Goal: Task Accomplishment & Management: Use online tool/utility

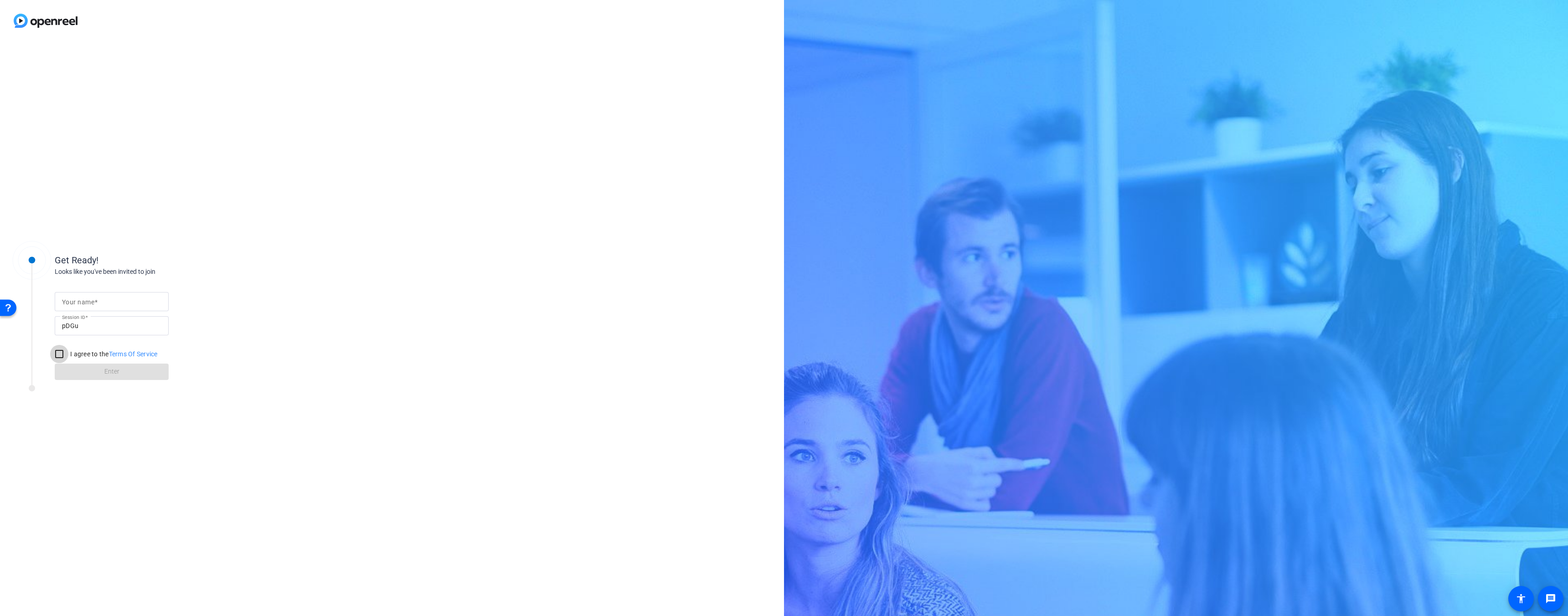
click at [64, 351] on input "I agree to the Terms Of Service" at bounding box center [59, 354] width 18 height 18
checkbox input "true"
click at [103, 304] on input "Your name" at bounding box center [111, 301] width 99 height 11
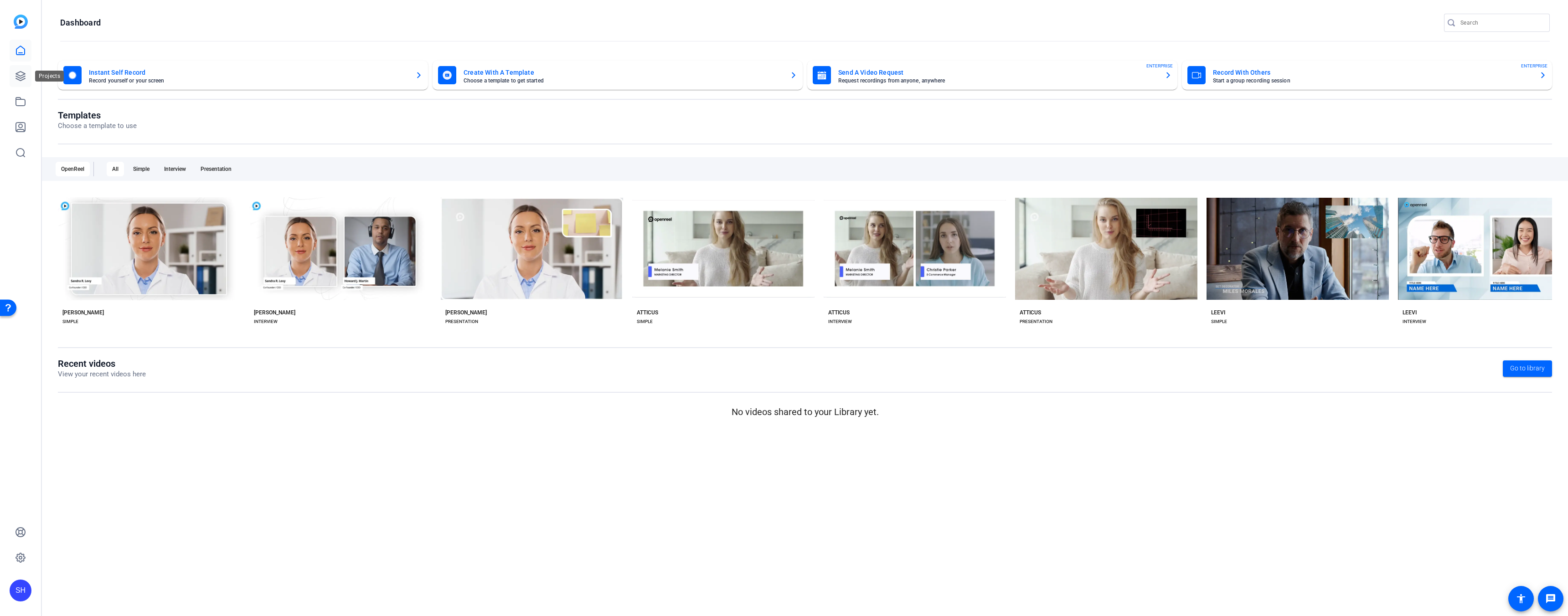
click at [20, 80] on icon at bounding box center [20, 76] width 11 height 11
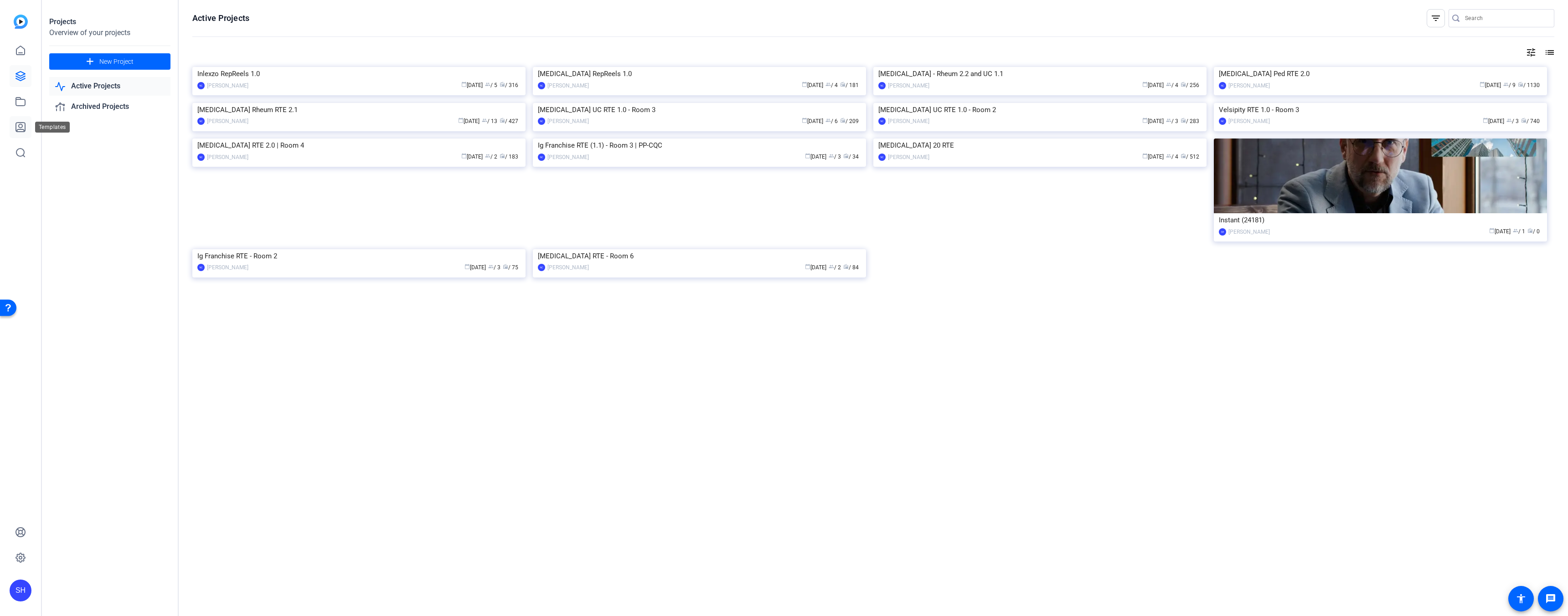
click at [16, 127] on icon at bounding box center [20, 127] width 9 height 9
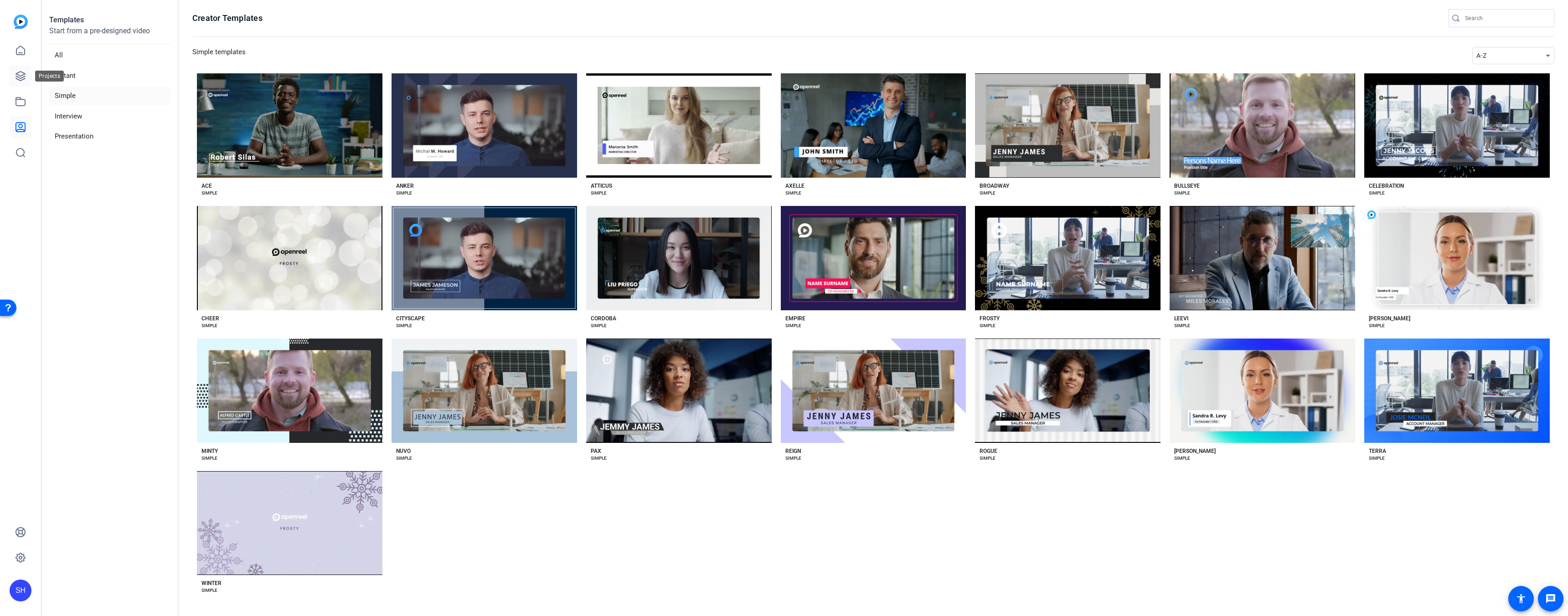
click at [20, 75] on icon at bounding box center [20, 76] width 9 height 9
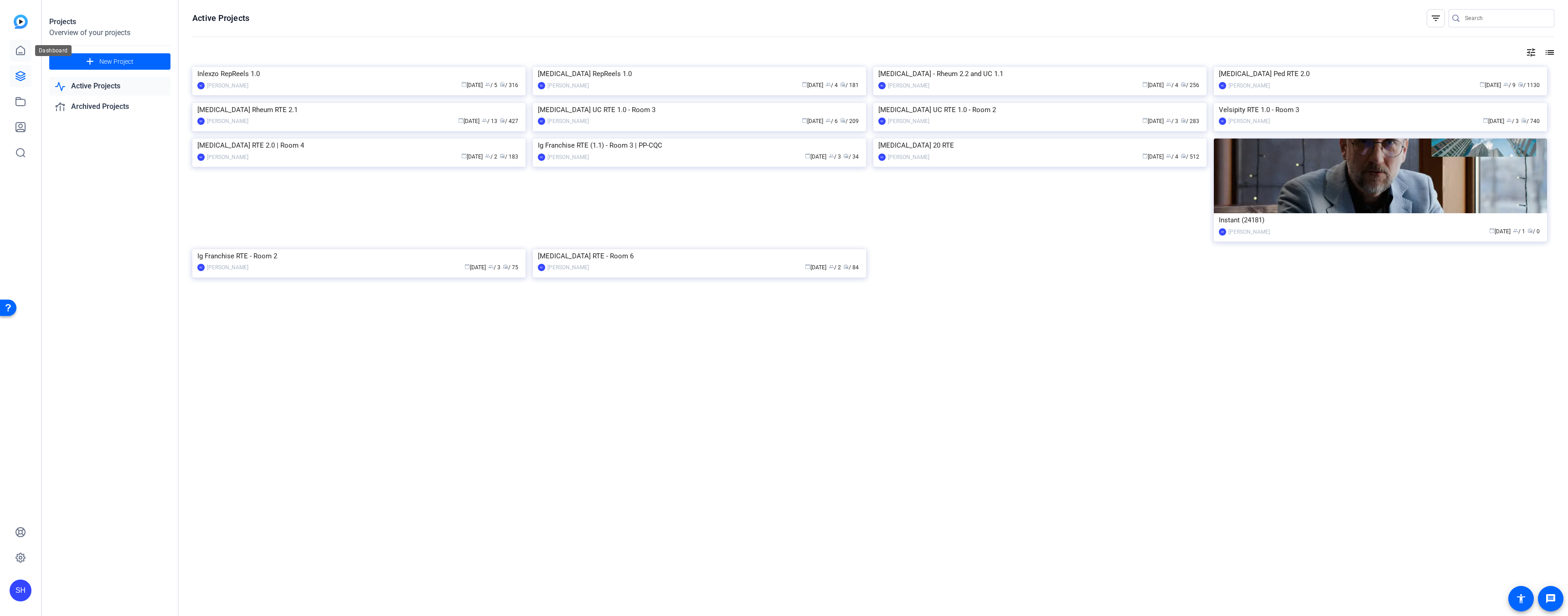
click at [24, 55] on icon at bounding box center [20, 50] width 8 height 9
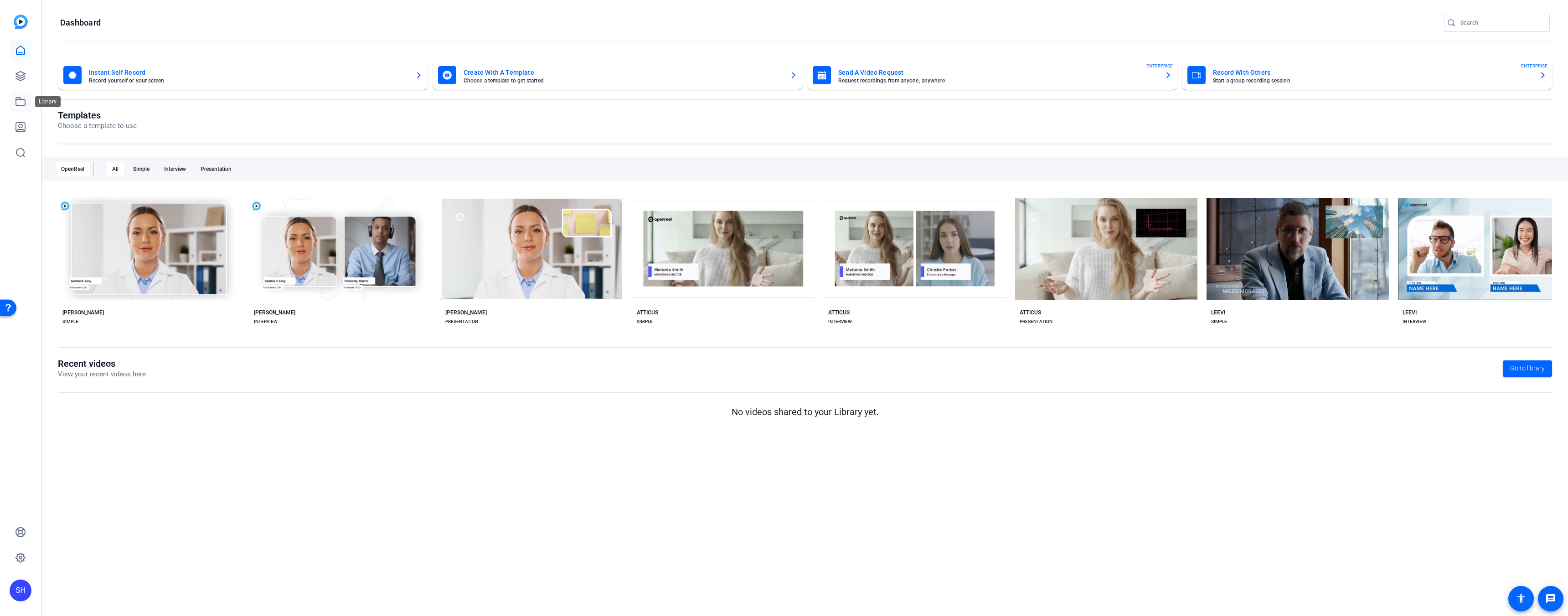
click at [24, 104] on icon at bounding box center [20, 101] width 11 height 11
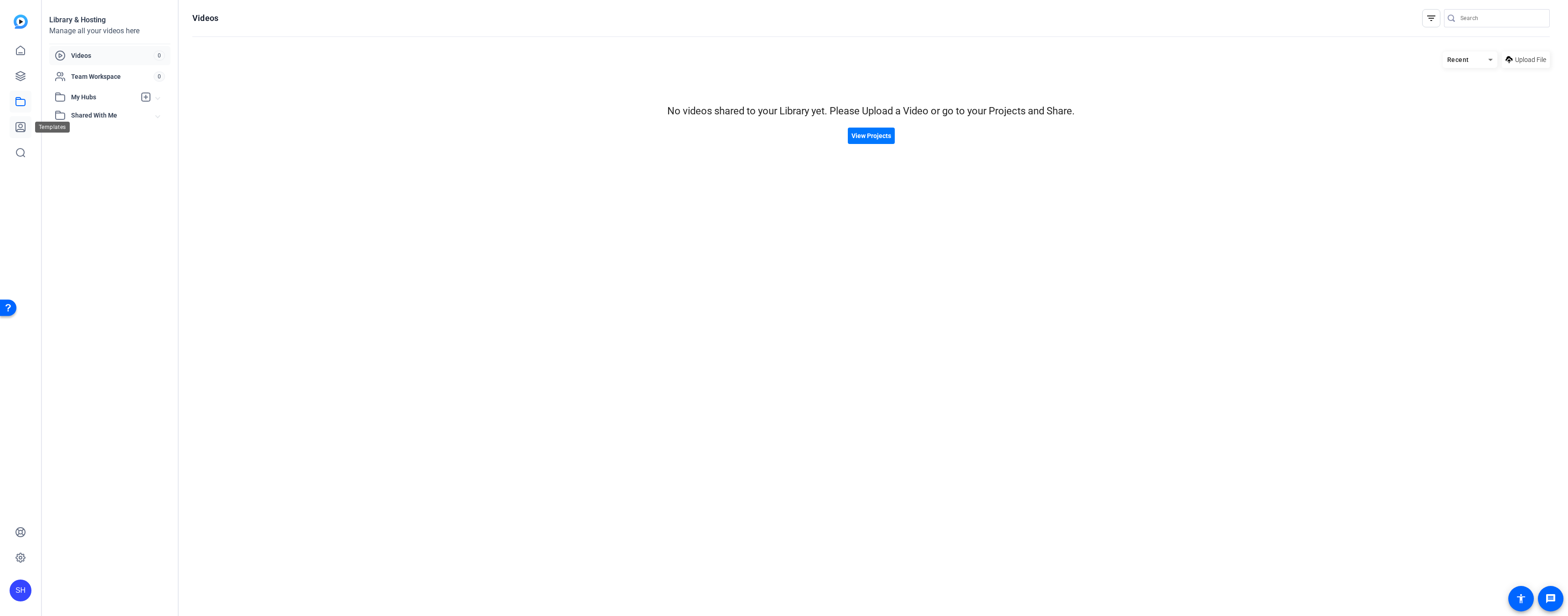
click at [30, 129] on link at bounding box center [20, 127] width 22 height 22
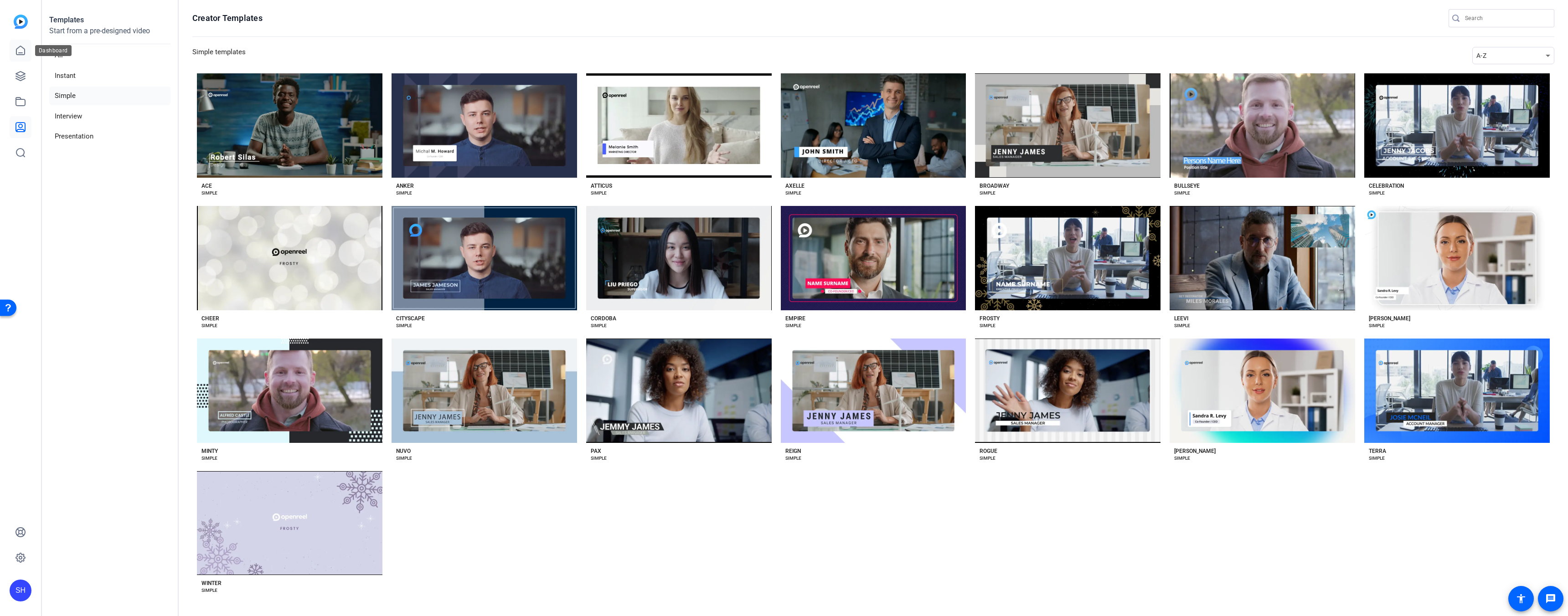
click at [24, 46] on icon at bounding box center [20, 50] width 11 height 11
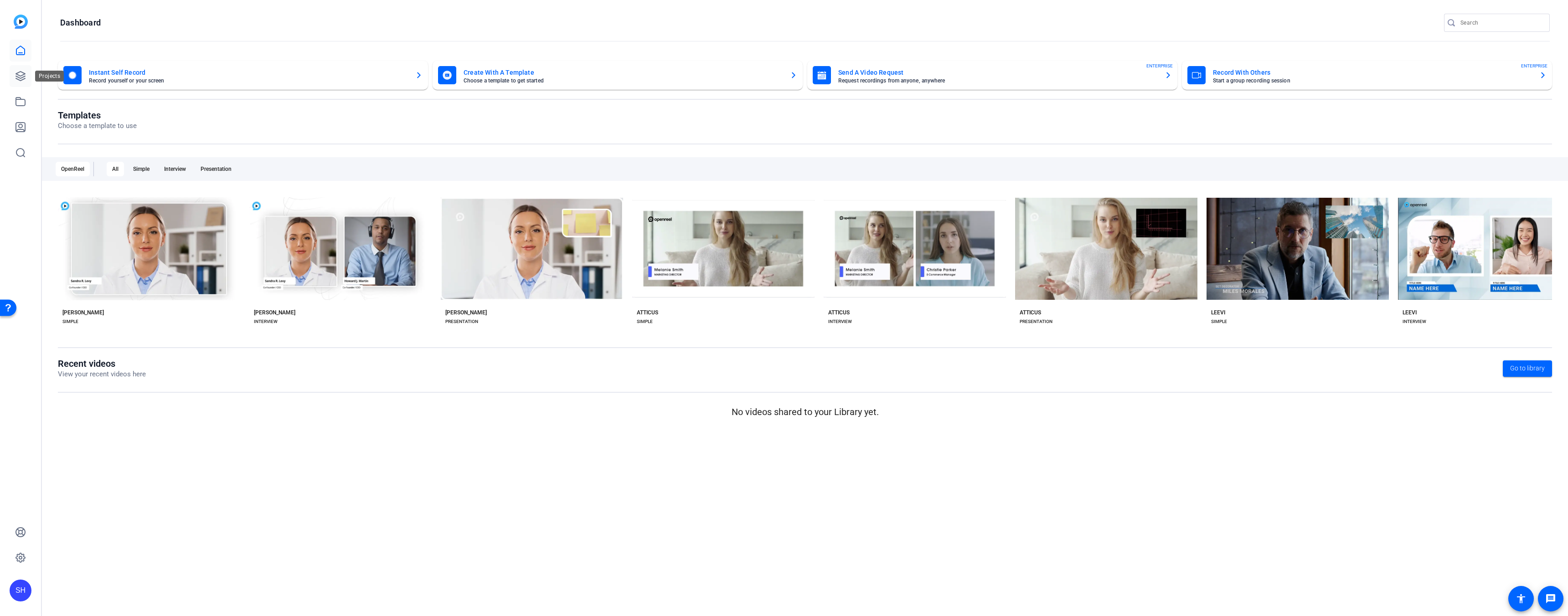
click at [13, 75] on link at bounding box center [20, 76] width 22 height 22
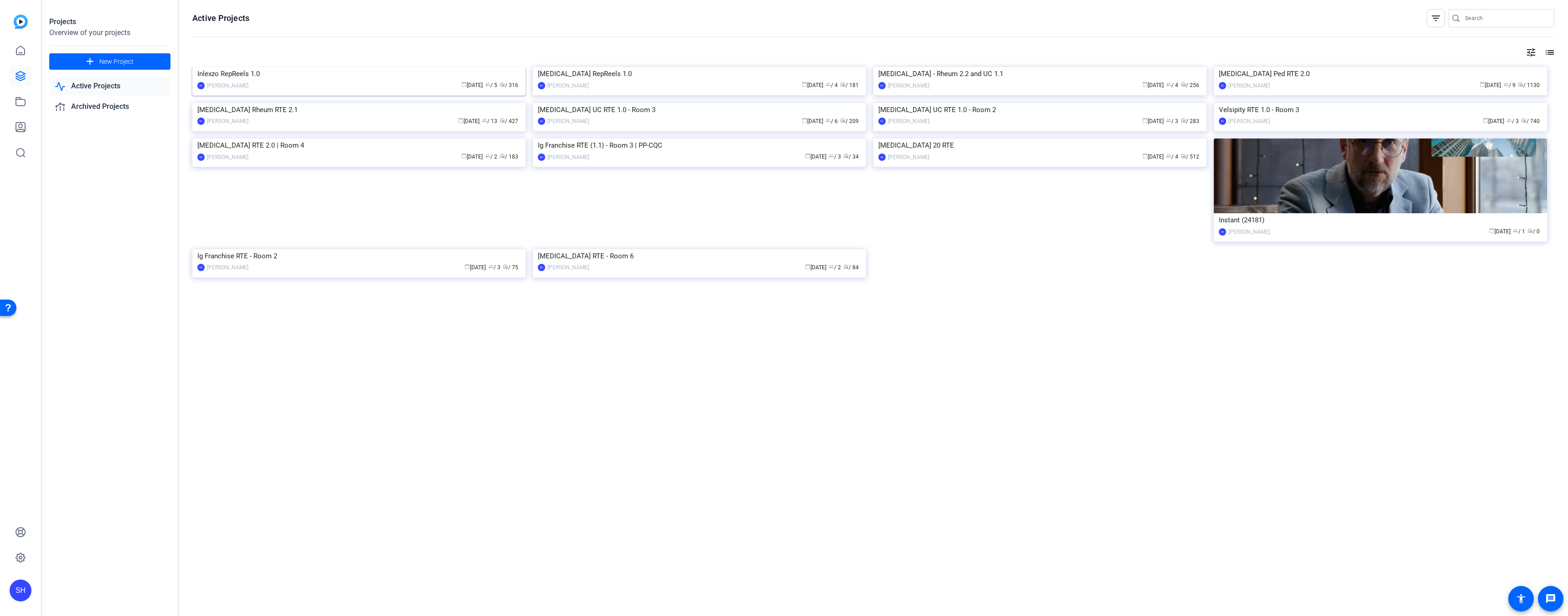
click at [331, 67] on img at bounding box center [359, 67] width 333 height 0
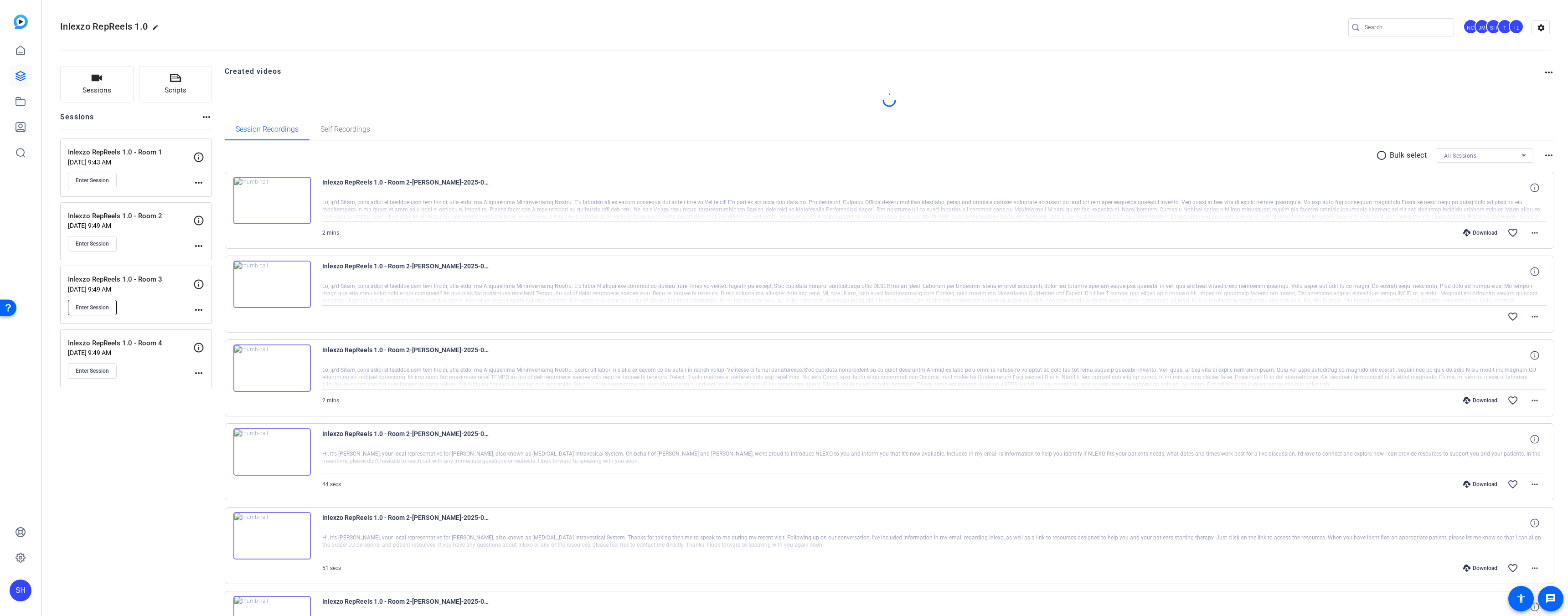
click at [101, 307] on span "Enter Session" at bounding box center [92, 307] width 33 height 7
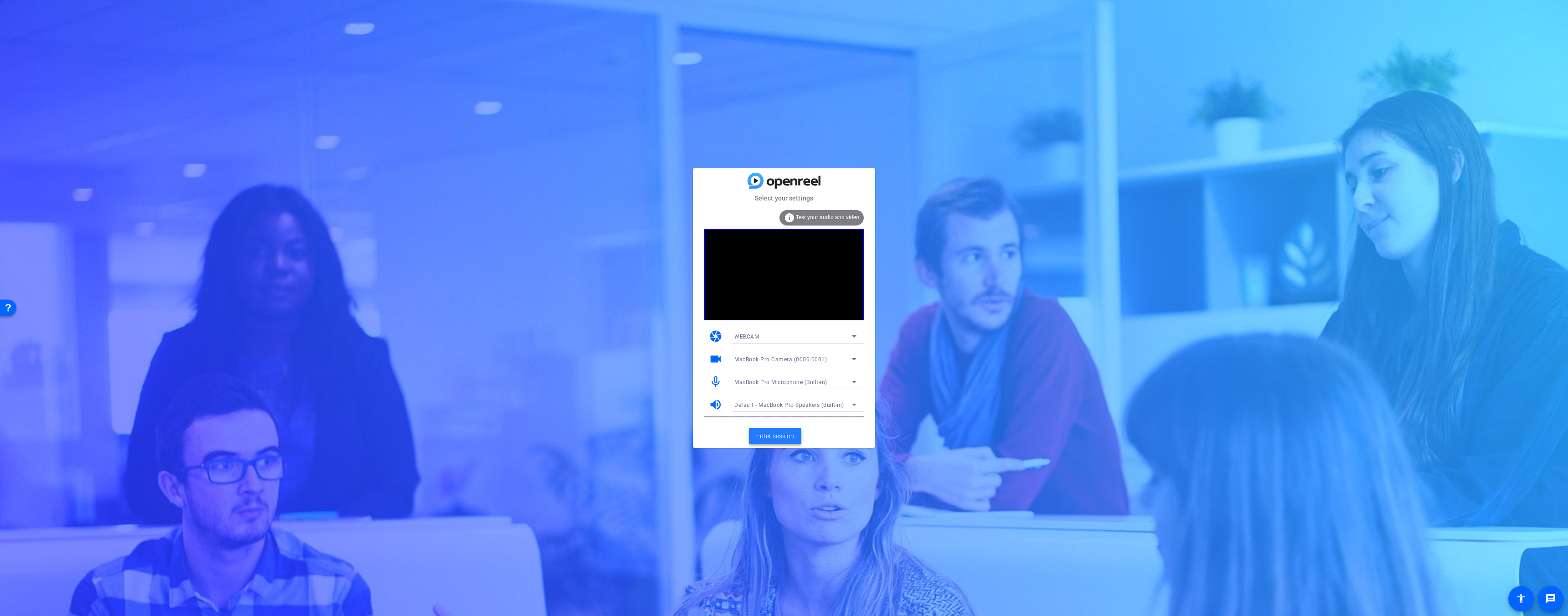
click at [792, 439] on span "Enter session" at bounding box center [774, 436] width 38 height 10
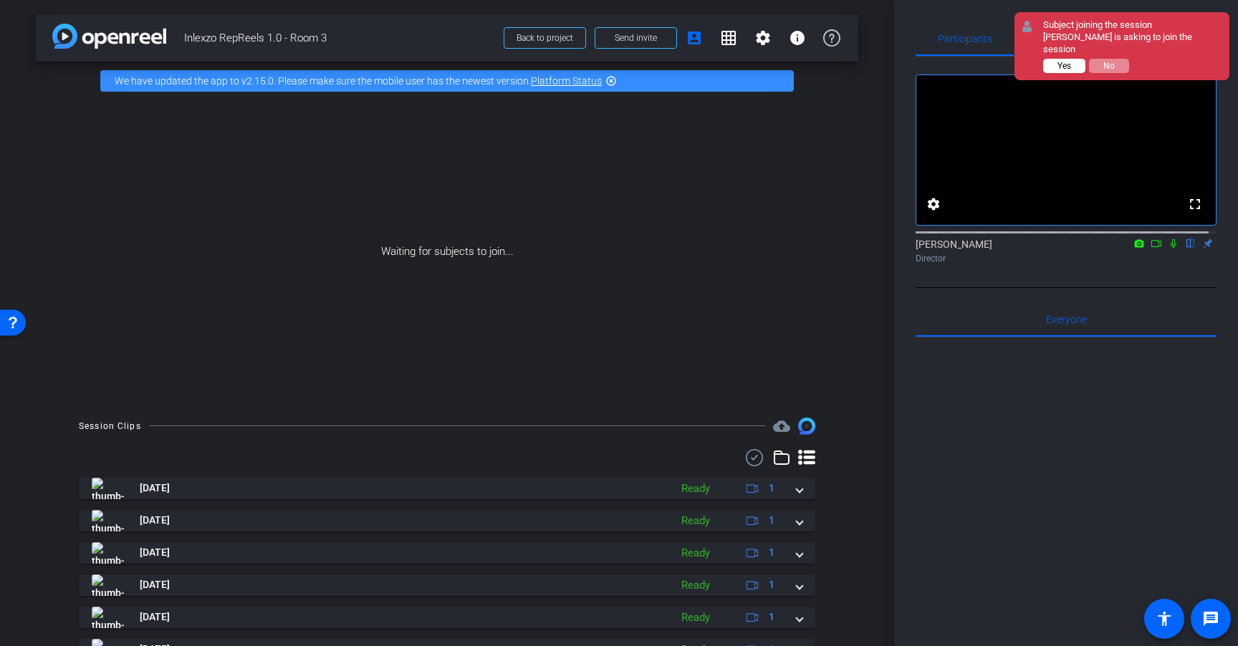
click at [1072, 59] on button "Yes" at bounding box center [1064, 66] width 42 height 14
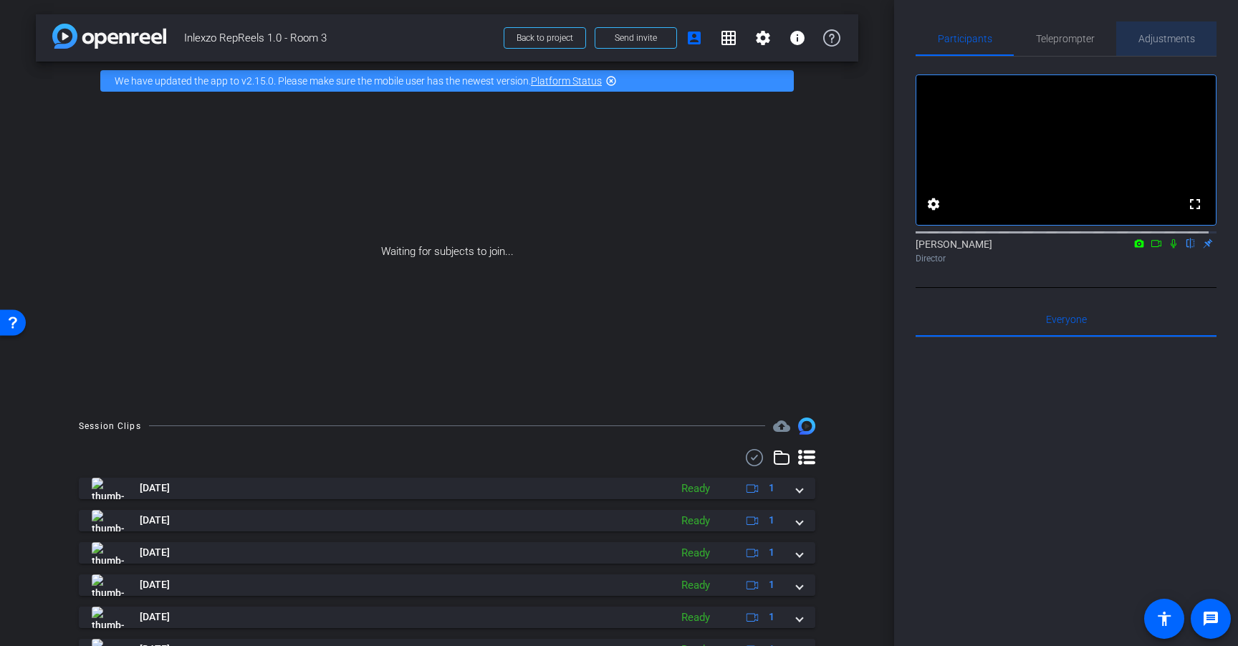
click at [1162, 41] on span "Adjustments" at bounding box center [1166, 39] width 57 height 10
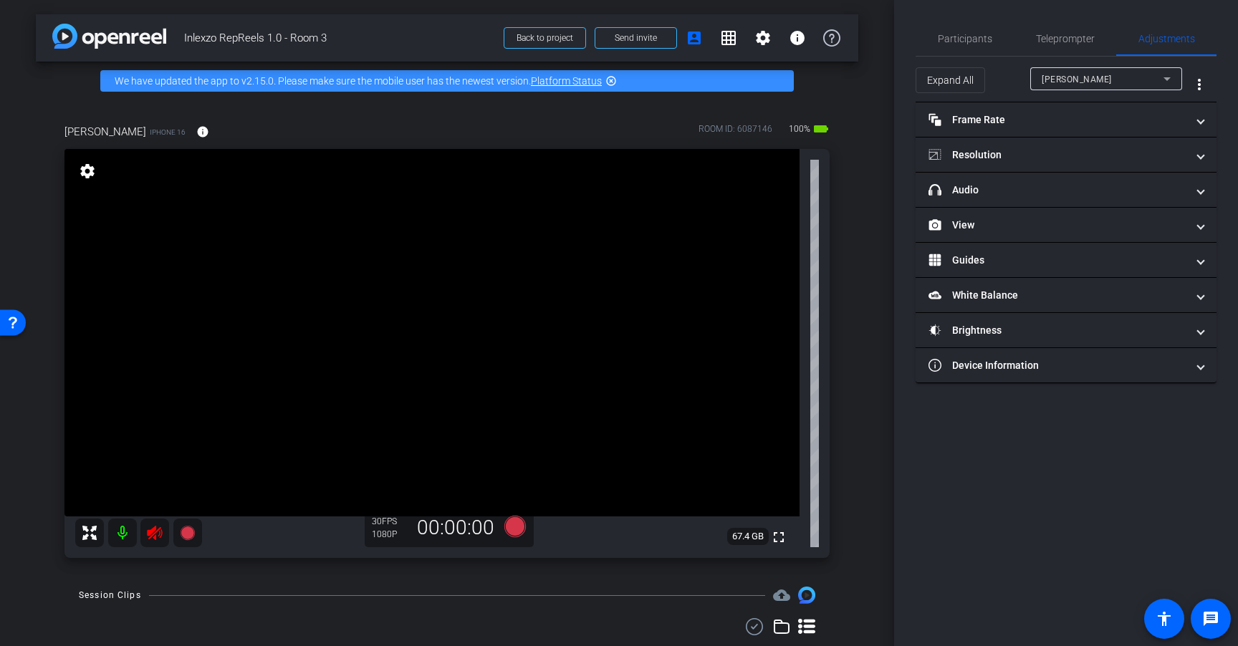
click at [158, 531] on icon at bounding box center [154, 532] width 17 height 17
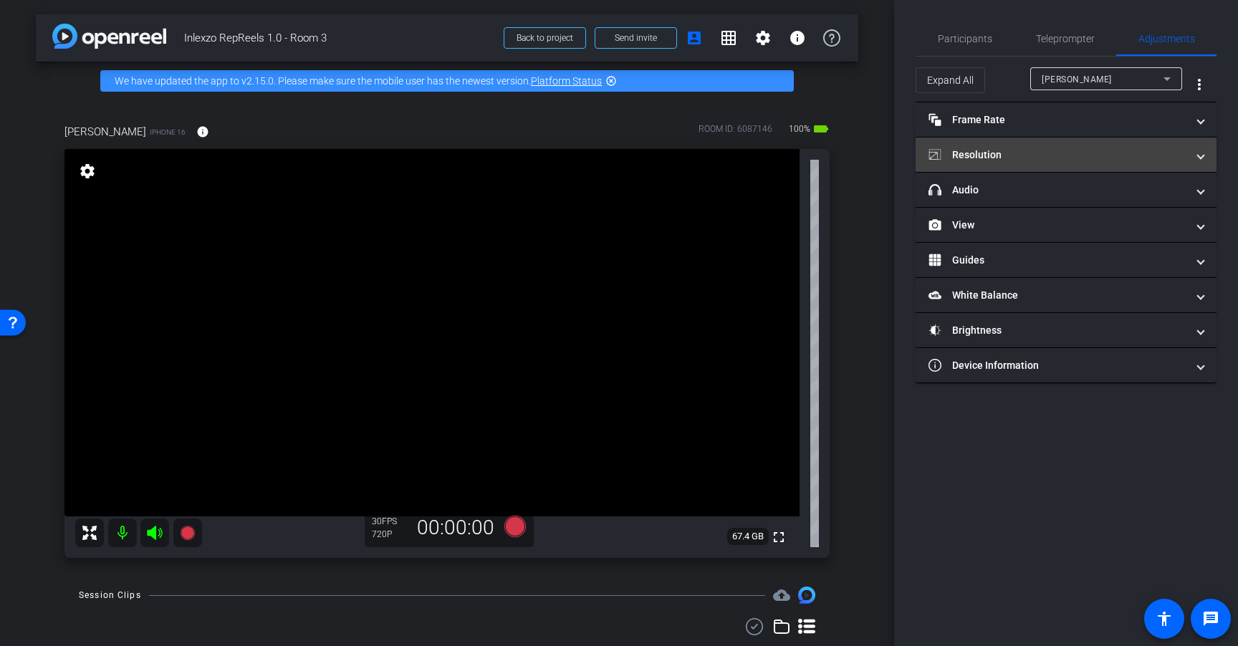
click at [1054, 155] on mat-panel-title "Resolution" at bounding box center [1057, 155] width 258 height 15
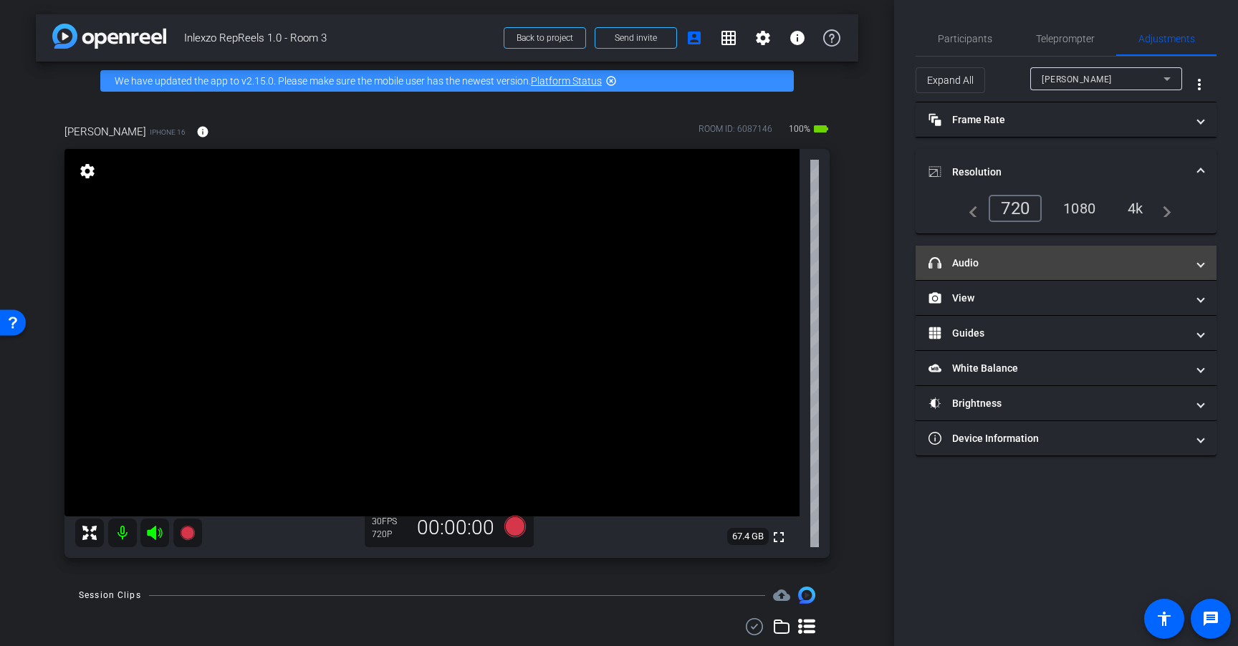
click at [1014, 254] on mat-expansion-panel-header "headphone icon Audio" at bounding box center [1065, 263] width 301 height 34
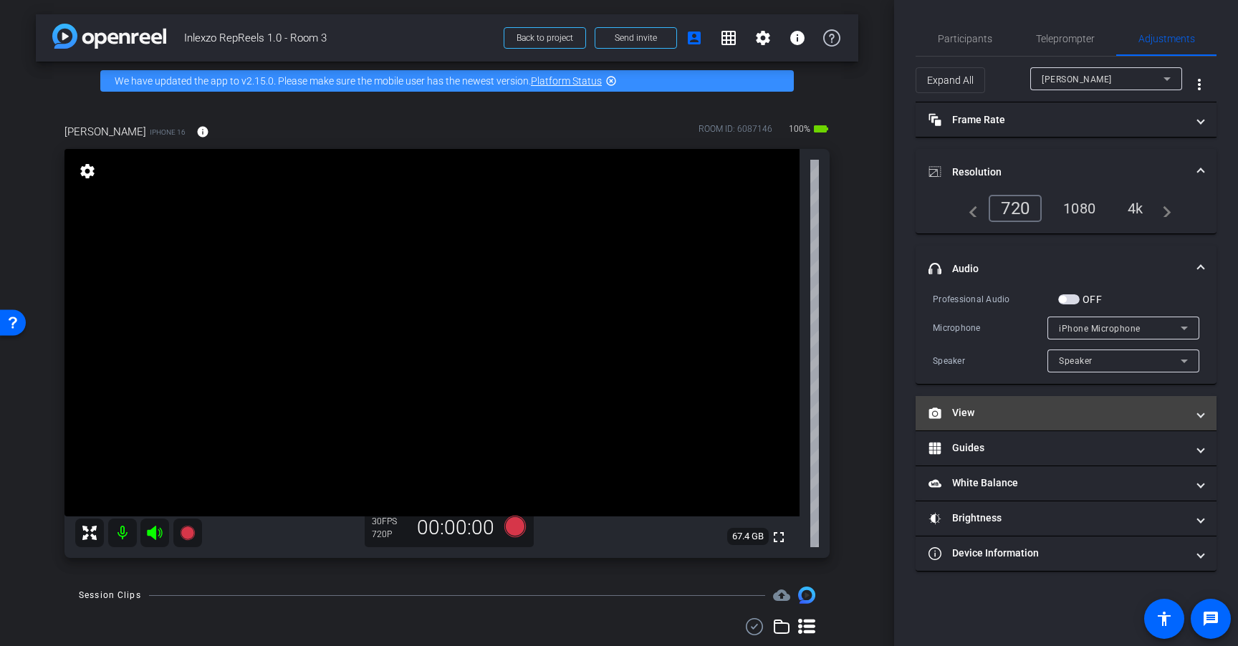
click at [996, 408] on mat-panel-title "View" at bounding box center [1057, 412] width 258 height 15
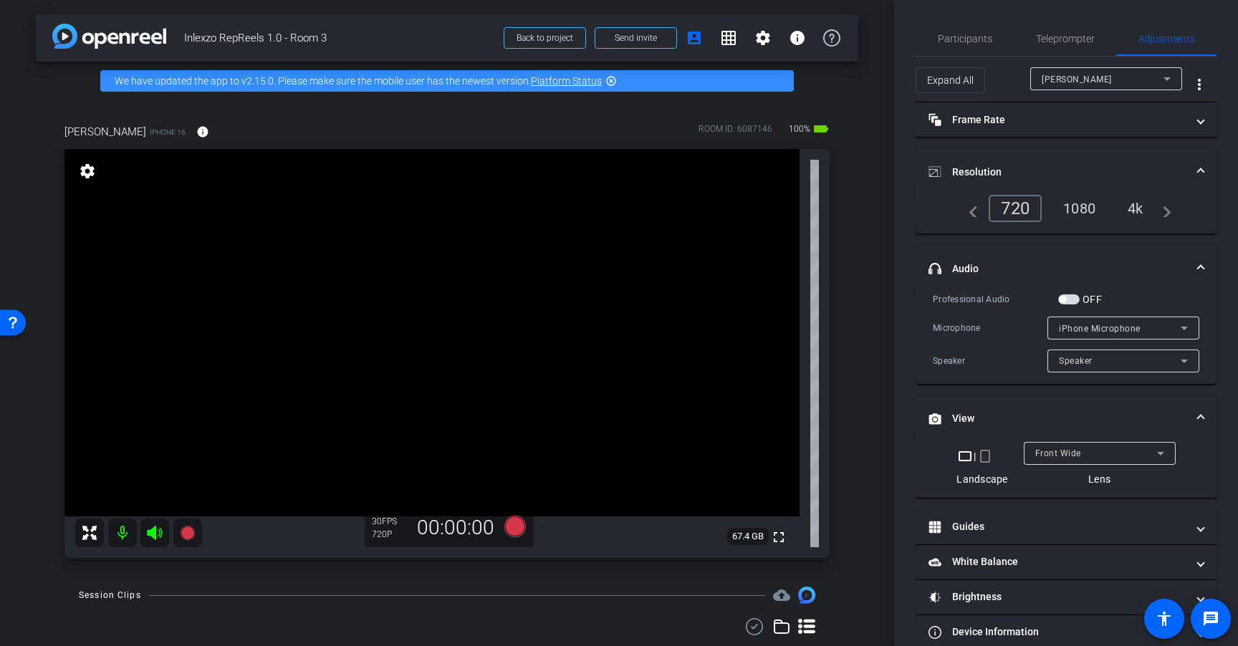
click at [982, 460] on mat-icon "crop_portrait" at bounding box center [984, 456] width 17 height 17
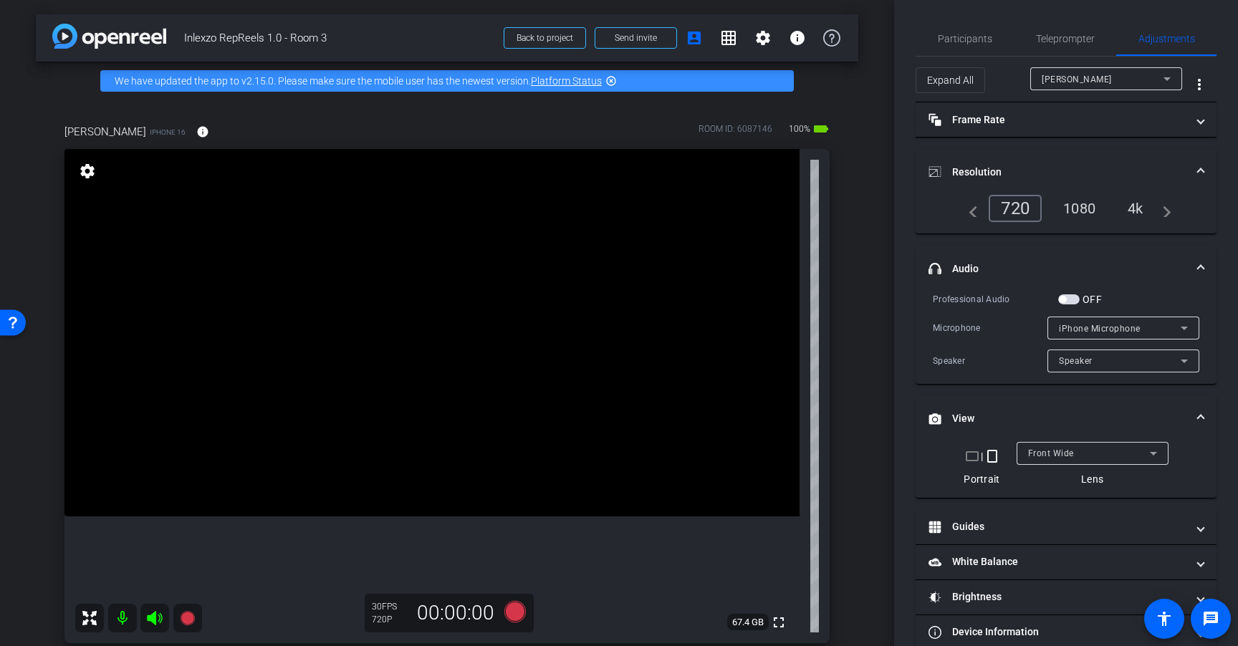
scroll to position [25, 0]
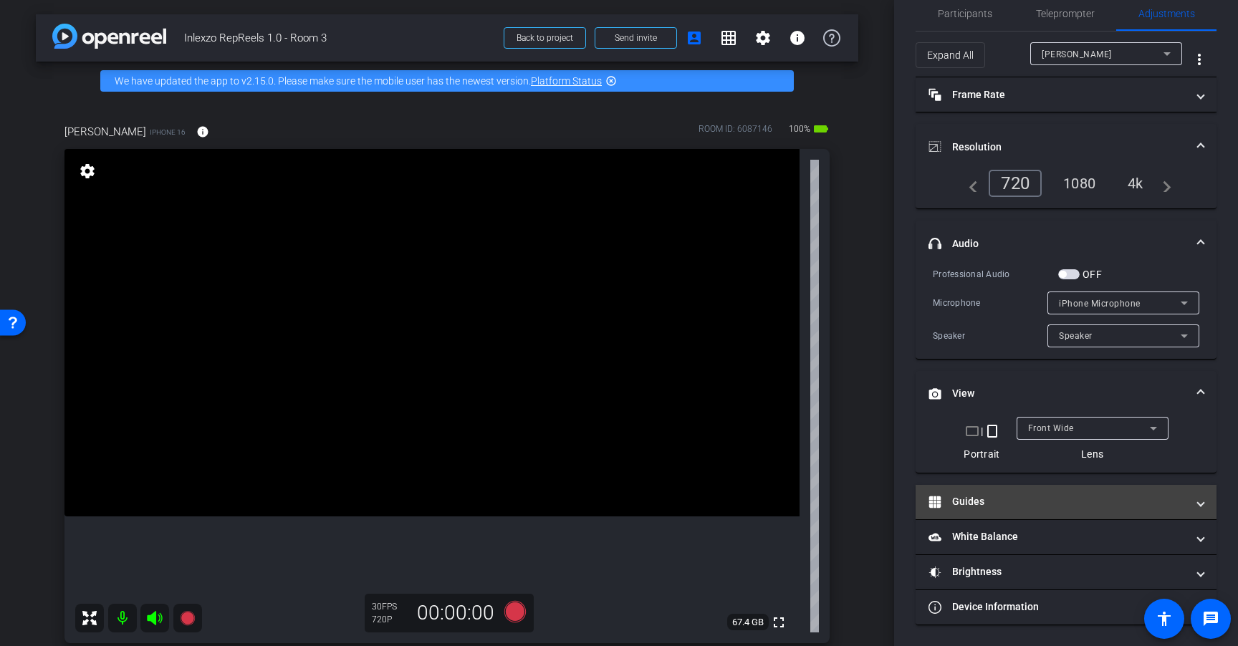
click at [983, 488] on mat-expansion-panel-header "Guides" at bounding box center [1065, 502] width 301 height 34
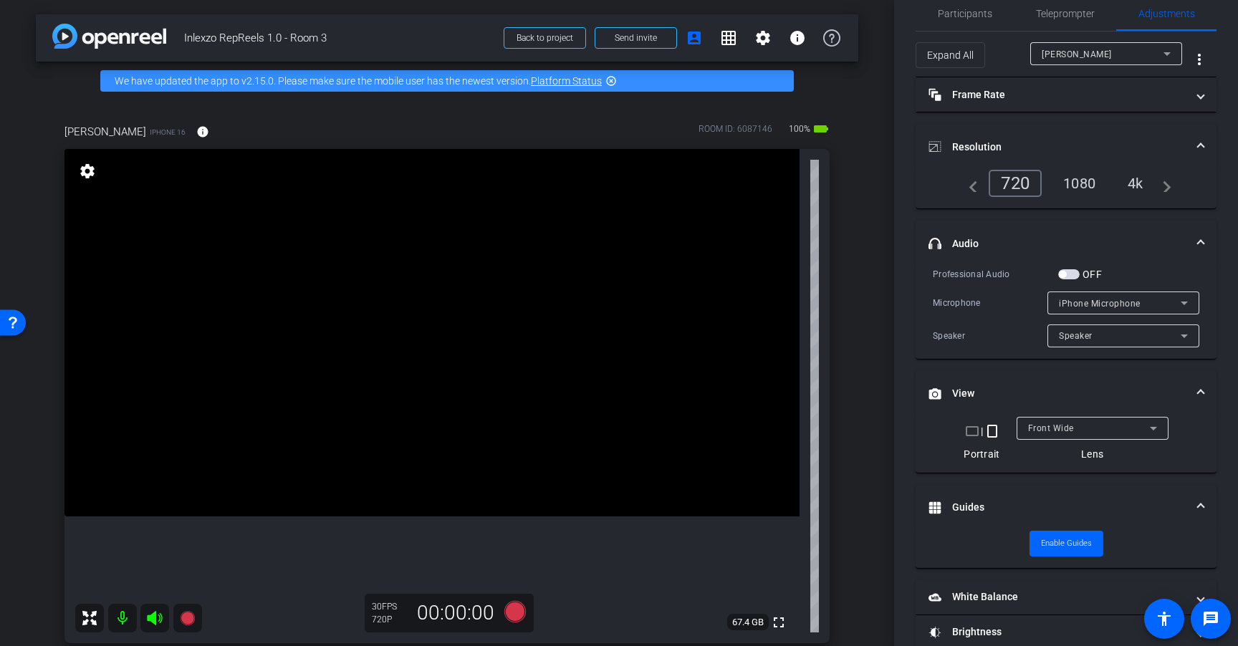
click at [1030, 496] on mat-expansion-panel-header "Guides" at bounding box center [1065, 508] width 301 height 46
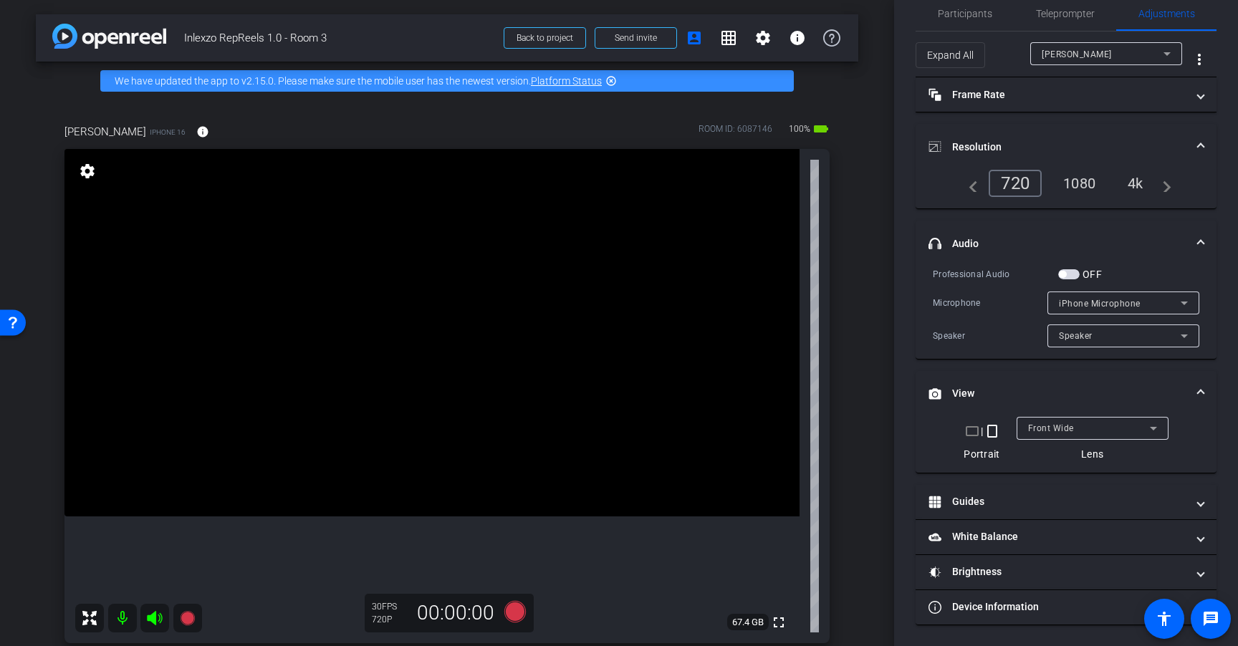
click at [1138, 181] on div "4k" at bounding box center [1134, 183] width 37 height 24
click at [1043, 243] on mat-panel-title "headphone icon Audio" at bounding box center [1057, 243] width 258 height 15
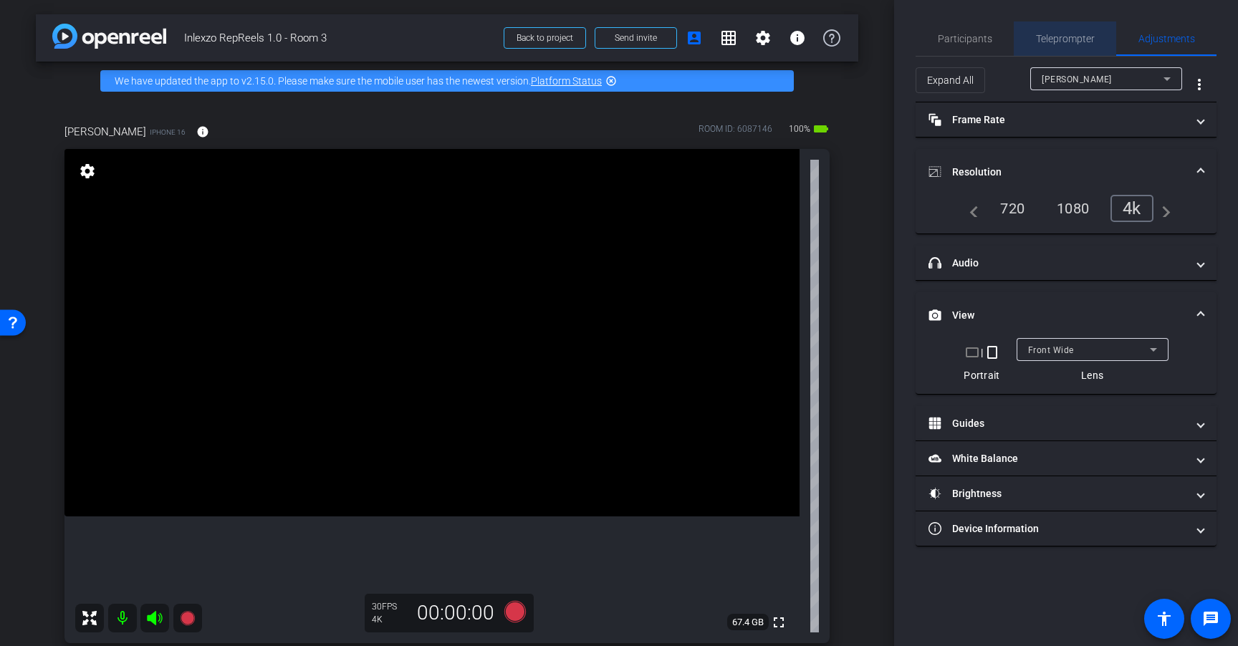
click at [1058, 34] on span "Teleprompter" at bounding box center [1065, 39] width 59 height 10
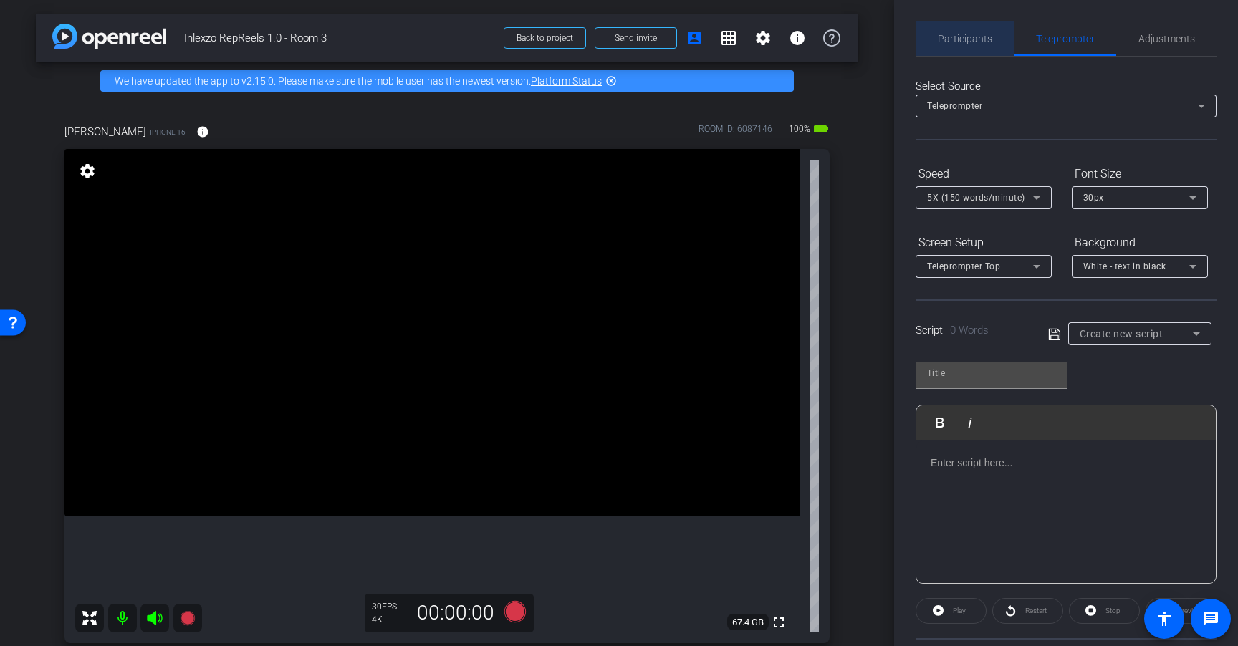
click at [973, 40] on span "Participants" at bounding box center [964, 39] width 54 height 10
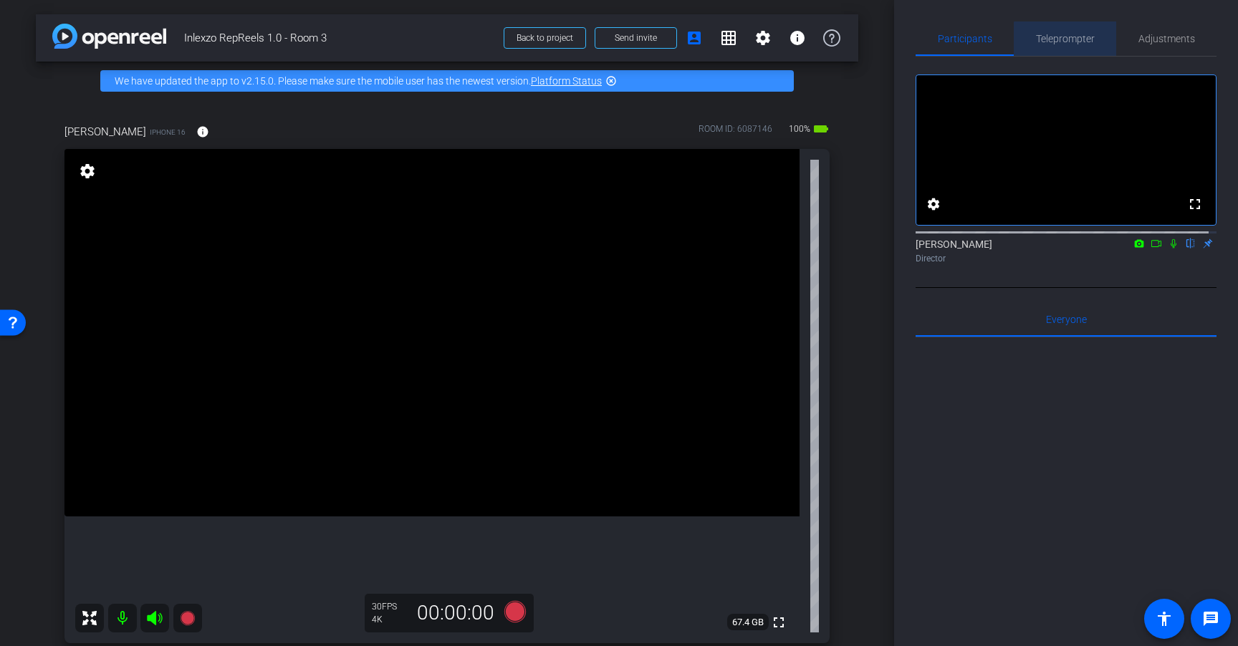
click at [1063, 40] on span "Teleprompter" at bounding box center [1065, 39] width 59 height 10
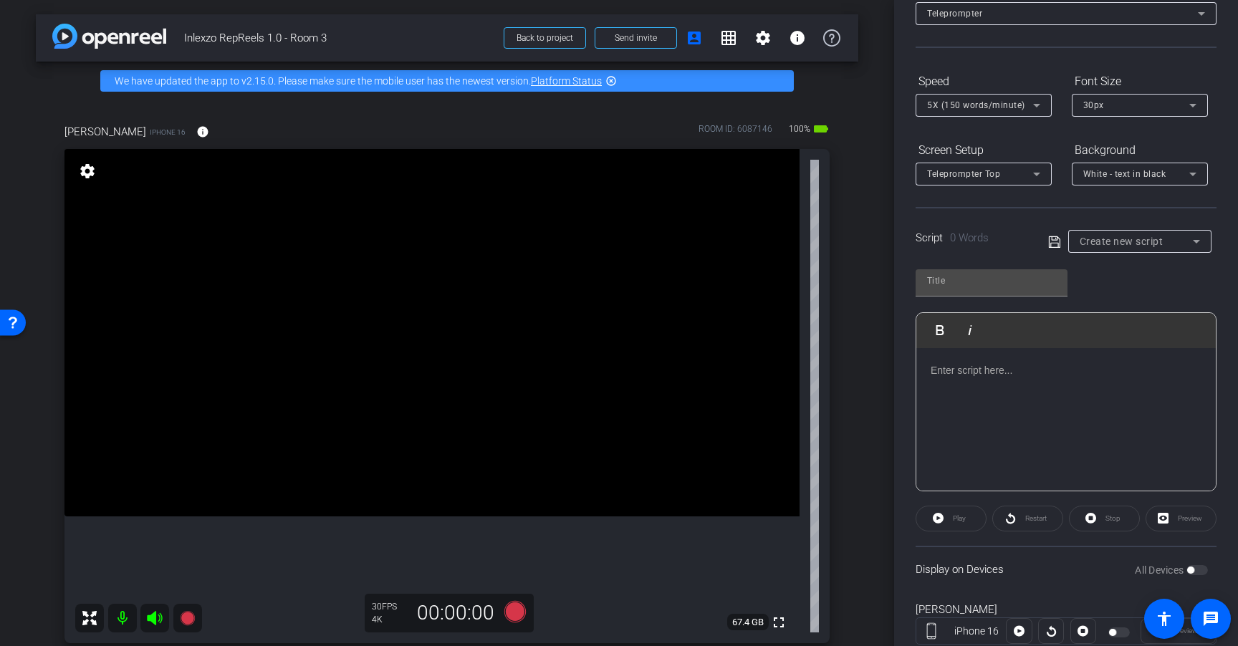
scroll to position [101, 0]
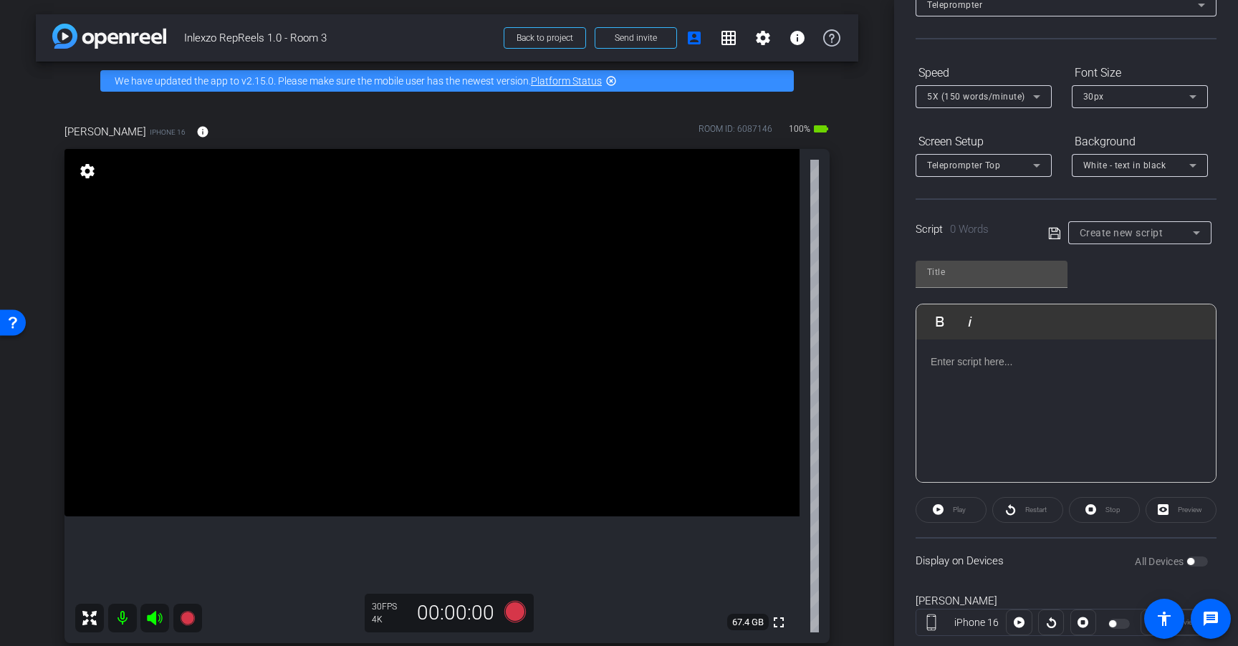
click at [1097, 270] on div "Play Play from this location Play Selected Play and display the selected text o…" at bounding box center [1065, 366] width 301 height 233
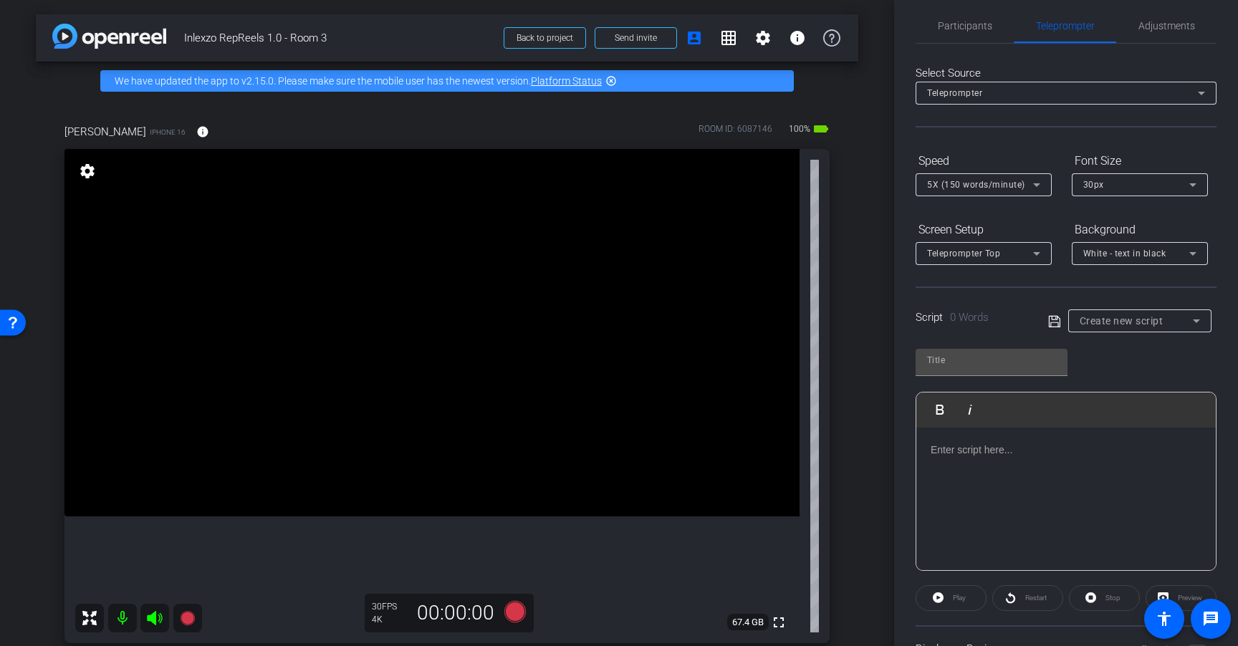
scroll to position [0, 0]
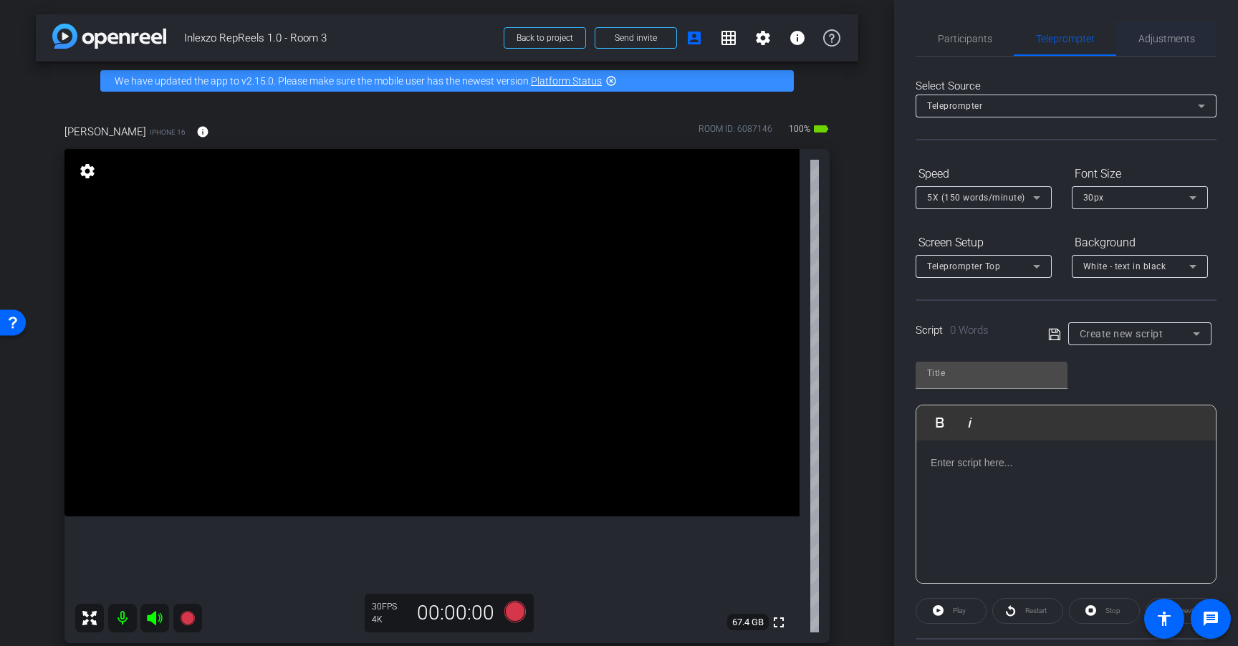
click at [1170, 39] on span "Adjustments" at bounding box center [1166, 39] width 57 height 10
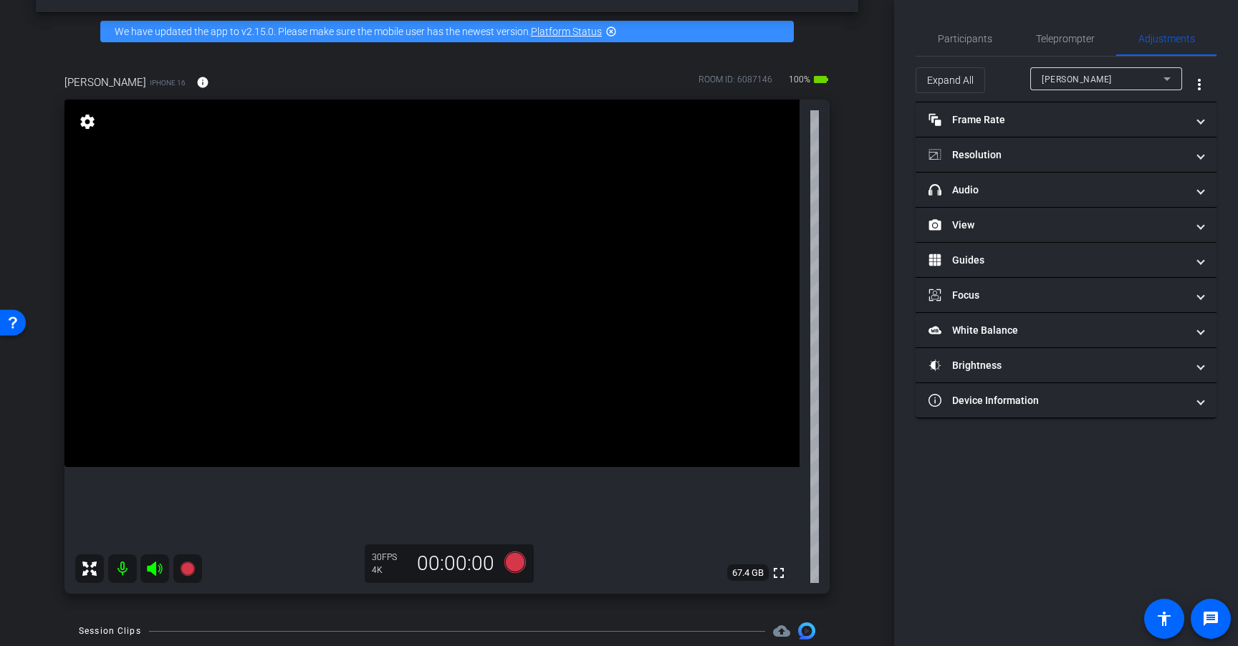
scroll to position [37, 0]
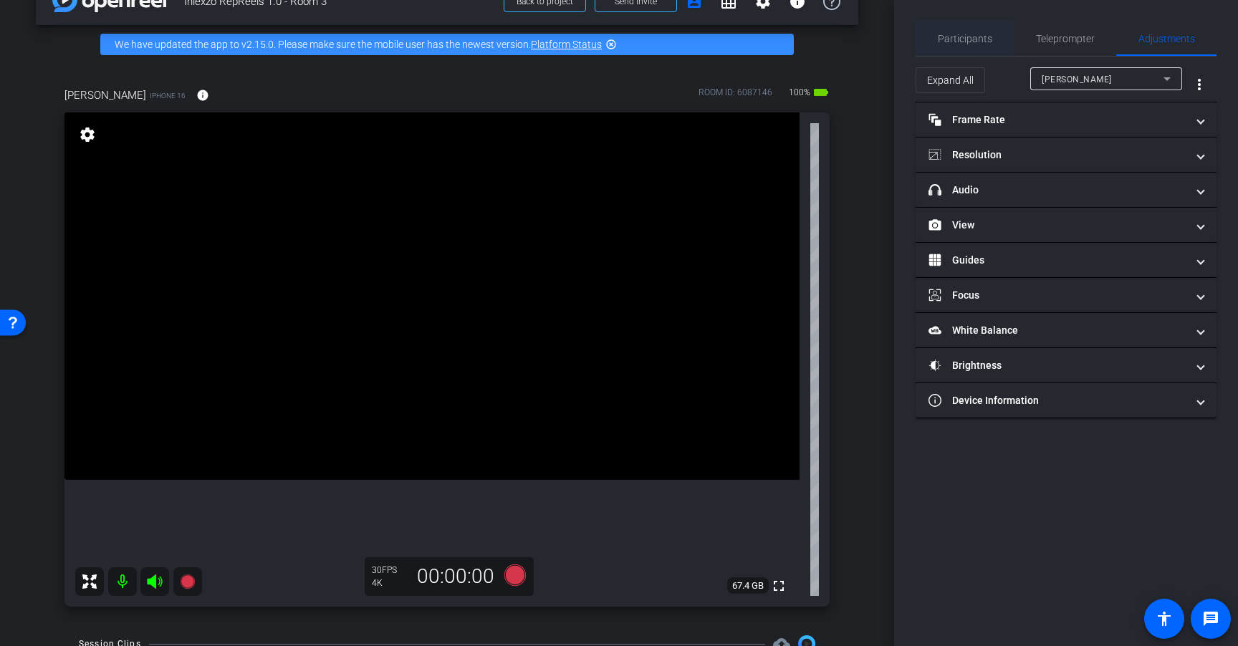
click at [964, 42] on span "Participants" at bounding box center [964, 39] width 54 height 10
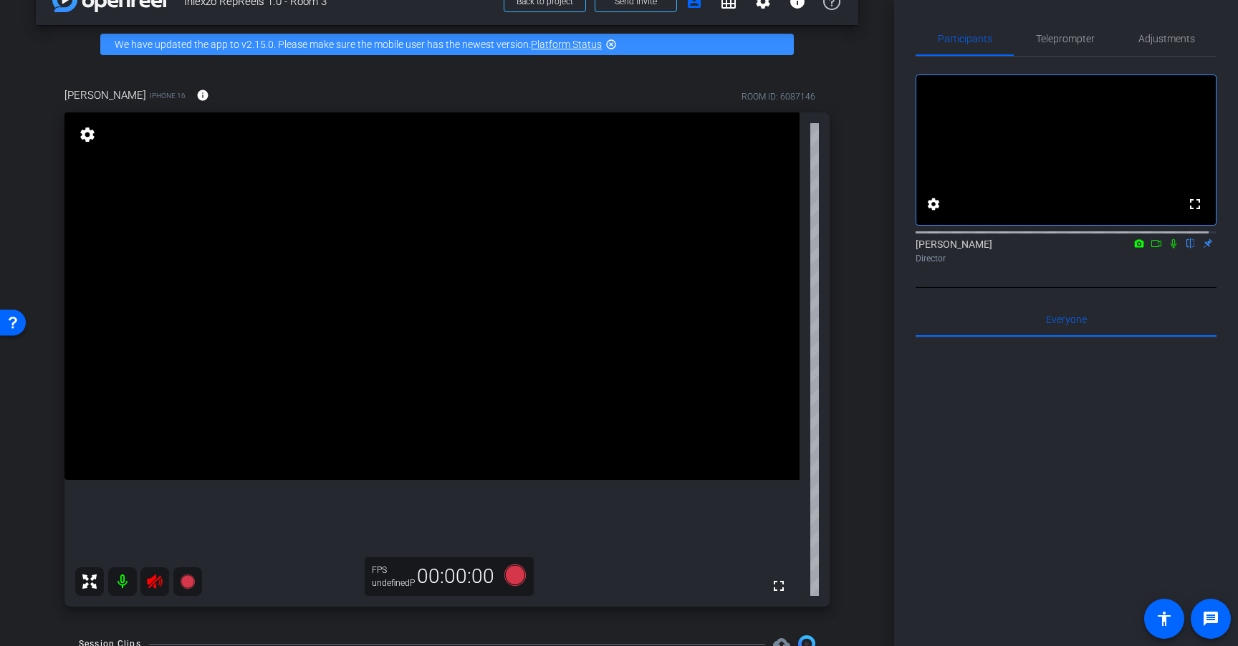
click at [158, 588] on icon at bounding box center [154, 581] width 17 height 17
click at [158, 583] on div at bounding box center [138, 581] width 127 height 29
click at [153, 582] on div at bounding box center [138, 581] width 127 height 29
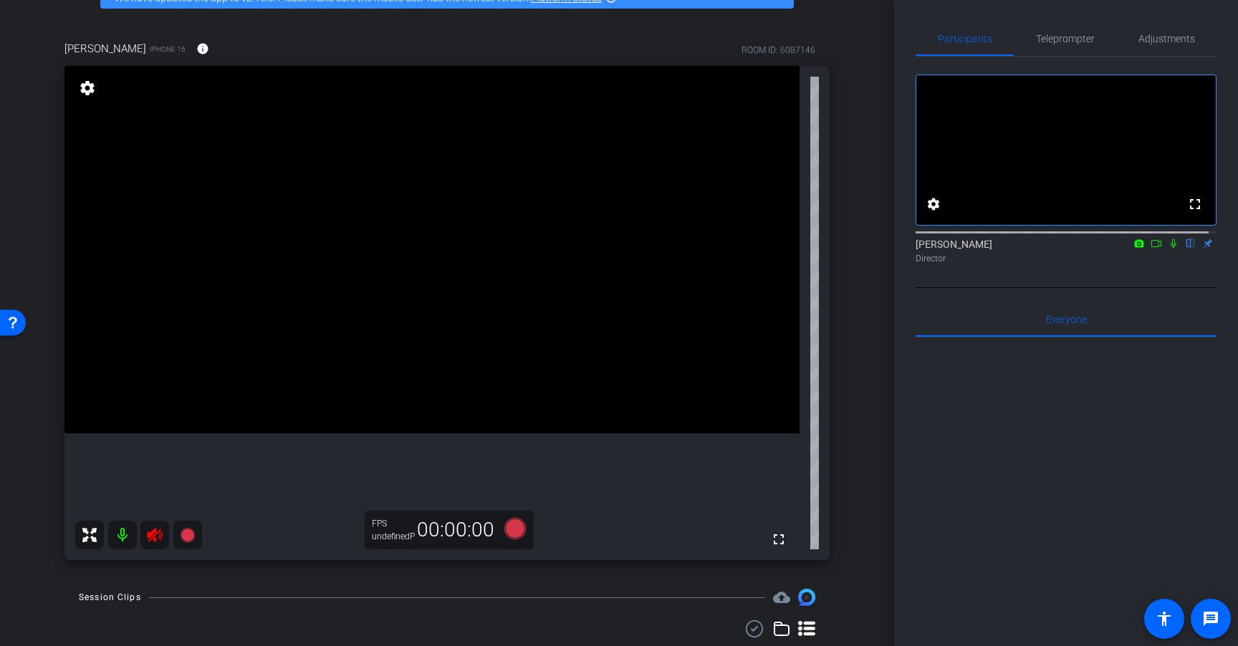
scroll to position [88, 0]
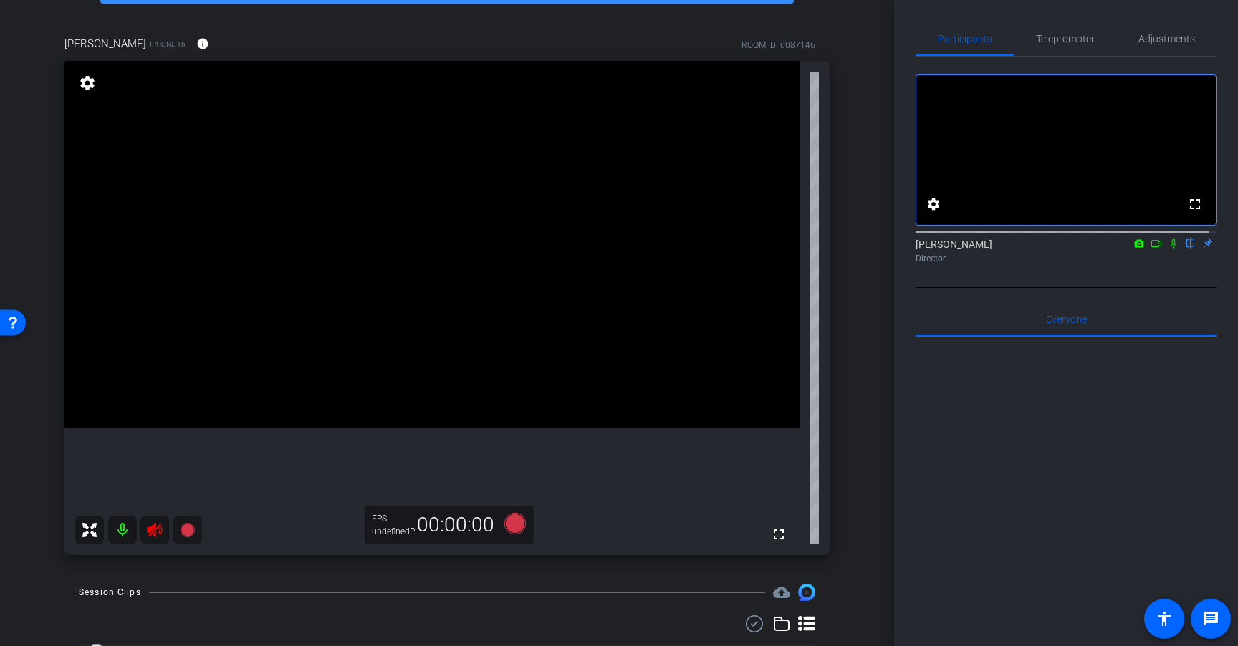
click at [152, 530] on div at bounding box center [138, 530] width 127 height 29
click at [153, 532] on div at bounding box center [138, 530] width 127 height 29
click at [150, 527] on icon at bounding box center [154, 530] width 15 height 14
click at [1059, 36] on span "Teleprompter" at bounding box center [1065, 39] width 59 height 10
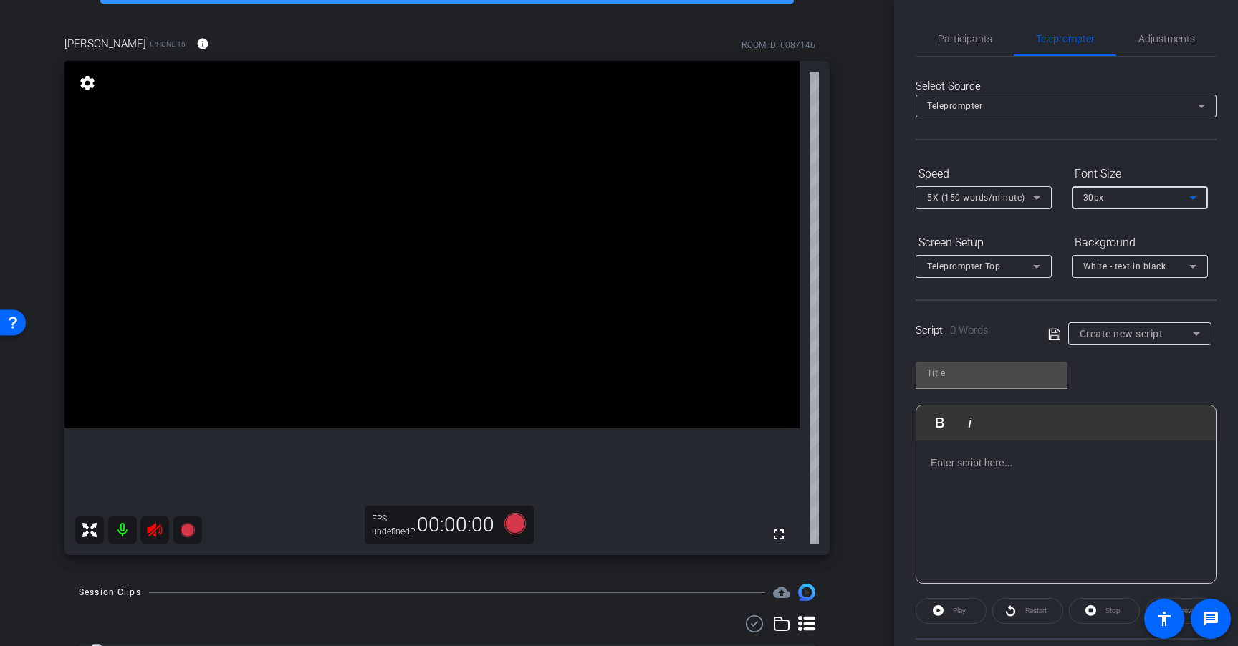
click at [1126, 197] on div "30px" at bounding box center [1136, 197] width 106 height 18
click at [1126, 197] on div at bounding box center [619, 323] width 1238 height 646
click at [1146, 266] on span "White - text in black" at bounding box center [1124, 266] width 83 height 10
click at [1146, 266] on div at bounding box center [619, 323] width 1238 height 646
click at [958, 40] on span "Participants" at bounding box center [964, 39] width 54 height 10
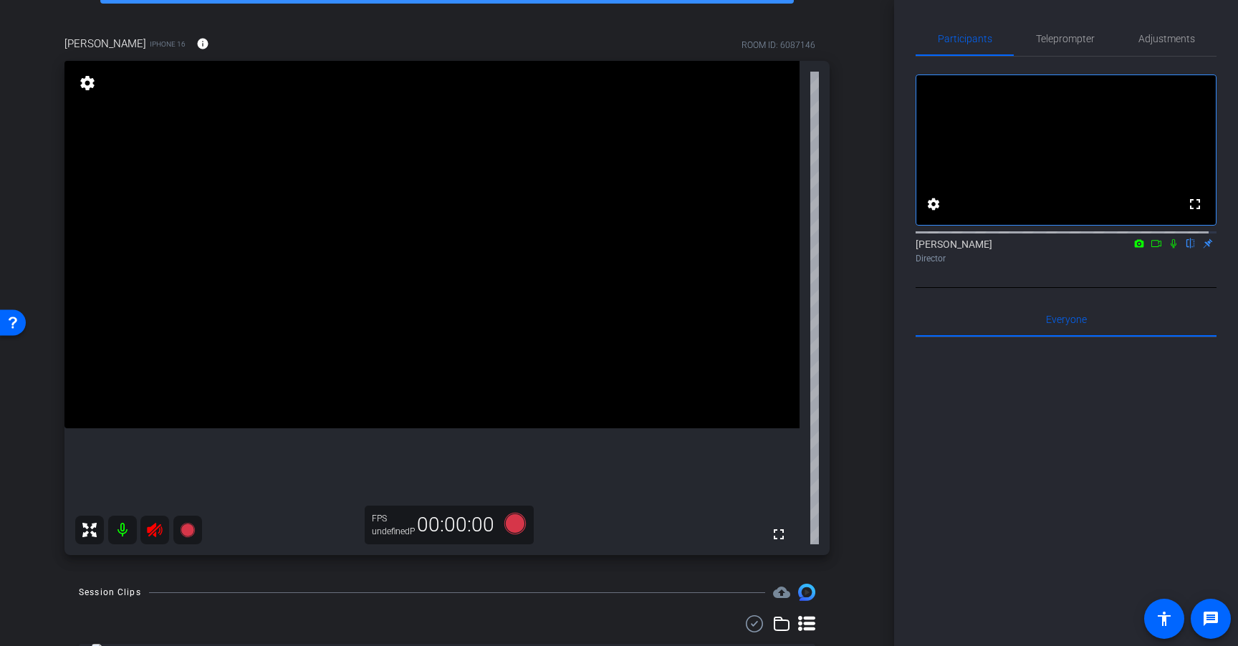
click at [152, 529] on div at bounding box center [138, 530] width 127 height 29
click at [160, 530] on div at bounding box center [138, 530] width 127 height 29
click at [1057, 38] on span "Teleprompter" at bounding box center [1065, 39] width 59 height 10
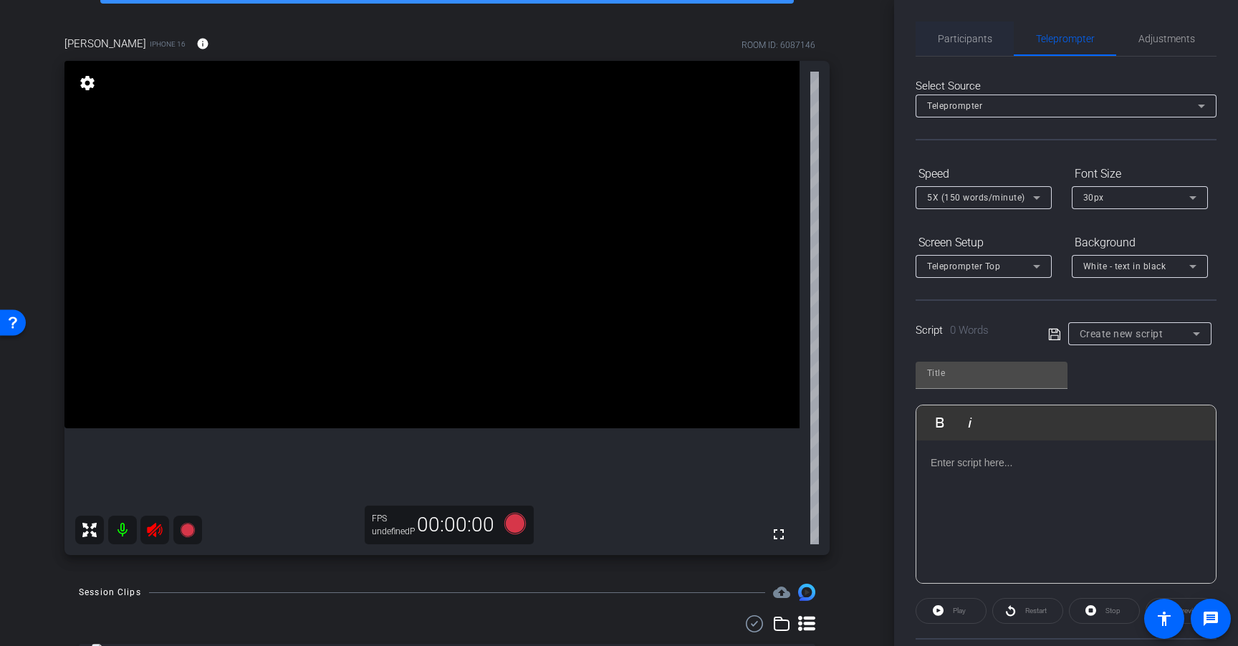
click at [965, 47] on span "Participants" at bounding box center [964, 38] width 54 height 34
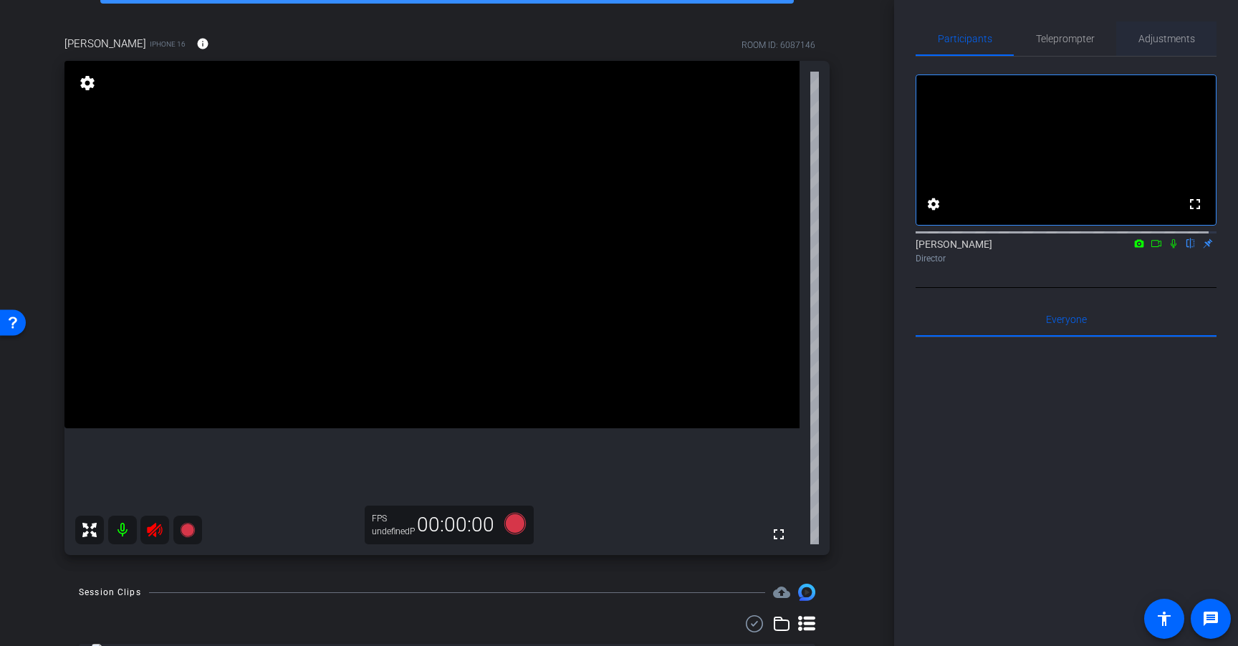
click at [1123, 45] on div "Adjustments" at bounding box center [1166, 38] width 100 height 34
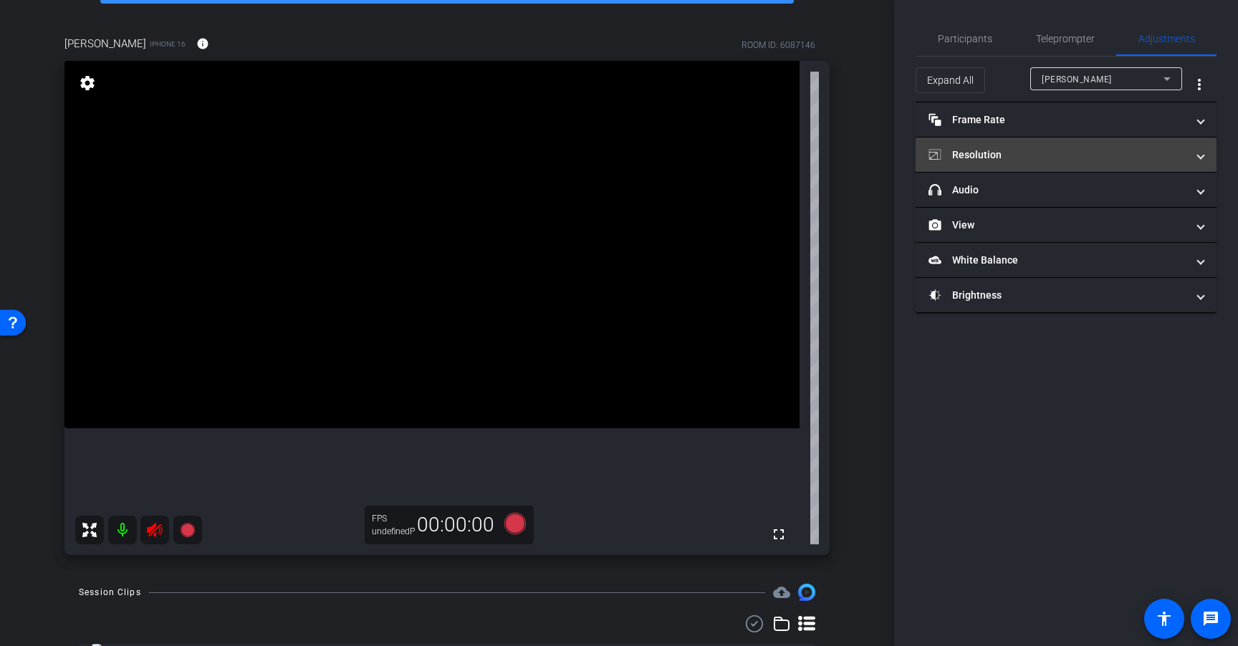
click at [1025, 148] on mat-panel-title "Resolution" at bounding box center [1057, 155] width 258 height 15
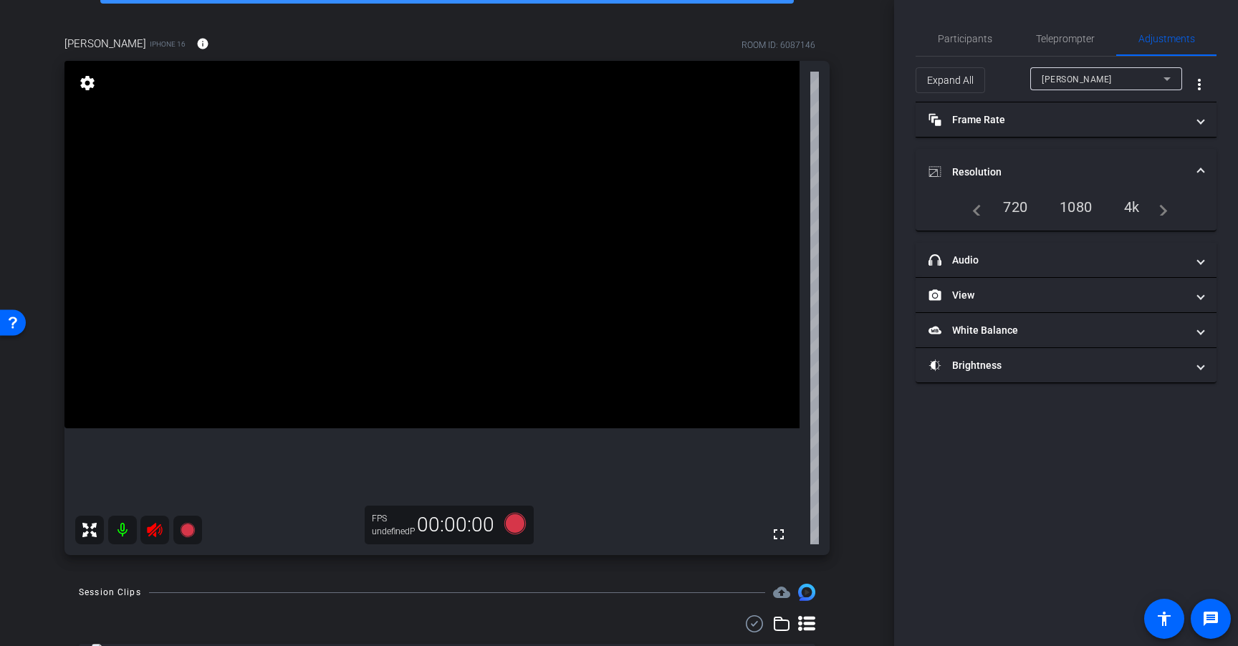
click at [1024, 162] on mat-expansion-panel-header "Resolution" at bounding box center [1065, 172] width 301 height 46
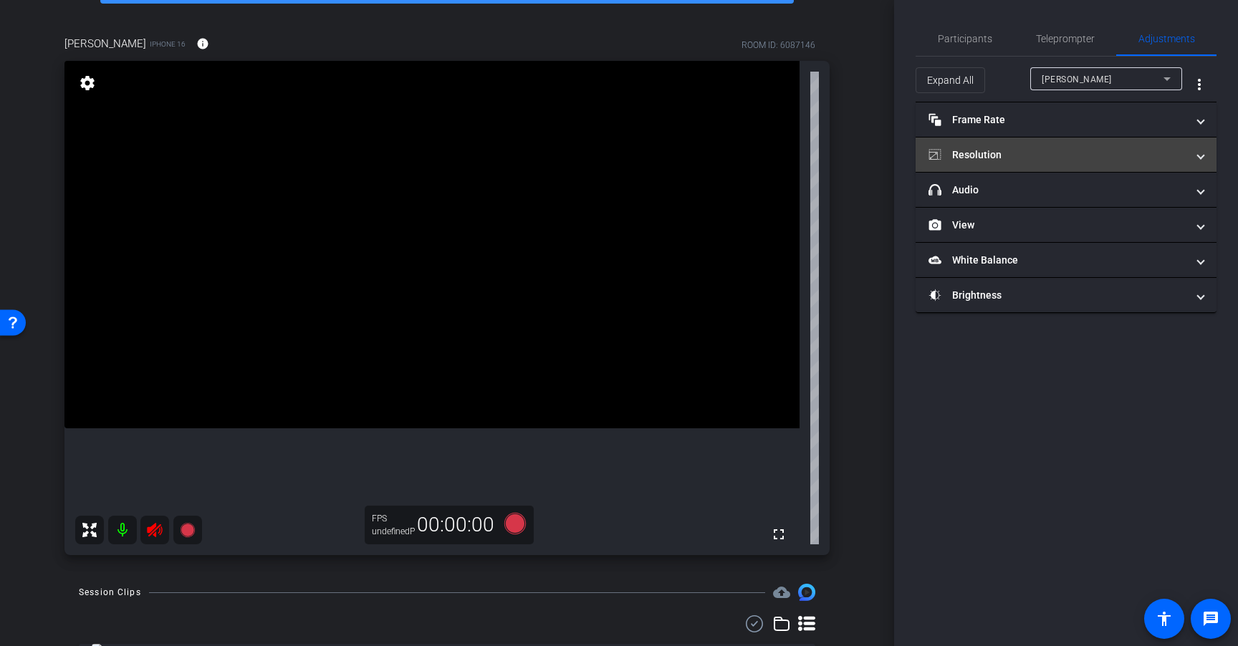
click at [1024, 162] on mat-panel-title "Resolution" at bounding box center [1057, 155] width 258 height 15
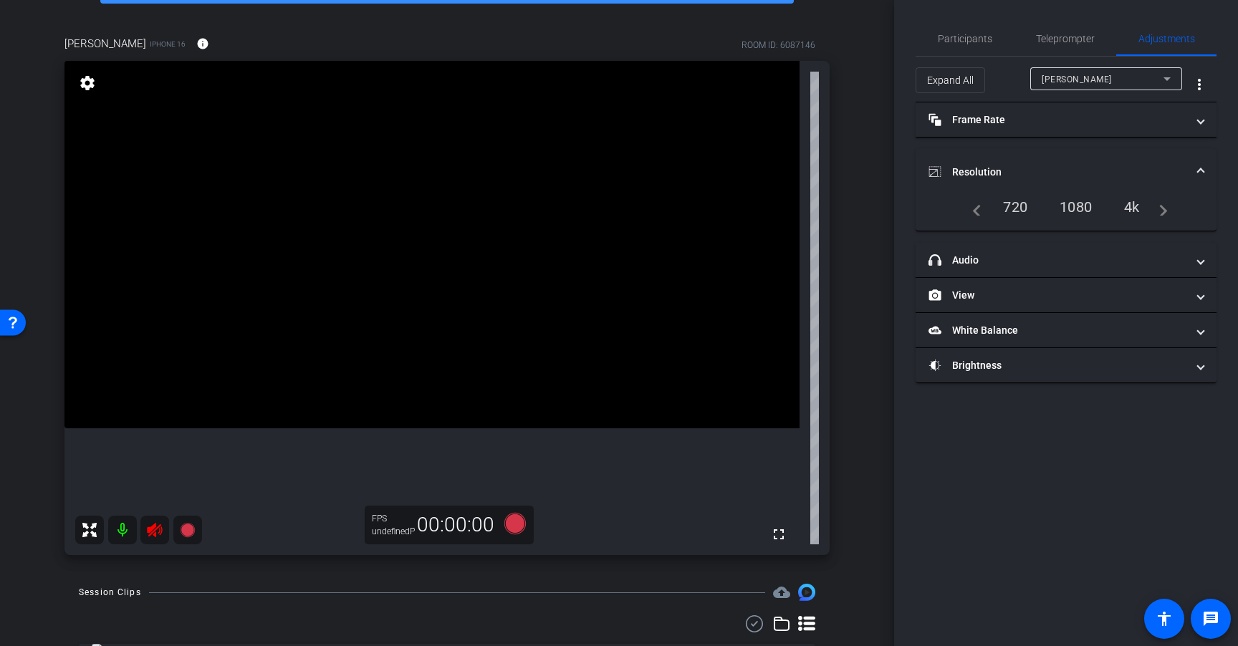
click at [1139, 206] on div "4k" at bounding box center [1131, 207] width 37 height 24
click at [1089, 118] on mat-panel-title "Frame Rate Frame Rate" at bounding box center [1057, 119] width 258 height 15
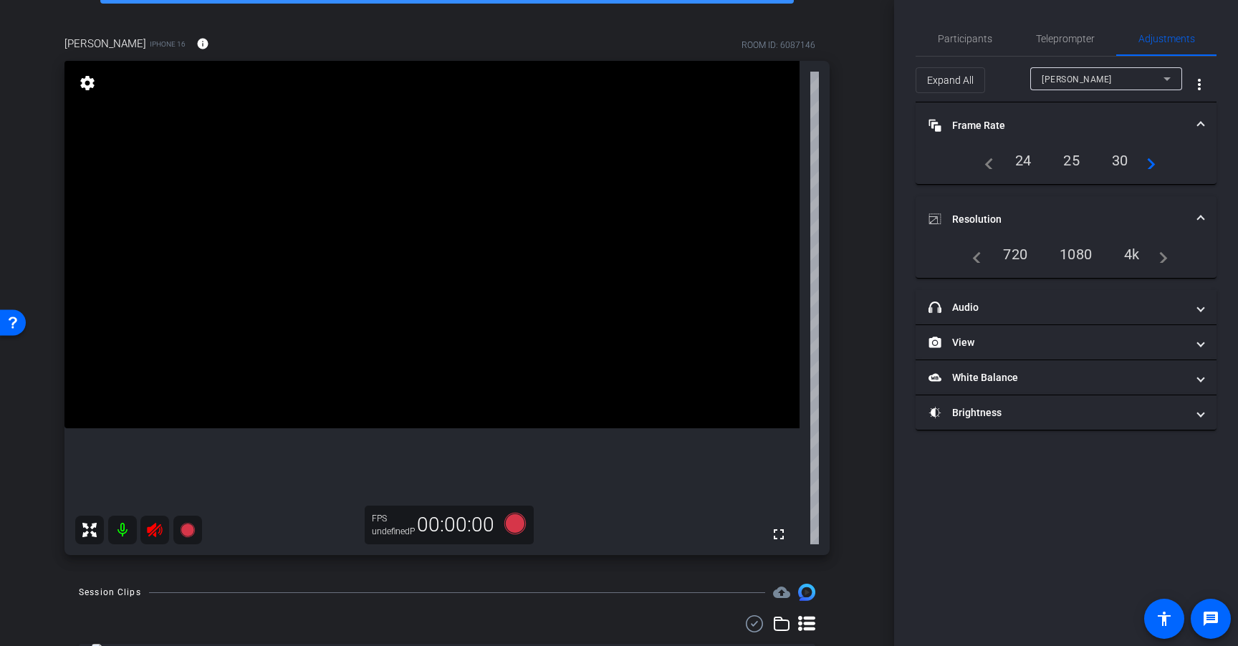
click at [1028, 164] on div "24" at bounding box center [1023, 160] width 38 height 24
click at [1079, 34] on span "Teleprompter" at bounding box center [1065, 39] width 59 height 10
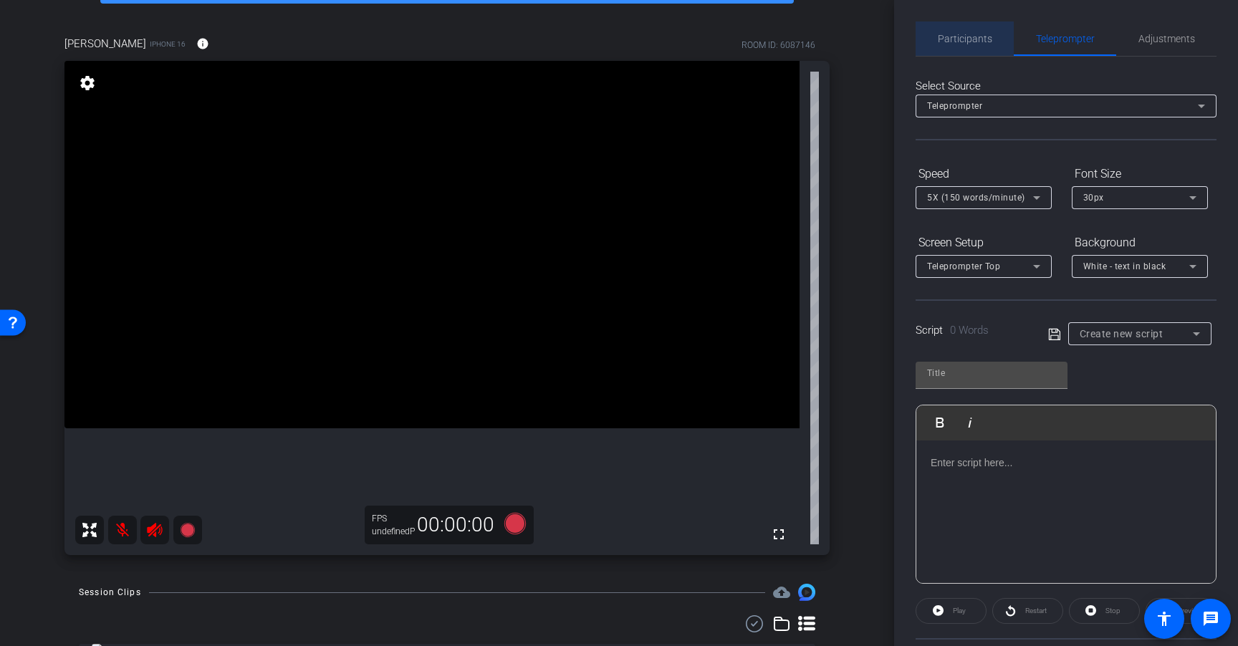
click at [972, 27] on span "Participants" at bounding box center [964, 38] width 54 height 34
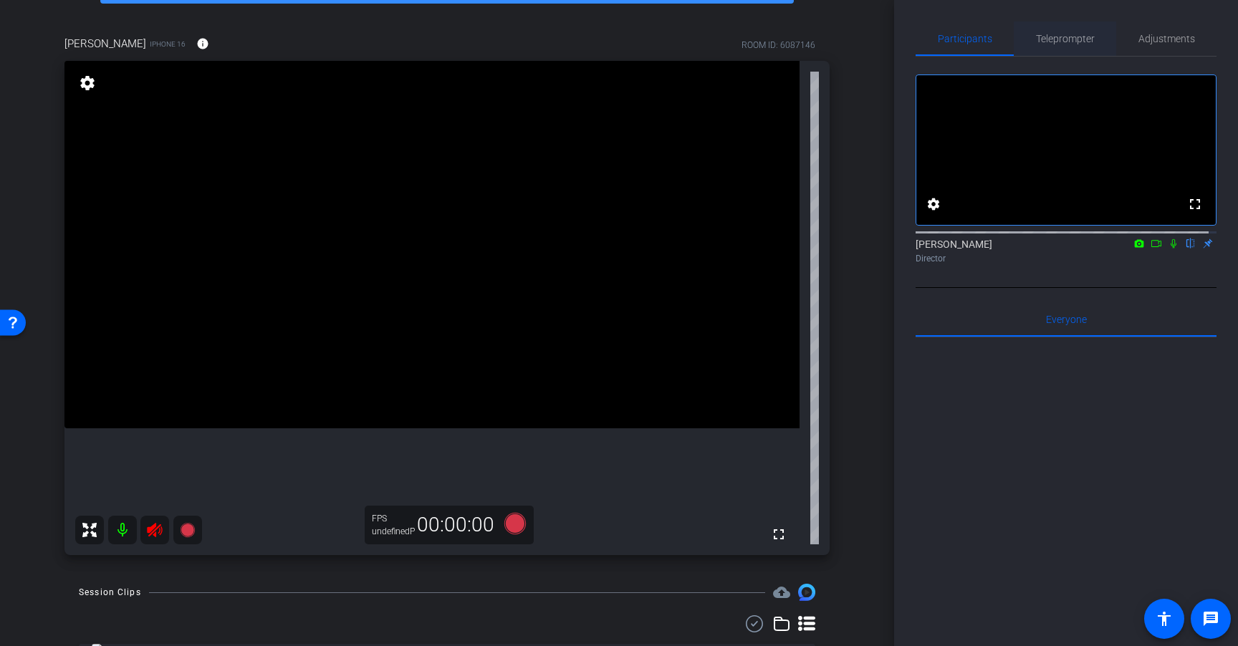
click at [1081, 37] on span "Teleprompter" at bounding box center [1065, 39] width 59 height 10
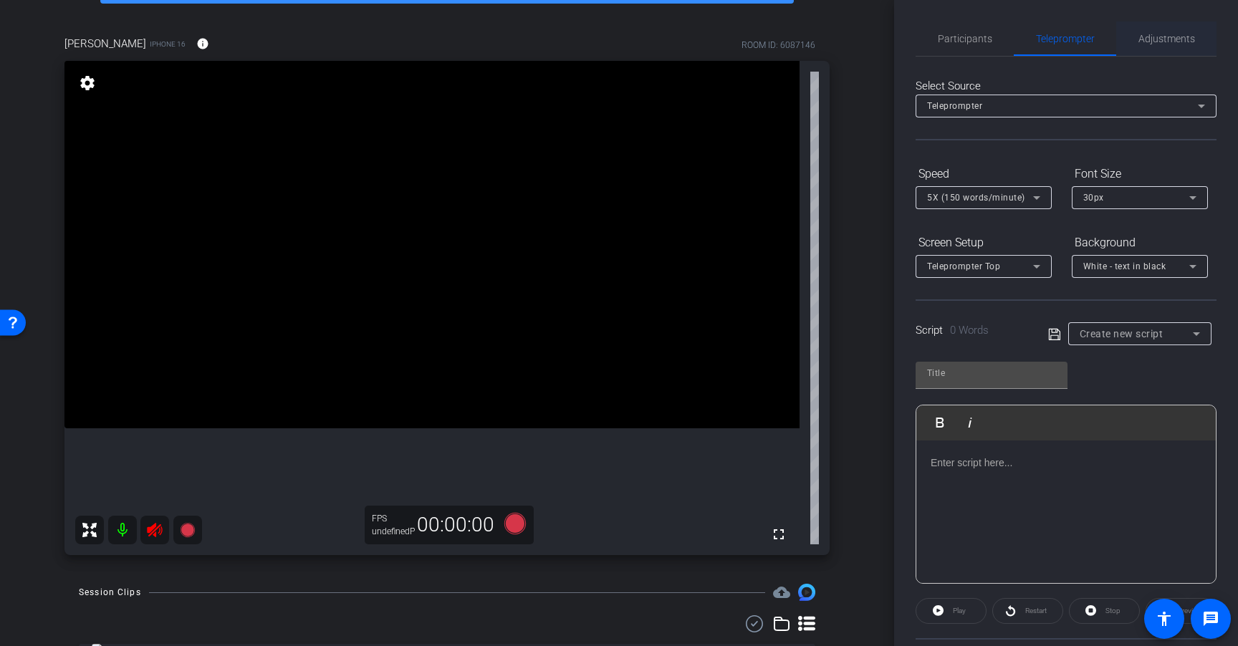
click at [1161, 40] on span "Adjustments" at bounding box center [1166, 39] width 57 height 10
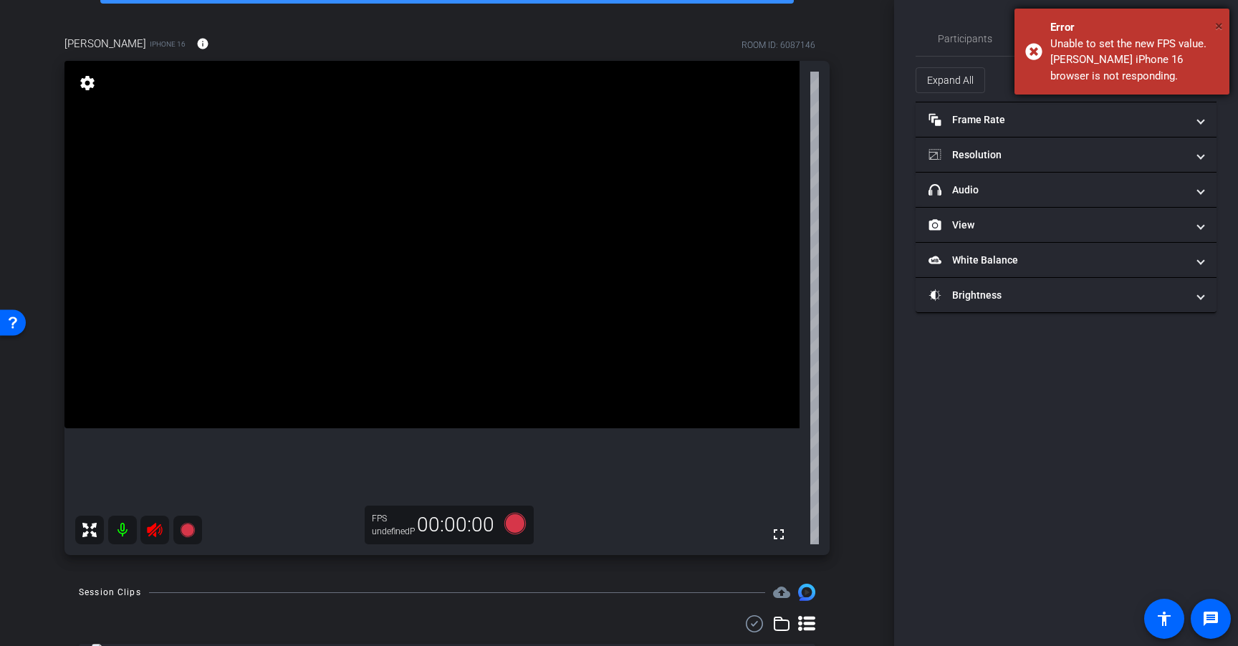
click at [1220, 25] on span "×" at bounding box center [1219, 25] width 8 height 17
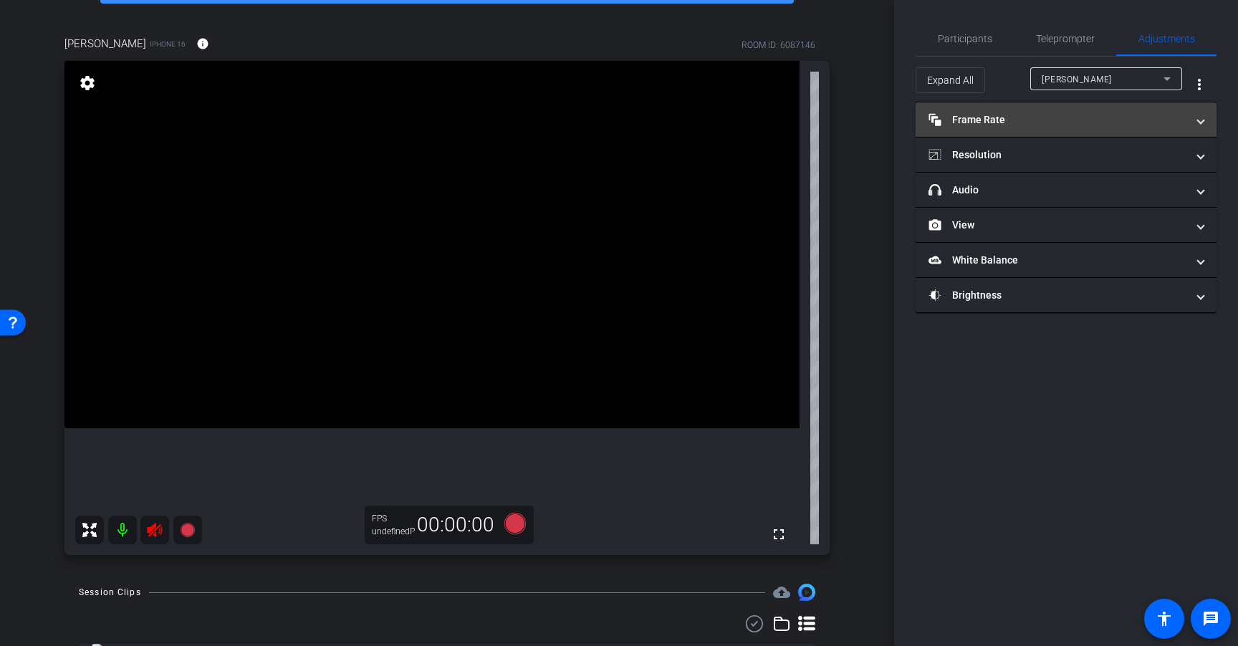
click at [1055, 129] on mat-expansion-panel-header "Frame Rate Frame Rate" at bounding box center [1065, 119] width 301 height 34
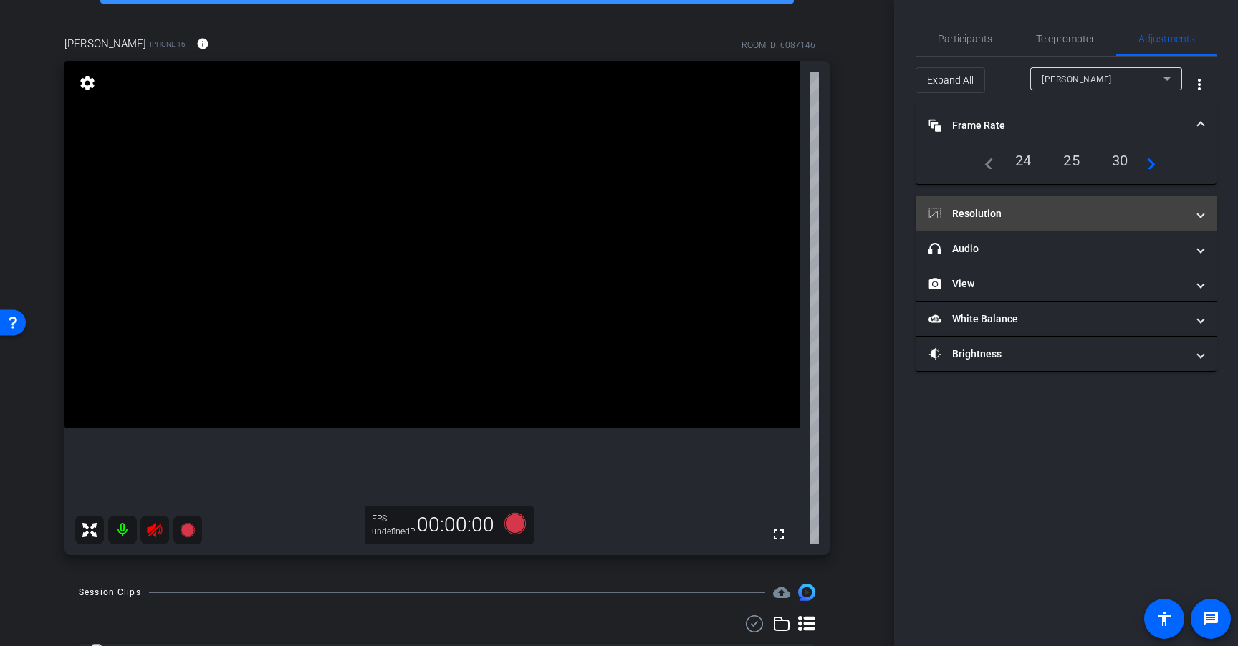
click at [1035, 212] on mat-panel-title "Resolution" at bounding box center [1057, 213] width 258 height 15
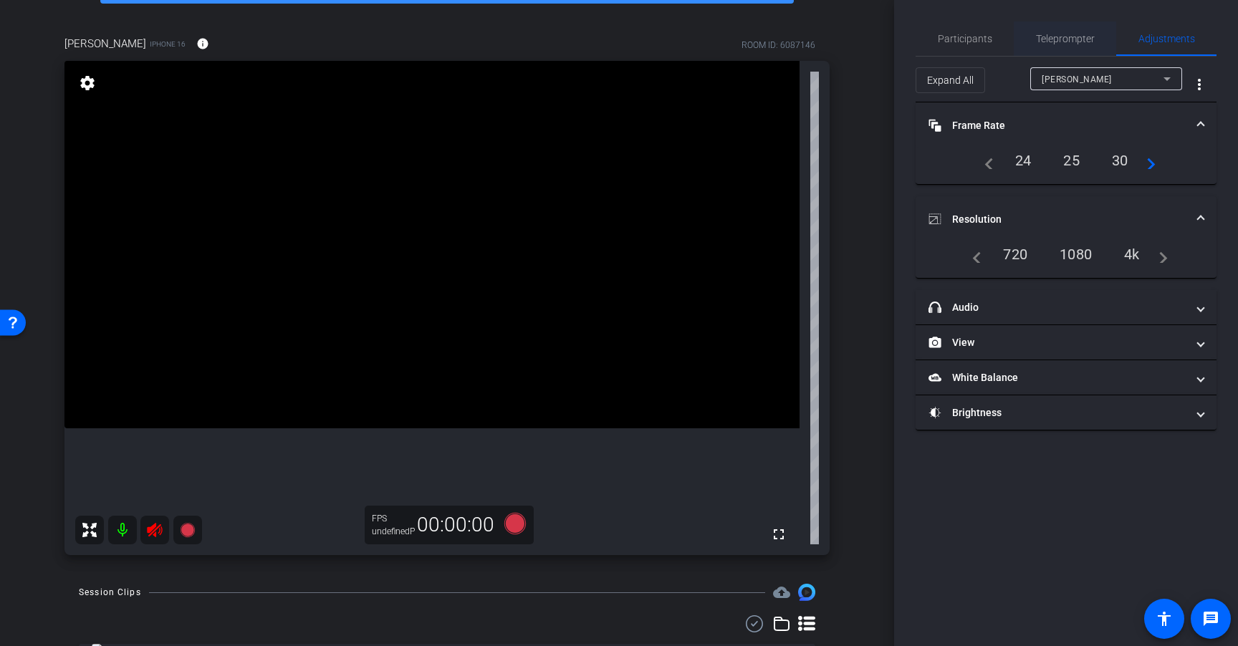
click at [1069, 39] on span "Teleprompter" at bounding box center [1065, 39] width 59 height 10
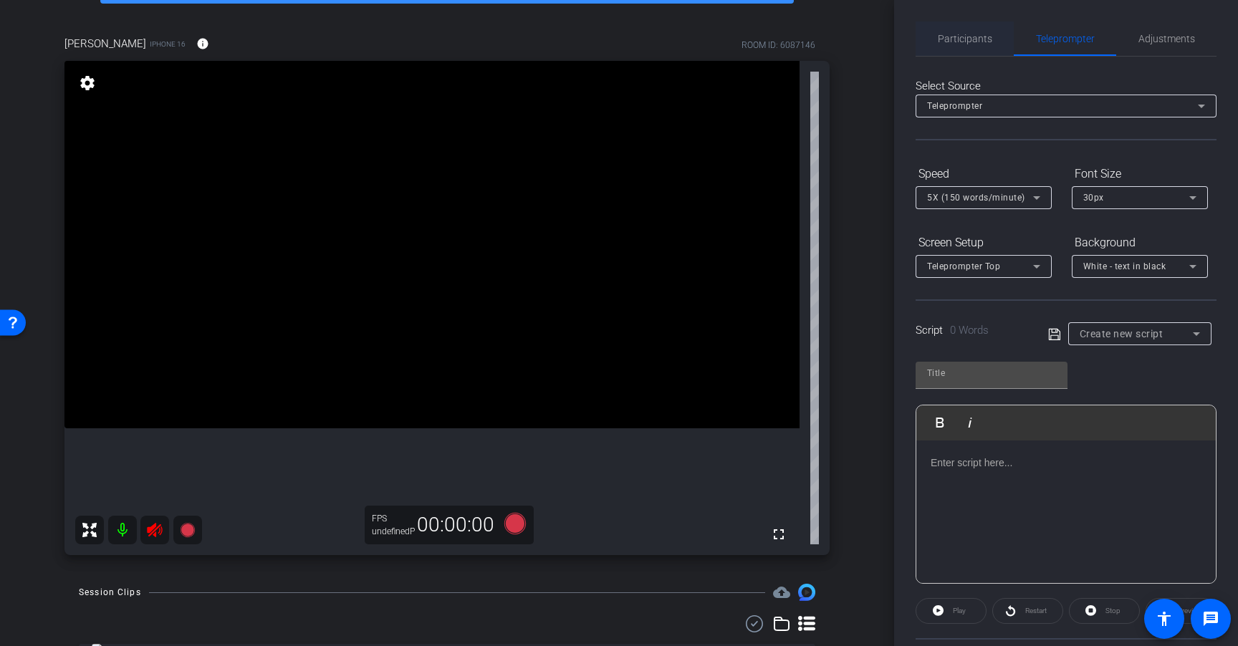
click at [970, 37] on span "Participants" at bounding box center [964, 39] width 54 height 10
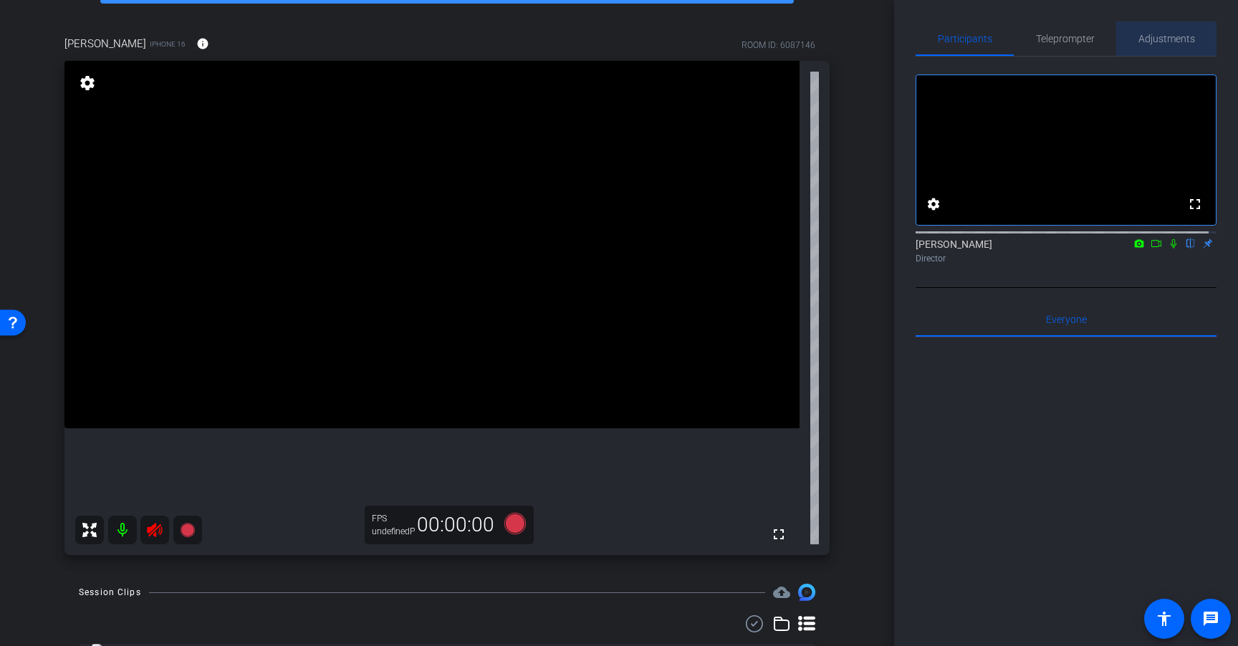
click at [1191, 37] on div "Adjustments" at bounding box center [1166, 38] width 100 height 34
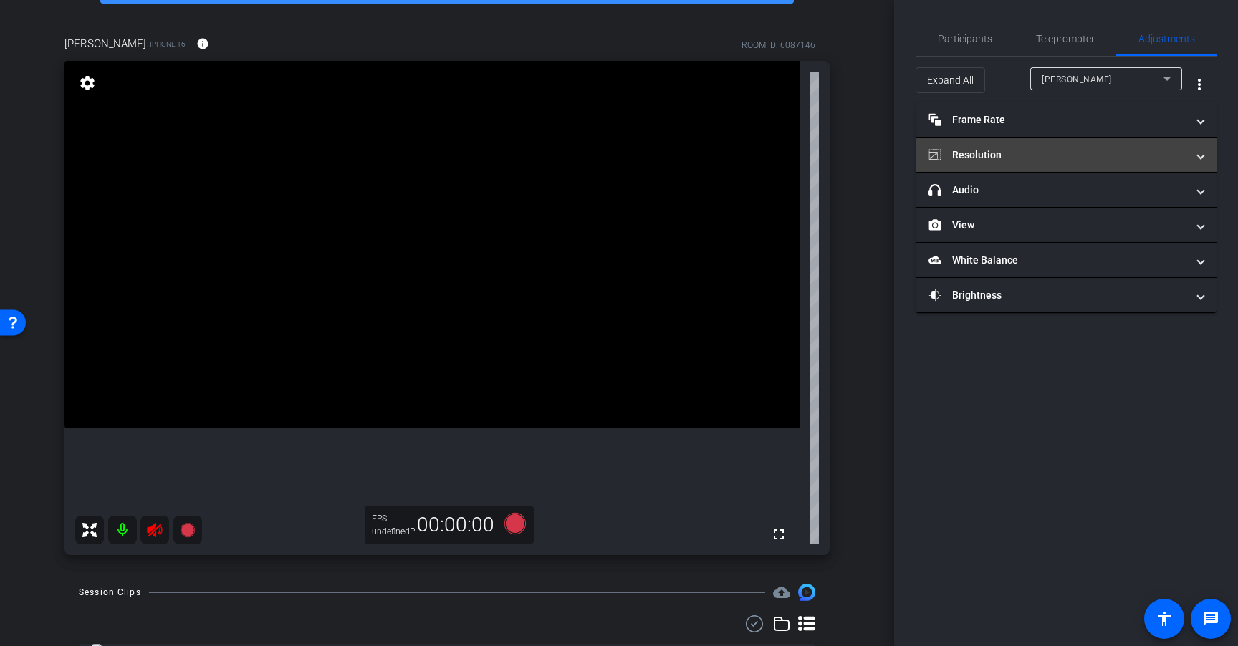
click at [1058, 155] on mat-panel-title "Resolution" at bounding box center [1057, 155] width 258 height 15
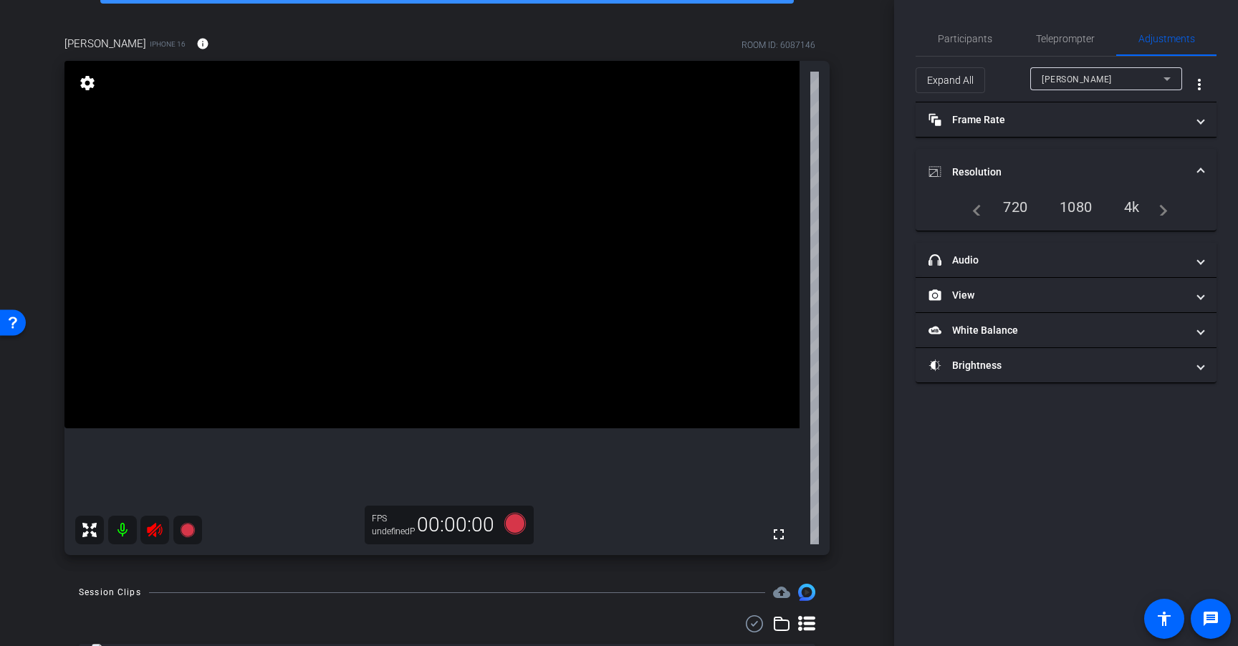
click at [1058, 160] on mat-expansion-panel-header "Resolution" at bounding box center [1065, 172] width 301 height 46
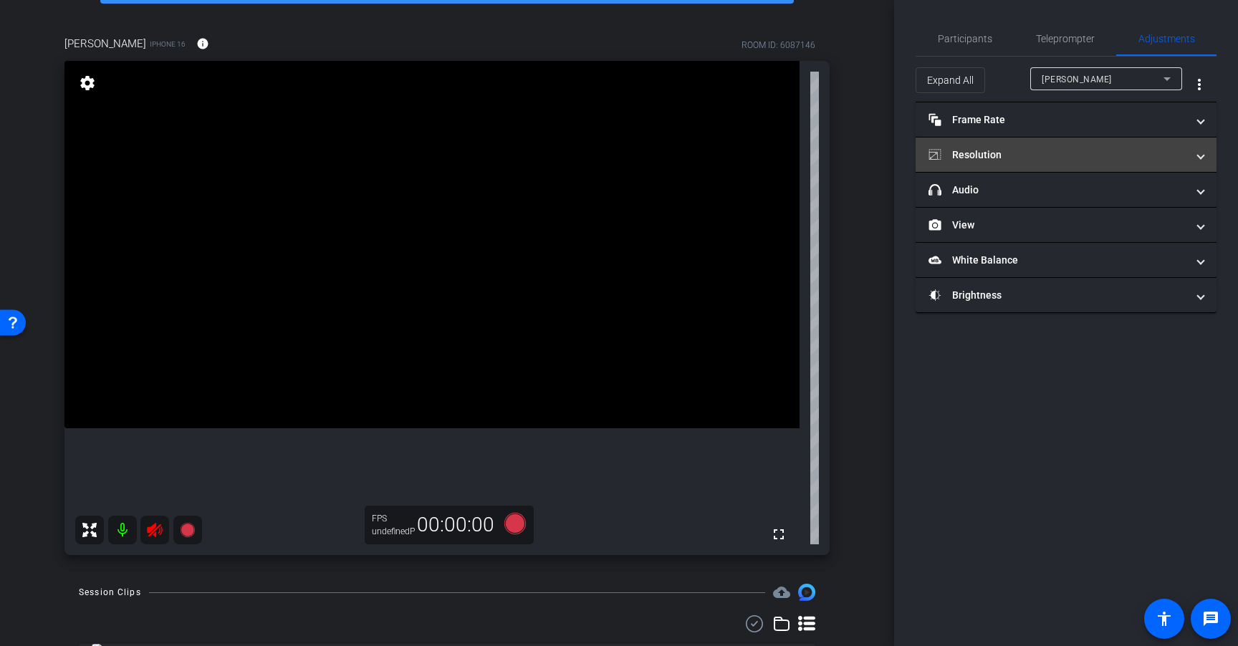
click at [1073, 143] on mat-expansion-panel-header "Resolution" at bounding box center [1065, 155] width 301 height 34
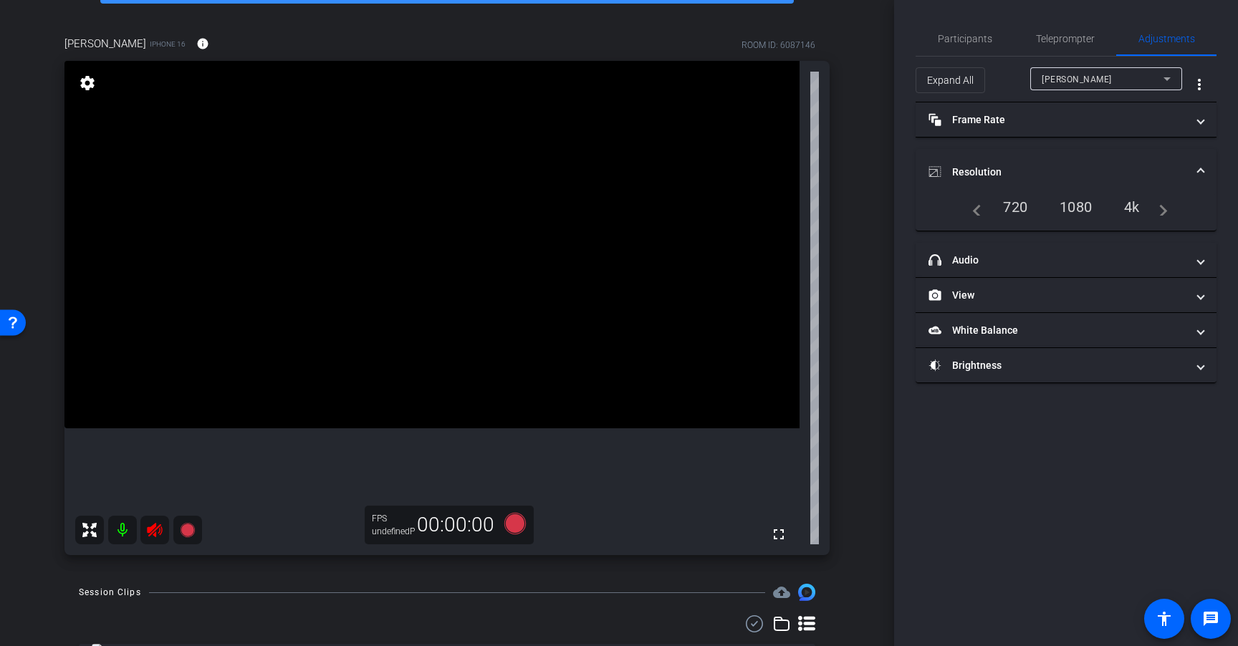
click at [1072, 159] on mat-expansion-panel-header "Resolution" at bounding box center [1065, 172] width 301 height 46
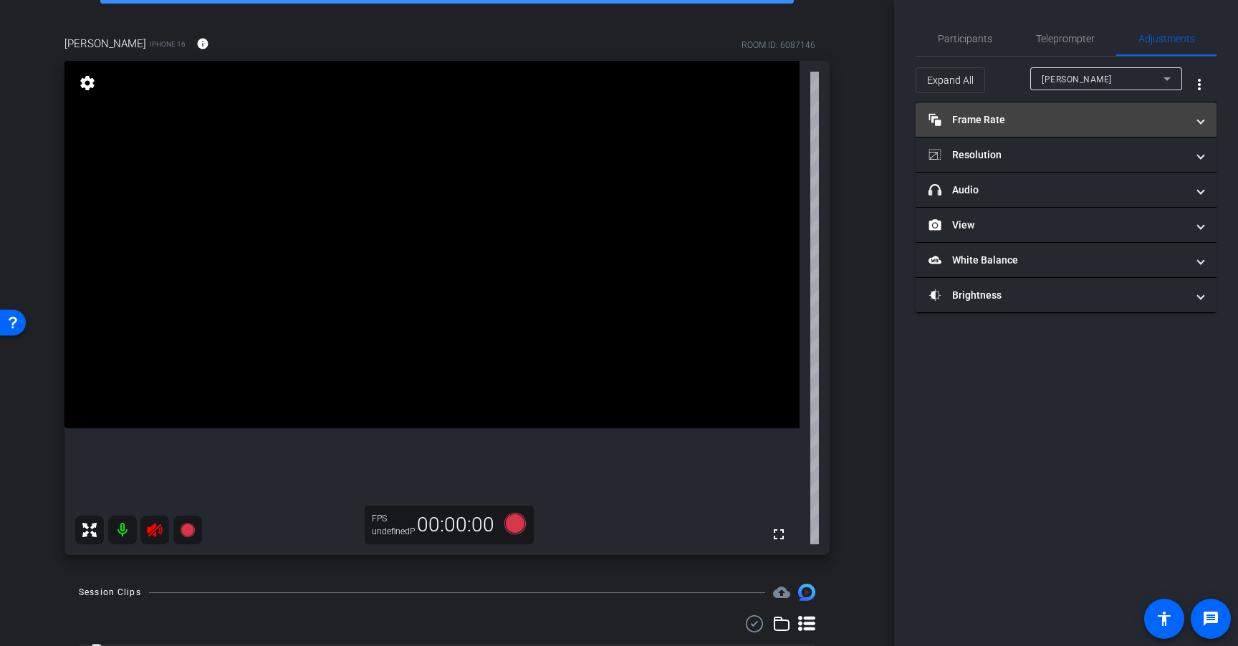
click at [1079, 128] on mat-expansion-panel-header "Frame Rate Frame Rate" at bounding box center [1065, 119] width 301 height 34
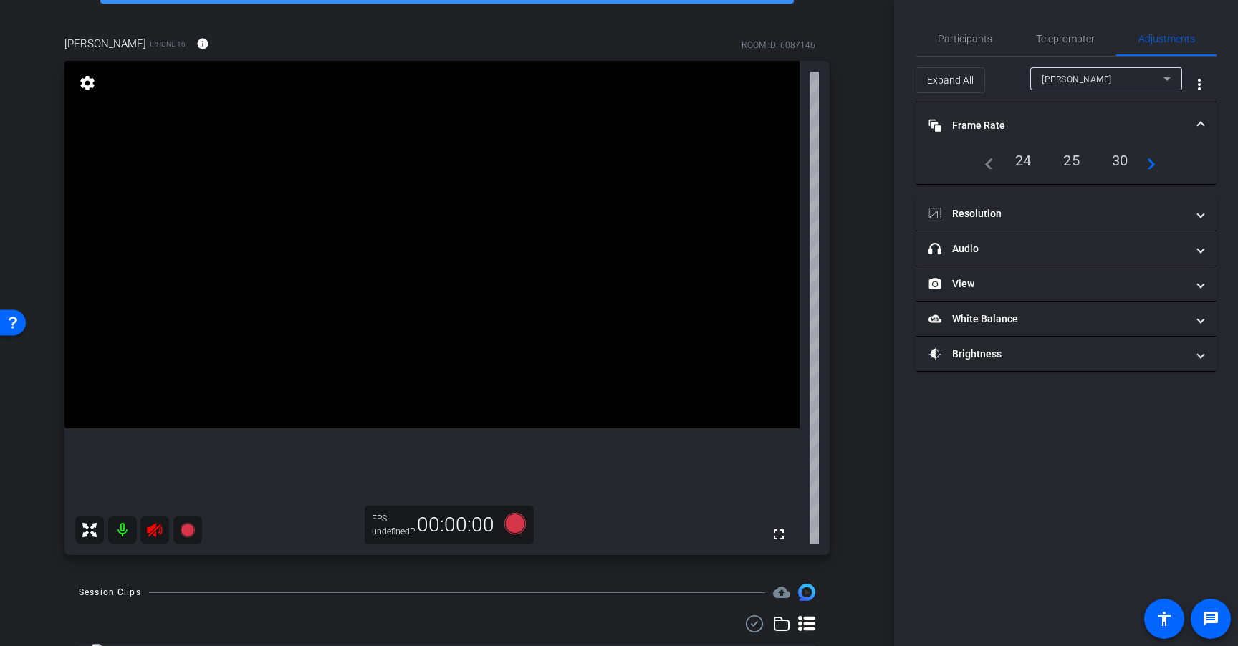
click at [1079, 128] on mat-panel-title "Frame Rate Frame Rate" at bounding box center [1057, 125] width 258 height 15
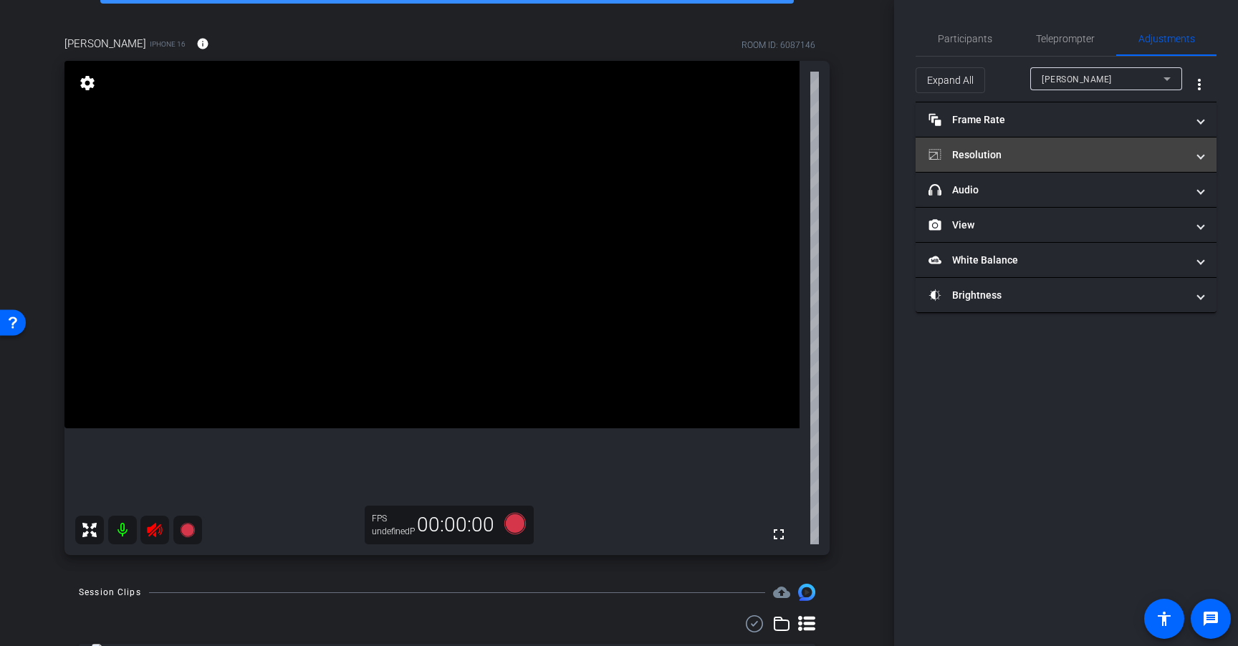
click at [1053, 163] on mat-expansion-panel-header "Resolution" at bounding box center [1065, 155] width 301 height 34
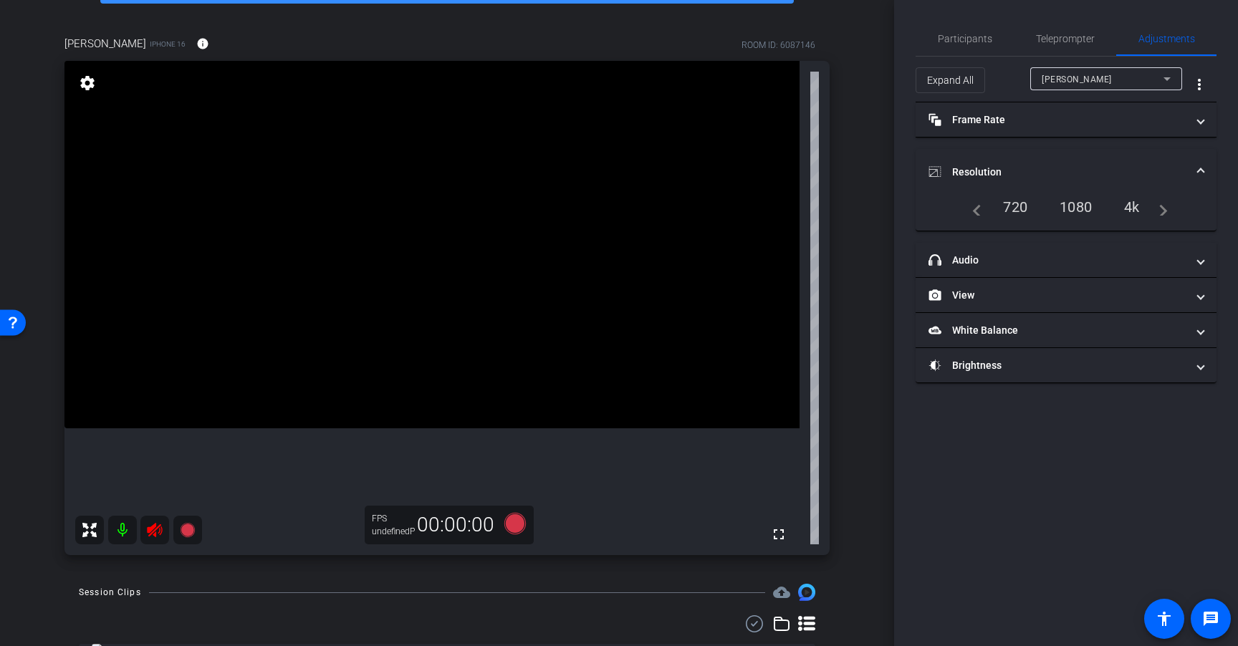
click at [1054, 175] on mat-panel-title "Resolution" at bounding box center [1057, 172] width 258 height 15
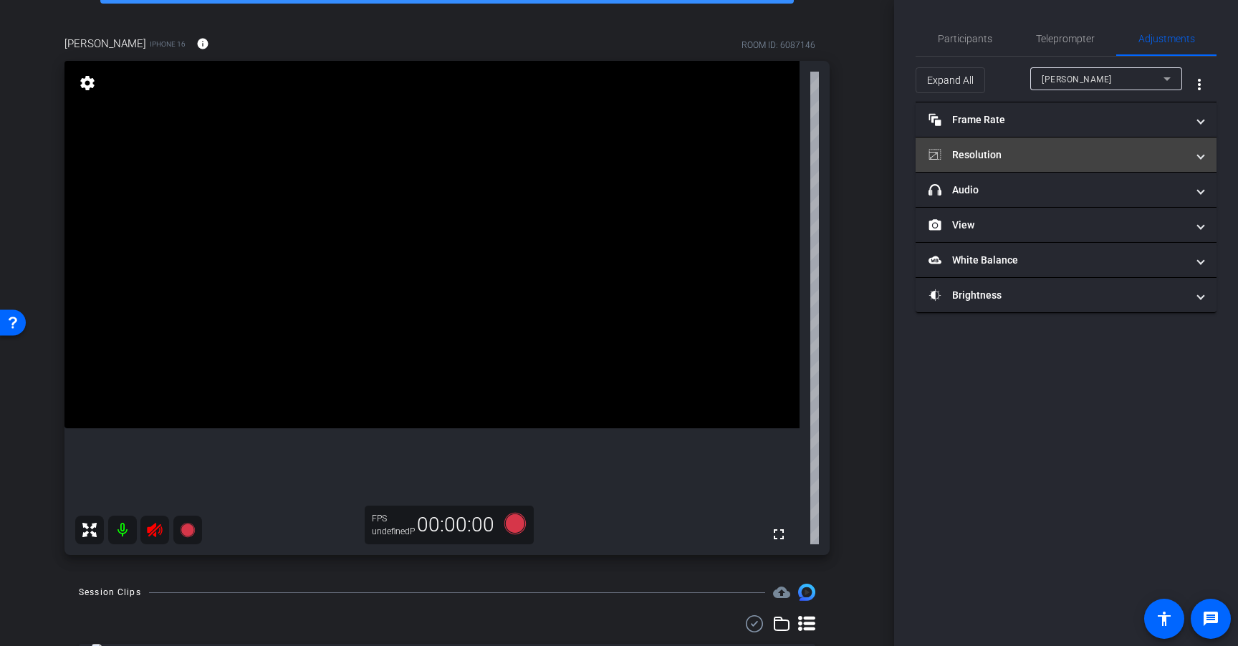
click at [1054, 175] on mat-expansion-panel-header "headphone icon Audio" at bounding box center [1065, 190] width 301 height 34
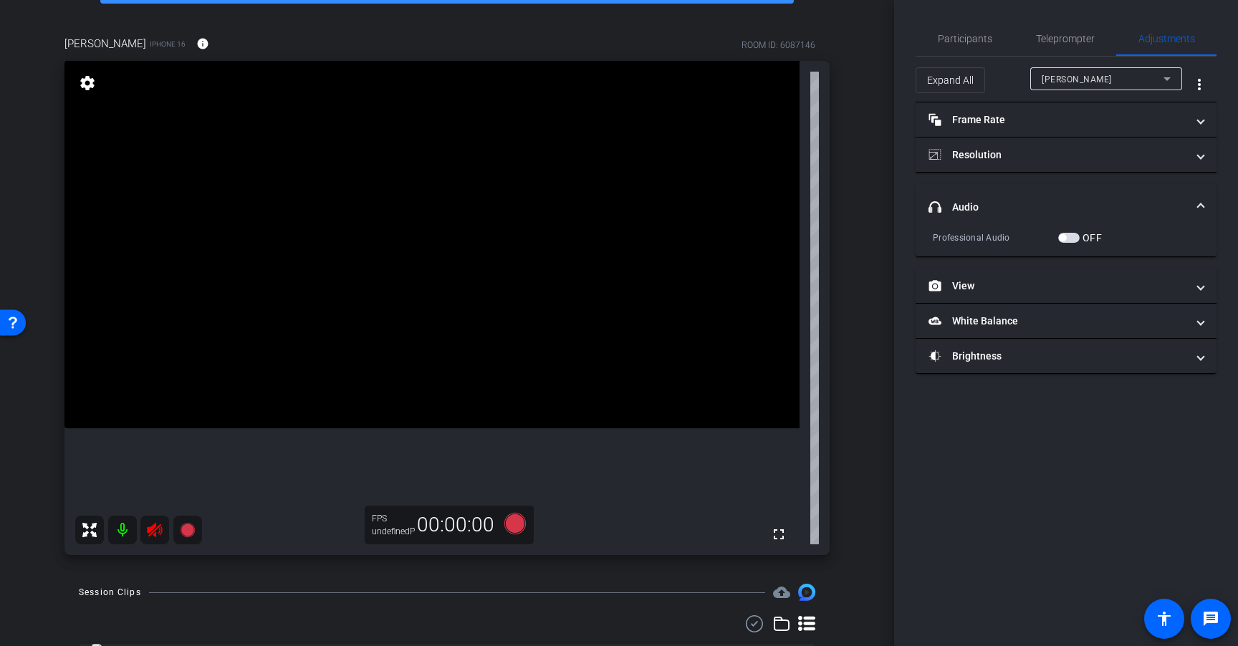
click at [1046, 198] on mat-expansion-panel-header "headphone icon Audio" at bounding box center [1065, 207] width 301 height 46
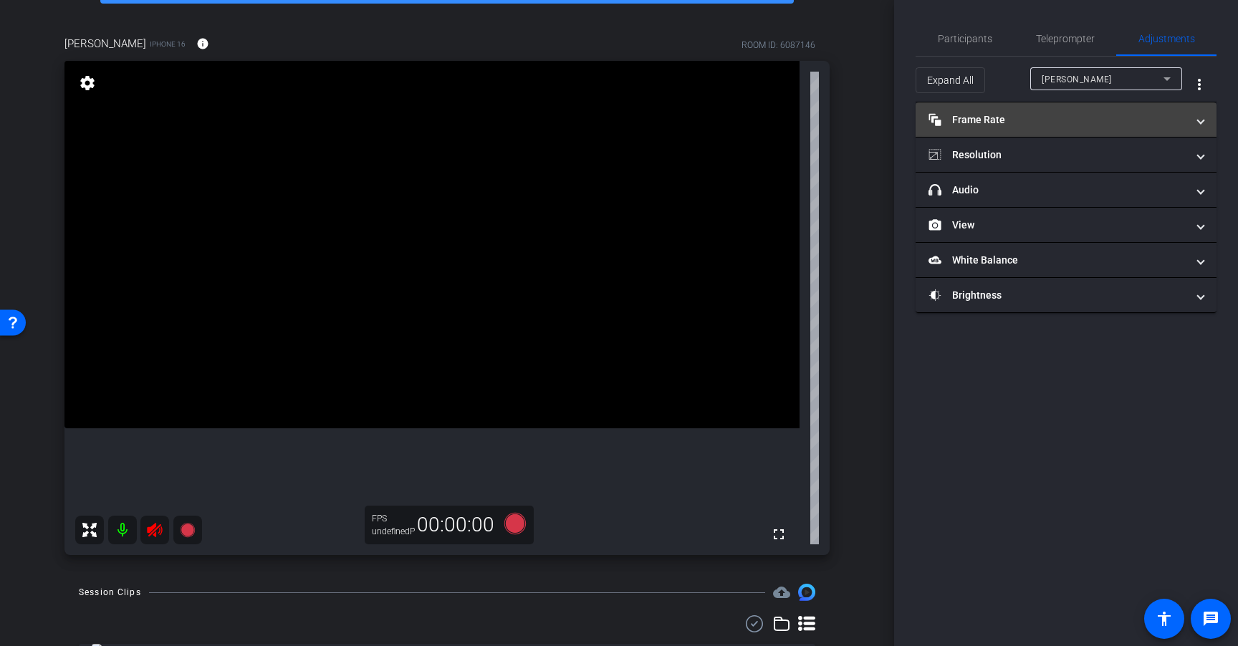
click at [1035, 132] on mat-expansion-panel-header "Frame Rate Frame Rate" at bounding box center [1065, 119] width 301 height 34
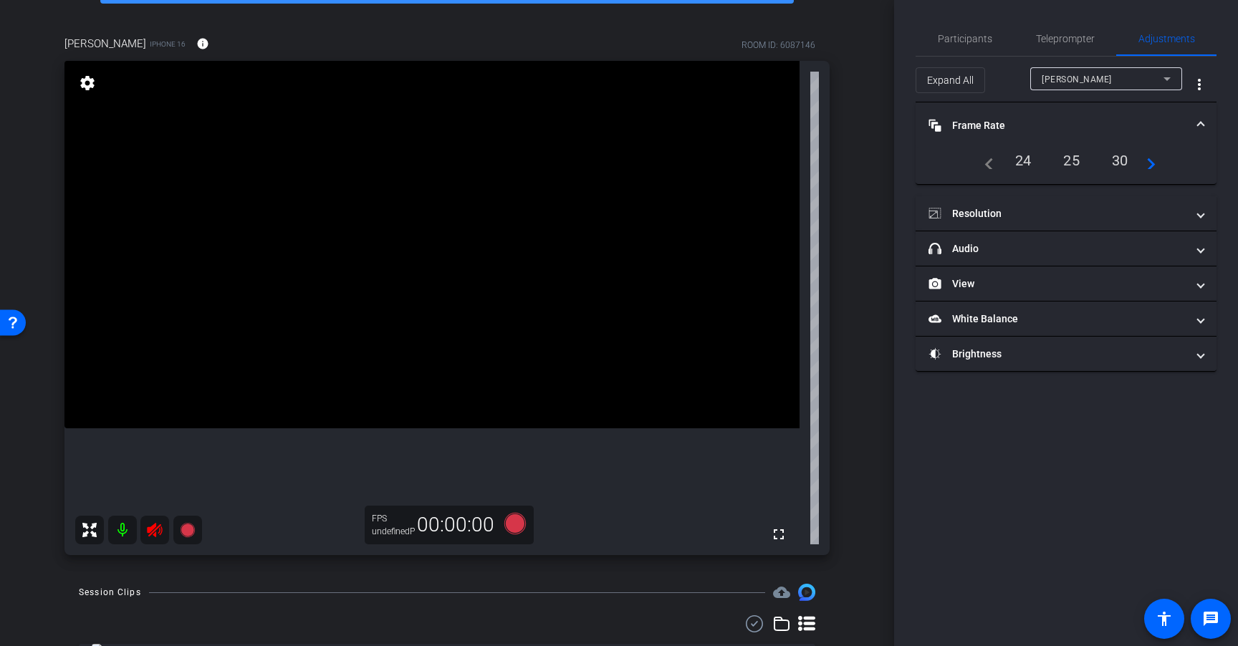
click at [1036, 135] on mat-expansion-panel-header "Frame Rate Frame Rate" at bounding box center [1065, 125] width 301 height 46
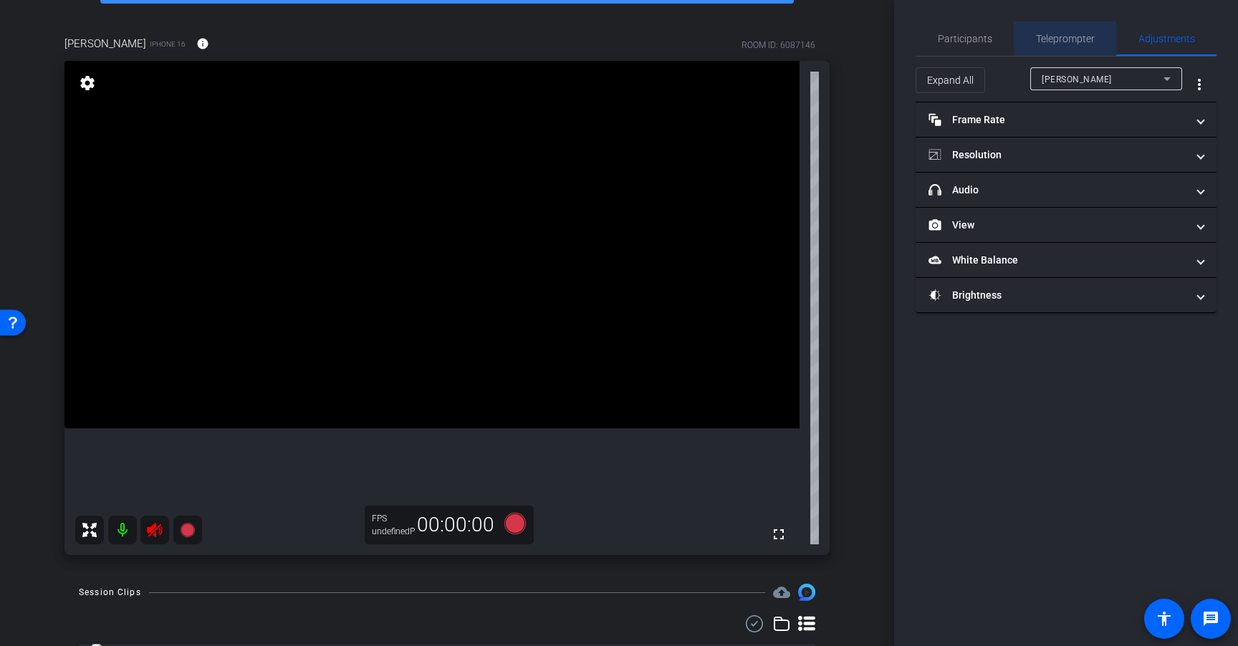
click at [1066, 41] on span "Teleprompter" at bounding box center [1065, 39] width 59 height 10
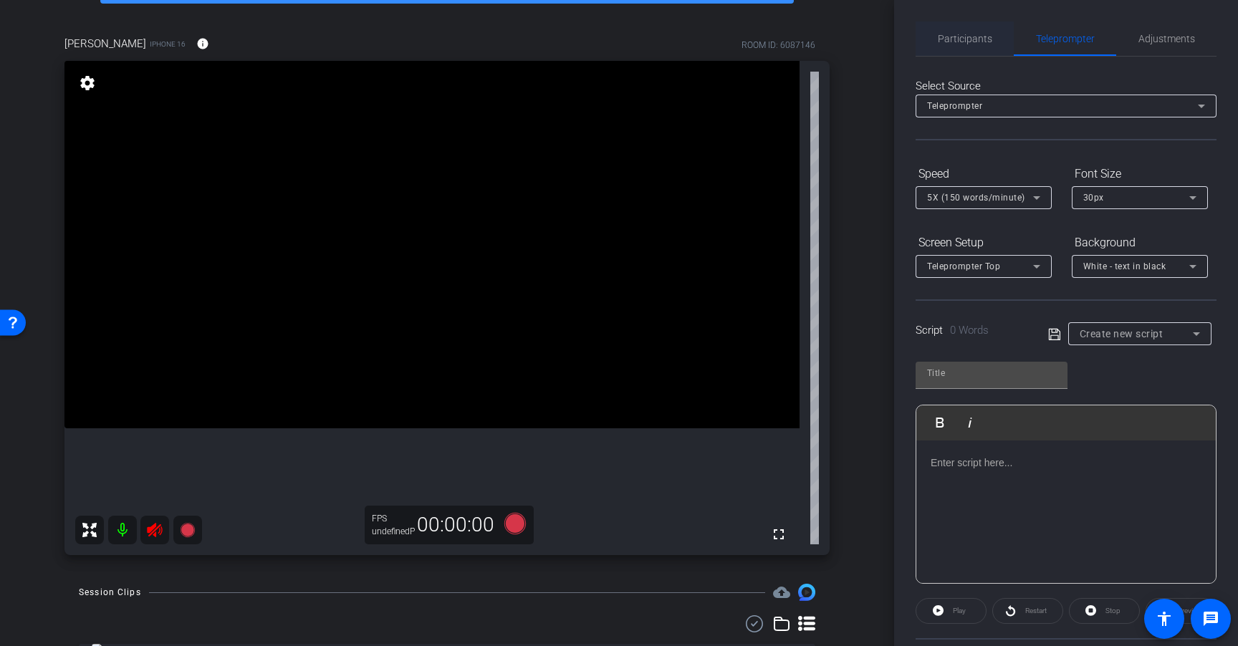
click at [990, 42] on div "Participants" at bounding box center [964, 38] width 98 height 34
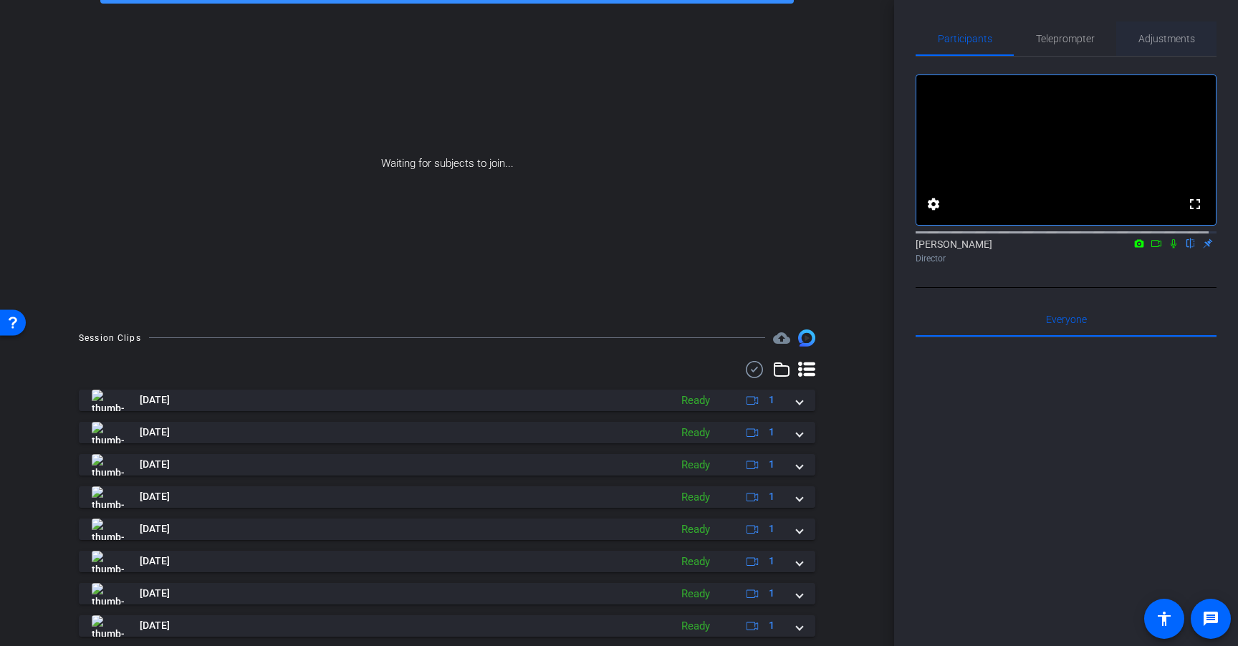
click at [1154, 38] on span "Adjustments" at bounding box center [1166, 39] width 57 height 10
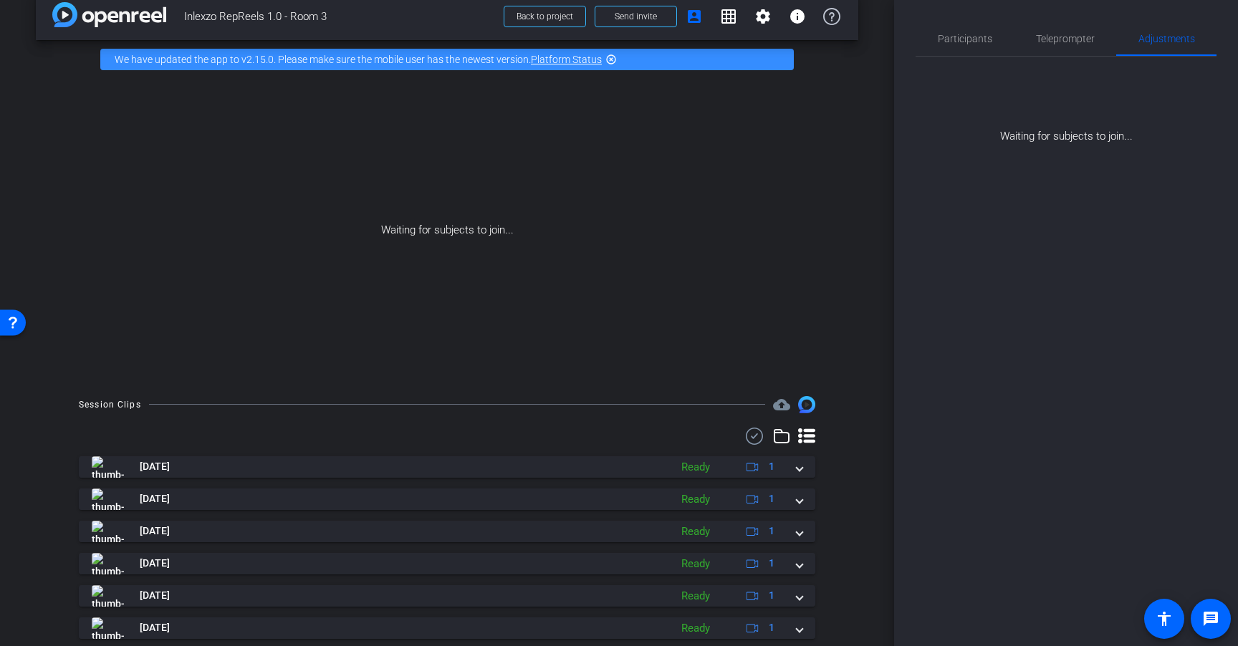
scroll to position [29, 0]
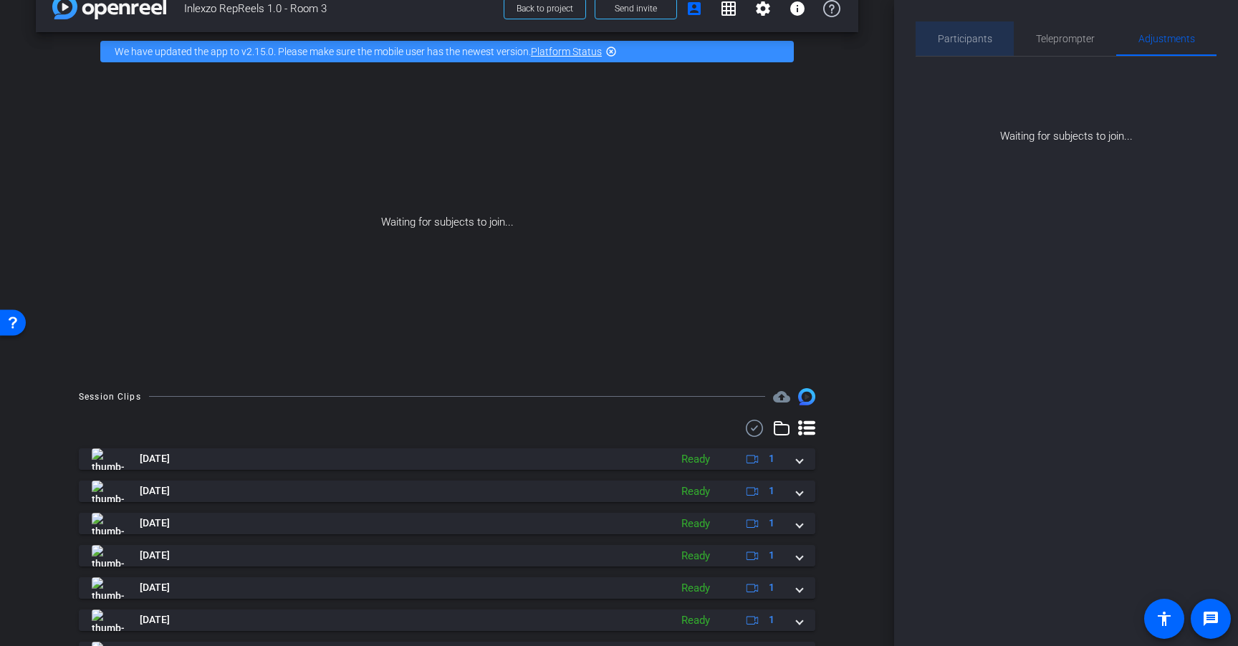
click at [985, 37] on span "Participants" at bounding box center [964, 39] width 54 height 10
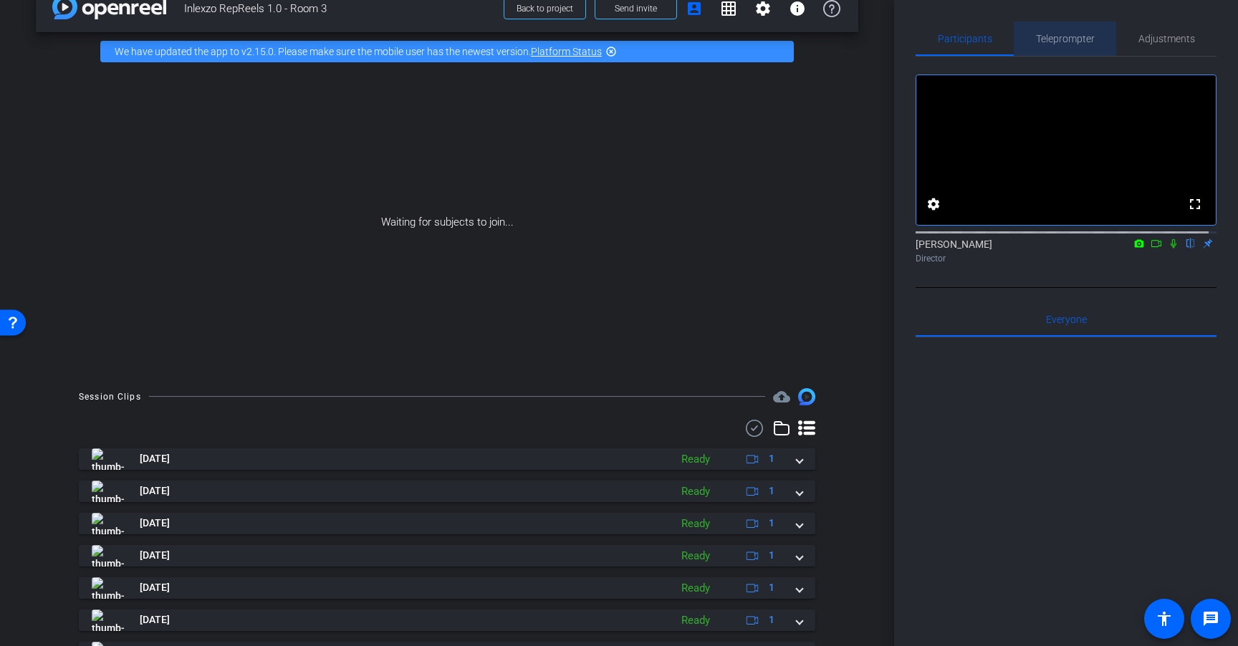
click at [1063, 40] on span "Teleprompter" at bounding box center [1065, 39] width 59 height 10
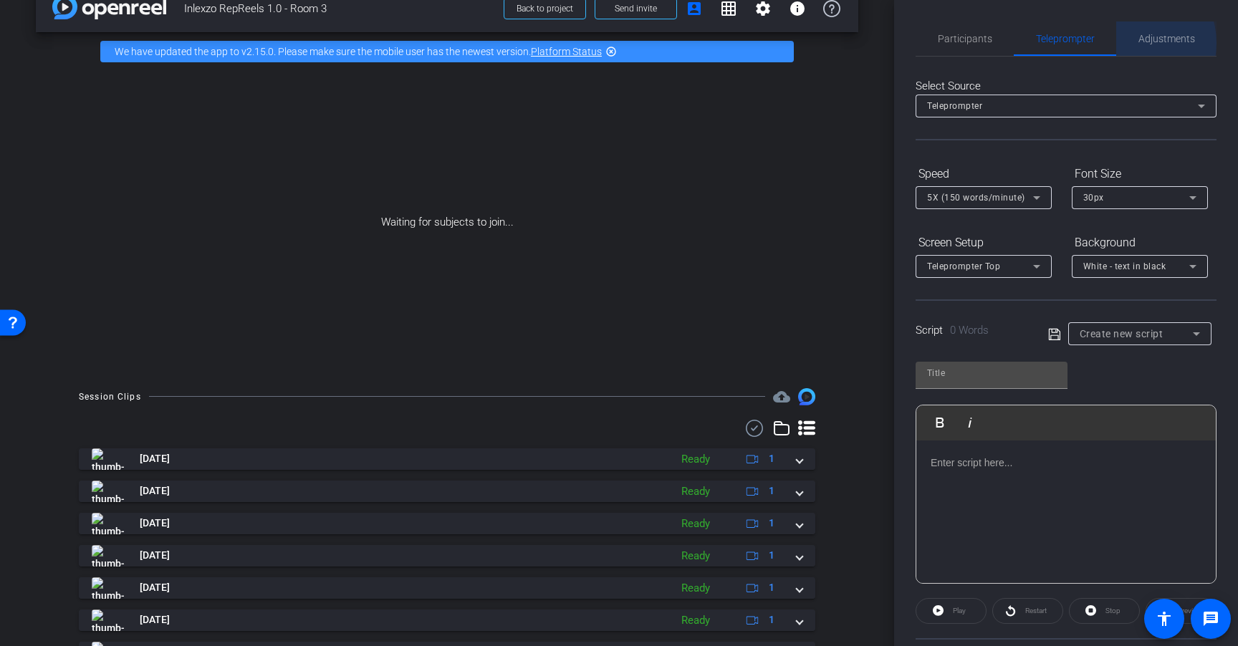
click at [1125, 43] on div "Adjustments" at bounding box center [1166, 38] width 100 height 34
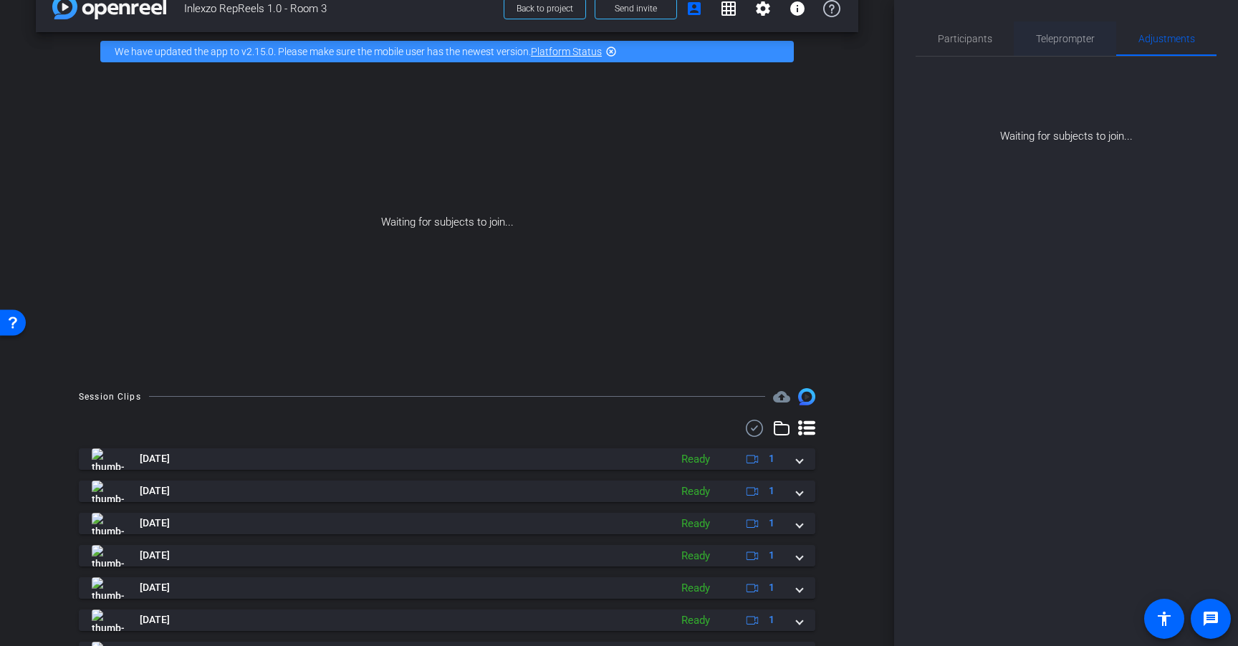
click at [1041, 45] on span "Teleprompter" at bounding box center [1065, 38] width 59 height 34
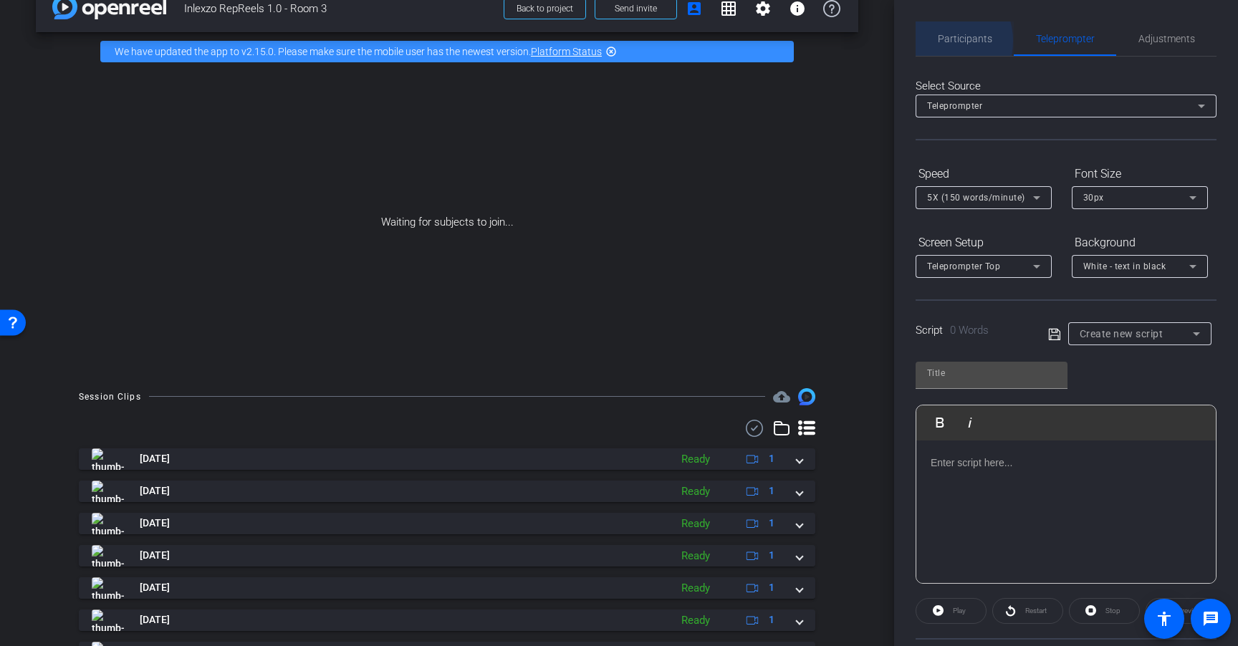
click at [939, 41] on span "Participants" at bounding box center [964, 39] width 54 height 10
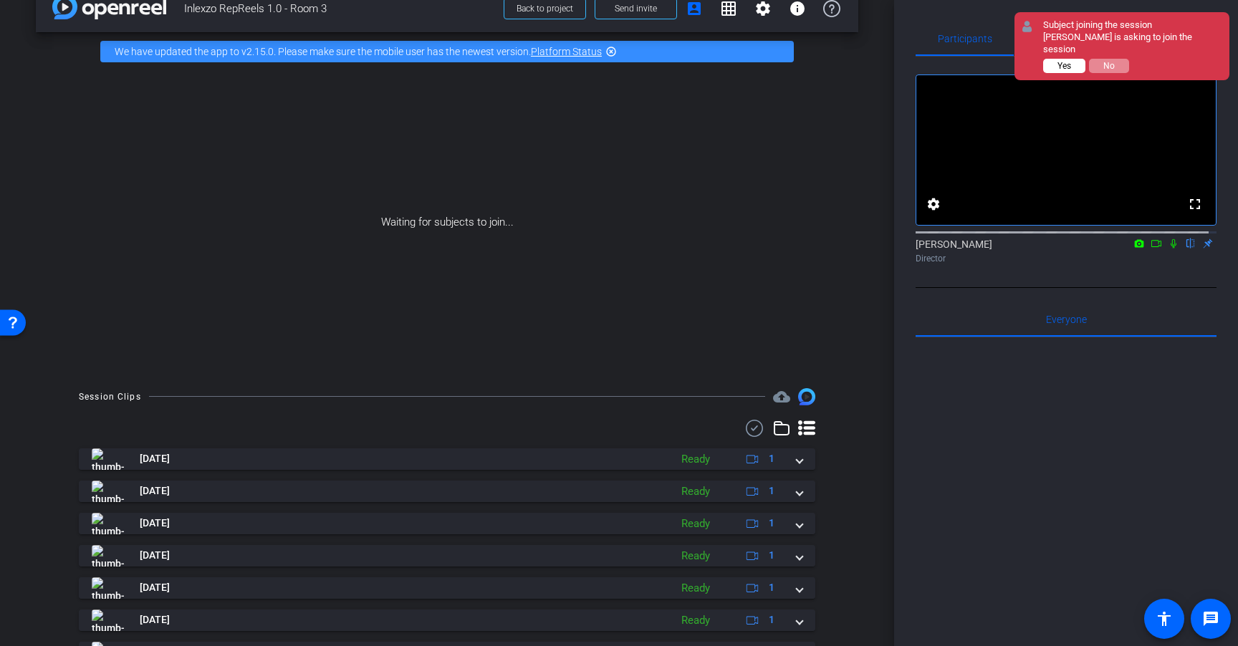
click at [1066, 61] on span "Yes" at bounding box center [1064, 66] width 14 height 10
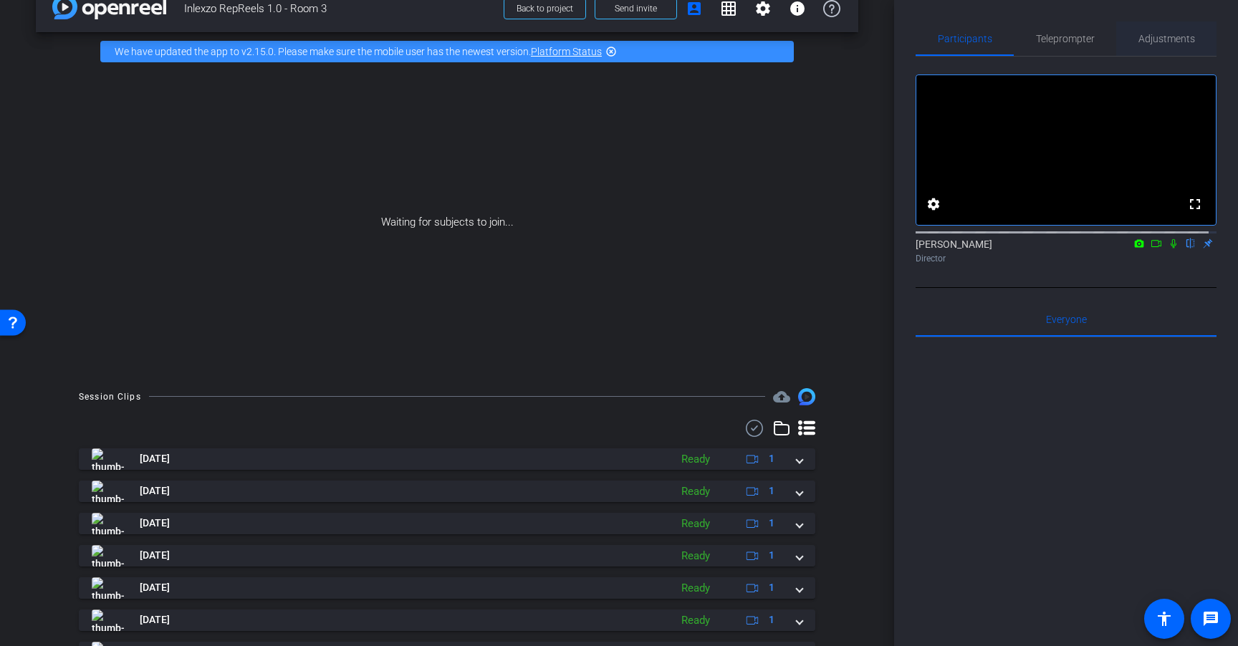
click at [1157, 44] on span "Adjustments" at bounding box center [1166, 39] width 57 height 10
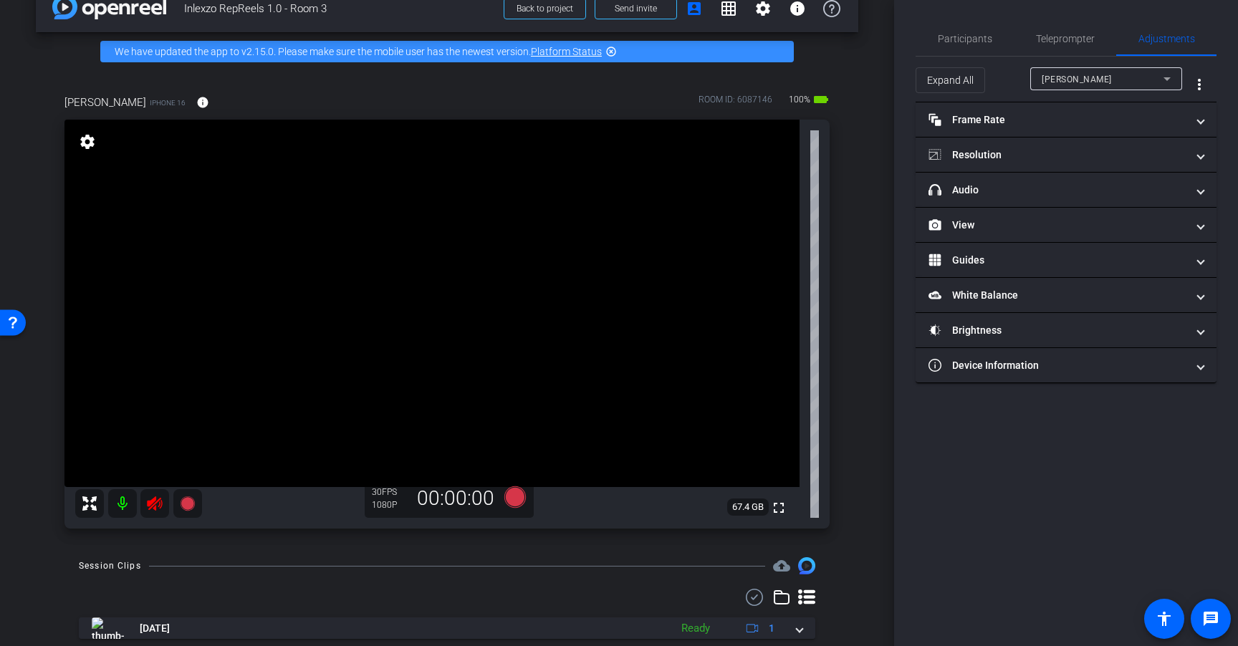
click at [155, 502] on icon at bounding box center [154, 503] width 17 height 17
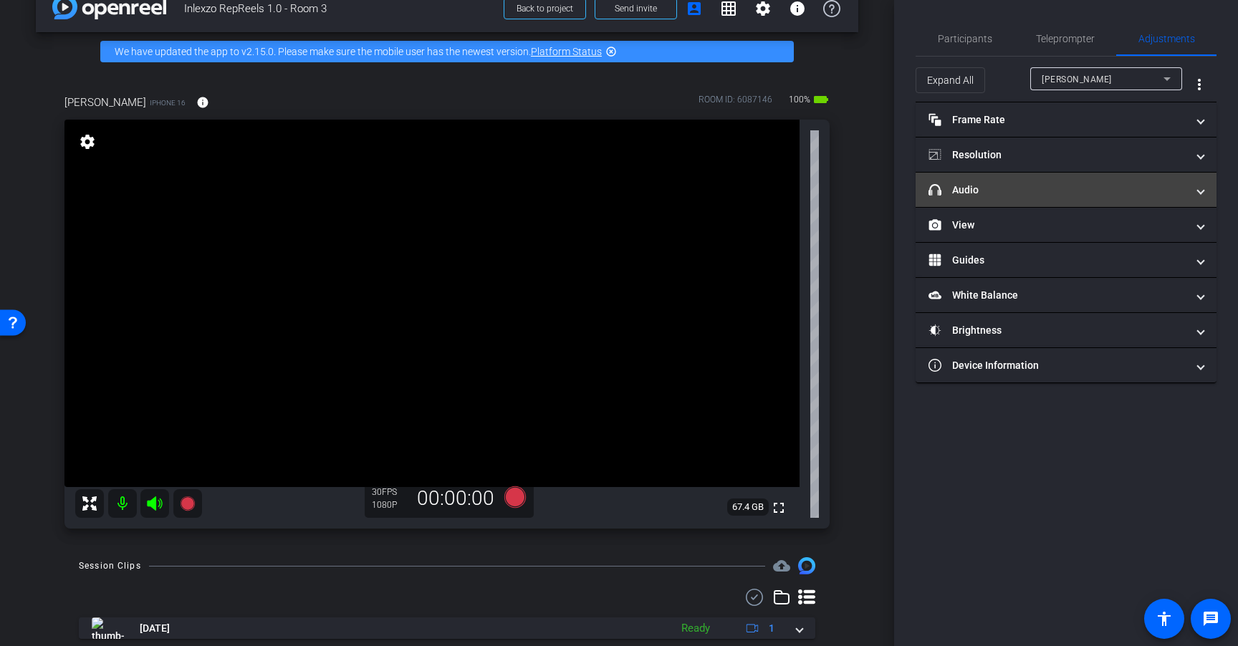
click at [1074, 179] on mat-expansion-panel-header "headphone icon Audio" at bounding box center [1065, 190] width 301 height 34
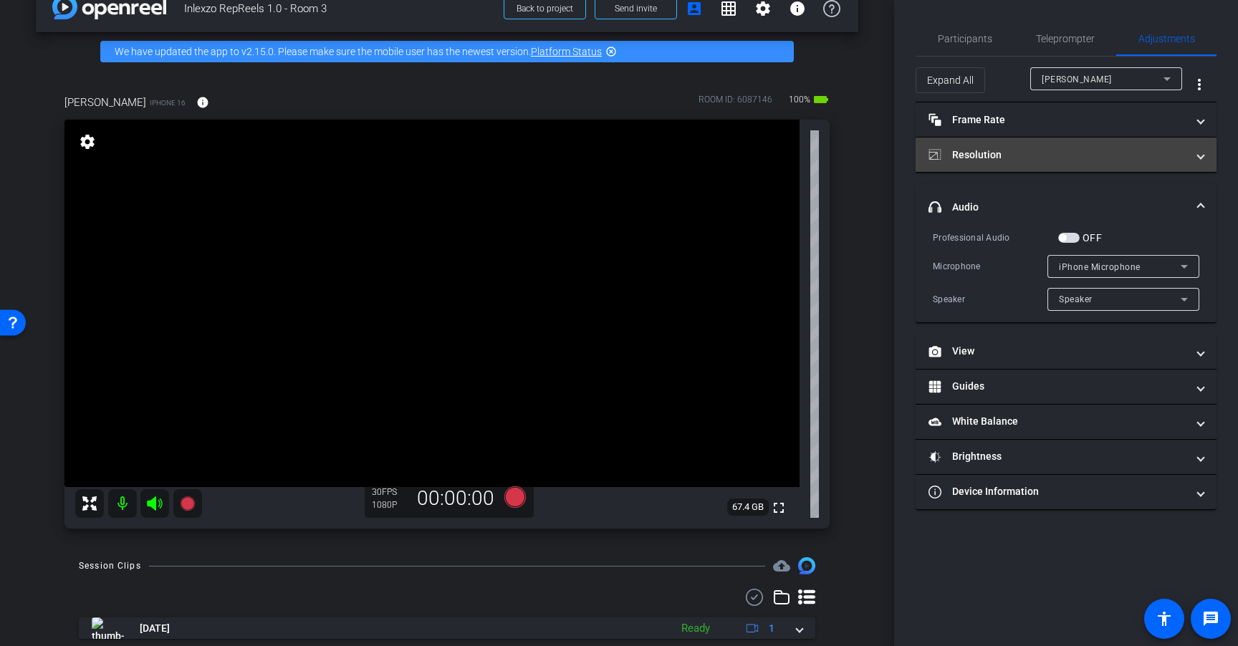
click at [1074, 158] on mat-panel-title "Resolution" at bounding box center [1057, 155] width 258 height 15
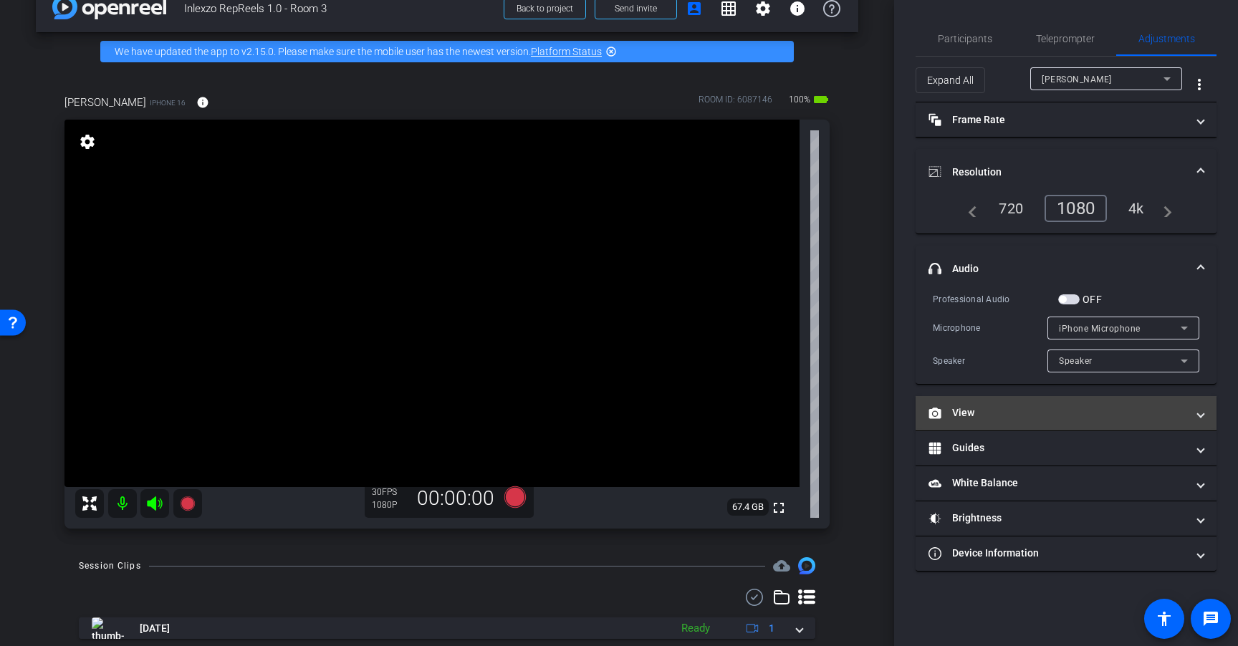
click at [998, 412] on mat-panel-title "View" at bounding box center [1057, 412] width 258 height 15
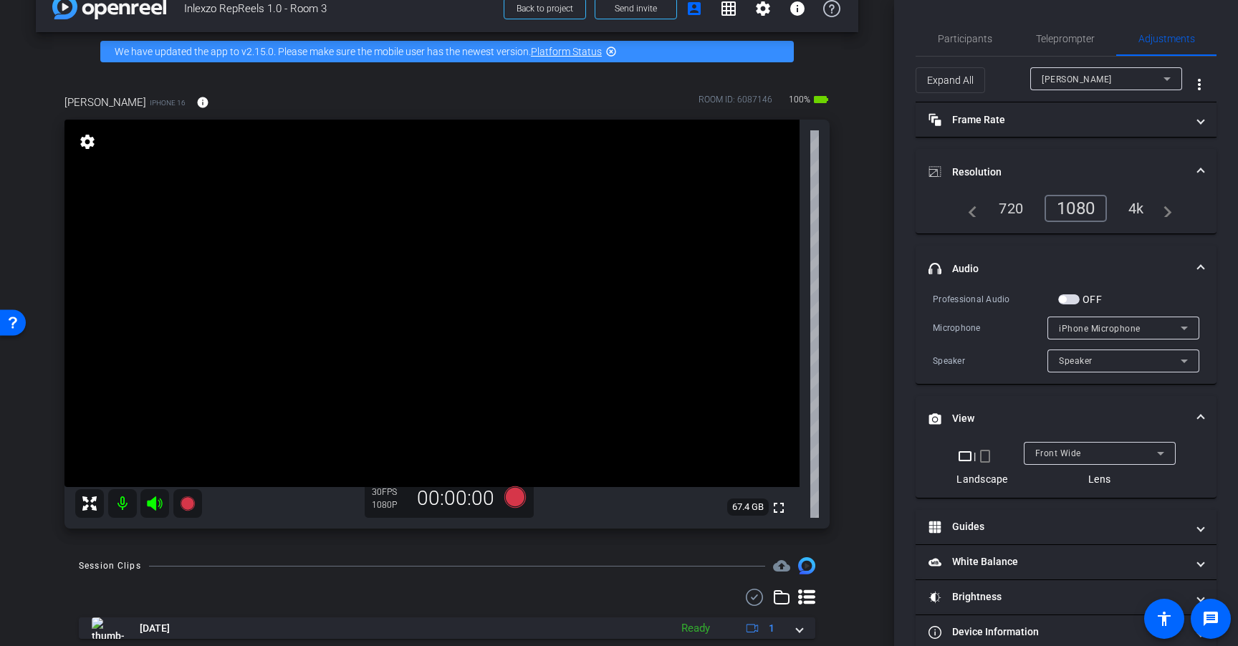
click at [981, 460] on mat-icon "crop_portrait" at bounding box center [984, 456] width 17 height 17
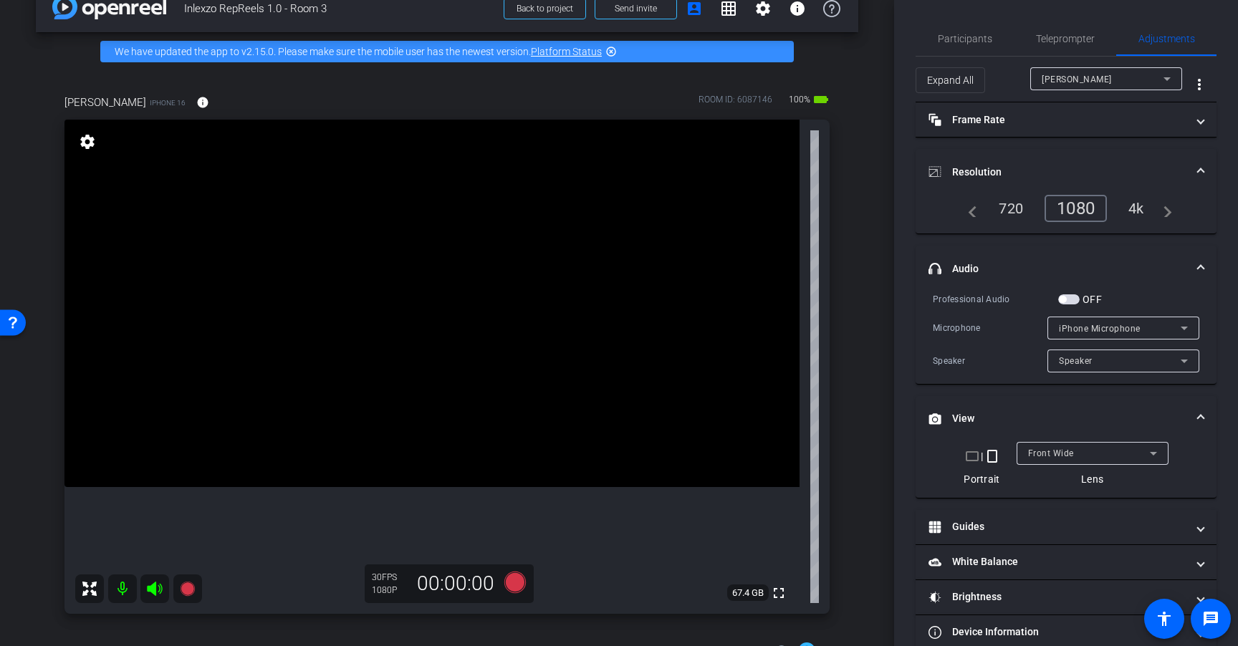
click at [1143, 207] on div "4k" at bounding box center [1135, 208] width 37 height 24
click at [1055, 35] on span "Teleprompter" at bounding box center [1065, 39] width 59 height 10
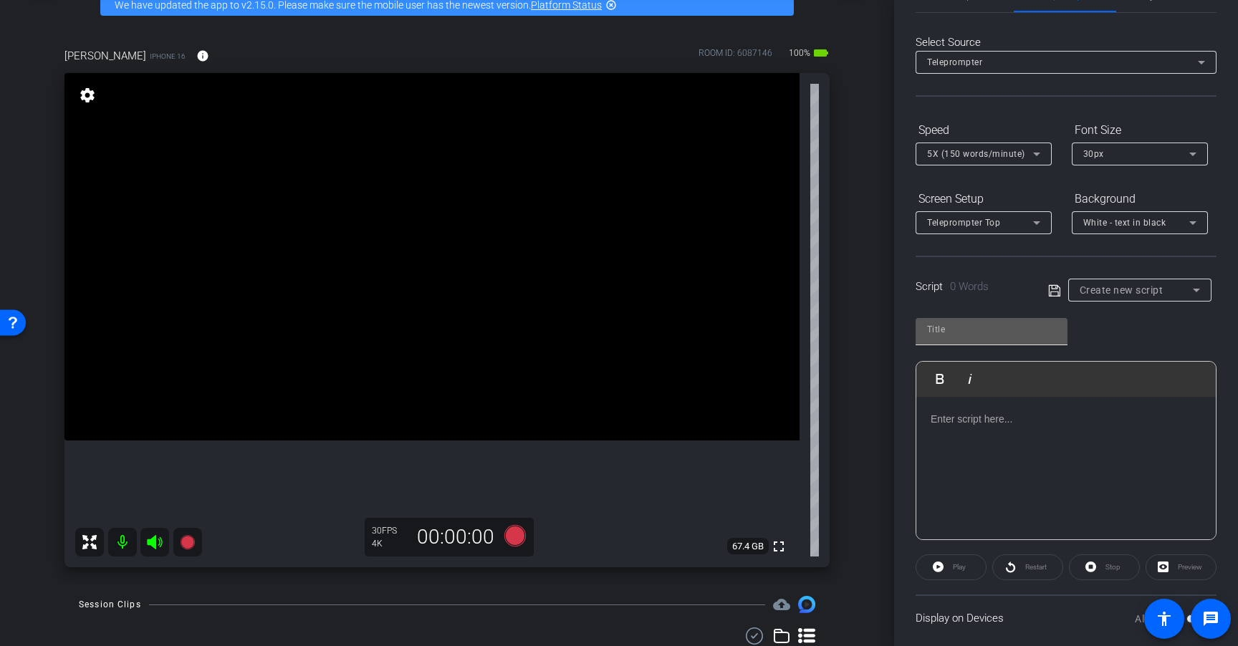
scroll to position [0, 0]
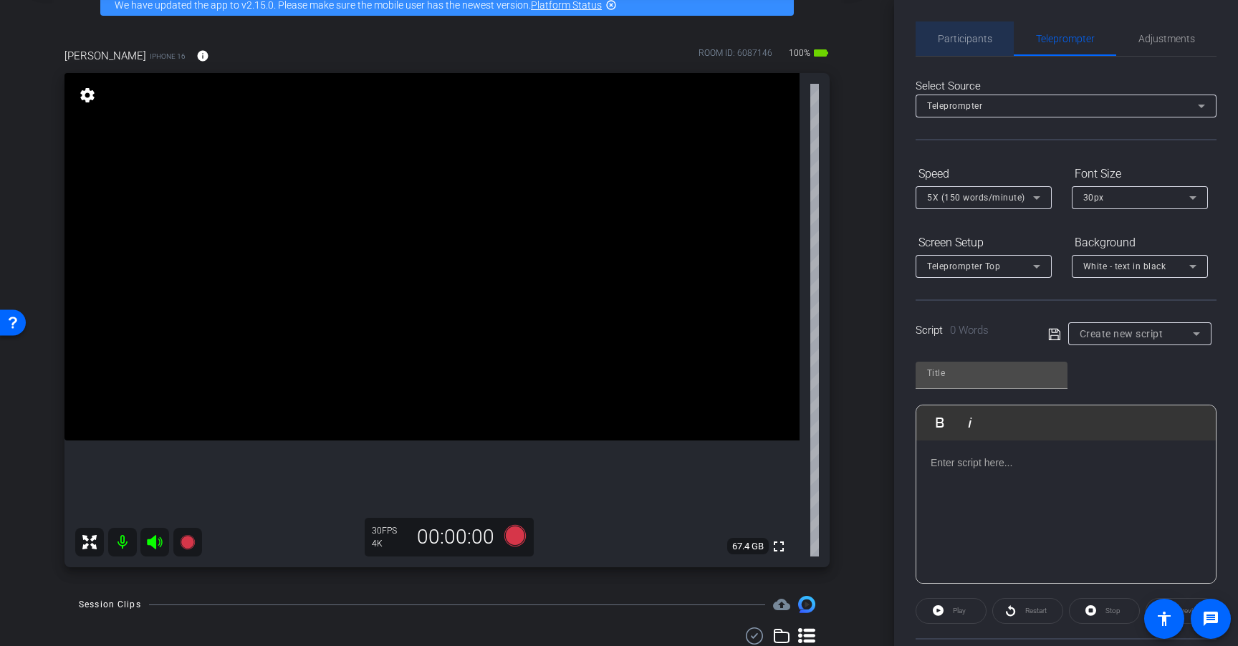
click at [973, 47] on span "Participants" at bounding box center [964, 38] width 54 height 34
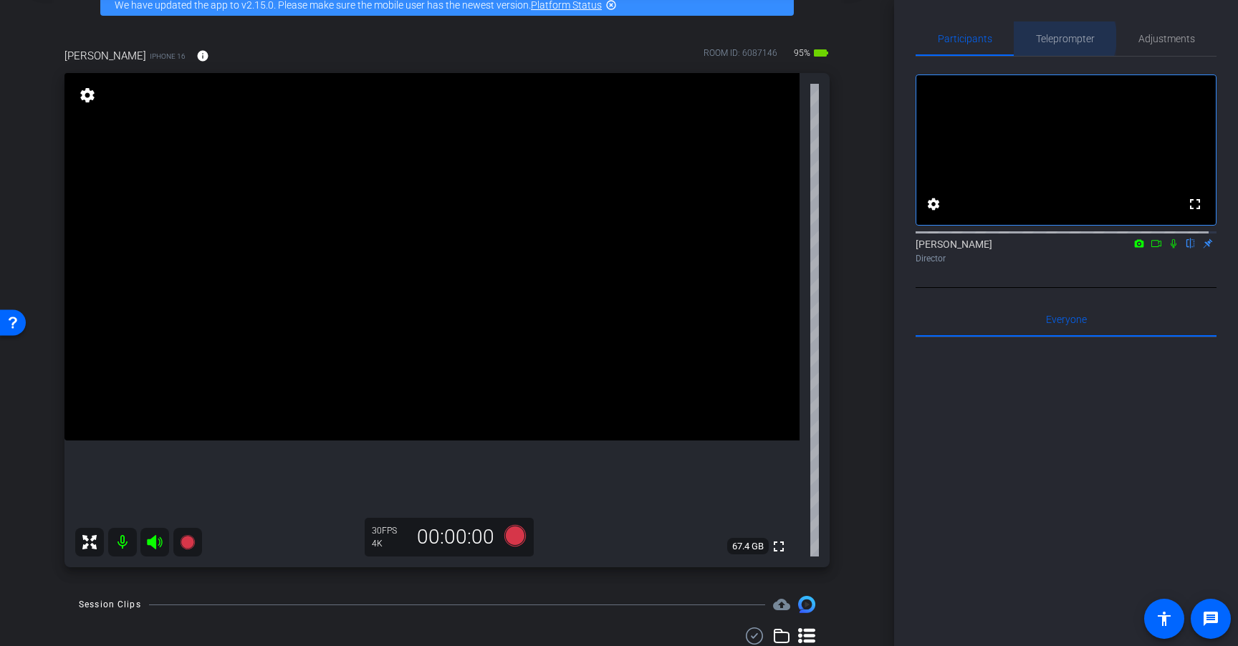
click at [1052, 38] on span "Teleprompter" at bounding box center [1065, 39] width 59 height 10
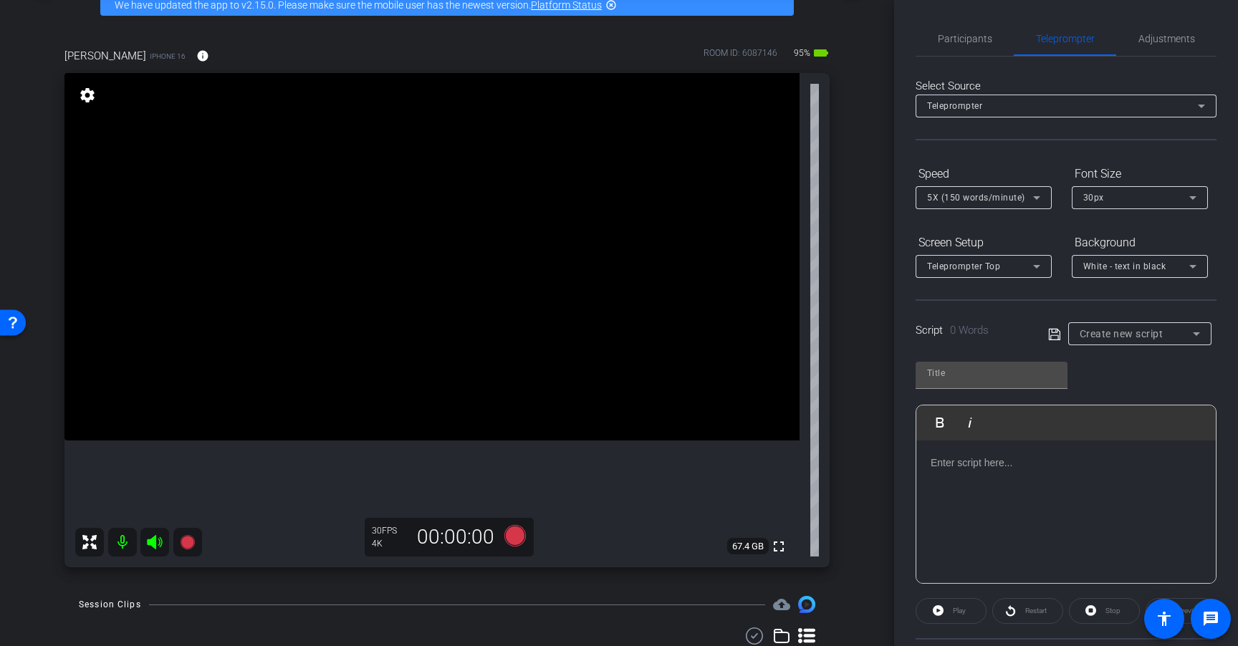
click at [1144, 332] on span "Create new script" at bounding box center [1121, 333] width 84 height 11
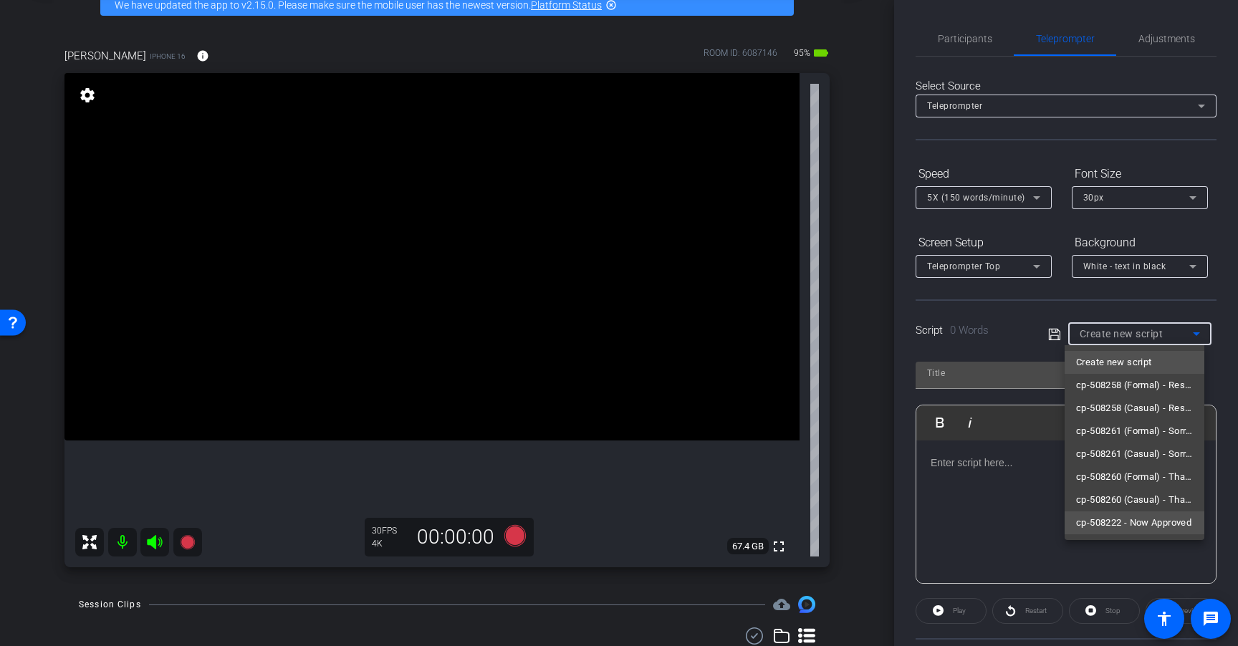
click at [1144, 520] on span "cp-508222 - Now Approved" at bounding box center [1133, 522] width 115 height 17
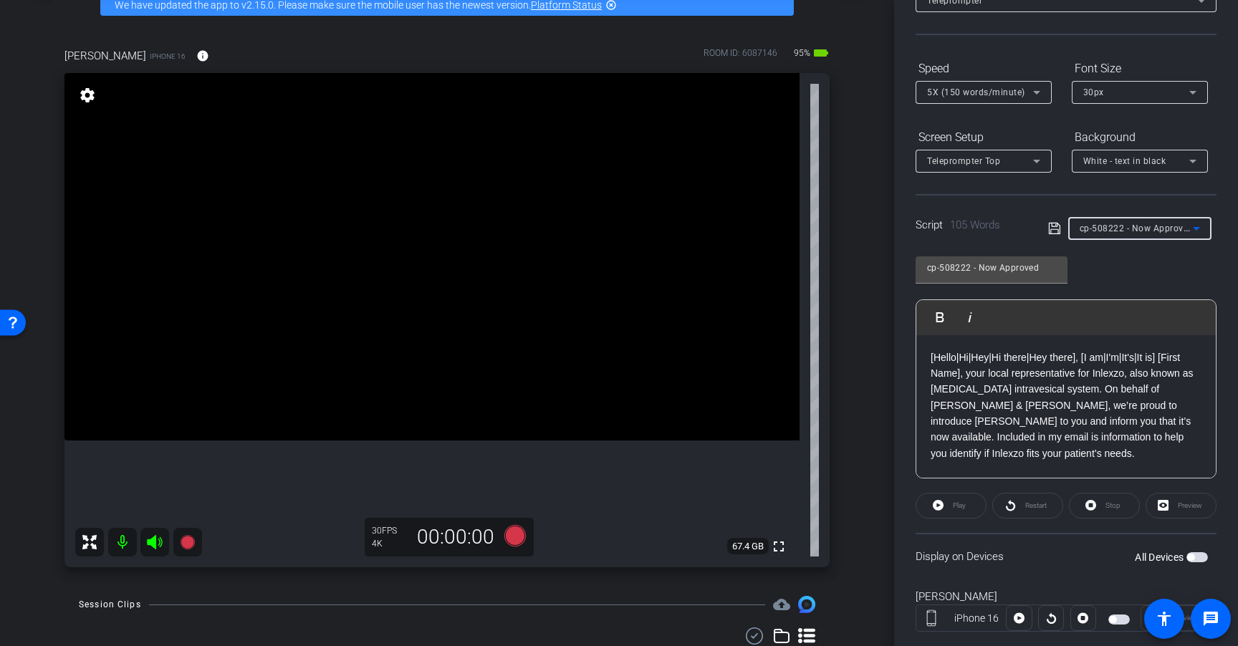
scroll to position [108, 0]
click at [1191, 554] on span "button" at bounding box center [1196, 554] width 21 height 10
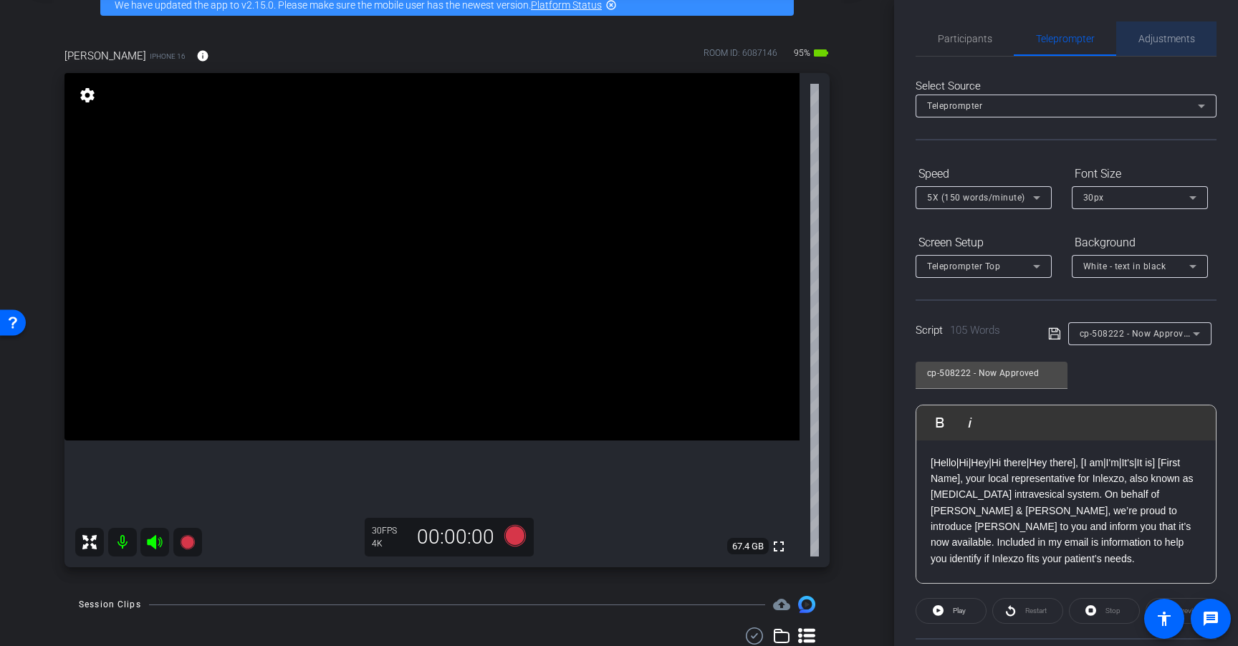
click at [1162, 42] on span "Adjustments" at bounding box center [1166, 39] width 57 height 10
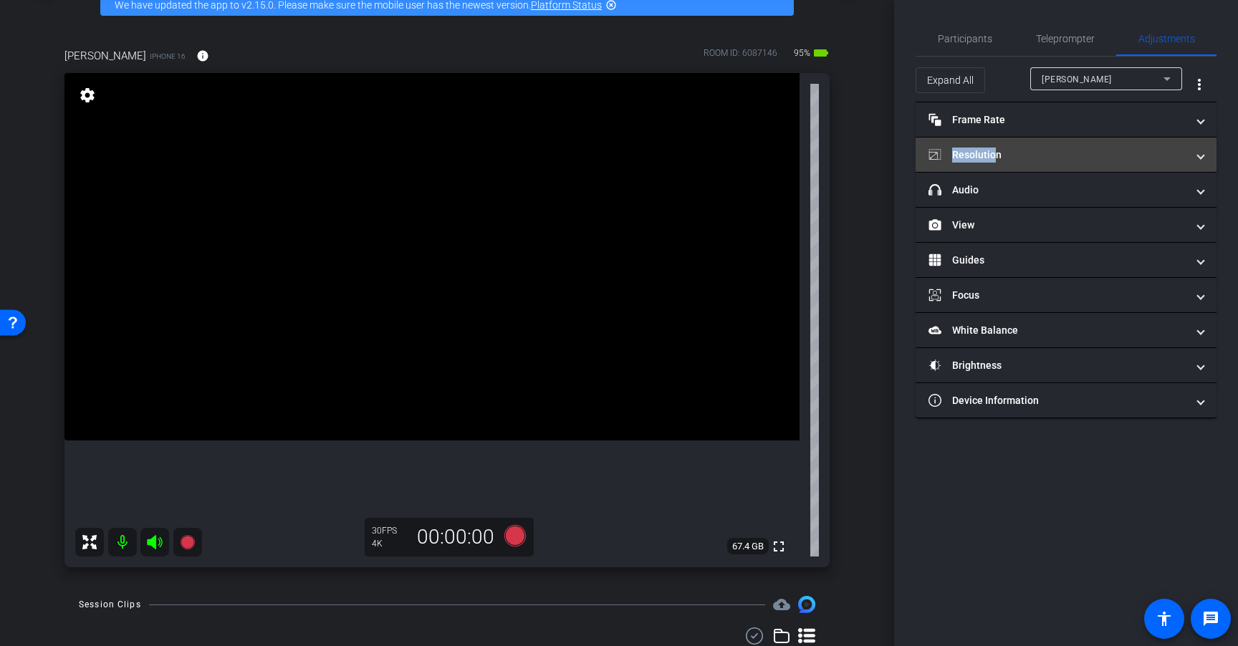
click at [993, 148] on mat-panel-title "Resolution" at bounding box center [1057, 155] width 258 height 15
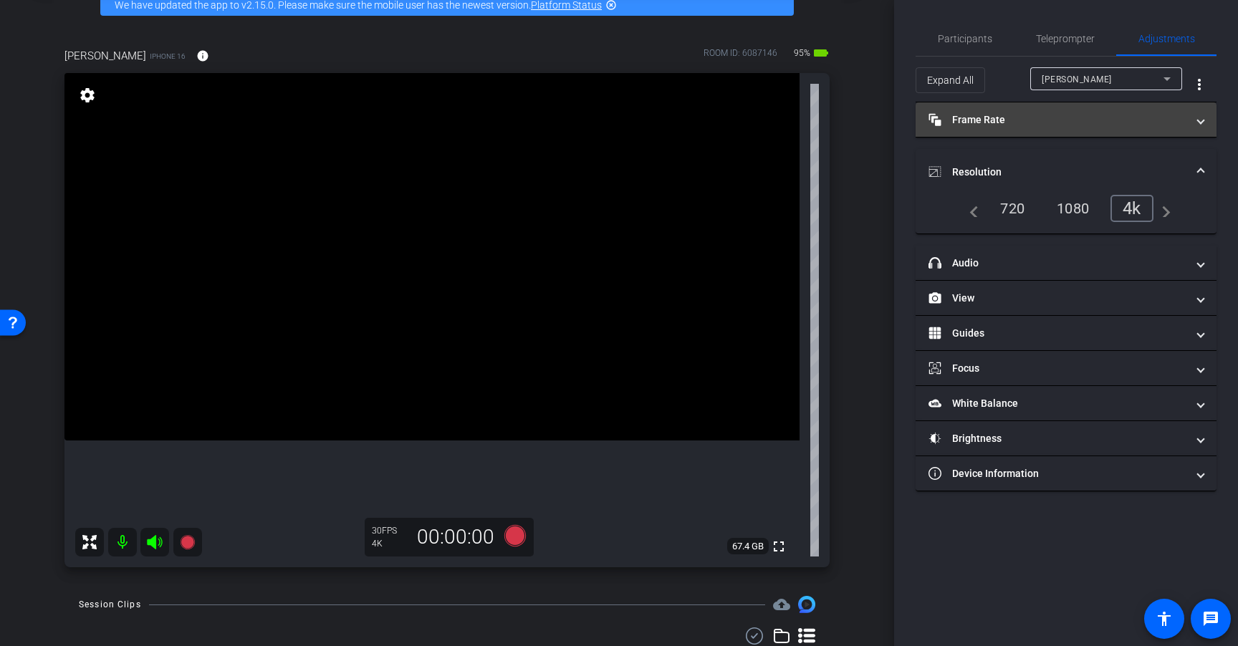
click at [1018, 121] on mat-panel-title "Frame Rate Frame Rate" at bounding box center [1057, 119] width 258 height 15
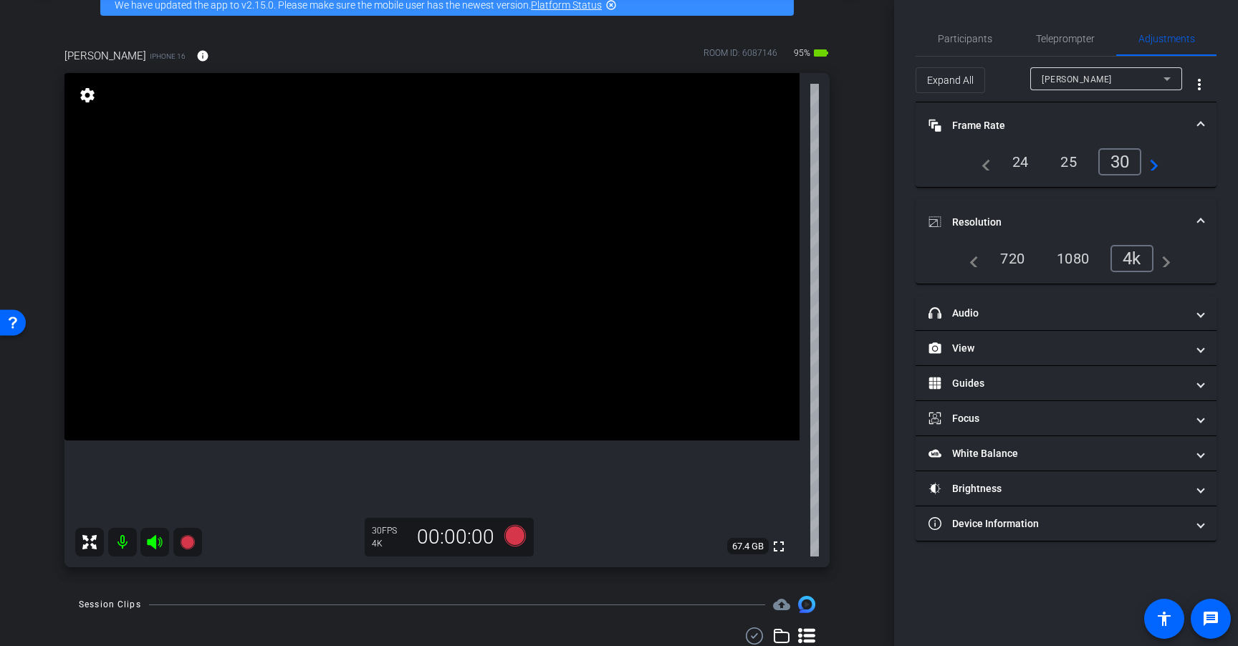
click at [1017, 158] on div "24" at bounding box center [1020, 162] width 38 height 24
click at [1075, 39] on span "Teleprompter" at bounding box center [1065, 39] width 59 height 10
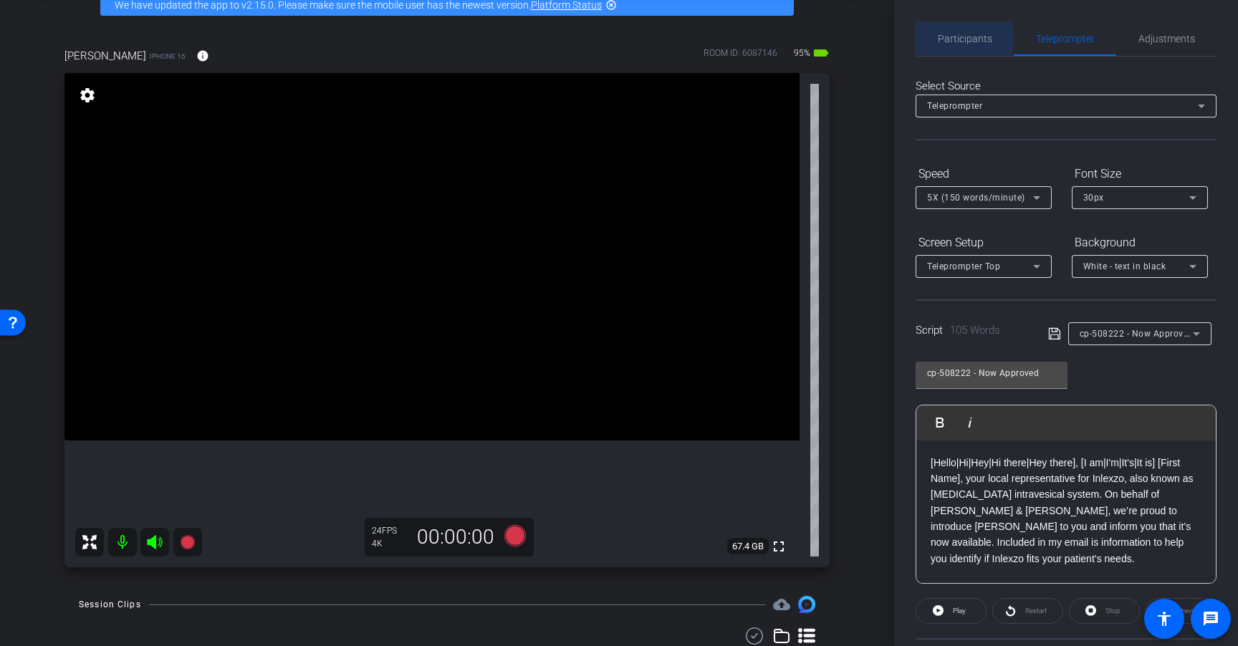
click at [961, 38] on span "Participants" at bounding box center [964, 39] width 54 height 10
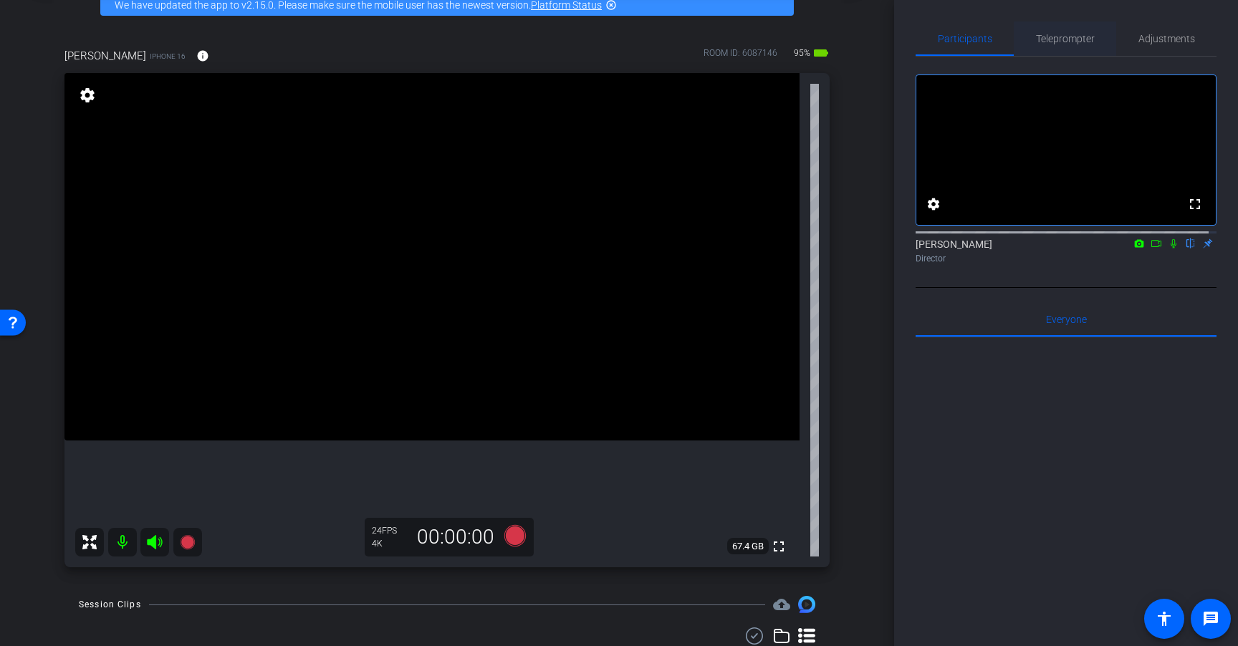
click at [1088, 37] on span "Teleprompter" at bounding box center [1065, 39] width 59 height 10
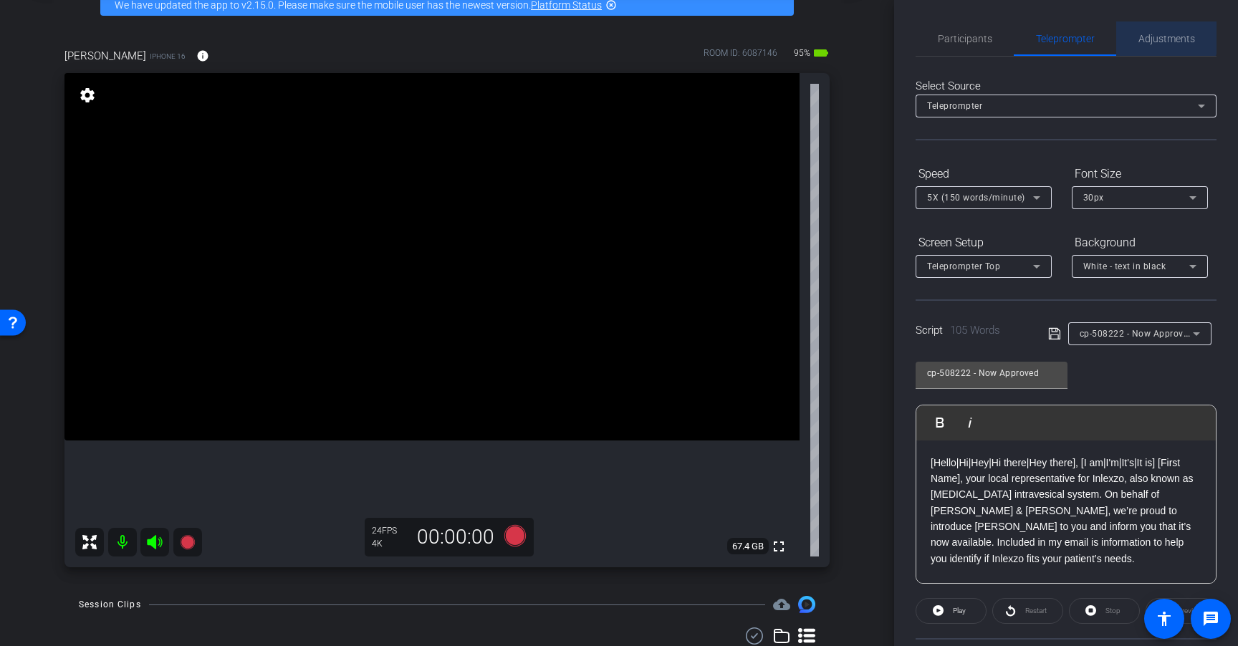
click at [1160, 37] on span "Adjustments" at bounding box center [1166, 39] width 57 height 10
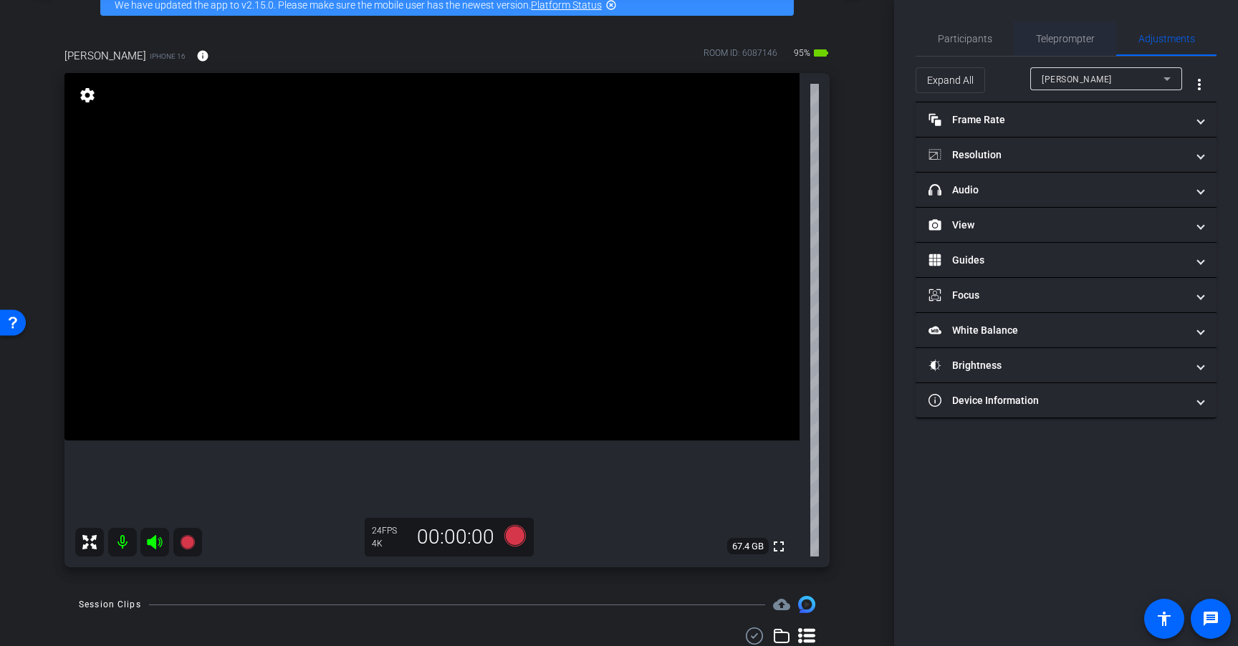
click at [1088, 37] on span "Teleprompter" at bounding box center [1065, 39] width 59 height 10
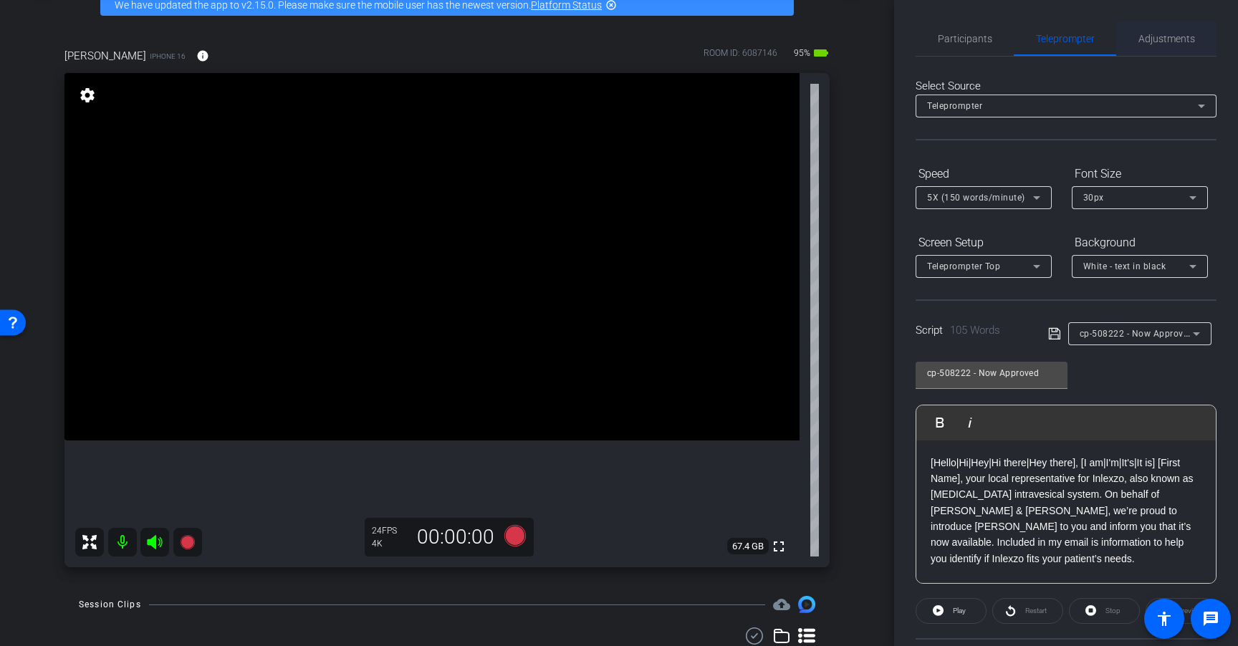
click at [1160, 51] on span "Adjustments" at bounding box center [1166, 38] width 57 height 34
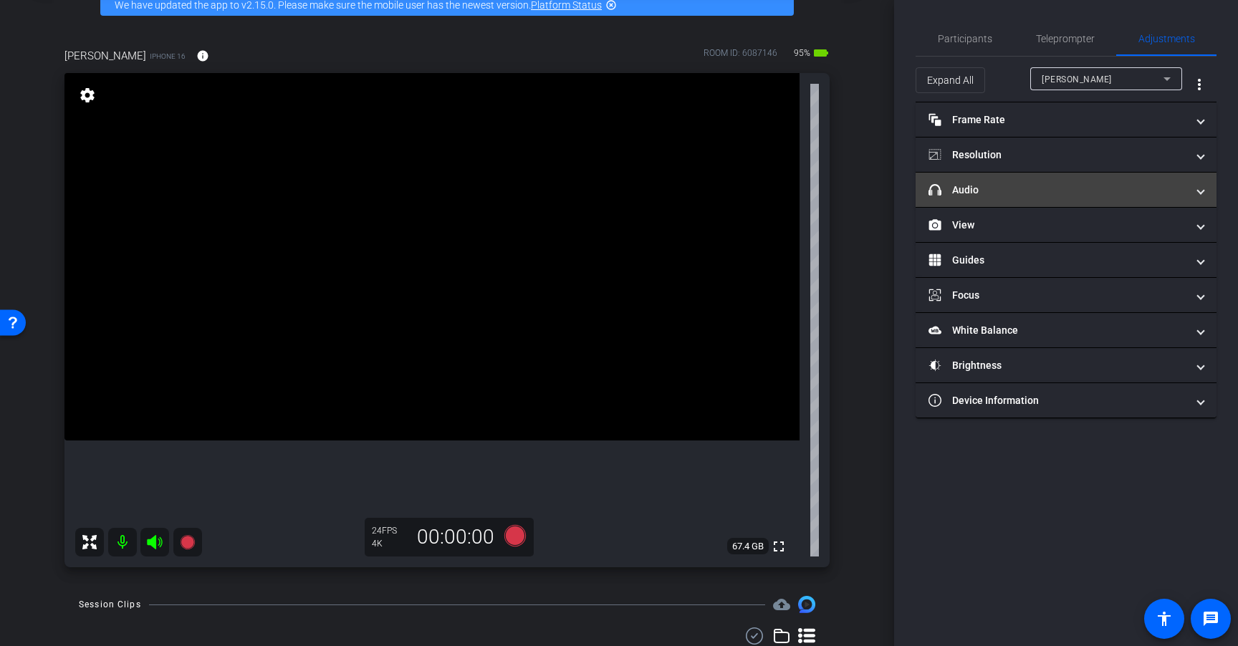
click at [1052, 188] on mat-panel-title "headphone icon Audio" at bounding box center [1057, 190] width 258 height 15
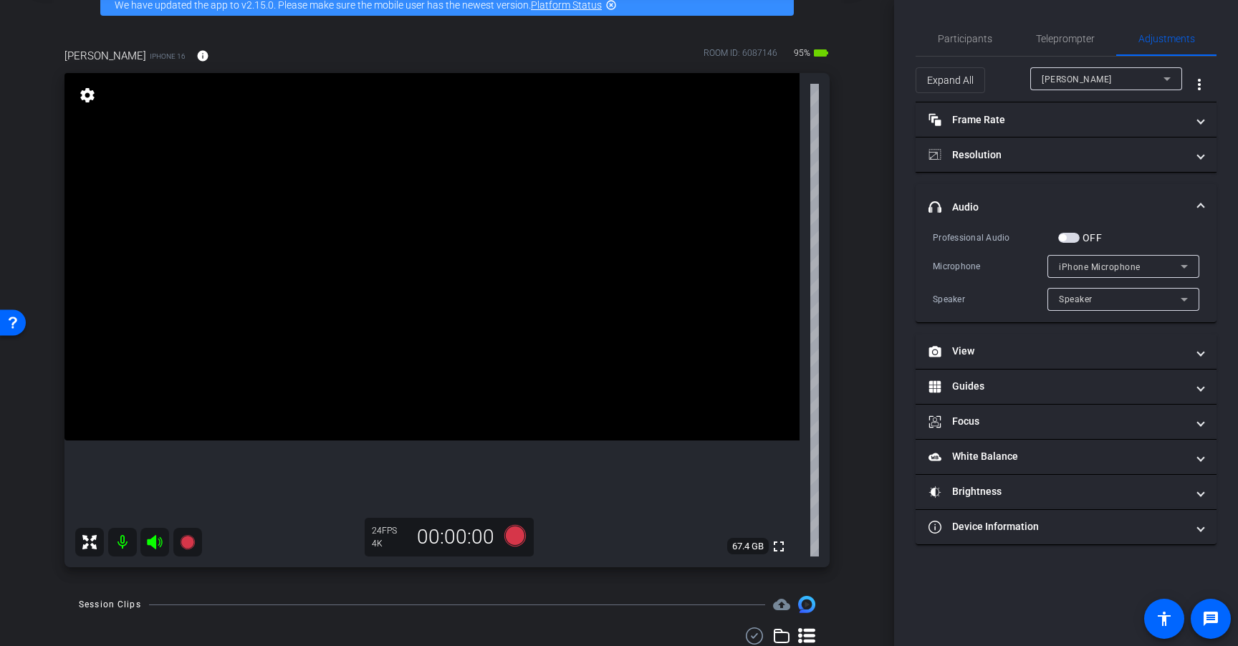
click at [1073, 239] on span "button" at bounding box center [1068, 238] width 21 height 10
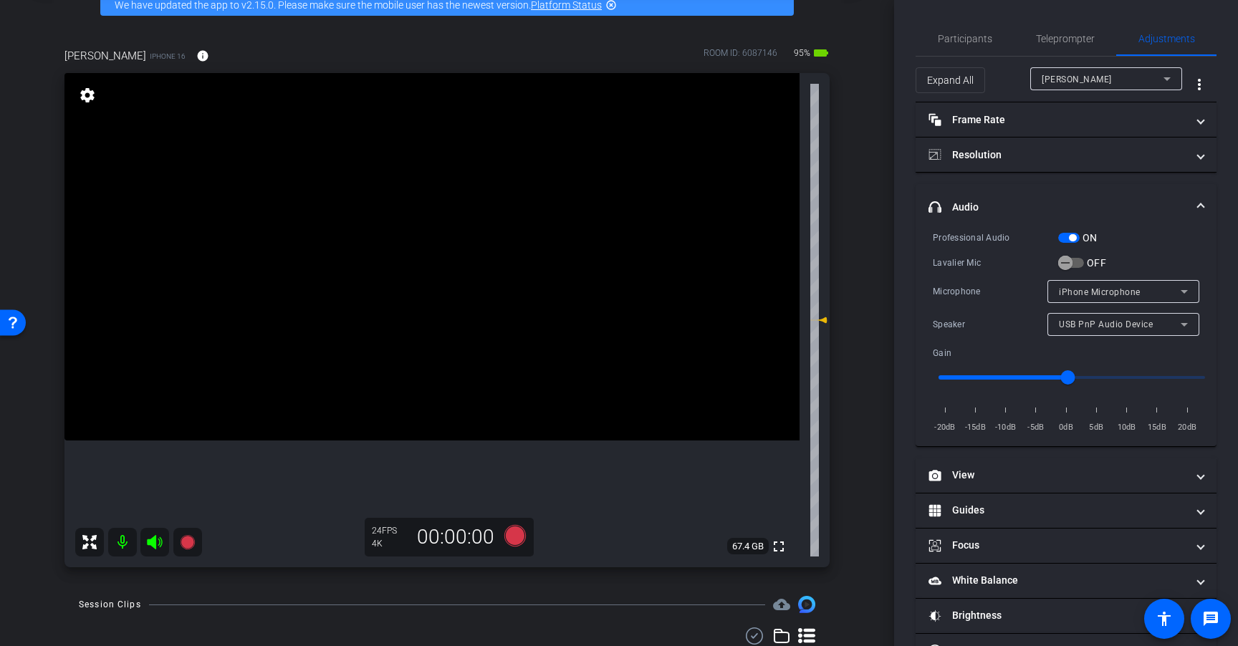
click at [1073, 239] on span "button" at bounding box center [1072, 237] width 7 height 7
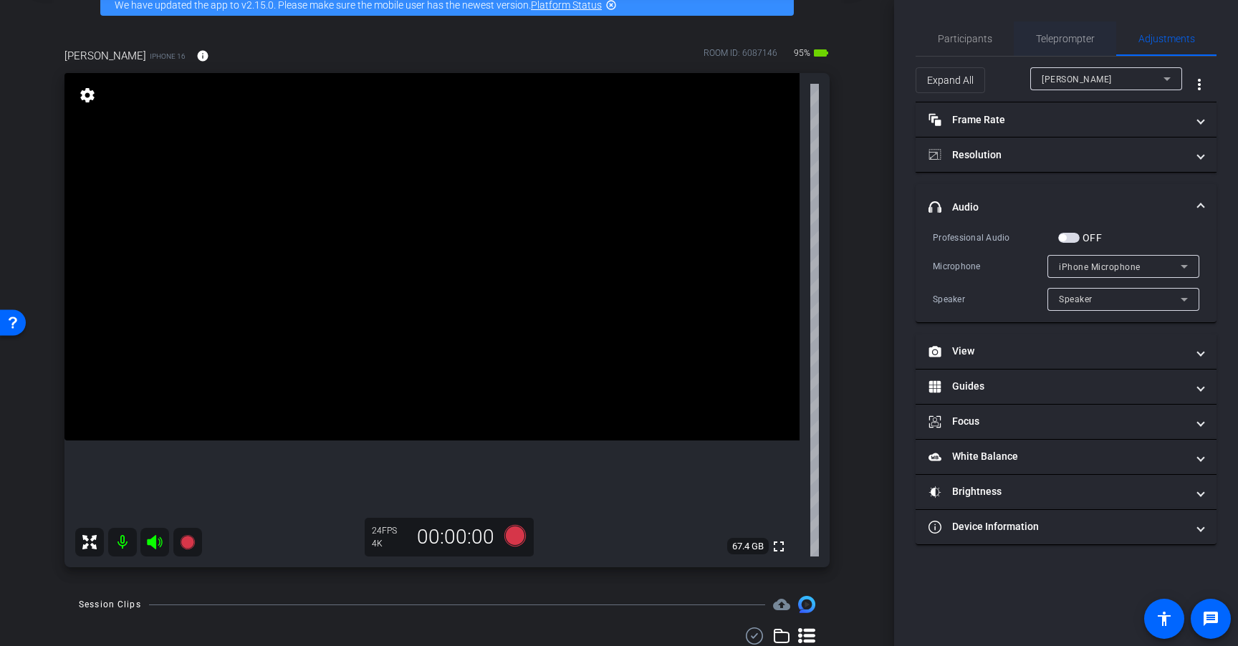
click at [1053, 44] on span "Teleprompter" at bounding box center [1065, 38] width 59 height 34
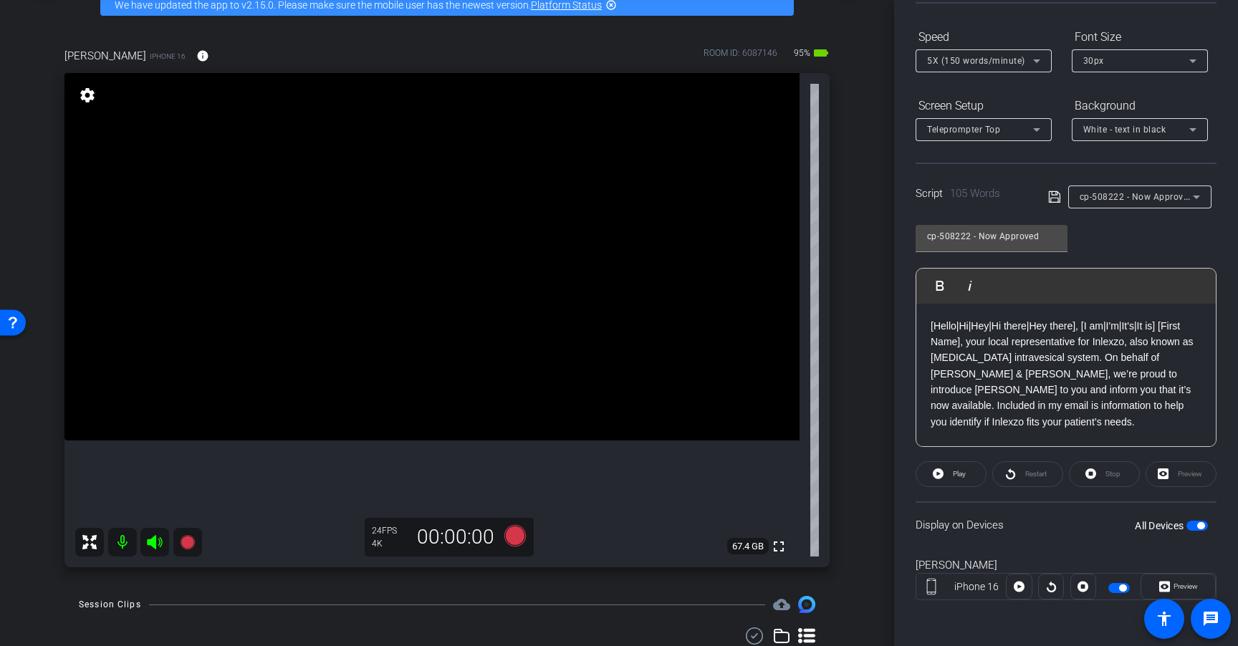
scroll to position [4, 0]
click at [509, 536] on icon at bounding box center [514, 535] width 21 height 21
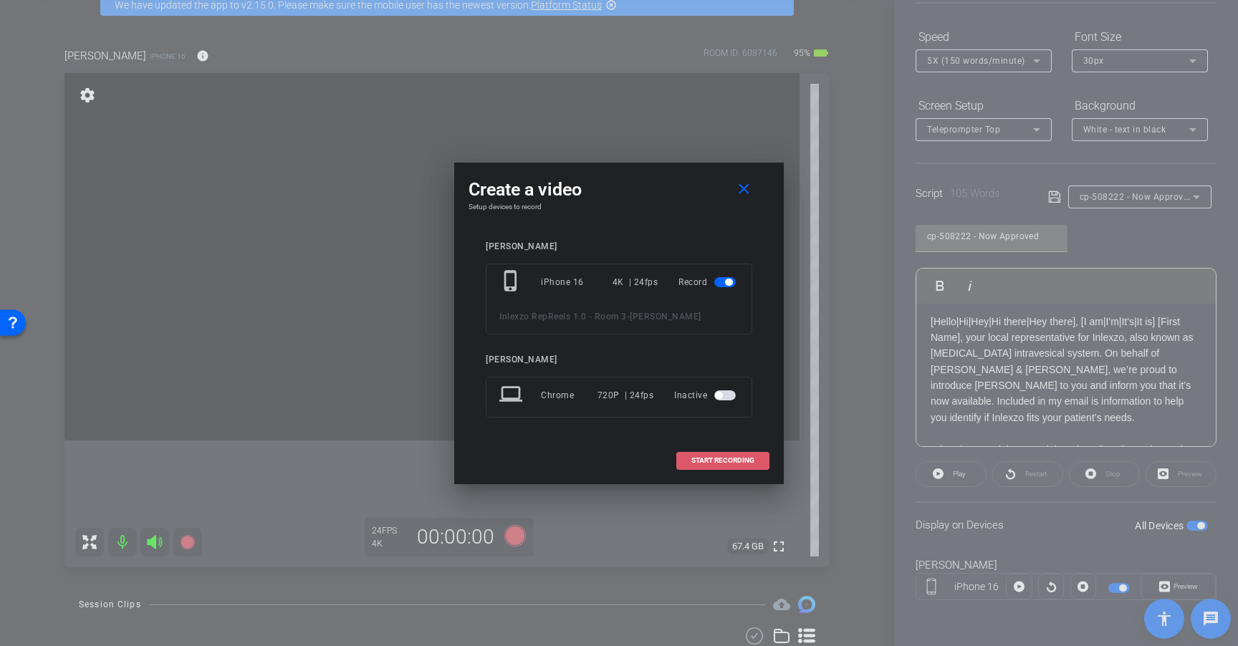
click at [715, 462] on span "START RECORDING" at bounding box center [722, 460] width 63 height 7
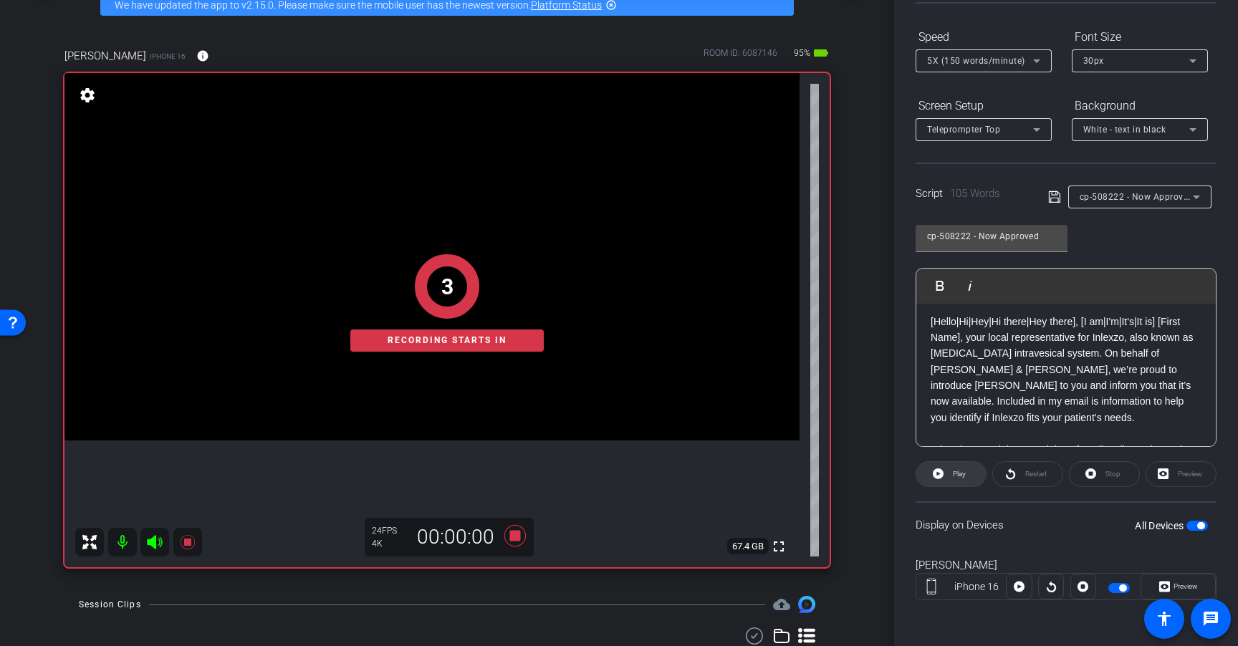
click at [947, 478] on span at bounding box center [950, 474] width 69 height 34
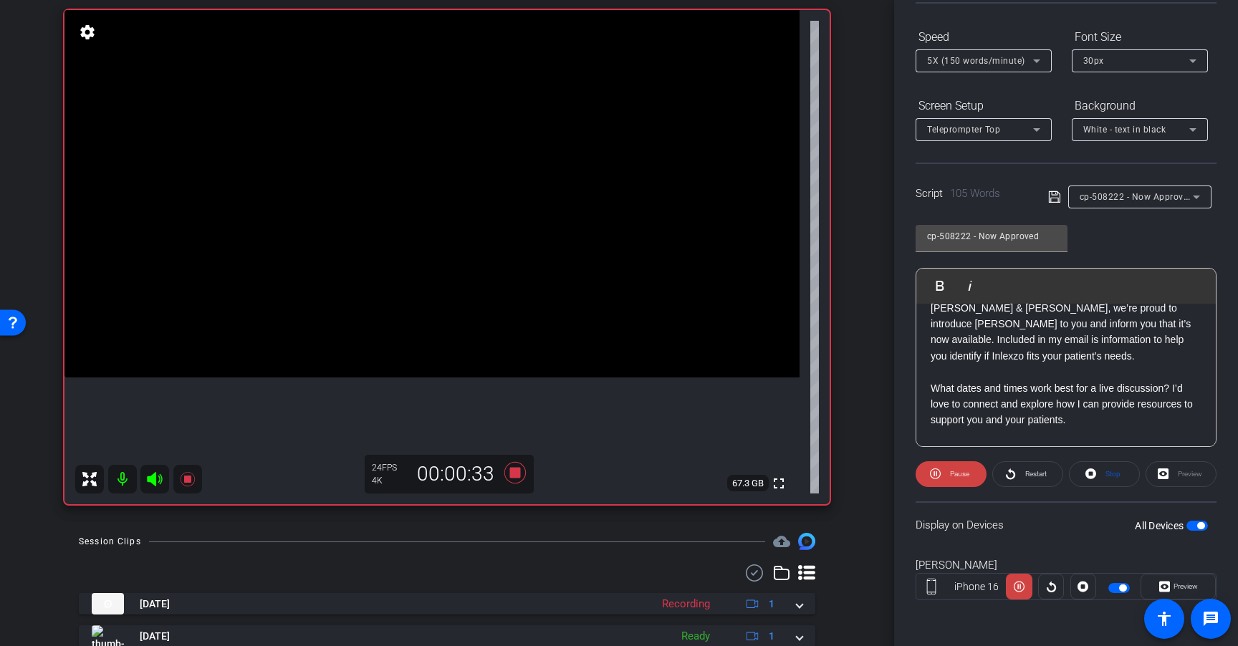
scroll to position [126, 0]
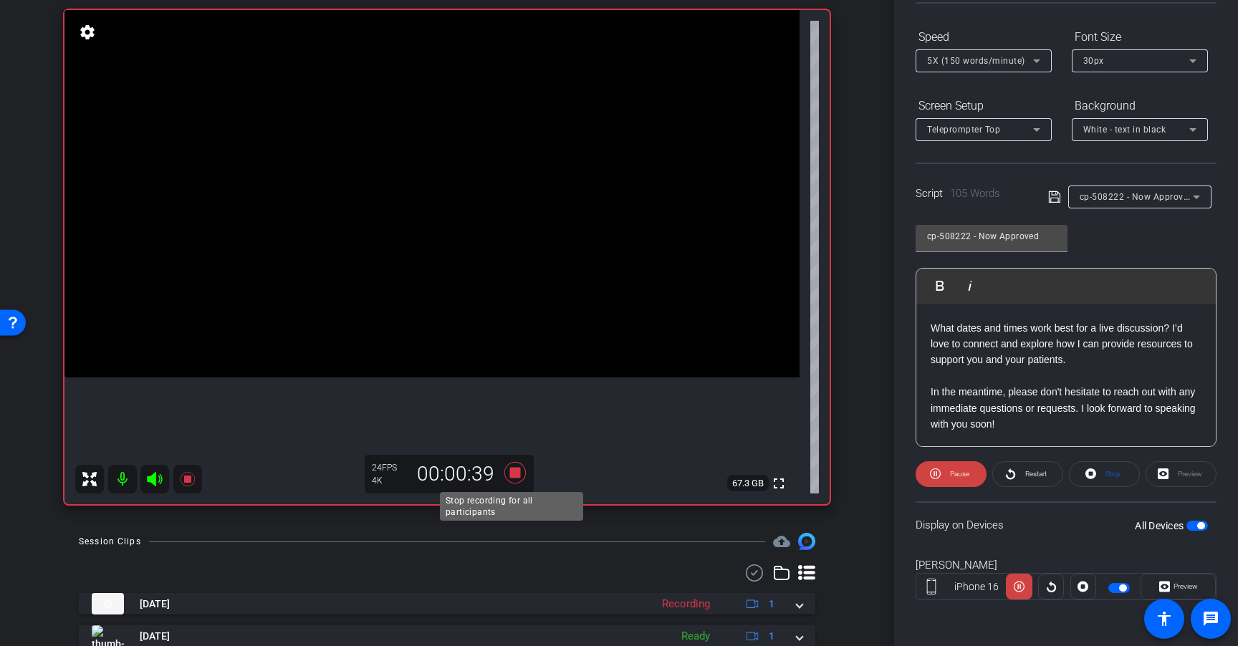
click at [515, 473] on icon at bounding box center [514, 472] width 21 height 21
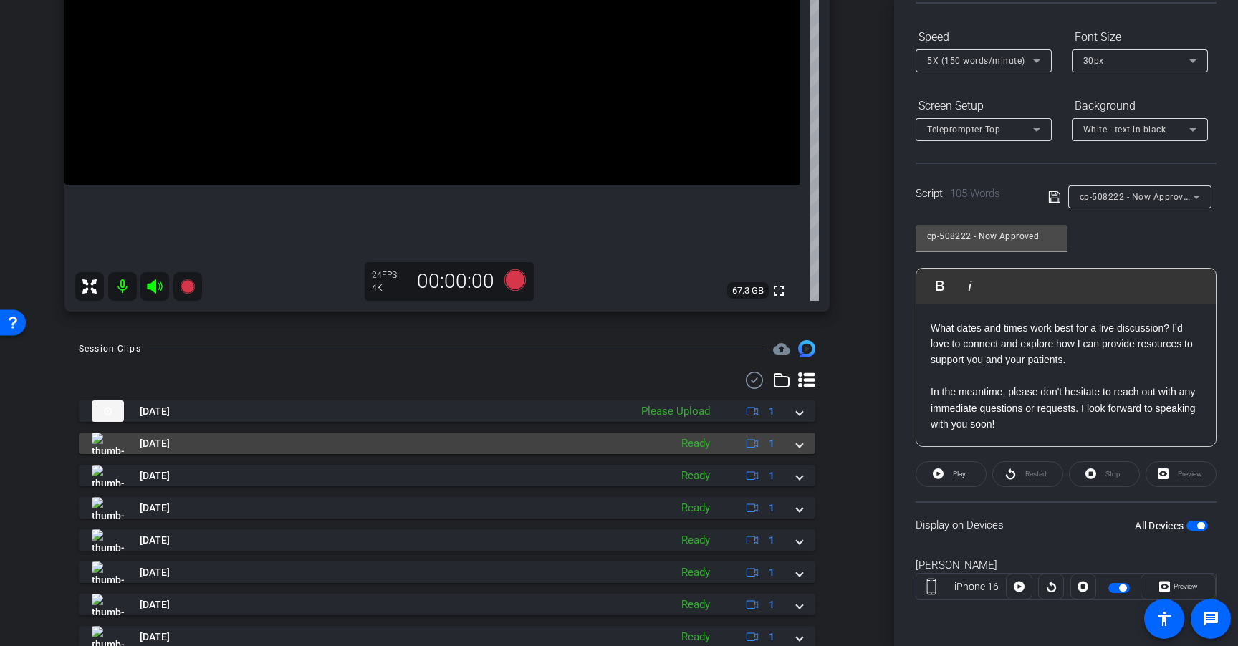
scroll to position [341, 0]
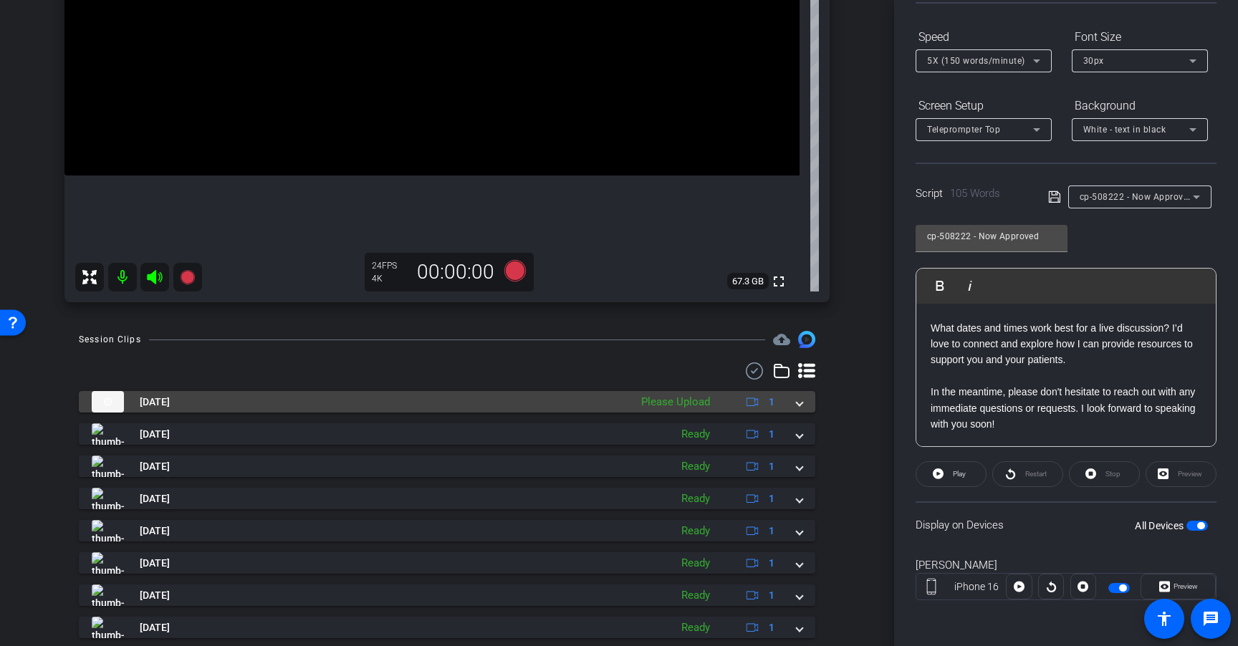
click at [701, 402] on div "Please Upload" at bounding box center [675, 402] width 83 height 16
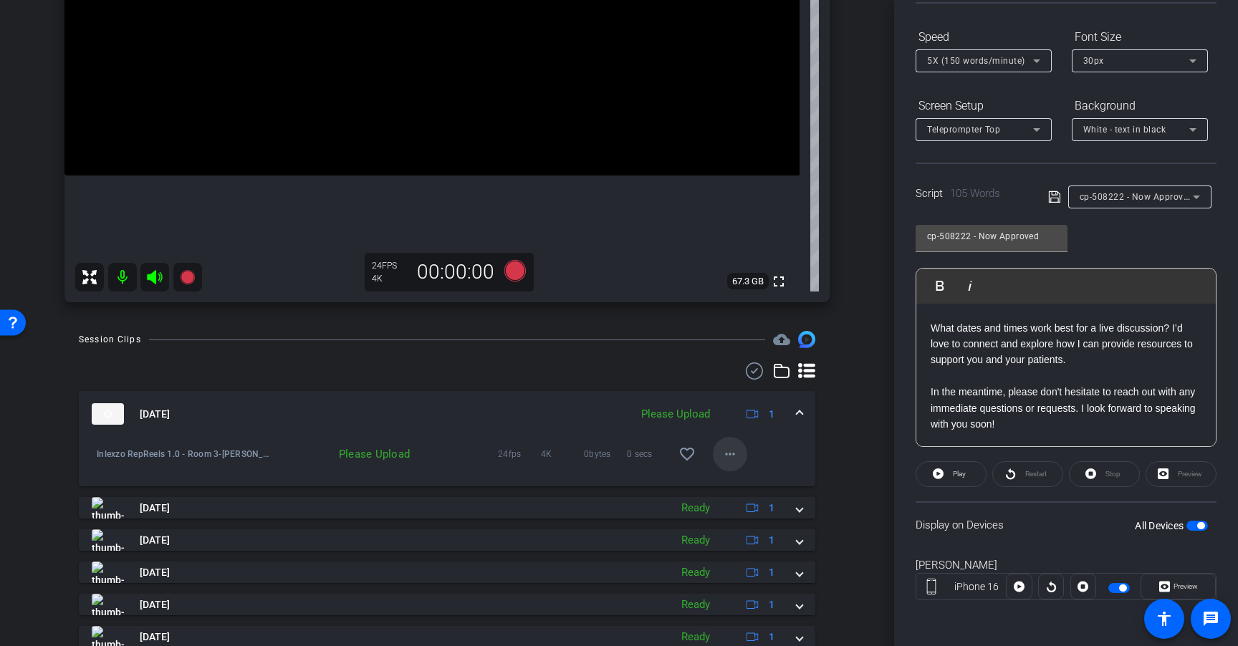
click at [721, 450] on mat-icon "more_horiz" at bounding box center [729, 453] width 17 height 17
click at [730, 481] on span "Upload" at bounding box center [745, 484] width 57 height 17
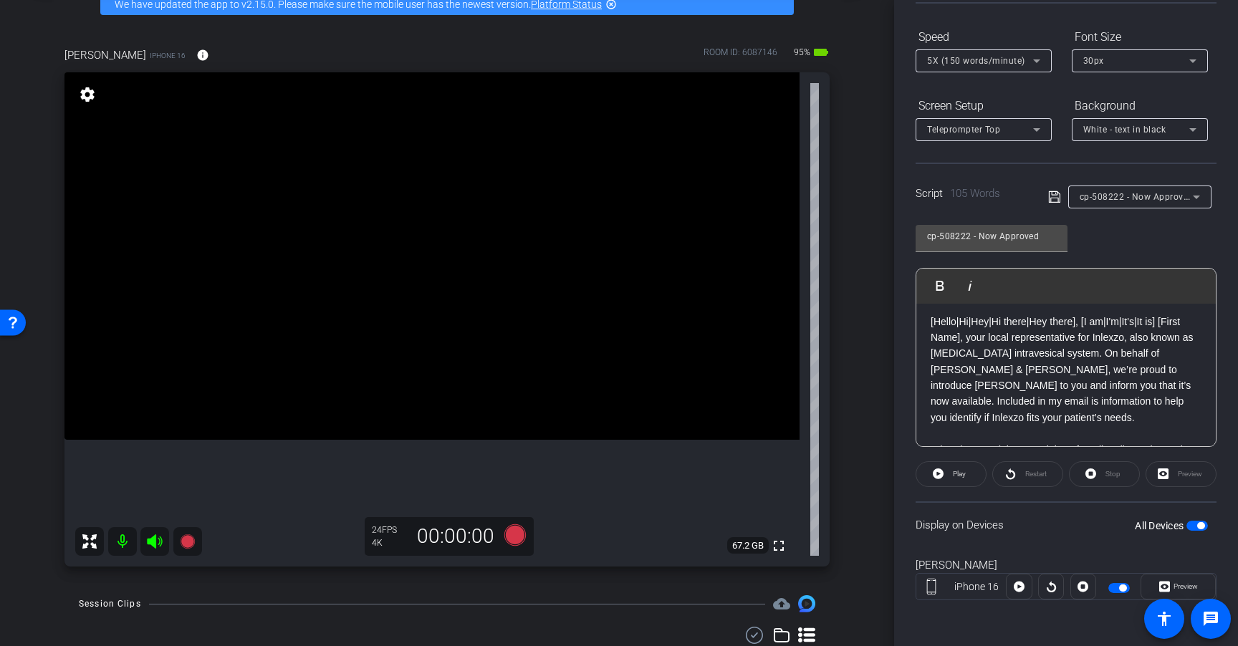
scroll to position [0, 0]
click at [519, 540] on icon at bounding box center [515, 535] width 34 height 26
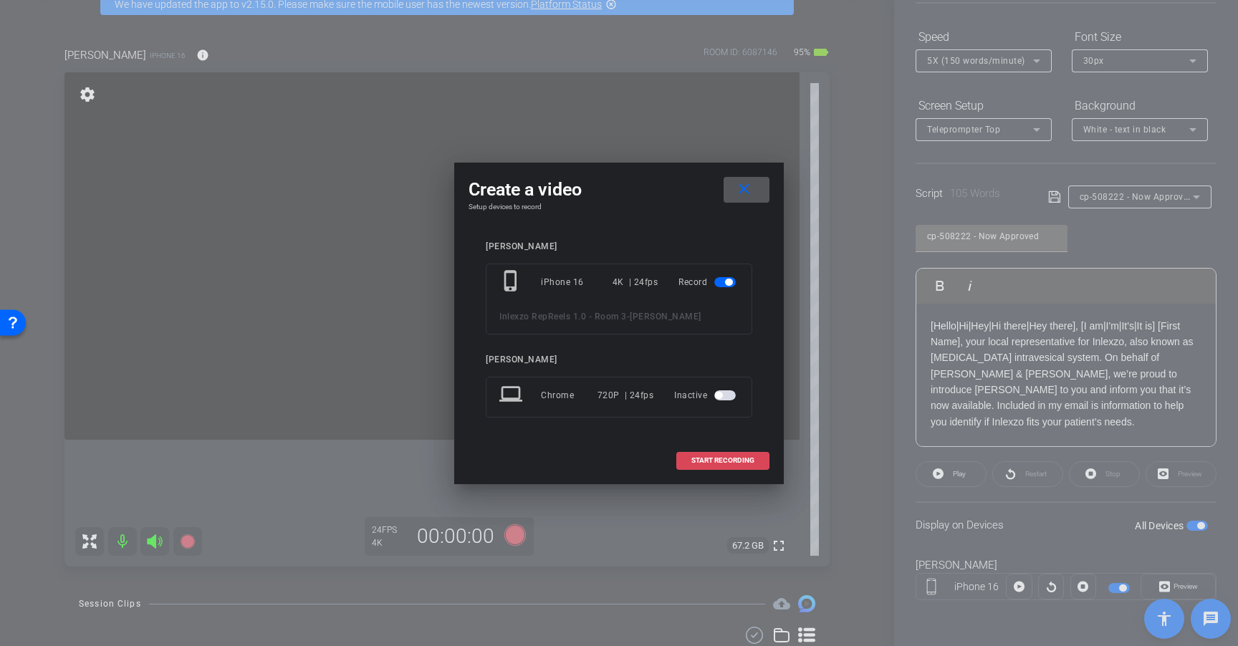
click at [726, 458] on span "START RECORDING" at bounding box center [722, 460] width 63 height 7
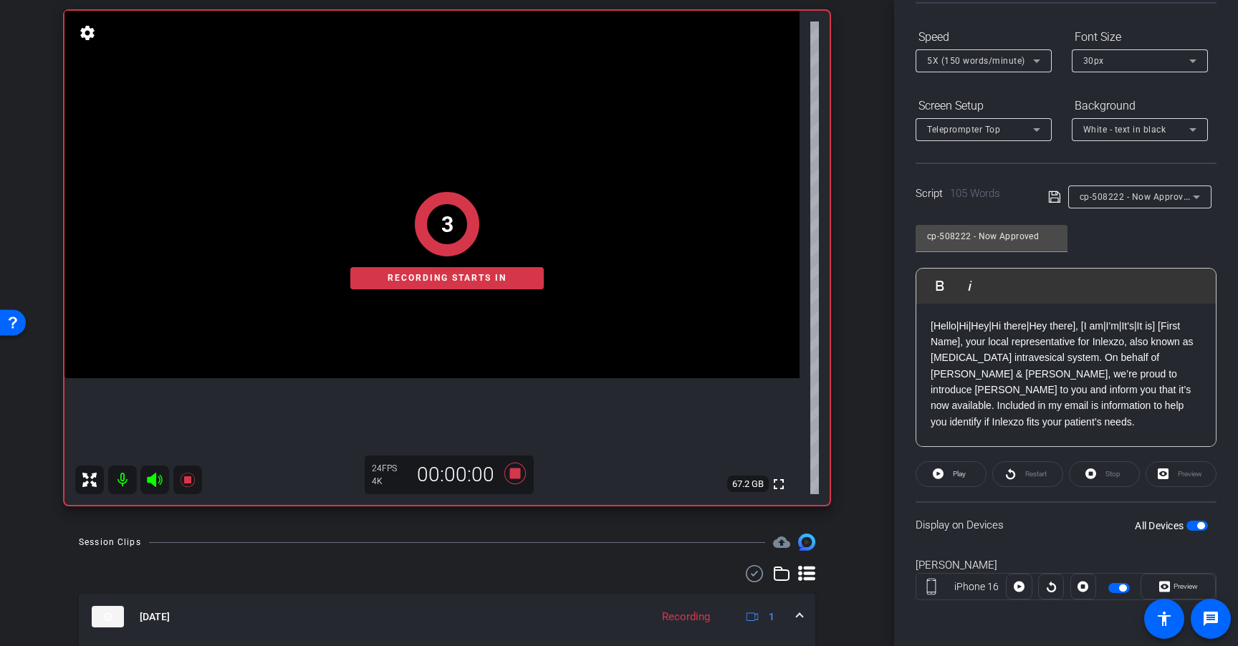
scroll to position [157, 0]
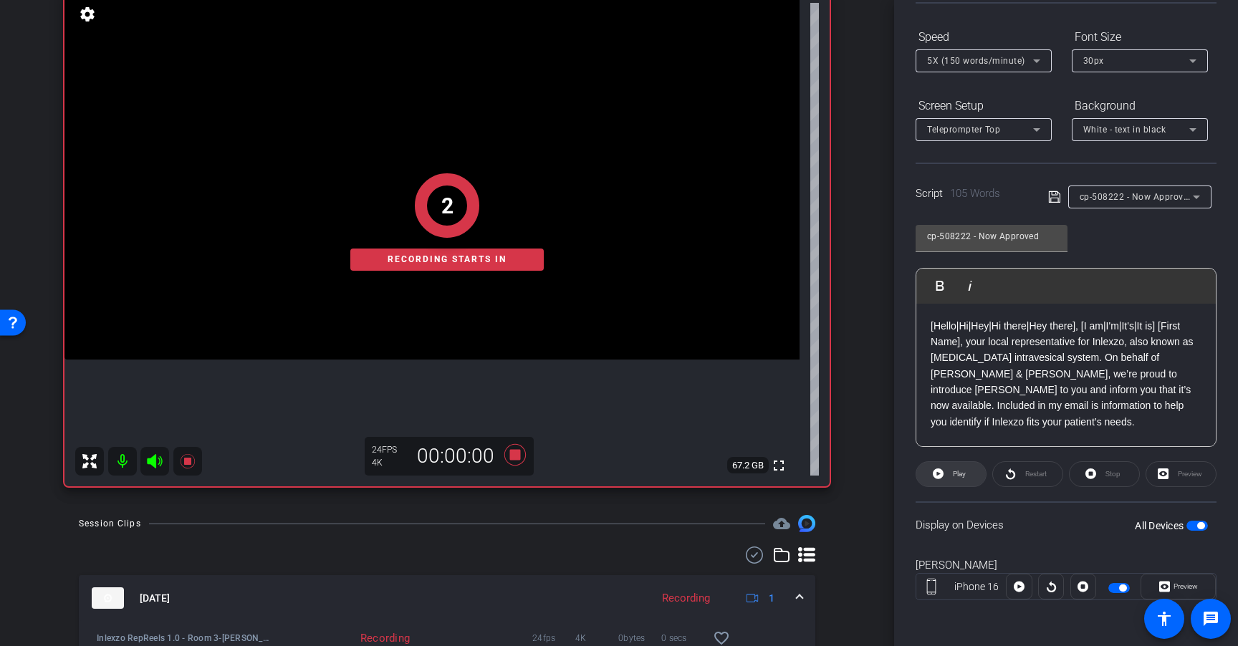
click at [958, 473] on span "Play" at bounding box center [958, 474] width 13 height 8
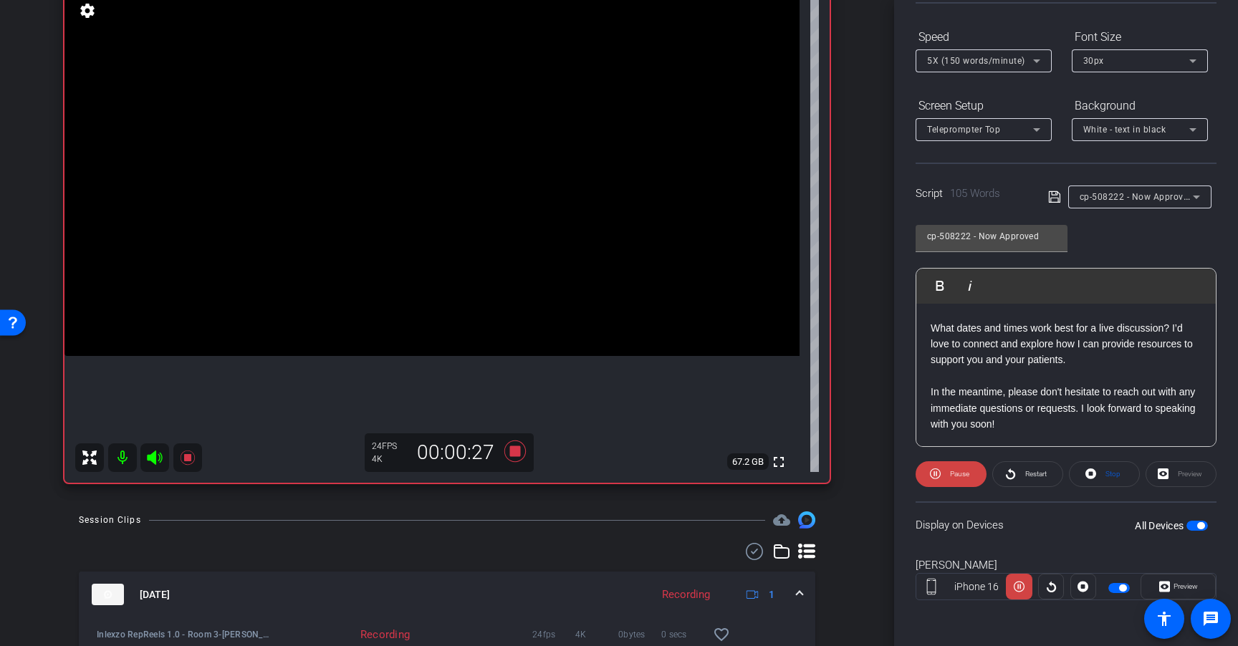
scroll to position [166, 0]
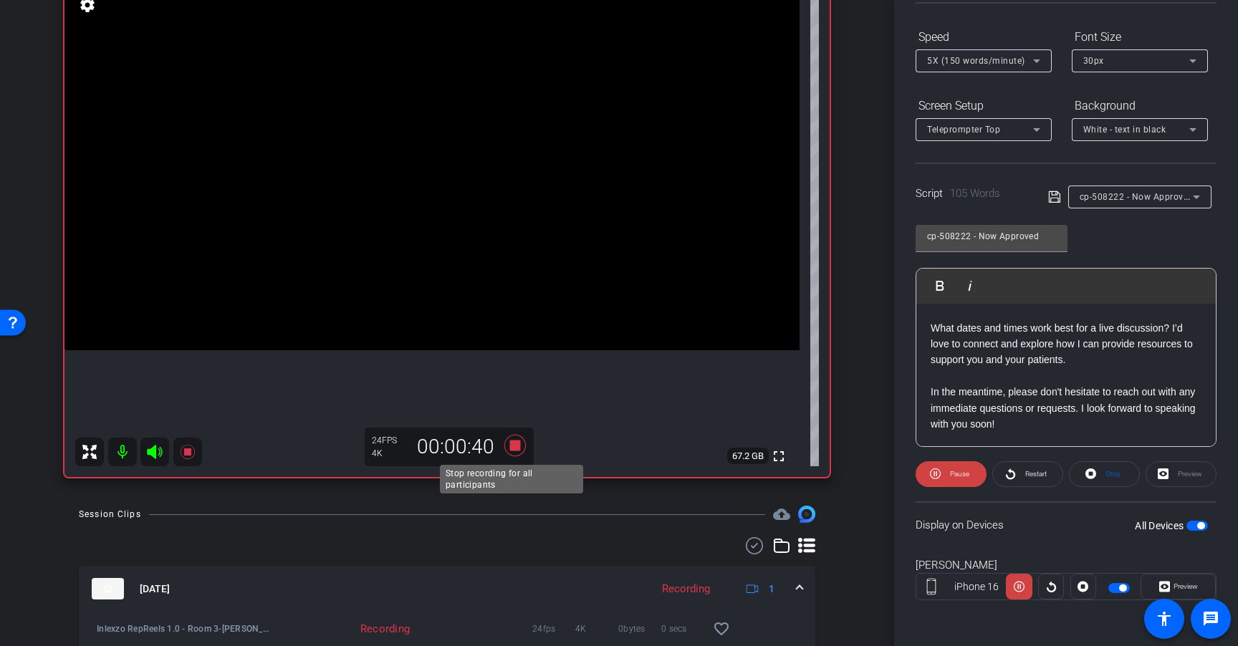
click at [510, 445] on icon at bounding box center [514, 445] width 21 height 21
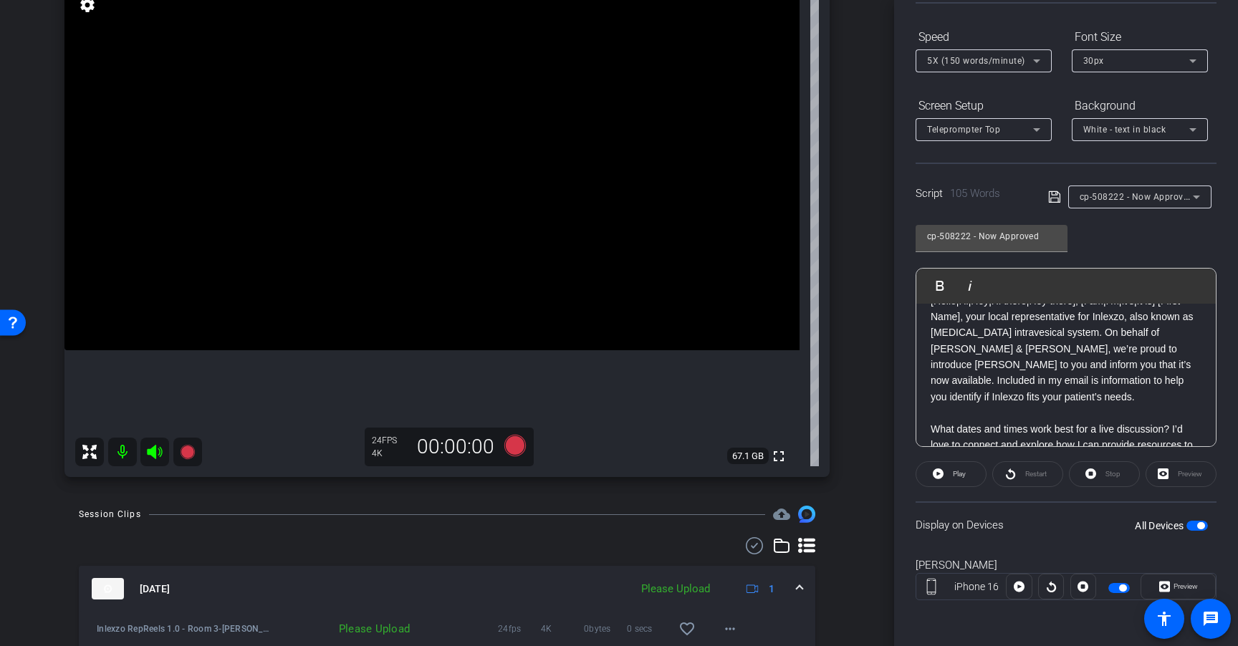
scroll to position [0, 0]
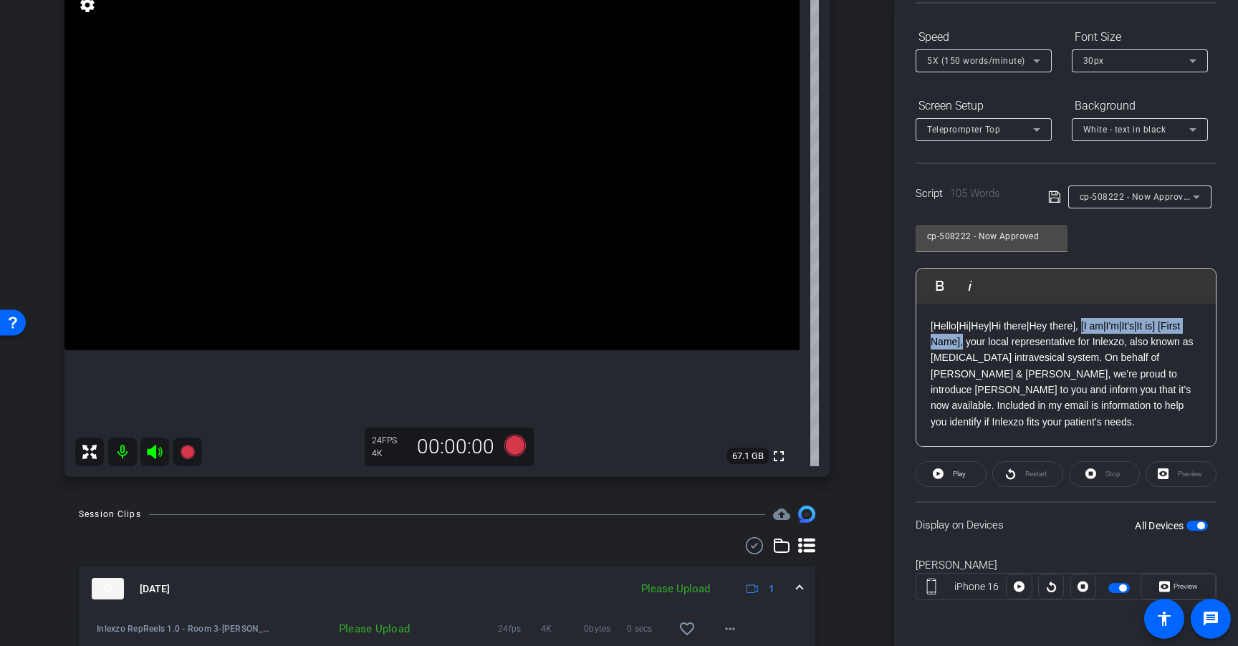
drag, startPoint x: 1081, startPoint y: 324, endPoint x: 963, endPoint y: 339, distance: 119.1
click at [963, 339] on p "[Hello|Hi|Hey|Hi there|Hey there], [I am|I'm|It's|It is] [First Name], your loc…" at bounding box center [1065, 374] width 271 height 112
click at [986, 342] on p "[Hello|Hi|Hey|Hi there|Hey there], [I am|I'm|It's|It is] [First Name], your loc…" at bounding box center [1065, 374] width 271 height 112
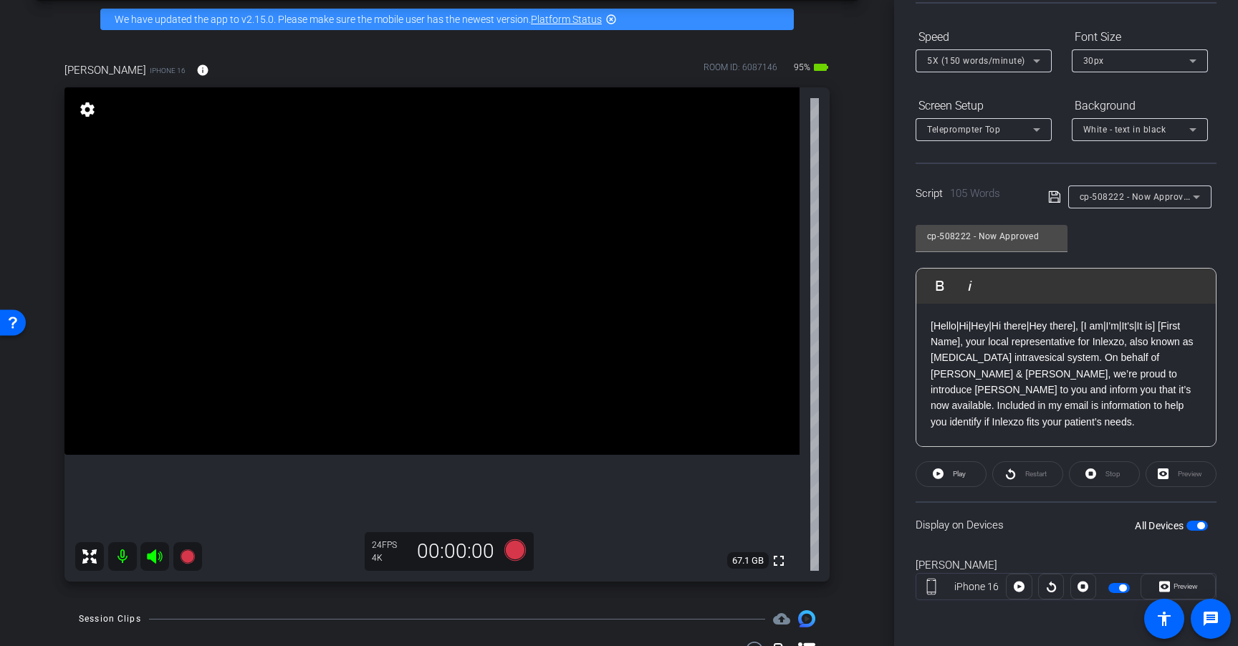
scroll to position [69, 0]
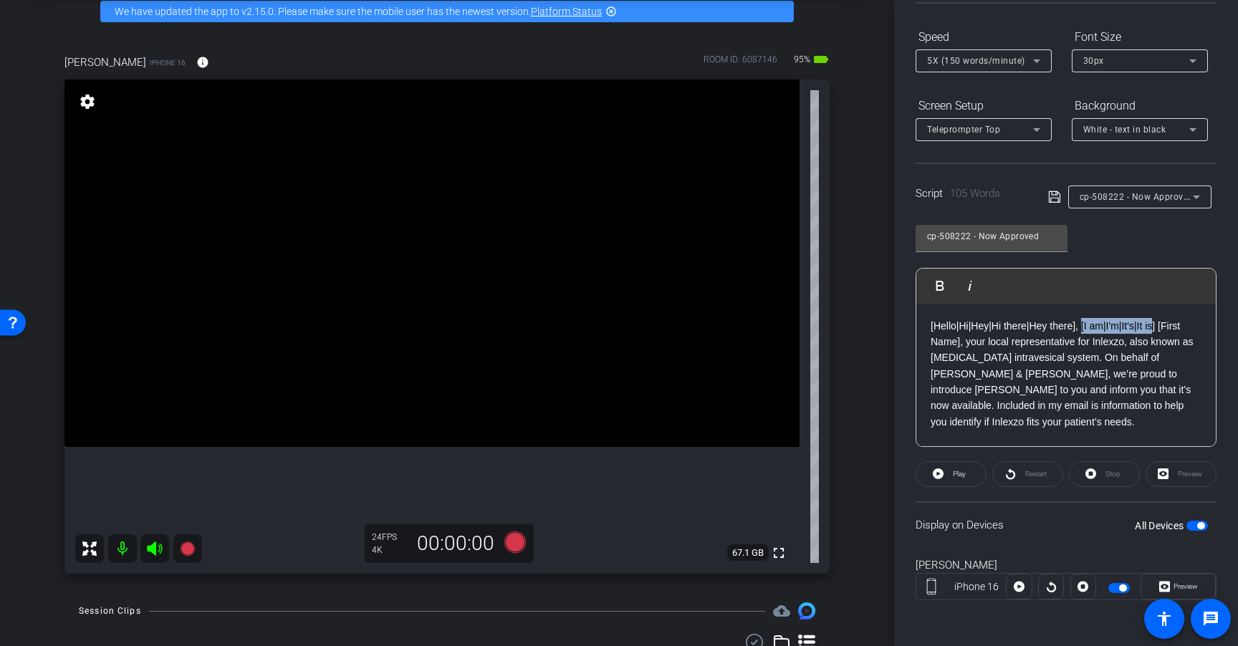
drag, startPoint x: 1079, startPoint y: 324, endPoint x: 1152, endPoint y: 329, distance: 72.5
click at [1152, 329] on p "[Hello|Hi|Hey|Hi there|Hey there], [I am|I'm|It's|It is] [First Name], your loc…" at bounding box center [1065, 374] width 271 height 112
click at [1156, 347] on p "[Hello|Hi|Hey|Hi there|Hey there], [I am|I'm|It's|It is] [First Name], your loc…" at bounding box center [1065, 374] width 271 height 112
click at [513, 543] on icon at bounding box center [514, 541] width 21 height 21
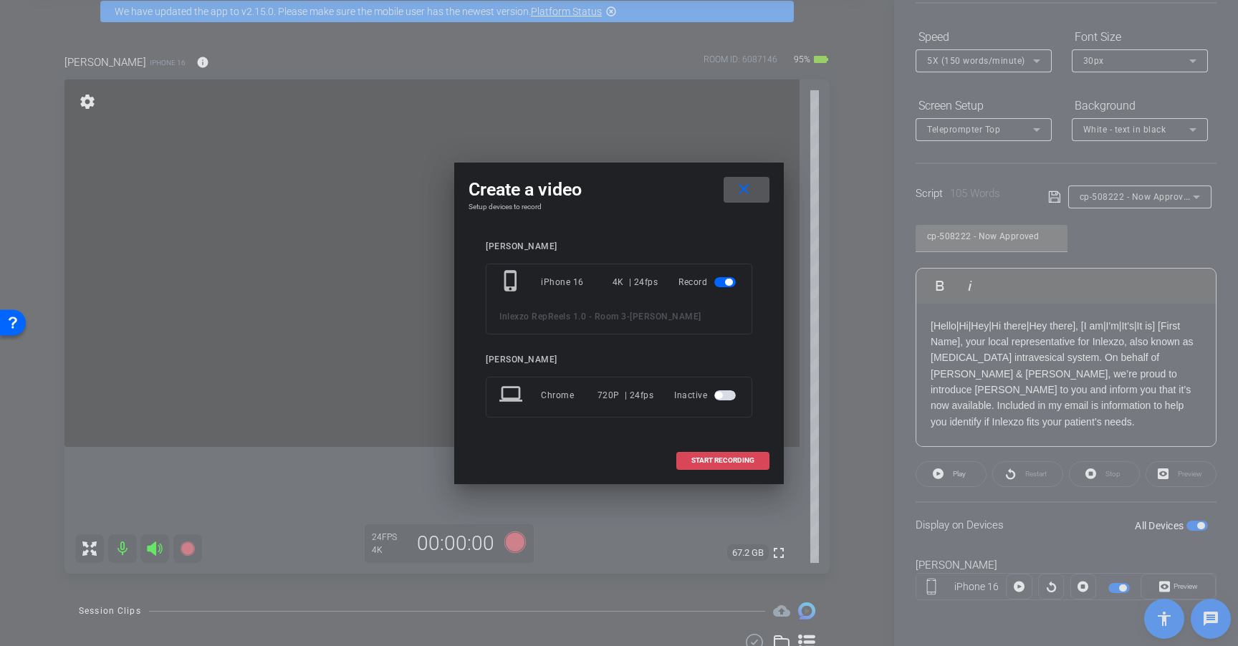
click at [727, 461] on span "START RECORDING" at bounding box center [722, 460] width 63 height 7
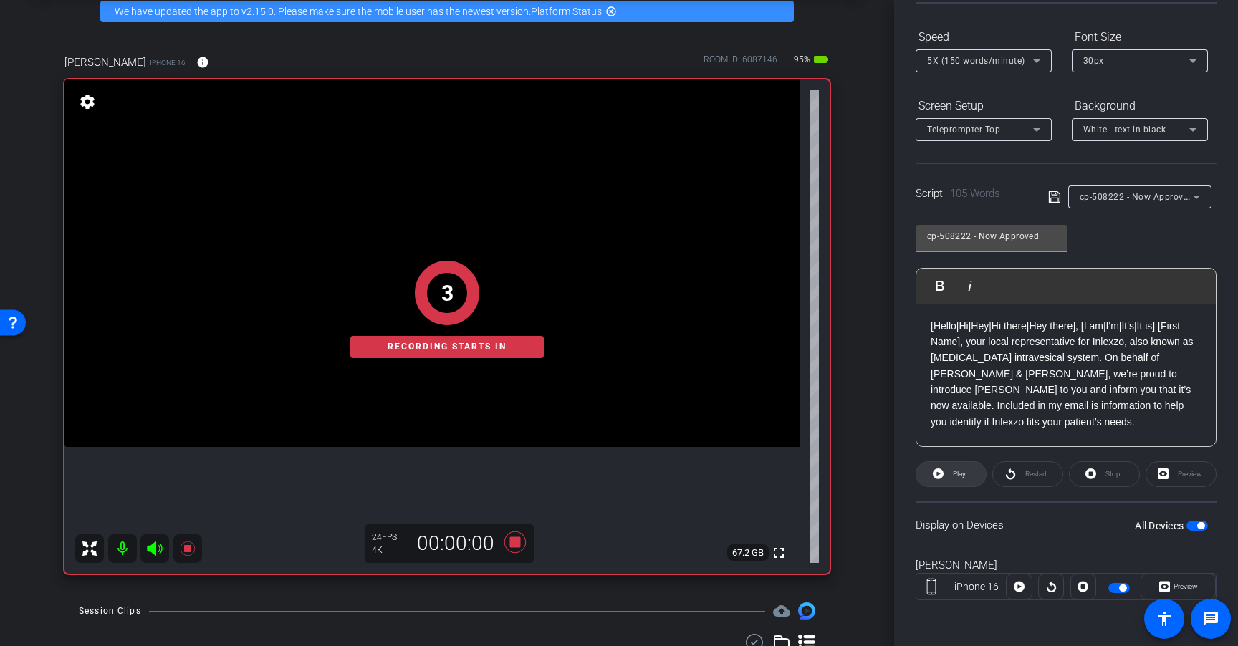
click at [970, 468] on span at bounding box center [950, 474] width 69 height 34
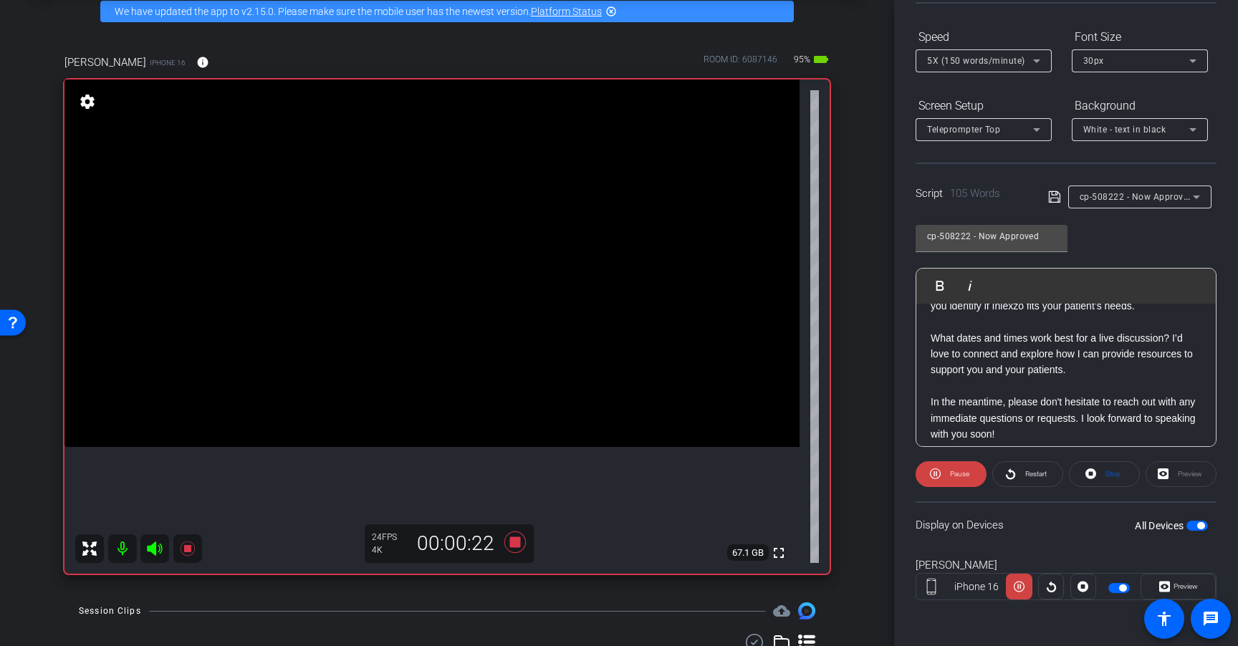
scroll to position [126, 0]
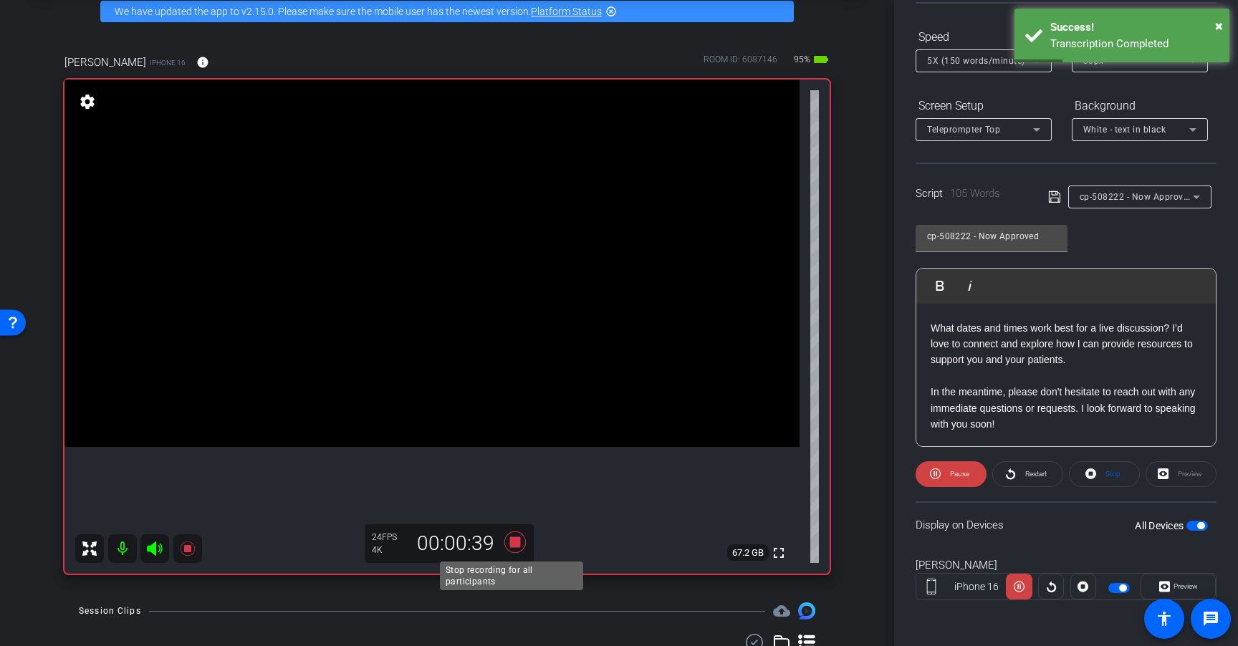
click at [514, 544] on icon at bounding box center [514, 541] width 21 height 21
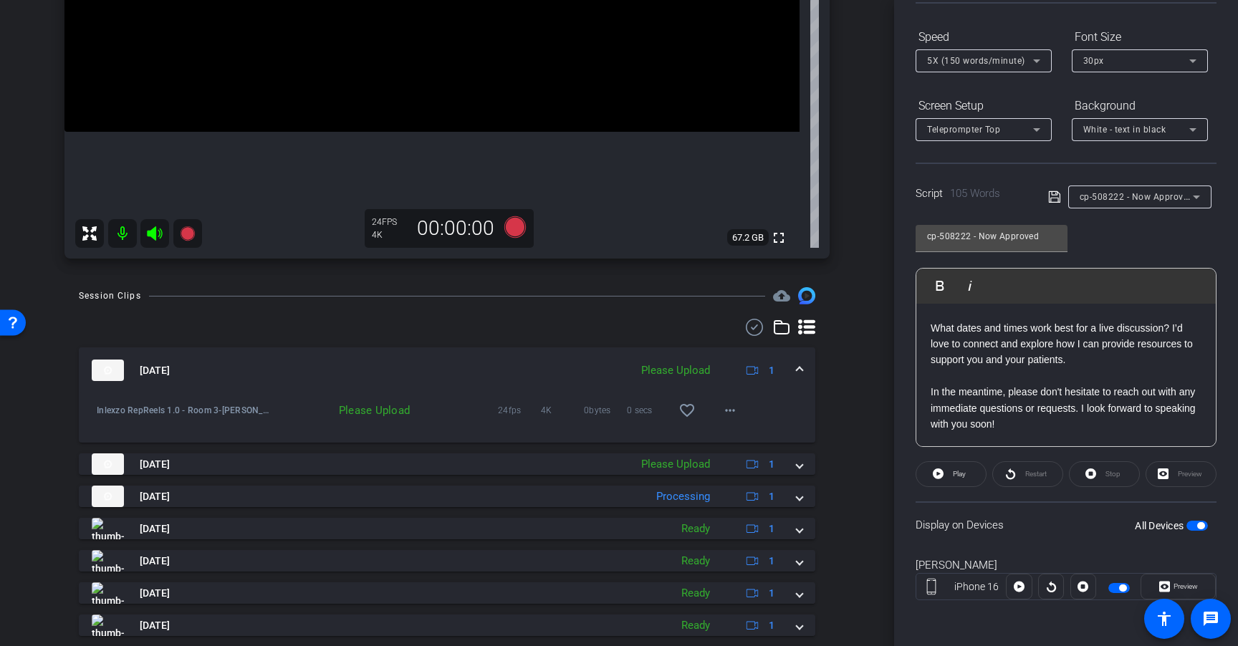
scroll to position [400, 0]
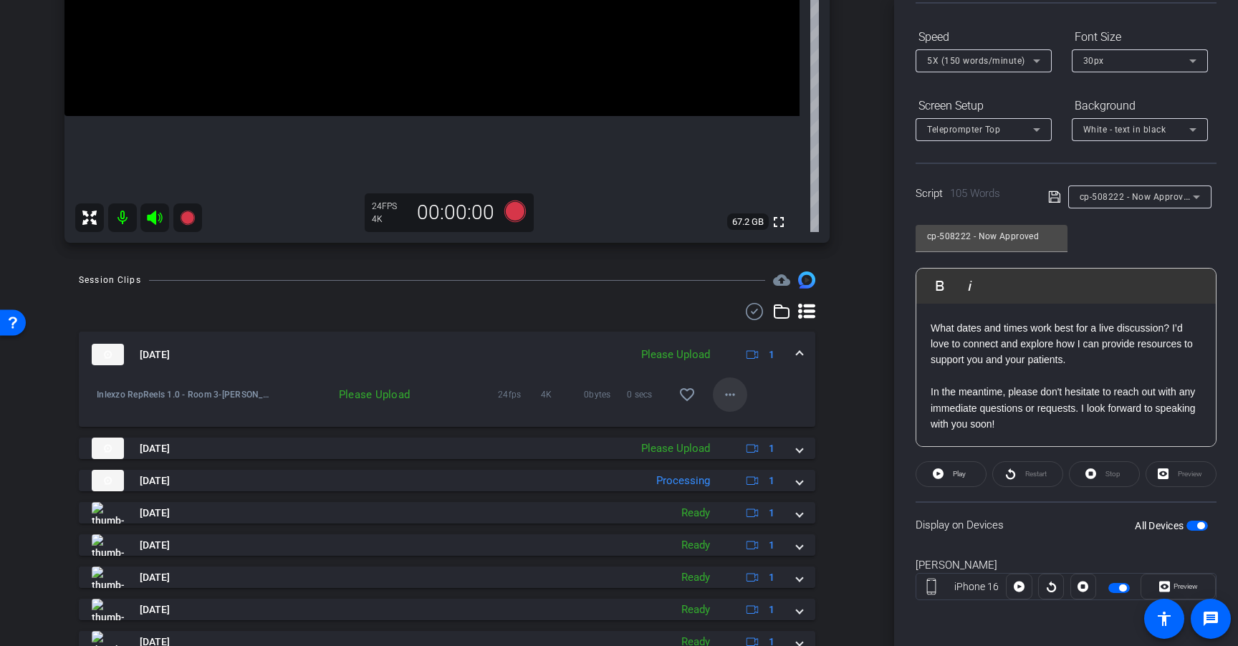
click at [729, 400] on mat-icon "more_horiz" at bounding box center [729, 394] width 17 height 17
click at [734, 427] on span "Upload" at bounding box center [745, 424] width 57 height 17
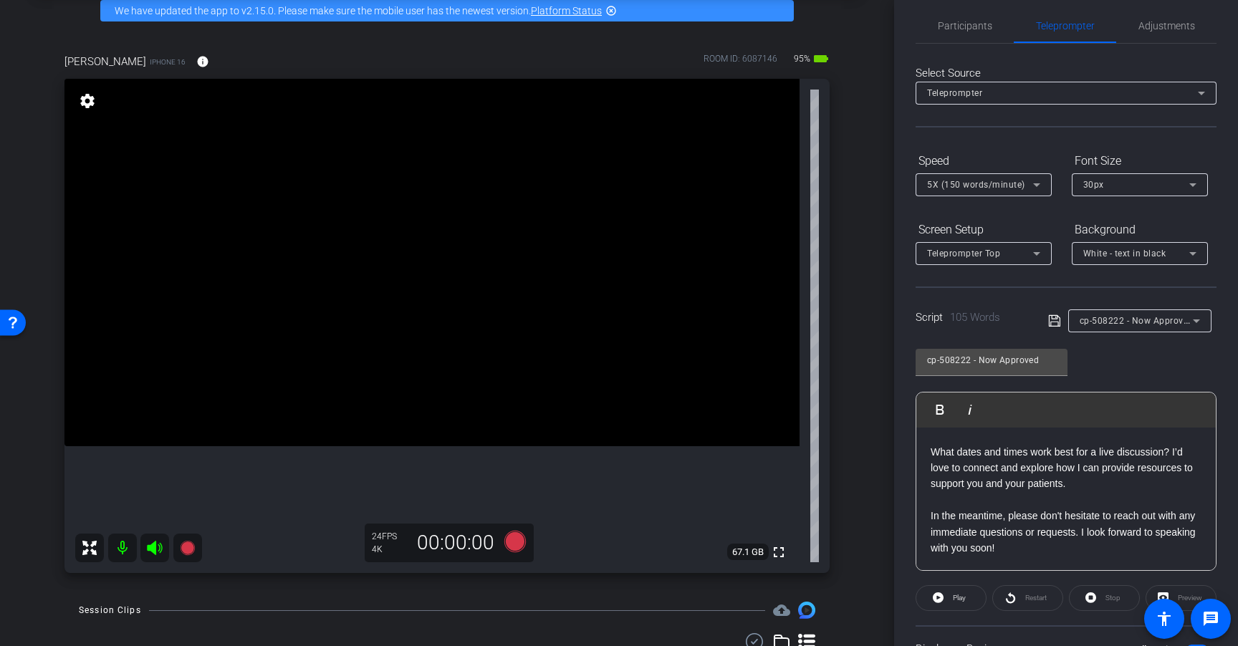
scroll to position [0, 0]
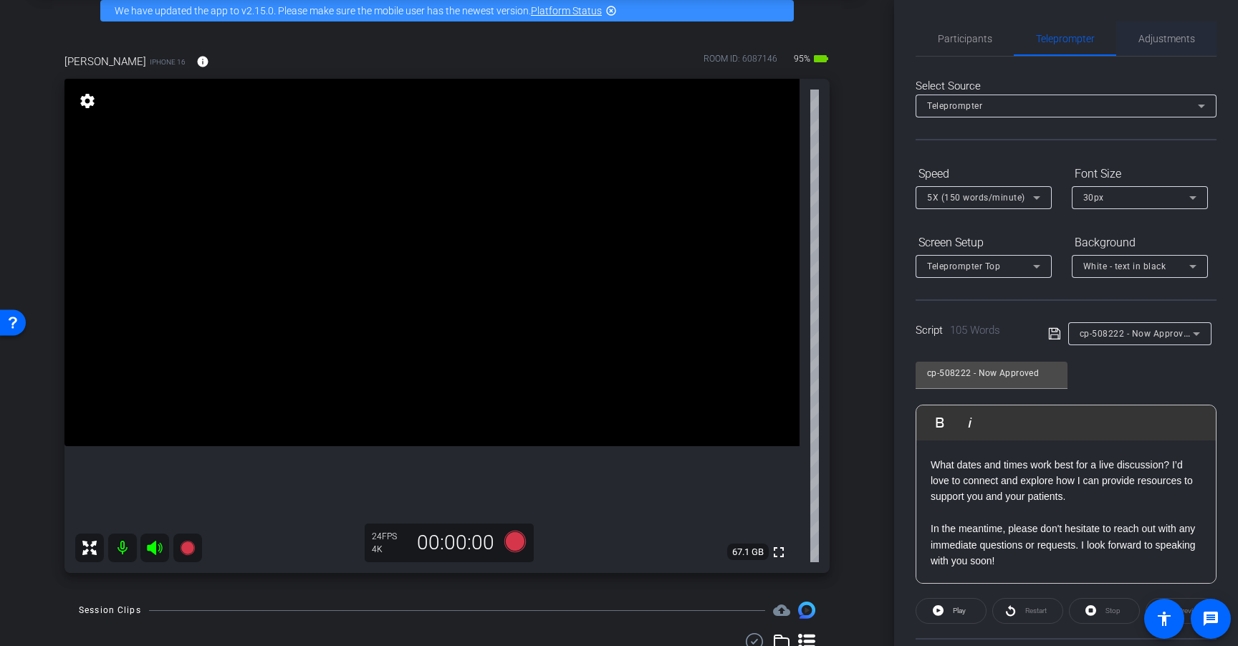
click at [1172, 40] on span "Adjustments" at bounding box center [1166, 39] width 57 height 10
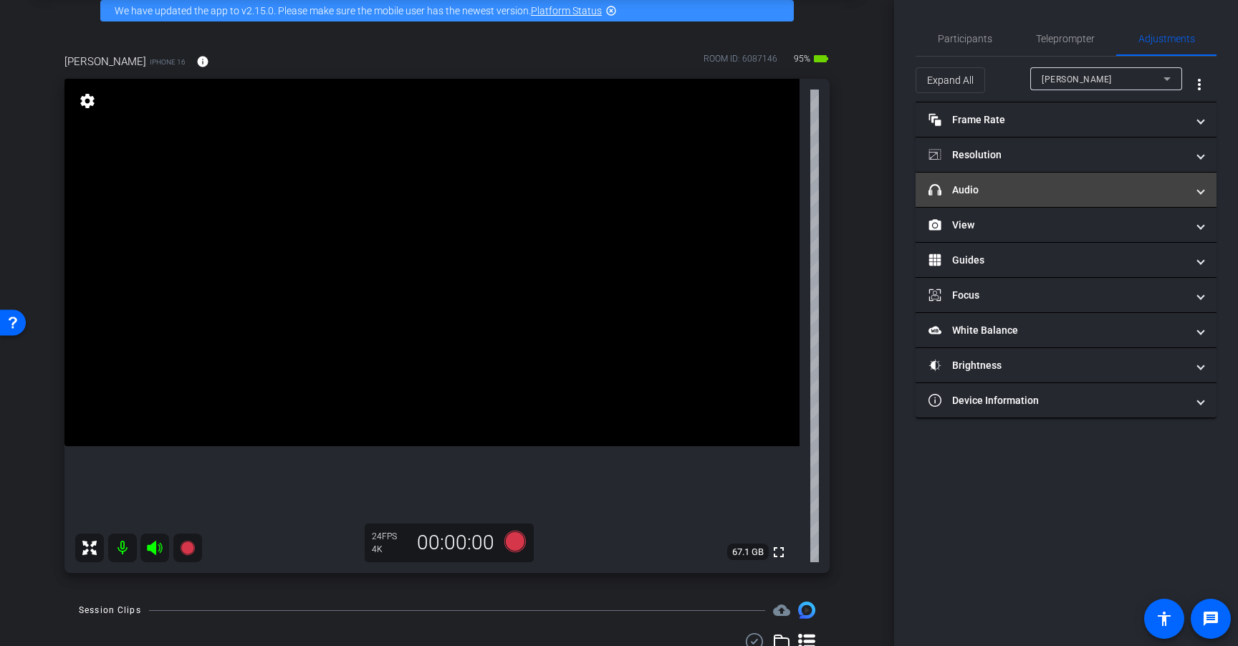
click at [1020, 193] on mat-panel-title "headphone icon Audio" at bounding box center [1057, 190] width 258 height 15
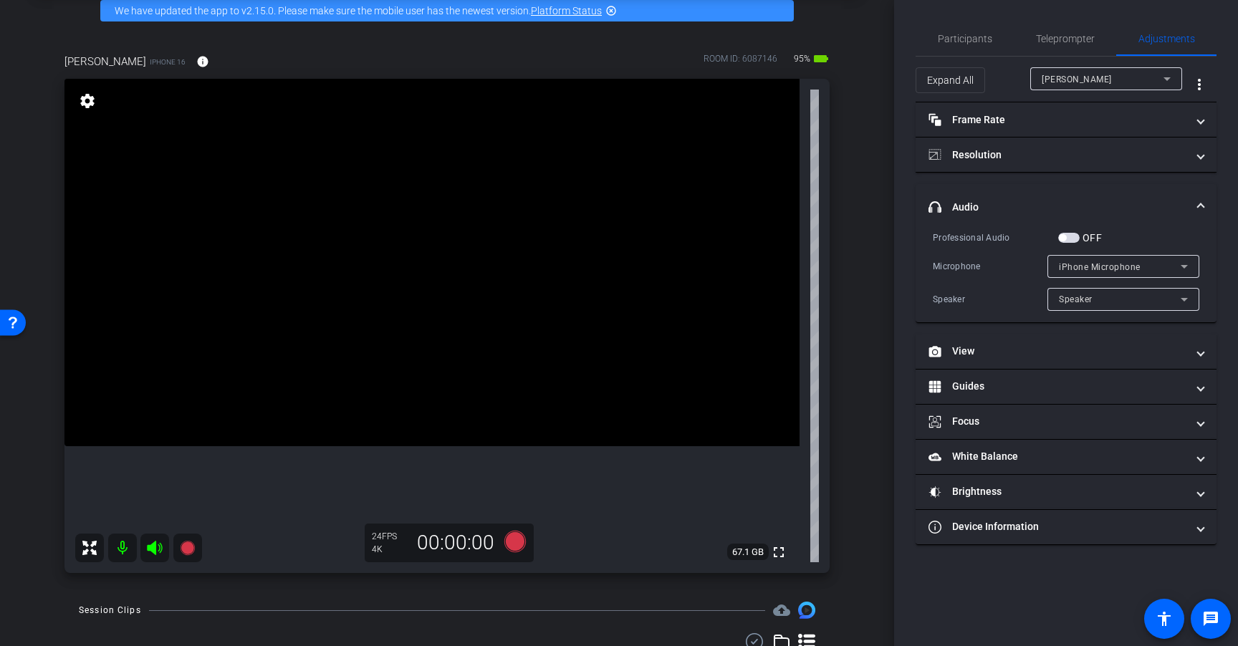
click at [1076, 233] on span "button" at bounding box center [1068, 238] width 21 height 10
click at [1069, 36] on span "Teleprompter" at bounding box center [1065, 39] width 59 height 10
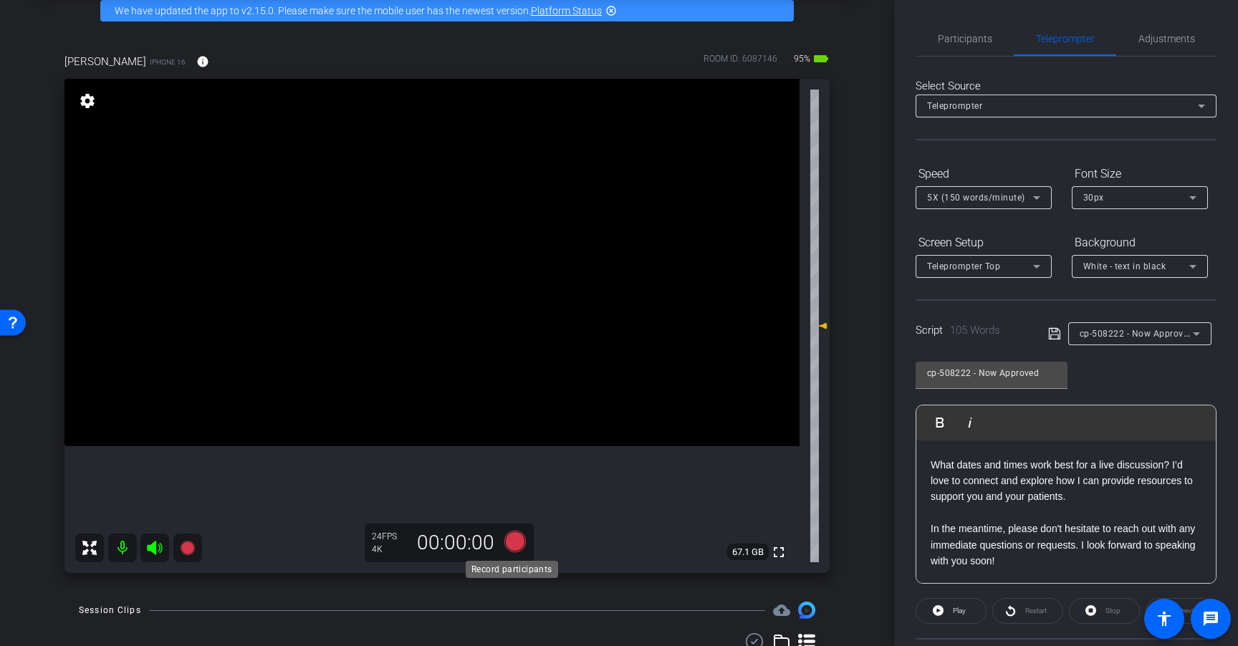
click at [509, 547] on icon at bounding box center [514, 541] width 21 height 21
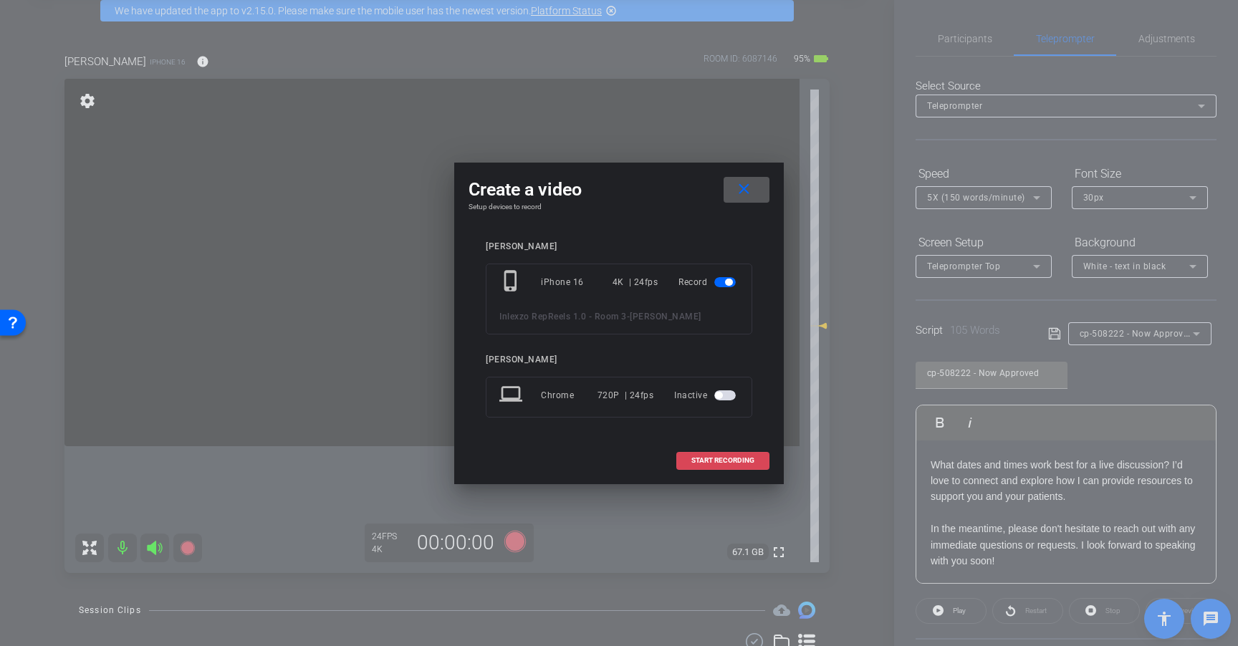
click at [736, 460] on span "START RECORDING" at bounding box center [722, 460] width 63 height 7
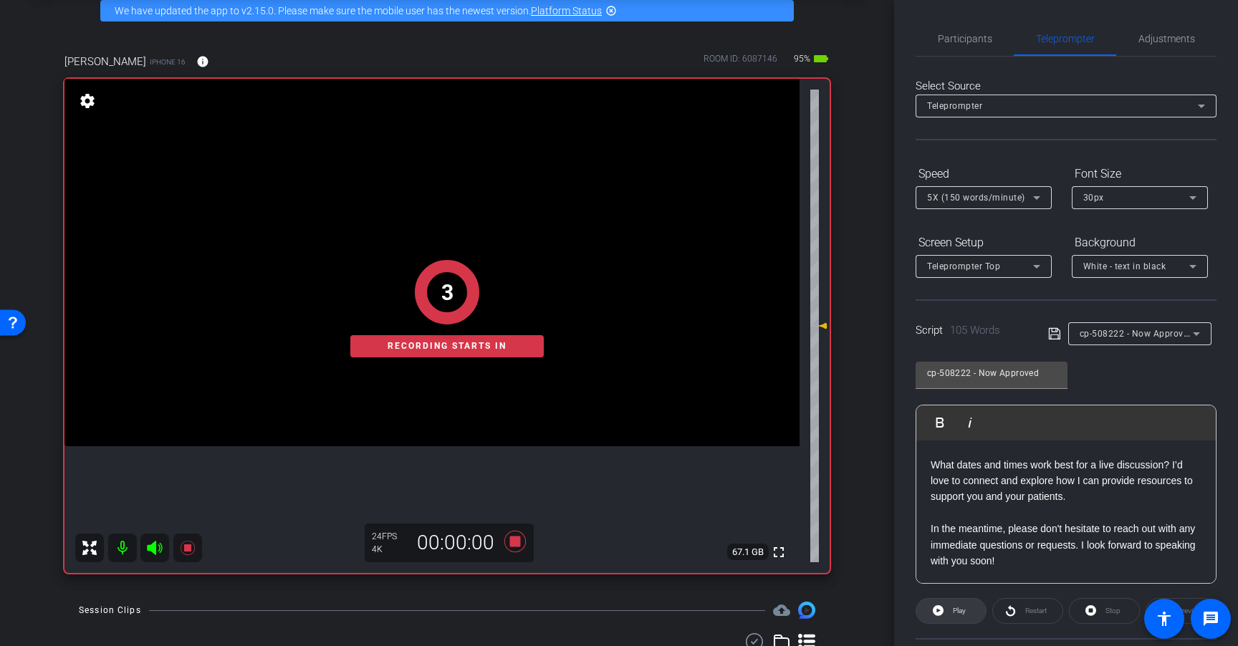
click at [942, 613] on icon at bounding box center [937, 611] width 11 height 18
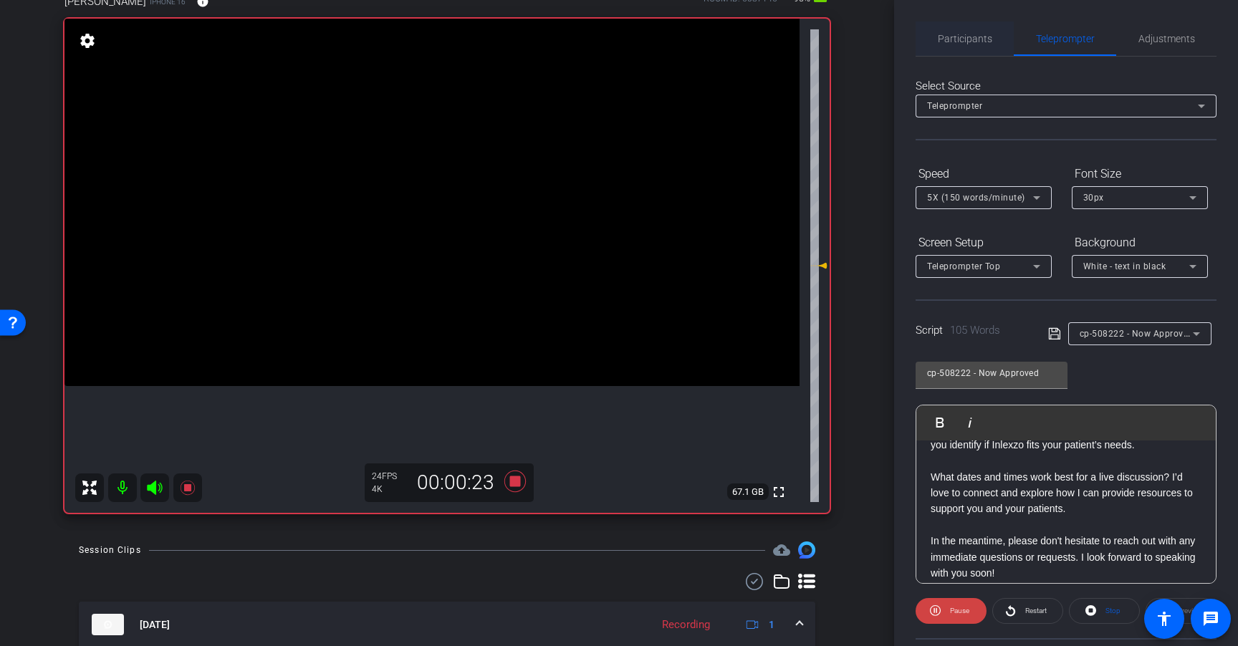
scroll to position [126, 0]
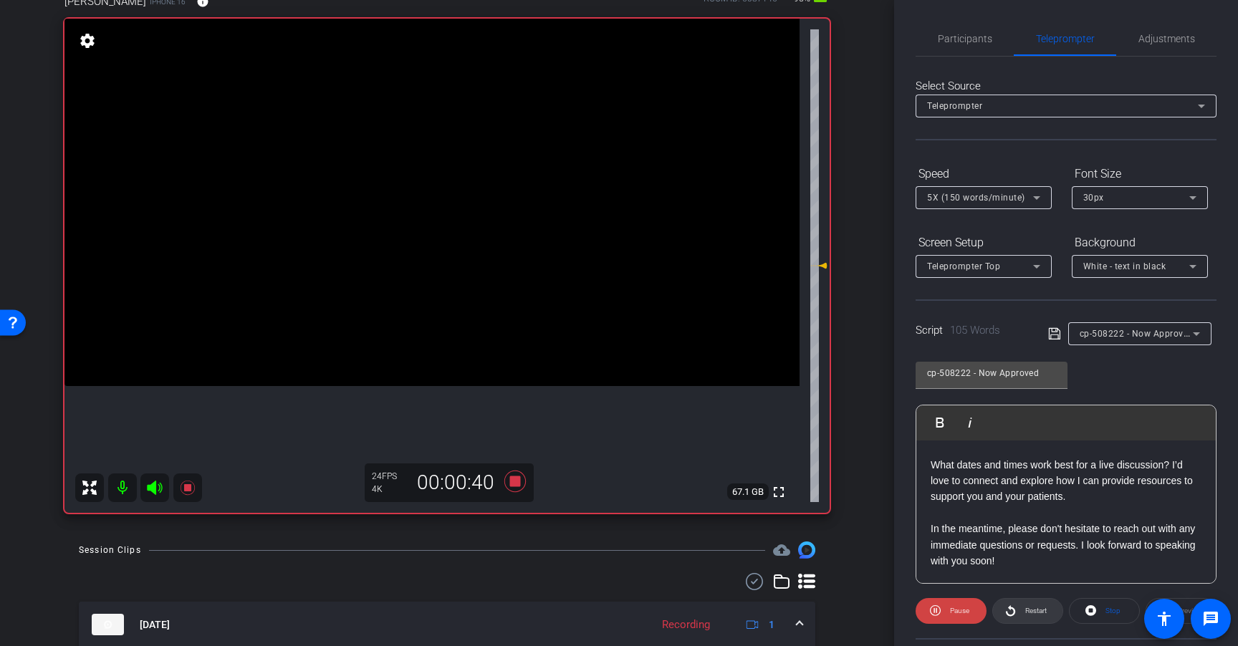
click at [1027, 612] on span "Restart" at bounding box center [1035, 611] width 21 height 8
click at [1031, 609] on span "Restart" at bounding box center [1035, 611] width 21 height 8
click at [516, 483] on icon at bounding box center [515, 481] width 34 height 26
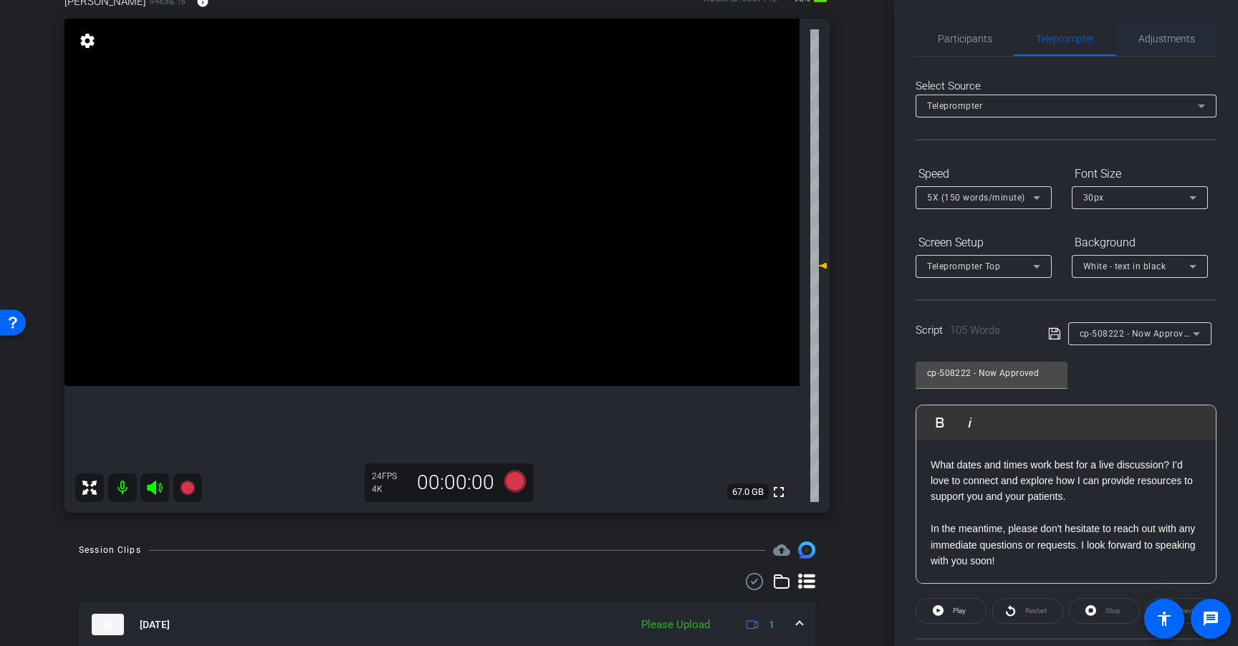
click at [1180, 43] on span "Adjustments" at bounding box center [1166, 39] width 57 height 10
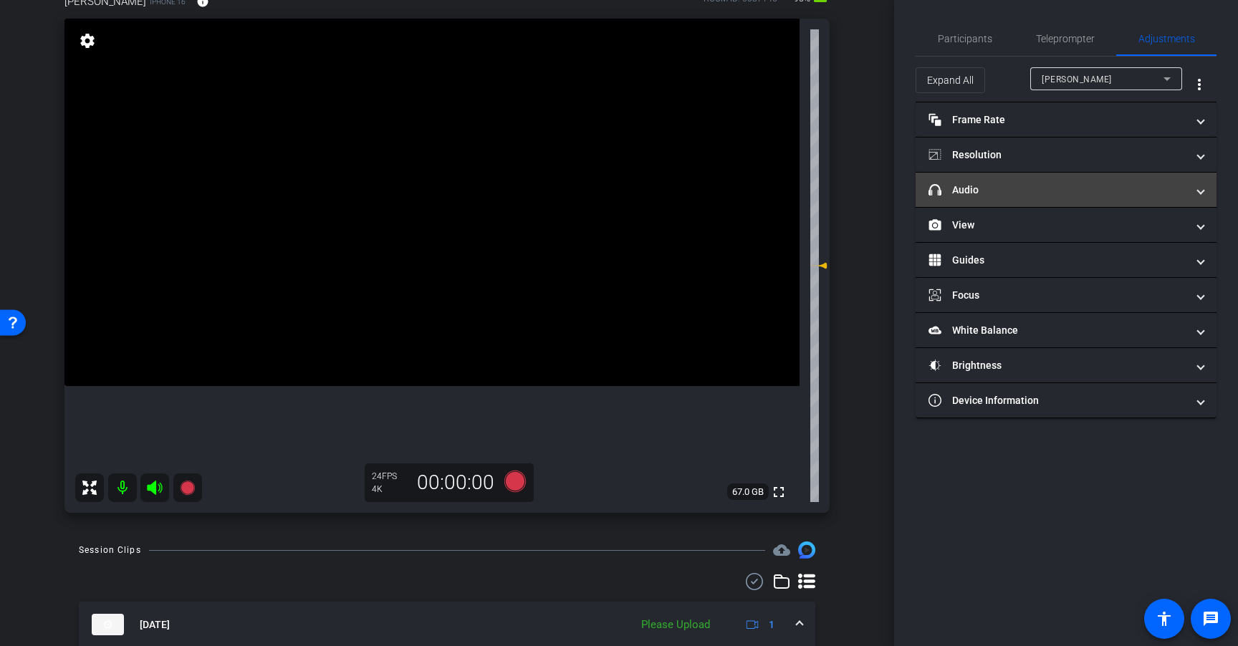
click at [1029, 206] on mat-expansion-panel-header "headphone icon Audio" at bounding box center [1065, 190] width 301 height 34
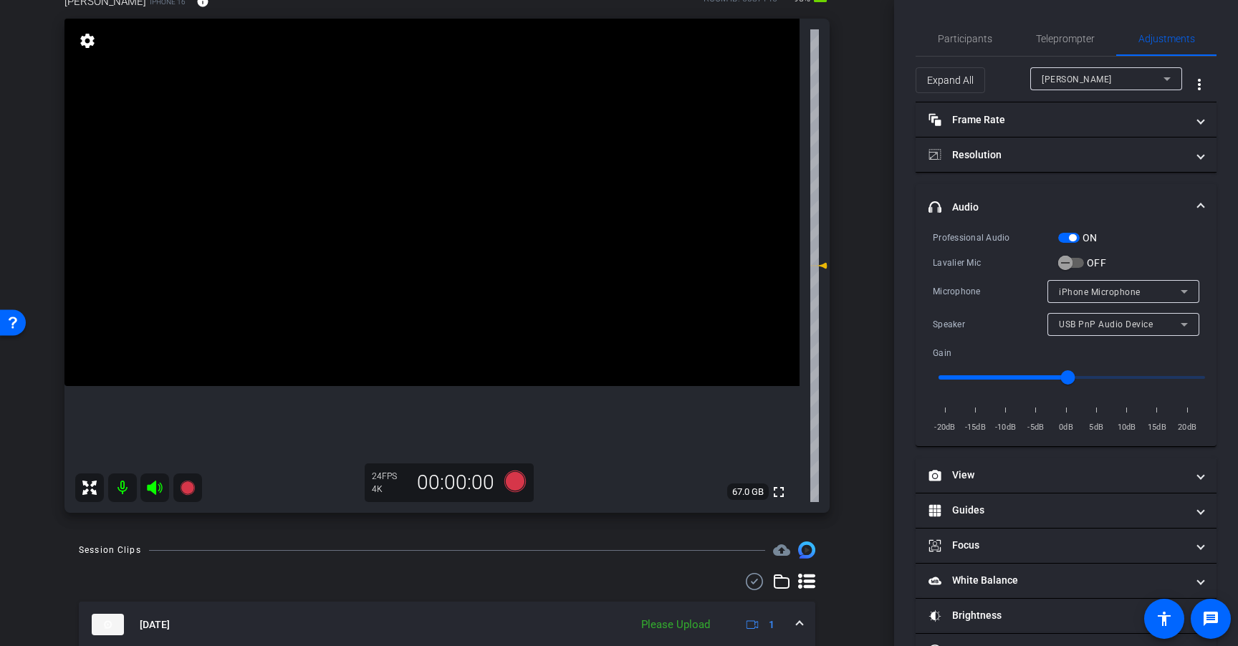
click at [1063, 243] on div "ON" at bounding box center [1077, 238] width 39 height 14
click at [1073, 233] on span "button" at bounding box center [1068, 238] width 21 height 10
click at [1061, 36] on span "Teleprompter" at bounding box center [1065, 39] width 59 height 10
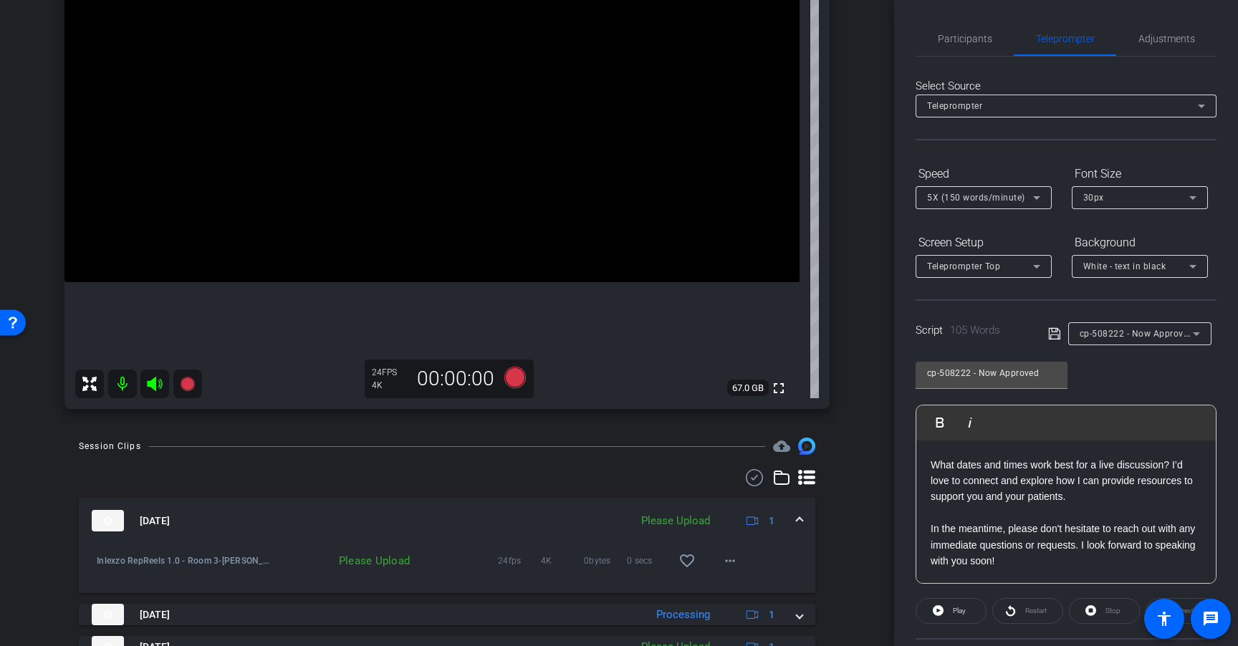
scroll to position [294, 0]
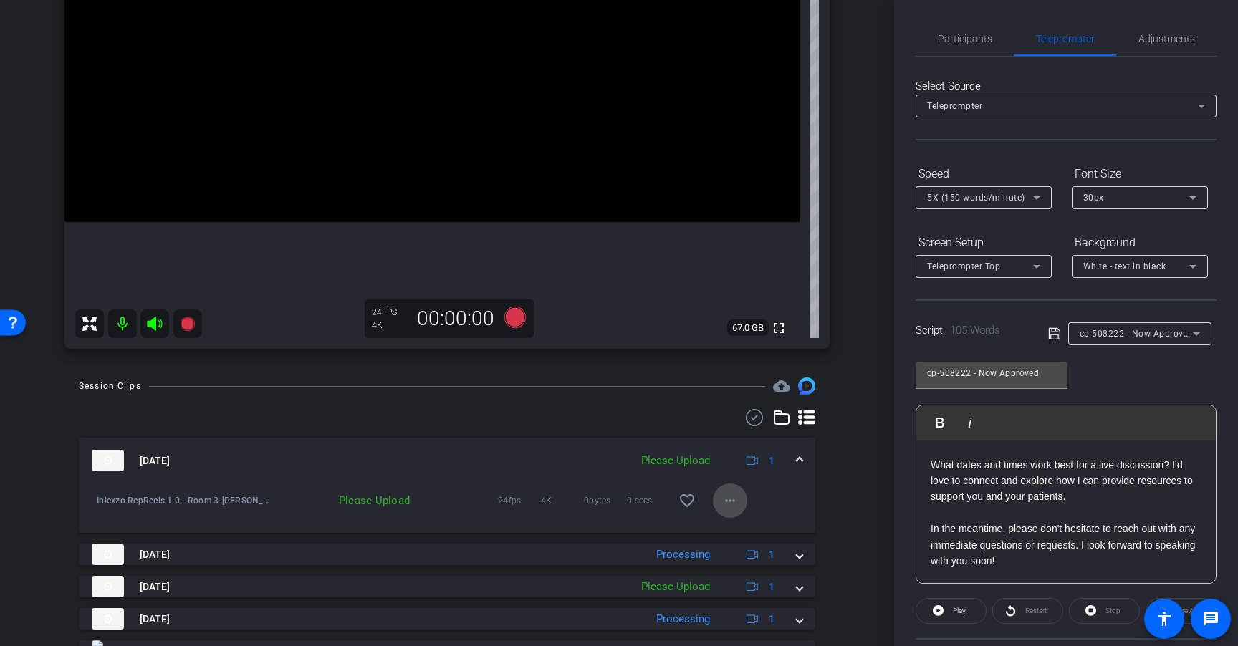
click at [728, 491] on span at bounding box center [730, 500] width 34 height 34
click at [753, 527] on span "Upload" at bounding box center [745, 530] width 57 height 17
click at [1116, 337] on span "cp-508222 - Now Approved" at bounding box center [1136, 332] width 114 height 11
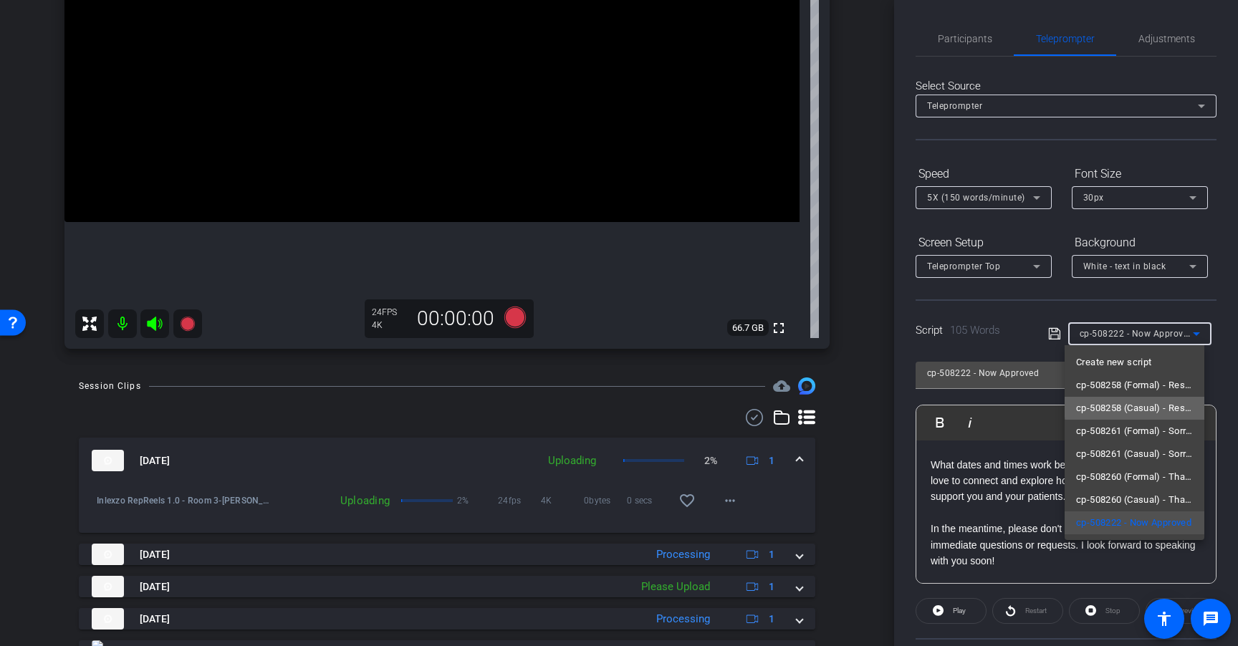
click at [1161, 405] on span "cp-508258 (Casual) - Resources to Share" at bounding box center [1134, 408] width 117 height 17
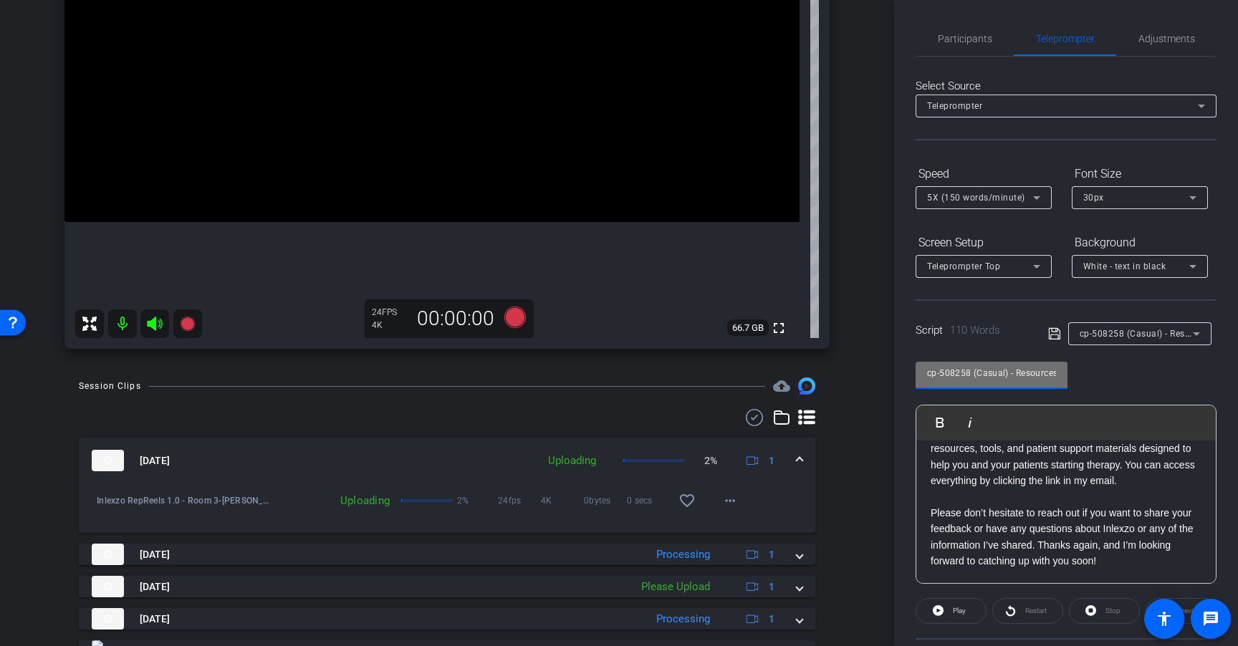
scroll to position [0, 37]
drag, startPoint x: 1027, startPoint y: 374, endPoint x: 1128, endPoint y: 380, distance: 101.1
click at [1129, 380] on div "cp-508258 (Casual) - Resources to Share Play Play from this location Play Selec…" at bounding box center [1065, 467] width 301 height 233
click at [1114, 384] on div "cp-508258 (Casual) - Resources to Share Play Play from this location Play Selec…" at bounding box center [1065, 467] width 301 height 233
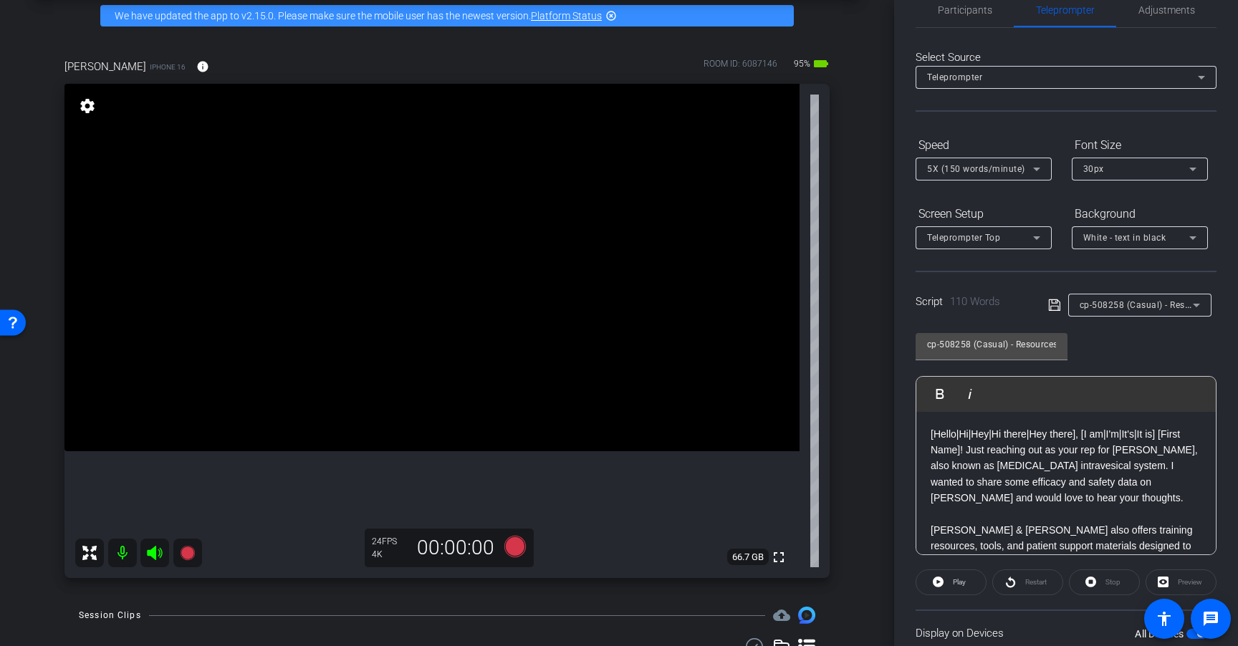
scroll to position [26, 0]
click at [1178, 10] on span "Adjustments" at bounding box center [1166, 12] width 57 height 10
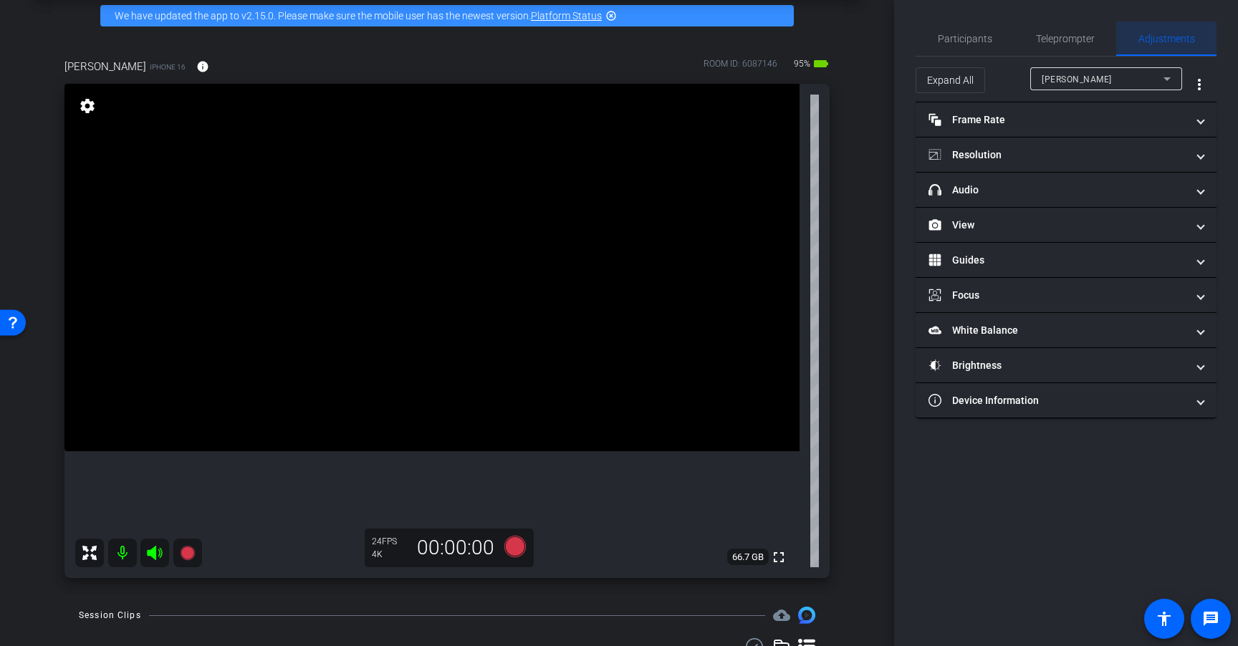
scroll to position [0, 0]
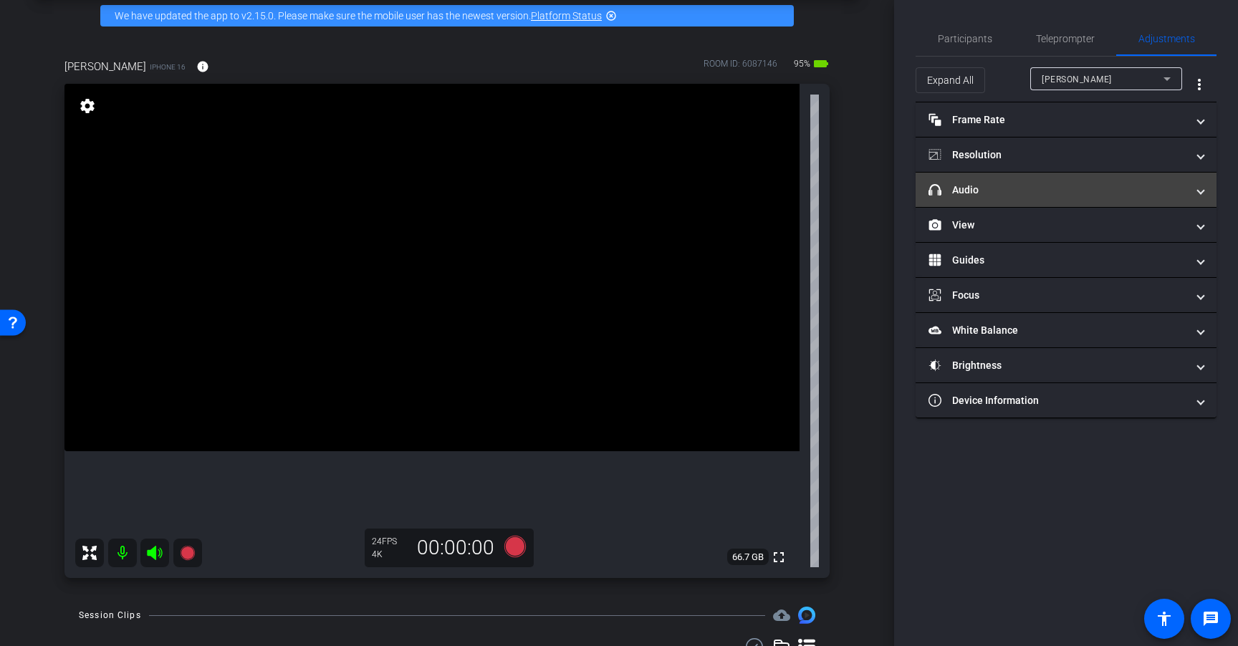
click at [1005, 184] on mat-panel-title "headphone icon Audio" at bounding box center [1057, 190] width 258 height 15
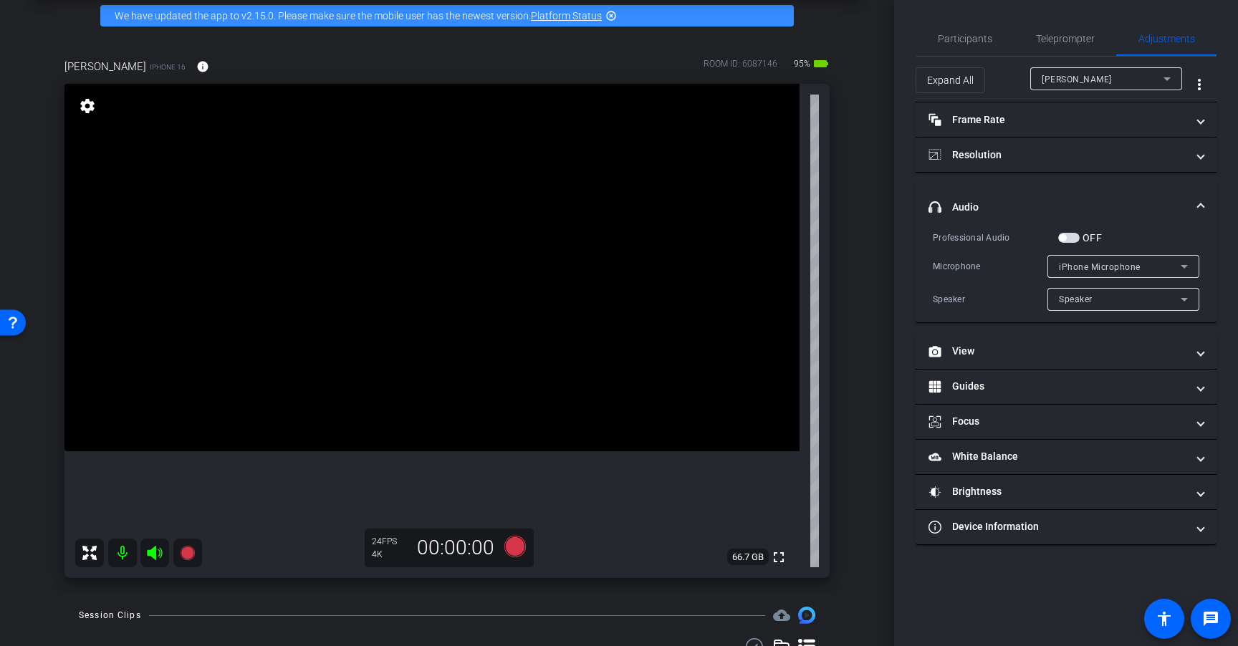
click at [1069, 234] on span "button" at bounding box center [1068, 238] width 21 height 10
click at [1061, 34] on span "Teleprompter" at bounding box center [1065, 39] width 59 height 10
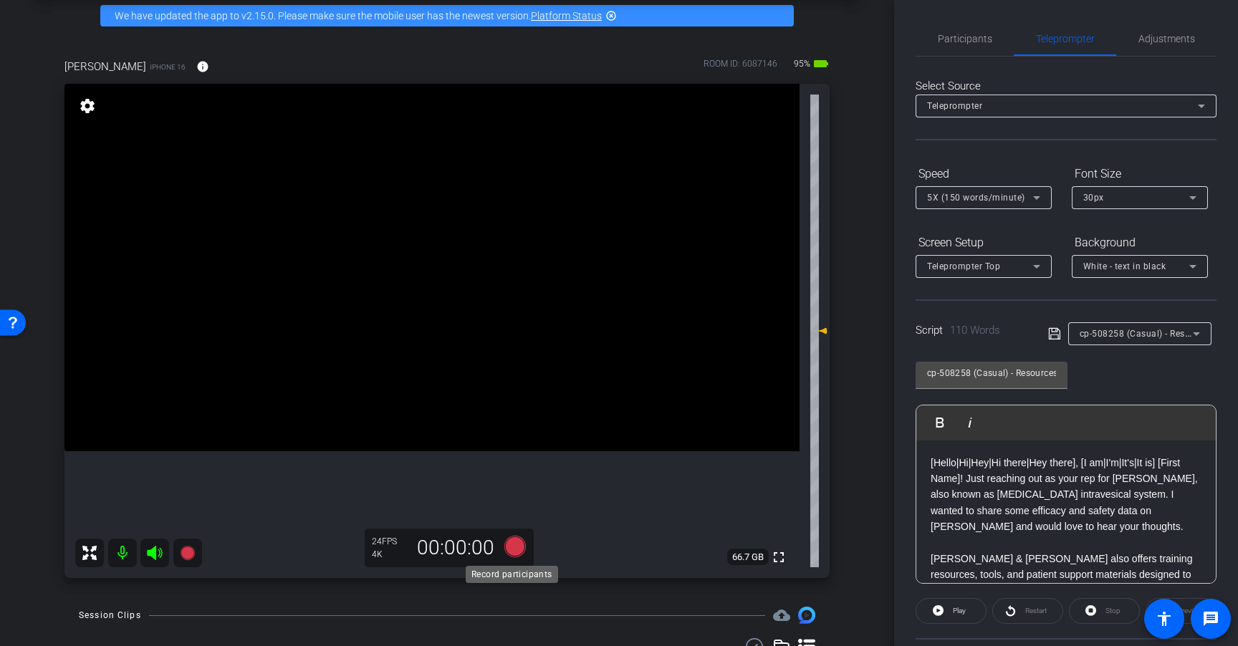
click at [526, 544] on icon at bounding box center [515, 547] width 34 height 26
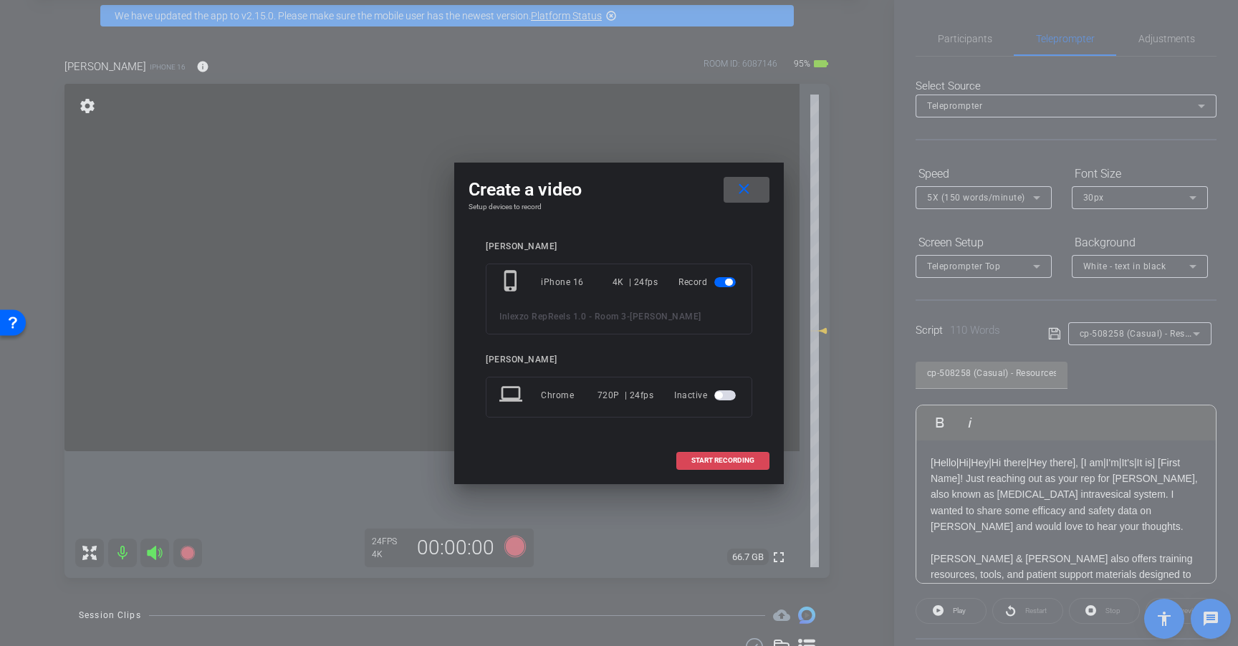
click at [705, 465] on span at bounding box center [723, 460] width 92 height 34
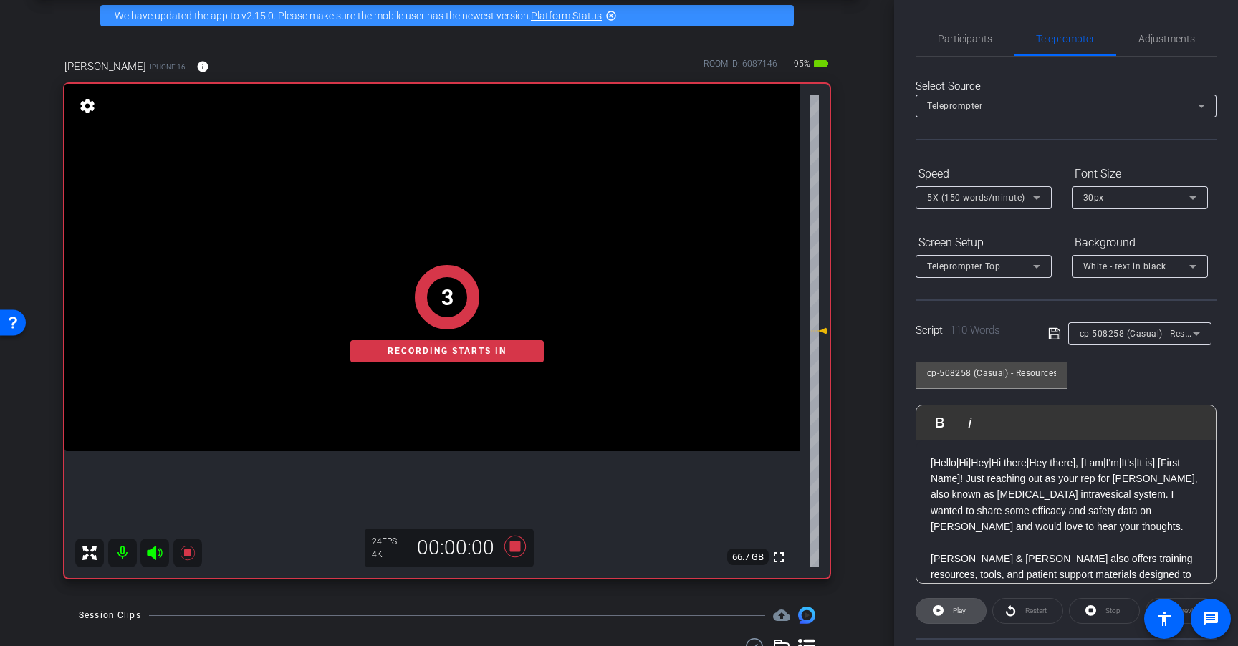
click at [978, 611] on span at bounding box center [950, 611] width 69 height 34
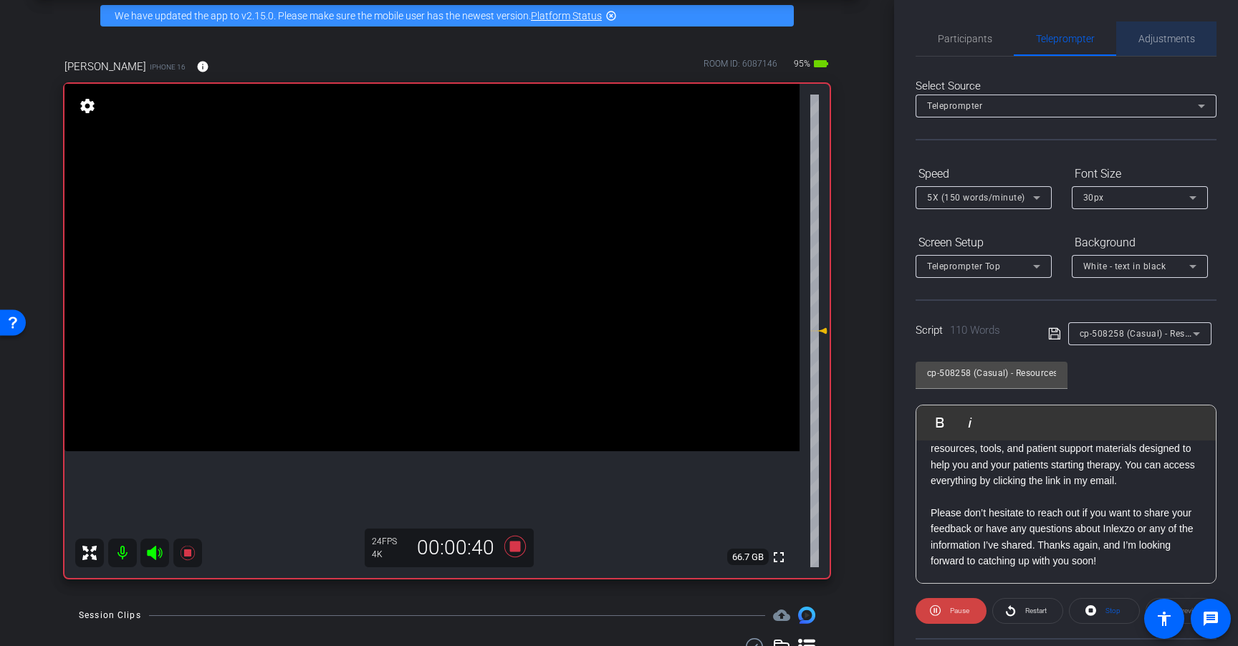
click at [1161, 34] on span "Adjustments" at bounding box center [1166, 39] width 57 height 10
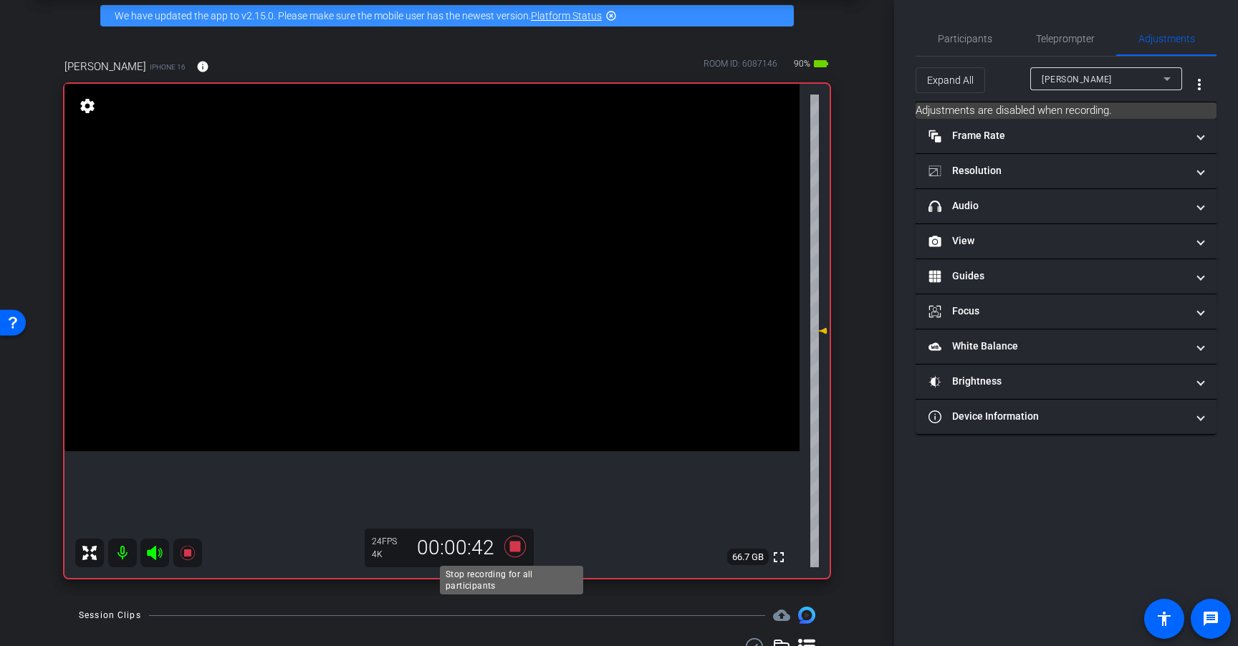
click at [516, 537] on icon at bounding box center [514, 546] width 21 height 21
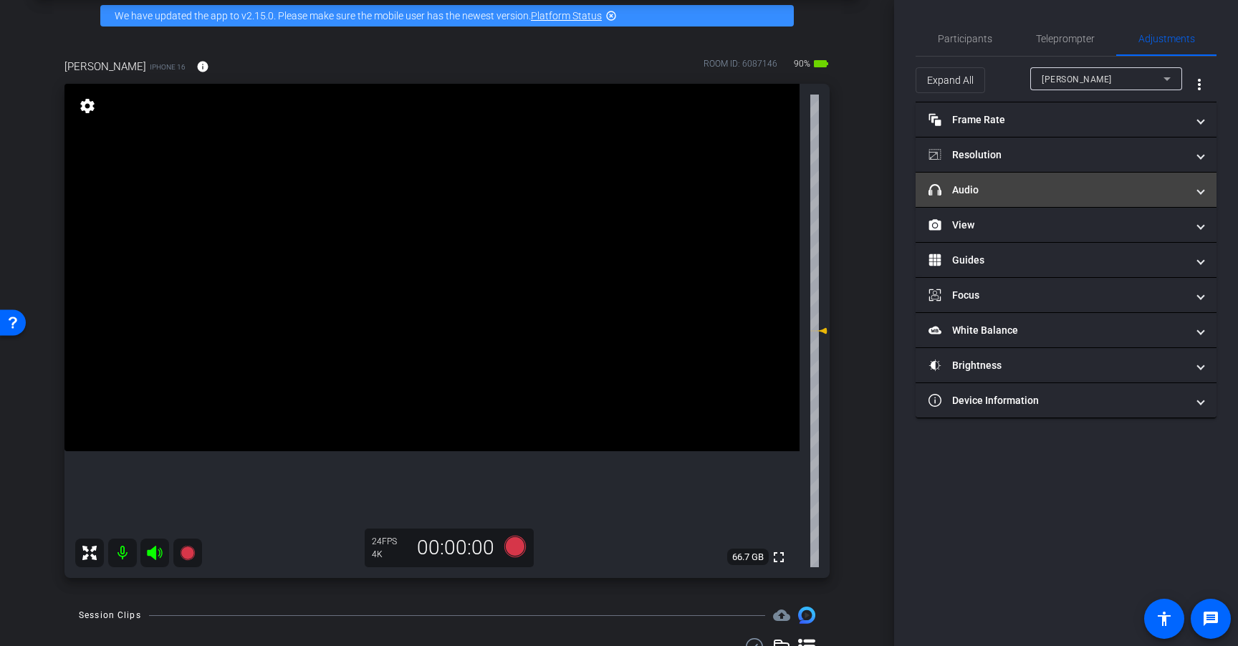
click at [1069, 189] on mat-panel-title "headphone icon Audio" at bounding box center [1057, 190] width 258 height 15
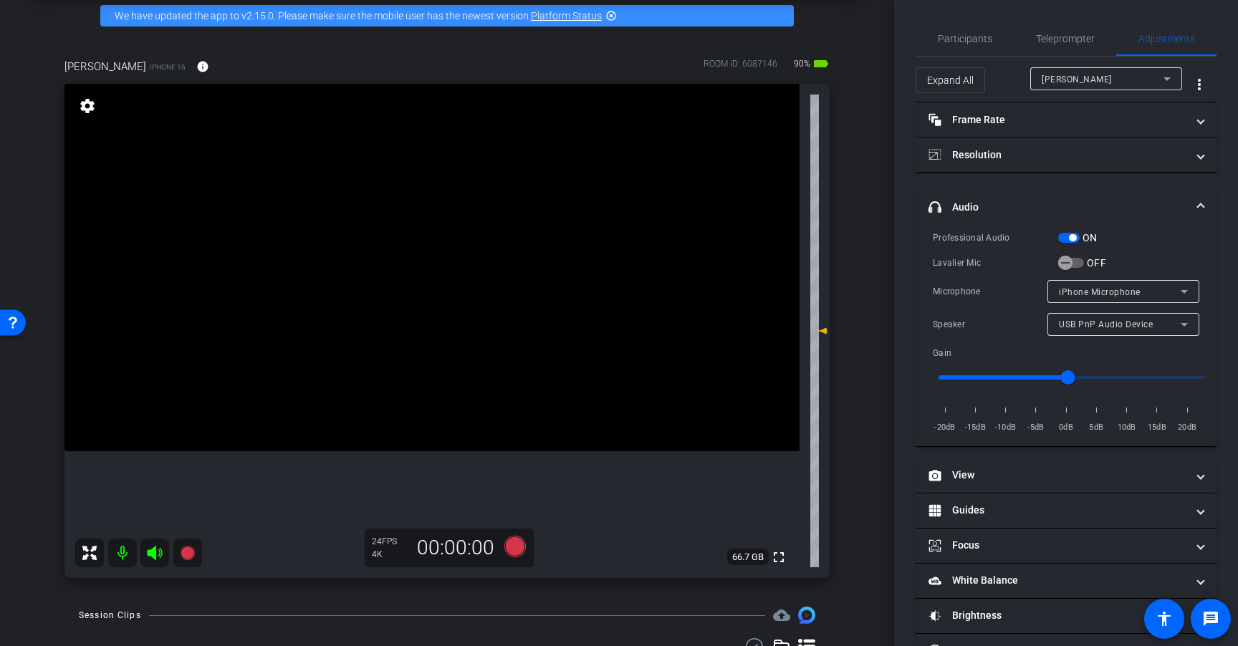
click at [1072, 242] on span "button" at bounding box center [1068, 238] width 21 height 10
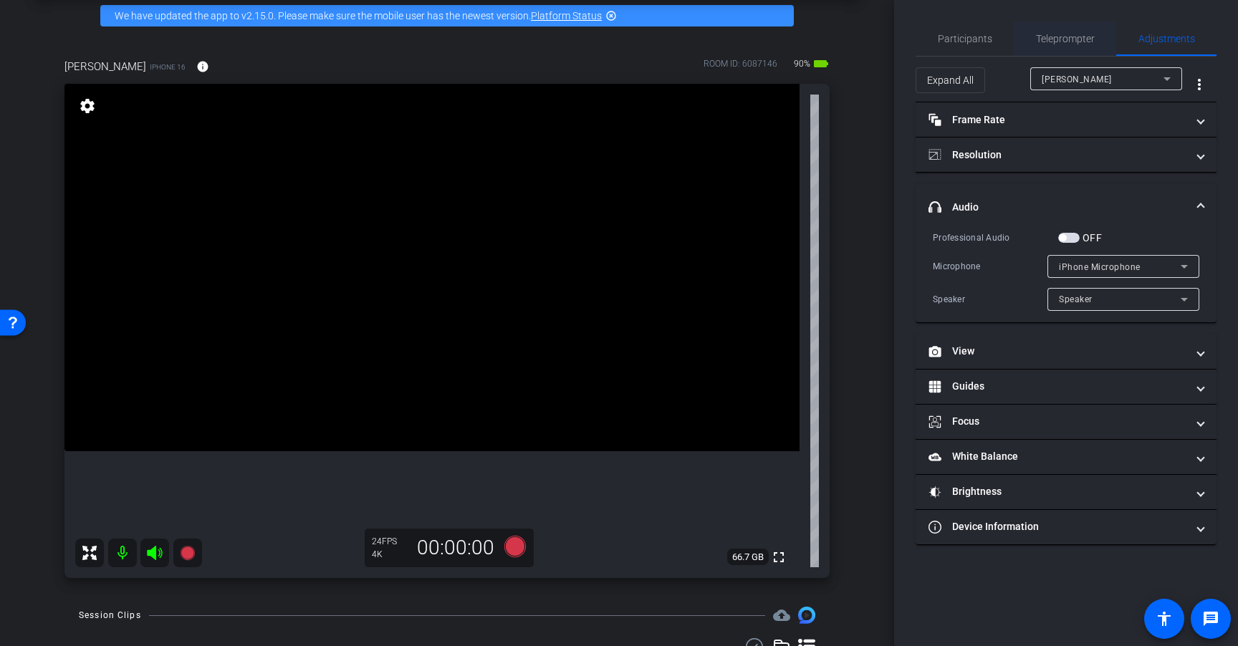
click at [1085, 34] on span "Teleprompter" at bounding box center [1065, 39] width 59 height 10
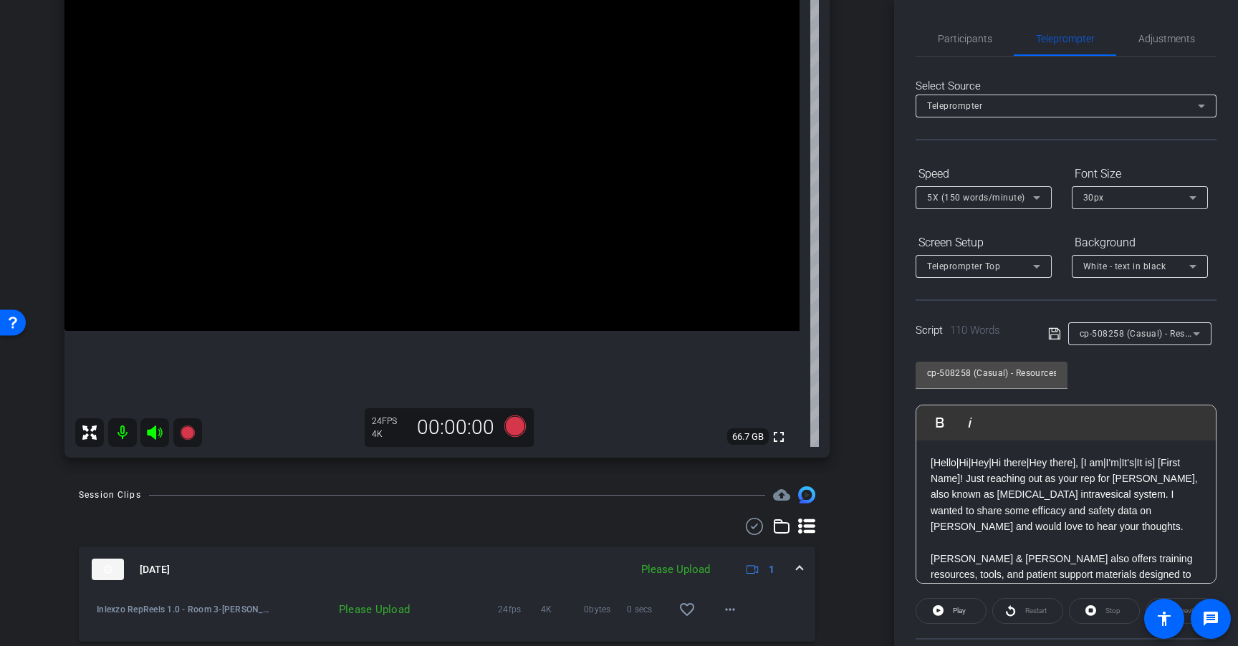
scroll to position [183, 0]
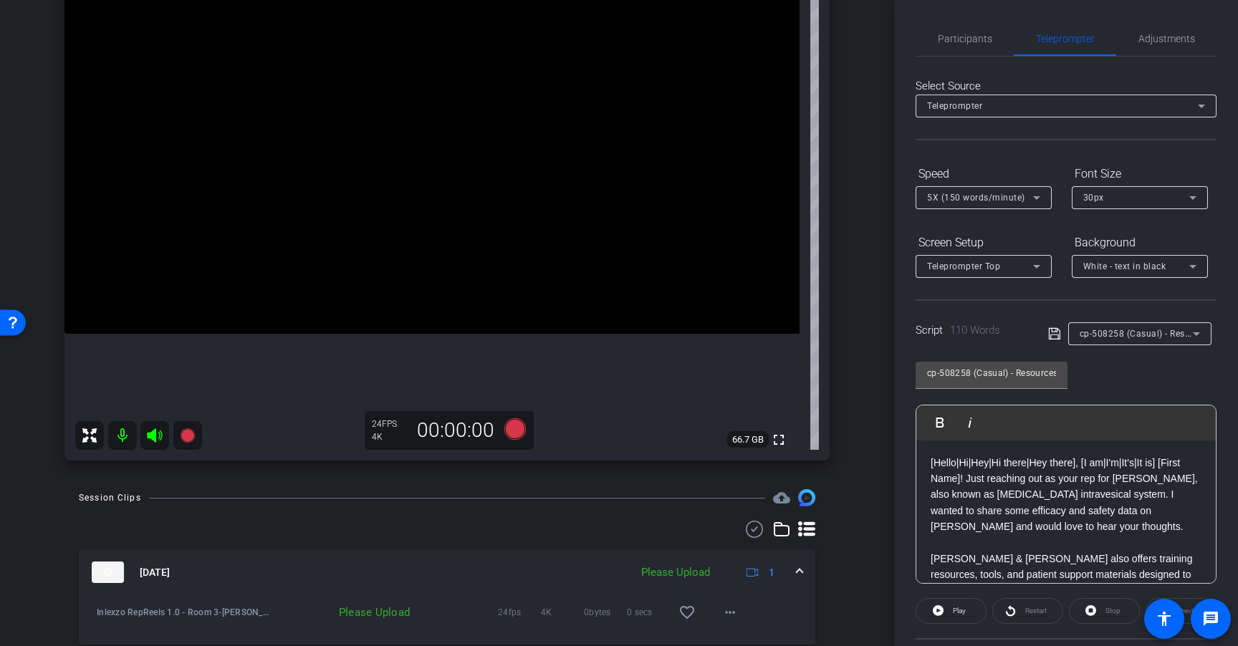
click at [1187, 332] on icon at bounding box center [1195, 333] width 17 height 17
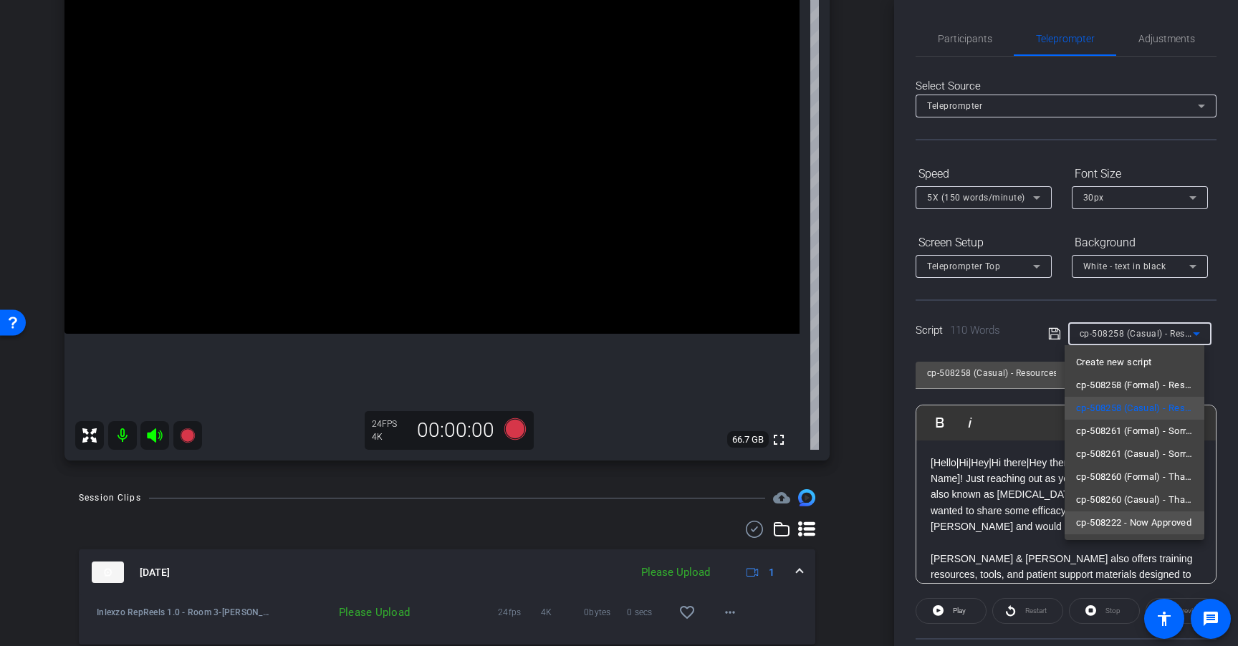
click at [1172, 517] on span "cp-508222 - Now Approved" at bounding box center [1133, 522] width 115 height 17
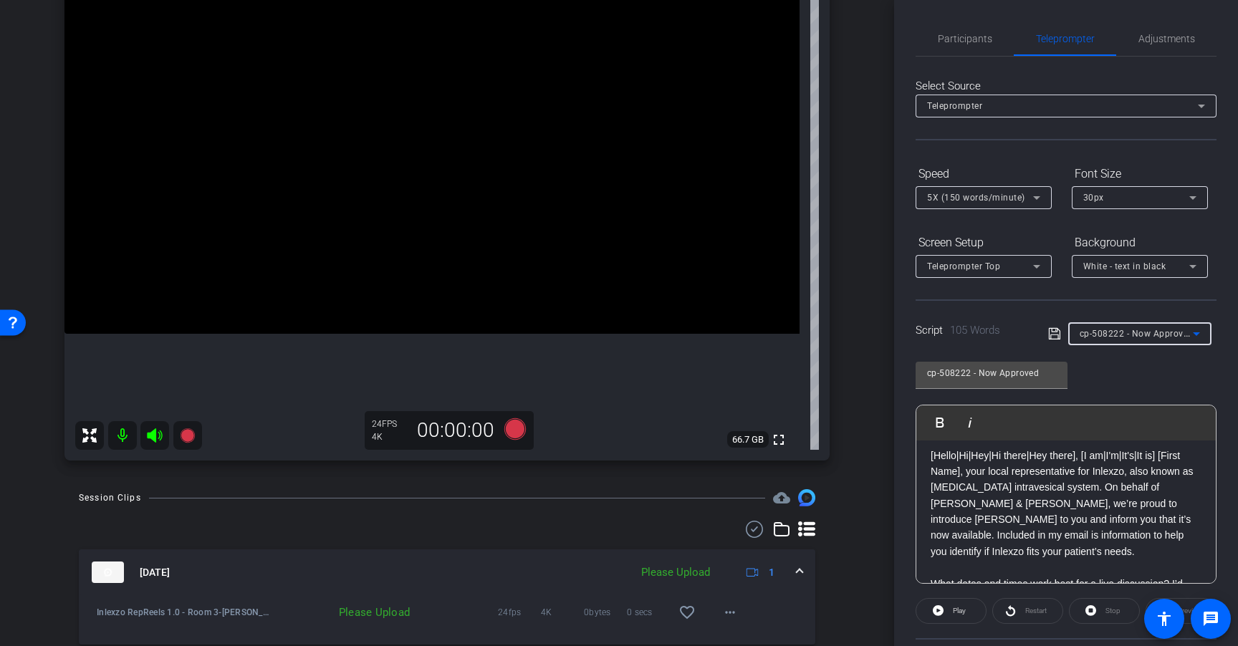
scroll to position [0, 0]
click at [1170, 333] on span "cp-508222 - Now Approved" at bounding box center [1136, 332] width 114 height 11
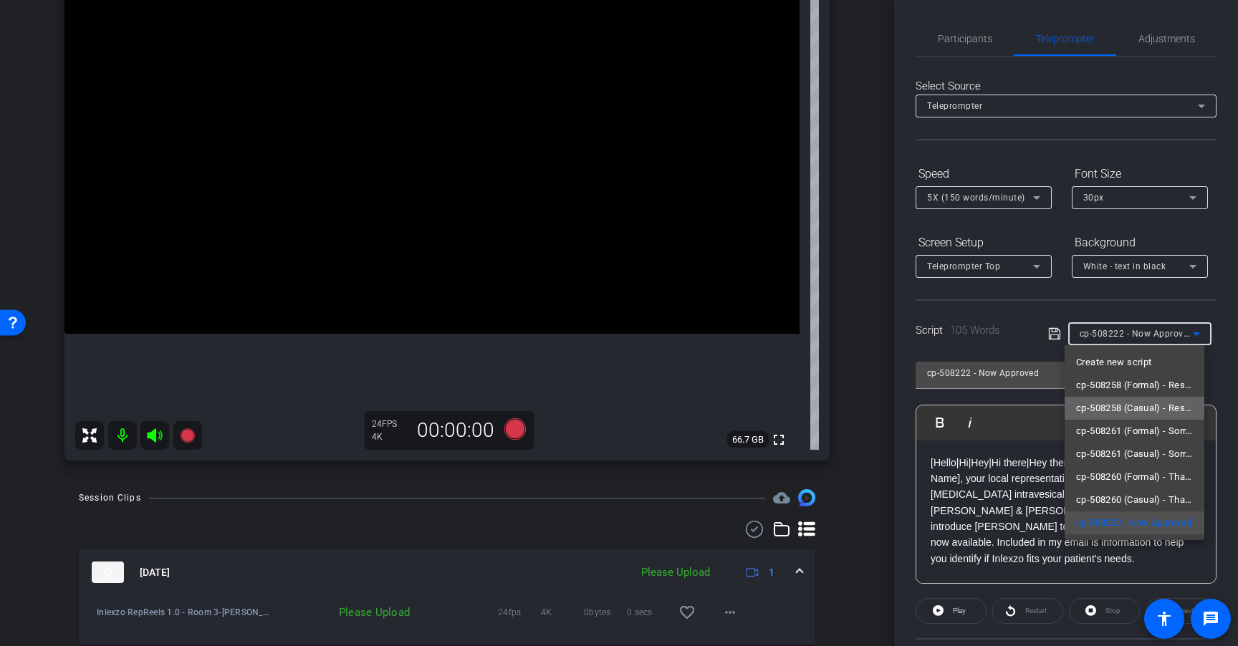
click at [1167, 406] on span "cp-508258 (Casual) - Resources to Share" at bounding box center [1134, 408] width 117 height 17
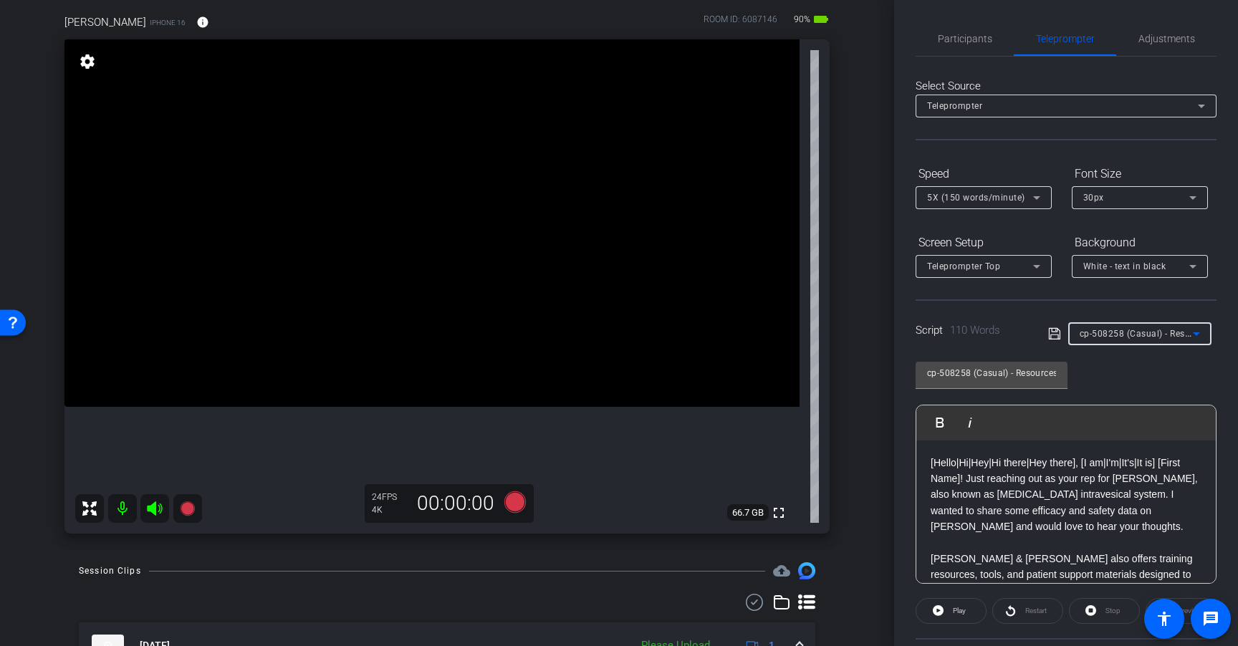
scroll to position [97, 0]
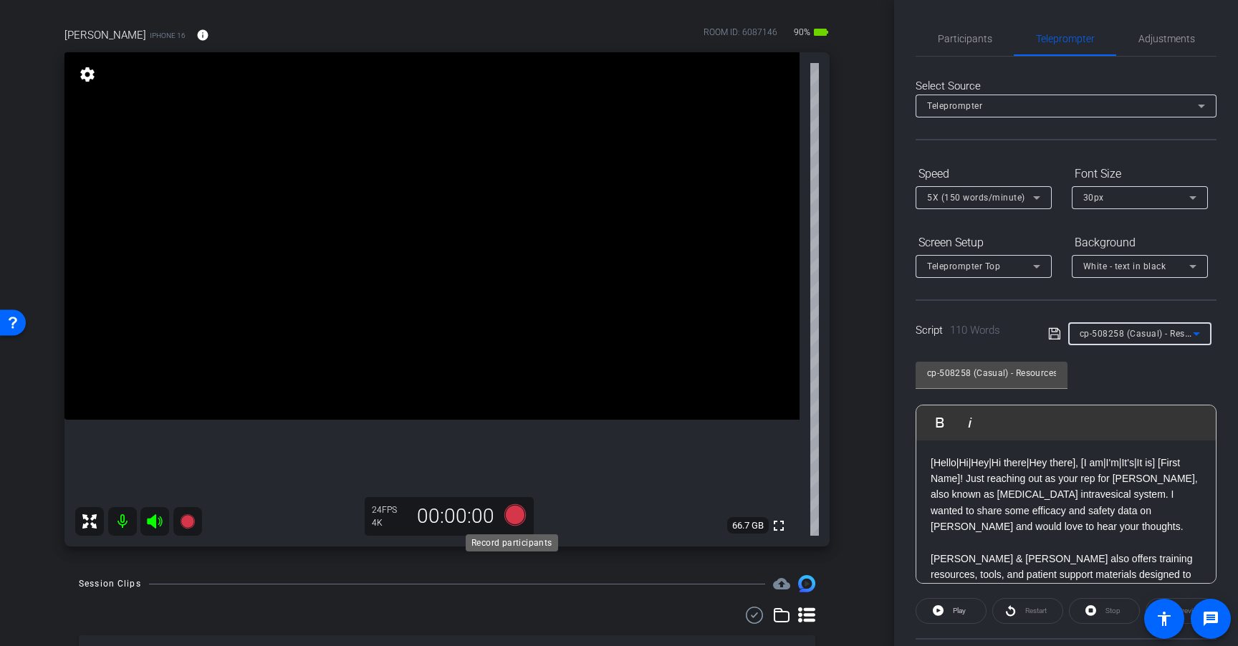
click at [515, 521] on icon at bounding box center [514, 514] width 21 height 21
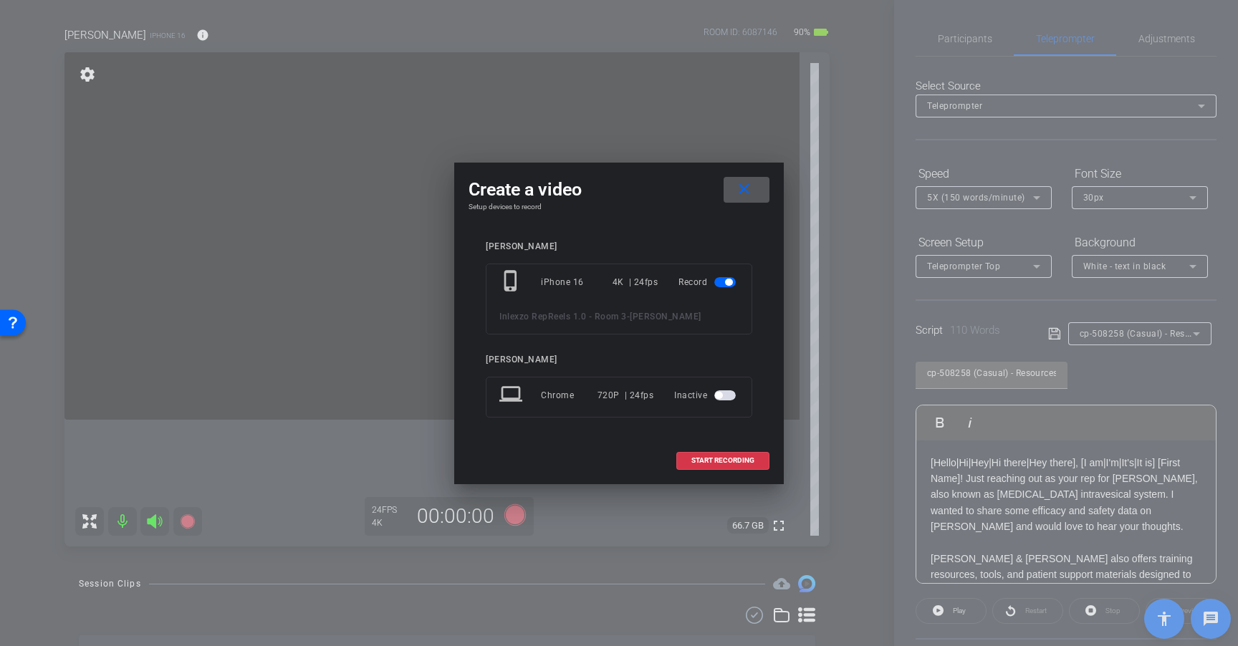
click at [743, 200] on span at bounding box center [746, 190] width 46 height 34
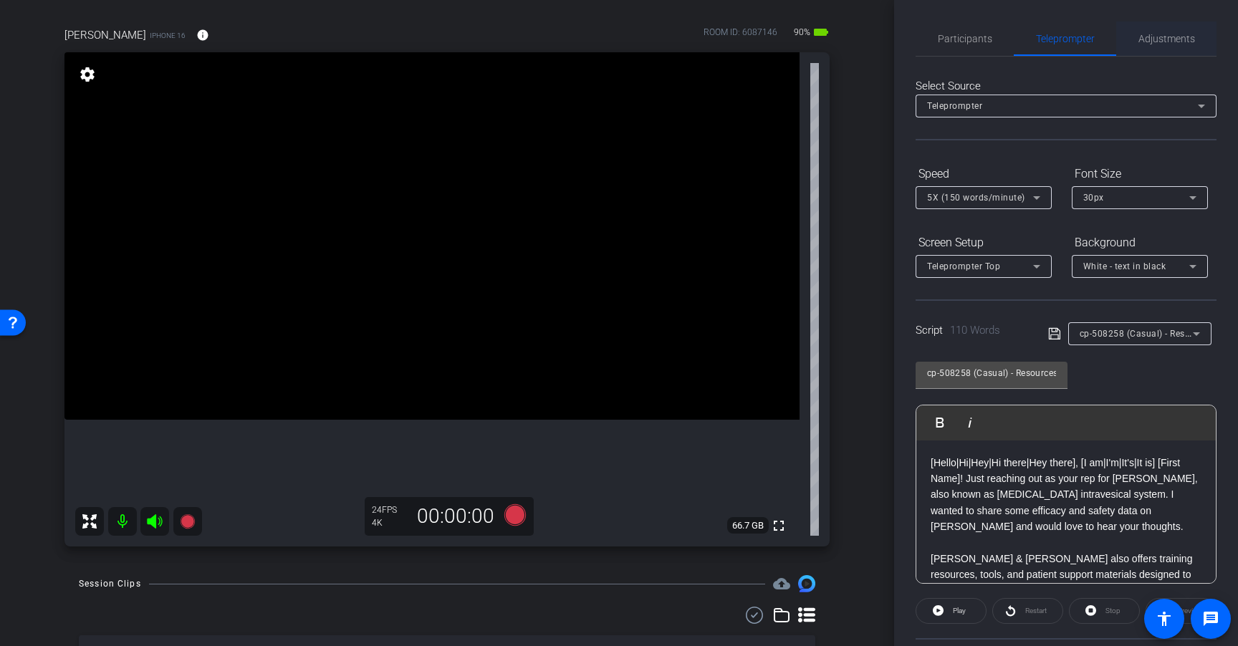
click at [1182, 50] on span "Adjustments" at bounding box center [1166, 38] width 57 height 34
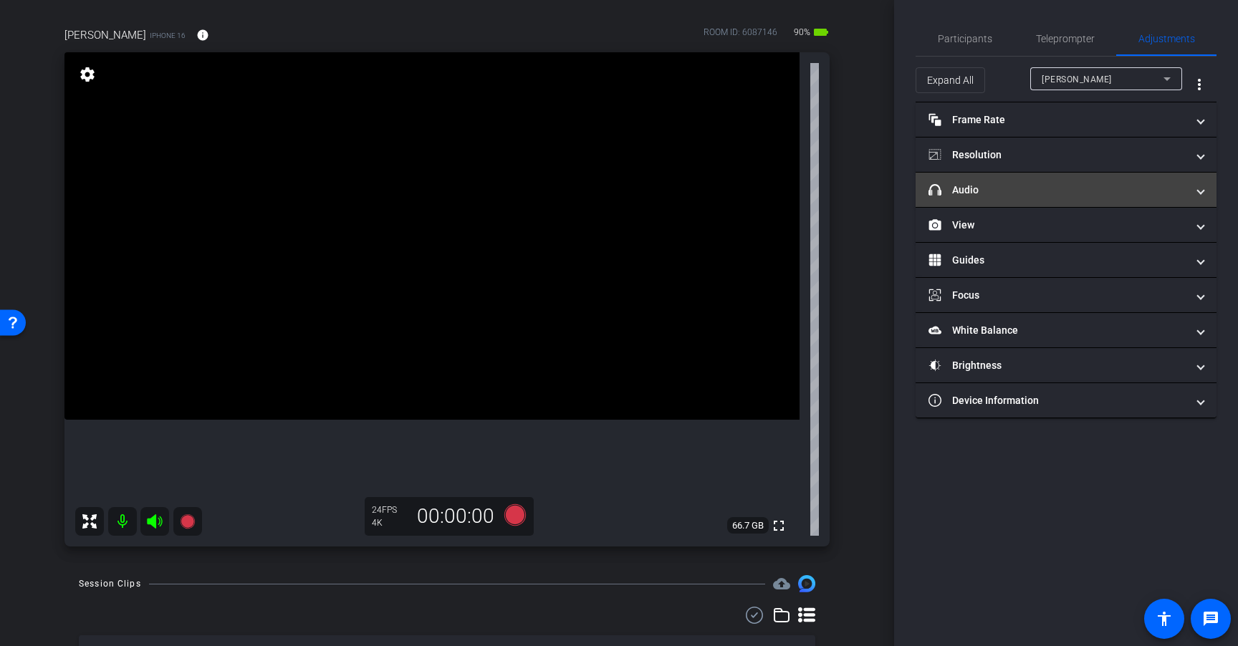
click at [1036, 196] on mat-panel-title "headphone icon Audio" at bounding box center [1057, 190] width 258 height 15
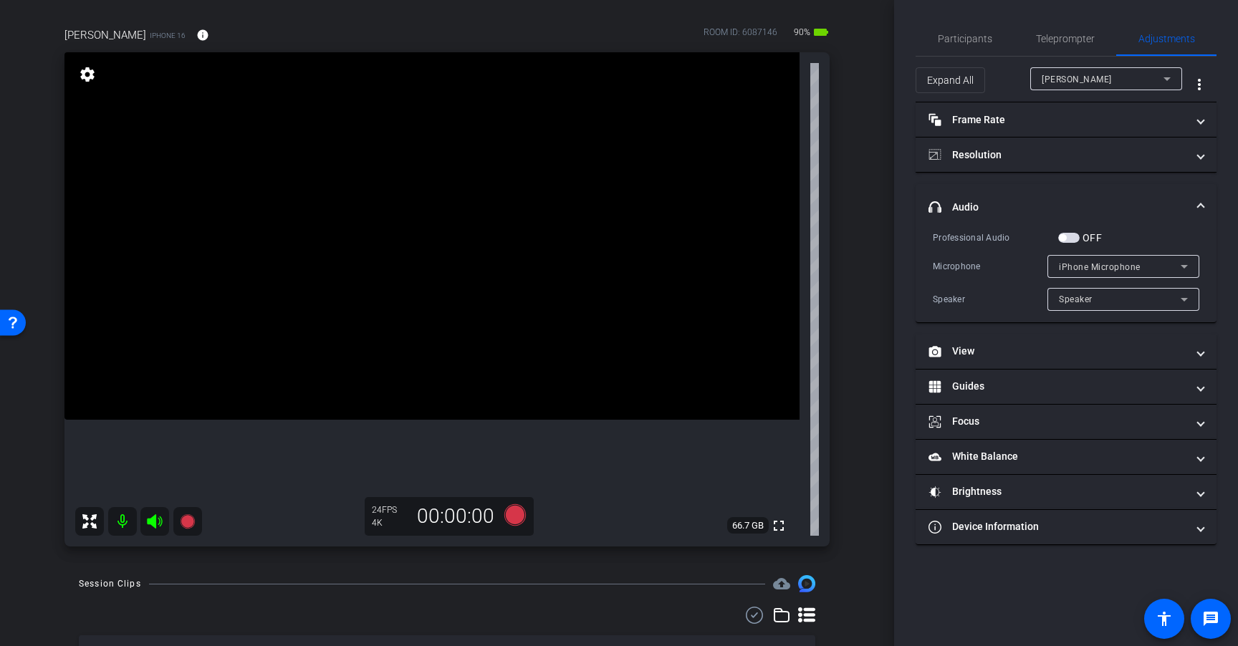
click at [1083, 233] on label "OFF" at bounding box center [1090, 238] width 22 height 14
click at [1079, 233] on button "OFF" at bounding box center [1068, 238] width 21 height 10
click at [1084, 39] on span "Teleprompter" at bounding box center [1065, 39] width 59 height 10
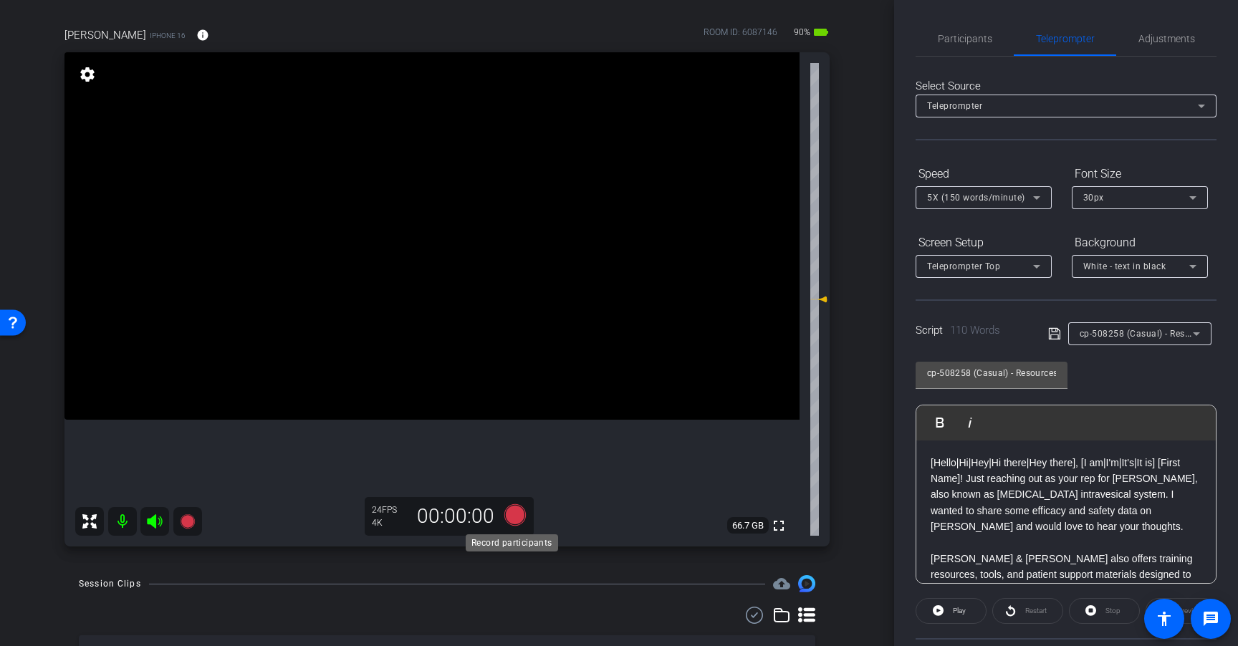
click at [511, 517] on icon at bounding box center [514, 514] width 21 height 21
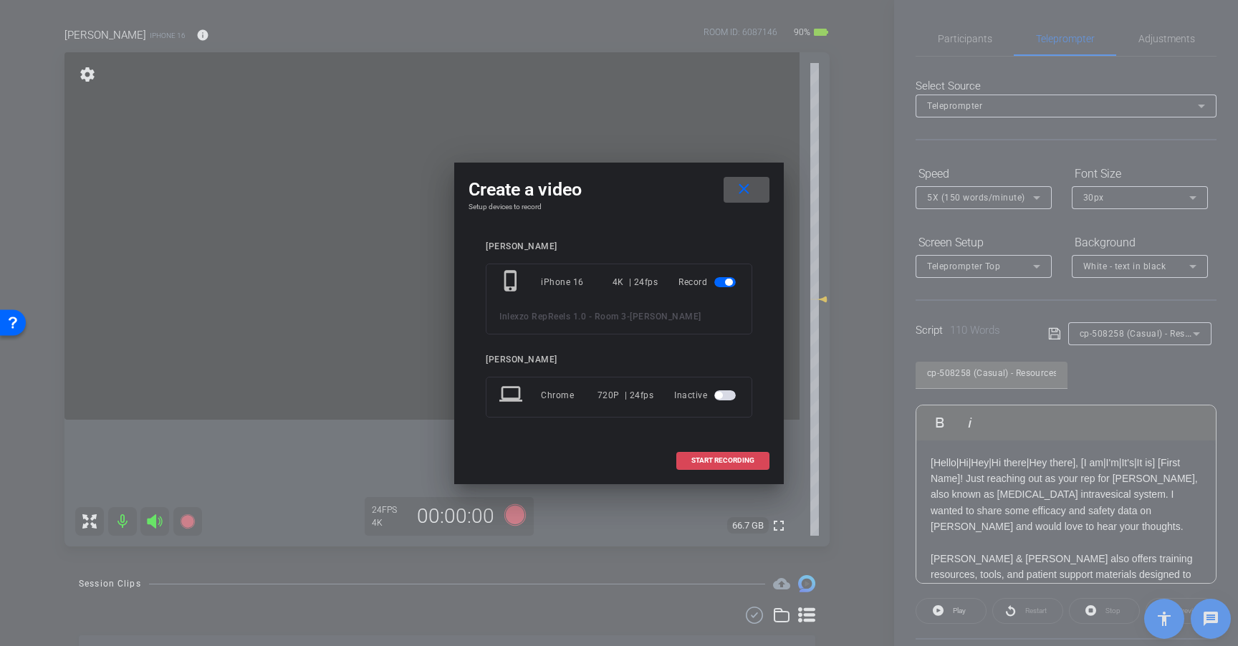
click at [698, 463] on span "START RECORDING" at bounding box center [722, 460] width 63 height 7
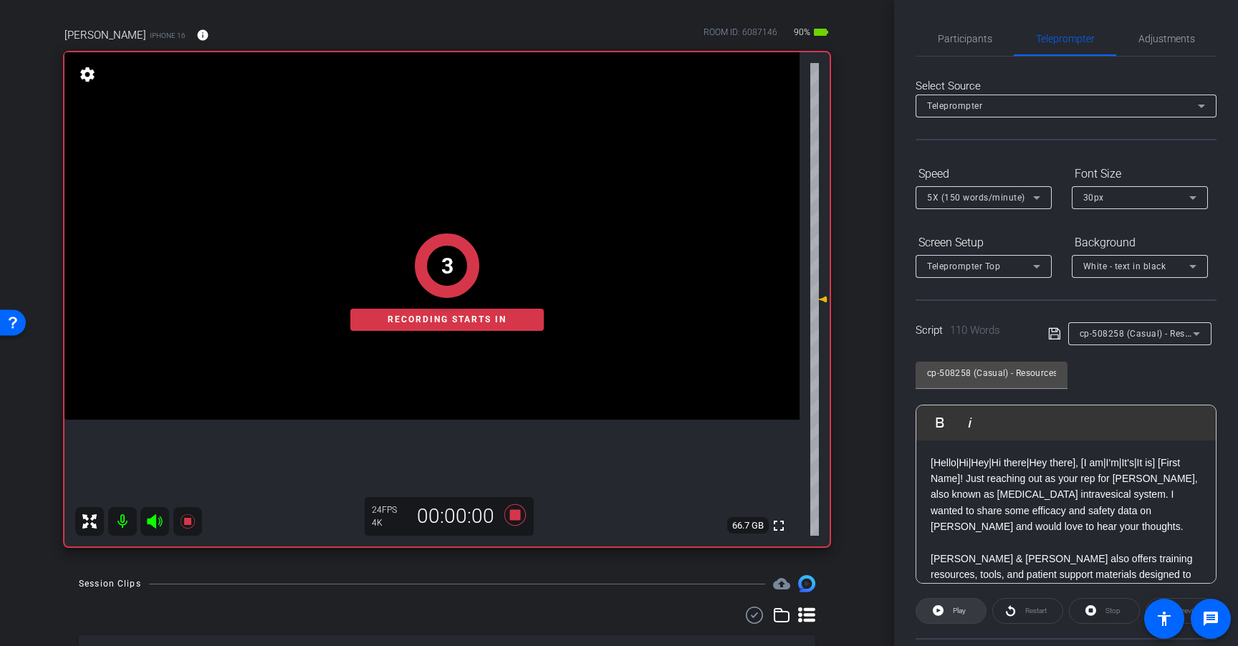
click at [944, 616] on span at bounding box center [950, 611] width 69 height 34
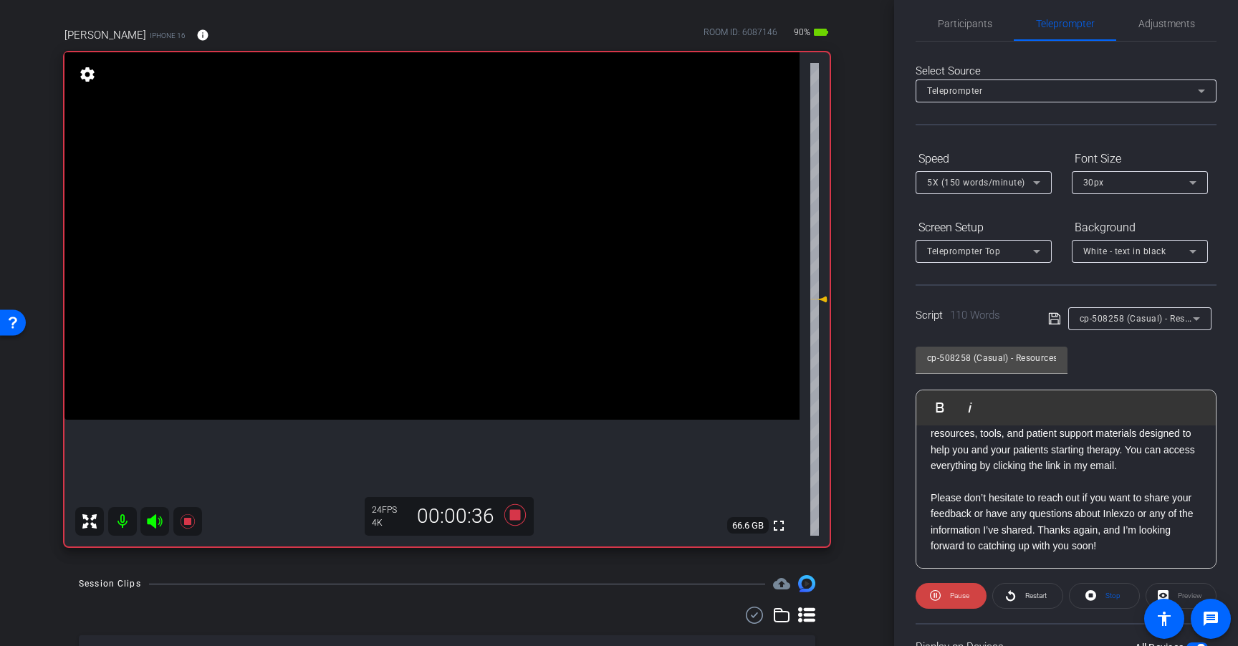
scroll to position [0, 0]
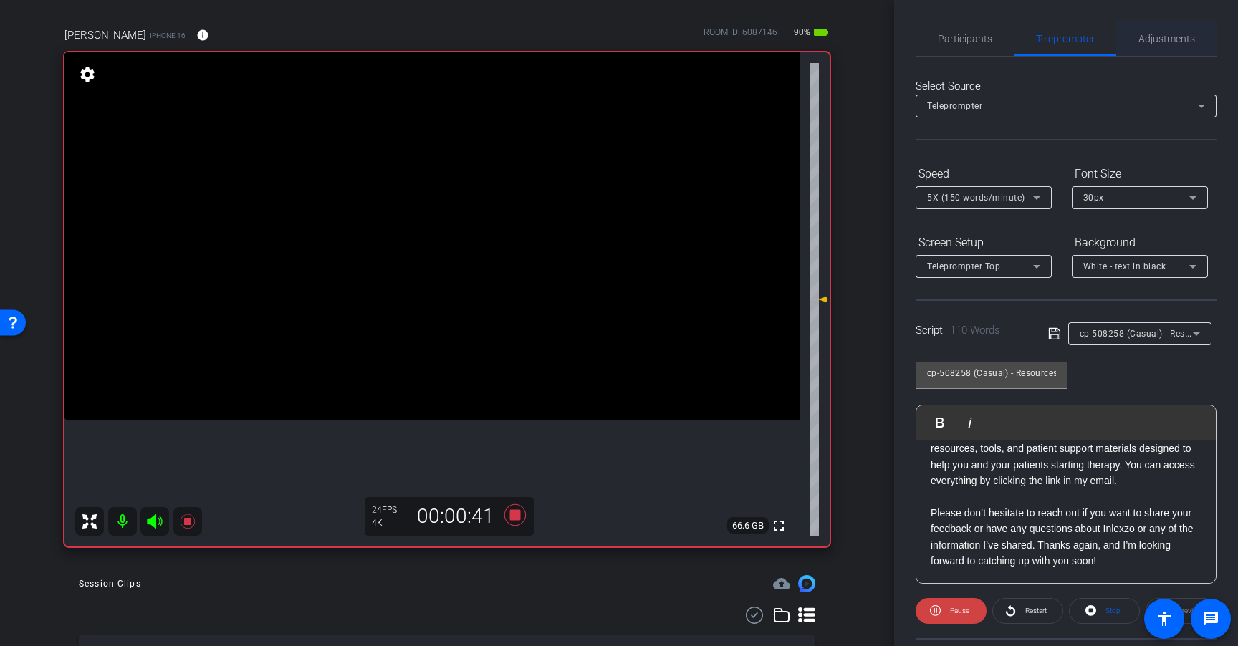
click at [1165, 42] on span "Adjustments" at bounding box center [1166, 39] width 57 height 10
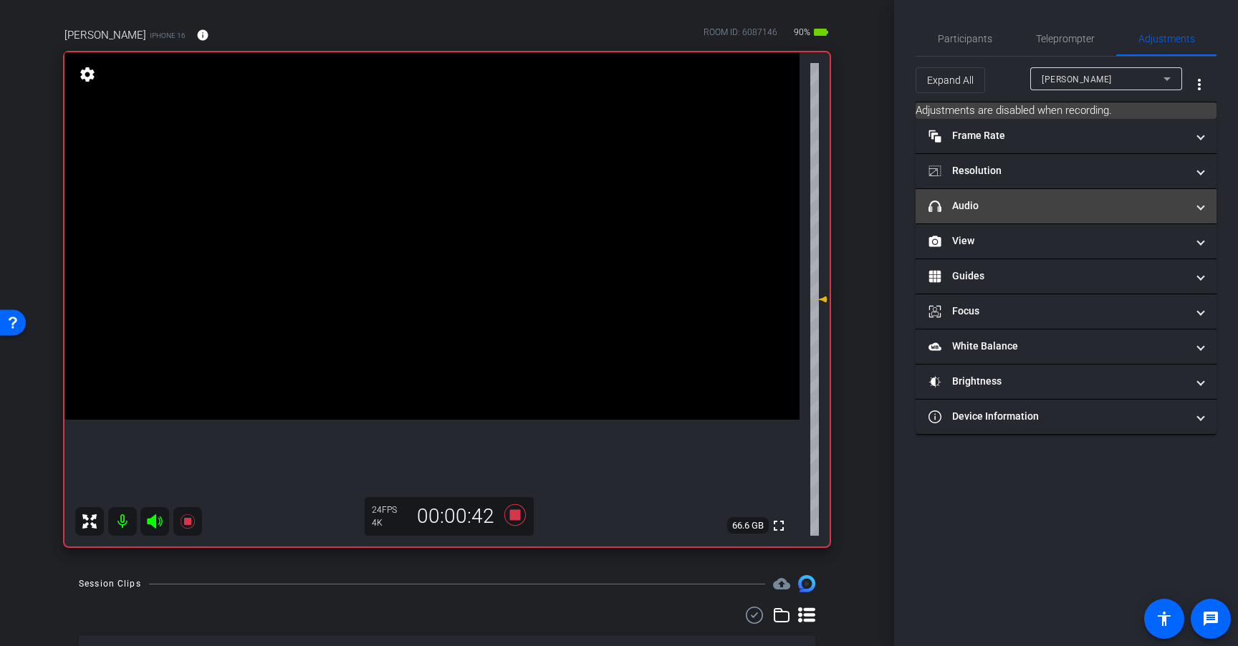
click at [1022, 210] on mat-panel-title "headphone icon Audio" at bounding box center [1057, 205] width 258 height 15
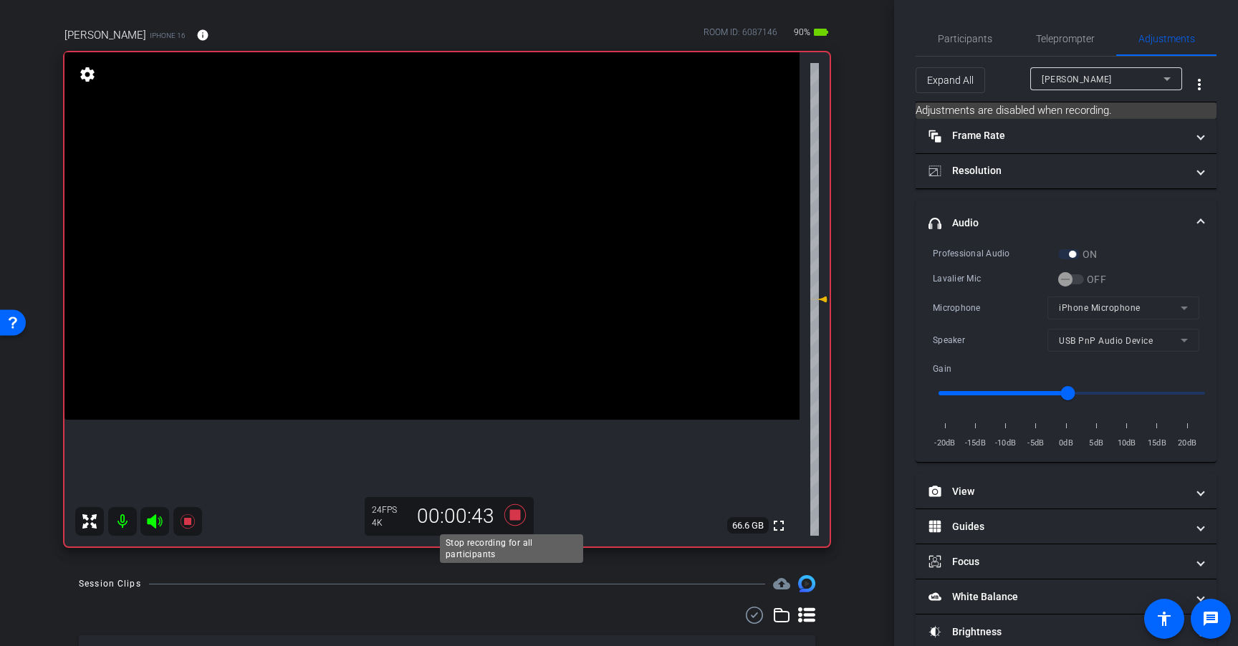
click at [508, 515] on icon at bounding box center [514, 514] width 21 height 21
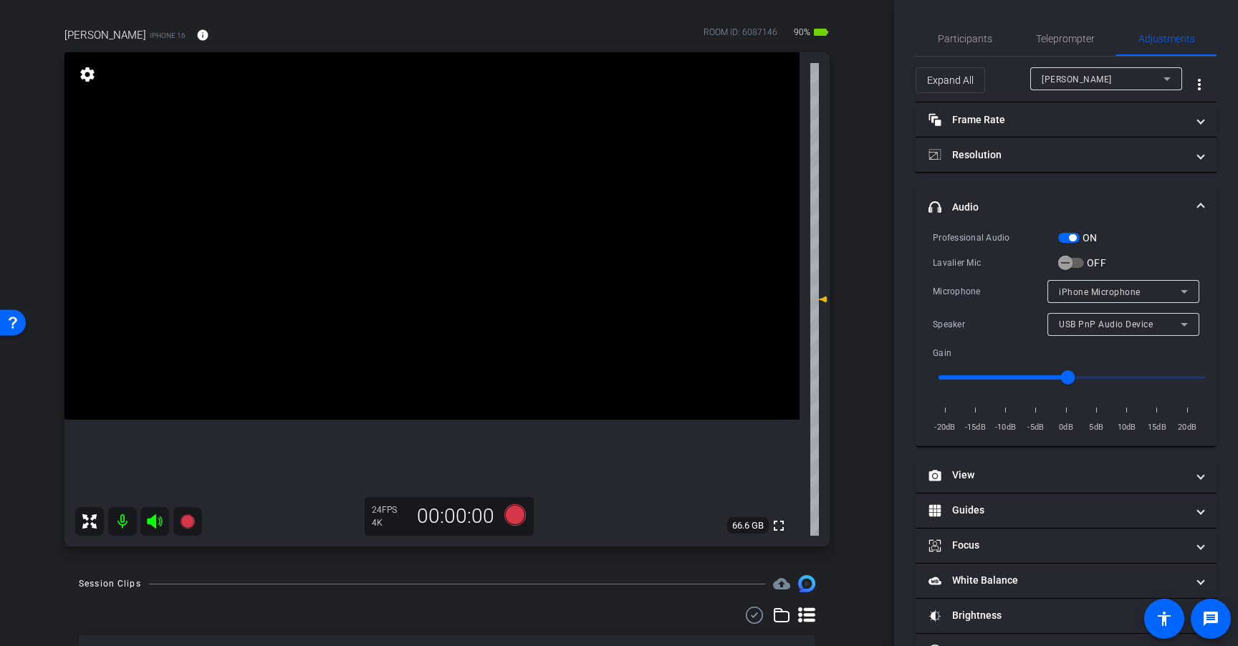
click at [1069, 238] on span "button" at bounding box center [1072, 237] width 7 height 7
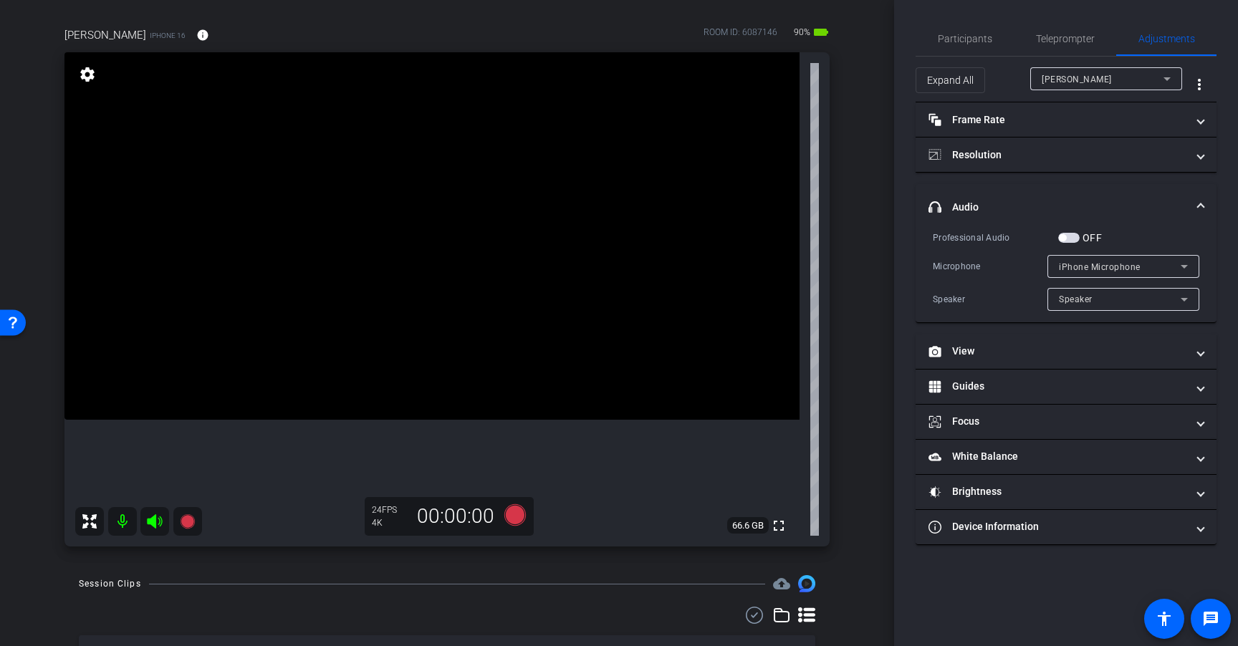
click at [1071, 238] on span "button" at bounding box center [1068, 238] width 21 height 10
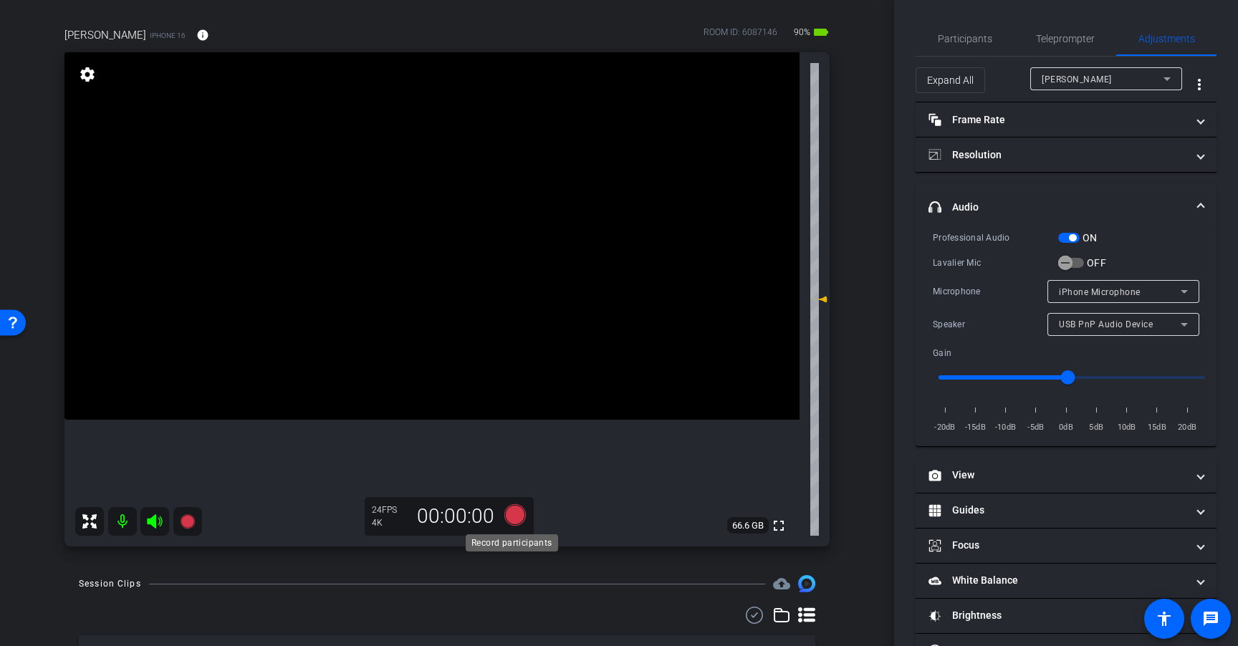
click at [511, 515] on icon at bounding box center [514, 514] width 21 height 21
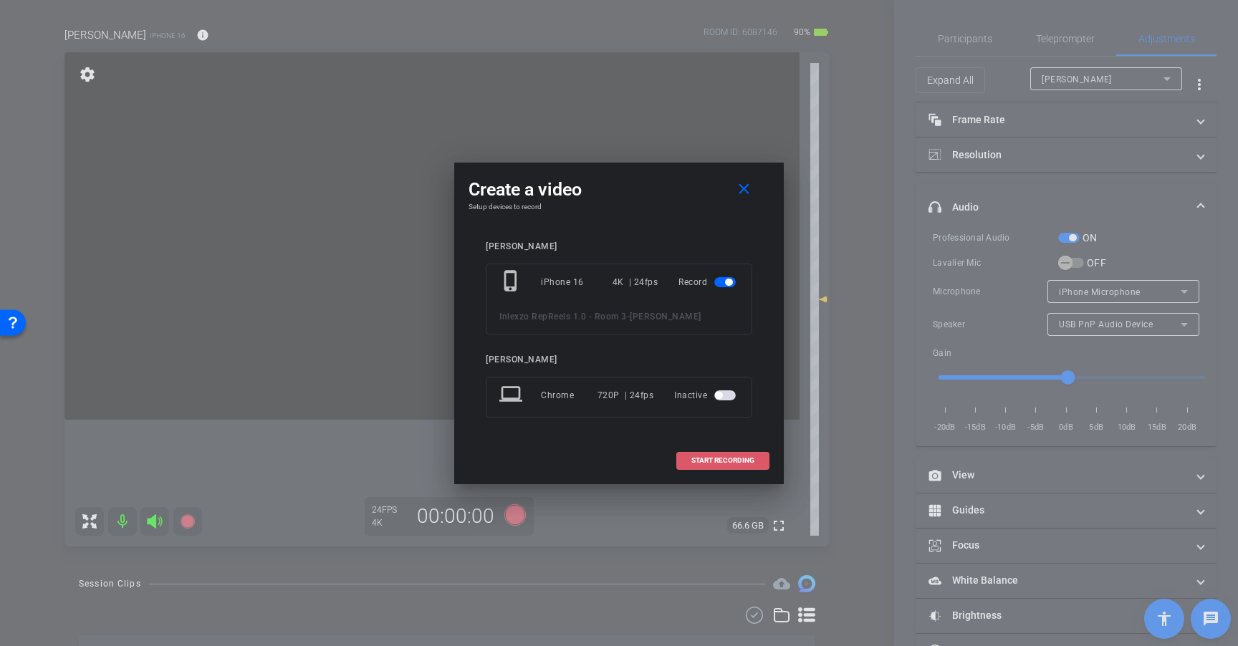
click at [742, 462] on span "START RECORDING" at bounding box center [722, 460] width 63 height 7
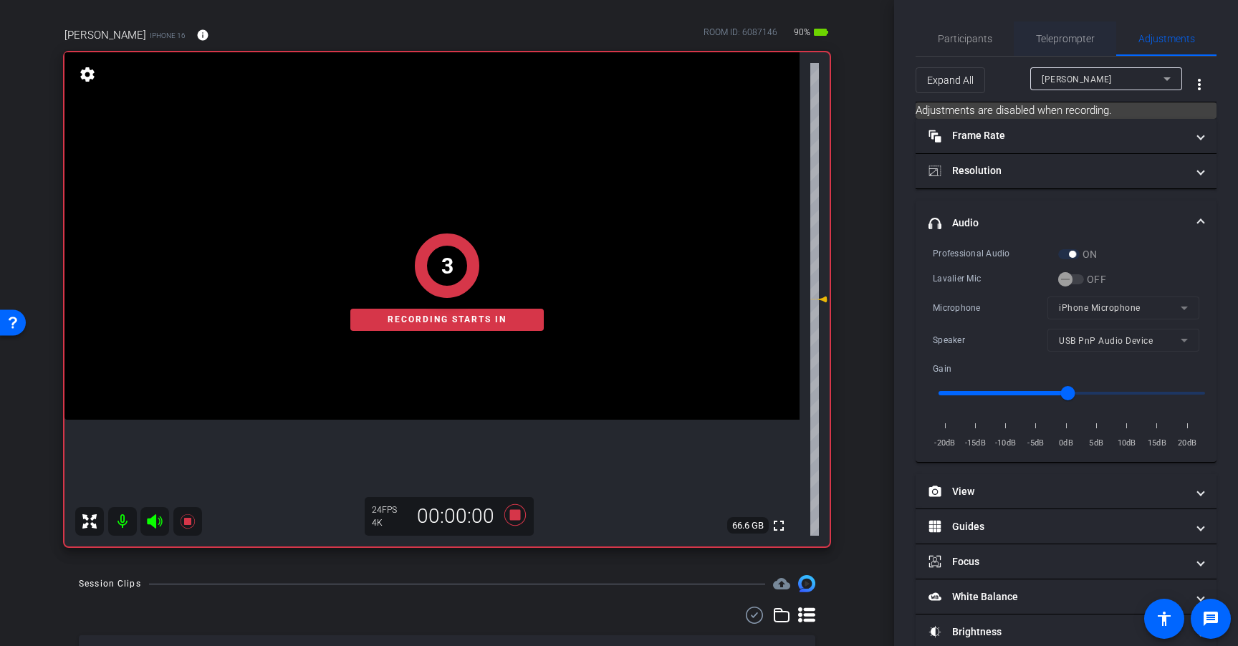
click at [1069, 39] on span "Teleprompter" at bounding box center [1065, 39] width 59 height 10
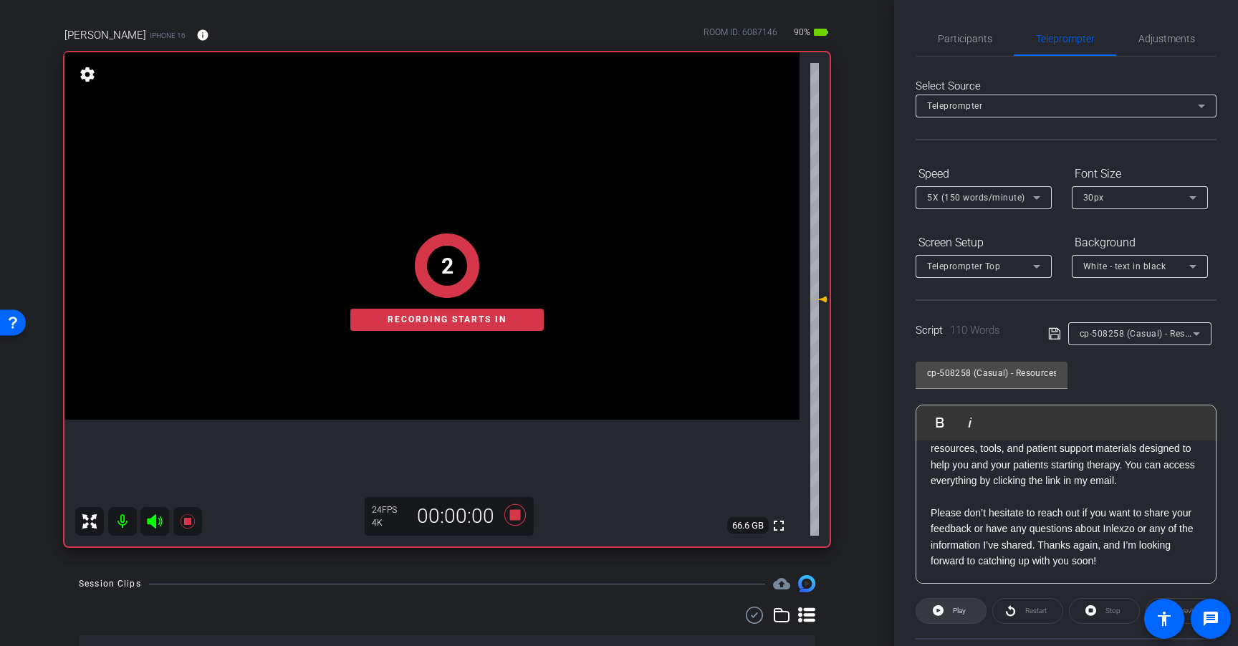
click at [954, 607] on span "Play" at bounding box center [958, 611] width 13 height 8
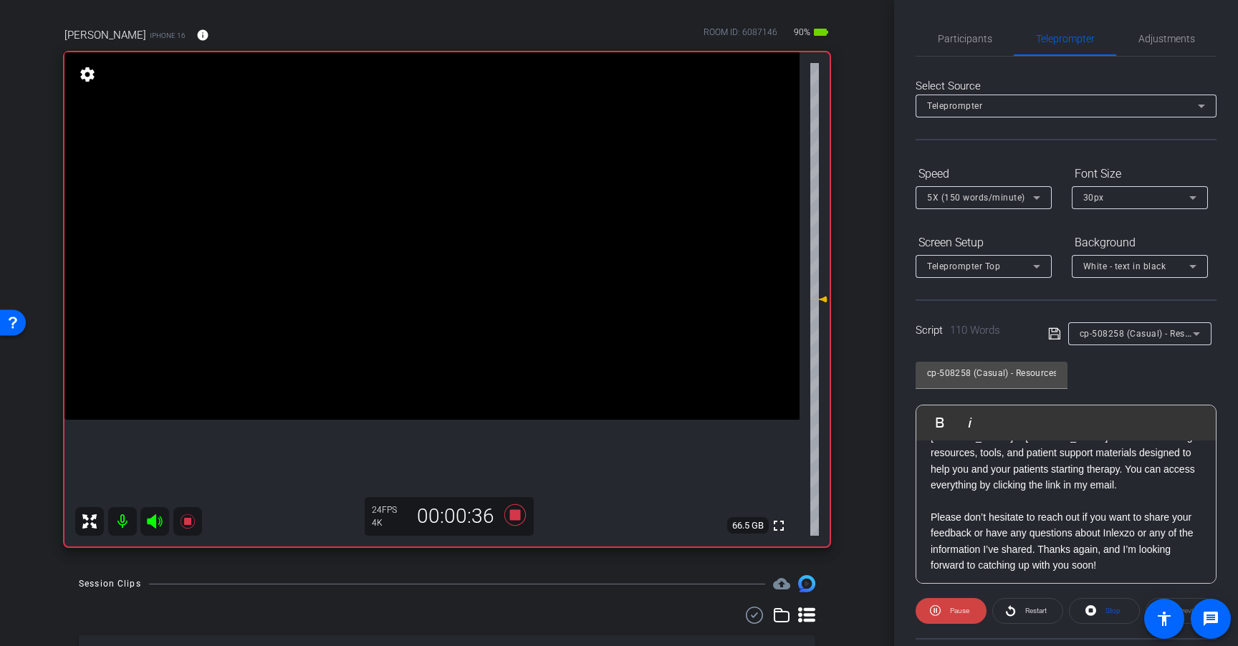
scroll to position [126, 0]
click at [1025, 610] on span "Restart" at bounding box center [1035, 611] width 21 height 8
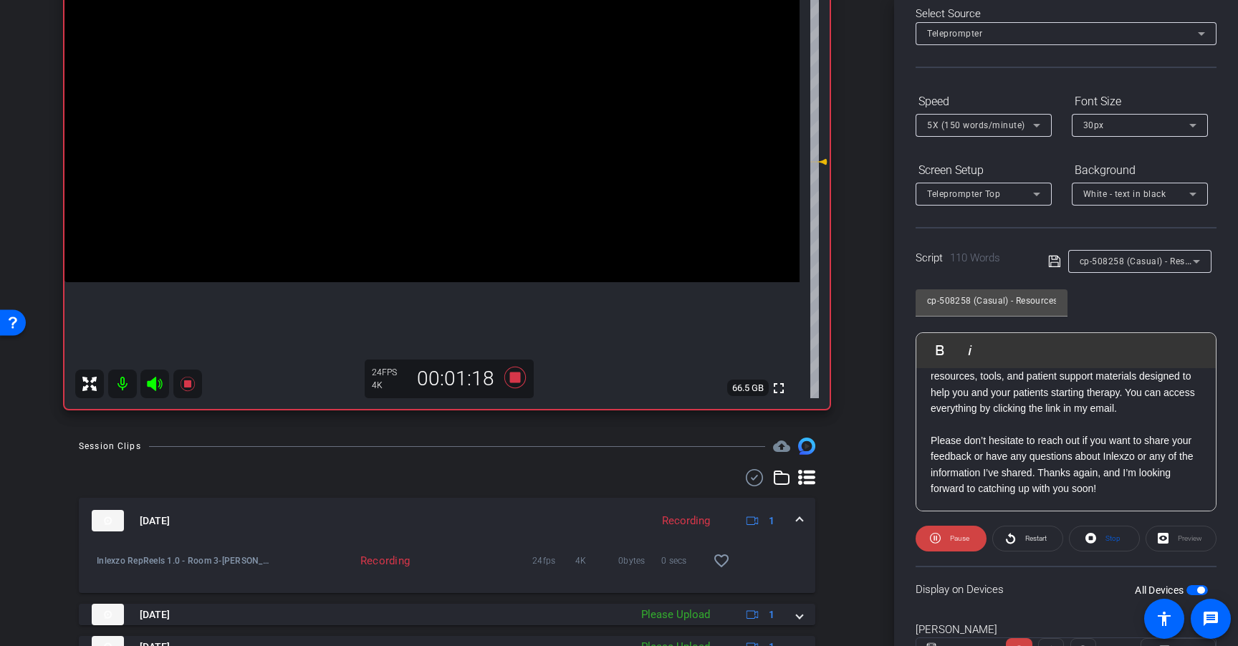
scroll to position [239, 0]
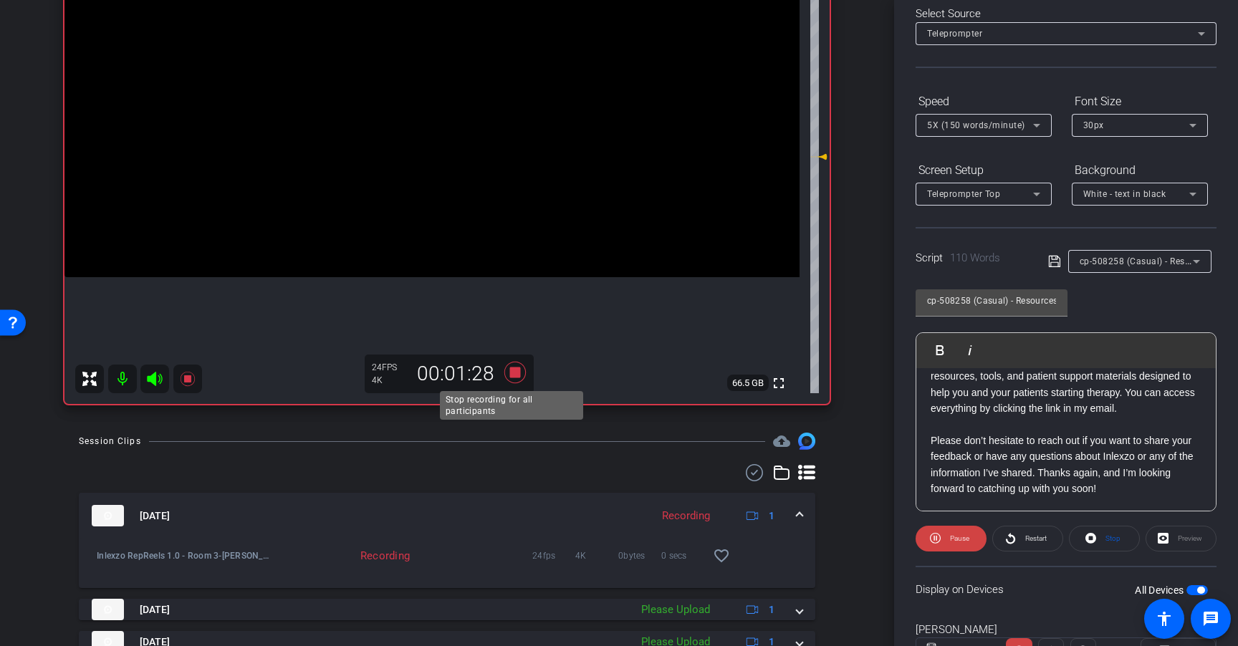
click at [511, 374] on icon at bounding box center [514, 372] width 21 height 21
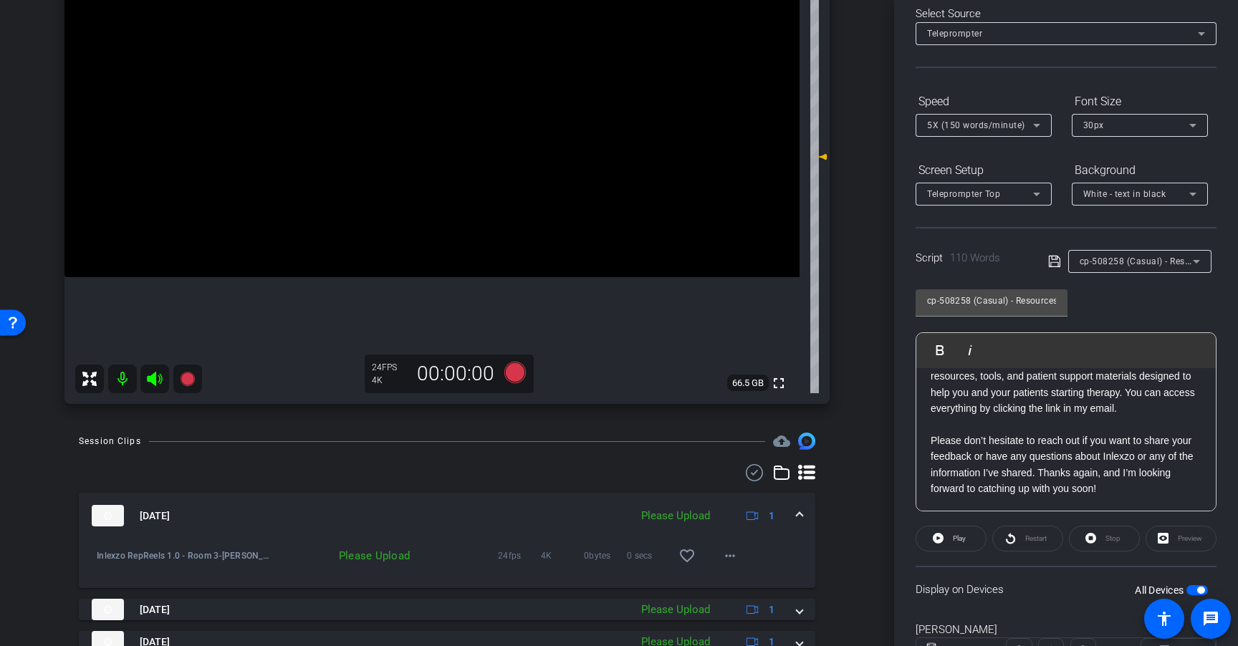
scroll to position [0, 0]
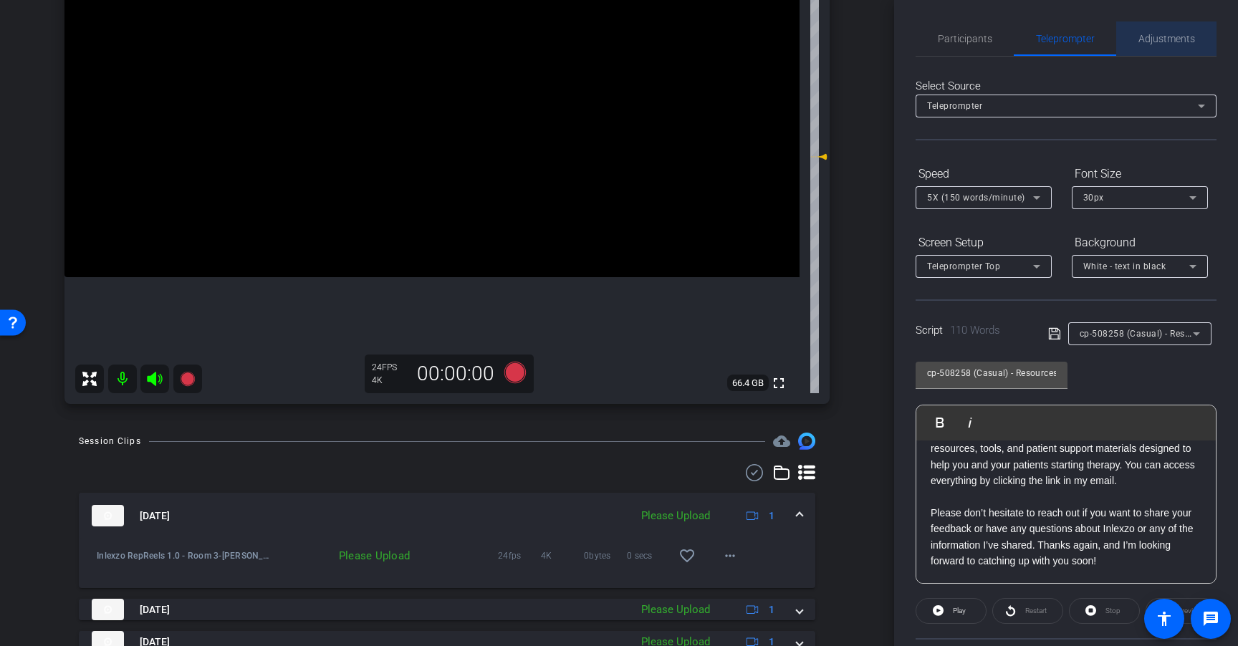
click at [1191, 39] on div "Adjustments" at bounding box center [1166, 38] width 100 height 34
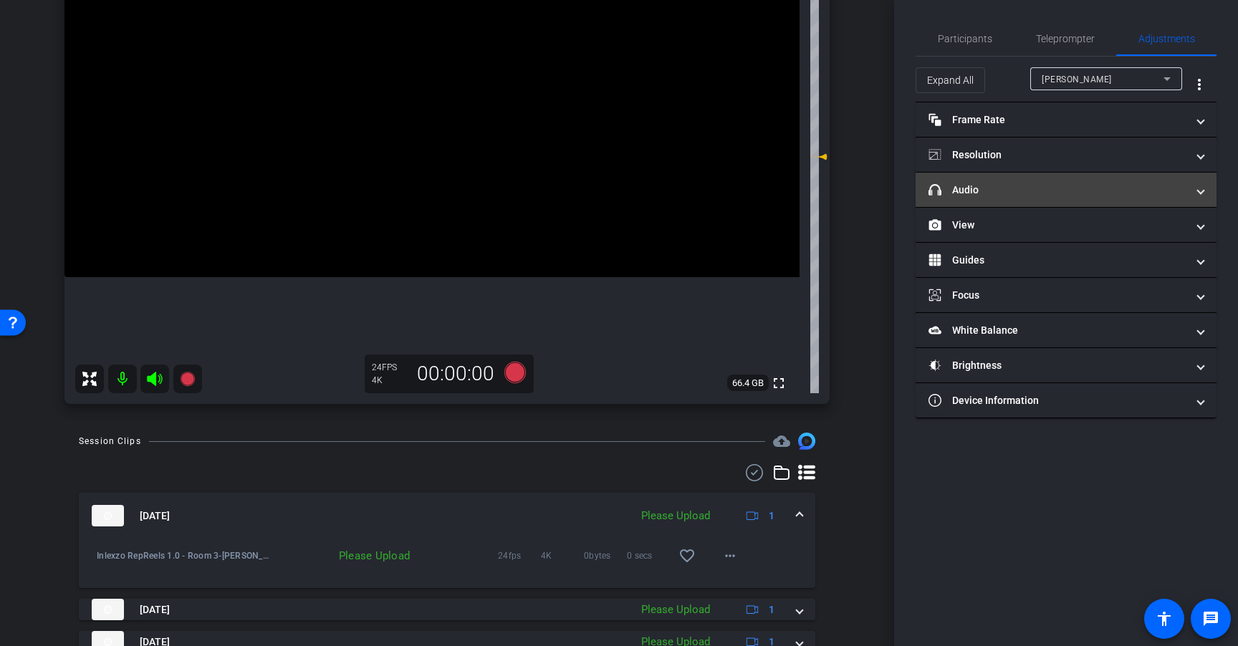
click at [1013, 198] on mat-expansion-panel-header "headphone icon Audio" at bounding box center [1065, 190] width 301 height 34
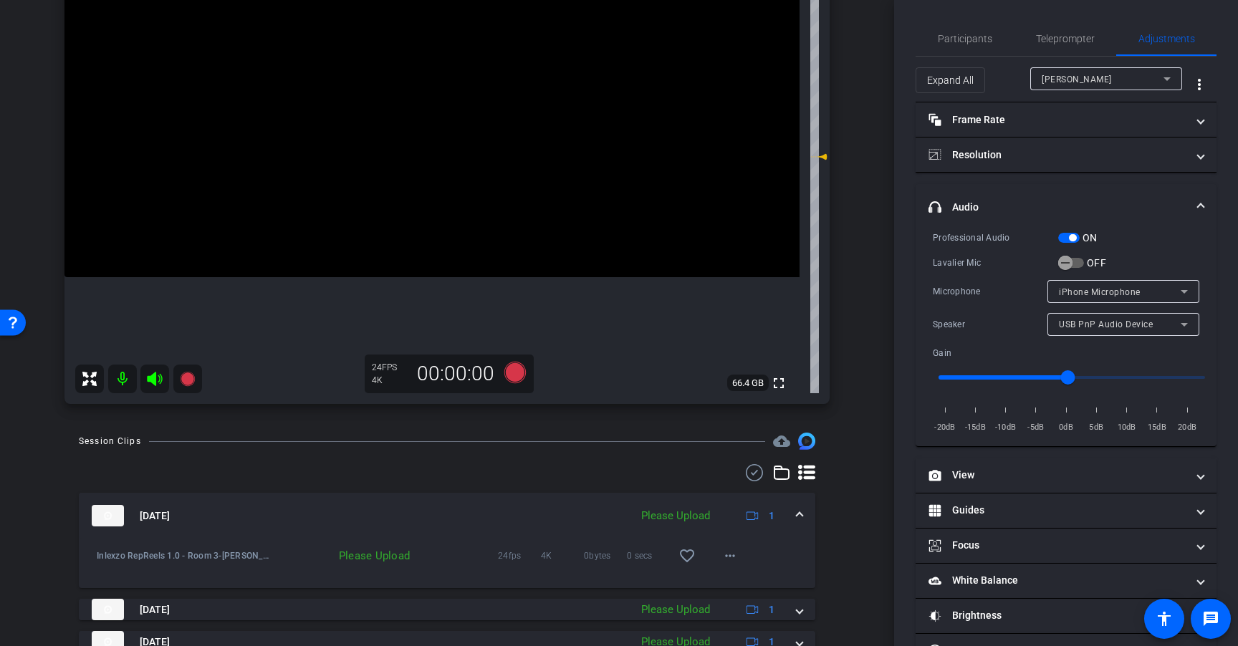
click at [1071, 235] on span "button" at bounding box center [1072, 237] width 7 height 7
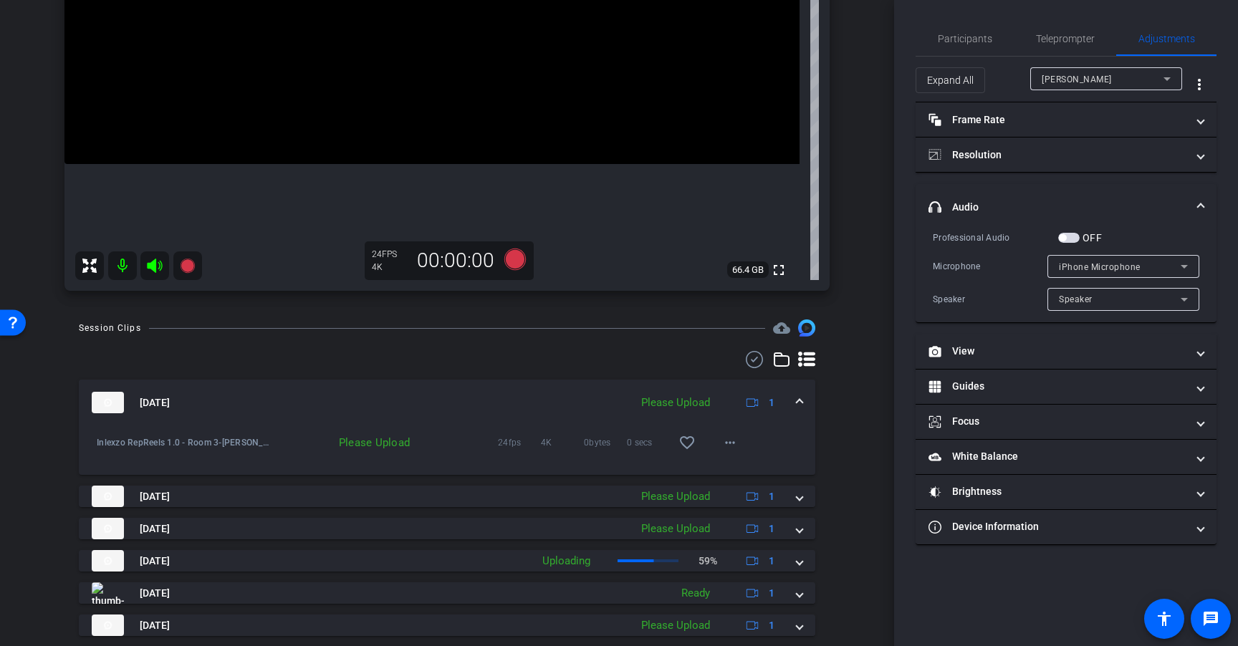
scroll to position [379, 0]
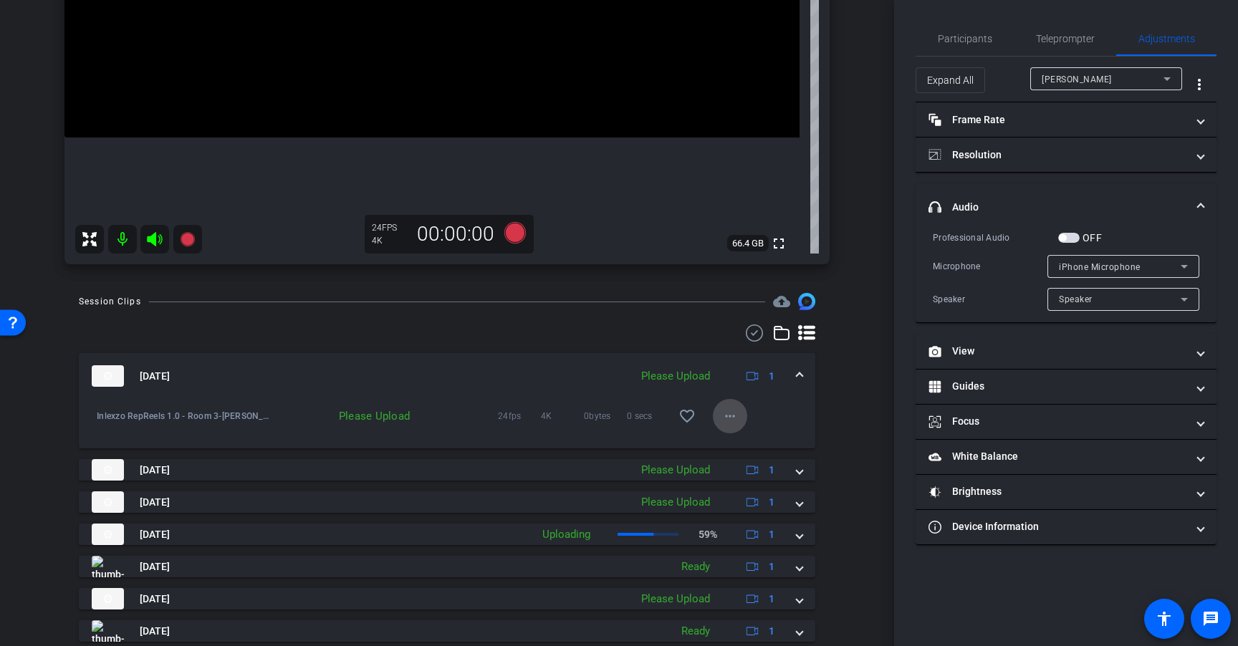
click at [723, 419] on mat-icon "more_horiz" at bounding box center [729, 415] width 17 height 17
click at [738, 450] on span "Upload" at bounding box center [745, 446] width 57 height 17
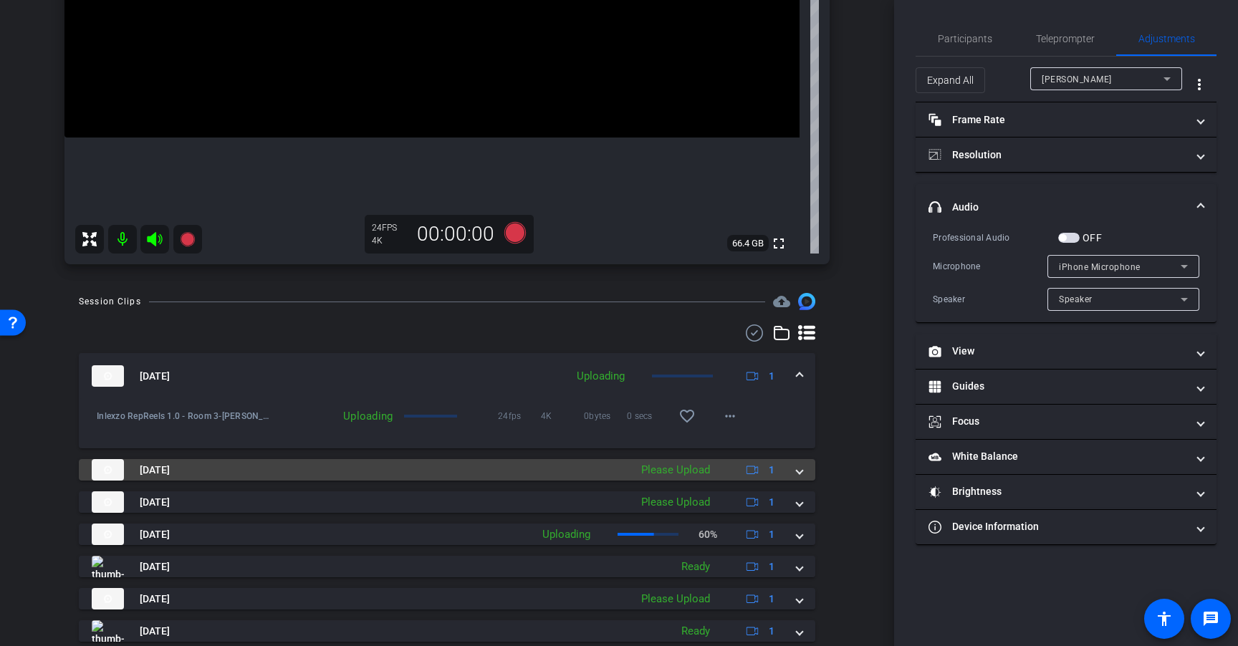
click at [694, 470] on div "Please Upload" at bounding box center [675, 470] width 83 height 16
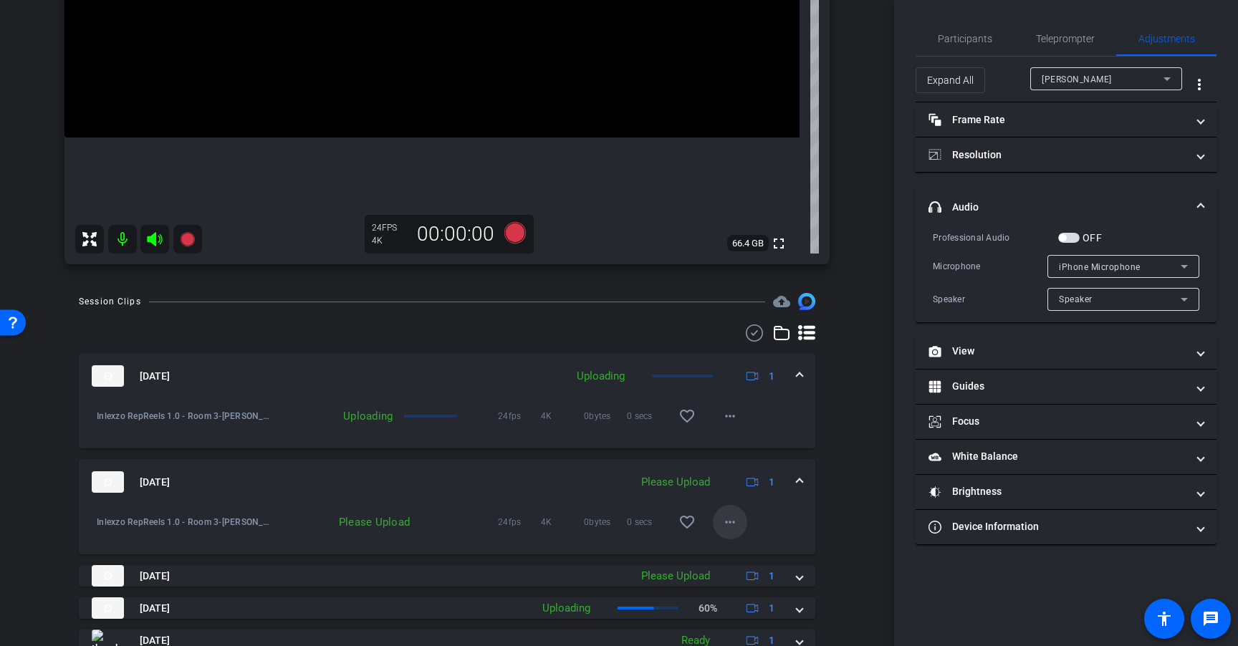
click at [723, 518] on mat-icon "more_horiz" at bounding box center [729, 521] width 17 height 17
click at [740, 546] on span "Upload" at bounding box center [745, 552] width 57 height 17
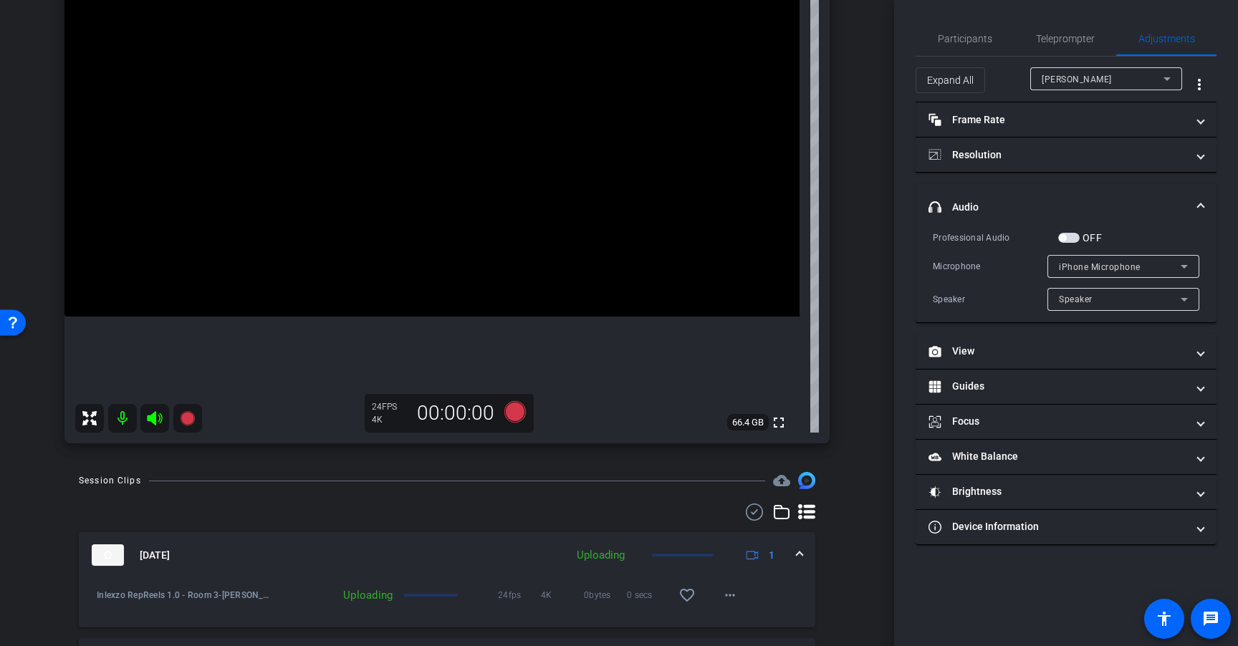
scroll to position [0, 0]
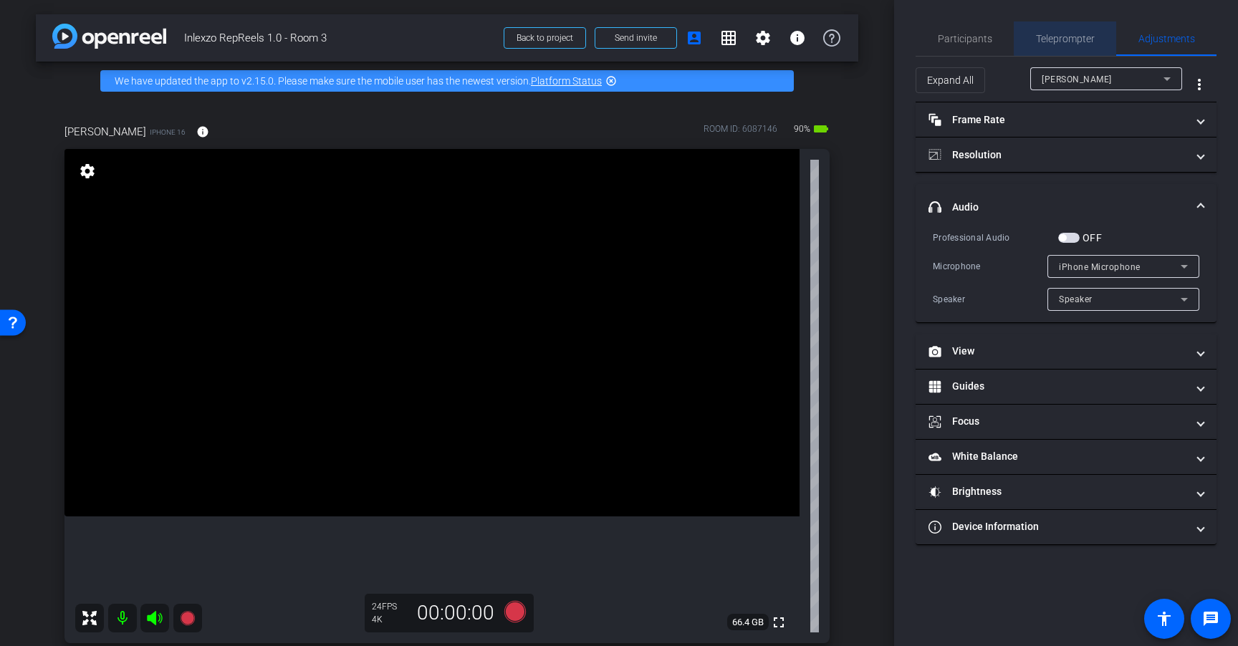
click at [1099, 35] on div "Teleprompter" at bounding box center [1064, 38] width 102 height 34
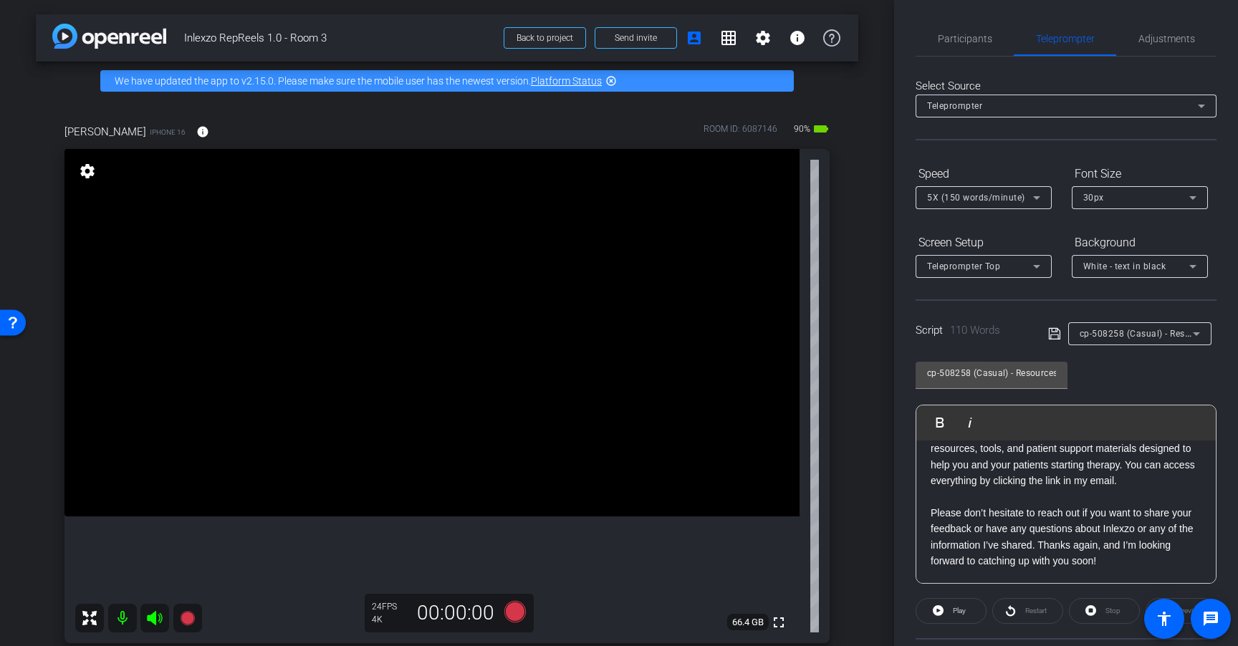
click at [1147, 339] on div "cp-508258 (Casual) - Resources to Share" at bounding box center [1135, 333] width 113 height 18
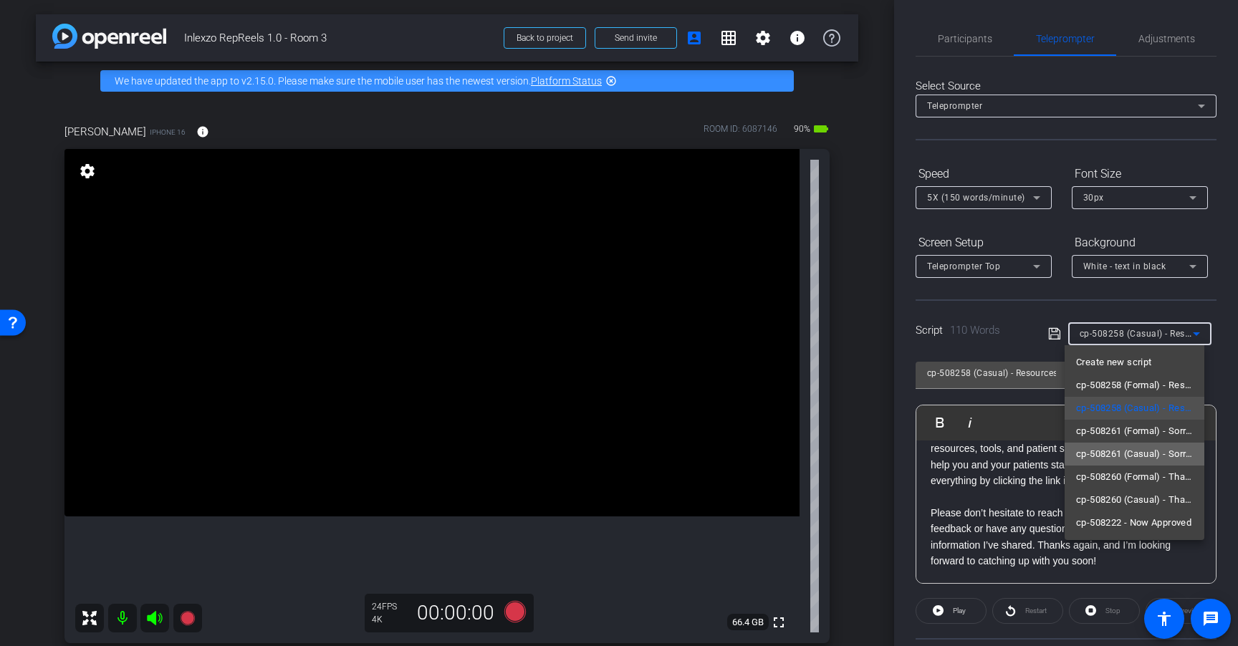
click at [1158, 451] on span "cp-508261 (Casual) - Sorry I Missed You" at bounding box center [1134, 453] width 117 height 17
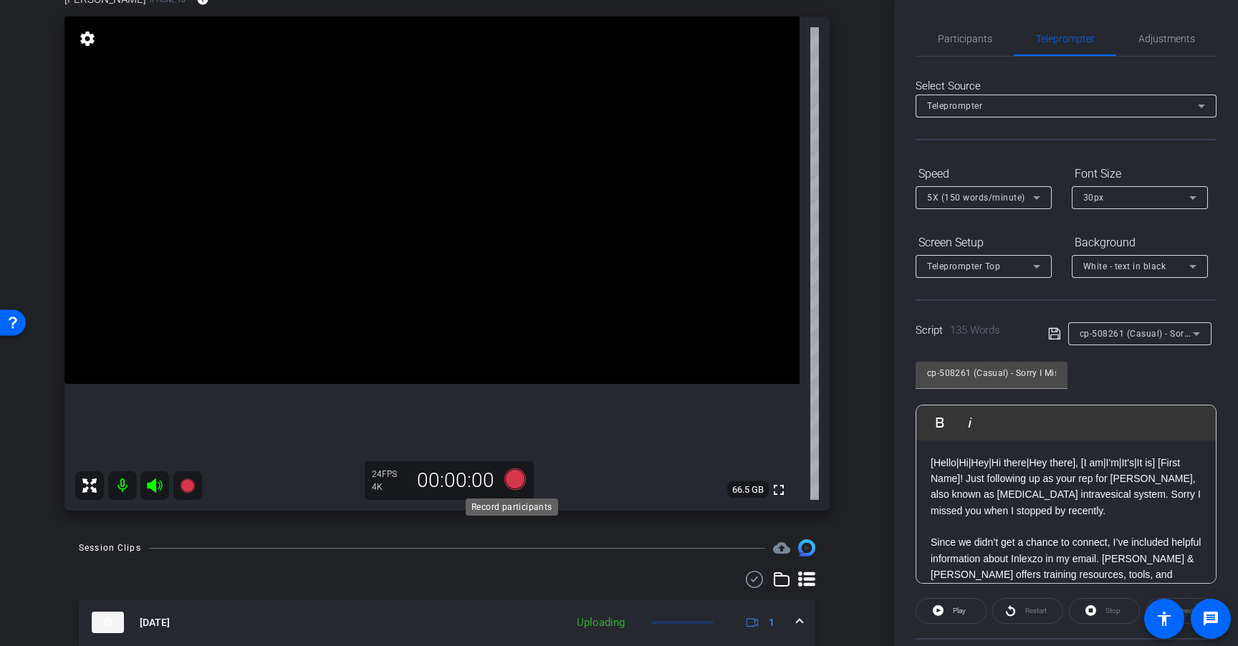
click at [504, 477] on icon at bounding box center [514, 478] width 21 height 21
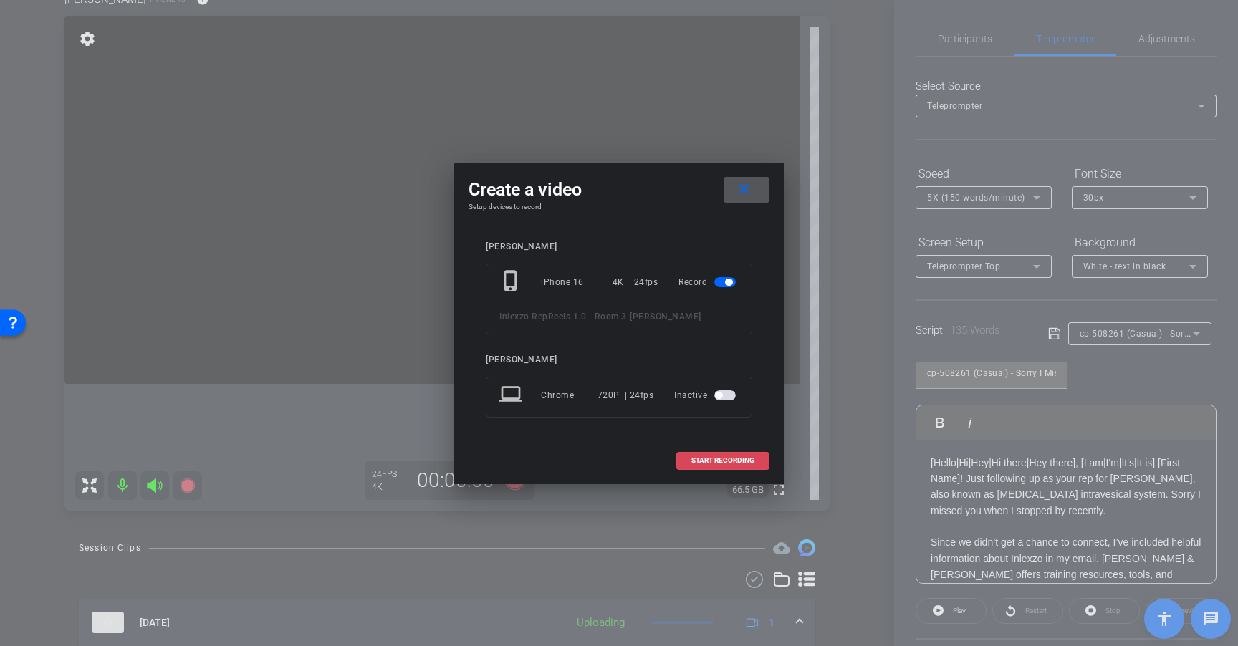
click at [710, 460] on span "START RECORDING" at bounding box center [722, 460] width 63 height 7
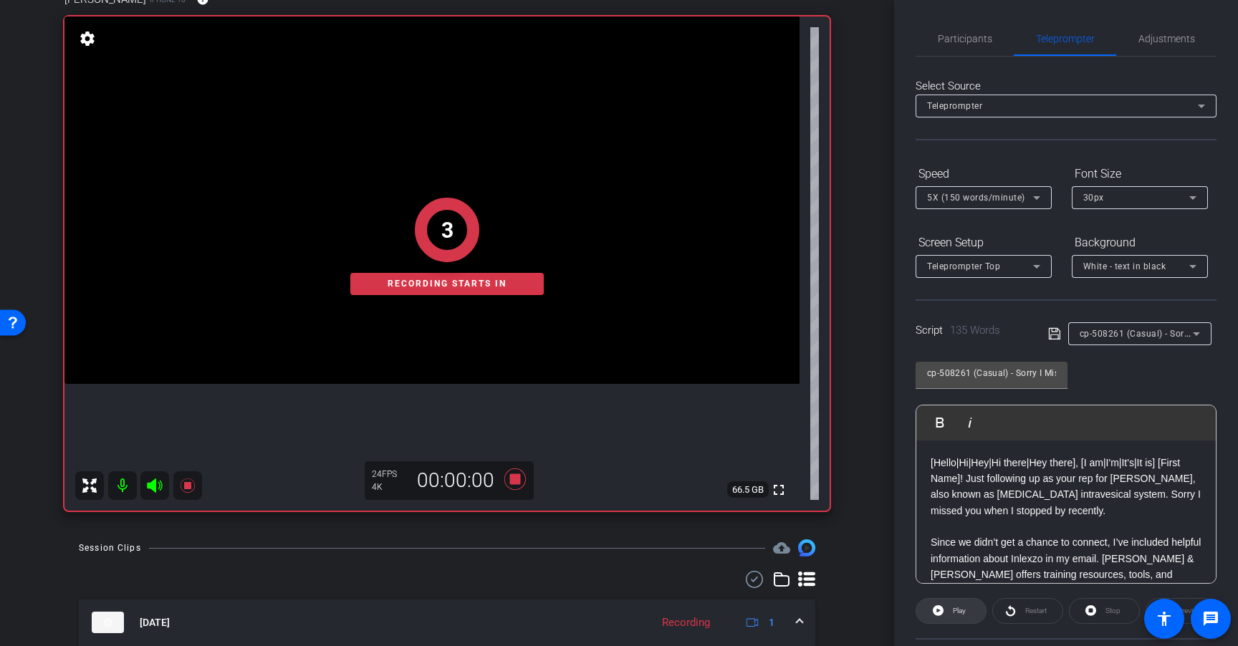
click at [949, 605] on span "Play" at bounding box center [957, 611] width 16 height 20
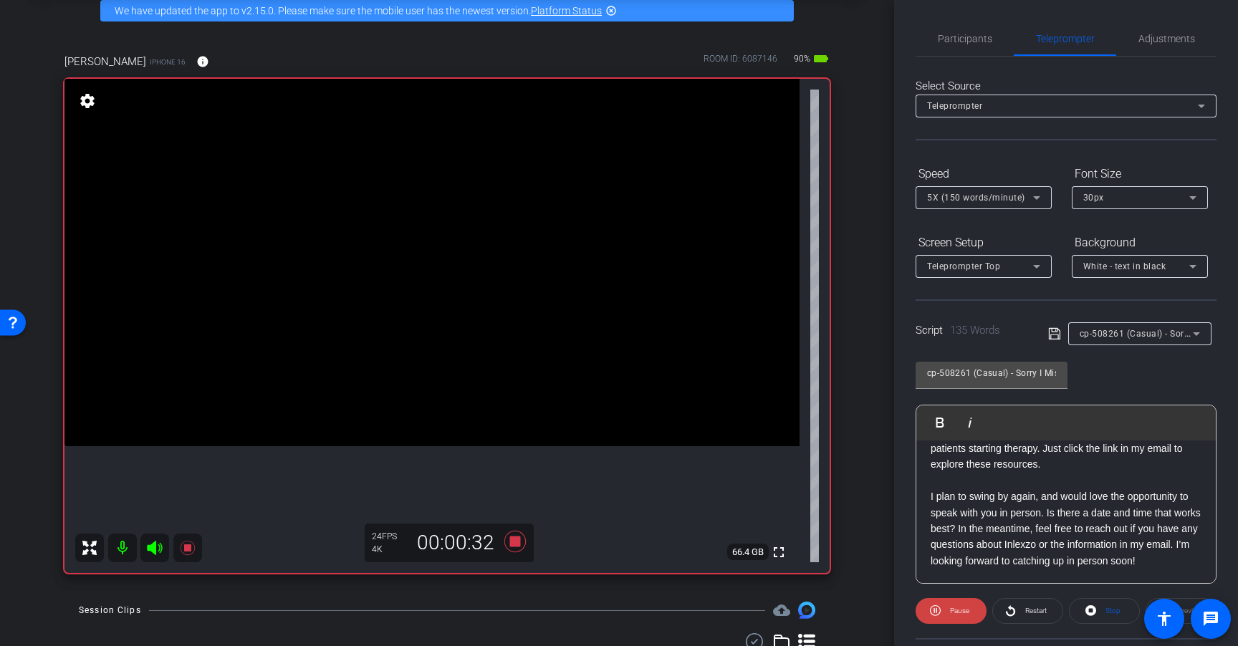
scroll to position [174, 0]
click at [511, 545] on icon at bounding box center [514, 541] width 21 height 21
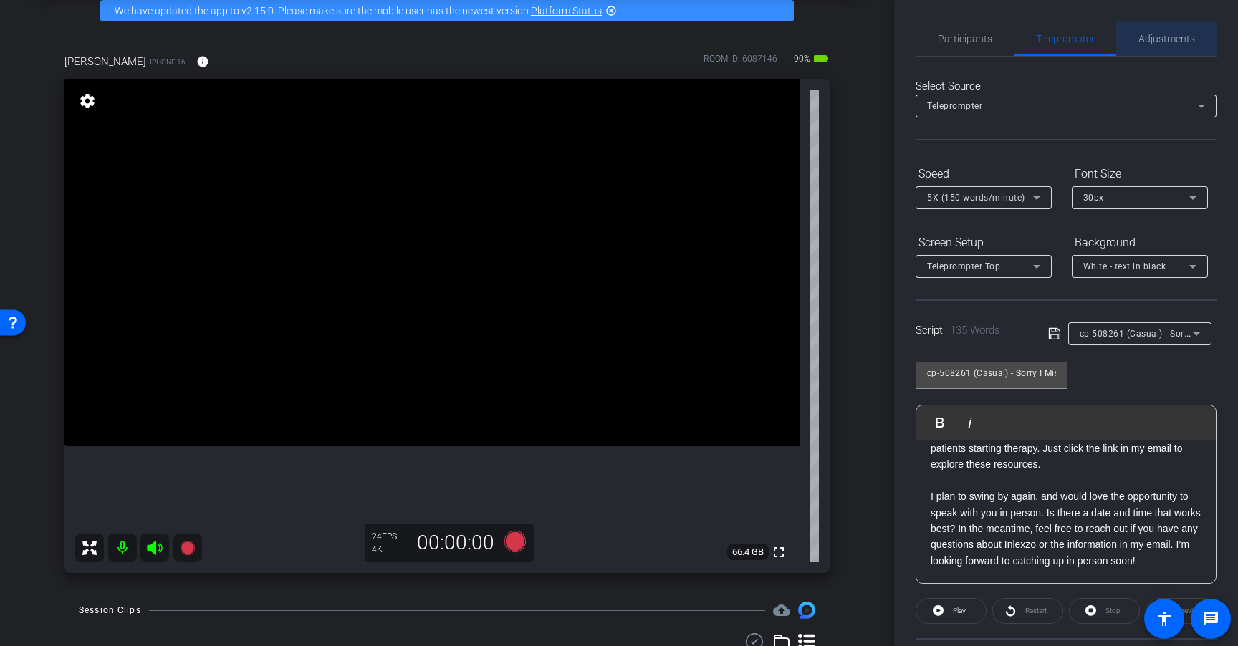
click at [1165, 48] on span "Adjustments" at bounding box center [1166, 38] width 57 height 34
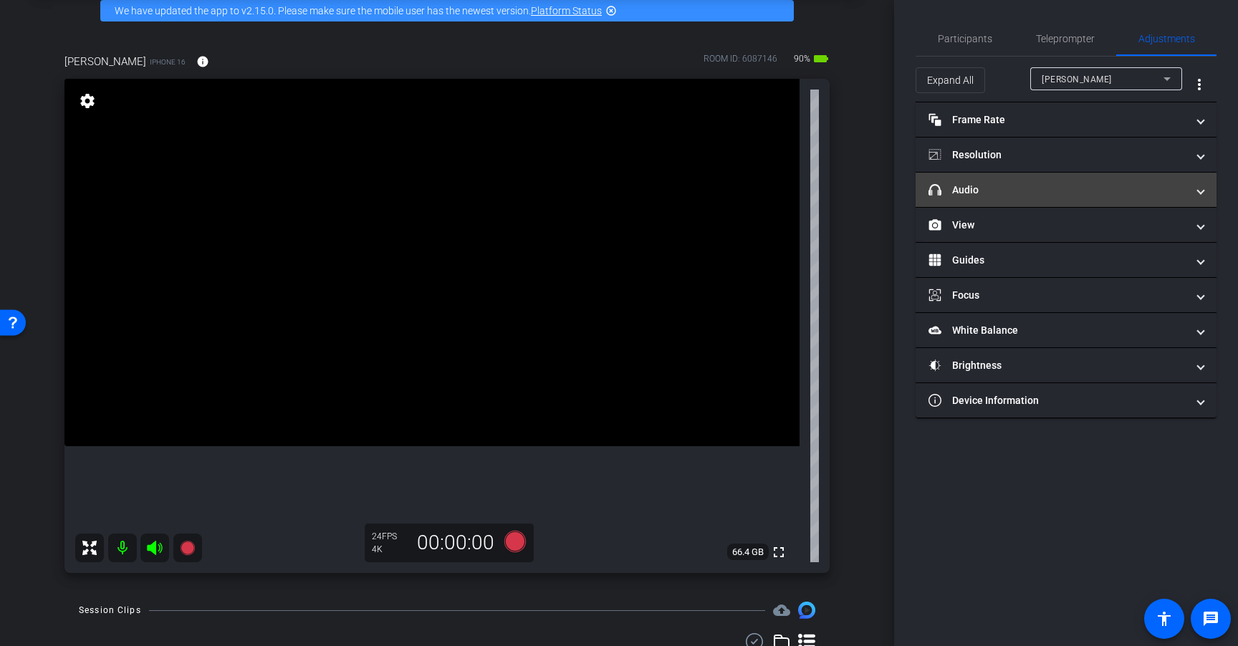
click at [1063, 194] on mat-panel-title "headphone icon Audio" at bounding box center [1057, 190] width 258 height 15
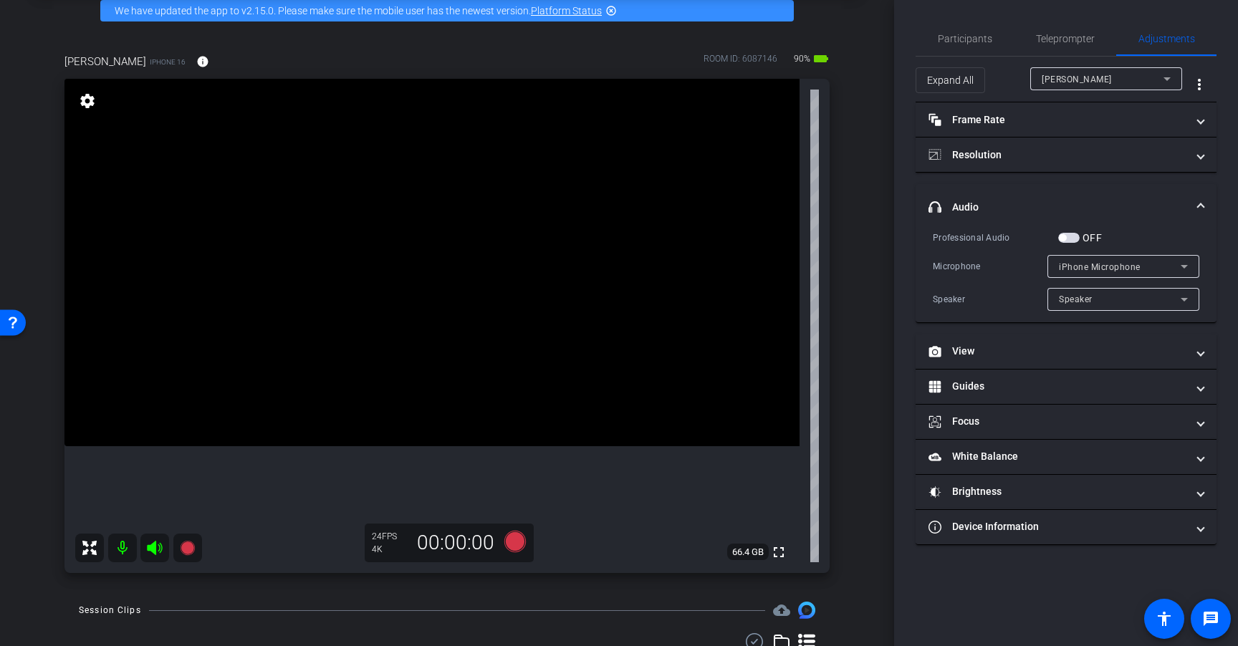
click at [1071, 237] on span "button" at bounding box center [1068, 238] width 21 height 10
click at [511, 538] on icon at bounding box center [514, 541] width 21 height 21
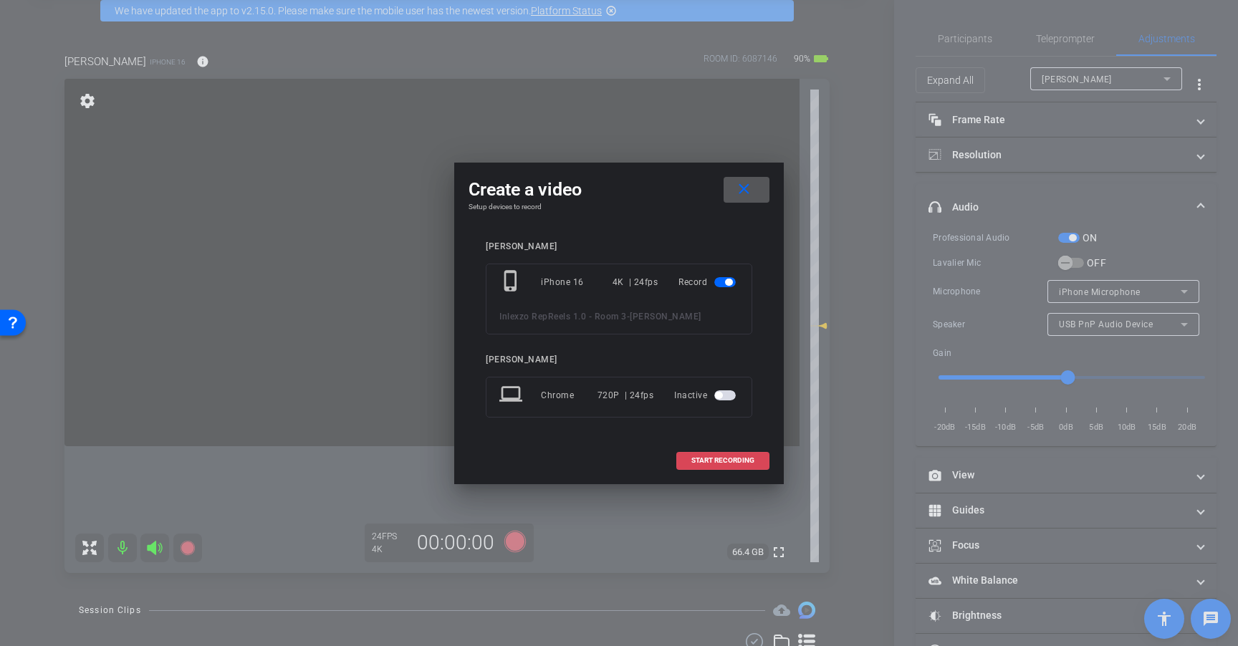
click at [751, 457] on span "START RECORDING" at bounding box center [722, 460] width 63 height 7
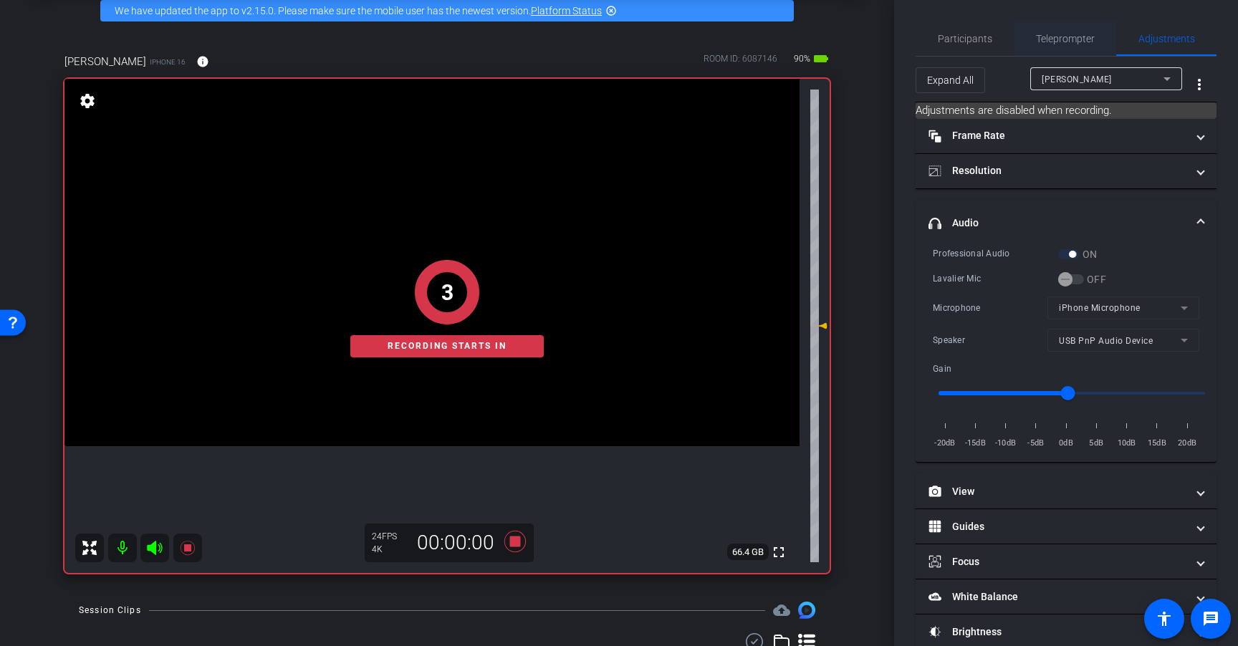
click at [1057, 34] on span "Teleprompter" at bounding box center [1065, 39] width 59 height 10
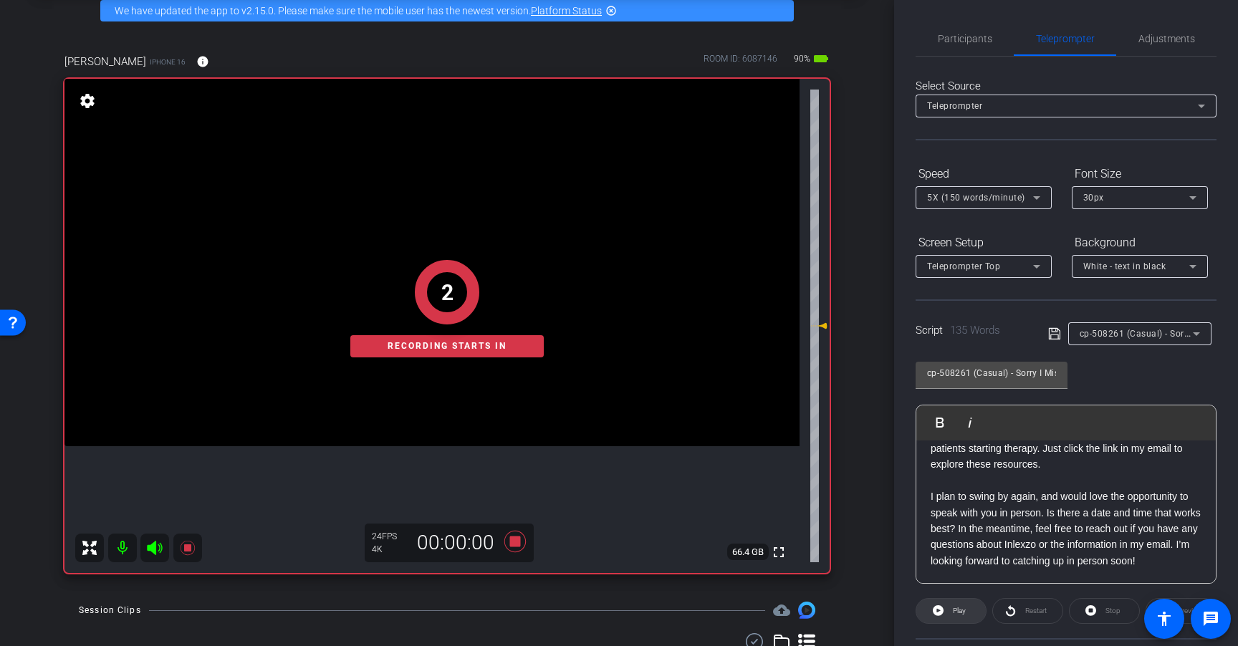
click at [962, 611] on span "Play" at bounding box center [958, 611] width 13 height 8
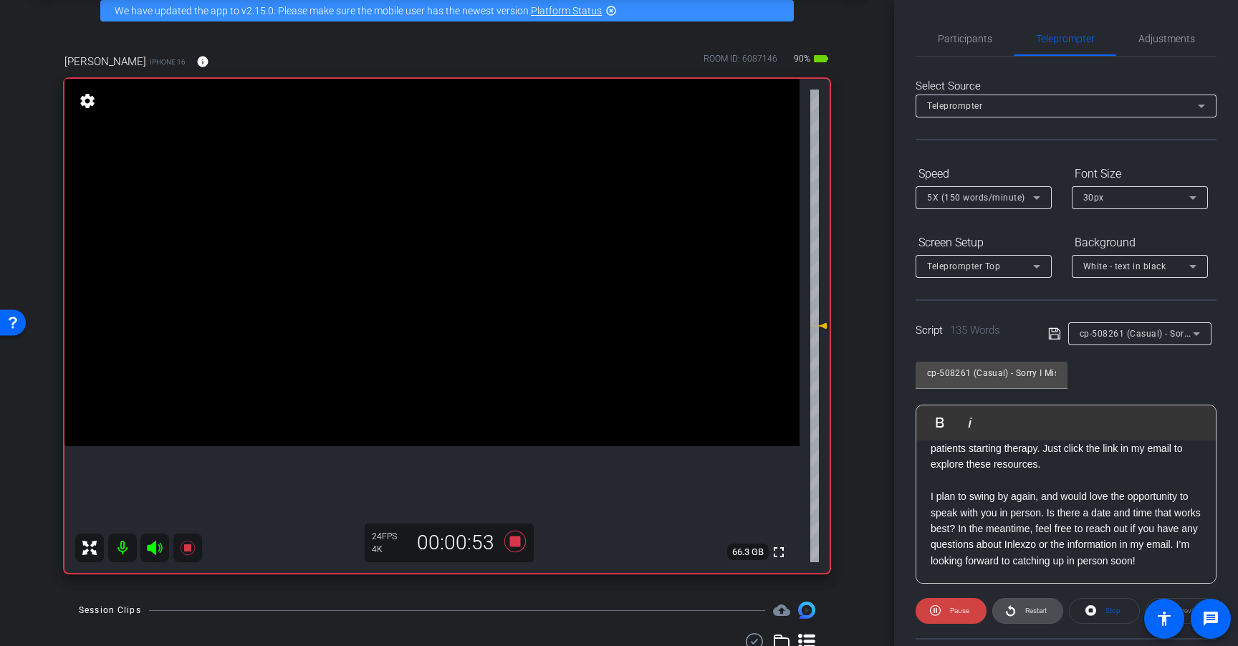
click at [1038, 612] on span "Restart" at bounding box center [1035, 611] width 21 height 8
click at [1036, 608] on span "Restart" at bounding box center [1035, 611] width 21 height 8
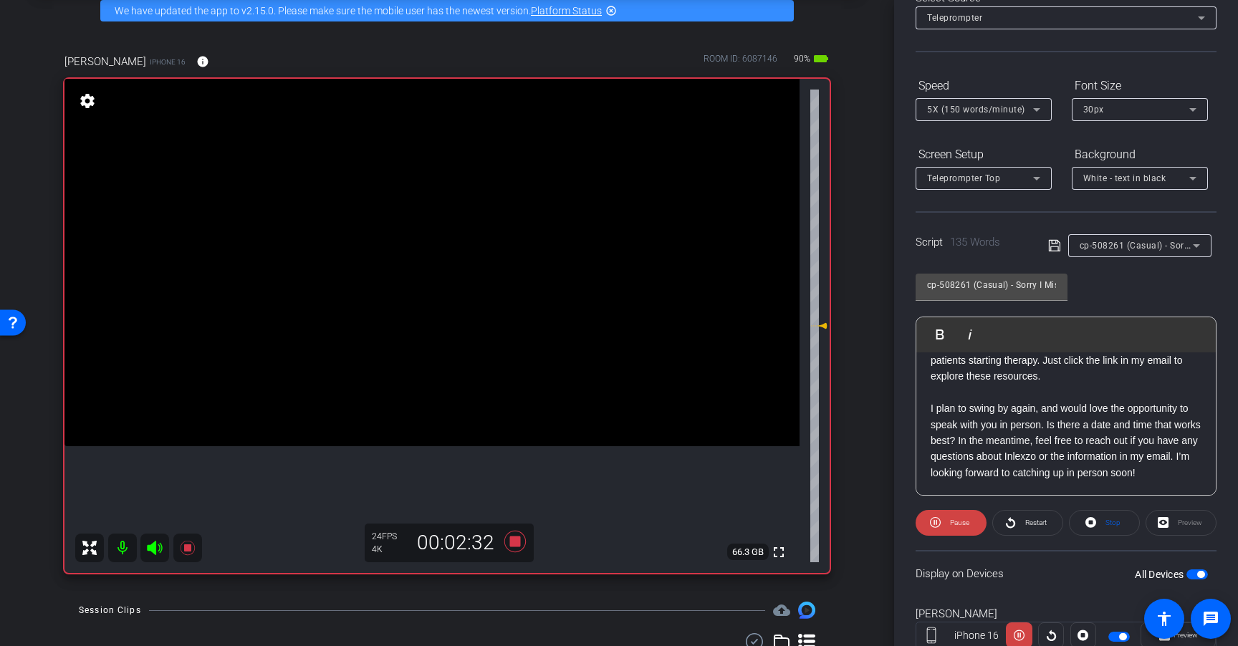
scroll to position [85, 0]
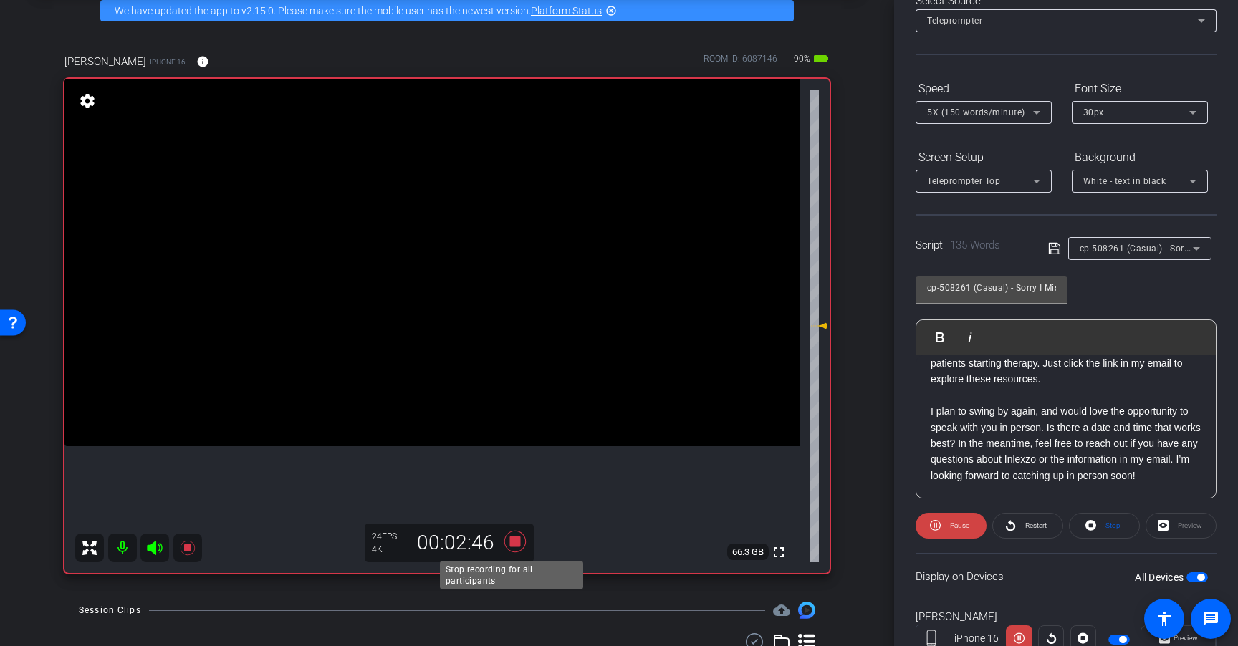
click at [514, 546] on icon at bounding box center [514, 541] width 21 height 21
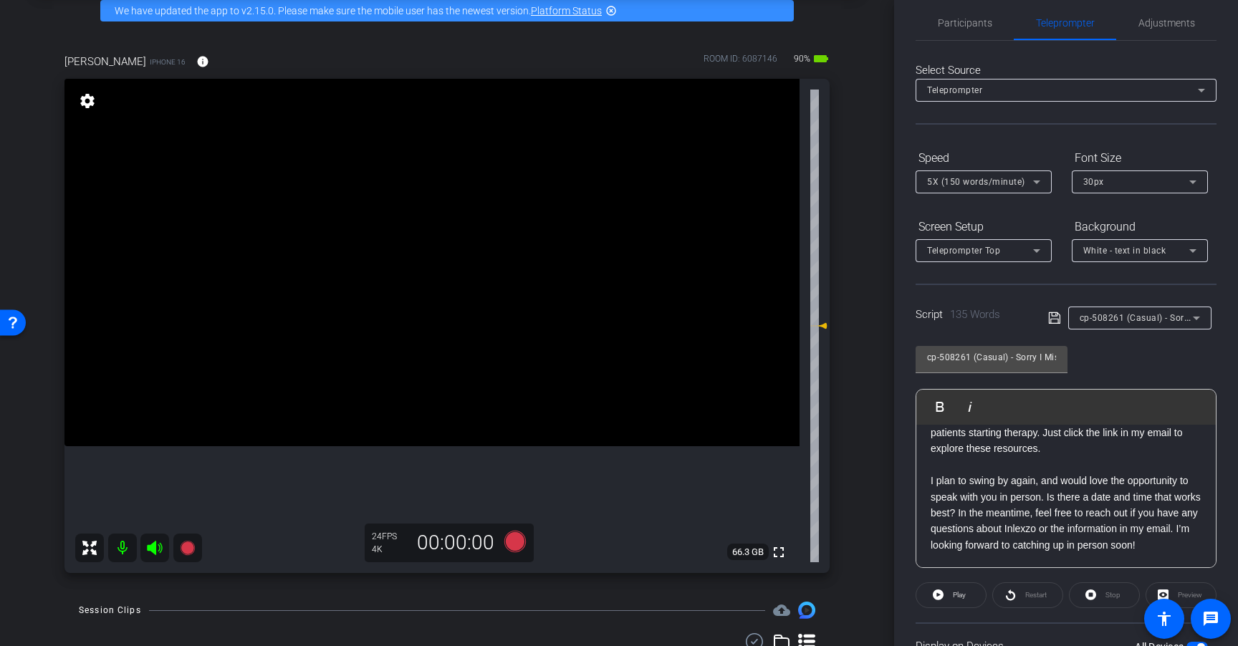
scroll to position [0, 0]
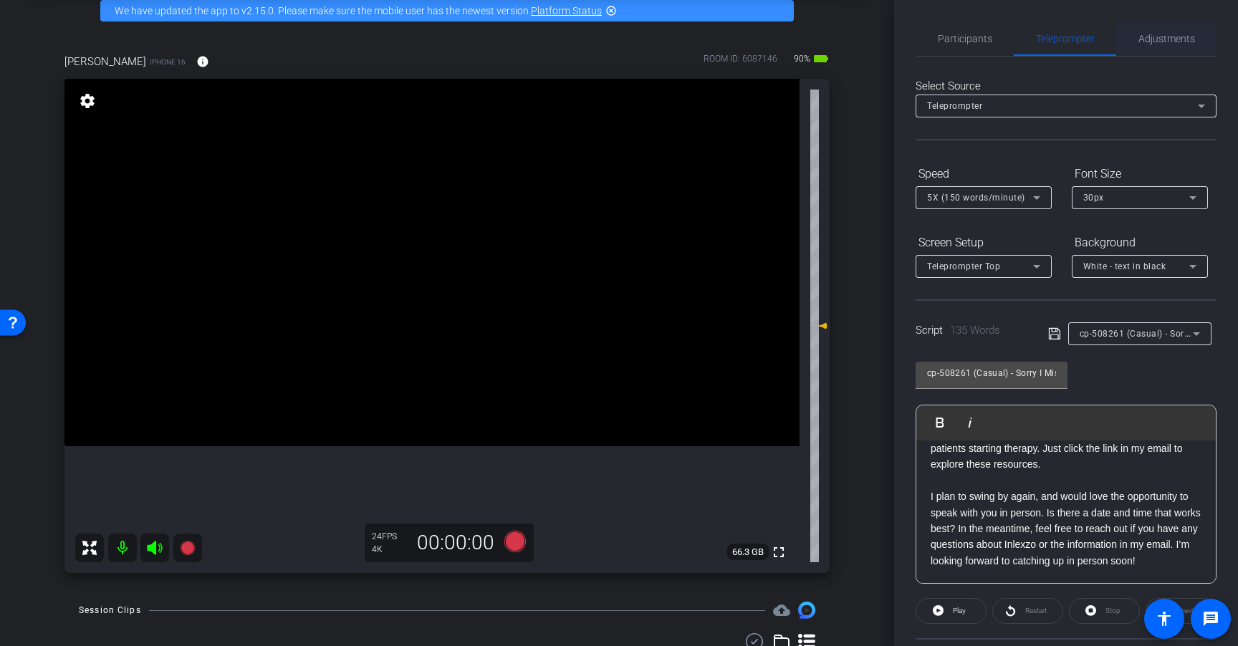
click at [1168, 34] on span "Adjustments" at bounding box center [1166, 39] width 57 height 10
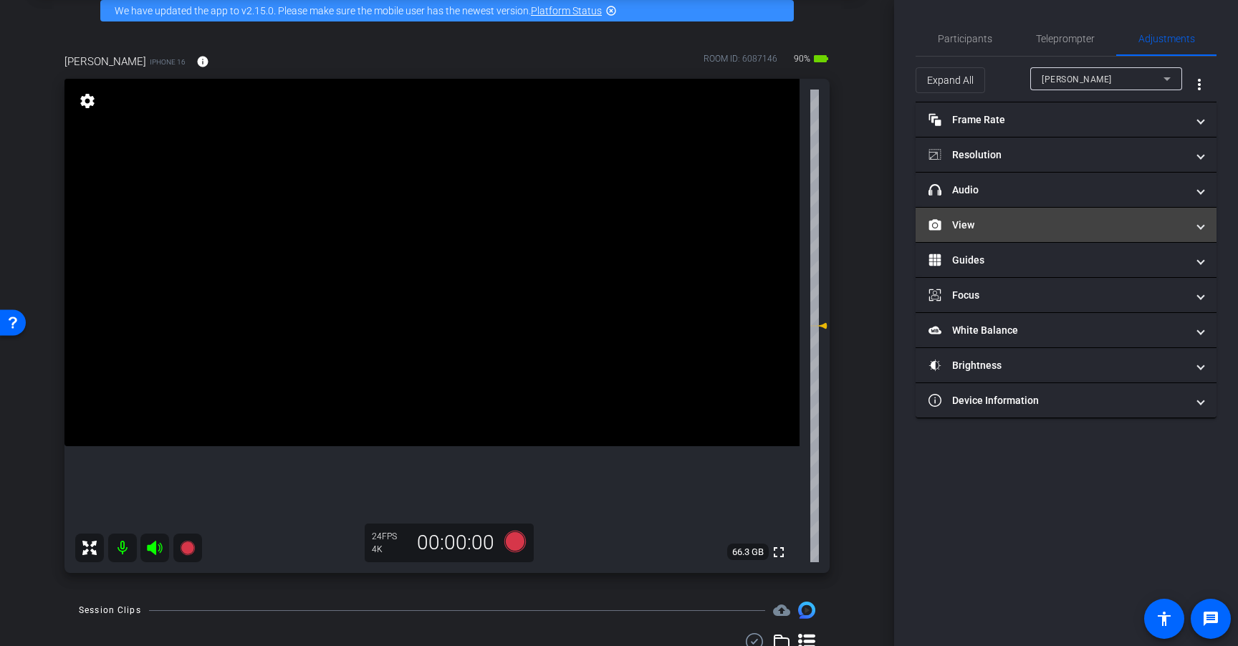
click at [1037, 230] on mat-panel-title "View" at bounding box center [1057, 225] width 258 height 15
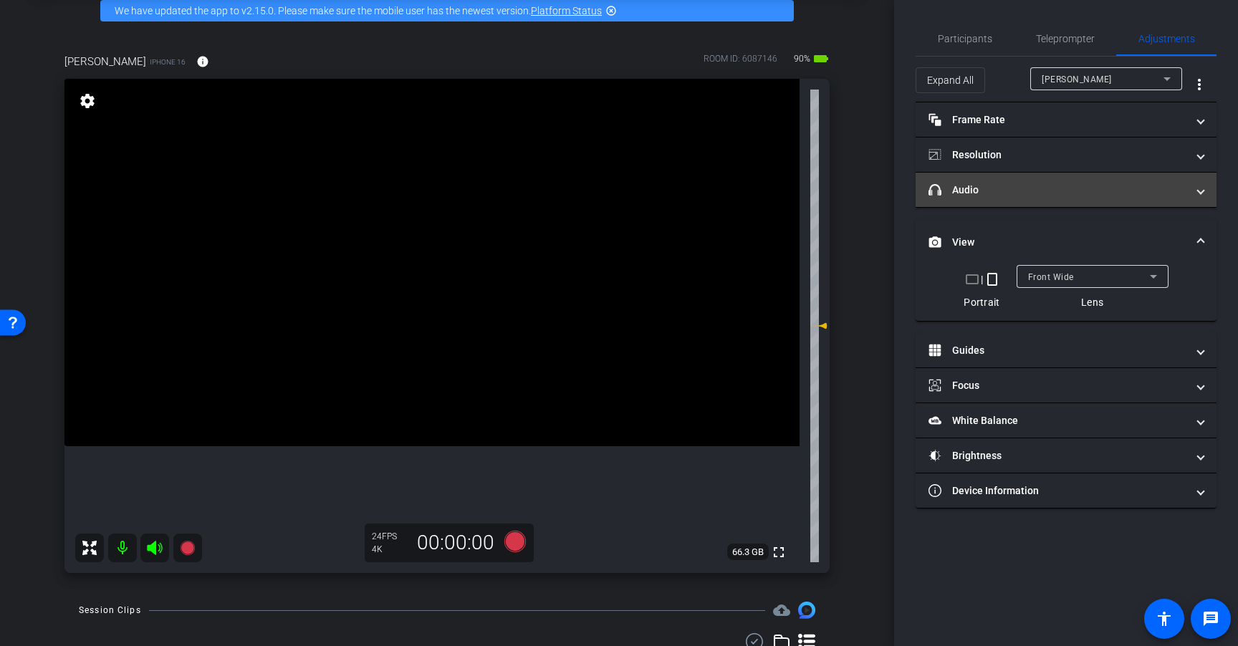
click at [1048, 193] on mat-panel-title "headphone icon Audio" at bounding box center [1057, 190] width 258 height 15
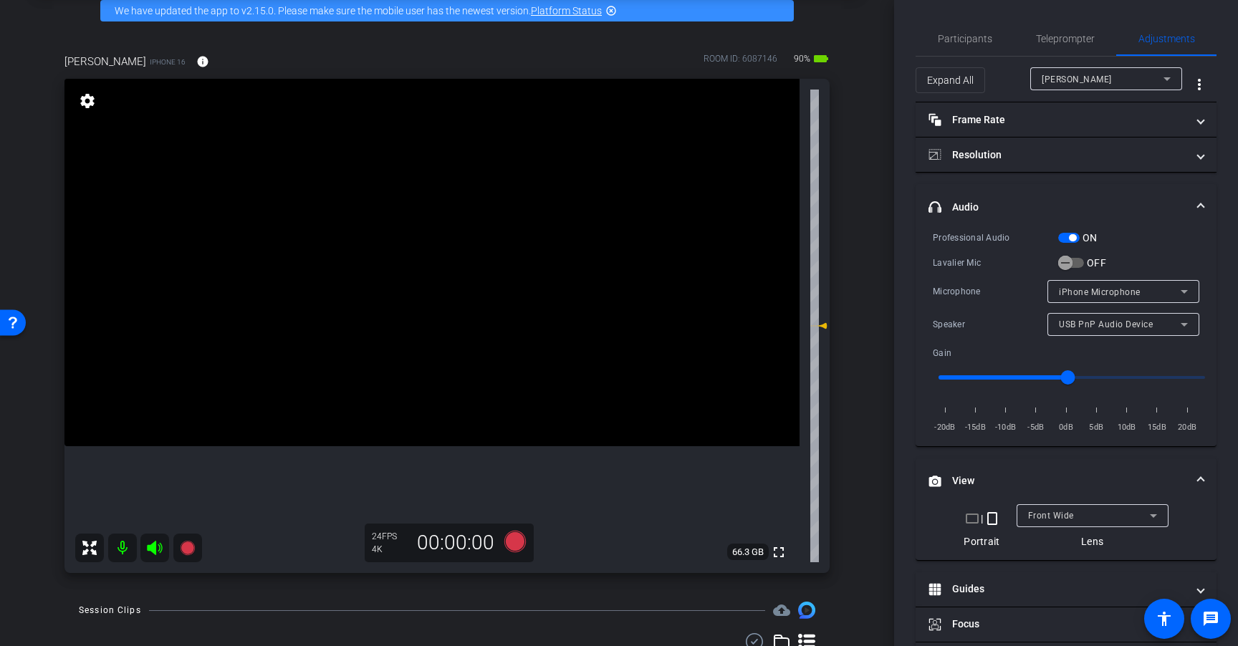
click at [1071, 236] on span "button" at bounding box center [1072, 237] width 7 height 7
click at [1062, 39] on span "Teleprompter" at bounding box center [1065, 39] width 59 height 10
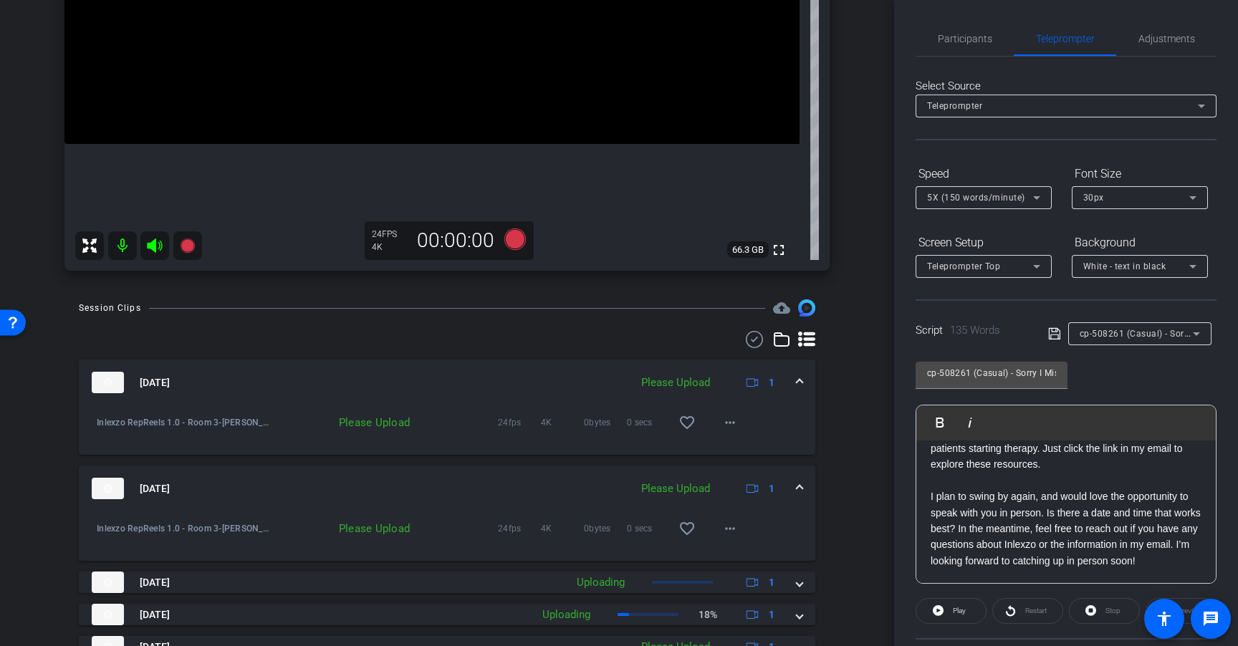
scroll to position [384, 0]
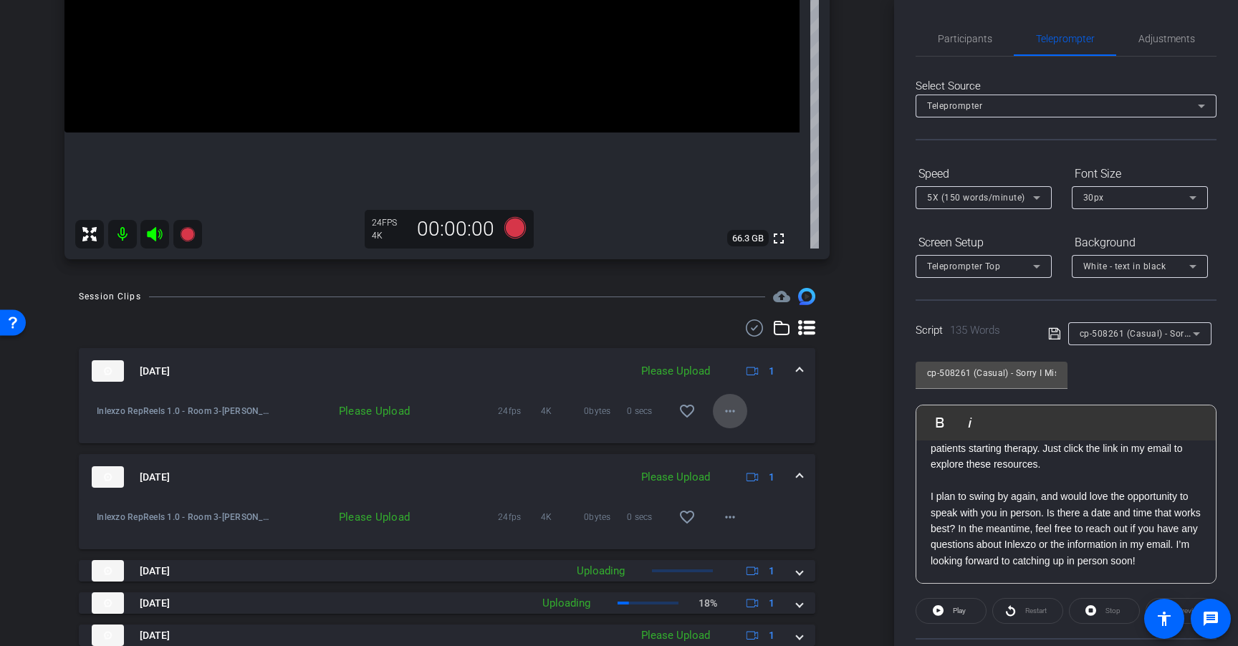
click at [725, 409] on mat-icon "more_horiz" at bounding box center [729, 410] width 17 height 17
click at [736, 440] on span "Upload" at bounding box center [745, 441] width 57 height 17
click at [1140, 338] on span "cp-508261 (Casual) - Sorry I Missed You" at bounding box center [1163, 332] width 168 height 11
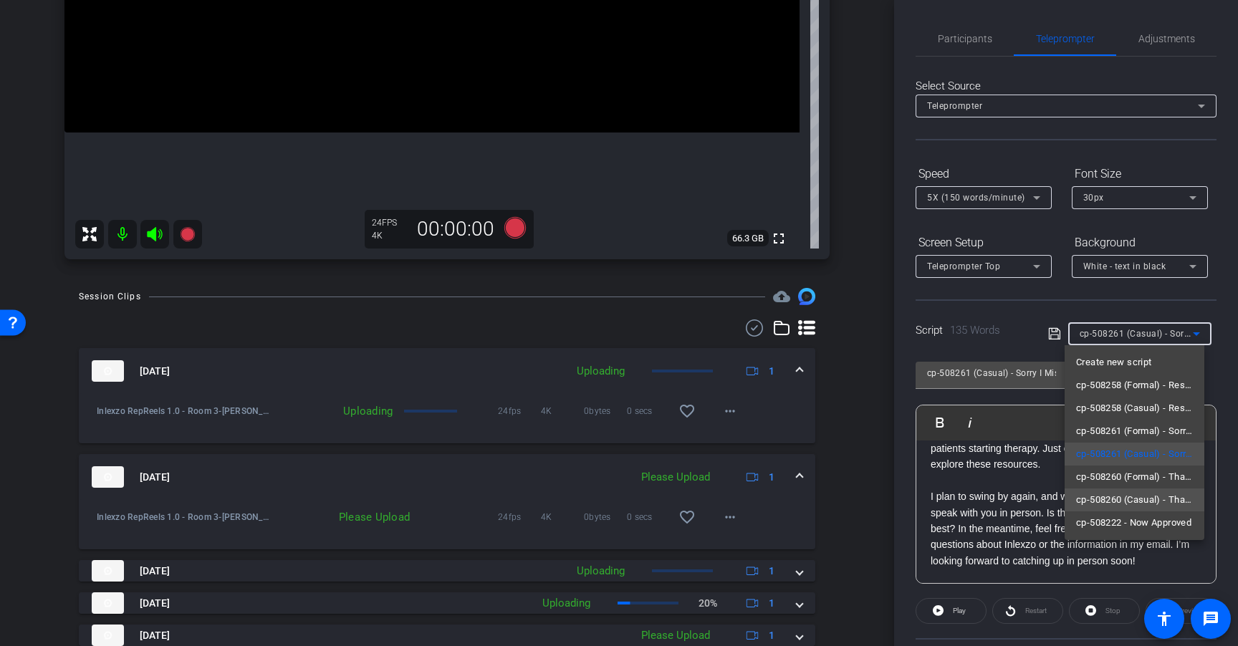
click at [1140, 505] on span "cp-508260 (Casual) - Thanks for Seeing Me" at bounding box center [1134, 499] width 117 height 17
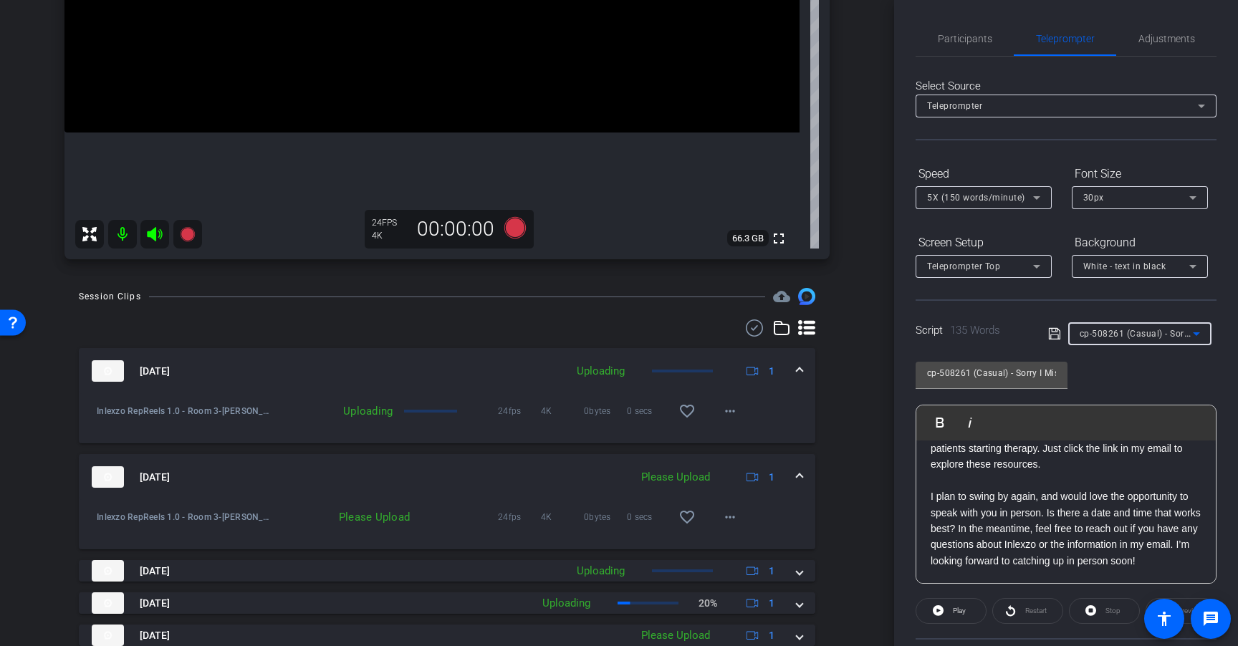
type input "cp-508260 (Casual) - Thanks for Seeing Me"
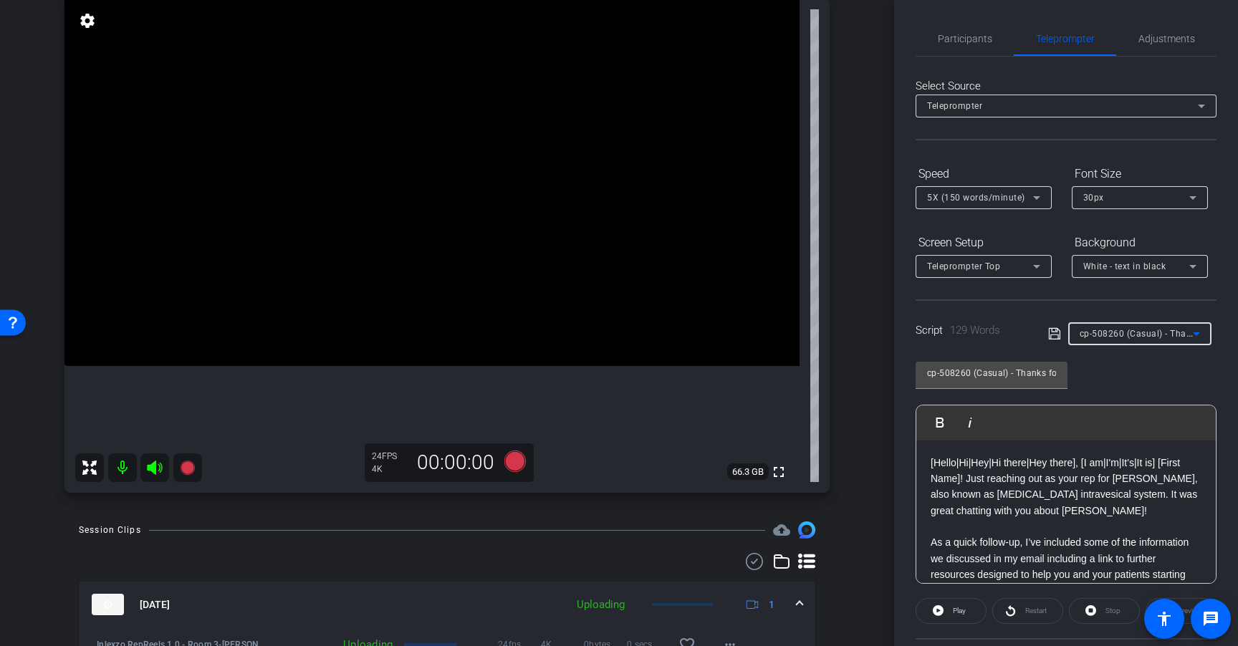
scroll to position [143, 0]
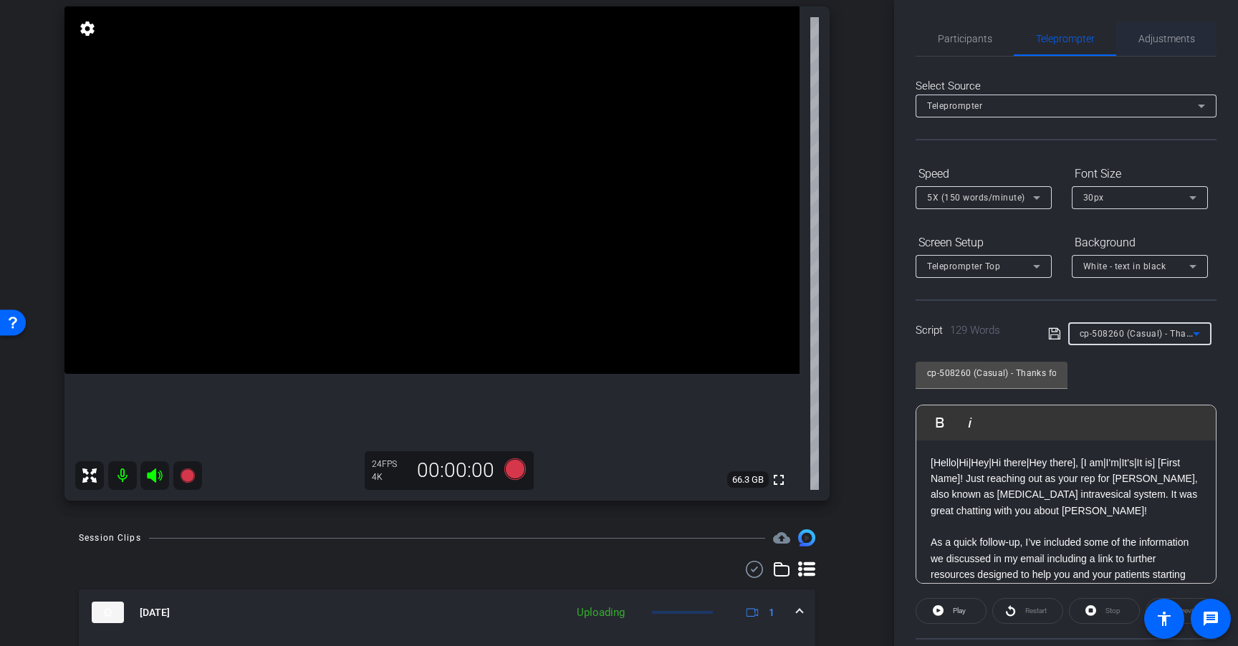
click at [1157, 40] on span "Adjustments" at bounding box center [1166, 39] width 57 height 10
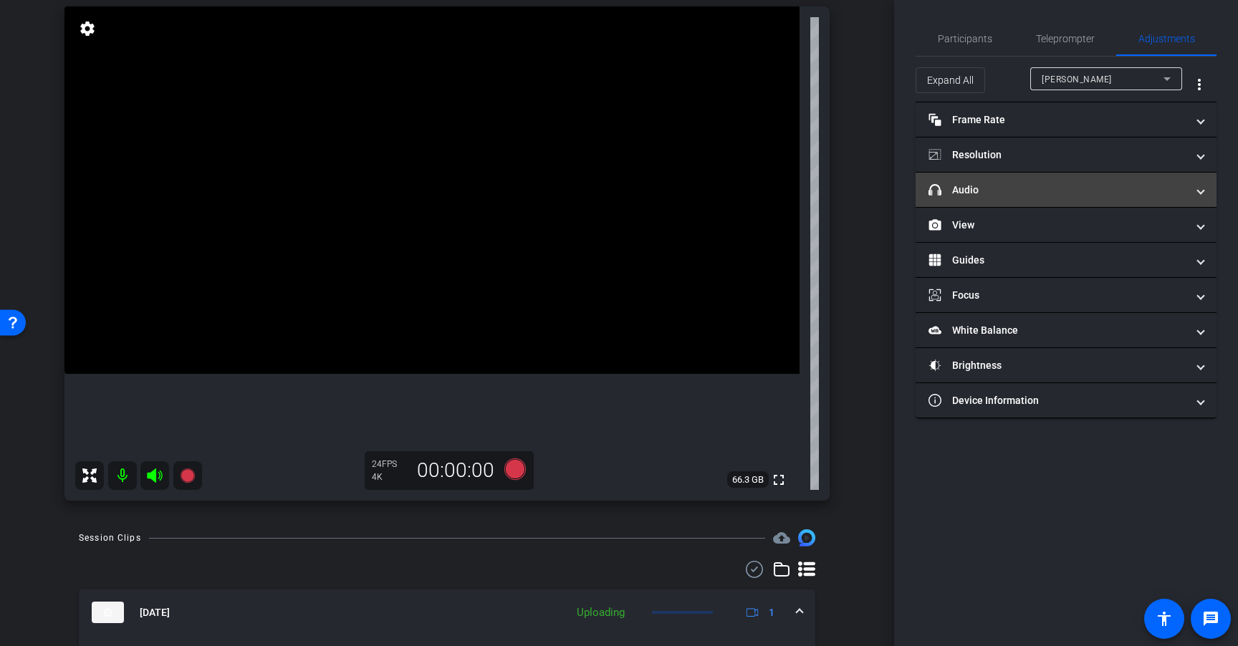
click at [1106, 194] on mat-panel-title "headphone icon Audio" at bounding box center [1057, 190] width 258 height 15
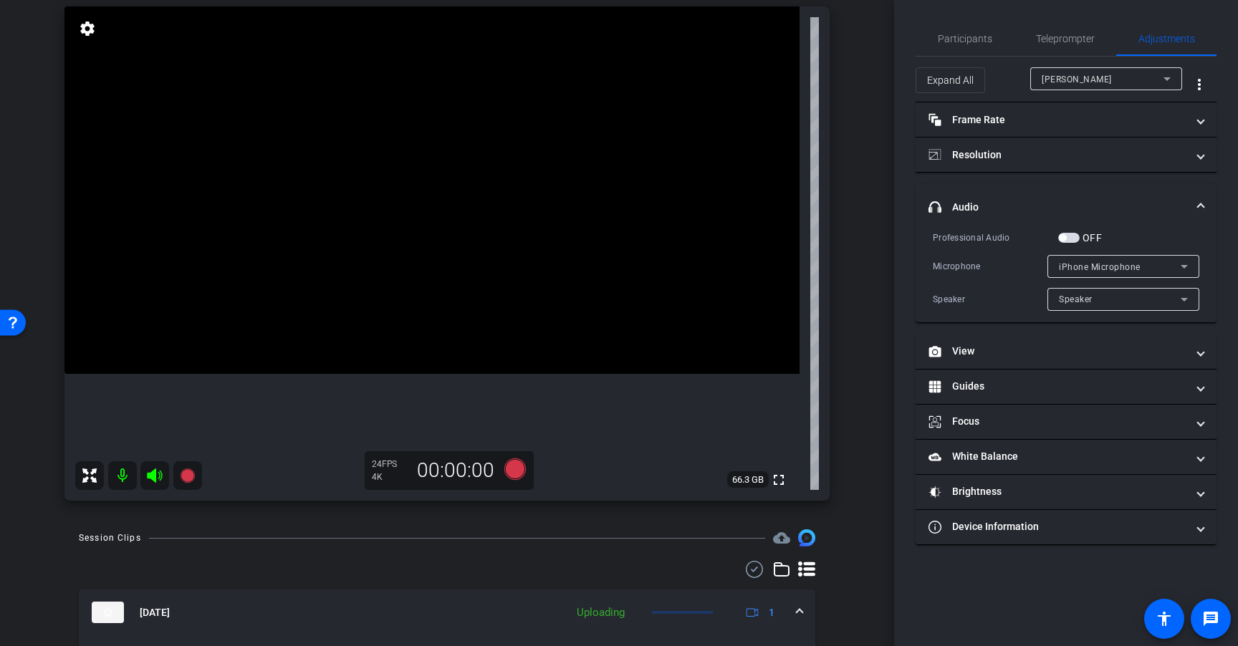
click at [1074, 237] on span "button" at bounding box center [1068, 238] width 21 height 10
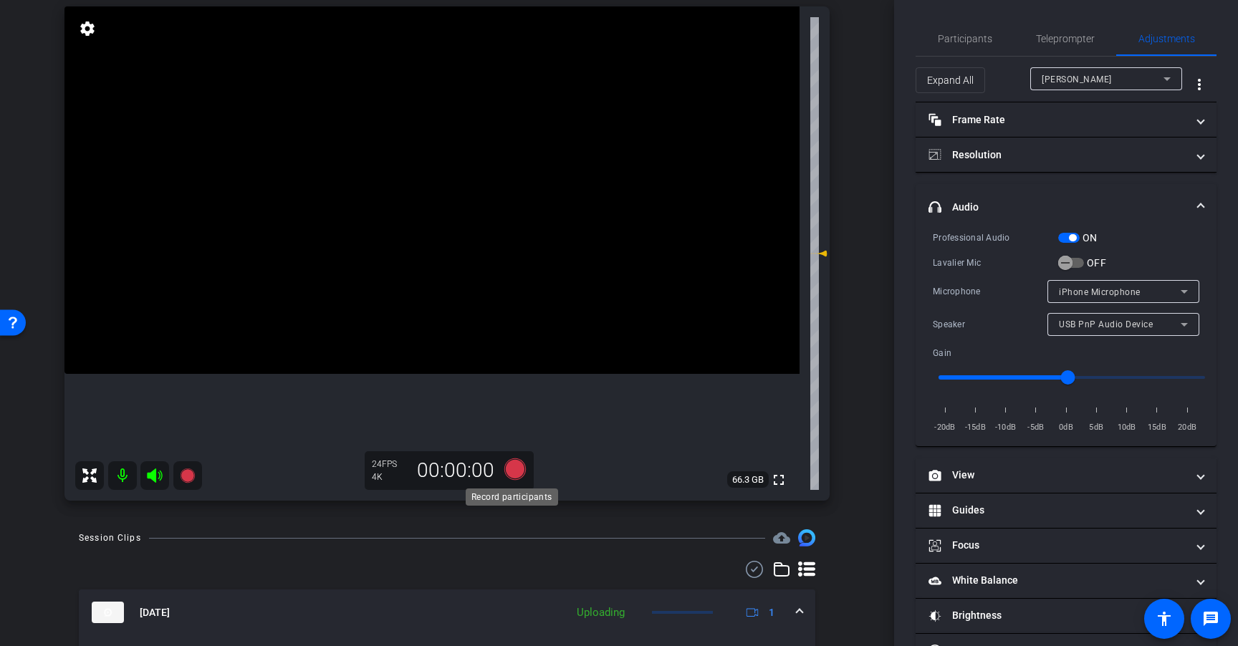
click at [514, 472] on icon at bounding box center [514, 468] width 21 height 21
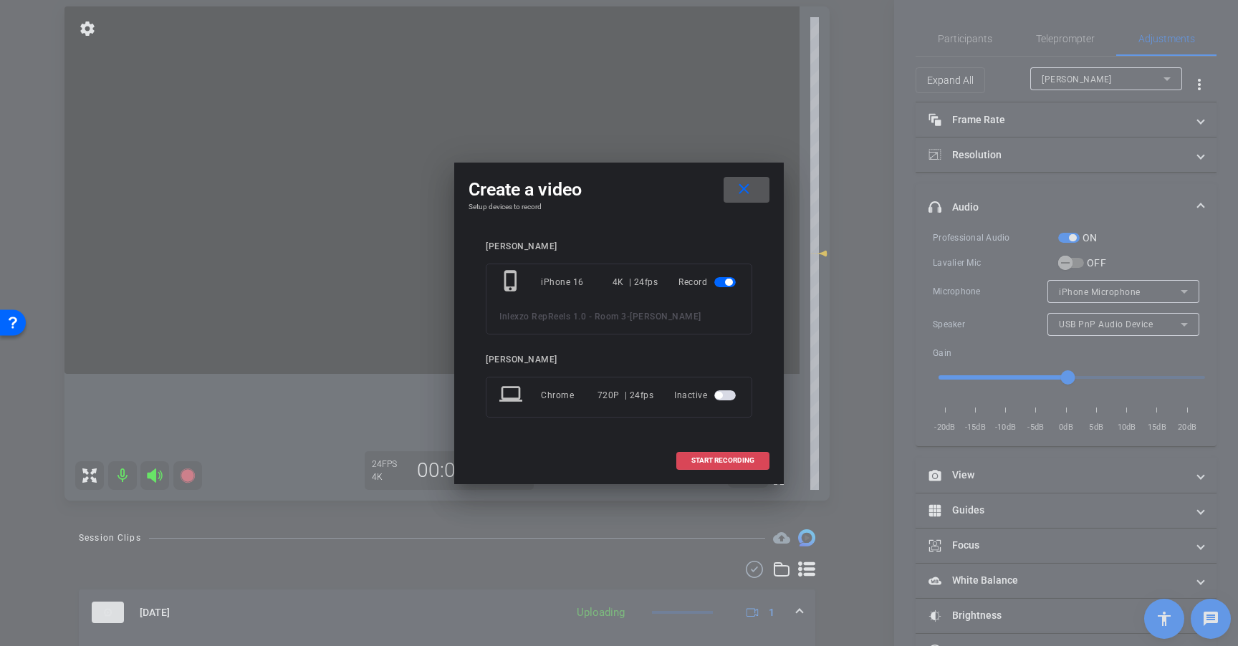
click at [713, 467] on span at bounding box center [723, 460] width 92 height 34
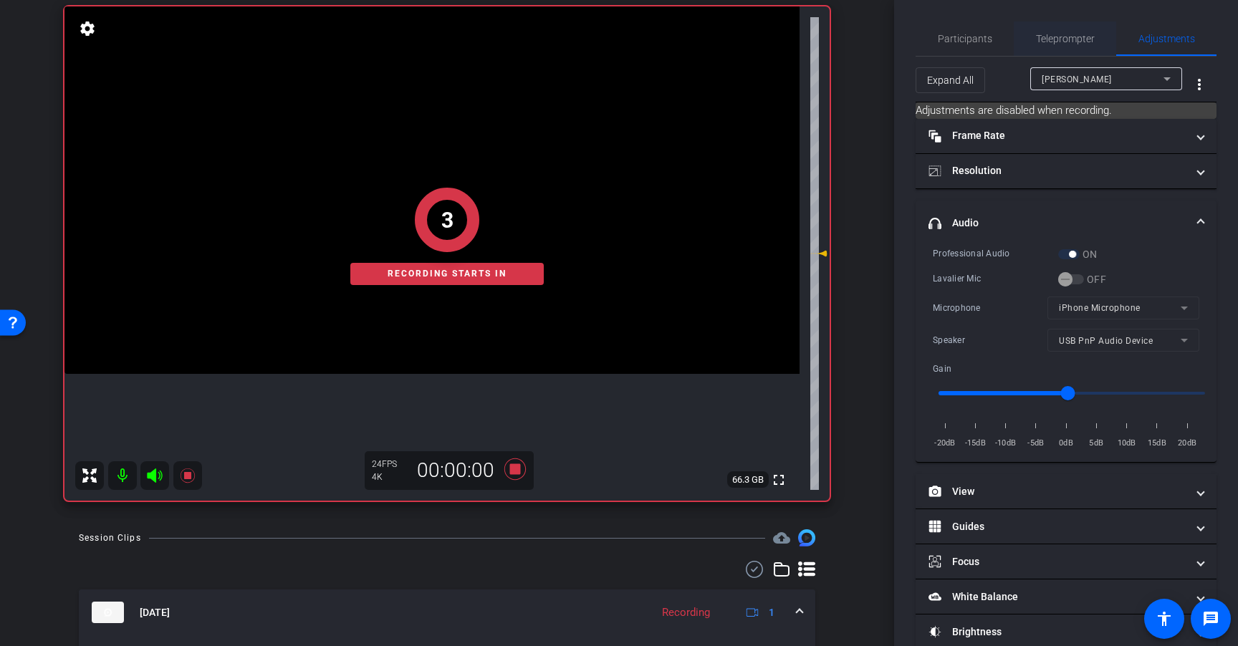
click at [1070, 34] on span "Teleprompter" at bounding box center [1065, 39] width 59 height 10
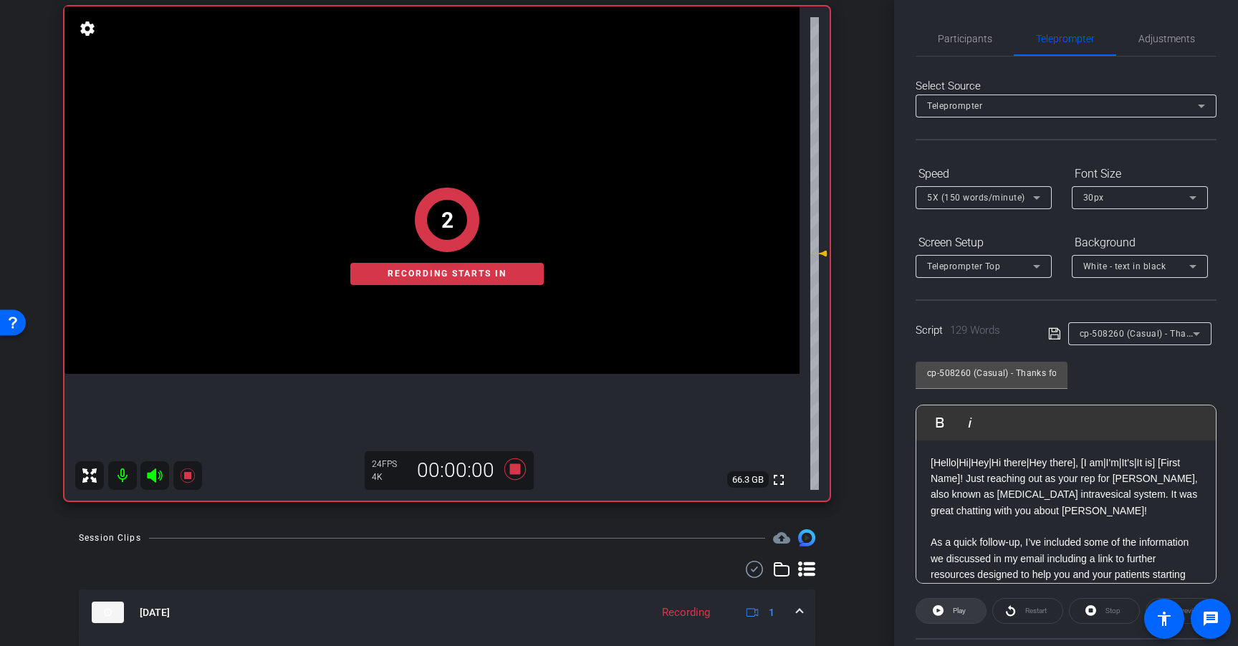
click at [961, 609] on span "Play" at bounding box center [958, 611] width 13 height 8
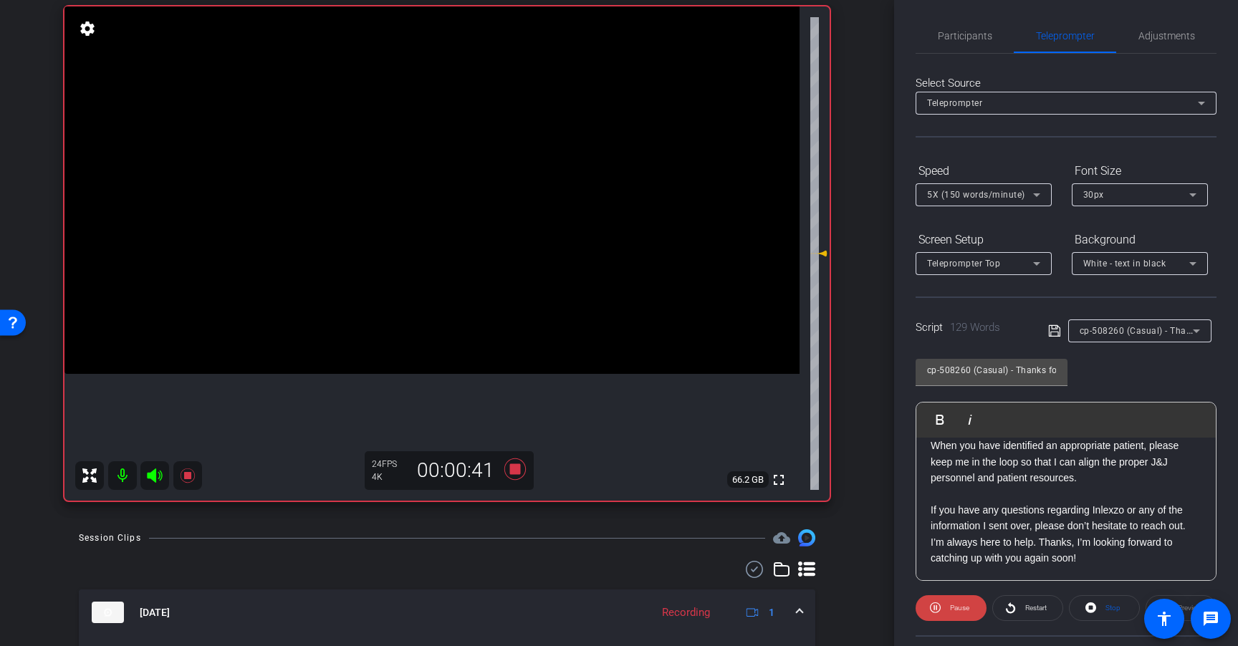
scroll to position [9, 0]
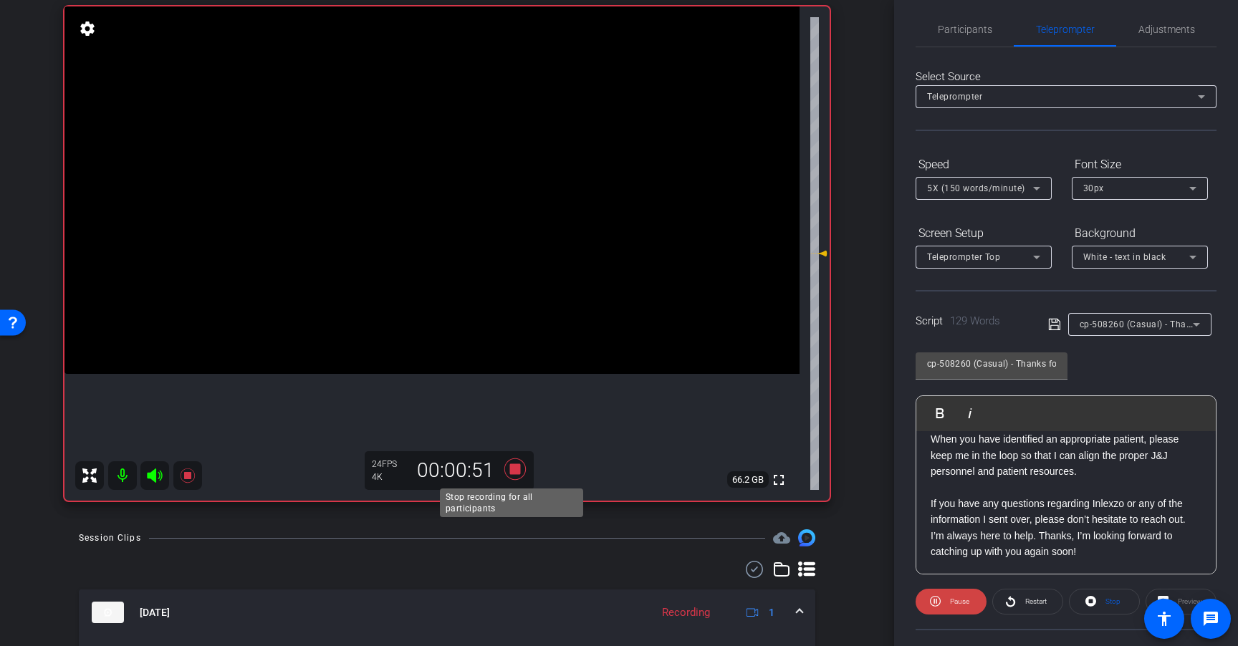
click at [510, 463] on icon at bounding box center [515, 469] width 34 height 26
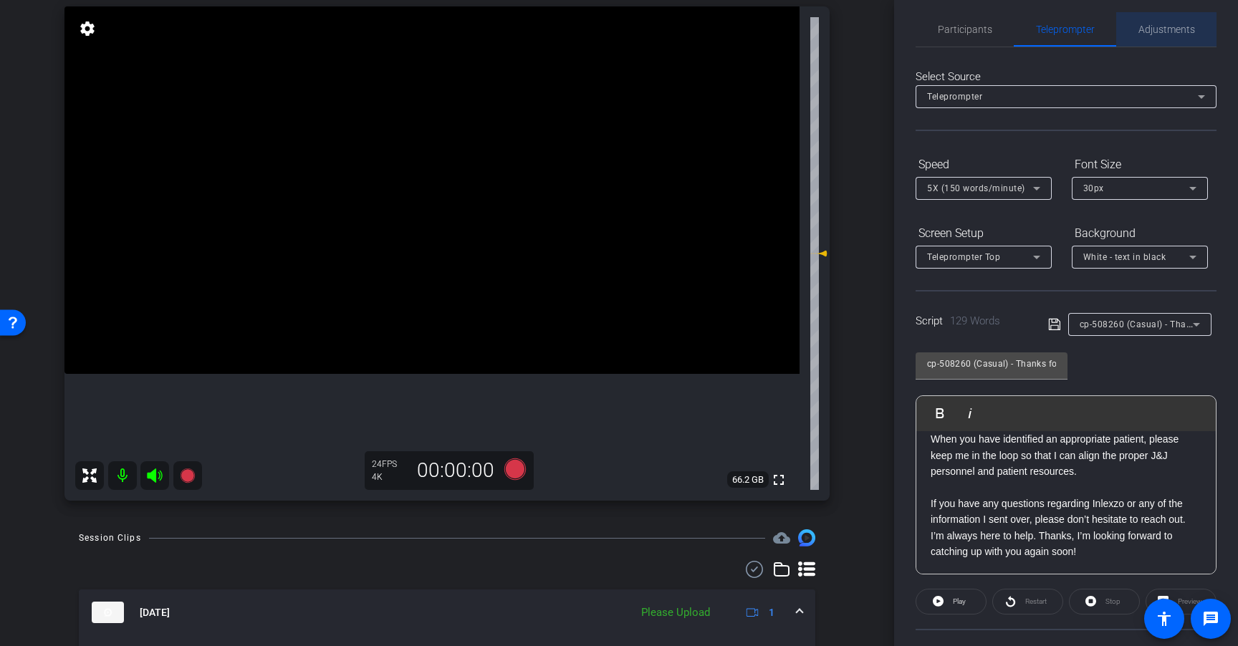
click at [1165, 29] on span "Adjustments" at bounding box center [1166, 29] width 57 height 10
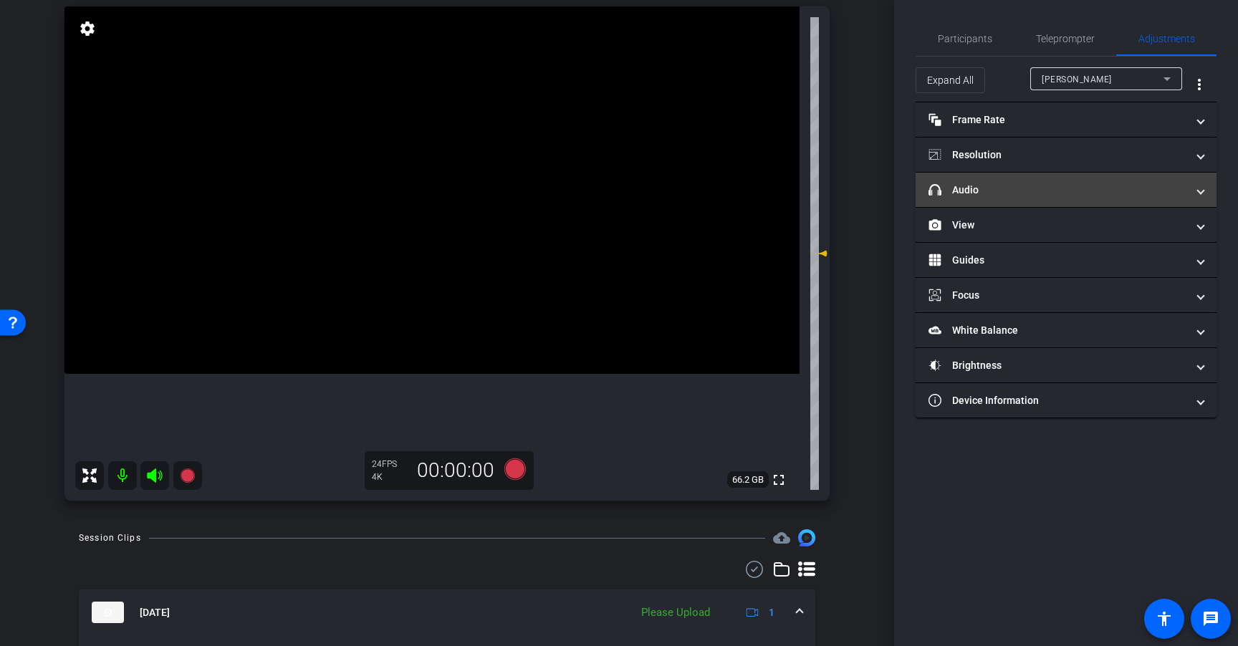
click at [1071, 196] on mat-panel-title "headphone icon Audio" at bounding box center [1057, 190] width 258 height 15
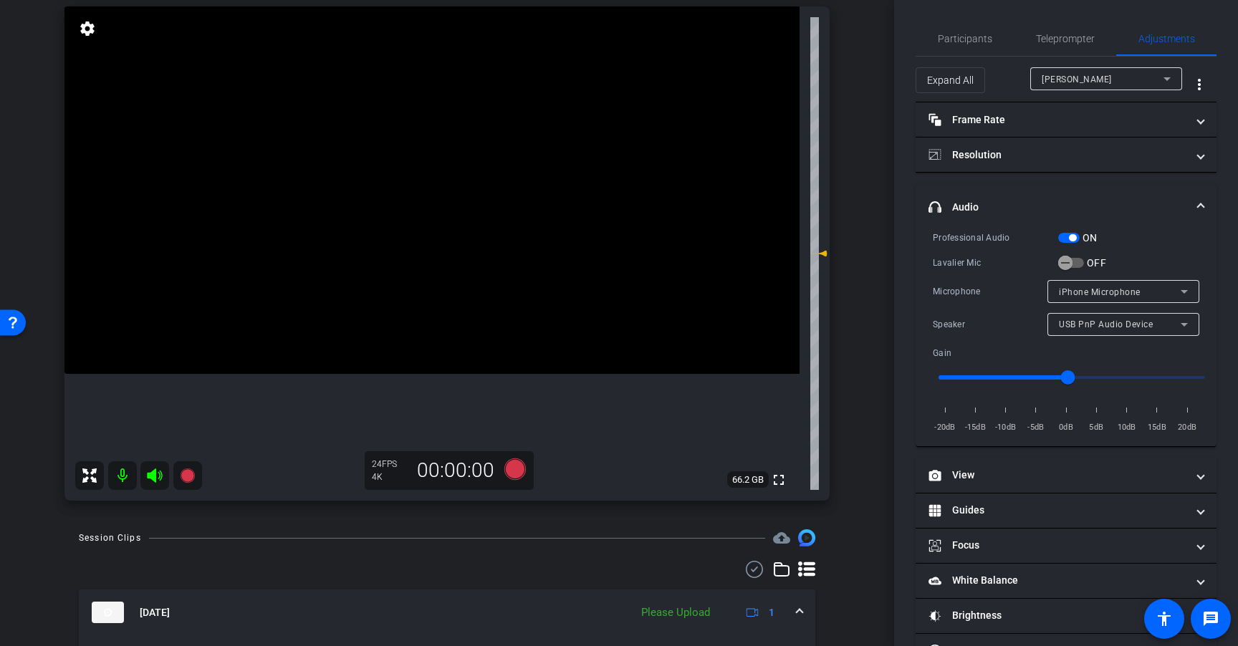
click at [1056, 238] on div "Professional Audio" at bounding box center [994, 238] width 125 height 14
click at [1066, 237] on span "button" at bounding box center [1068, 238] width 21 height 10
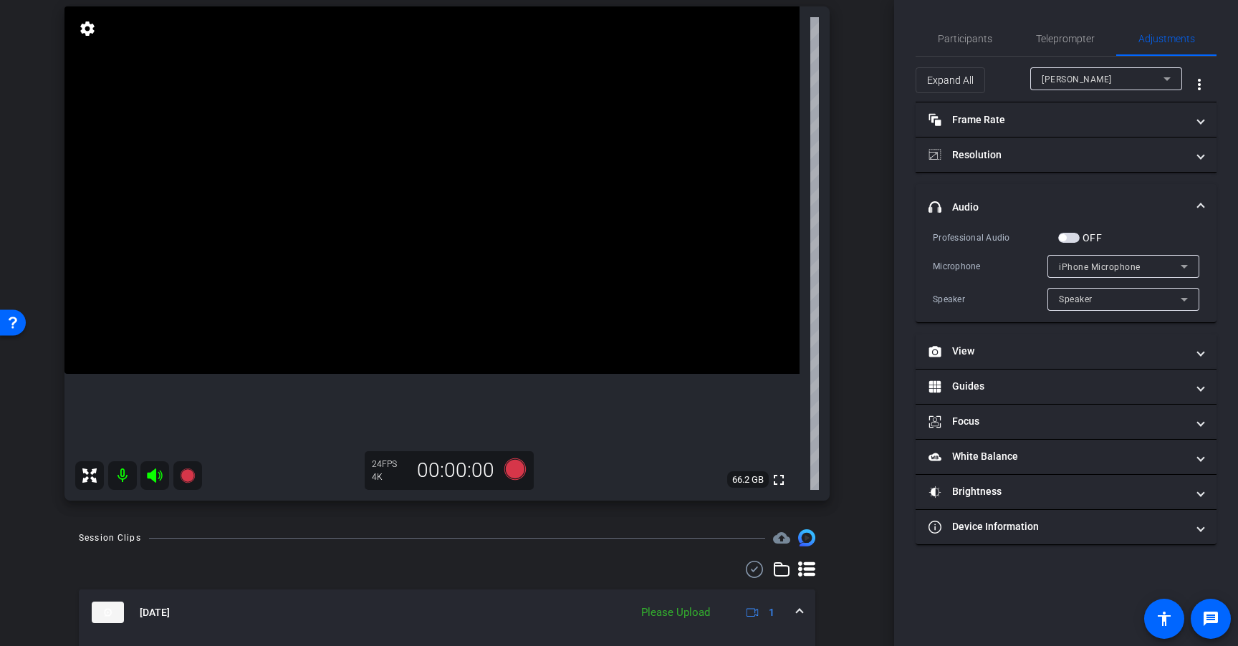
click at [1071, 238] on span "button" at bounding box center [1068, 238] width 21 height 10
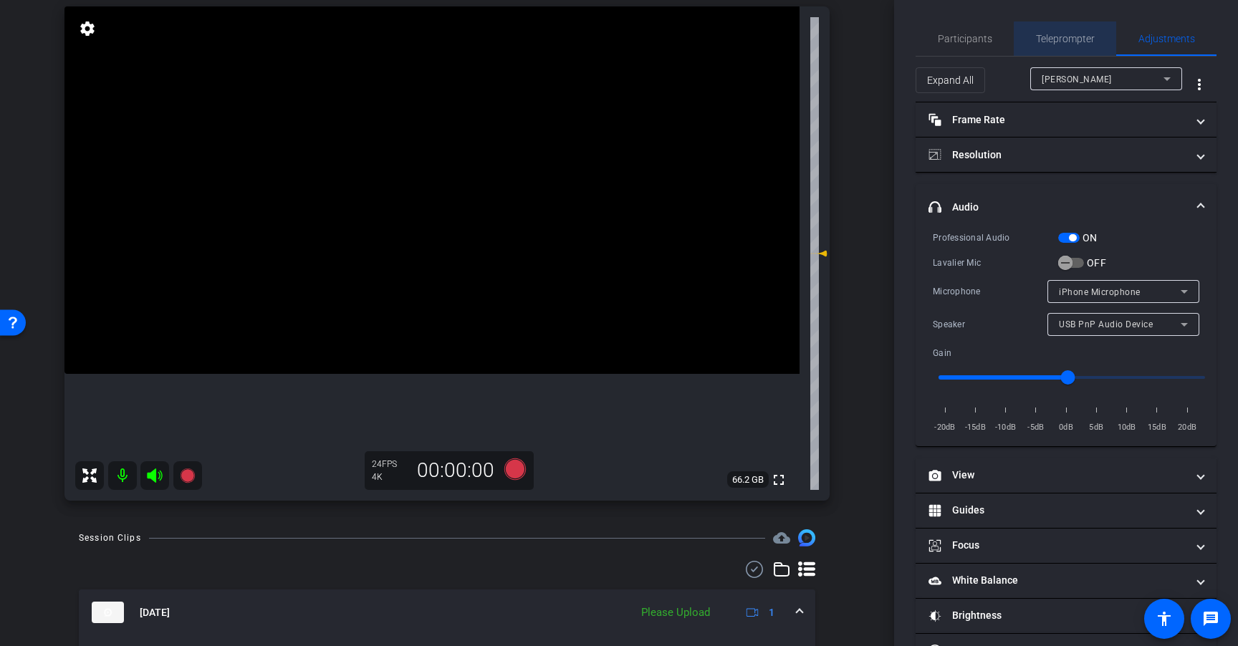
click at [1067, 50] on span "Teleprompter" at bounding box center [1065, 38] width 59 height 34
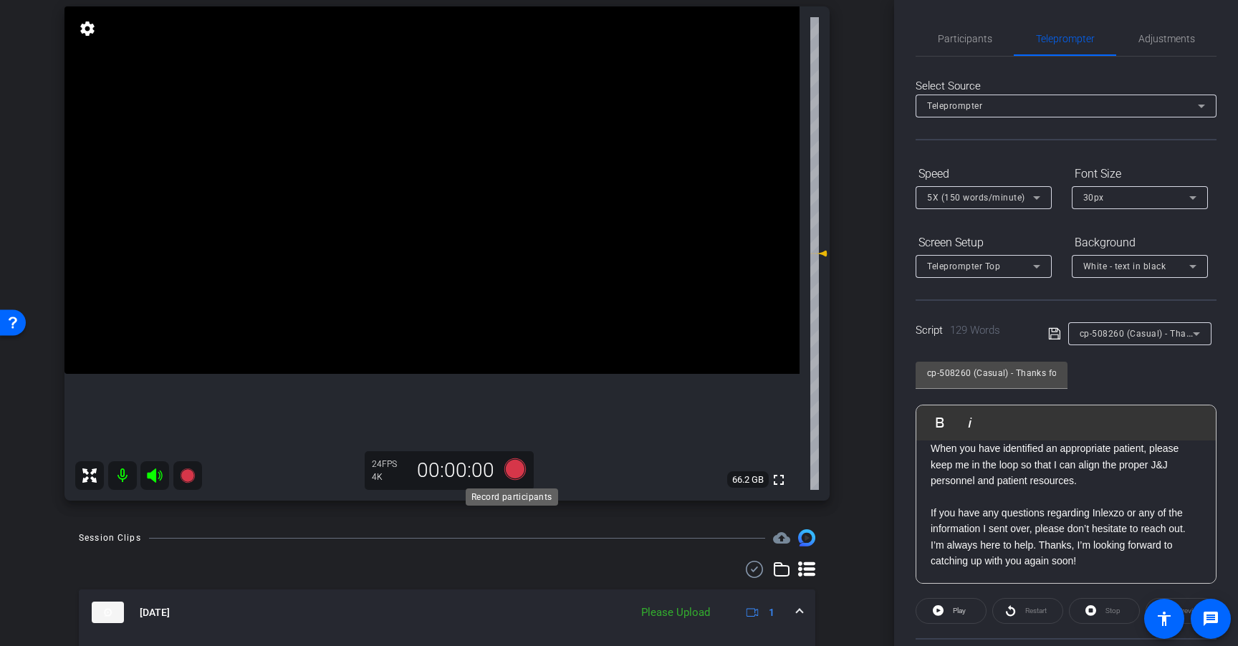
click at [520, 471] on icon at bounding box center [515, 469] width 34 height 26
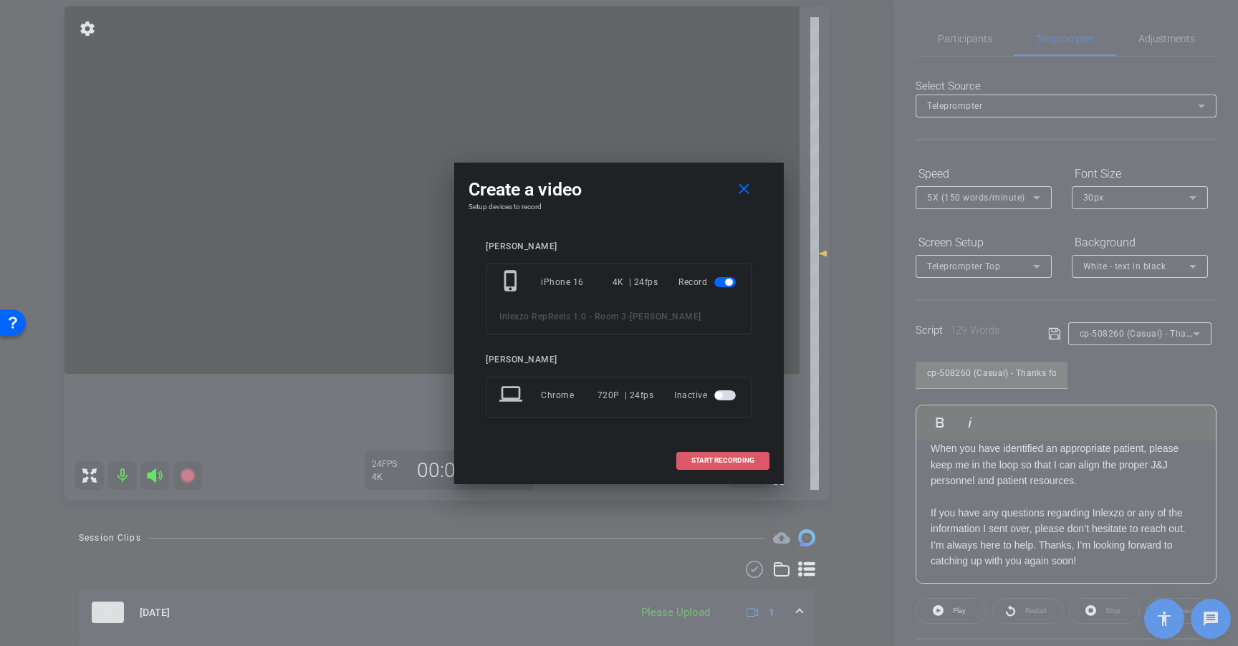
click at [710, 455] on span at bounding box center [723, 460] width 92 height 34
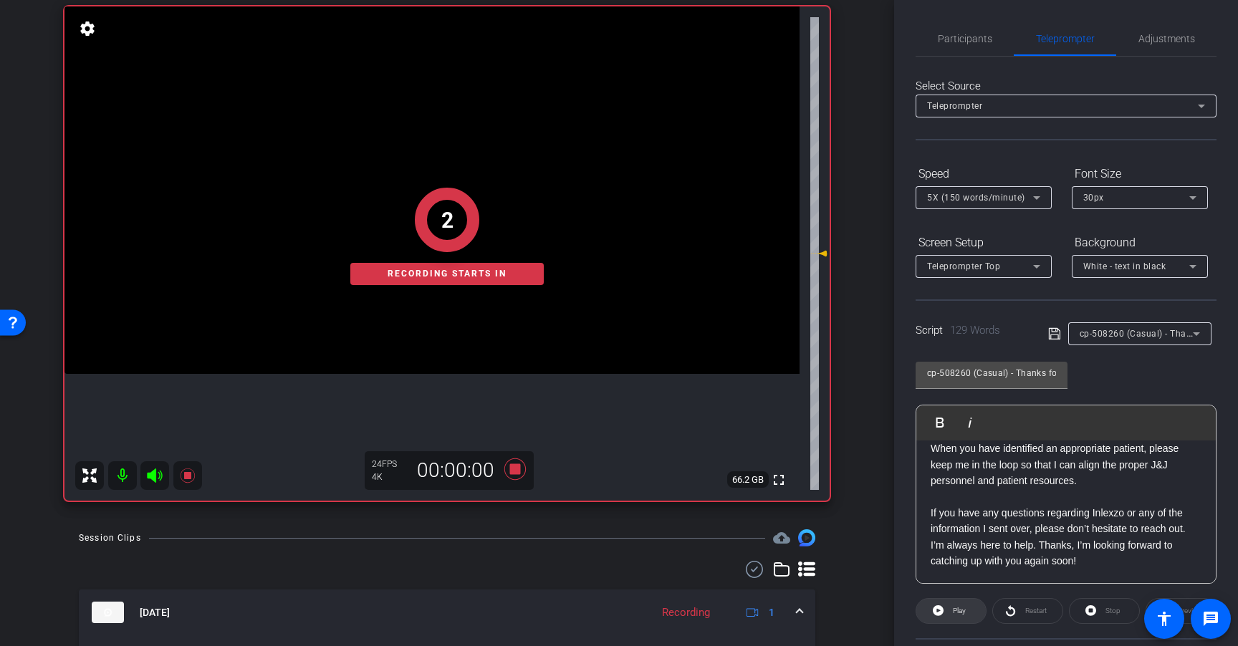
click at [937, 607] on icon at bounding box center [937, 610] width 11 height 11
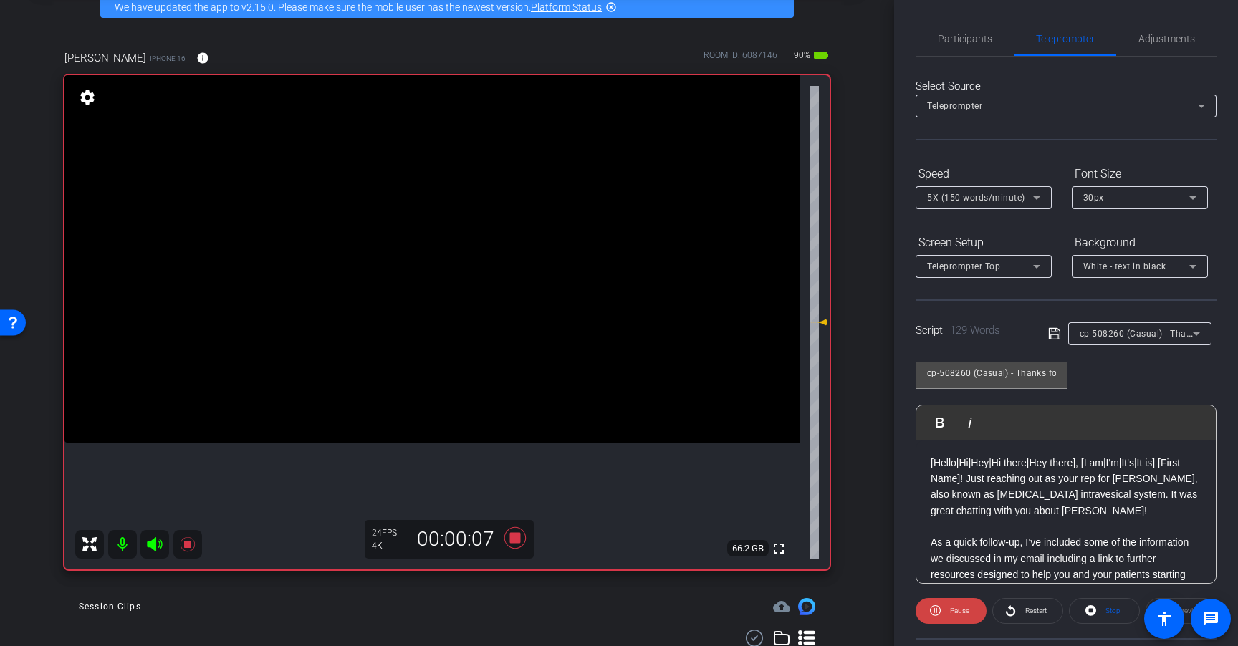
scroll to position [77, 0]
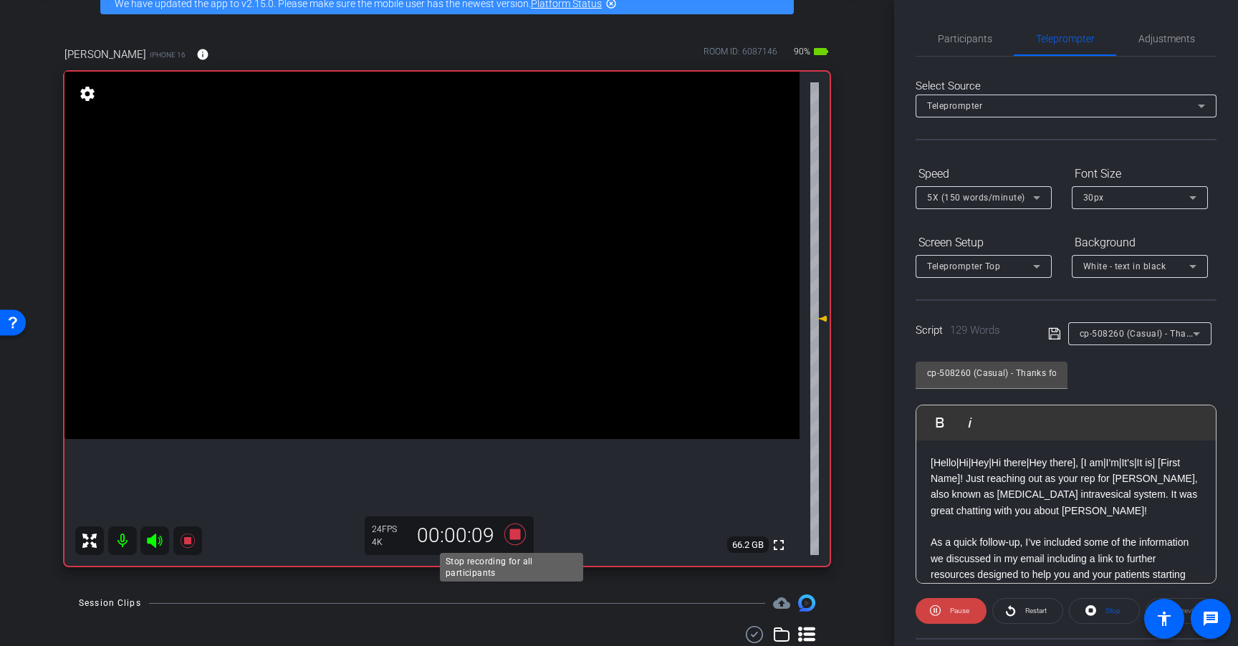
click at [511, 526] on icon at bounding box center [515, 534] width 34 height 26
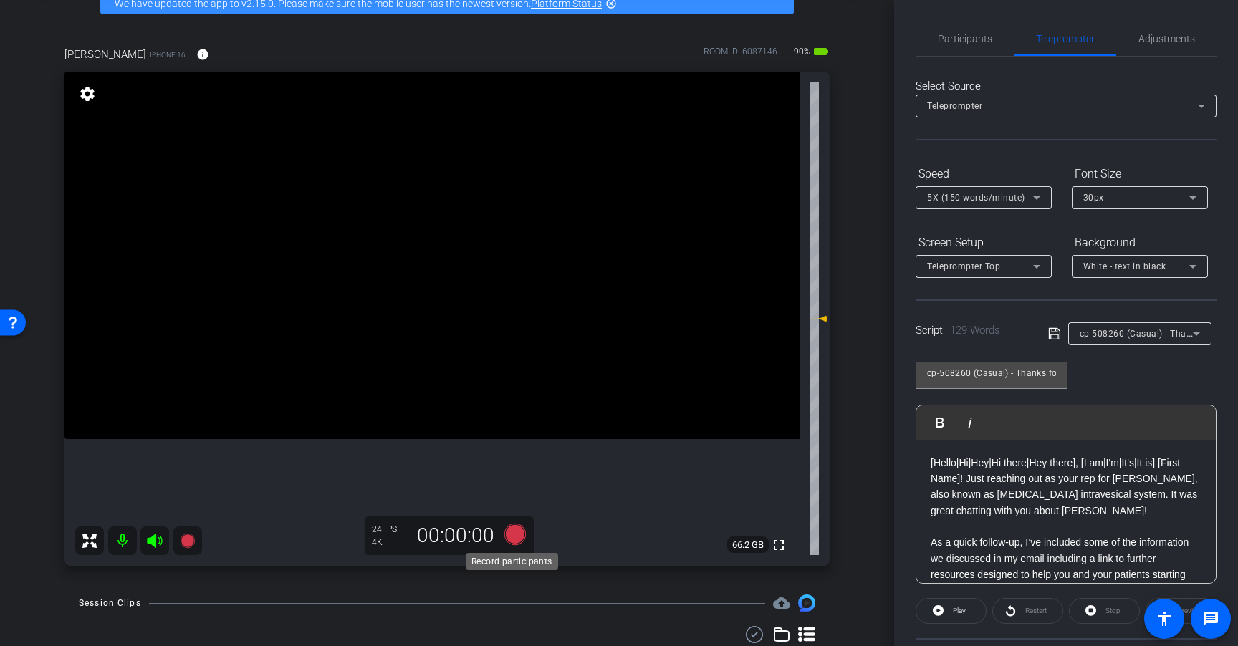
click at [510, 534] on icon at bounding box center [514, 534] width 21 height 21
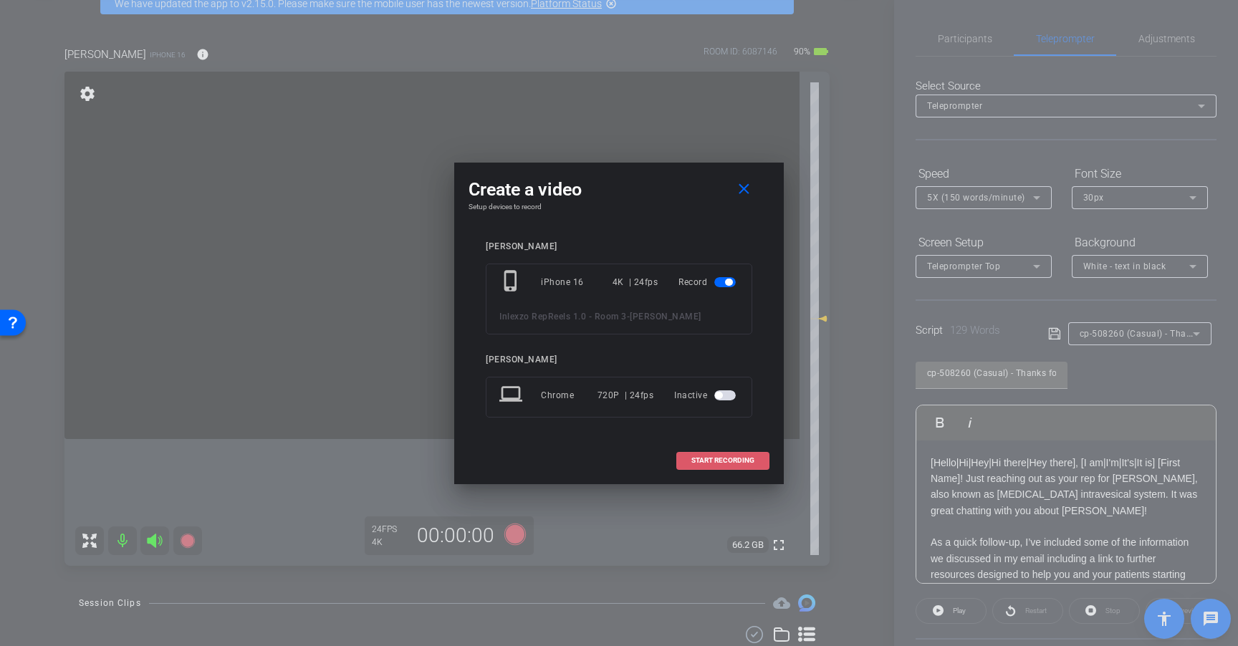
click at [721, 457] on span "START RECORDING" at bounding box center [722, 460] width 63 height 7
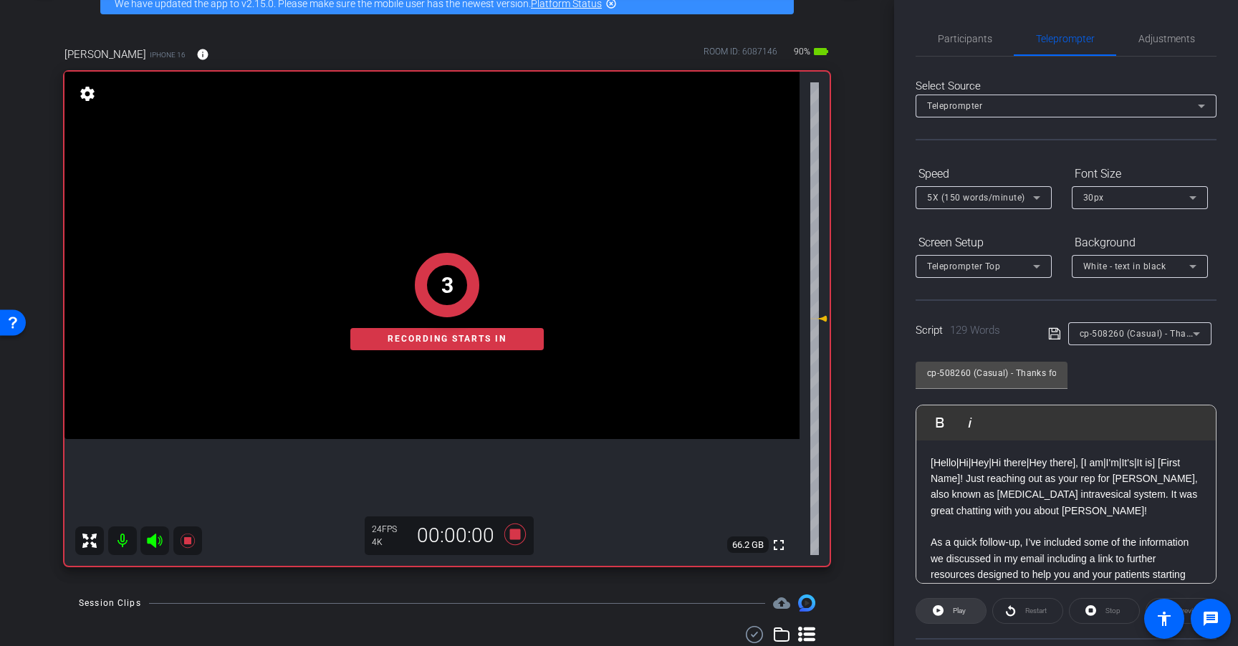
click at [960, 614] on span "Play" at bounding box center [957, 611] width 16 height 20
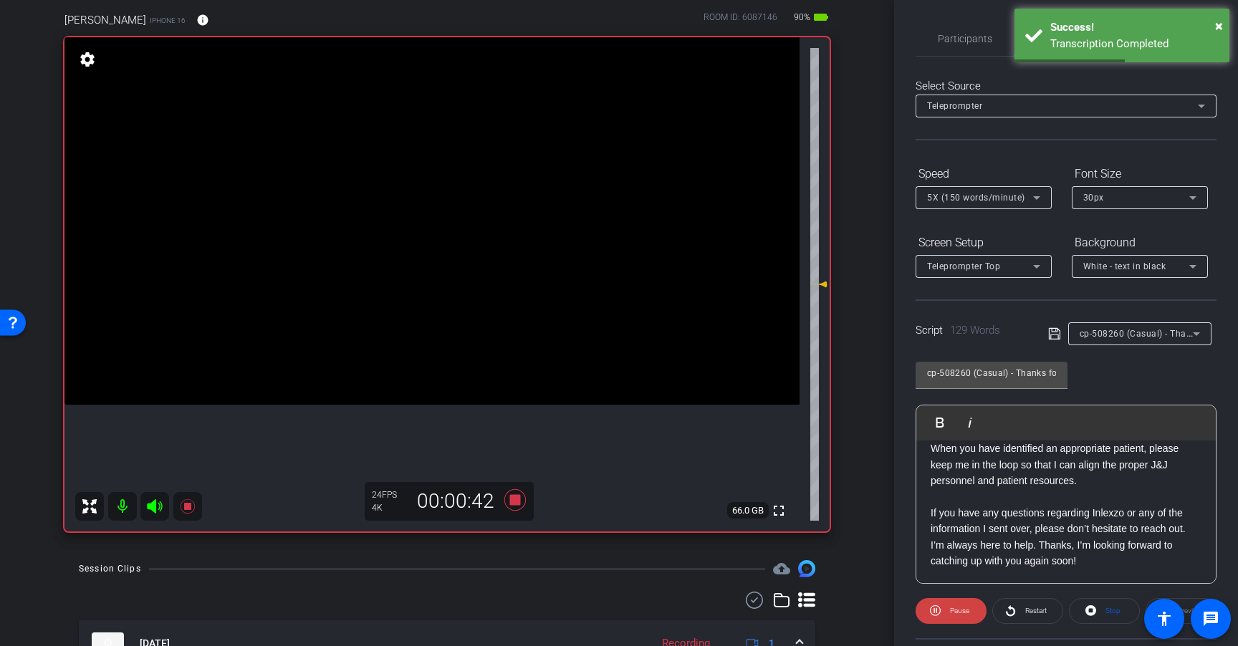
scroll to position [108, 0]
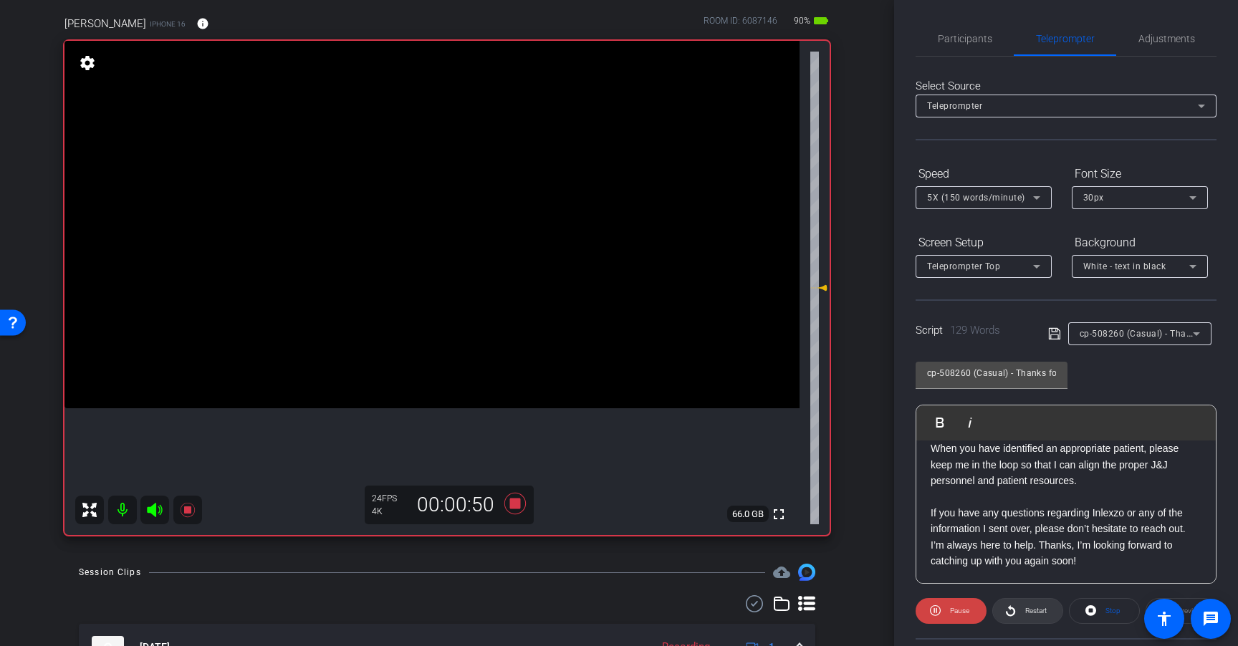
click at [1031, 614] on span "Restart" at bounding box center [1035, 611] width 21 height 8
click at [1013, 201] on span "5X (150 words/minute)" at bounding box center [976, 198] width 98 height 10
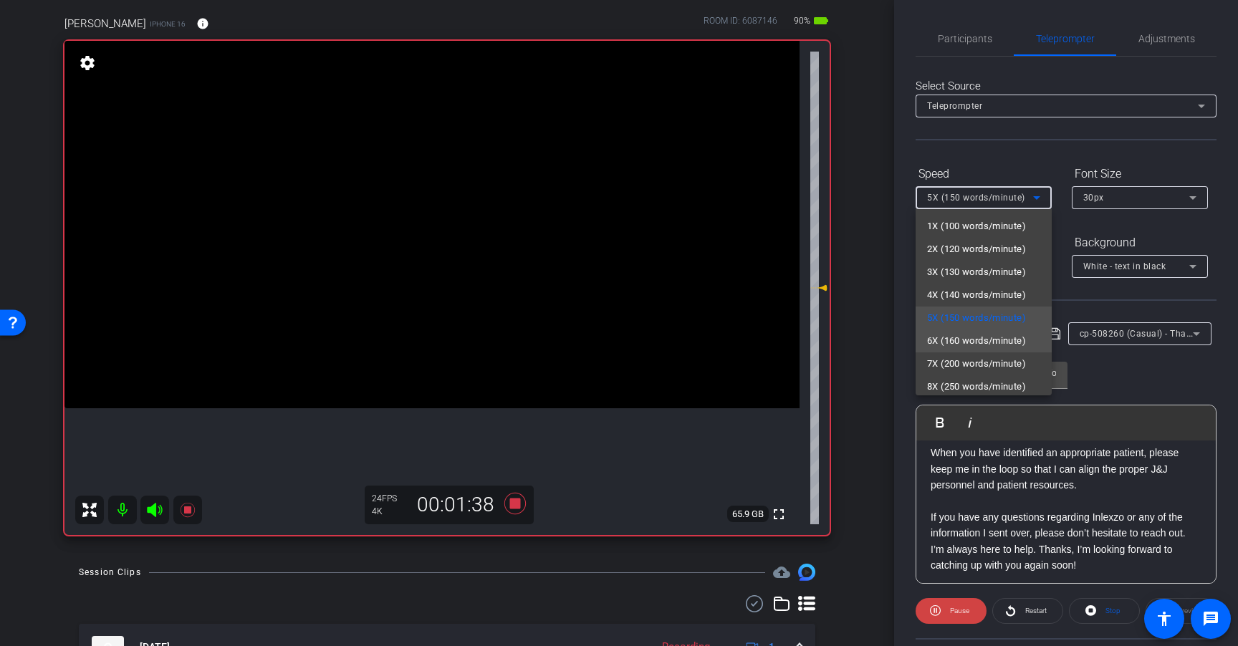
click at [993, 332] on span "6X (160 words/minute)" at bounding box center [976, 340] width 99 height 17
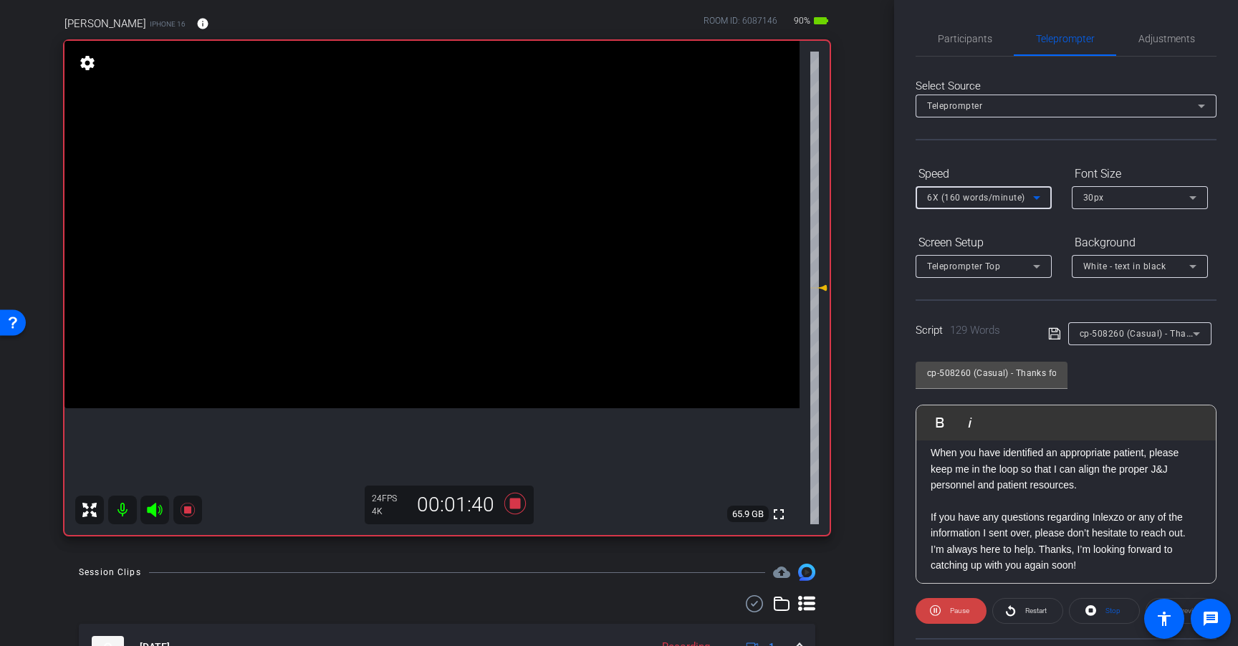
click at [995, 196] on span "6X (160 words/minute)" at bounding box center [976, 198] width 98 height 10
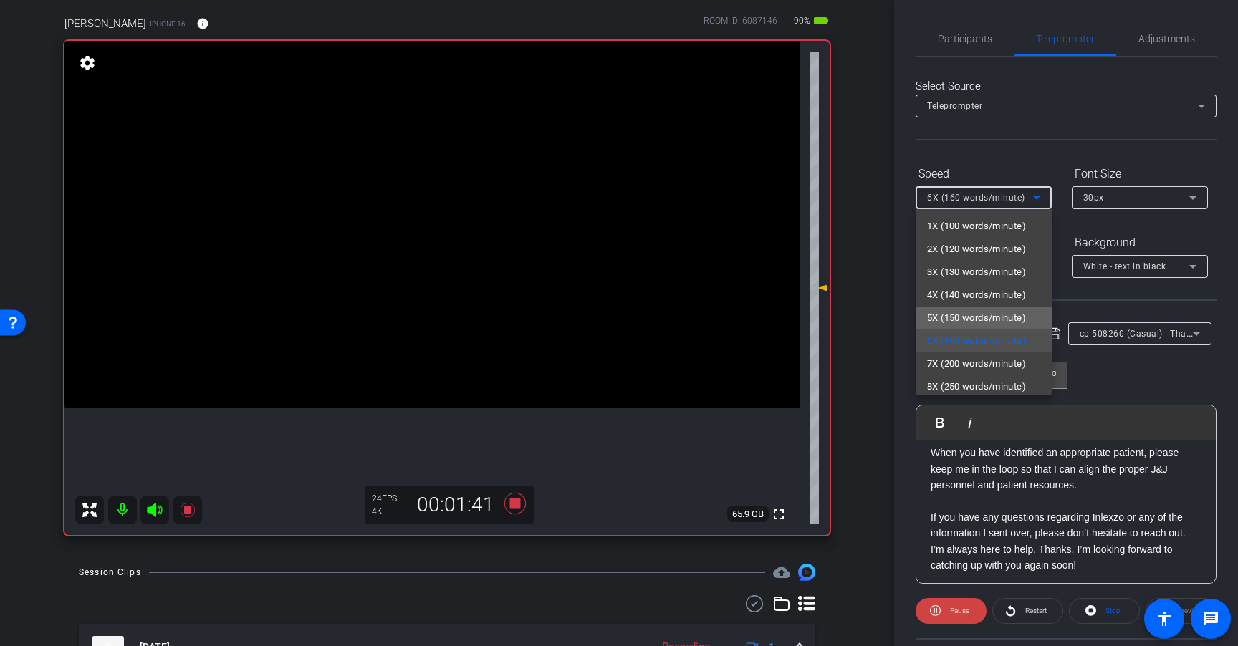
click at [990, 325] on span "5X (150 words/minute)" at bounding box center [976, 317] width 99 height 17
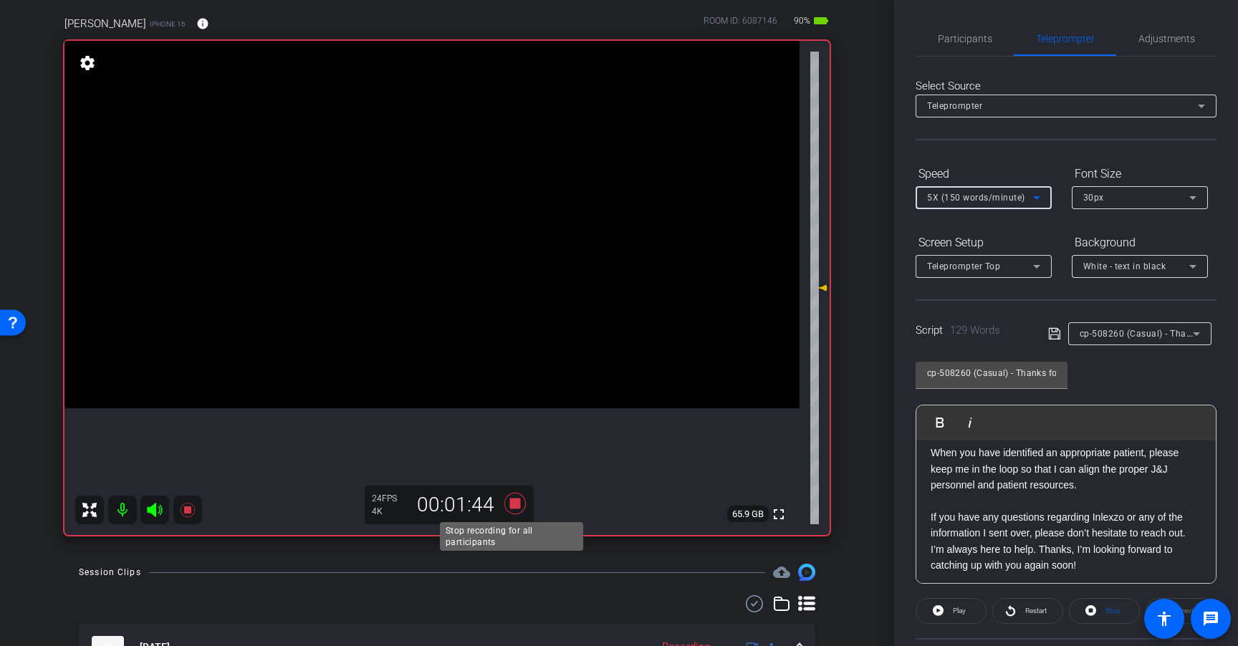
click at [513, 506] on icon at bounding box center [514, 503] width 21 height 21
click at [1178, 28] on span "Adjustments" at bounding box center [1166, 38] width 57 height 34
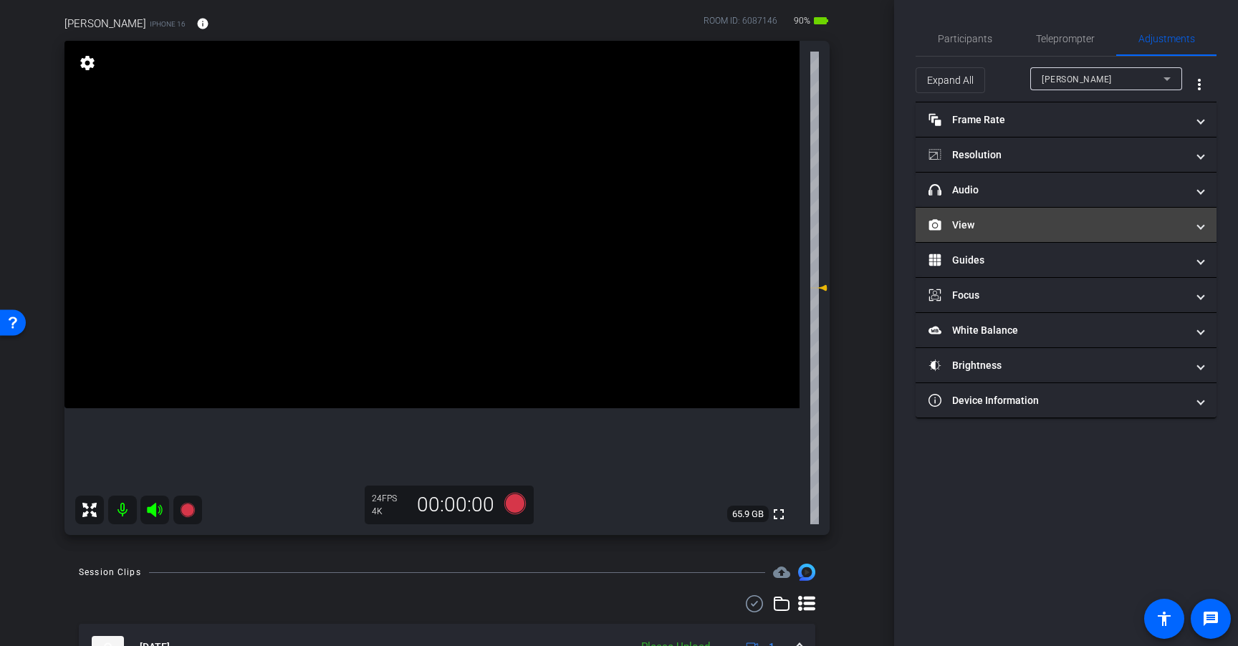
click at [1082, 231] on mat-panel-title "View" at bounding box center [1057, 225] width 258 height 15
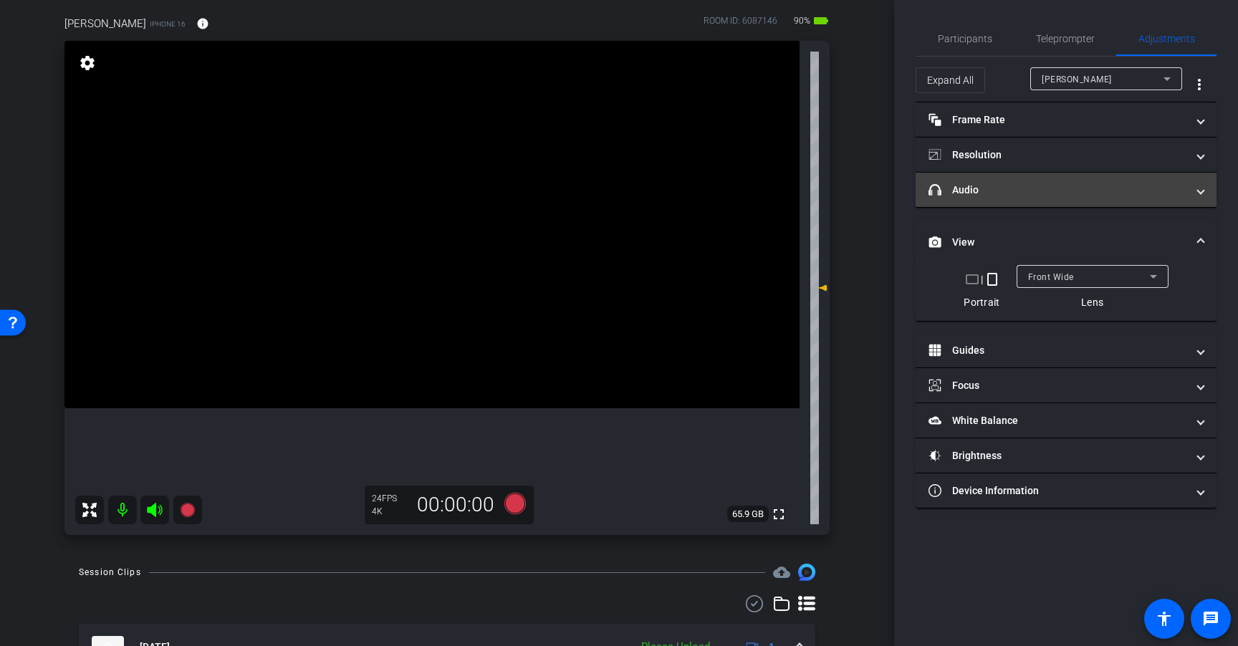
click at [1008, 175] on mat-expansion-panel-header "headphone icon Audio" at bounding box center [1065, 190] width 301 height 34
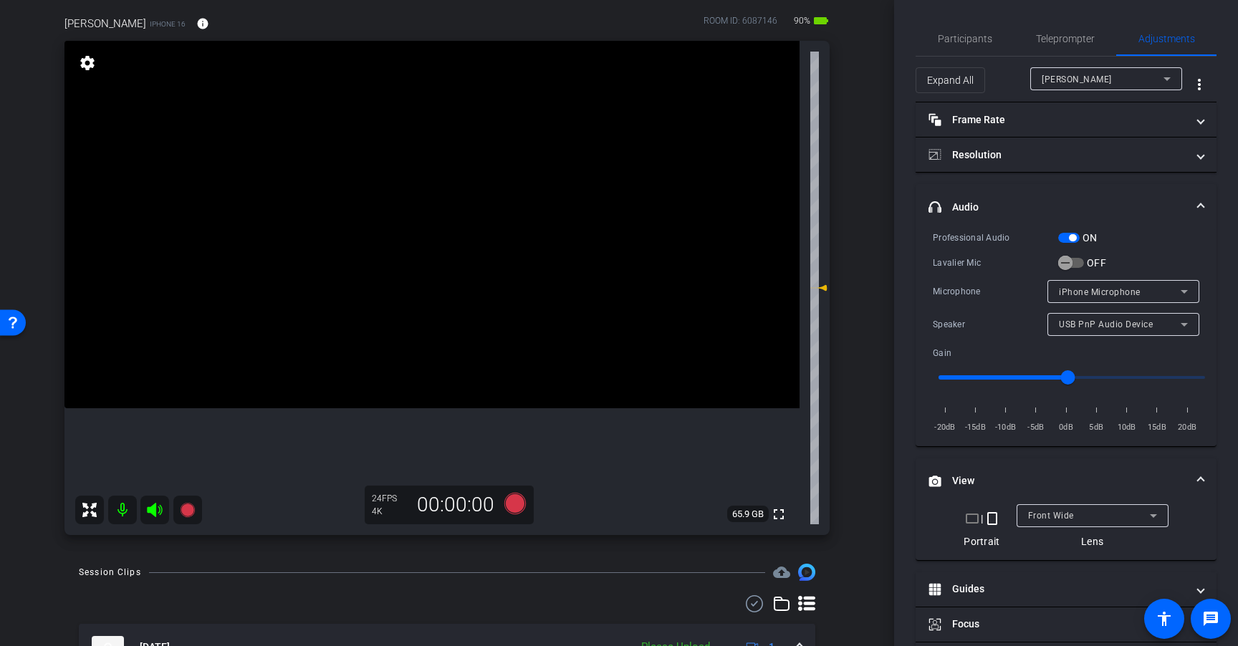
click at [1068, 238] on span "button" at bounding box center [1068, 238] width 21 height 10
click at [1061, 46] on span "Teleprompter" at bounding box center [1065, 38] width 59 height 34
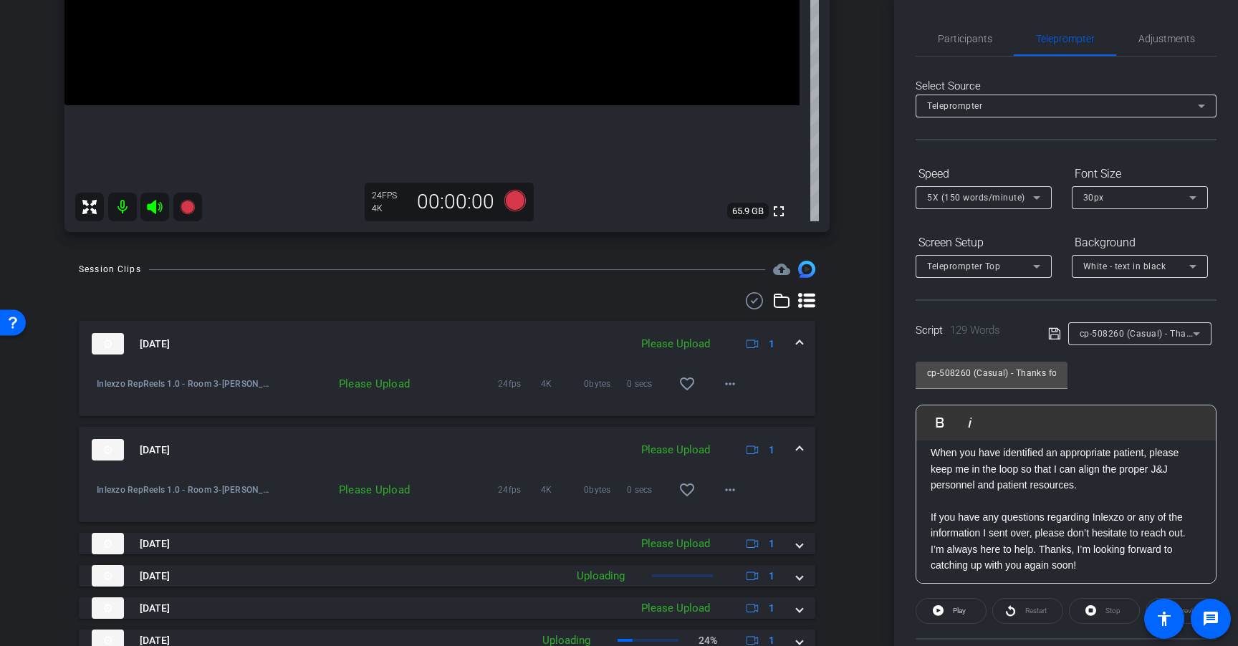
scroll to position [421, 0]
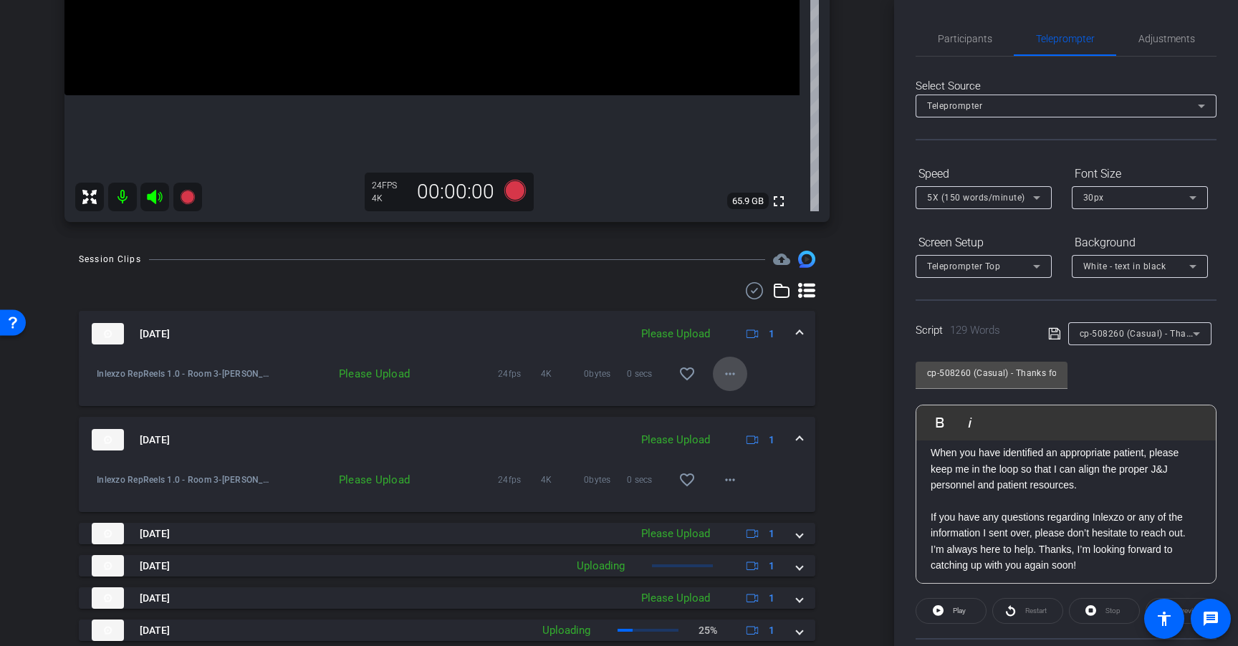
click at [729, 375] on mat-icon "more_horiz" at bounding box center [729, 373] width 17 height 17
click at [758, 397] on span "Upload" at bounding box center [745, 403] width 57 height 17
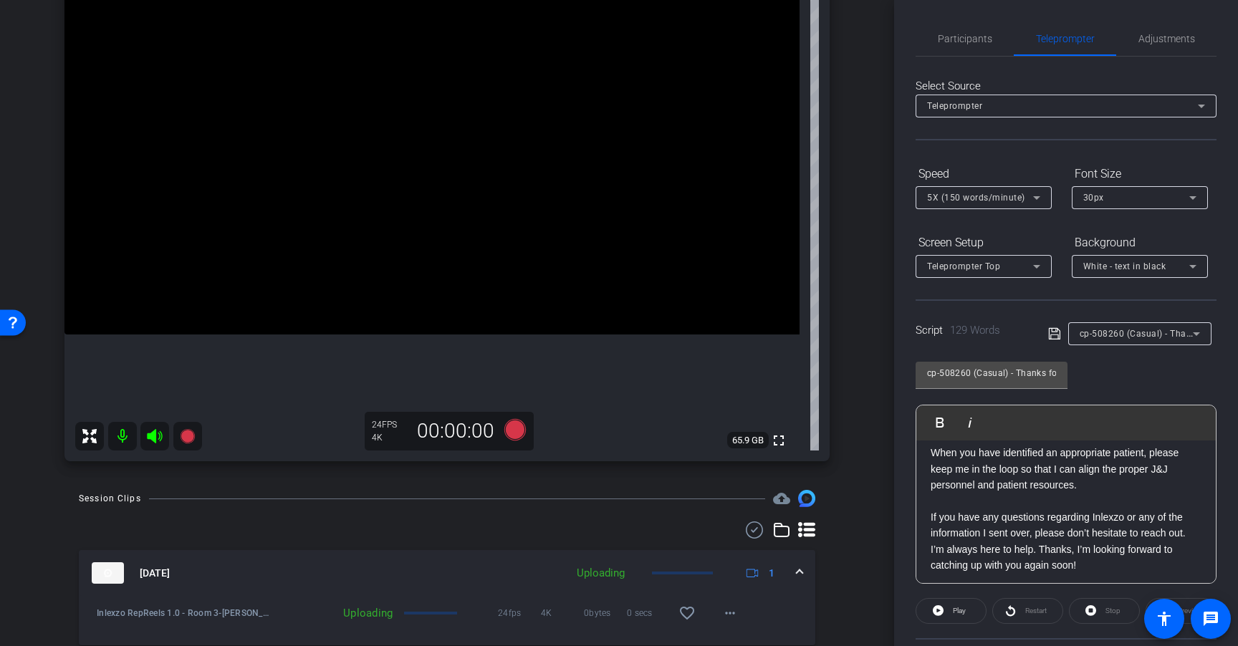
scroll to position [181, 0]
click at [1152, 32] on span "Adjustments" at bounding box center [1166, 38] width 57 height 34
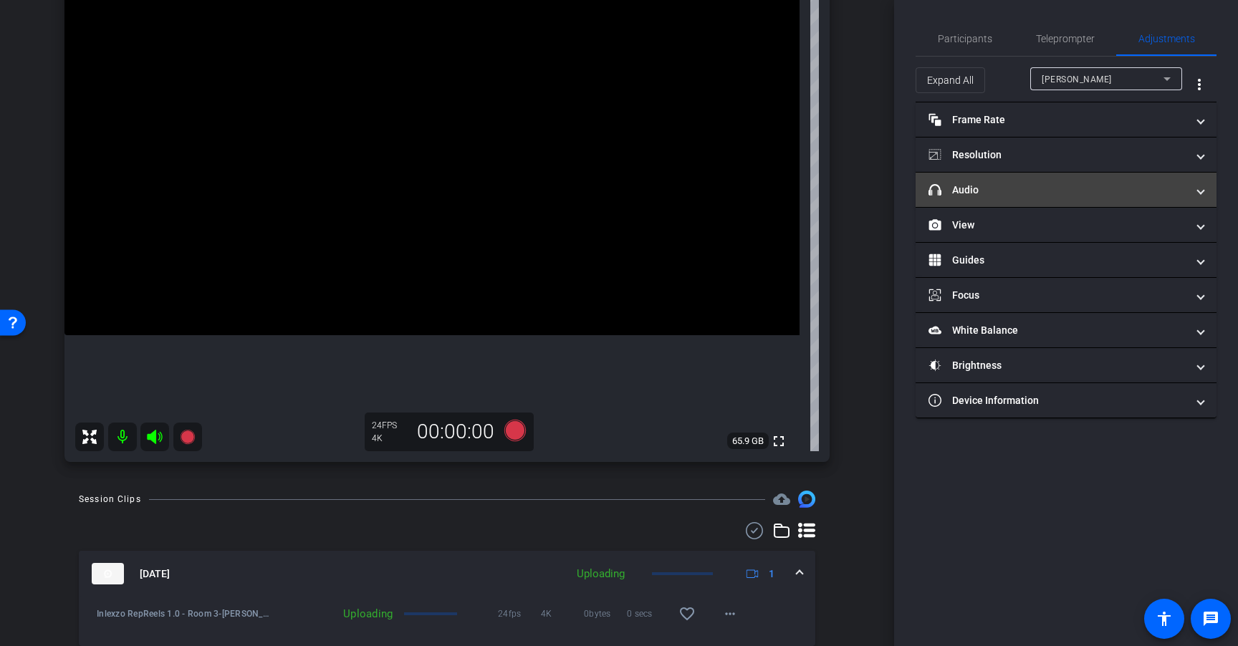
click at [1029, 196] on mat-panel-title "headphone icon Audio" at bounding box center [1057, 190] width 258 height 15
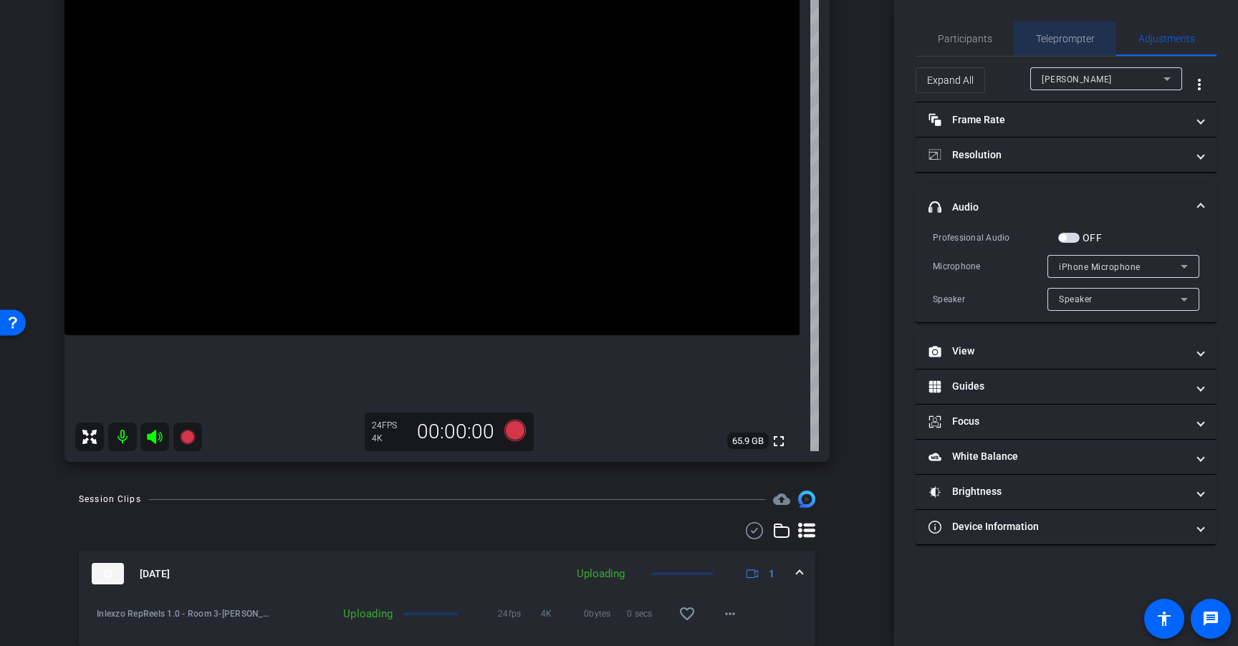
click at [1079, 40] on span "Teleprompter" at bounding box center [1065, 39] width 59 height 10
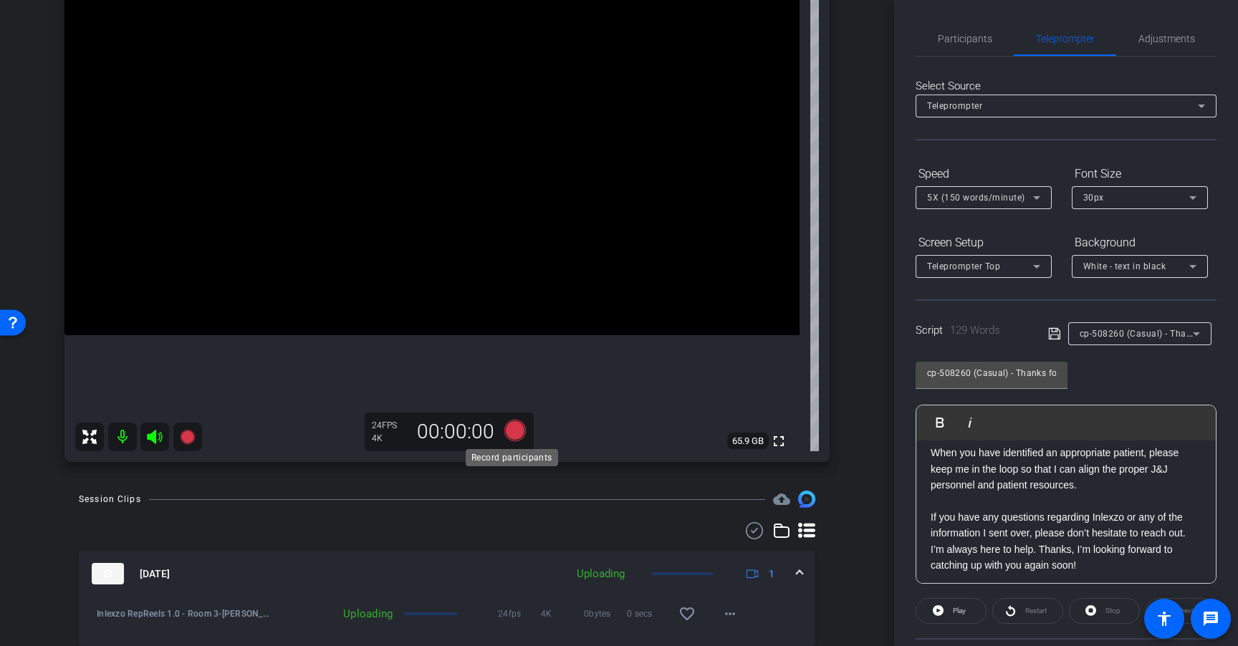
click at [510, 427] on icon at bounding box center [514, 430] width 21 height 21
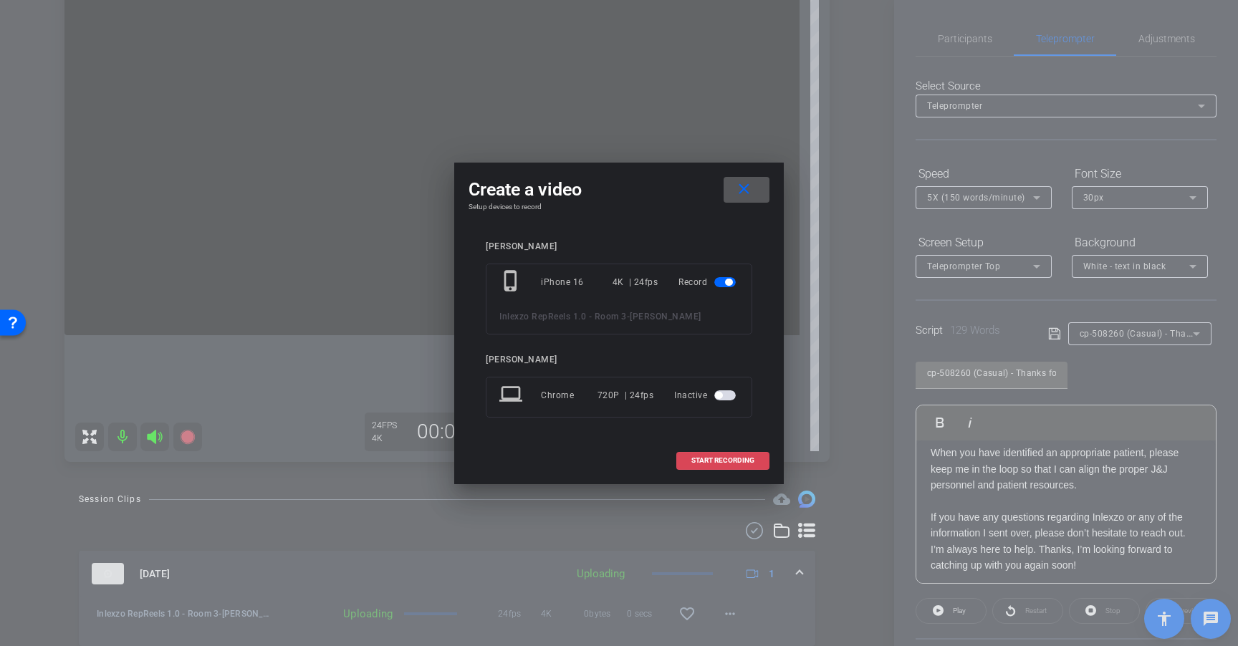
click at [727, 448] on span at bounding box center [723, 460] width 92 height 34
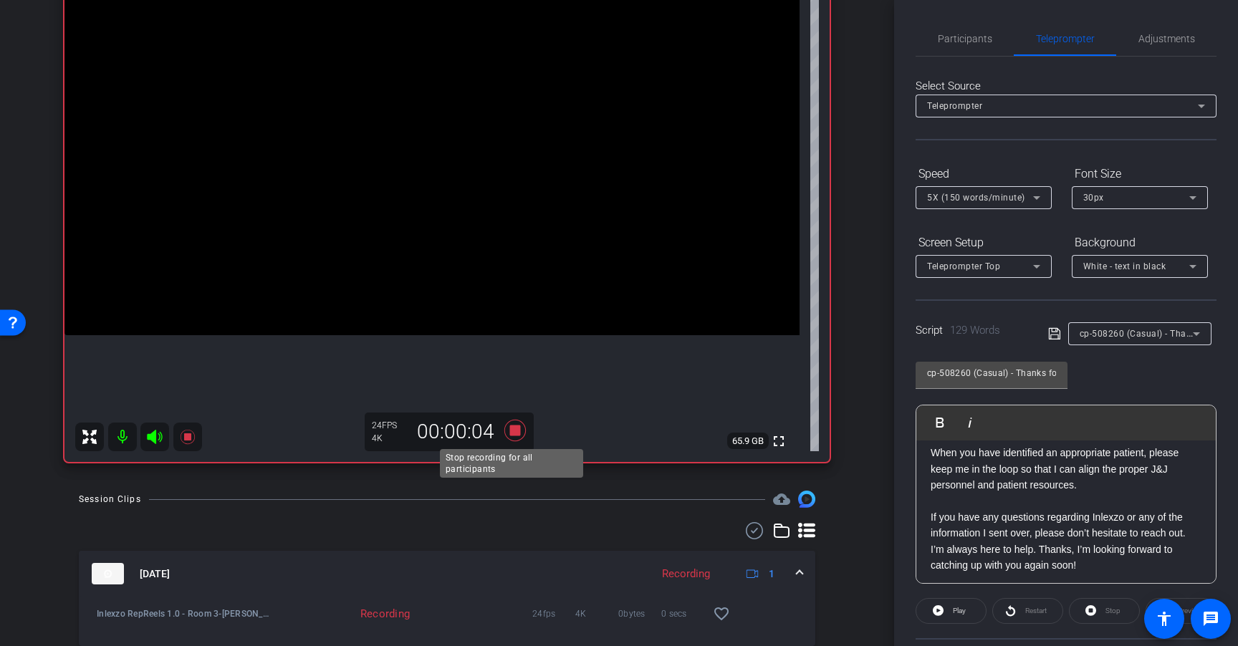
click at [511, 435] on icon at bounding box center [515, 431] width 34 height 26
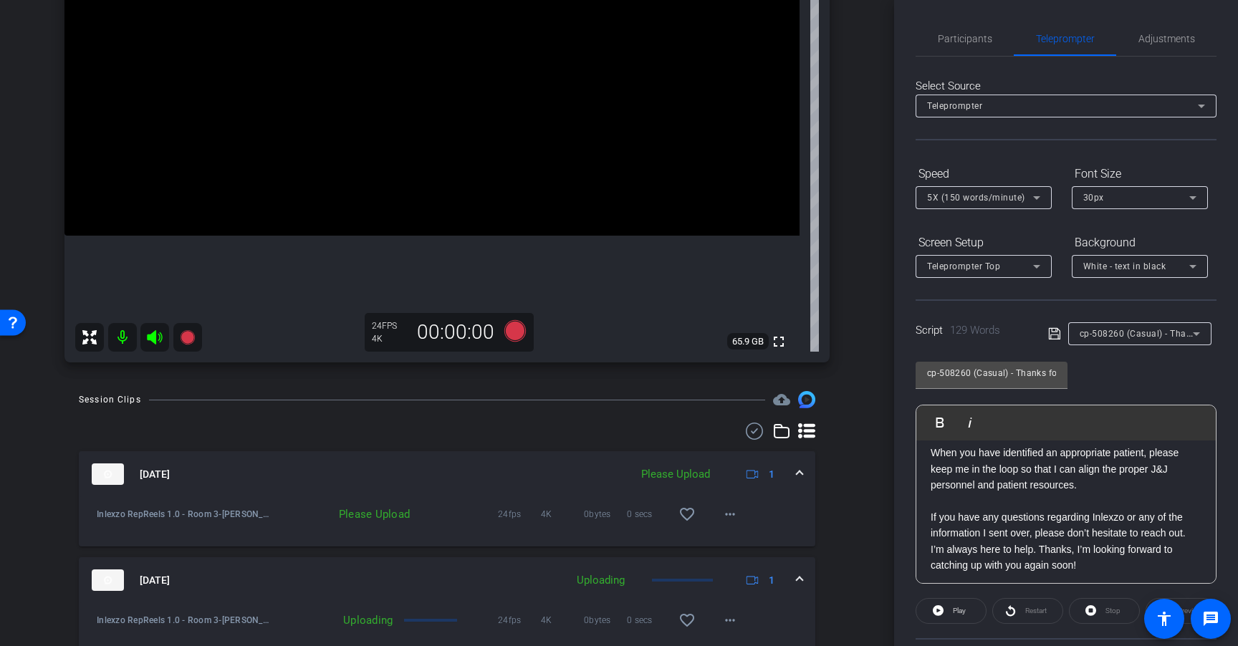
scroll to position [286, 0]
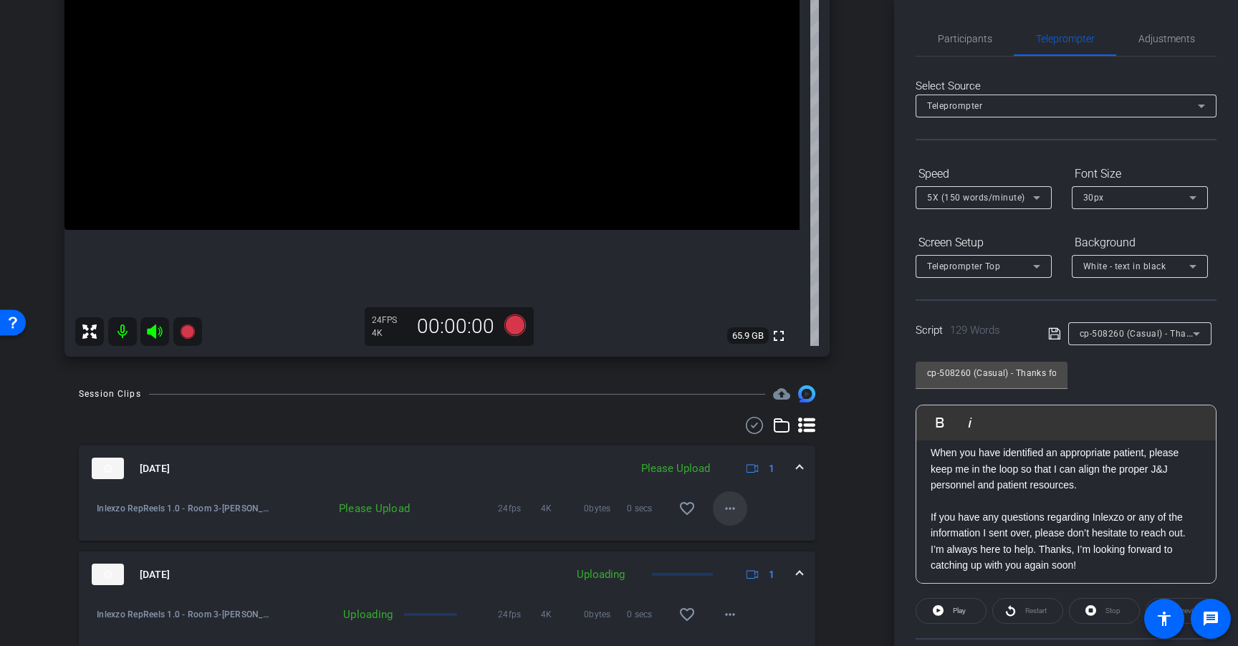
click at [729, 510] on mat-icon "more_horiz" at bounding box center [729, 508] width 17 height 17
click at [748, 540] on span "Upload" at bounding box center [745, 538] width 57 height 17
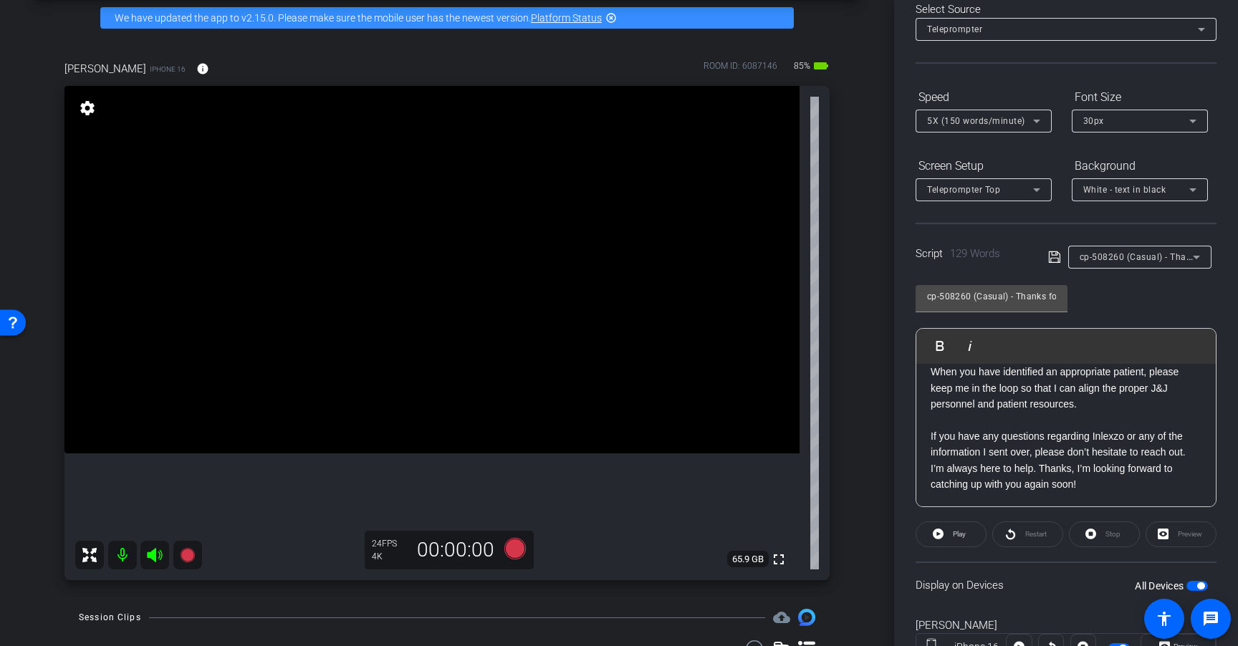
scroll to position [87, 0]
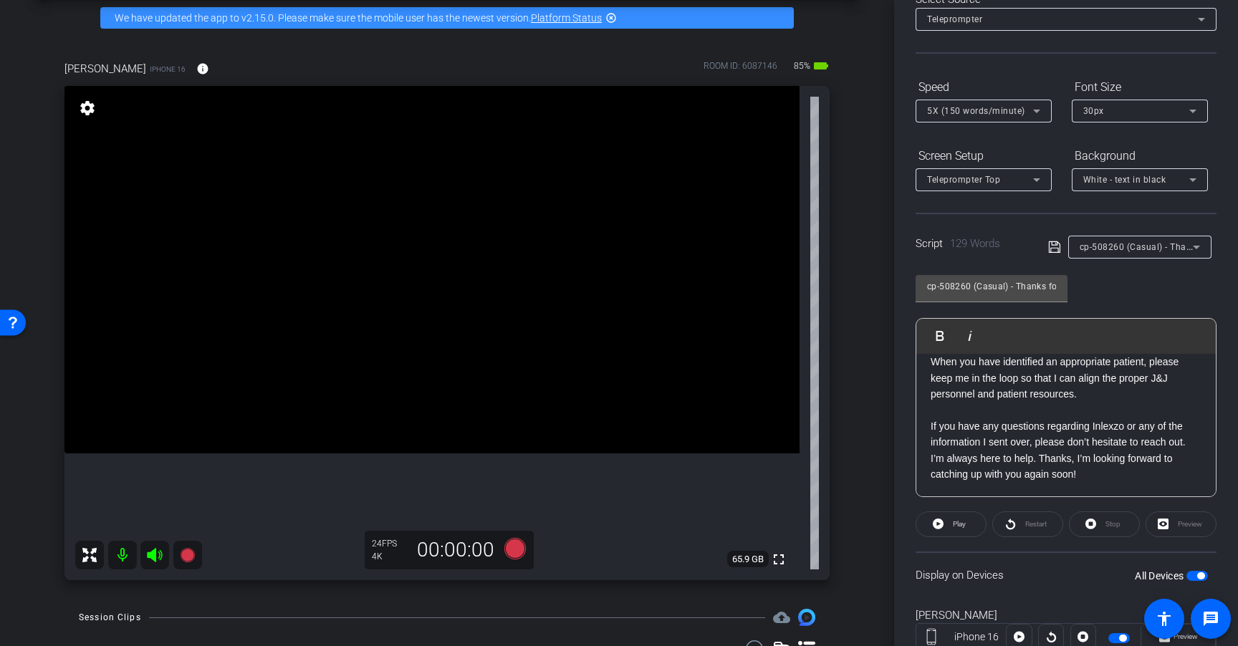
click at [1197, 574] on span "button" at bounding box center [1200, 575] width 7 height 7
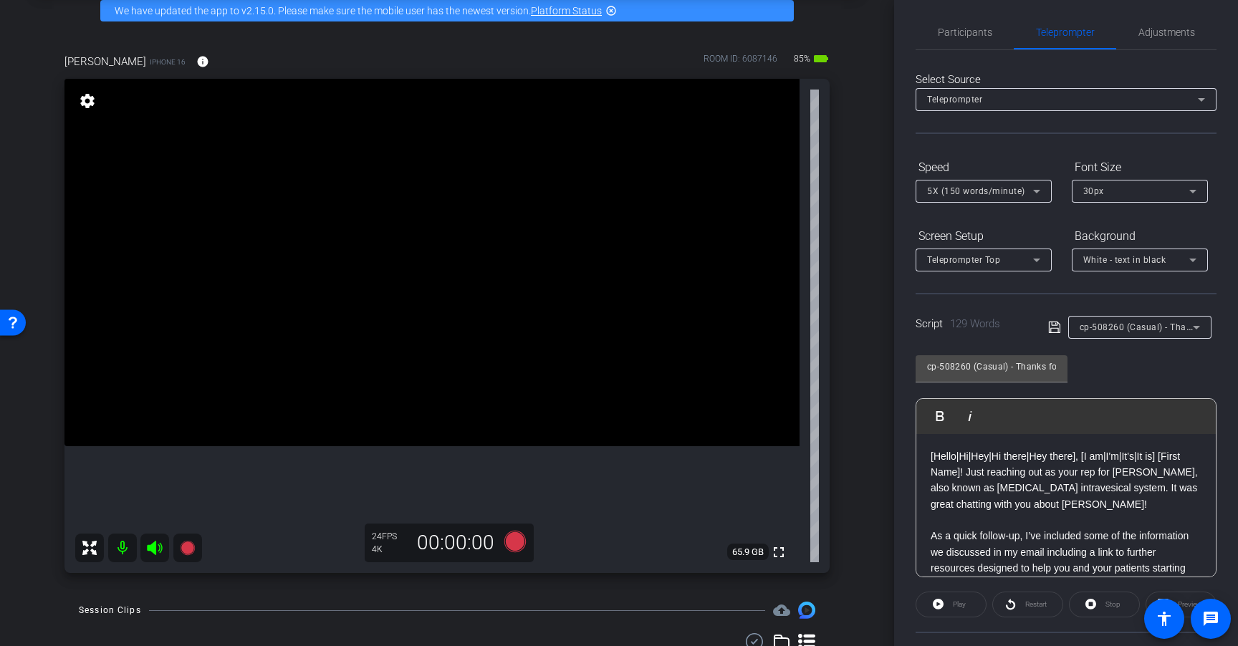
scroll to position [0, 0]
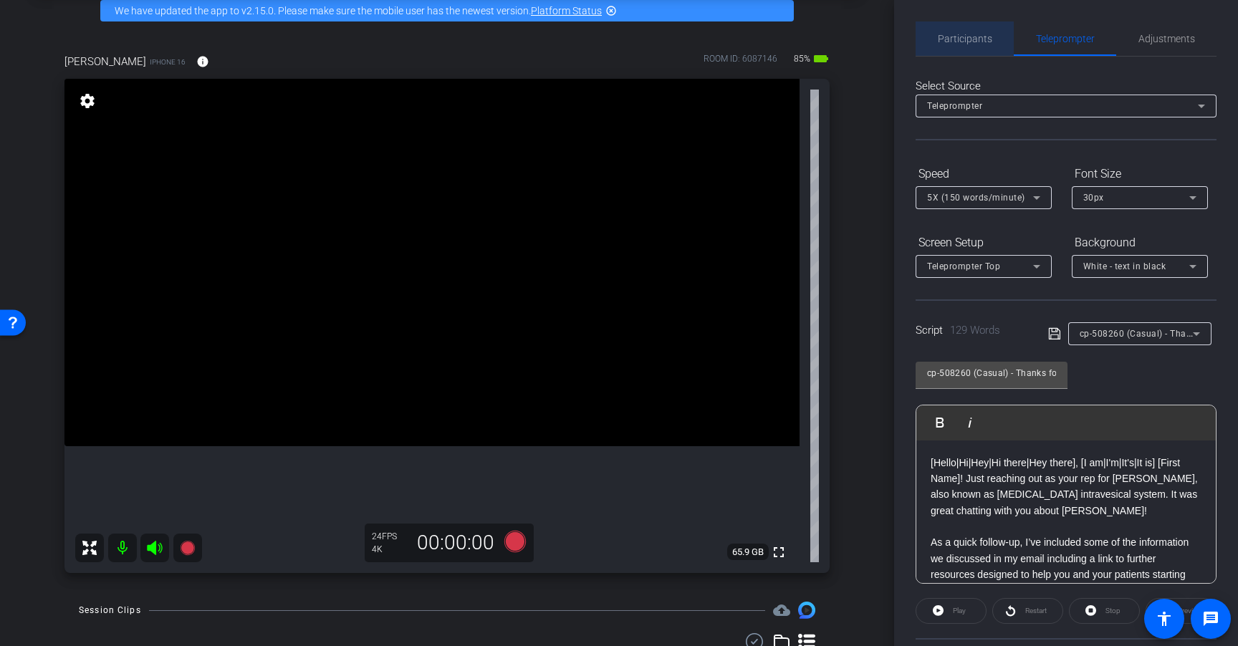
click at [975, 37] on span "Participants" at bounding box center [964, 39] width 54 height 10
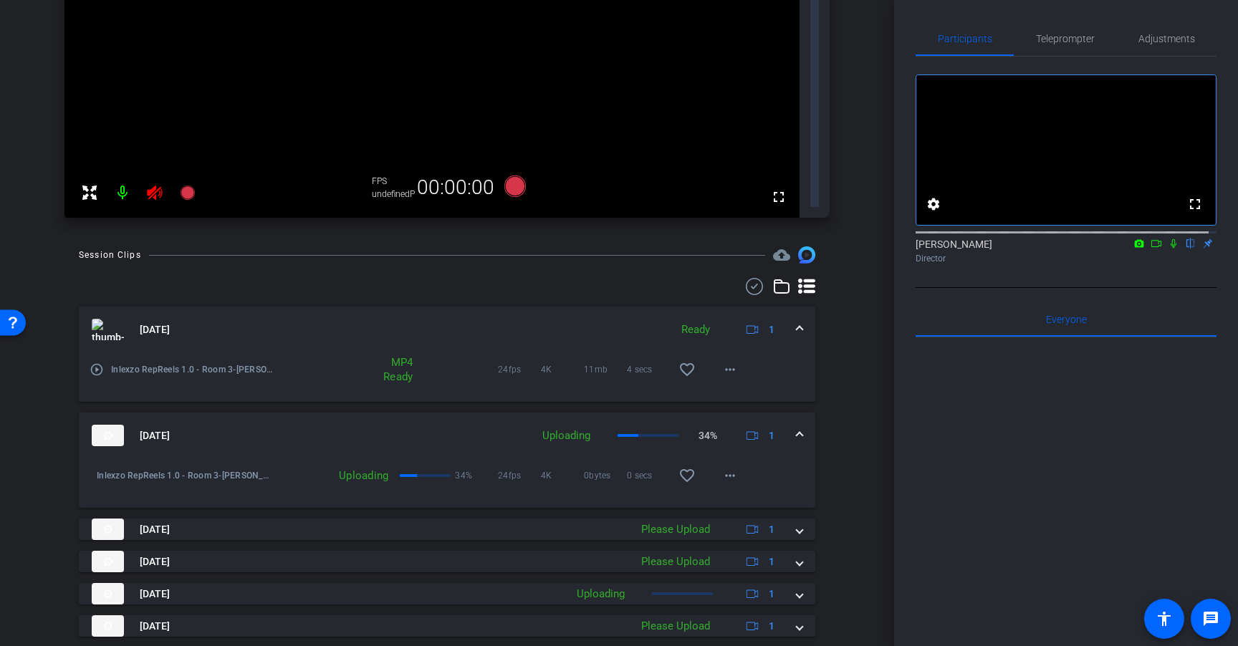
scroll to position [166, 0]
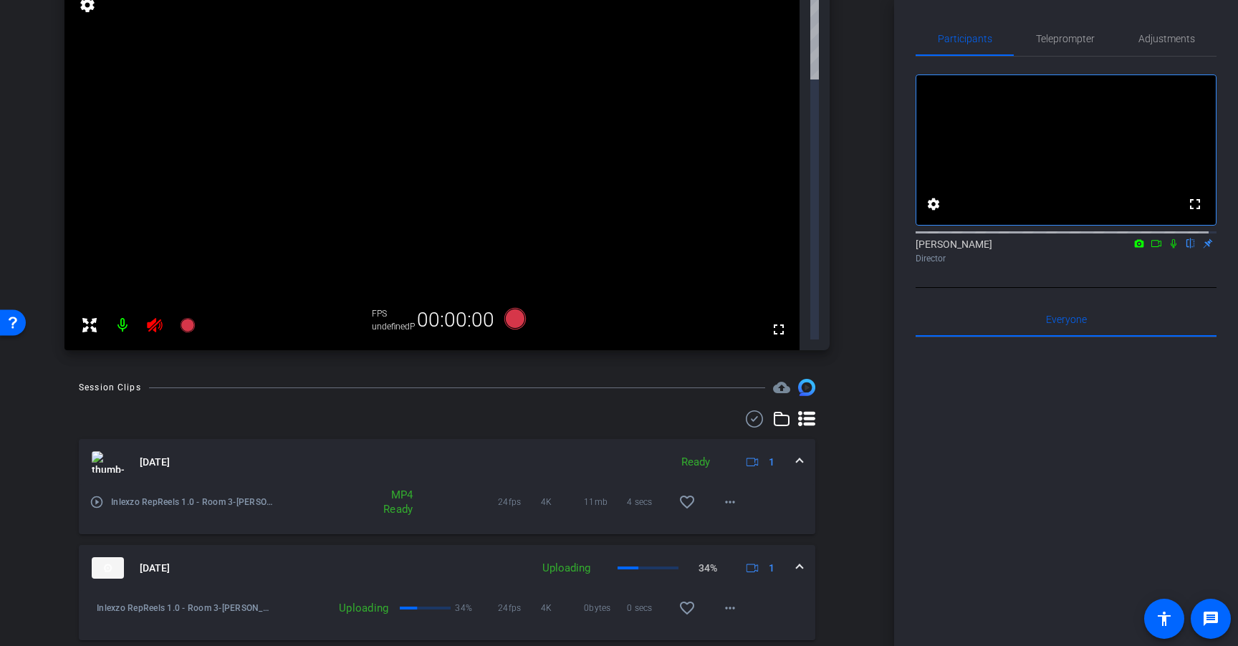
click at [159, 318] on icon at bounding box center [154, 325] width 15 height 14
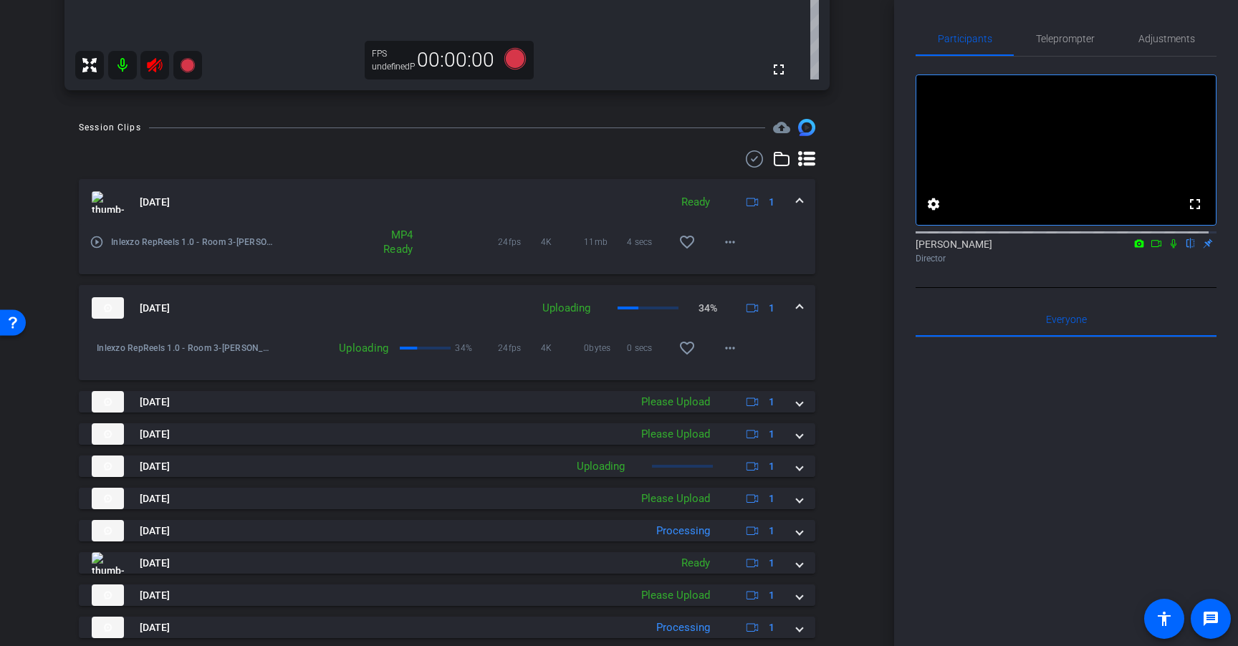
click at [150, 67] on div at bounding box center [138, 65] width 127 height 29
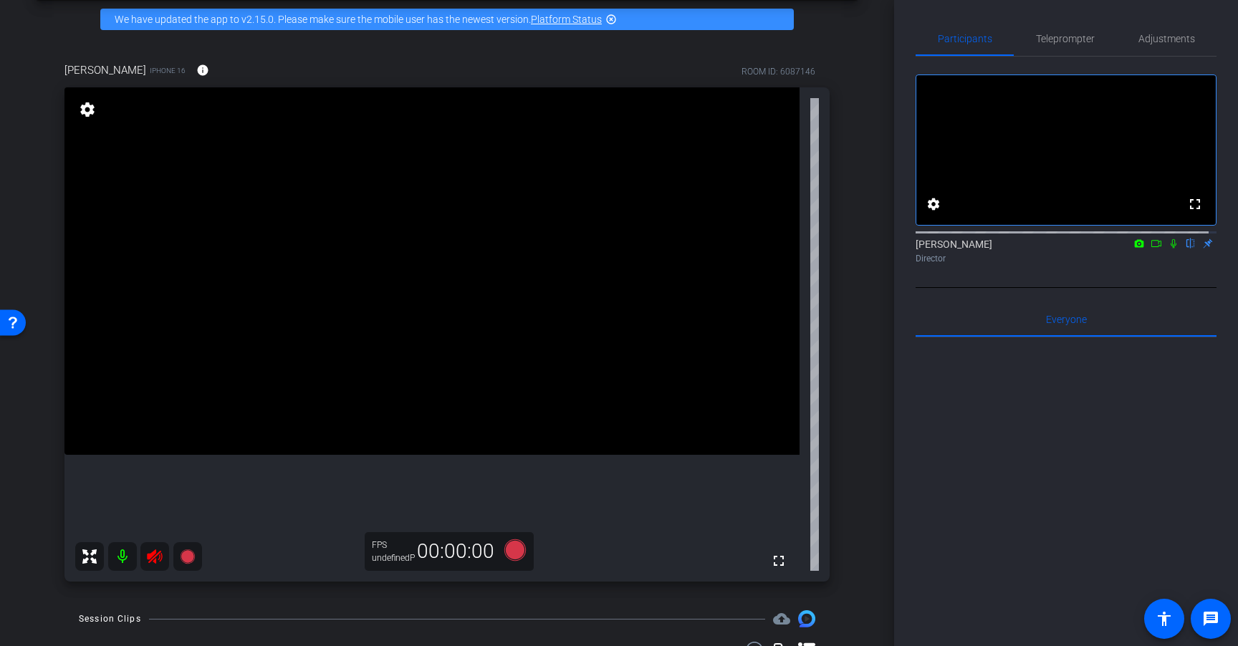
scroll to position [66, 0]
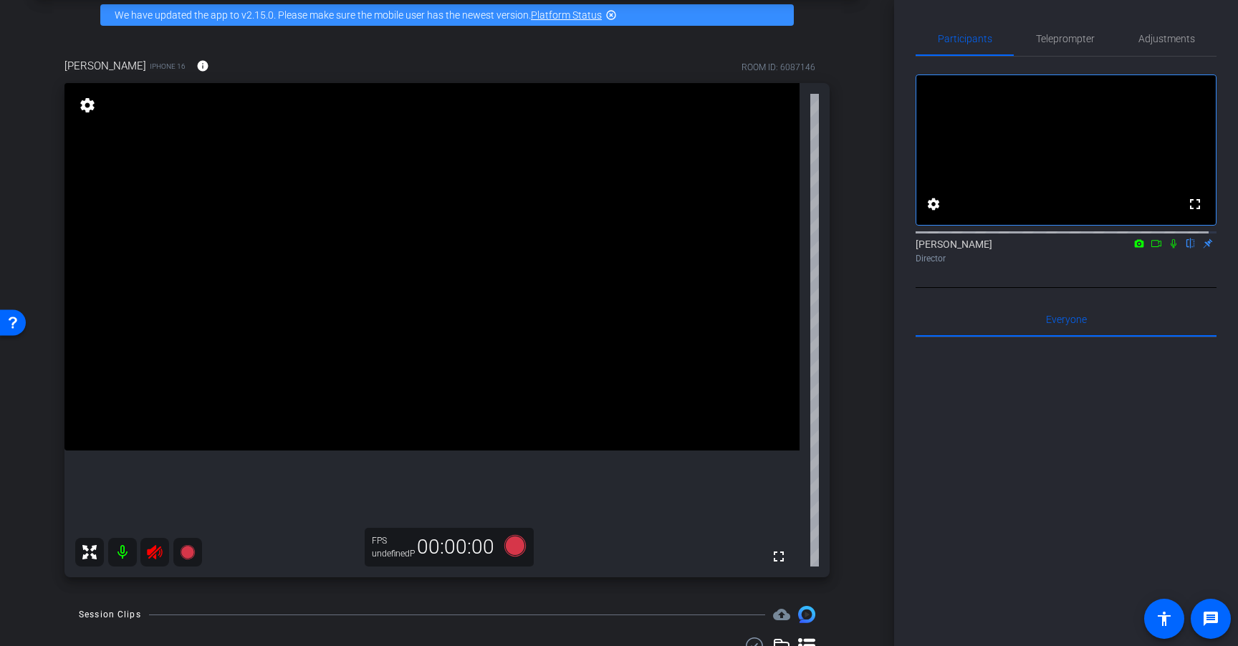
click at [155, 554] on div at bounding box center [138, 552] width 127 height 29
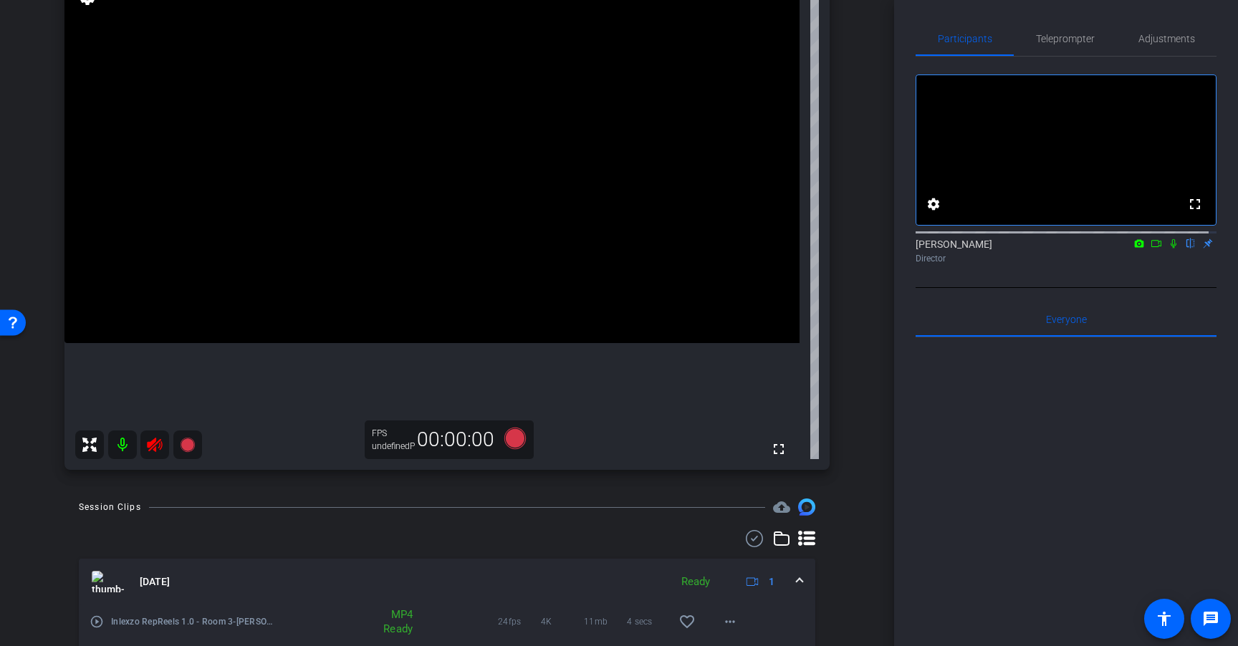
scroll to position [201, 0]
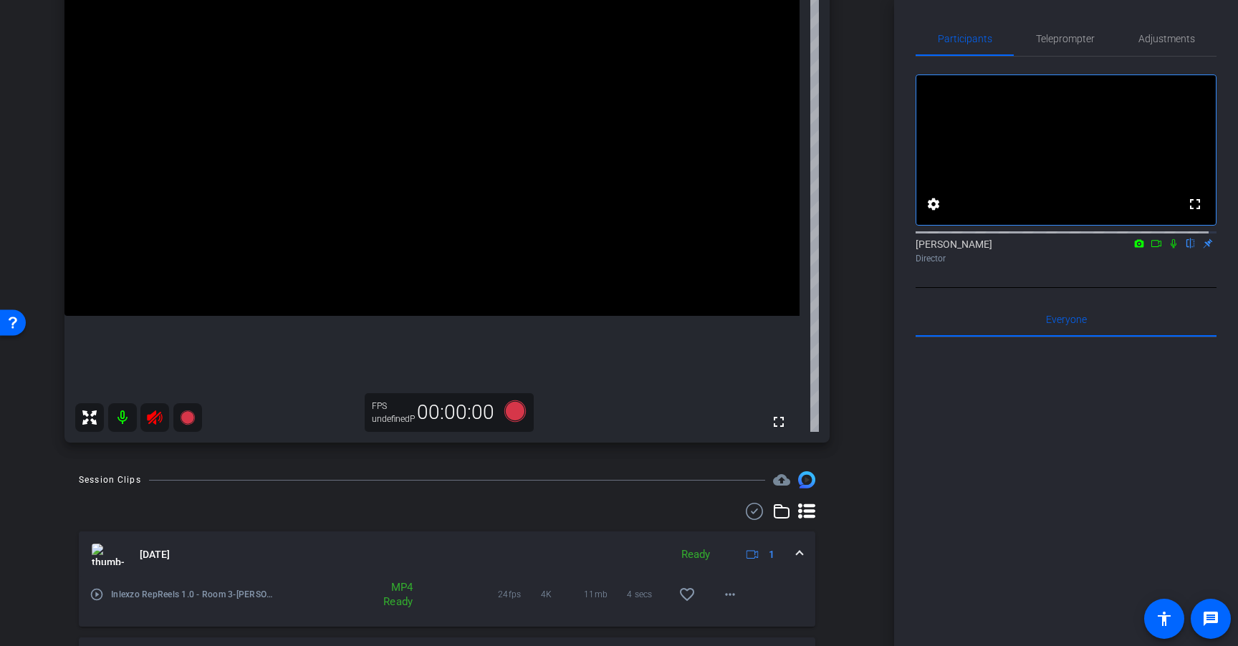
click at [155, 418] on div at bounding box center [138, 417] width 127 height 29
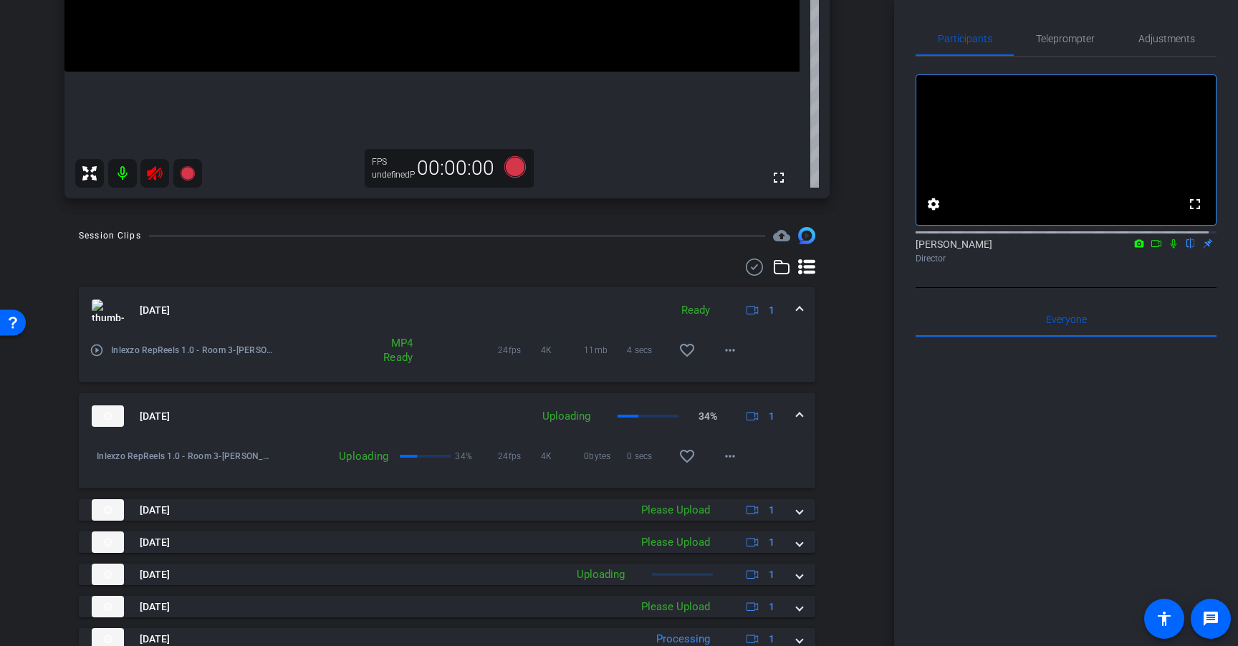
scroll to position [596, 0]
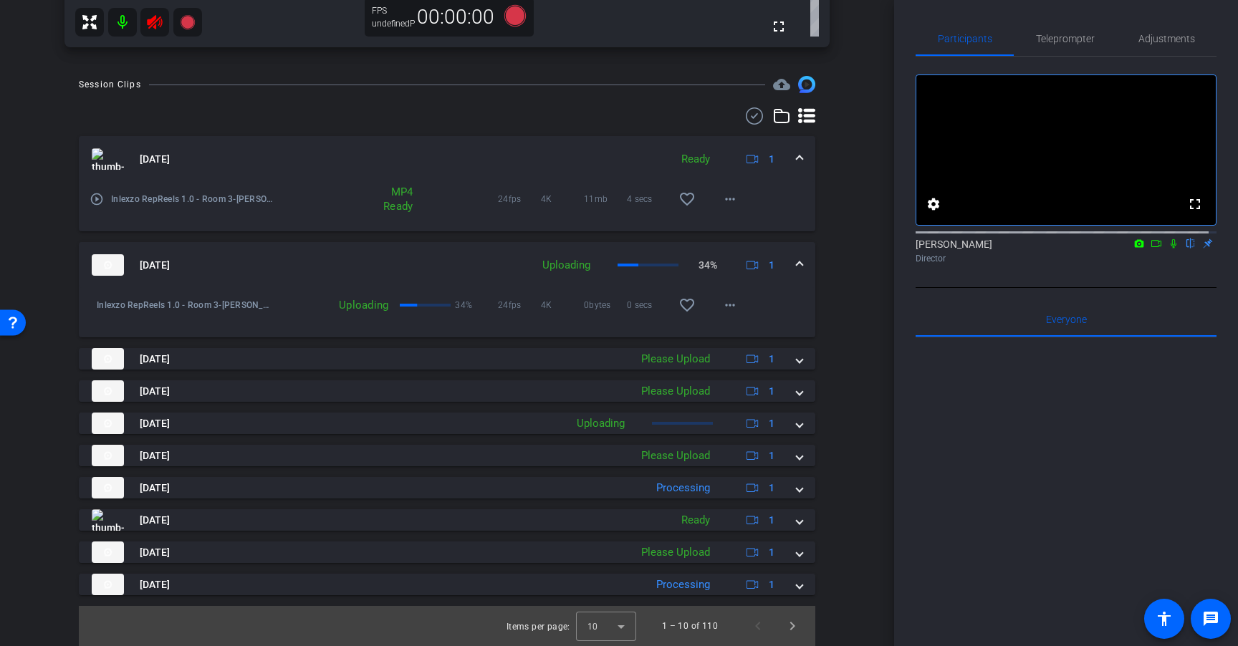
click at [508, 259] on mat-panel-title "Aug 26, 2025" at bounding box center [308, 264] width 432 height 21
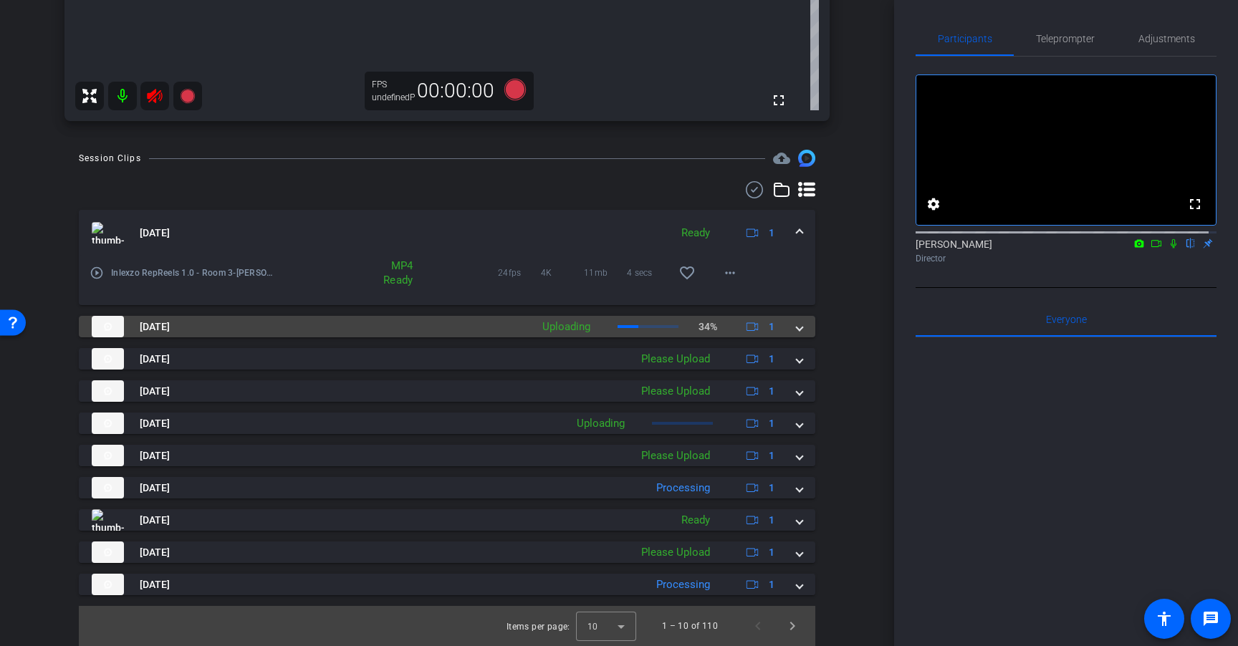
scroll to position [522, 0]
click at [493, 326] on mat-panel-title "Aug 26, 2025" at bounding box center [308, 326] width 432 height 21
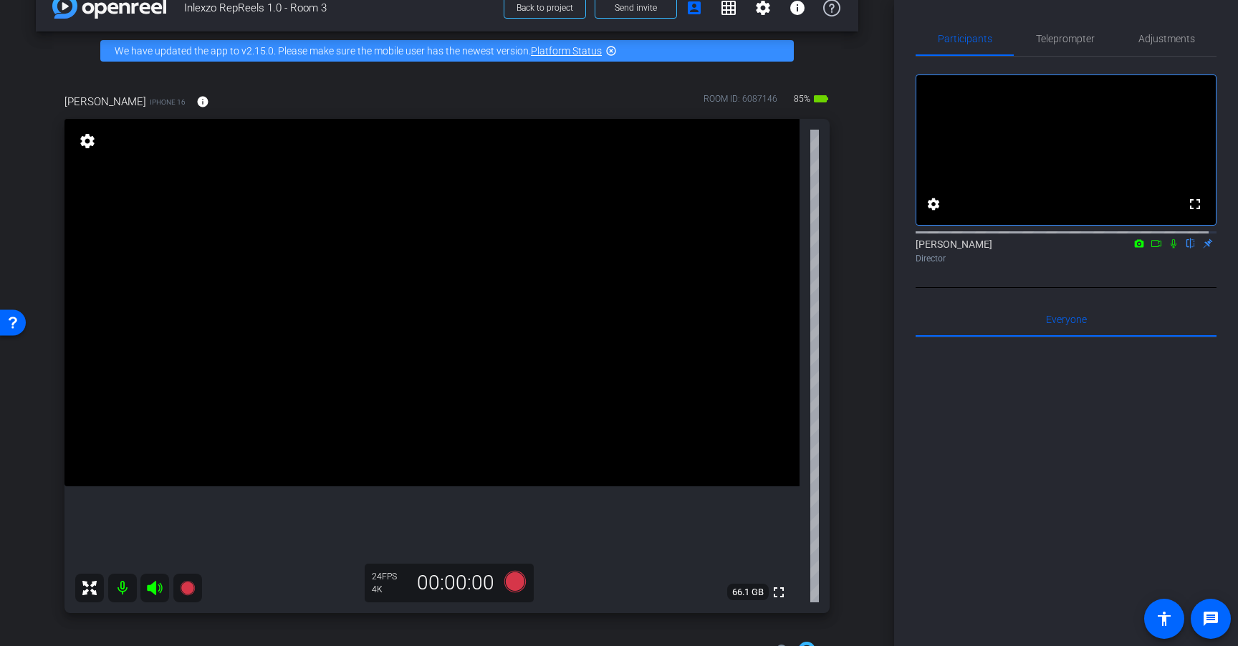
scroll to position [38, 0]
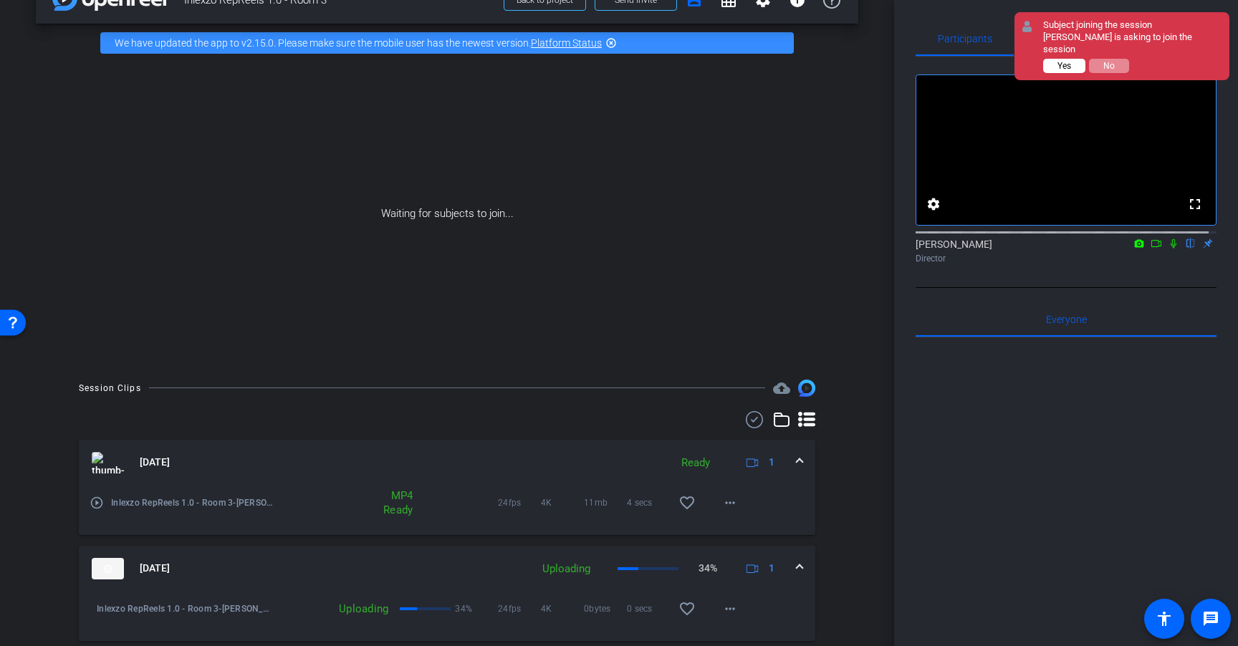
click at [1069, 61] on span "Yes" at bounding box center [1064, 66] width 14 height 10
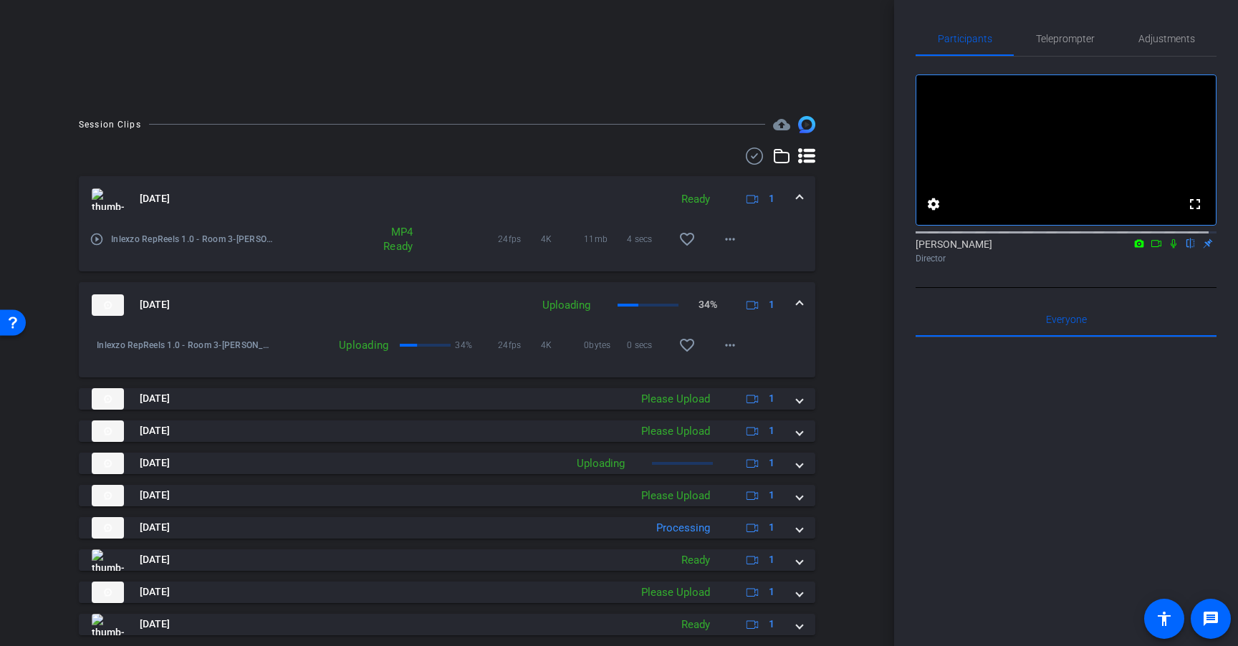
scroll to position [300, 0]
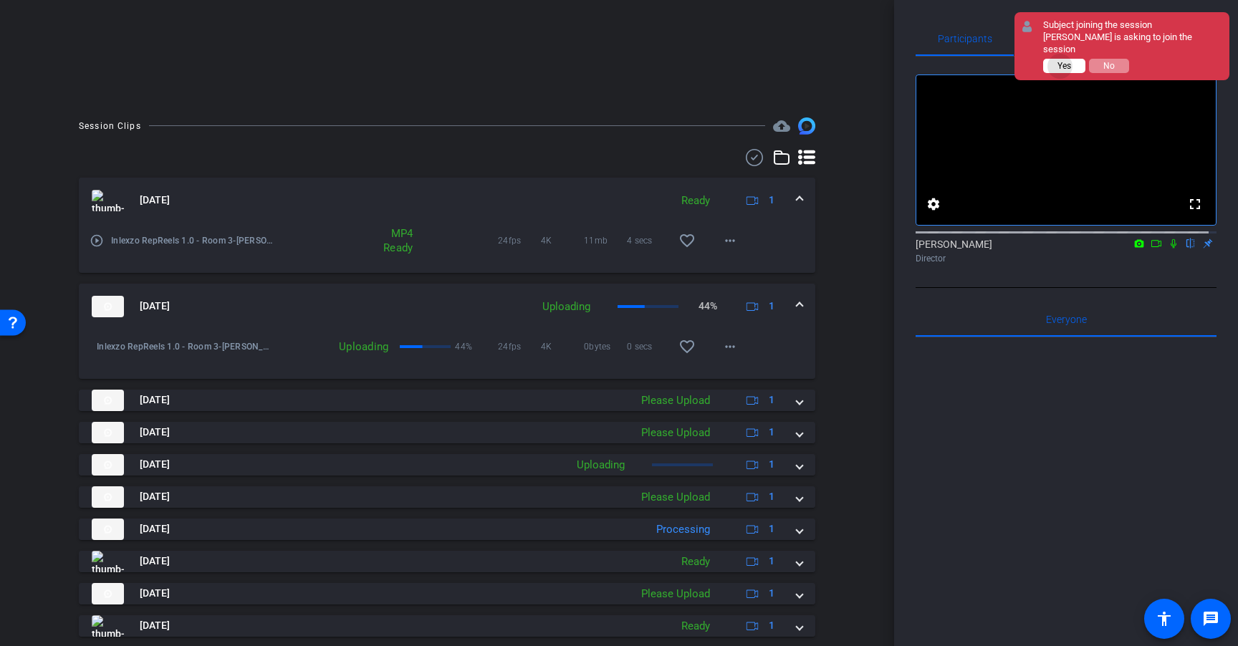
click at [1060, 61] on span "Yes" at bounding box center [1064, 66] width 14 height 10
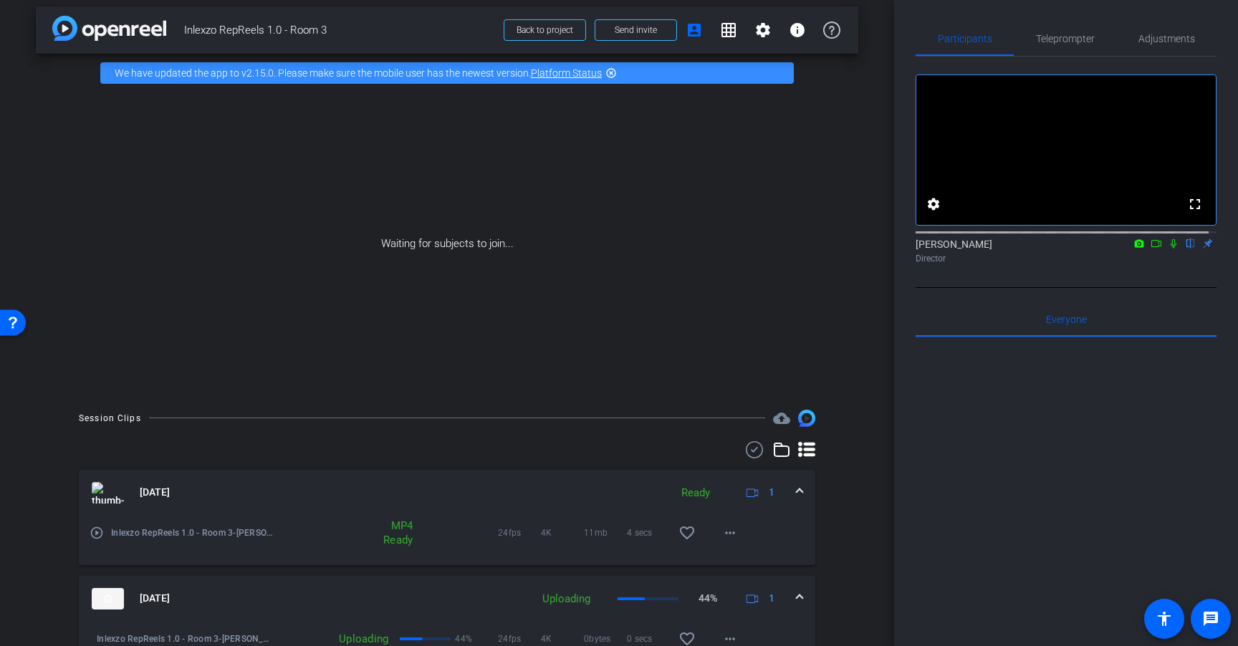
scroll to position [0, 0]
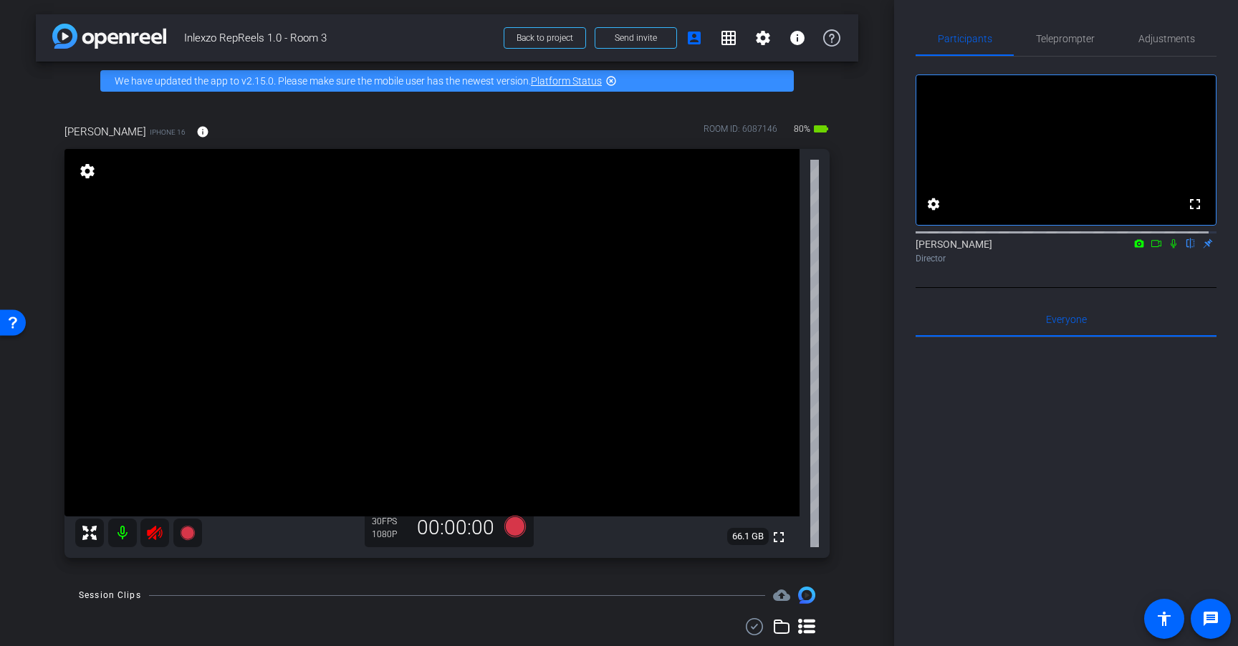
click at [158, 532] on icon at bounding box center [154, 532] width 17 height 17
click at [150, 533] on div at bounding box center [138, 532] width 127 height 29
click at [154, 535] on div at bounding box center [138, 532] width 127 height 29
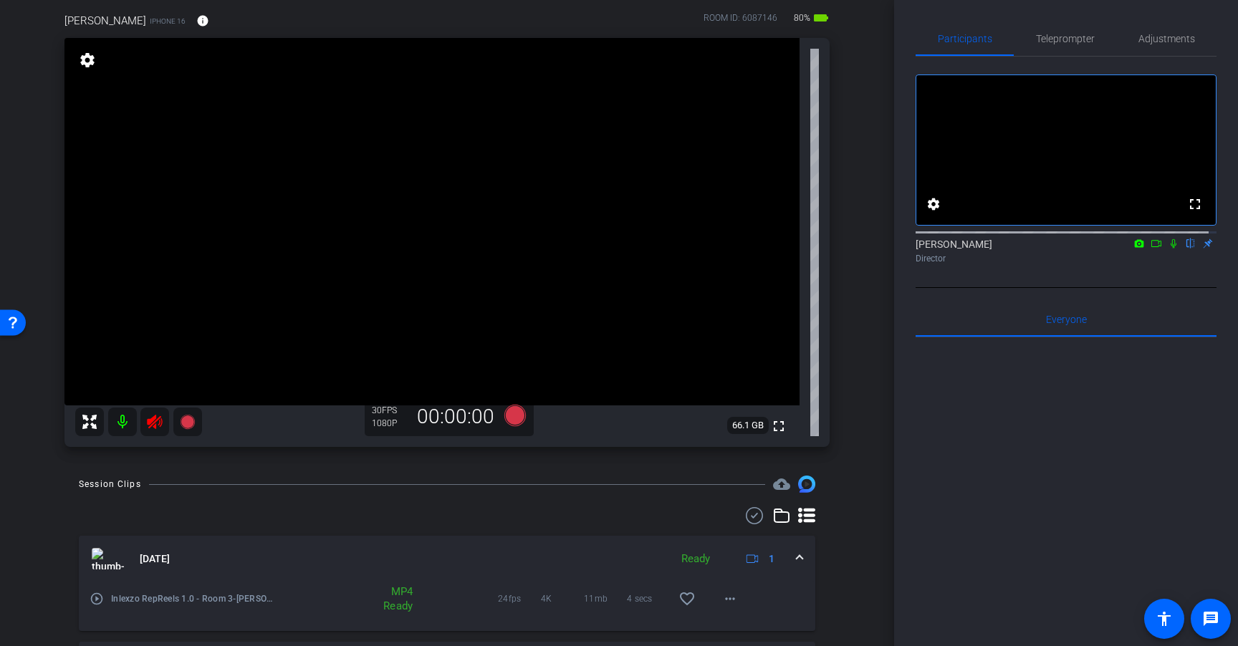
scroll to position [113, 0]
click at [156, 420] on div at bounding box center [138, 419] width 127 height 29
click at [158, 420] on icon at bounding box center [154, 419] width 17 height 17
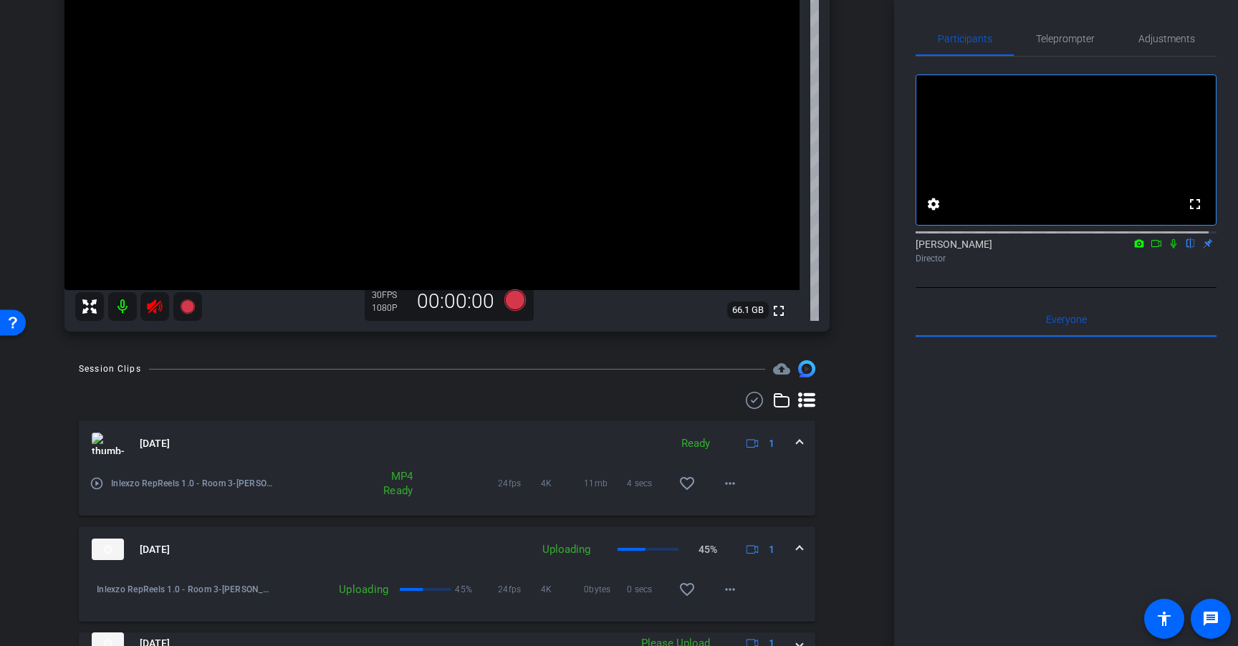
scroll to position [228, 0]
click at [155, 300] on div at bounding box center [138, 304] width 127 height 29
click at [159, 307] on div at bounding box center [138, 304] width 127 height 29
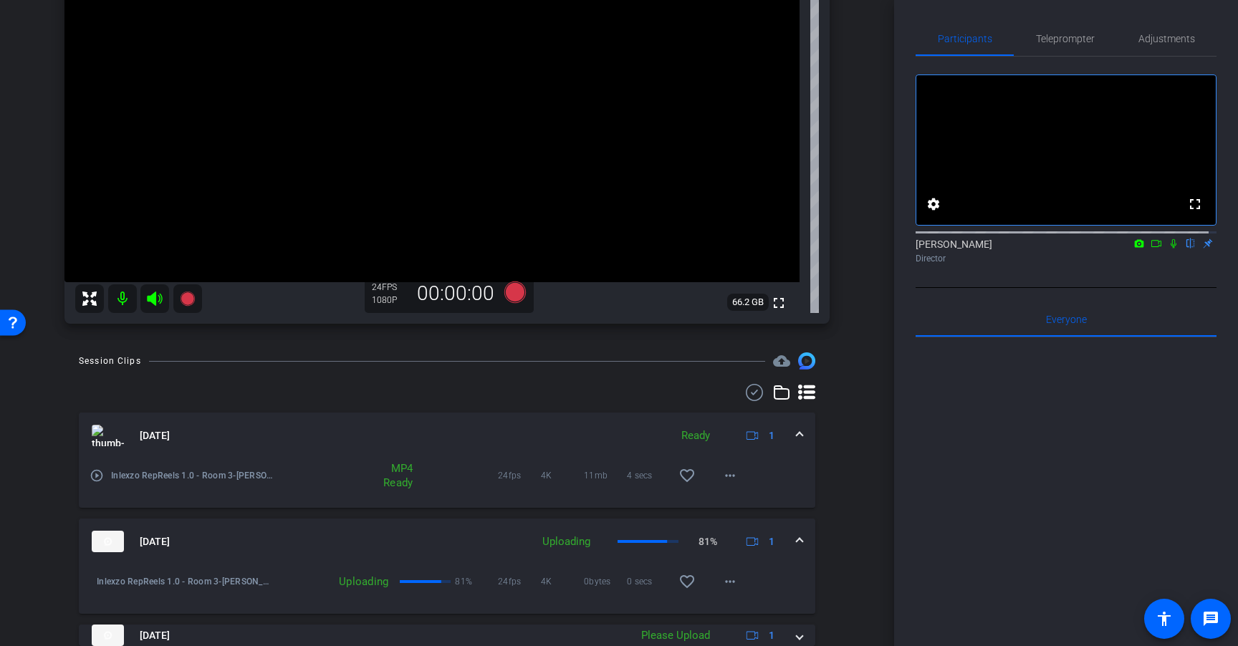
scroll to position [0, 0]
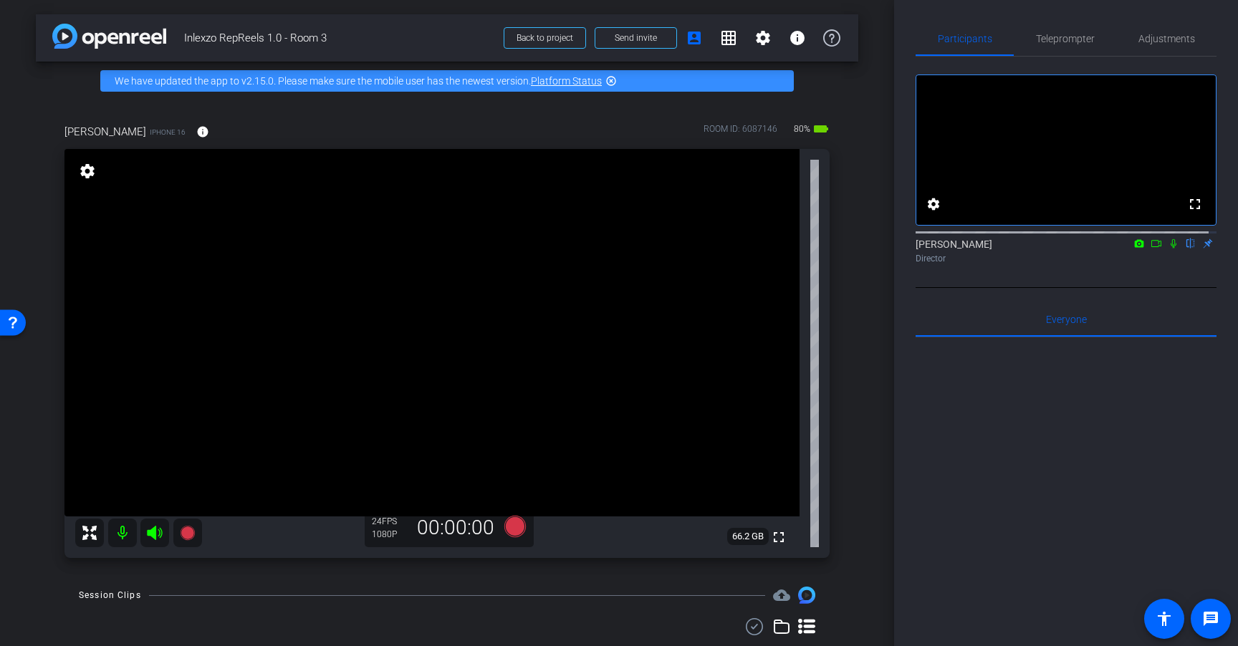
click at [1150, 249] on icon at bounding box center [1155, 243] width 11 height 10
click at [1185, 249] on icon at bounding box center [1190, 243] width 11 height 10
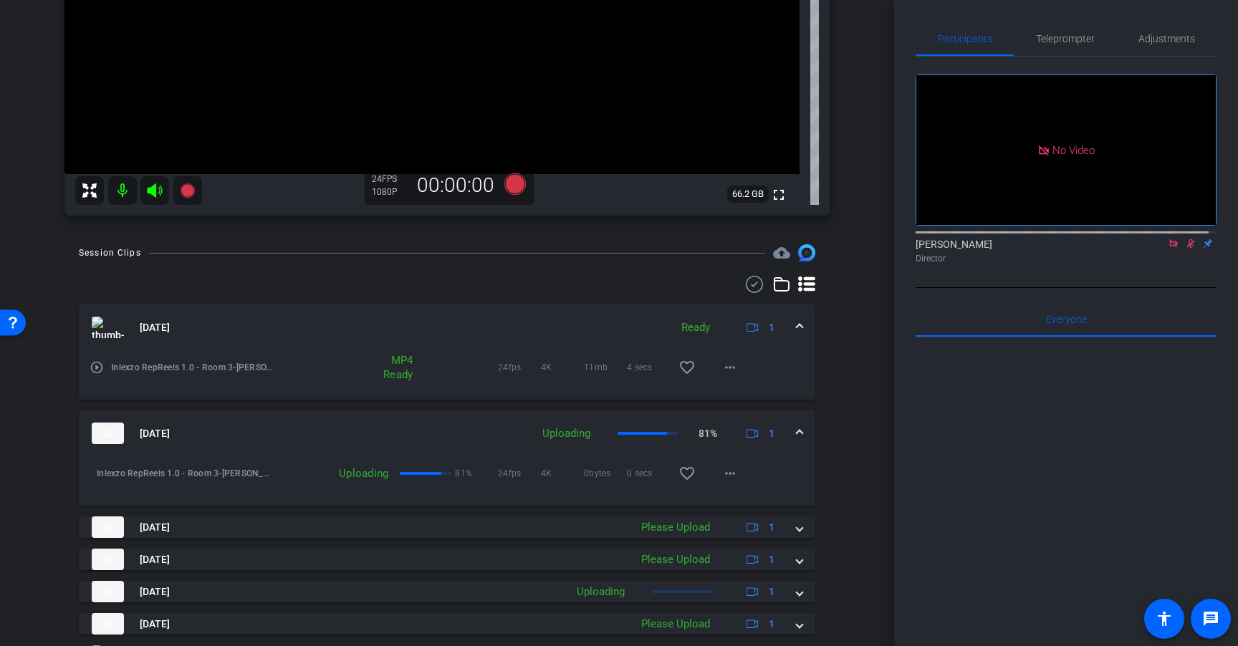
scroll to position [368, 0]
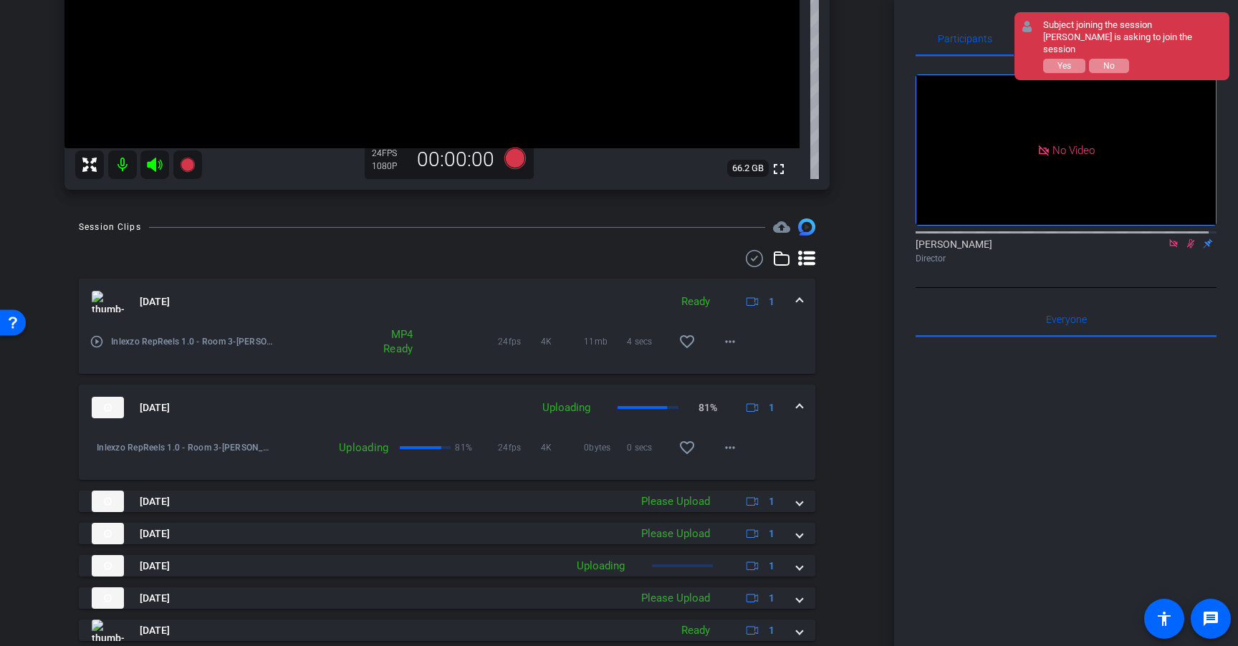
click at [1172, 250] on mat-icon at bounding box center [1172, 243] width 17 height 13
click at [1169, 249] on icon at bounding box center [1173, 243] width 8 height 9
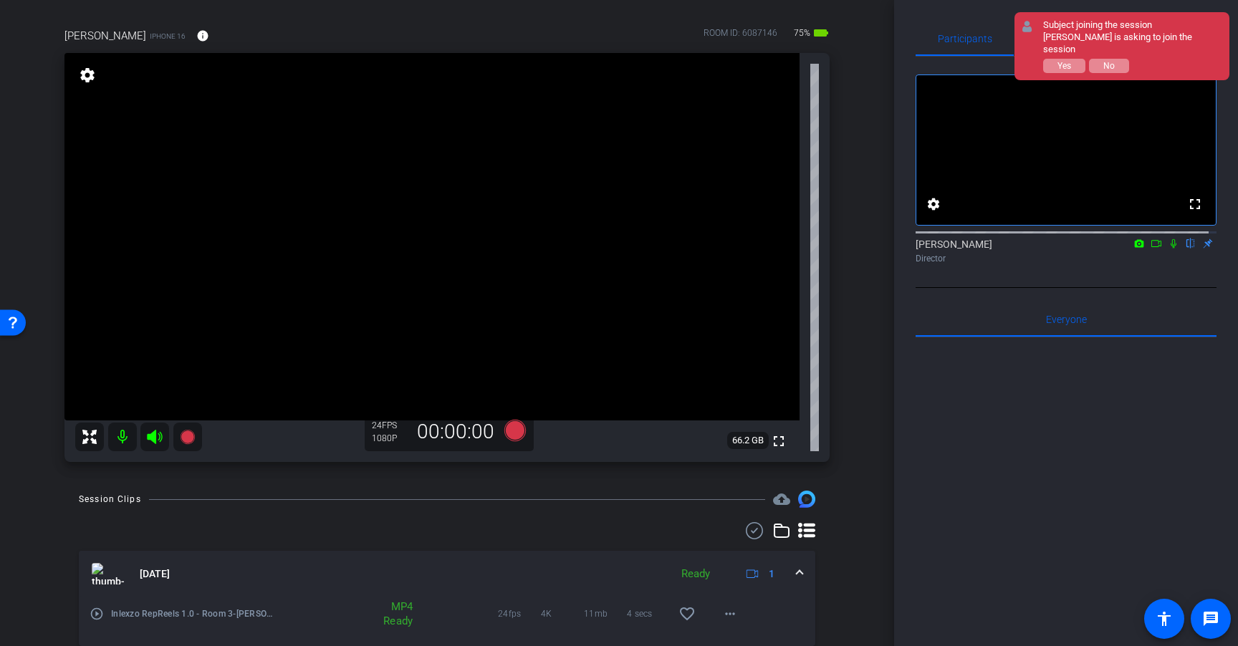
scroll to position [98, 0]
click at [1150, 249] on icon at bounding box center [1155, 243] width 11 height 10
click at [1187, 249] on icon at bounding box center [1190, 243] width 6 height 9
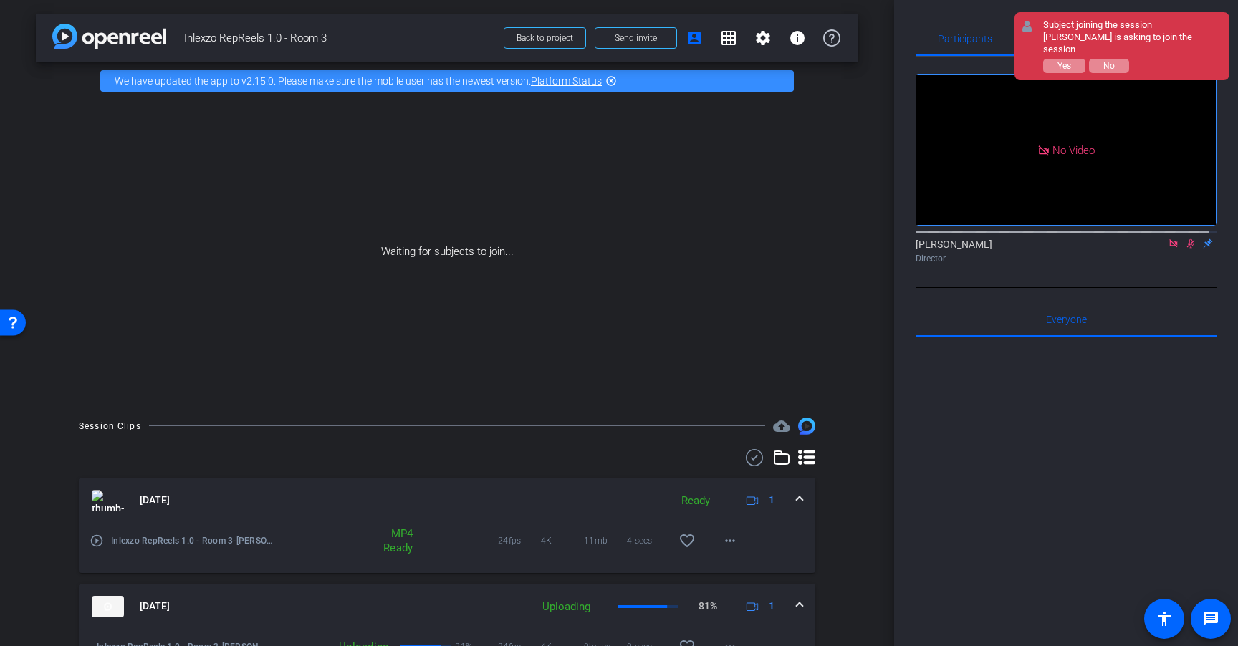
click at [1169, 247] on icon at bounding box center [1173, 243] width 8 height 8
click at [1167, 249] on icon at bounding box center [1172, 243] width 11 height 10
click at [1151, 247] on icon at bounding box center [1156, 243] width 10 height 7
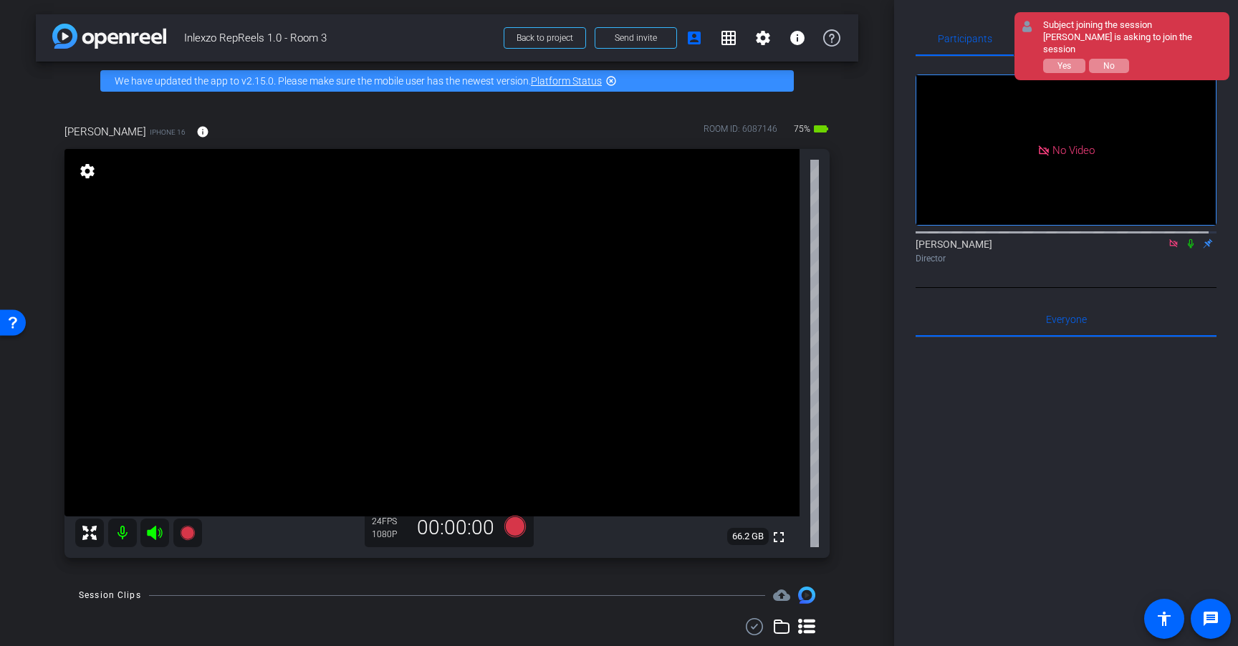
click at [1167, 249] on icon at bounding box center [1172, 243] width 11 height 10
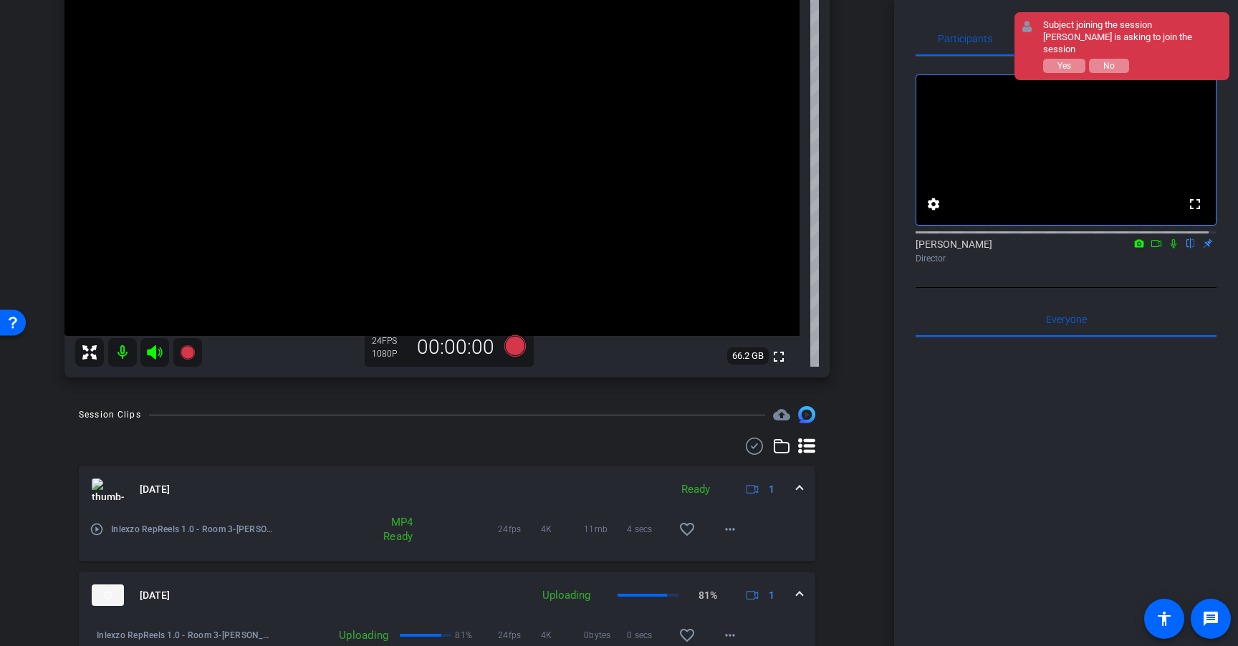
scroll to position [179, 0]
click at [1044, 21] on div "Subject joining the session" at bounding box center [1132, 25] width 179 height 12
click at [962, 19] on div "Participants Teleprompter Adjustments fullscreen settings Sean Healey flip Dire…" at bounding box center [1066, 323] width 344 height 646
click at [1120, 59] on button "No" at bounding box center [1109, 66] width 40 height 14
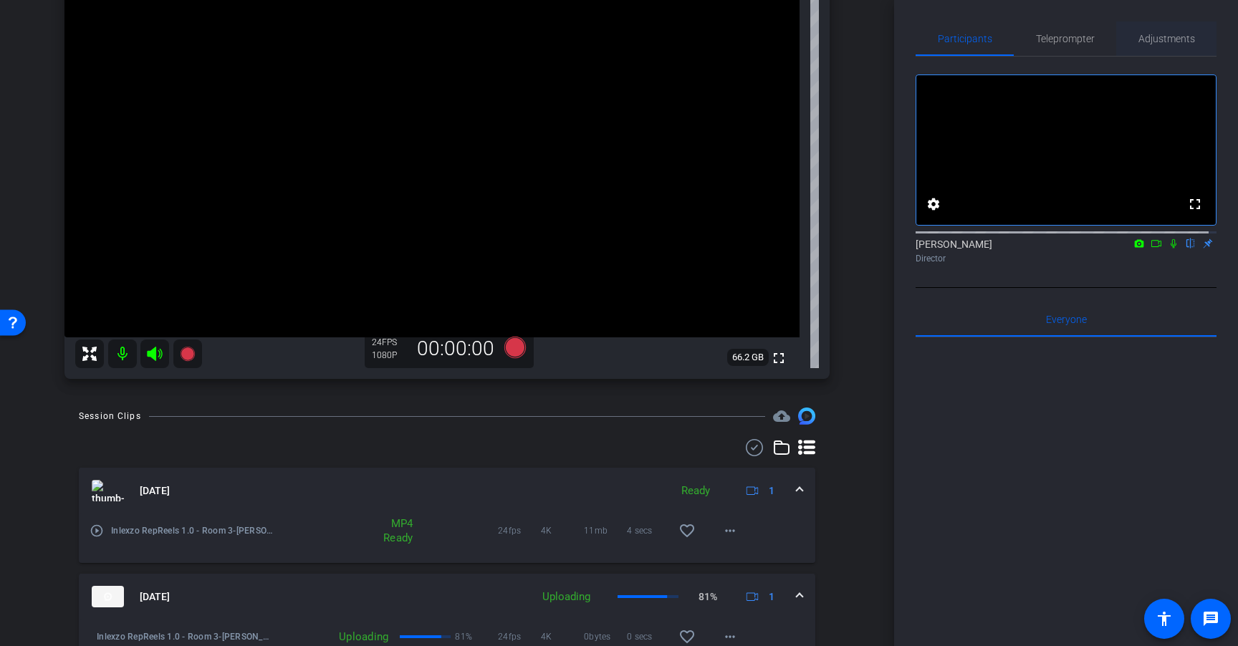
click at [1160, 37] on span "Adjustments" at bounding box center [1166, 39] width 57 height 10
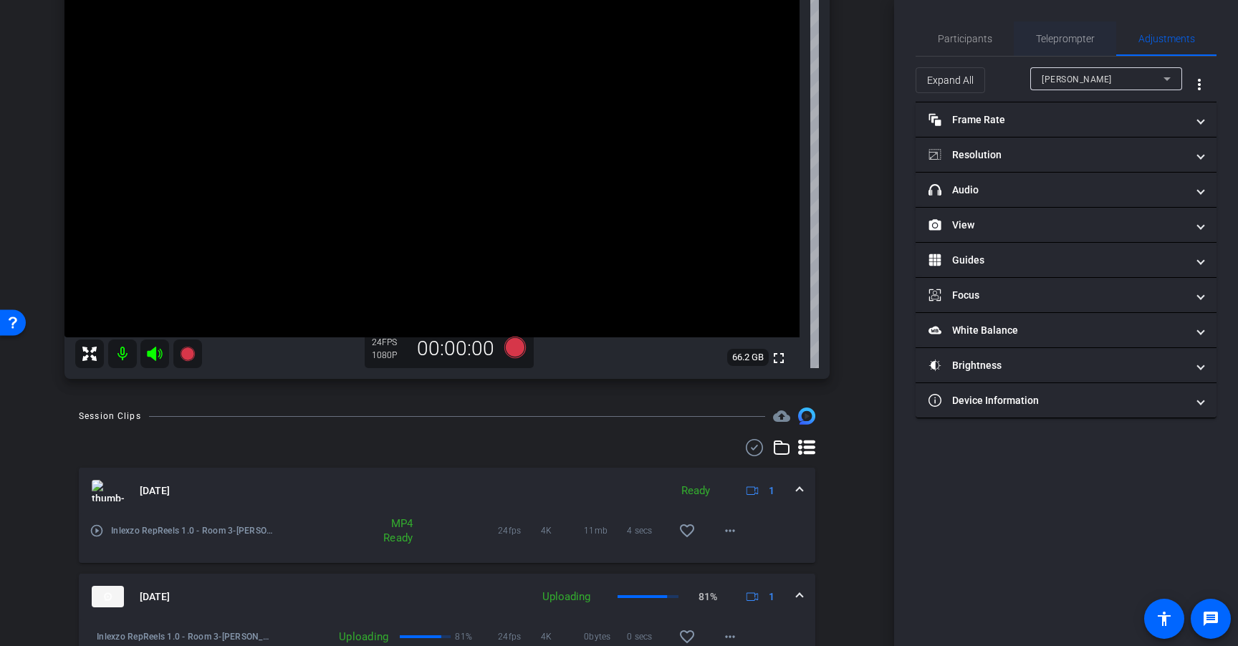
click at [1063, 37] on span "Teleprompter" at bounding box center [1065, 39] width 59 height 10
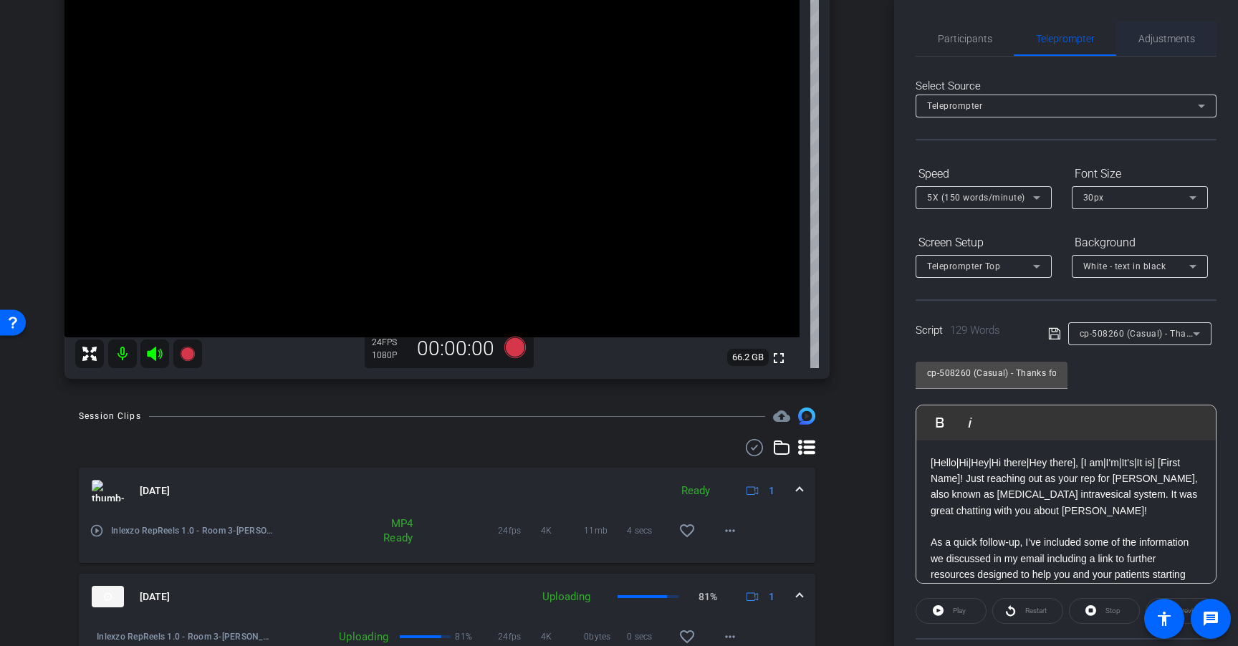
click at [1124, 42] on div "Adjustments" at bounding box center [1166, 38] width 100 height 34
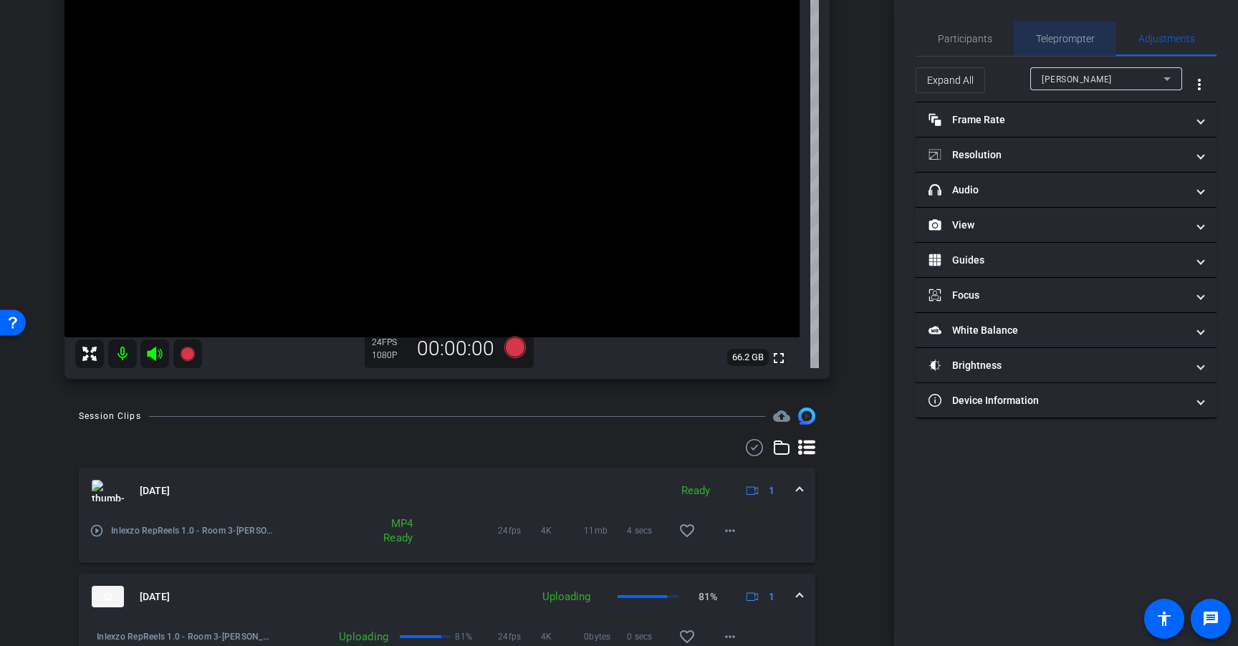
click at [1077, 43] on span "Teleprompter" at bounding box center [1065, 39] width 59 height 10
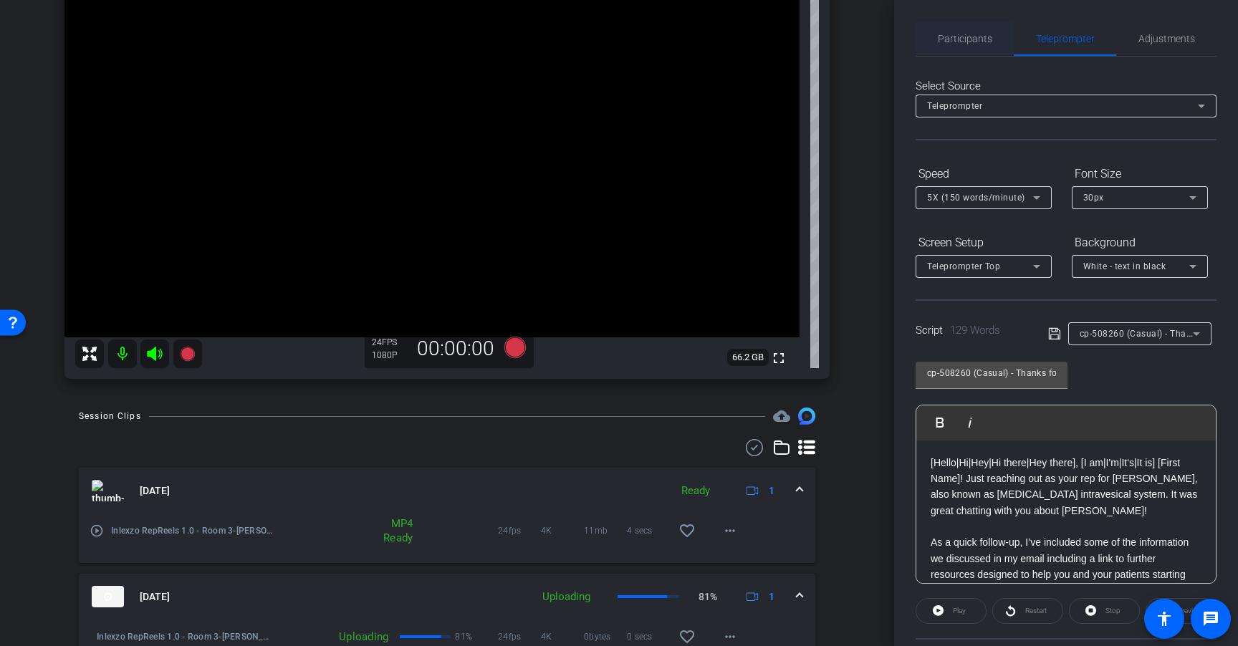
click at [970, 44] on span "Participants" at bounding box center [964, 39] width 54 height 10
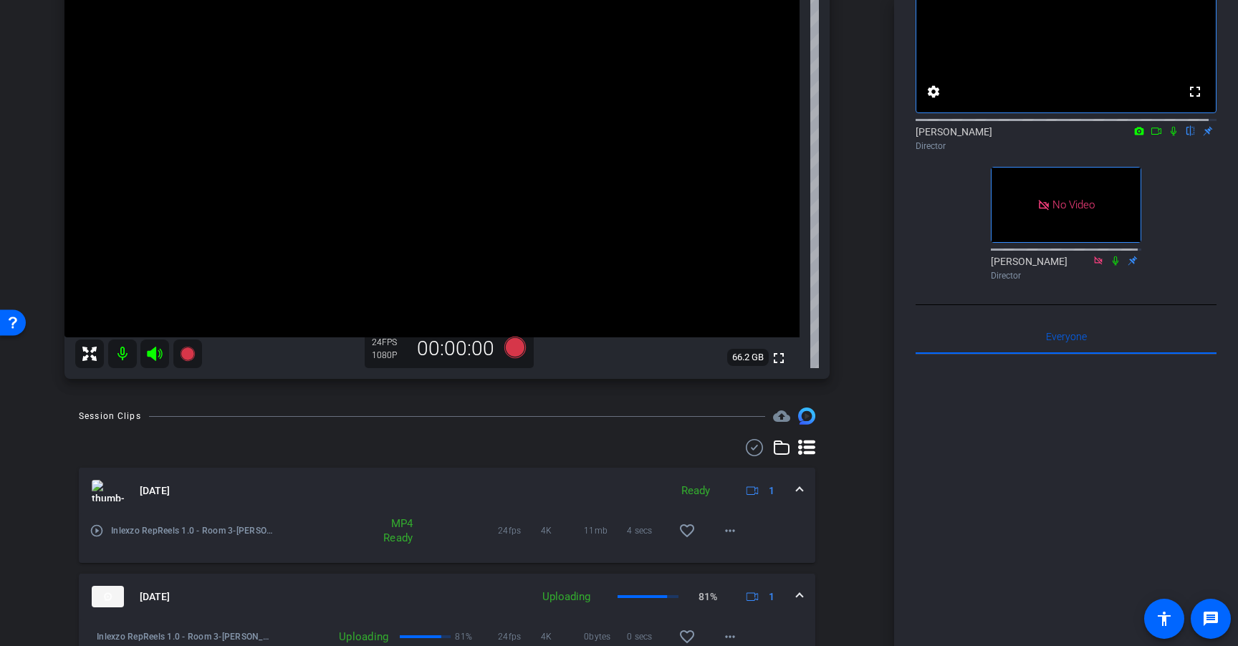
scroll to position [0, 0]
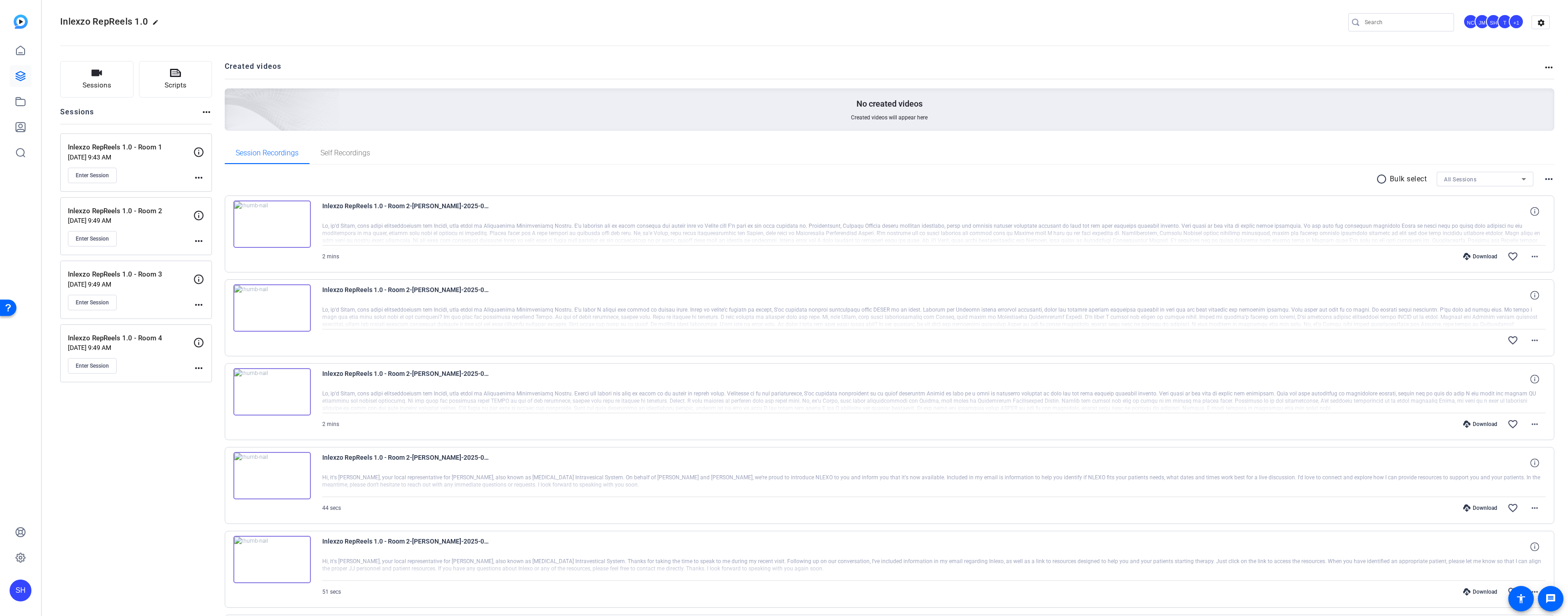
scroll to position [4, 0]
click at [96, 369] on span "Enter Session" at bounding box center [92, 367] width 33 height 7
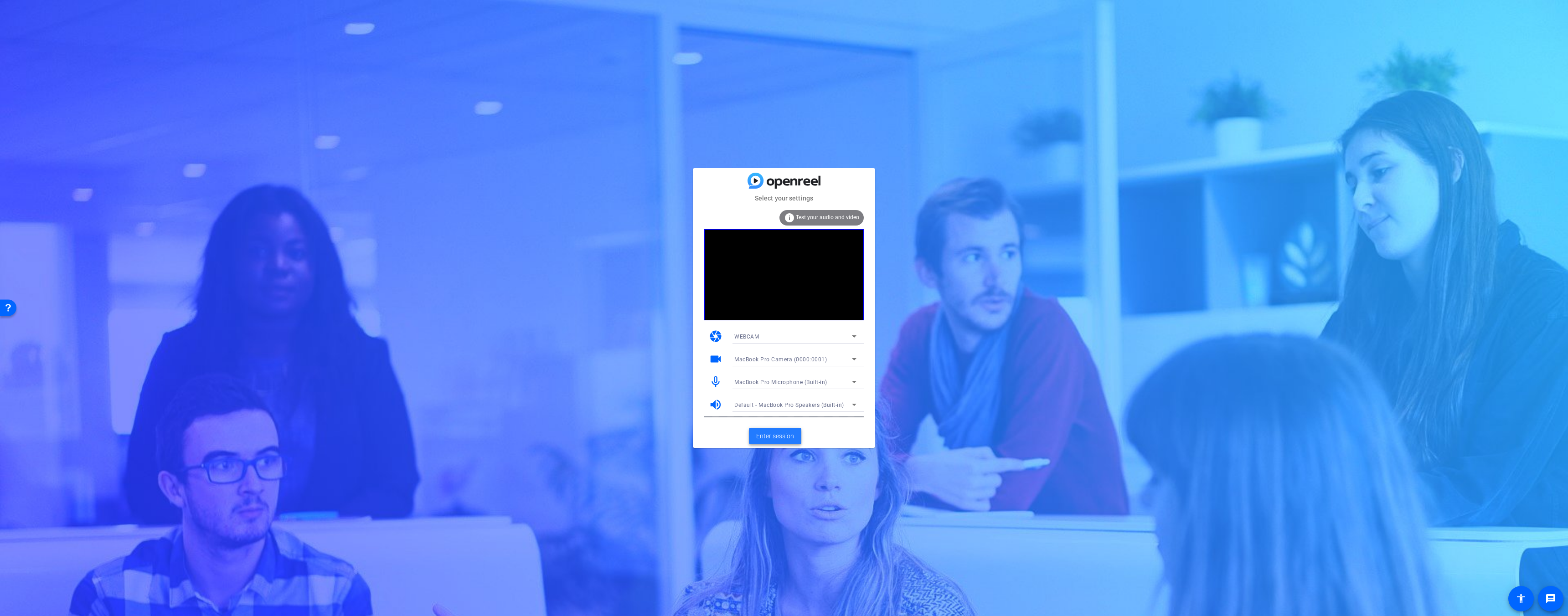
click at [783, 432] on span "Enter session" at bounding box center [774, 436] width 38 height 10
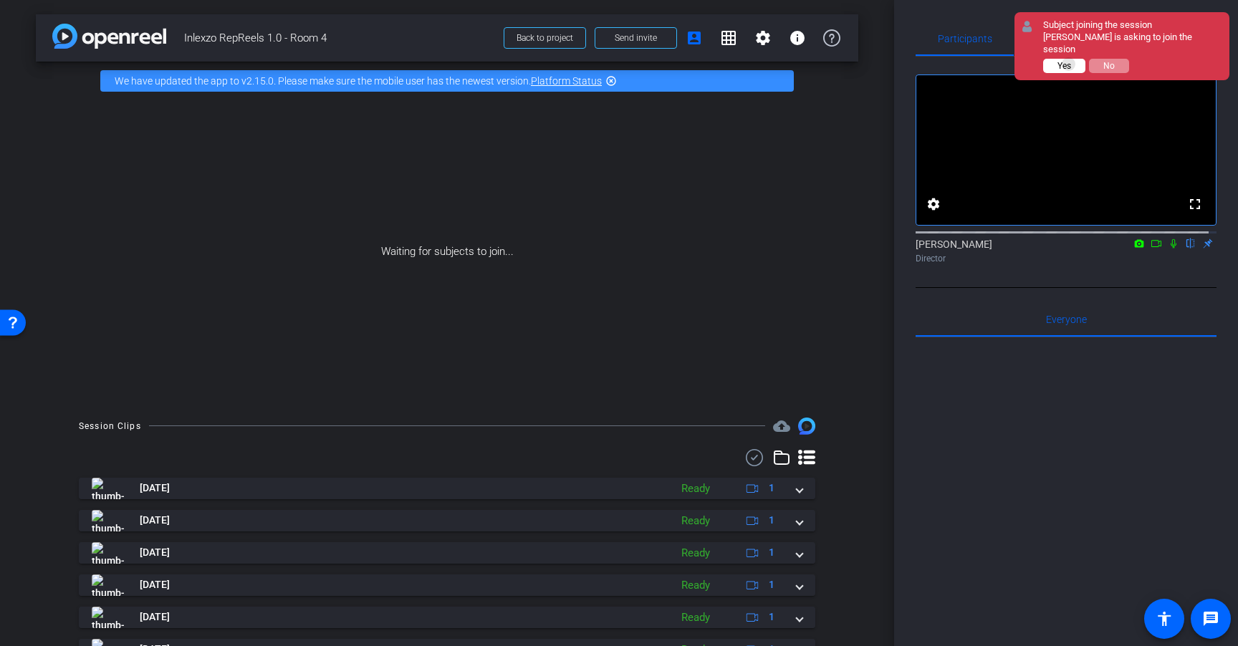
click at [1069, 61] on span "Yes" at bounding box center [1064, 66] width 14 height 10
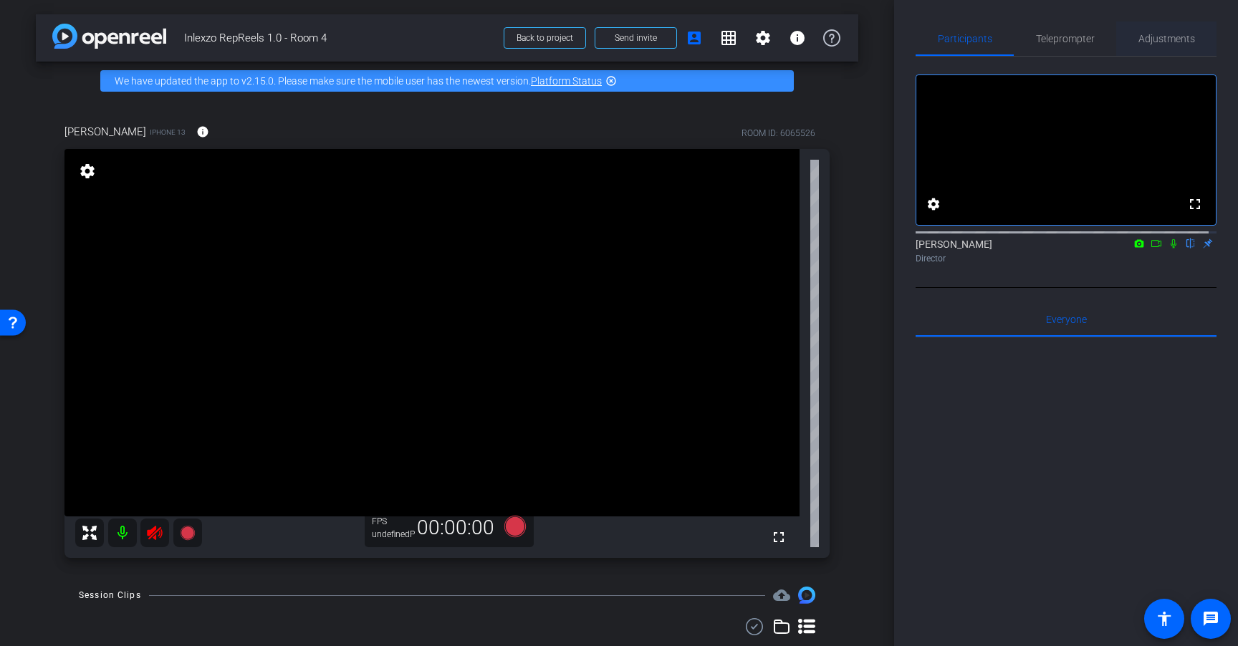
click at [1175, 44] on span "Adjustments" at bounding box center [1166, 38] width 57 height 34
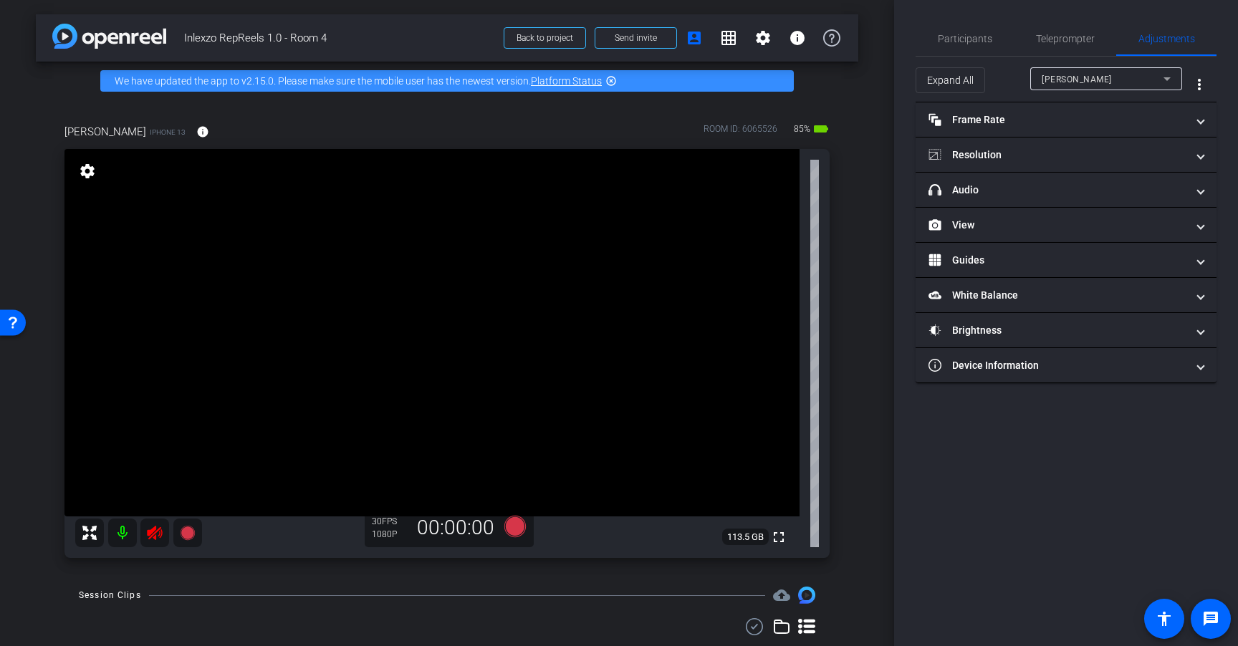
click at [160, 532] on icon at bounding box center [154, 532] width 17 height 17
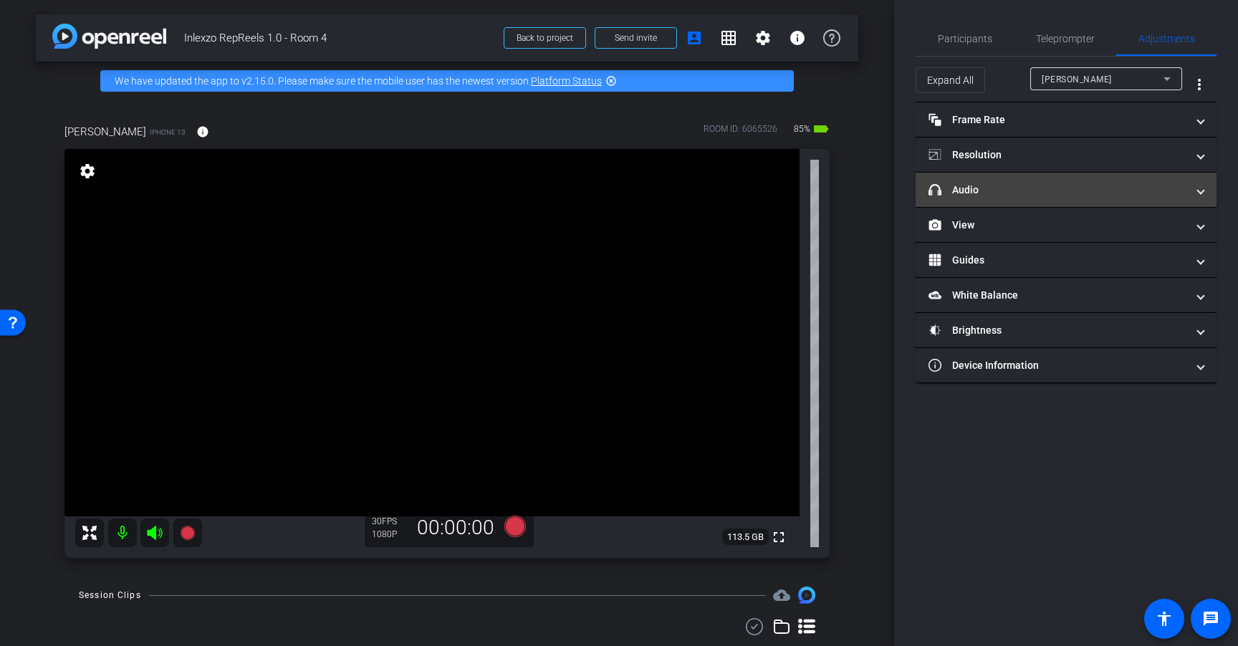
click at [993, 201] on mat-expansion-panel-header "headphone icon Audio" at bounding box center [1065, 190] width 301 height 34
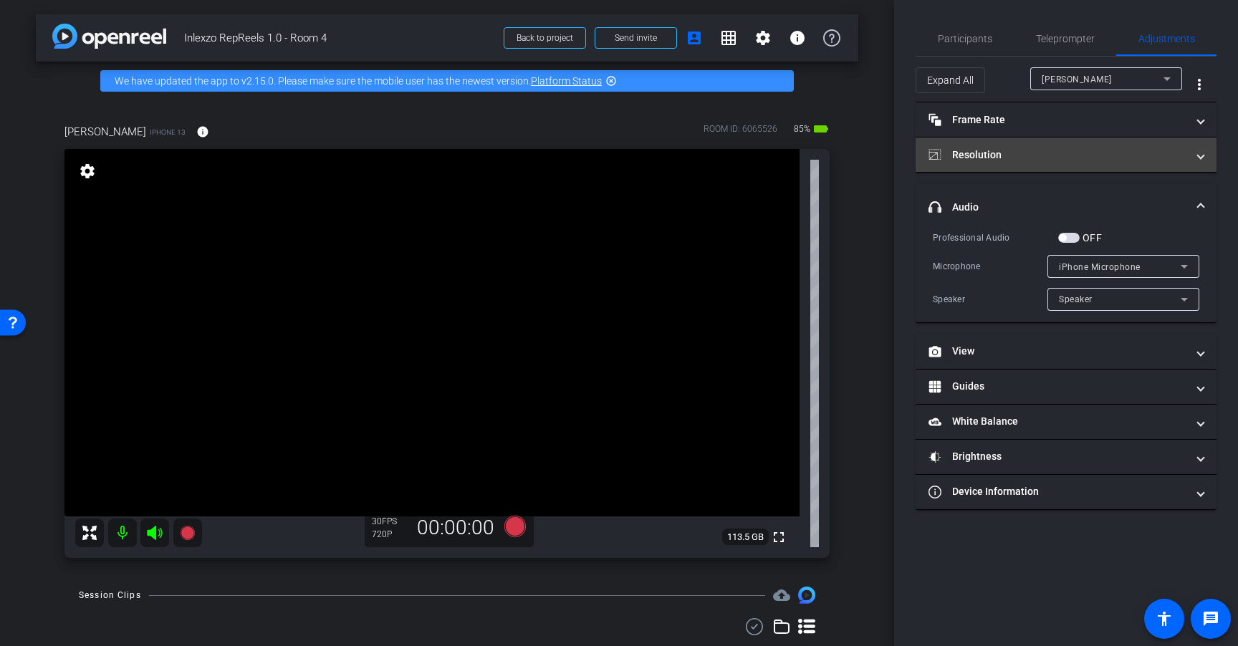
click at [998, 149] on mat-panel-title "Resolution" at bounding box center [1057, 155] width 258 height 15
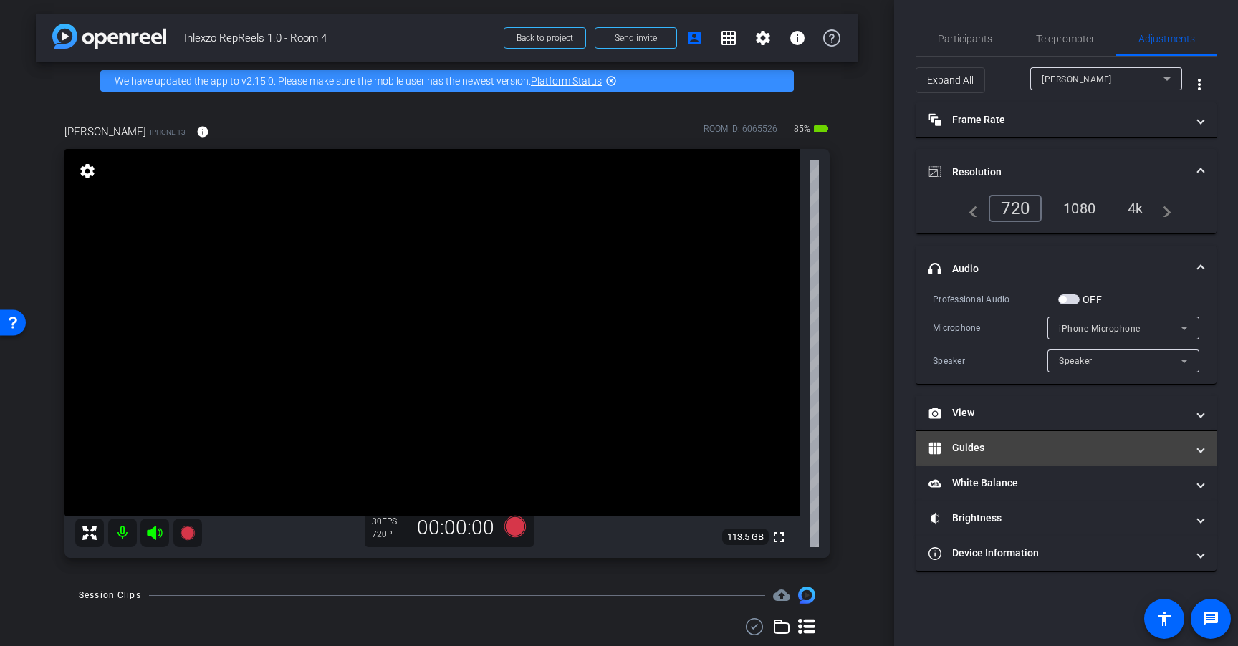
click at [985, 443] on mat-panel-title "Guides" at bounding box center [1057, 447] width 258 height 15
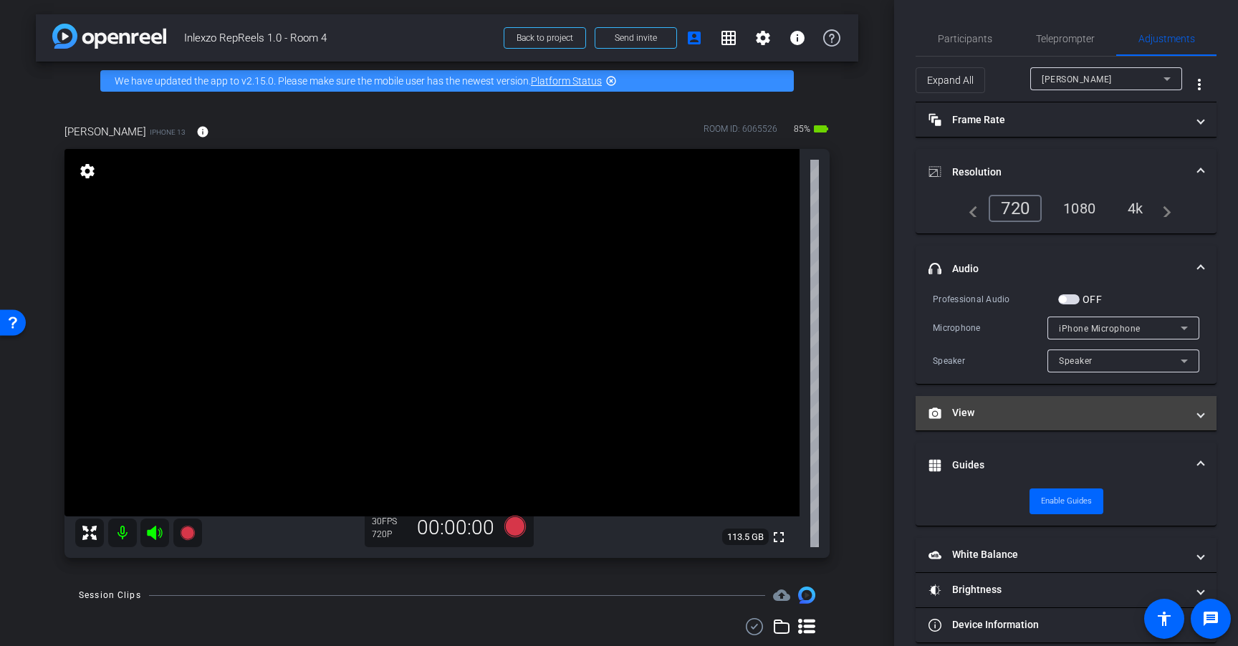
click at [1012, 407] on mat-panel-title "View" at bounding box center [1057, 412] width 258 height 15
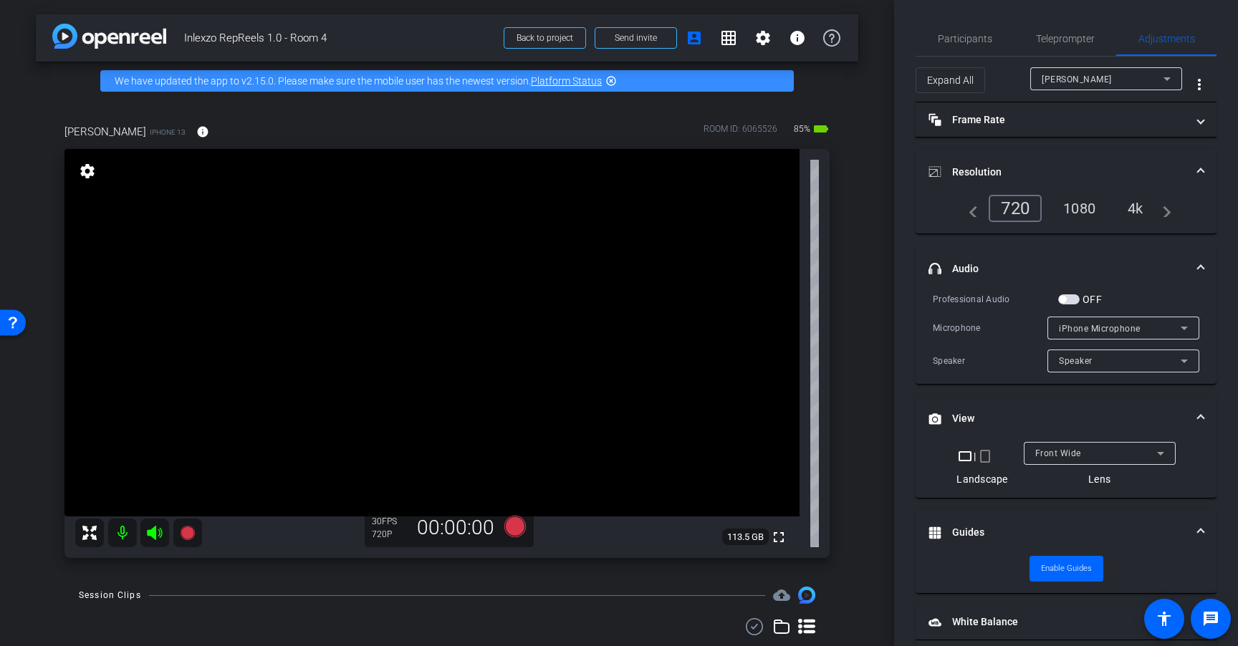
click at [980, 460] on mat-icon "crop_portrait" at bounding box center [984, 456] width 17 height 17
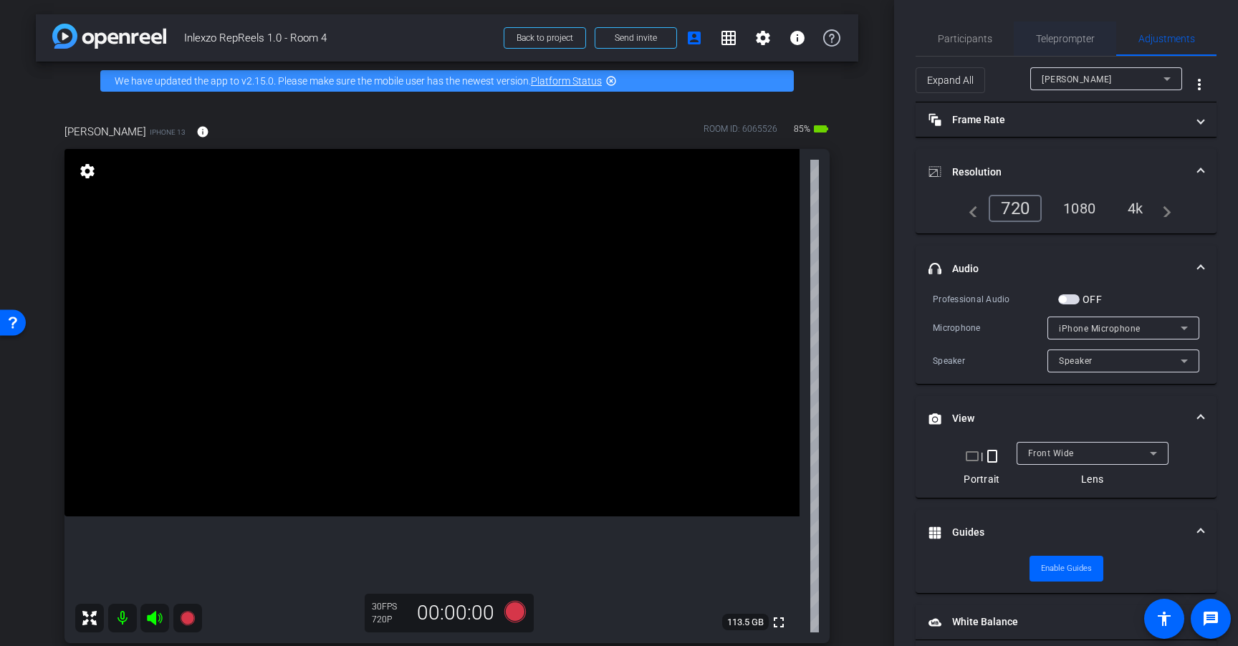
click at [1059, 42] on span "Teleprompter" at bounding box center [1065, 39] width 59 height 10
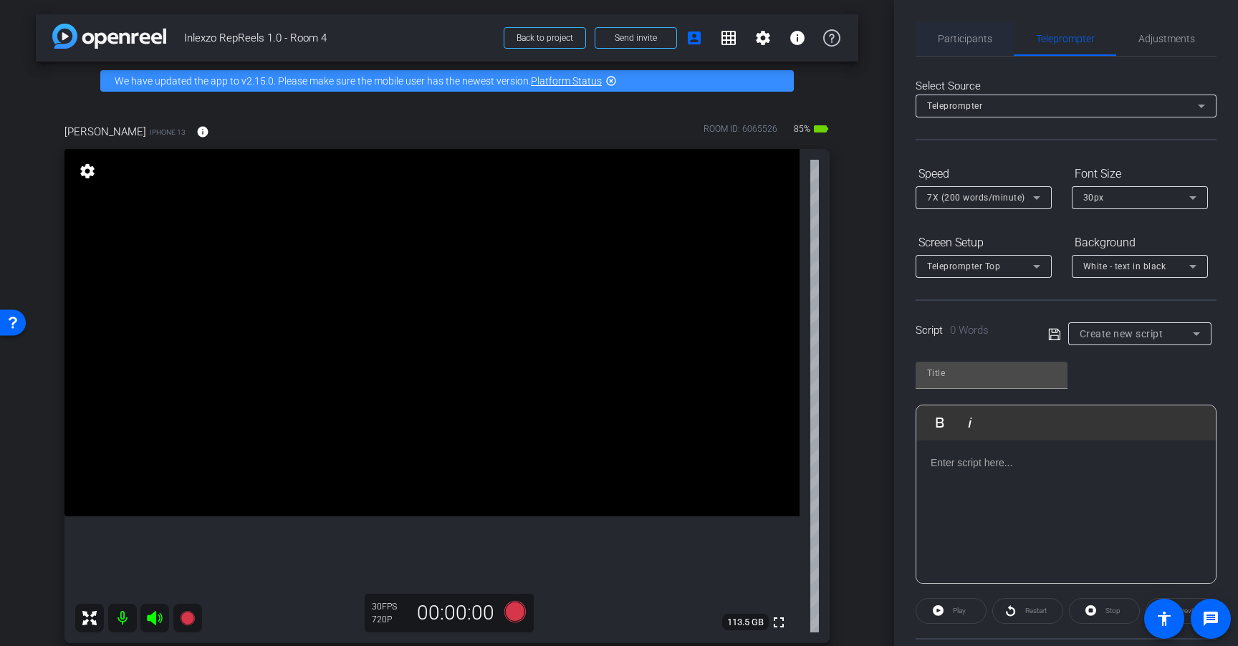
click at [952, 43] on span "Participants" at bounding box center [964, 39] width 54 height 10
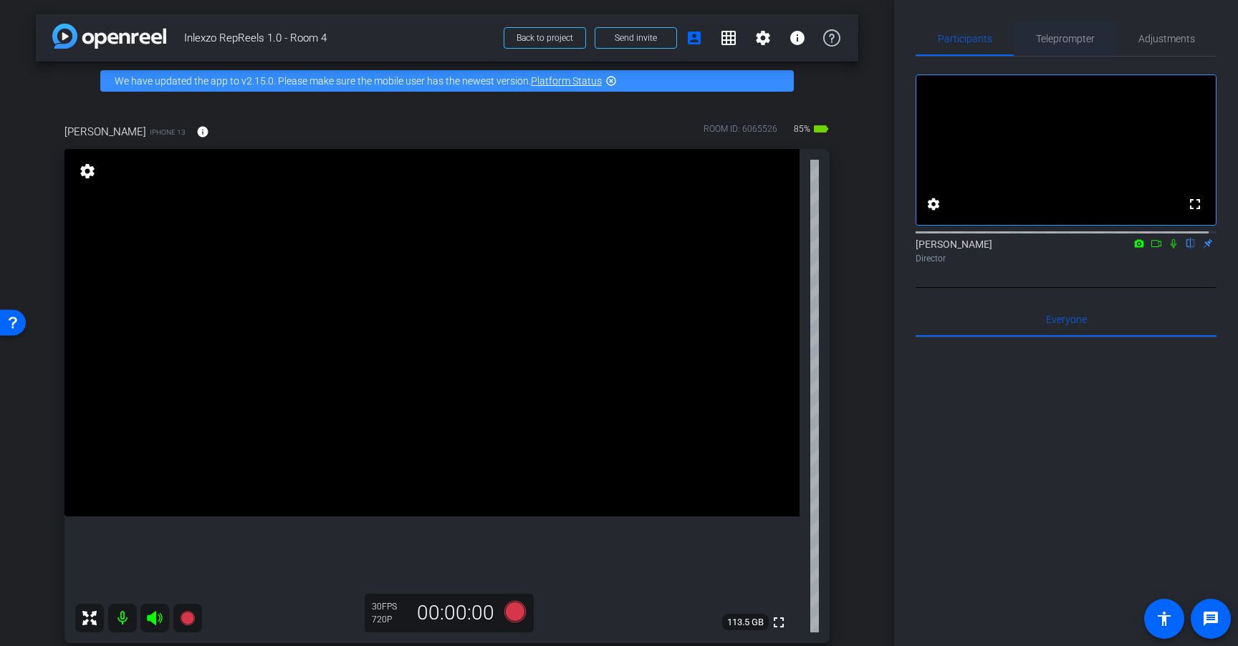
click at [1077, 47] on span "Teleprompter" at bounding box center [1065, 38] width 59 height 34
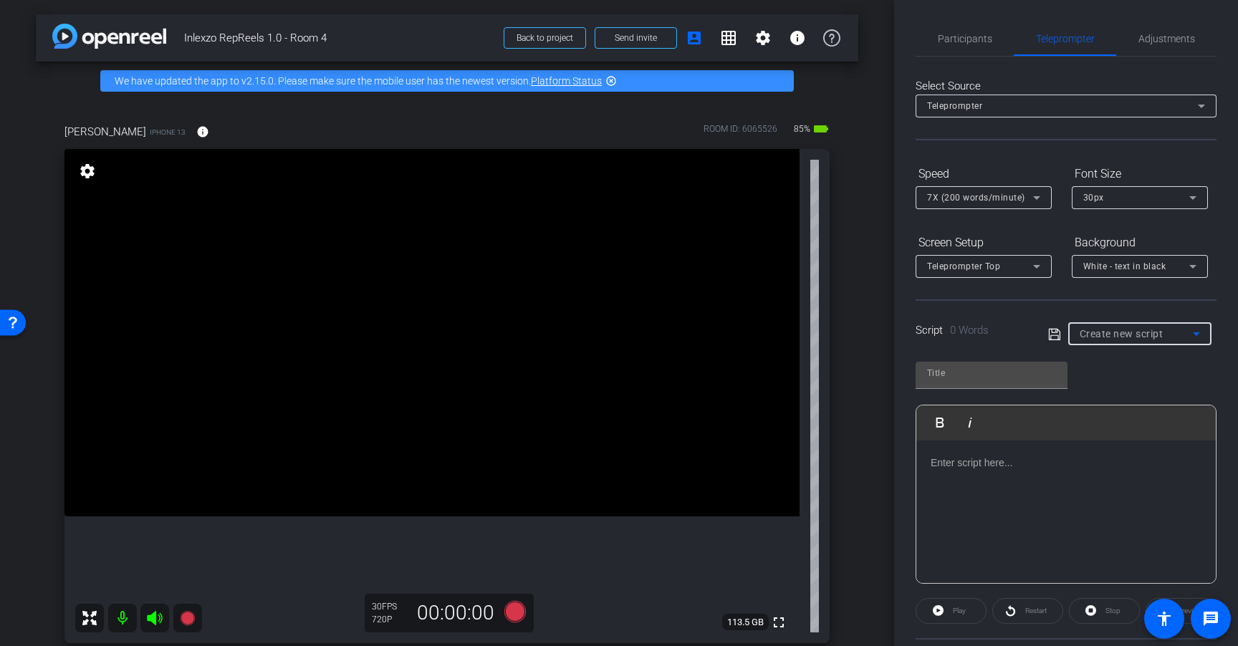
click at [1123, 334] on span "Create new script" at bounding box center [1121, 333] width 84 height 11
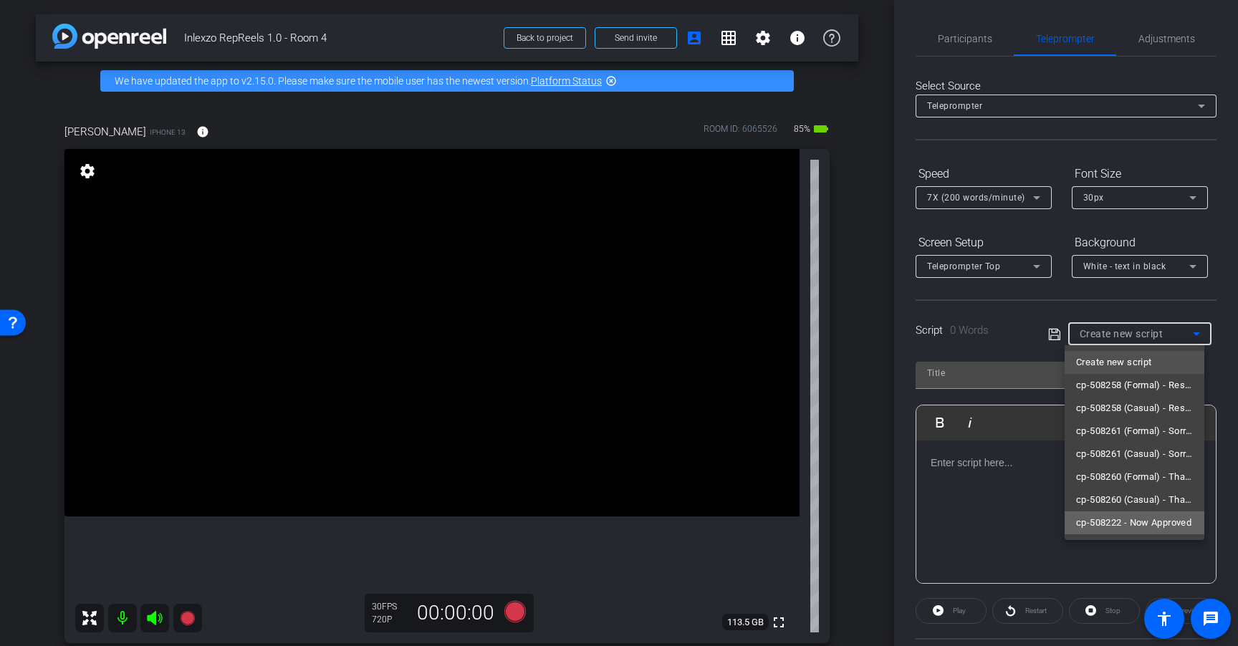
click at [1151, 517] on span "cp-508222 - Now Approved" at bounding box center [1133, 522] width 115 height 17
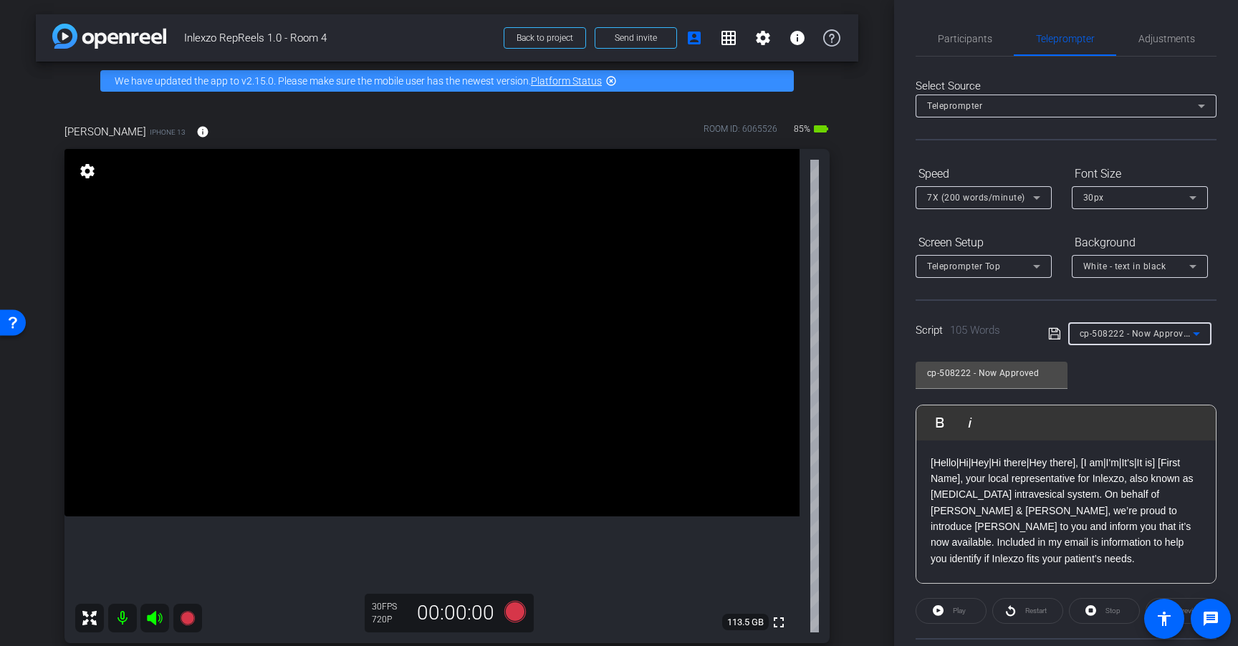
scroll to position [137, 0]
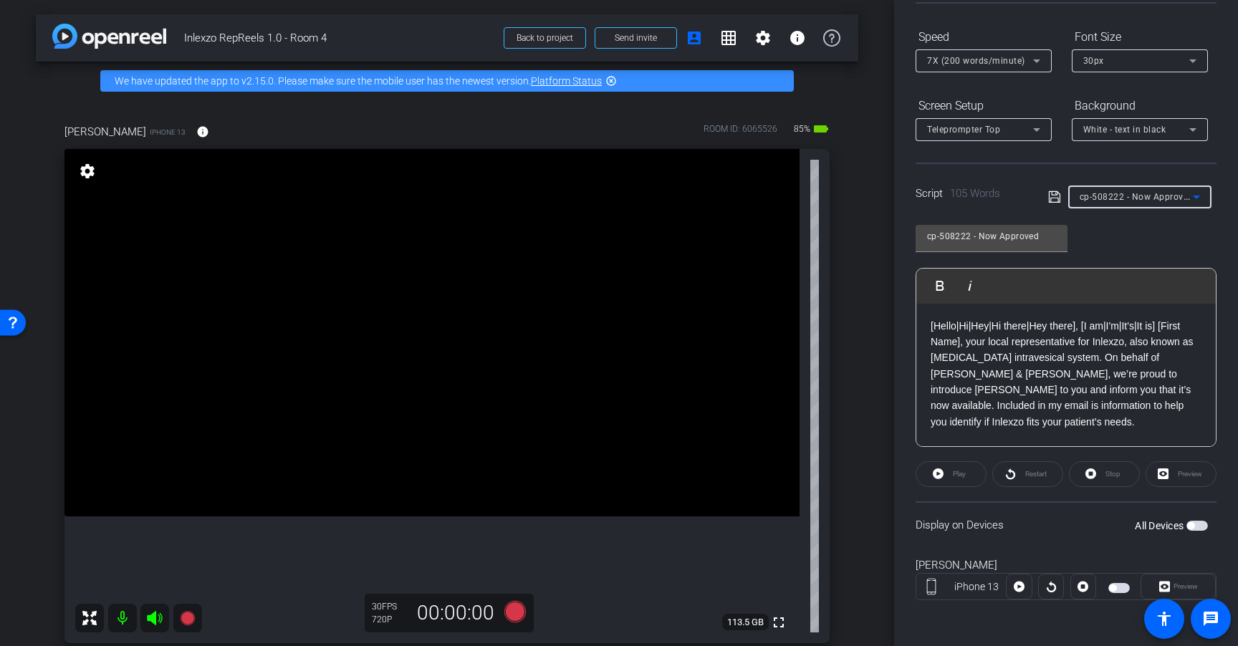
click at [1152, 243] on div "cp-508222 - Now Approved Play Play from this location Play Selected Play and di…" at bounding box center [1065, 330] width 301 height 233
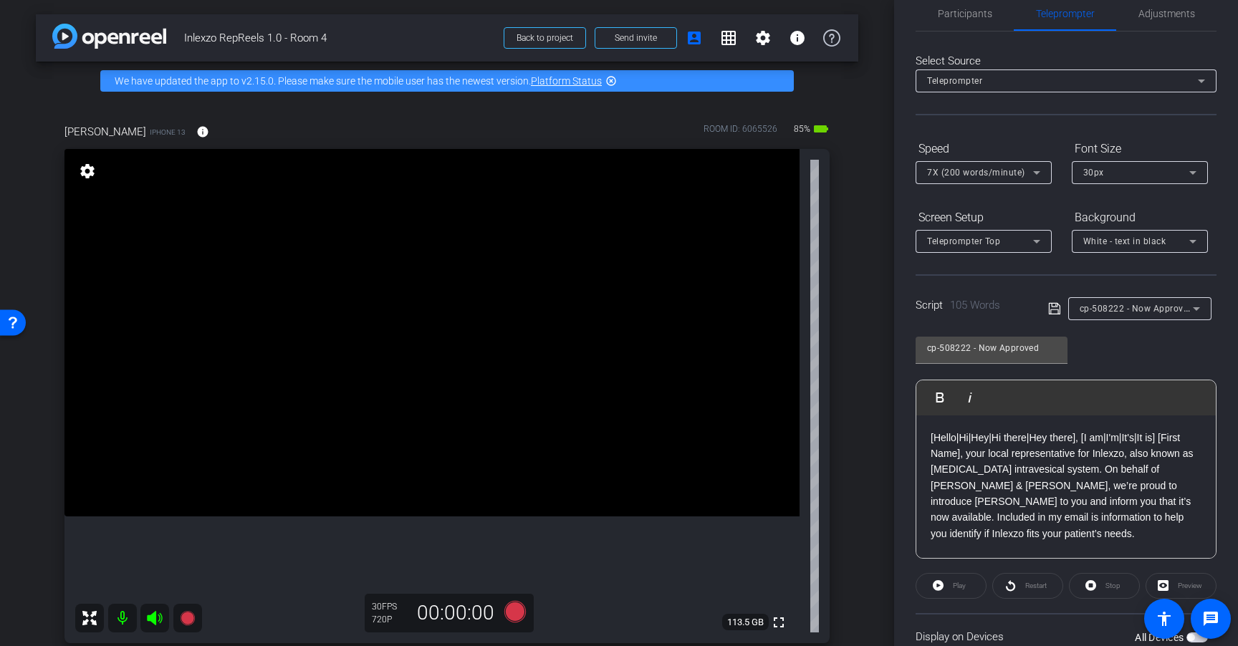
scroll to position [0, 0]
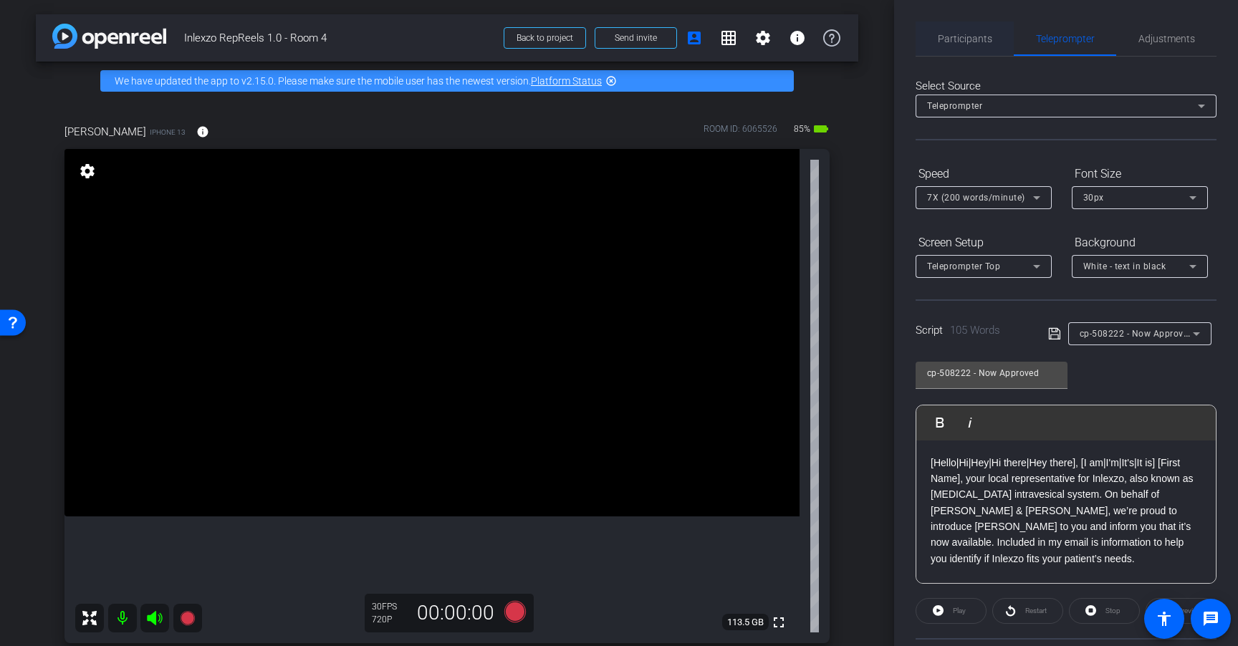
click at [952, 35] on span "Participants" at bounding box center [964, 39] width 54 height 10
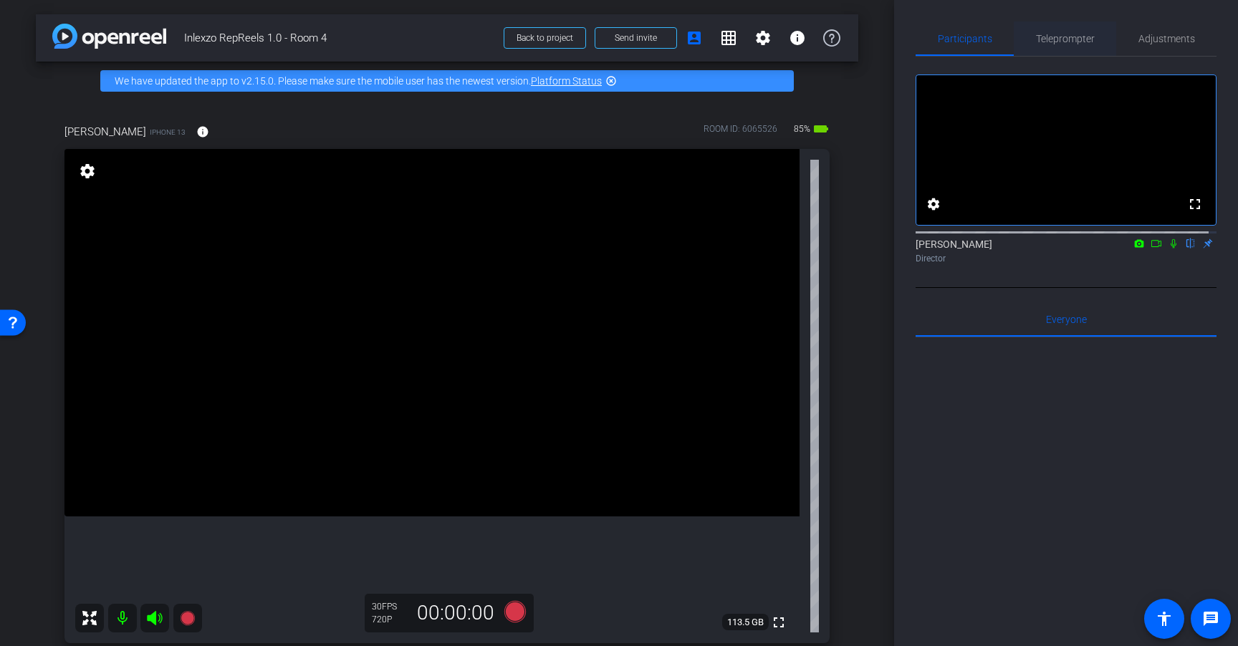
click at [1069, 43] on span "Teleprompter" at bounding box center [1065, 39] width 59 height 10
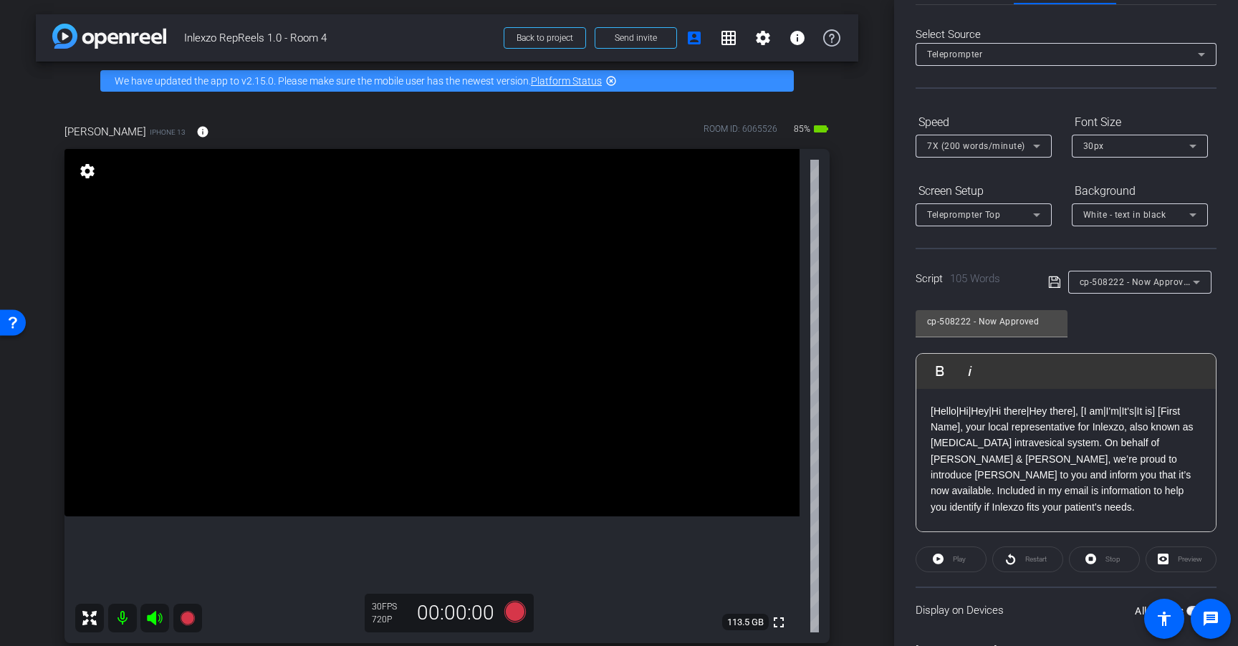
scroll to position [70, 0]
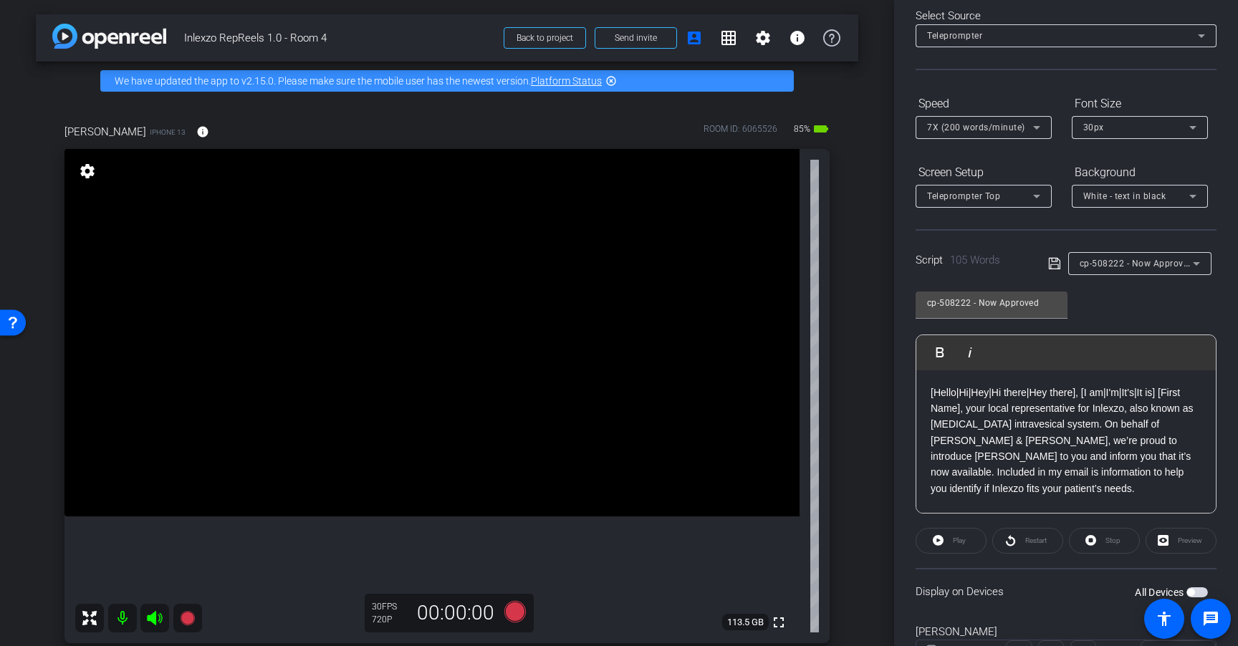
click at [1189, 594] on span "button" at bounding box center [1196, 592] width 21 height 10
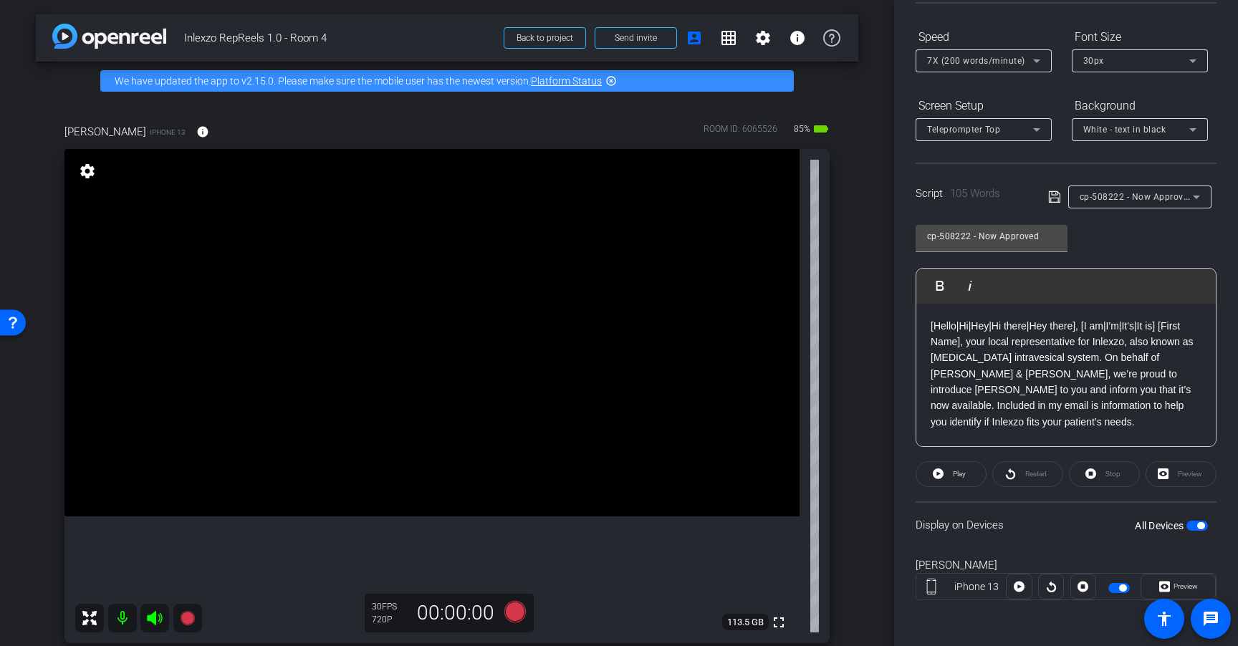
scroll to position [136, 0]
click at [1186, 531] on div "All Devices" at bounding box center [1170, 526] width 73 height 14
click at [1186, 531] on span "button" at bounding box center [1196, 526] width 21 height 10
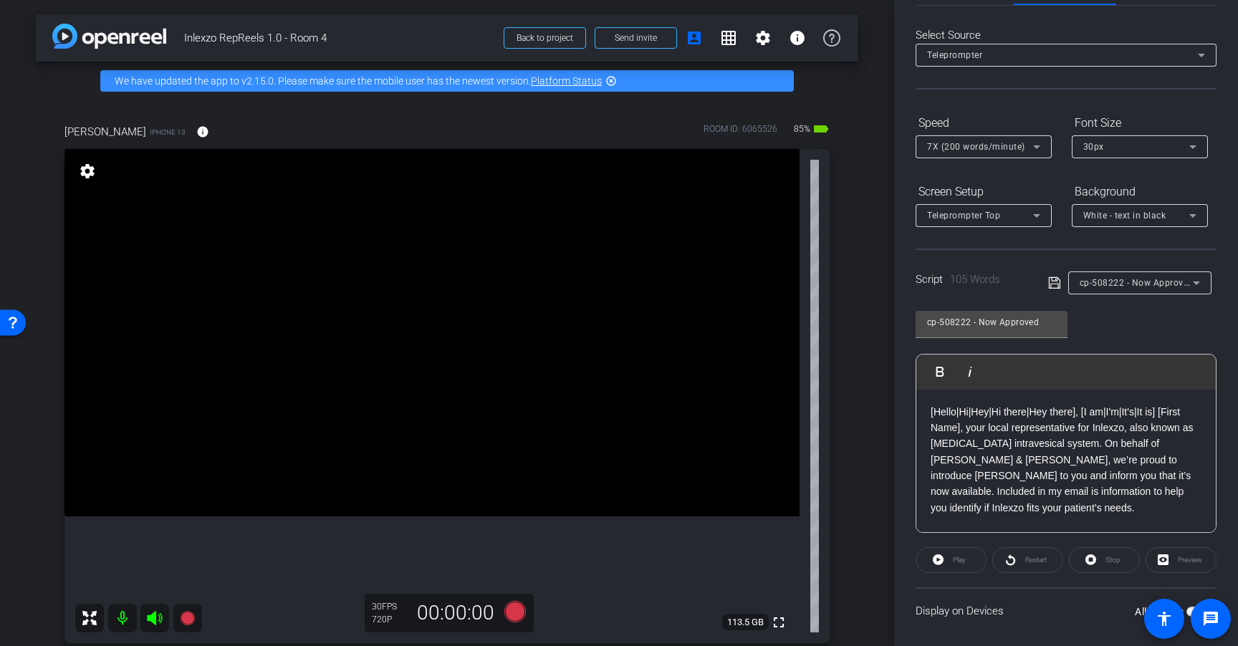
scroll to position [0, 0]
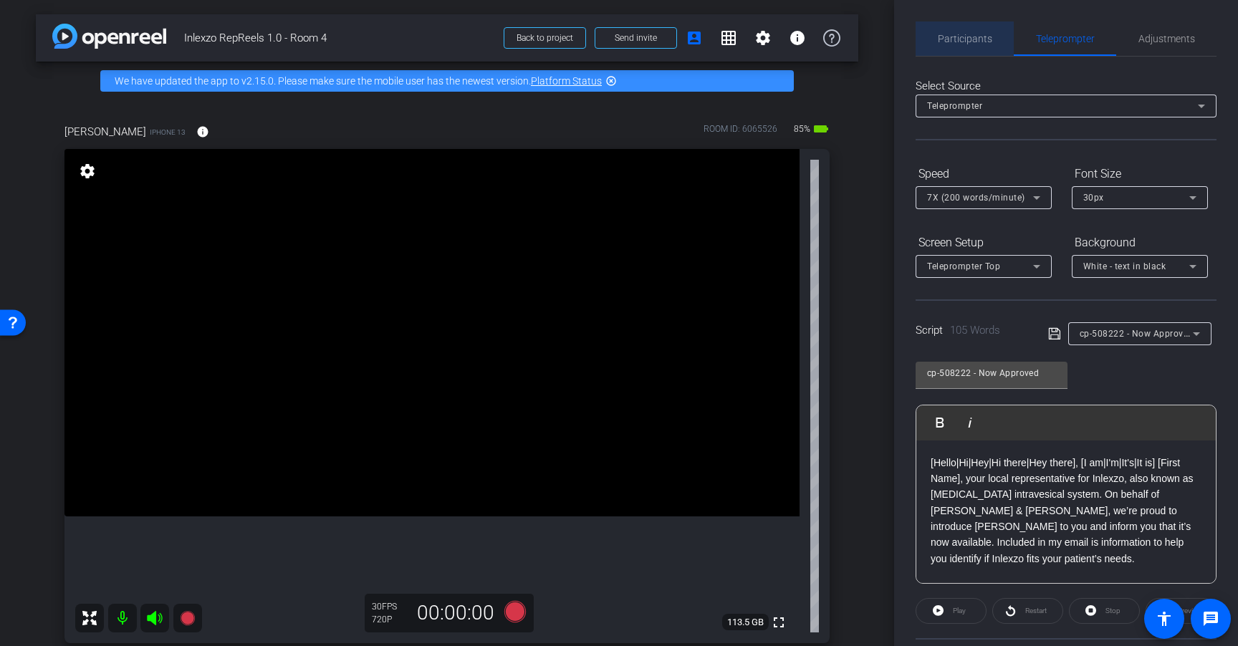
click at [983, 49] on span "Participants" at bounding box center [964, 38] width 54 height 34
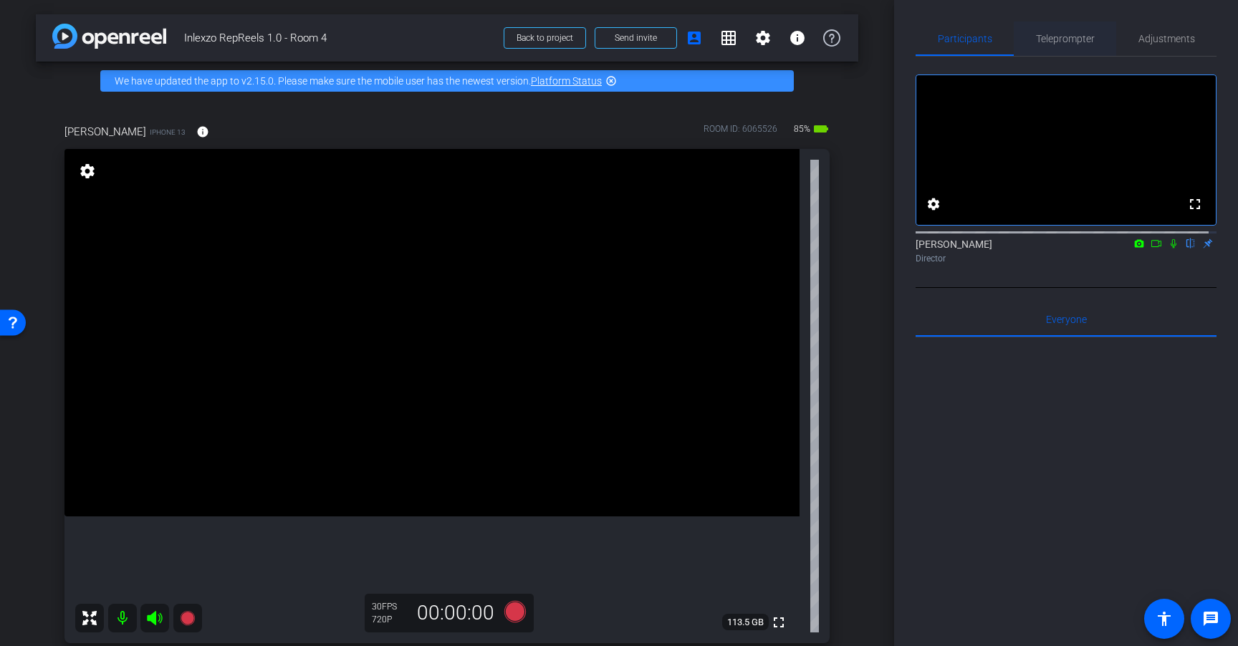
click at [1063, 34] on span "Teleprompter" at bounding box center [1065, 39] width 59 height 10
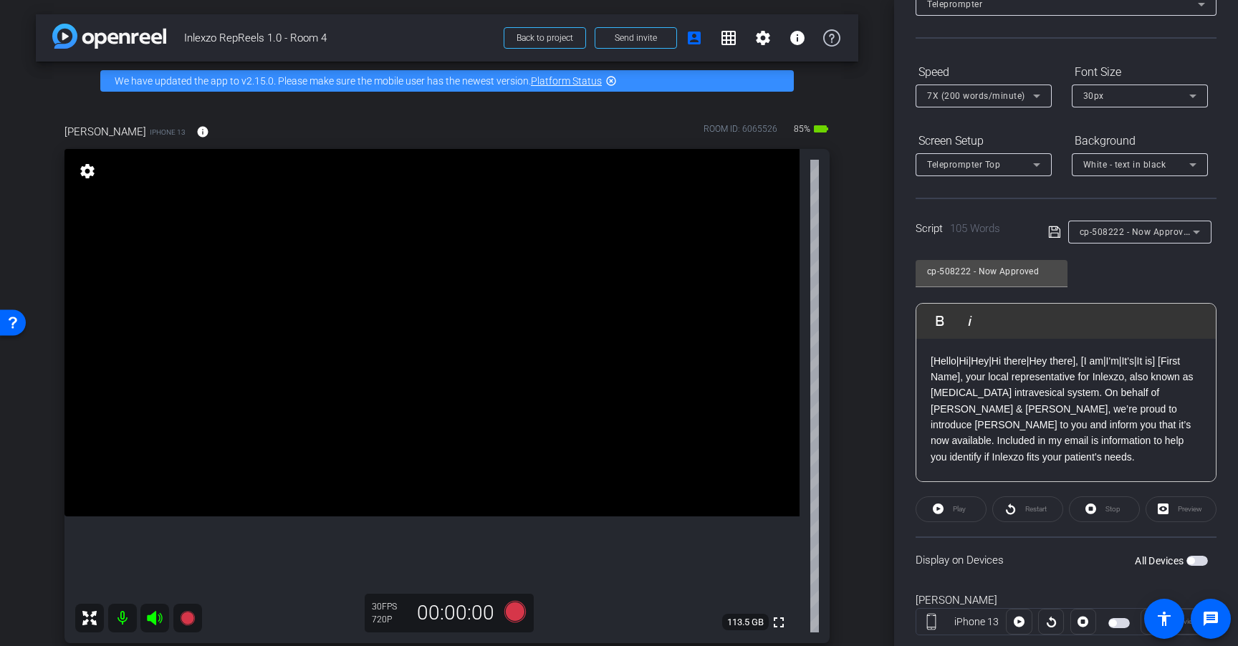
scroll to position [137, 0]
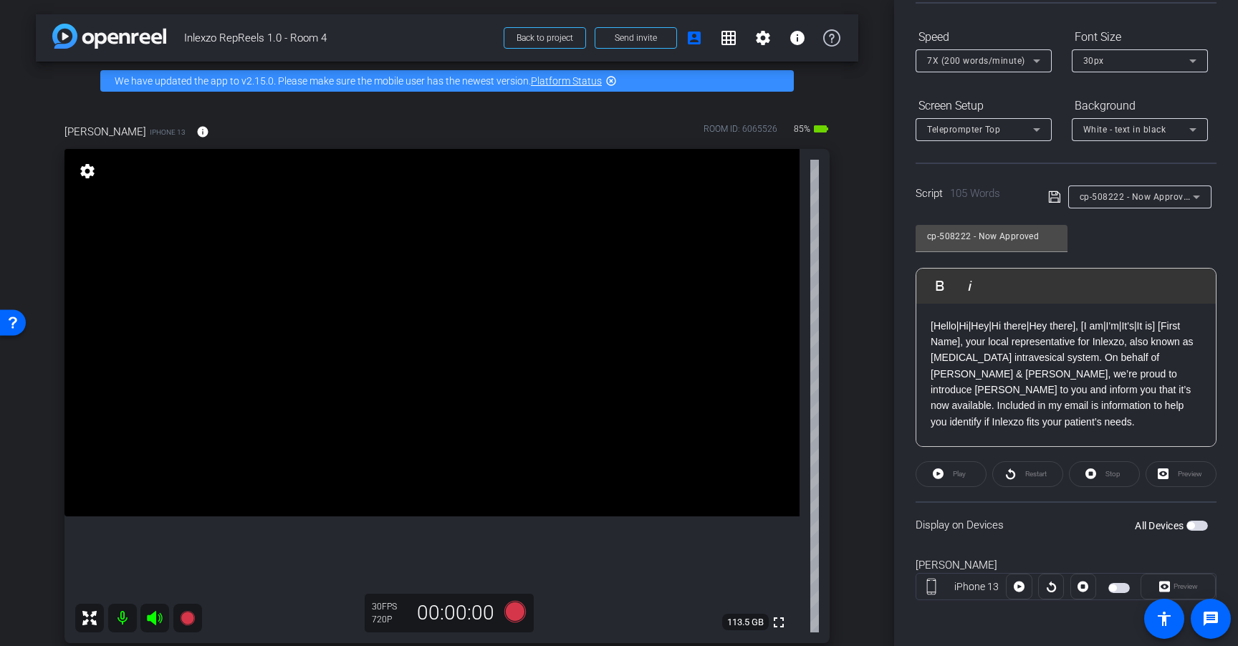
click at [1191, 524] on span "button" at bounding box center [1196, 526] width 21 height 10
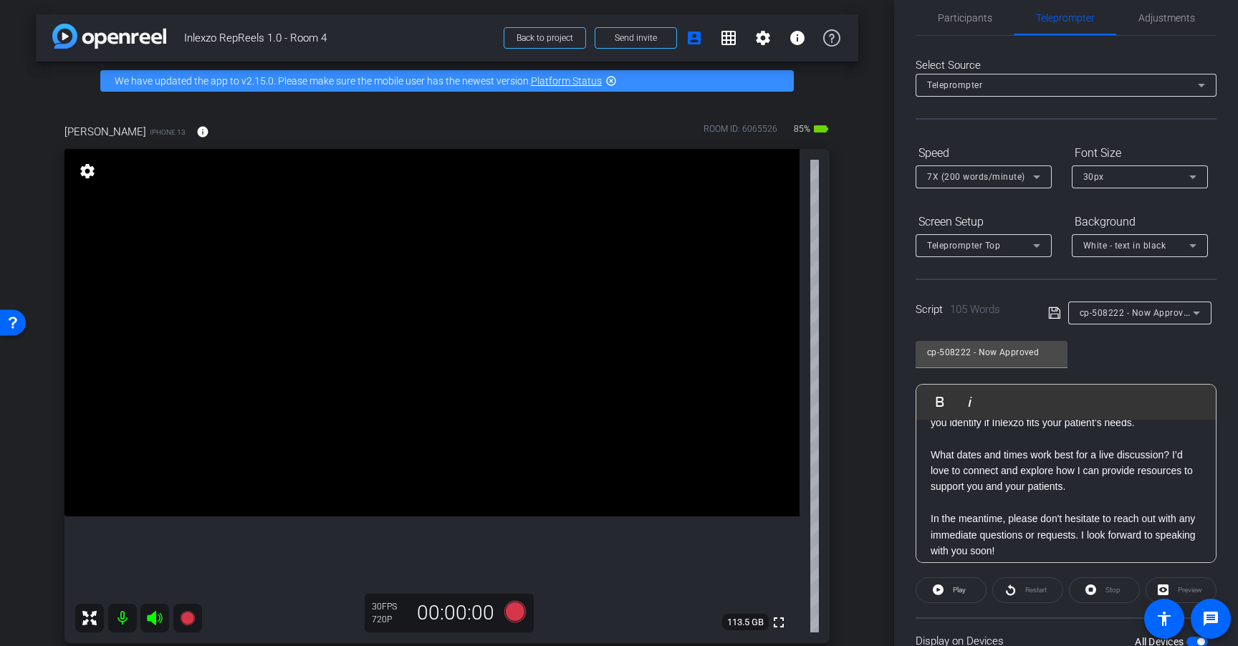
scroll to position [16, 0]
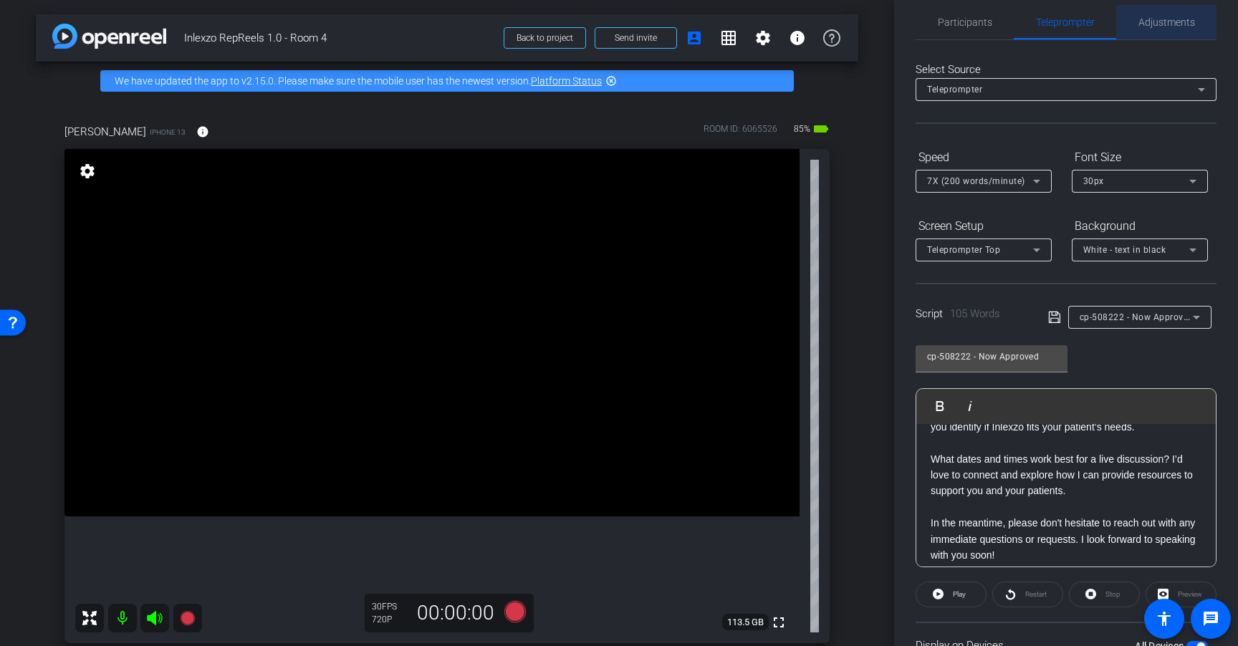
click at [1166, 10] on span "Adjustments" at bounding box center [1166, 22] width 57 height 34
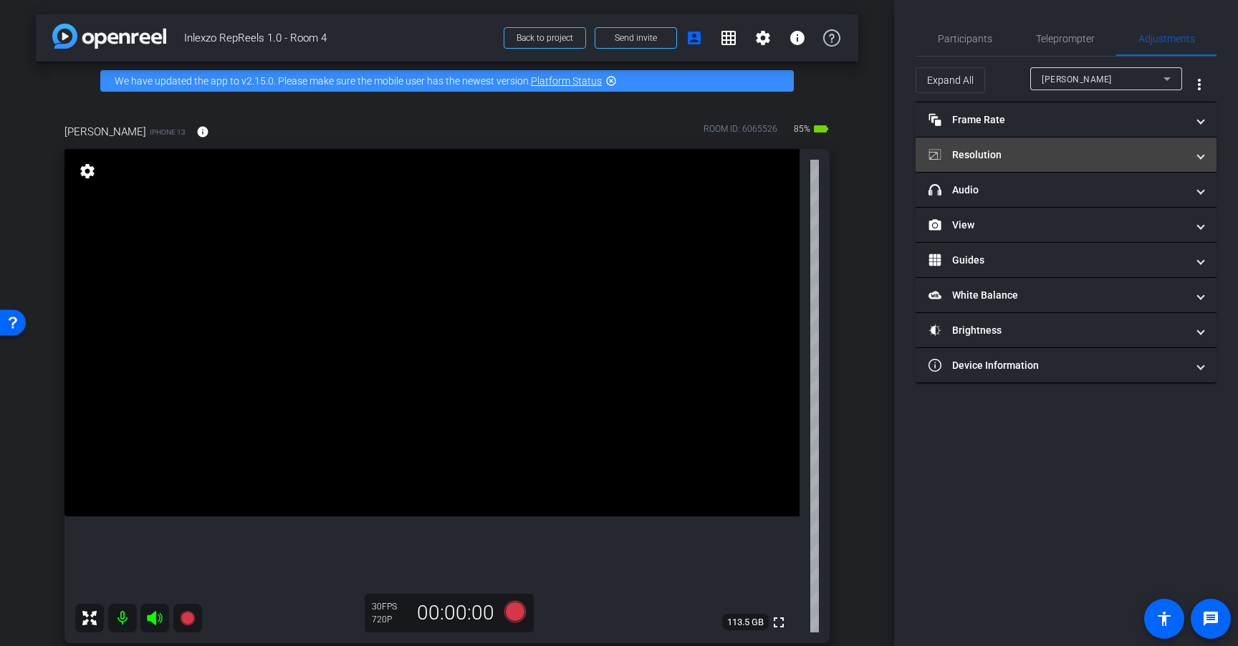
click at [1067, 154] on mat-panel-title "Resolution" at bounding box center [1057, 155] width 258 height 15
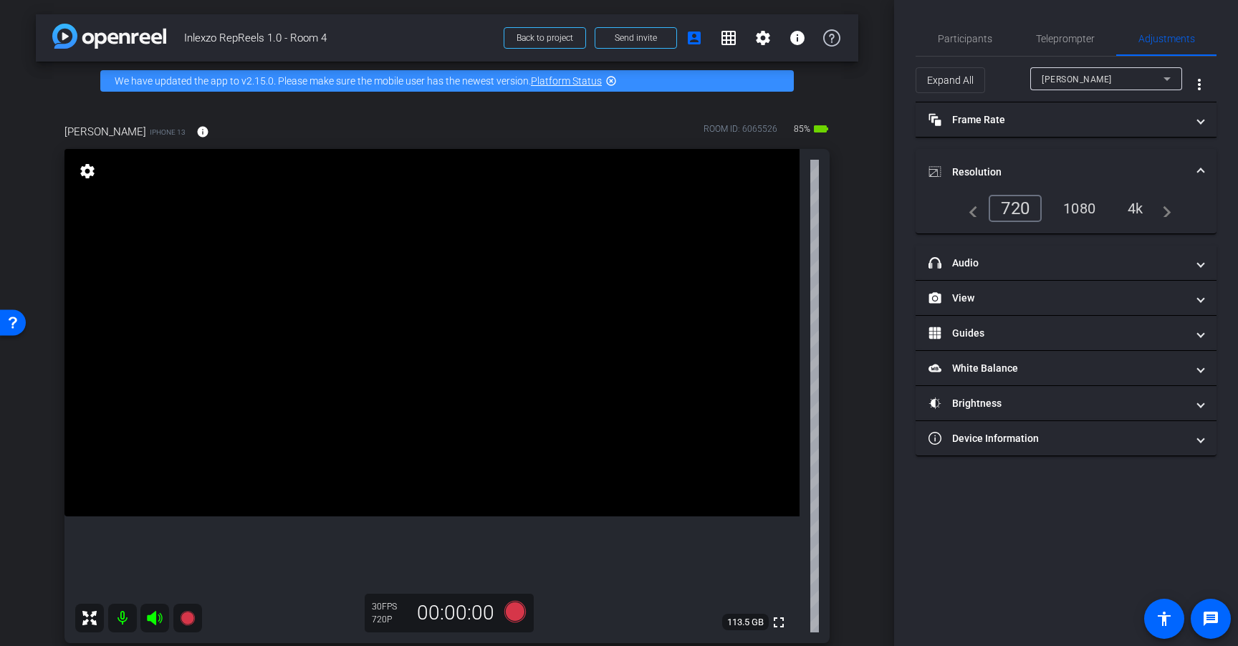
click at [1134, 205] on div "4k" at bounding box center [1134, 208] width 37 height 24
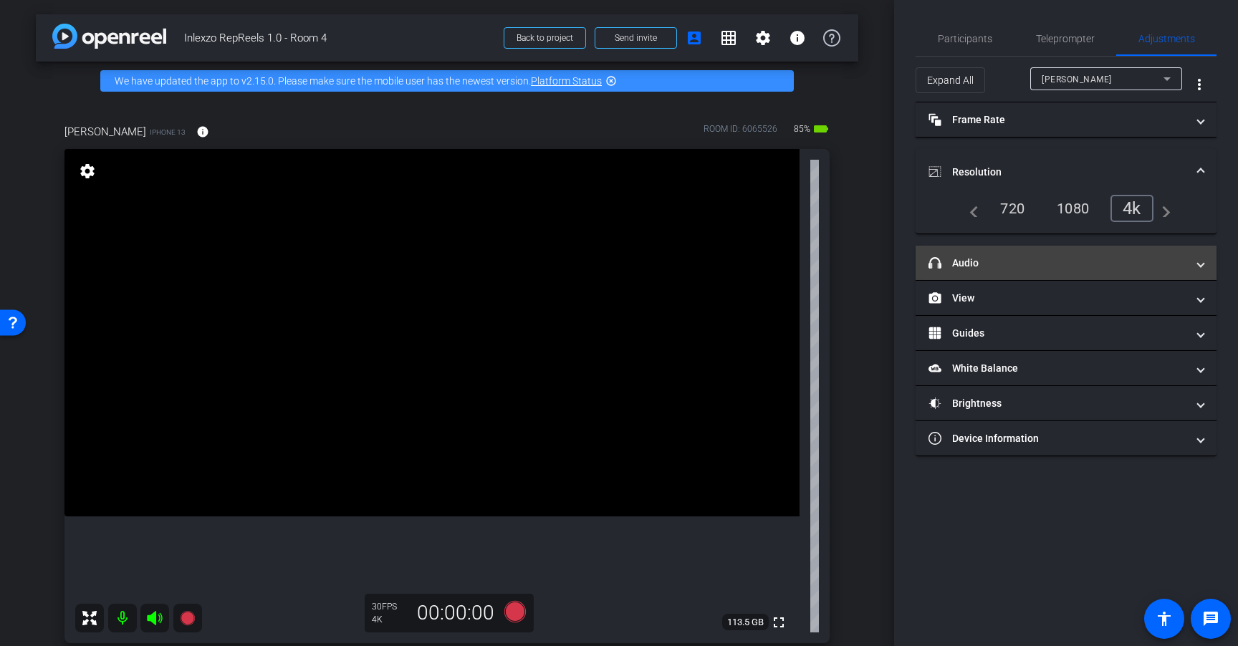
click at [1095, 266] on mat-panel-title "headphone icon Audio" at bounding box center [1057, 263] width 258 height 15
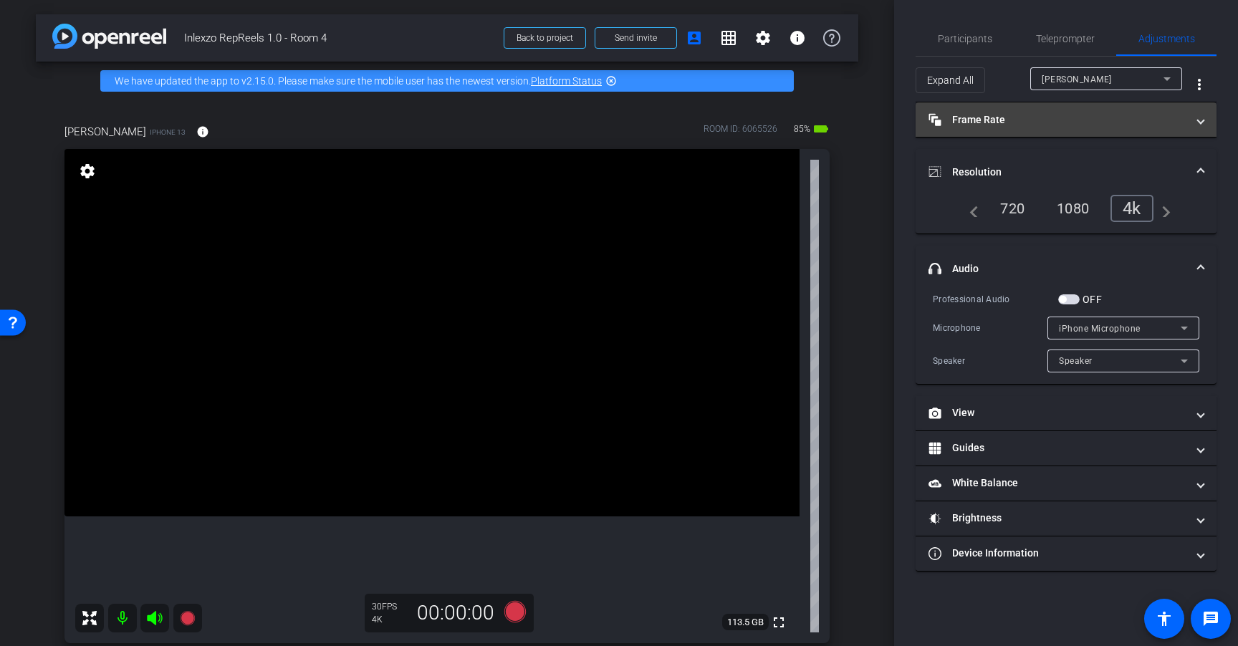
click at [1144, 112] on mat-panel-title "Frame Rate Frame Rate" at bounding box center [1057, 119] width 258 height 15
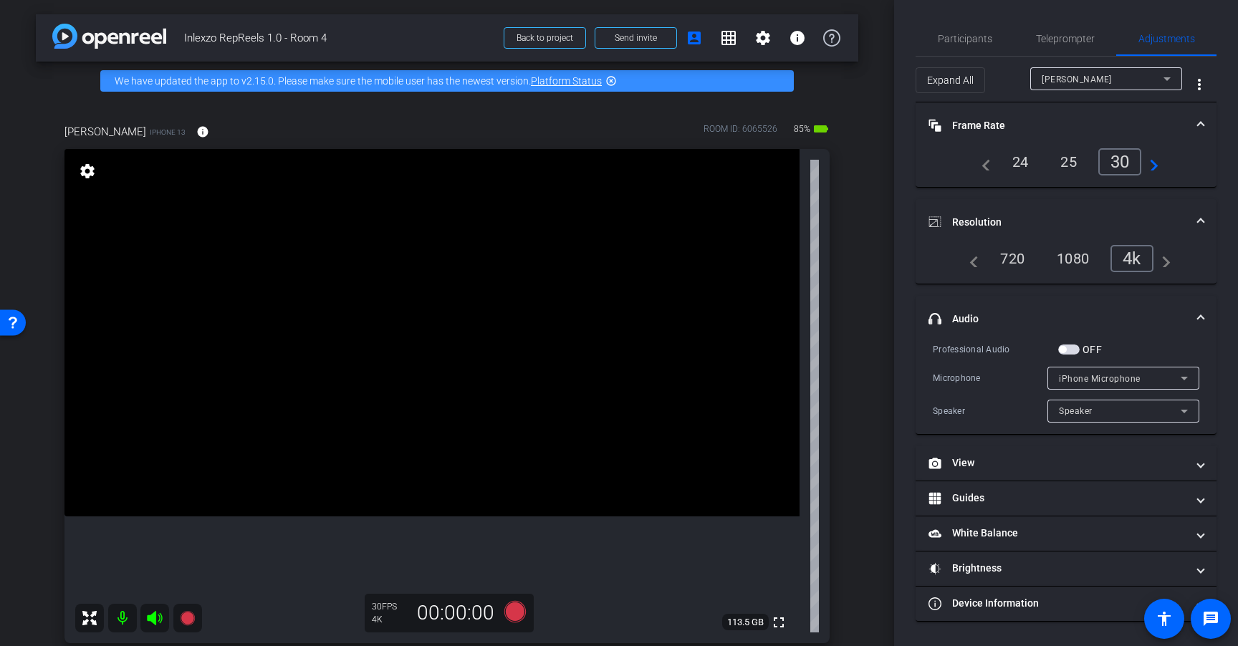
click at [1019, 163] on div "24" at bounding box center [1020, 162] width 38 height 24
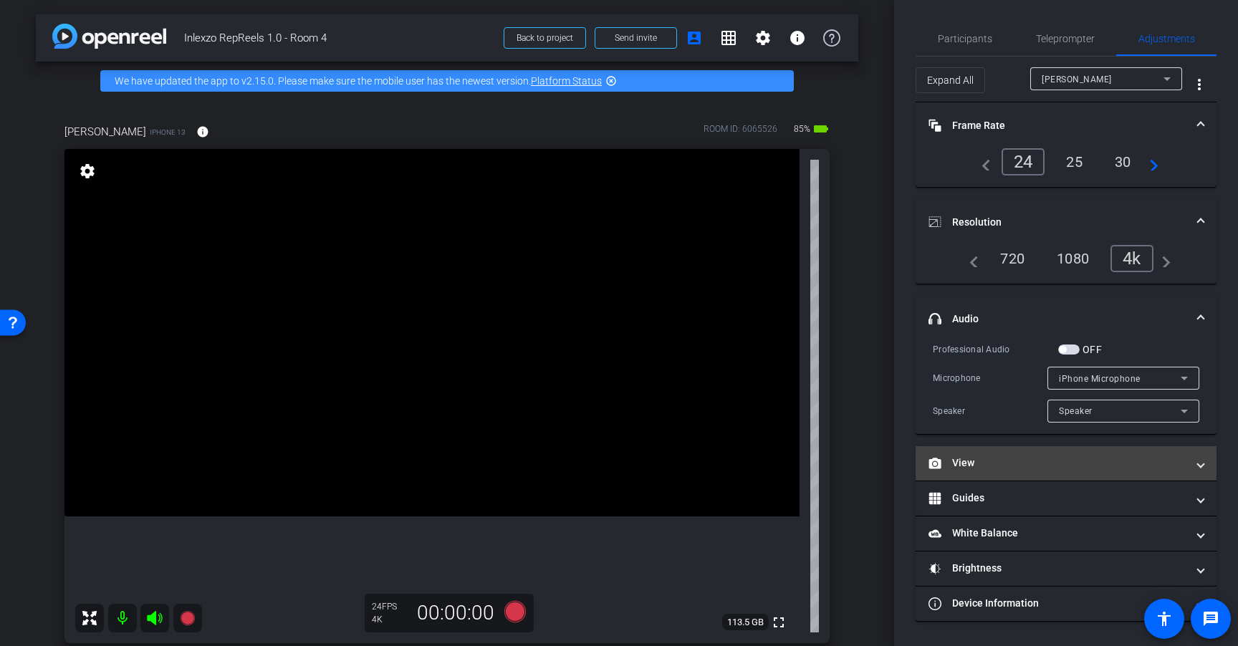
click at [993, 461] on mat-panel-title "View" at bounding box center [1057, 462] width 258 height 15
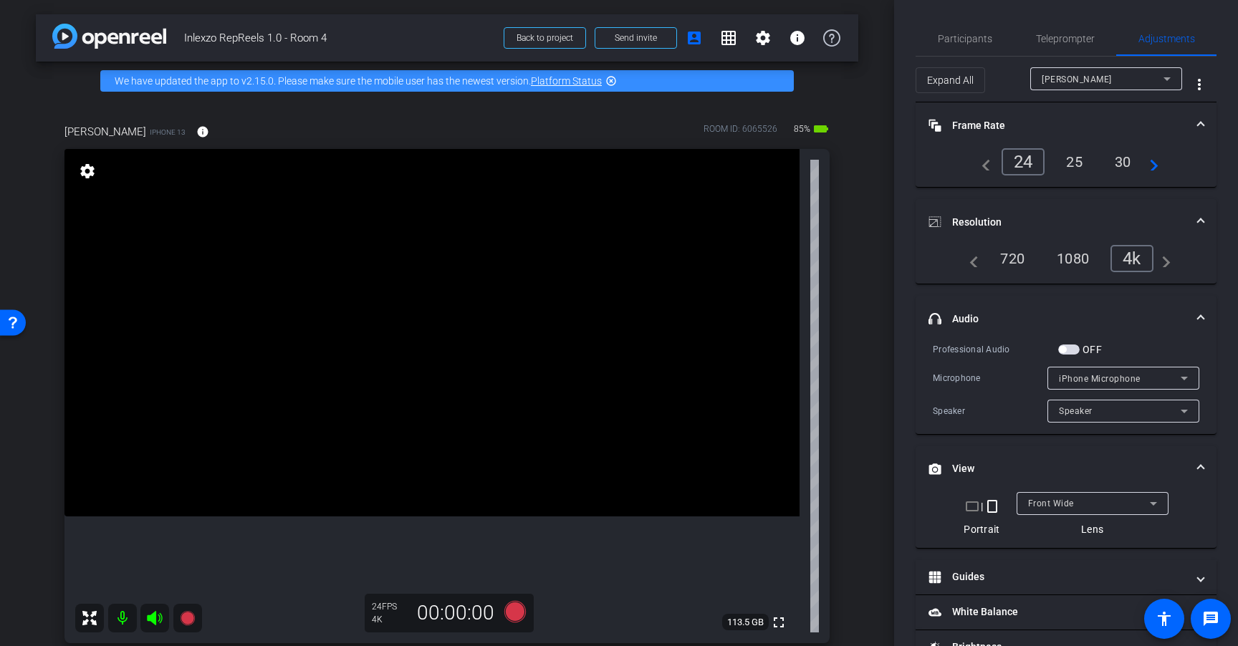
scroll to position [75, 0]
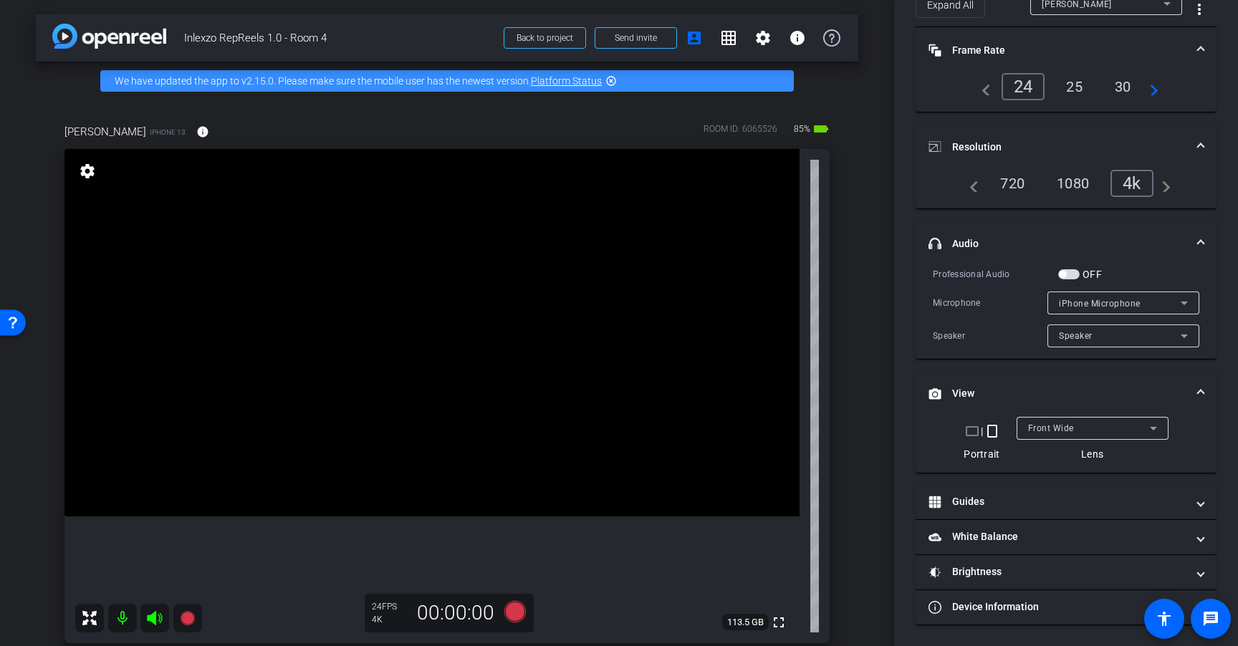
click at [1073, 272] on span "button" at bounding box center [1068, 274] width 21 height 10
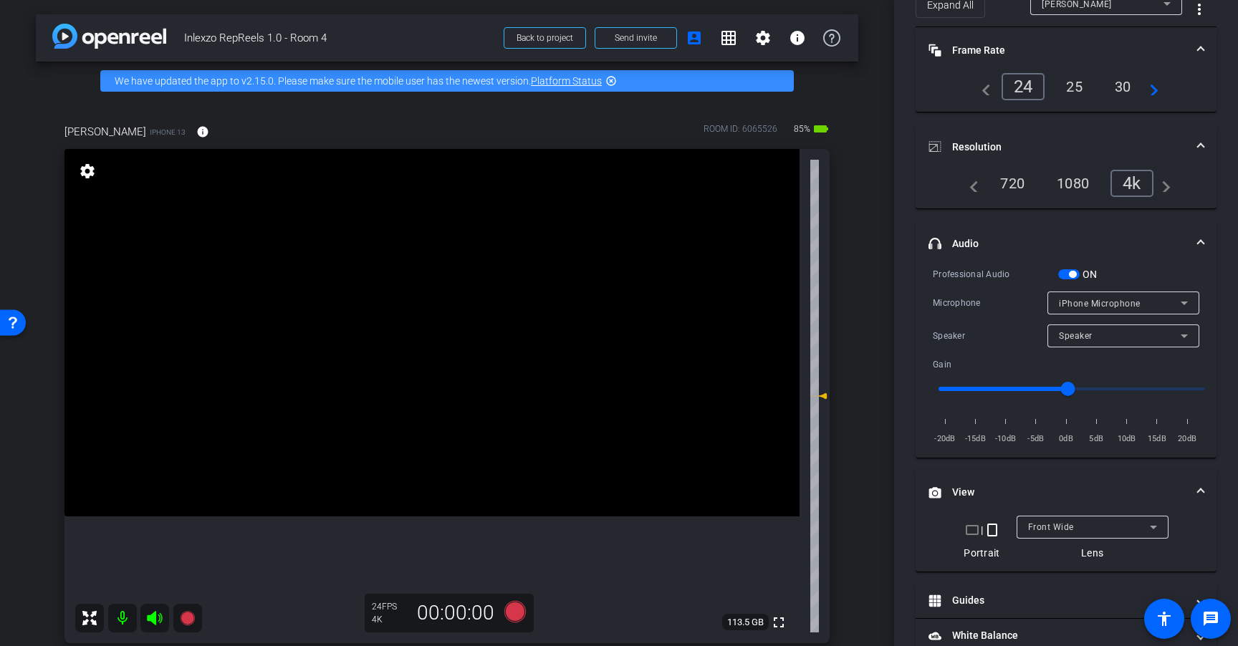
click at [1073, 272] on span "button" at bounding box center [1072, 274] width 7 height 7
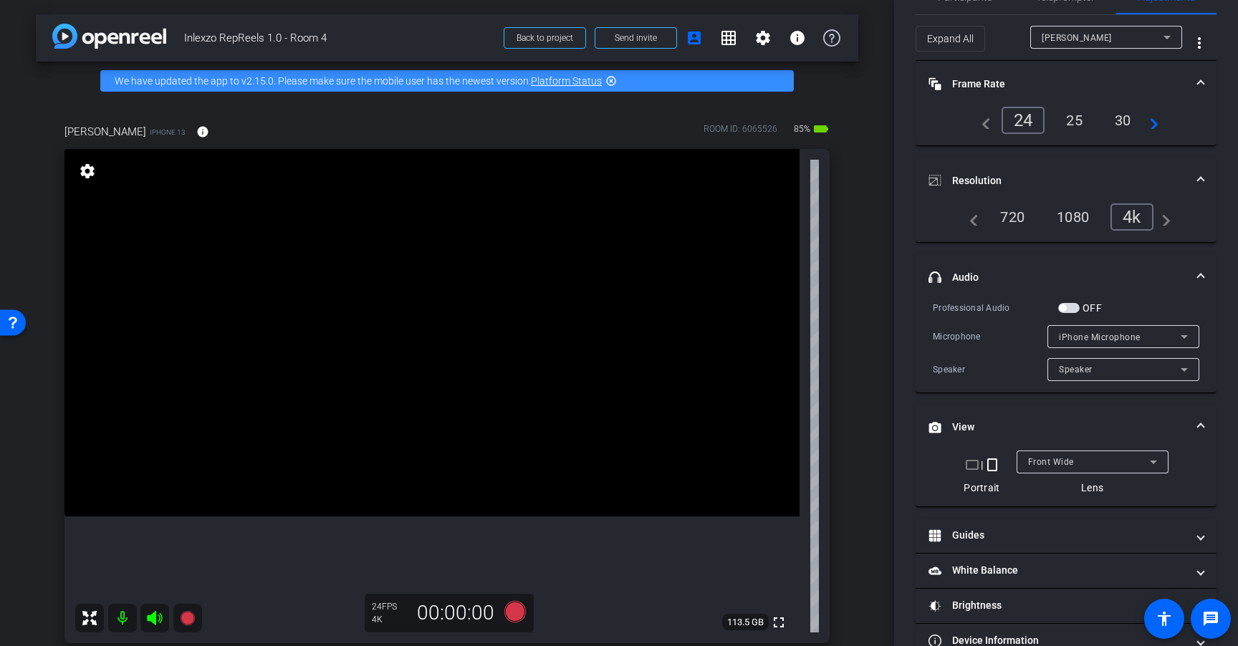
scroll to position [0, 0]
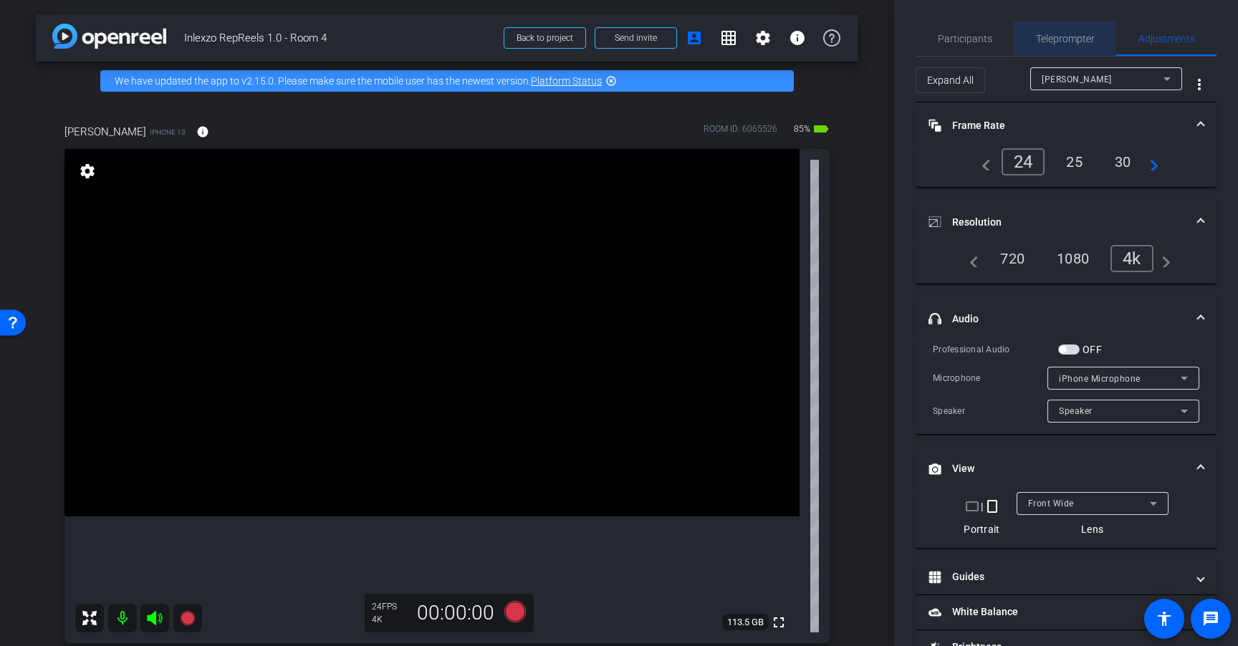
click at [1051, 32] on span "Teleprompter" at bounding box center [1065, 38] width 59 height 34
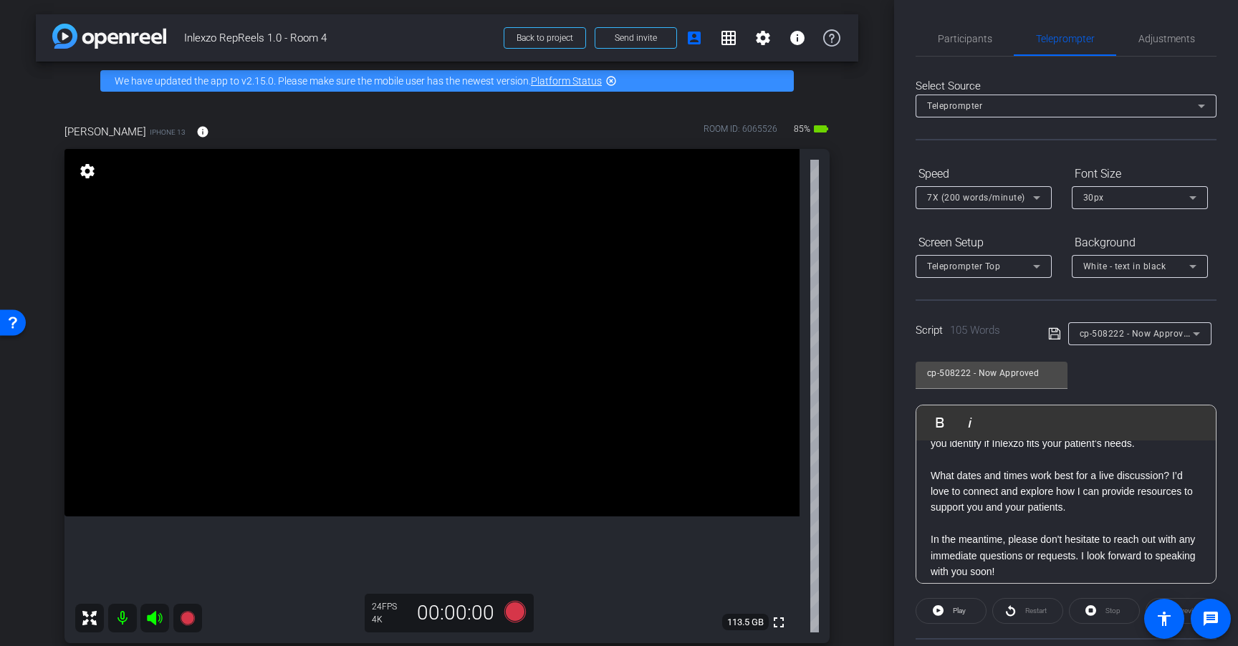
click at [1021, 203] on div "7X (200 words/minute)" at bounding box center [980, 197] width 106 height 18
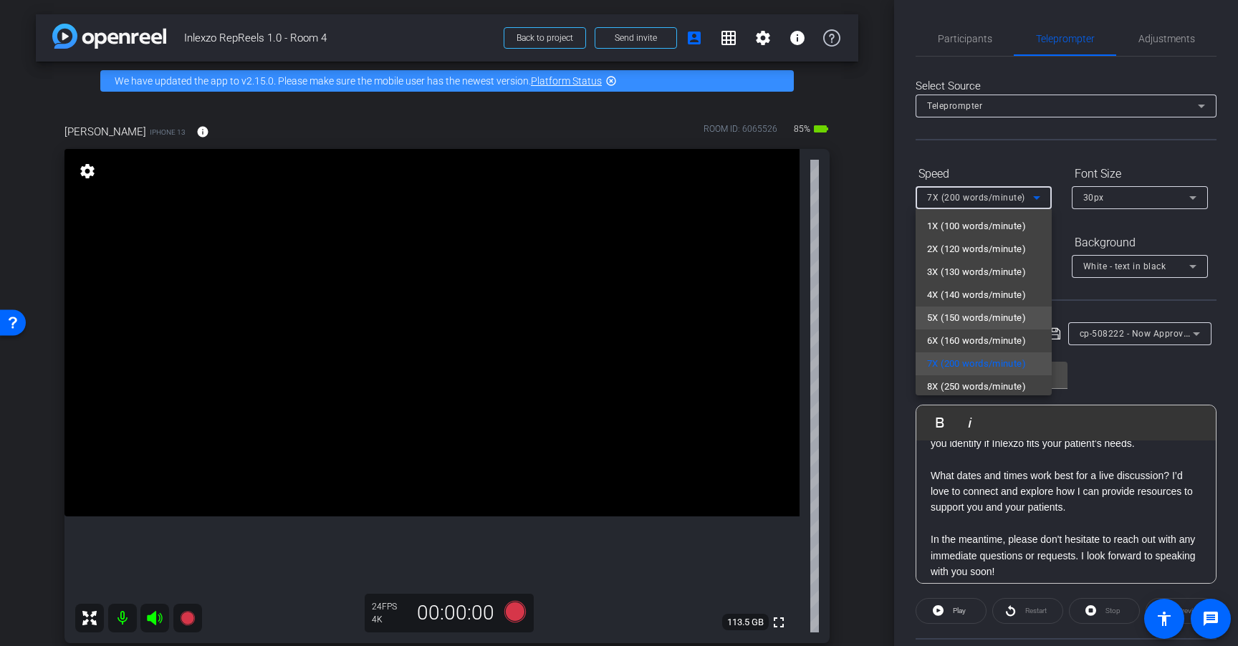
click at [1003, 314] on span "5X (150 words/minute)" at bounding box center [976, 317] width 99 height 17
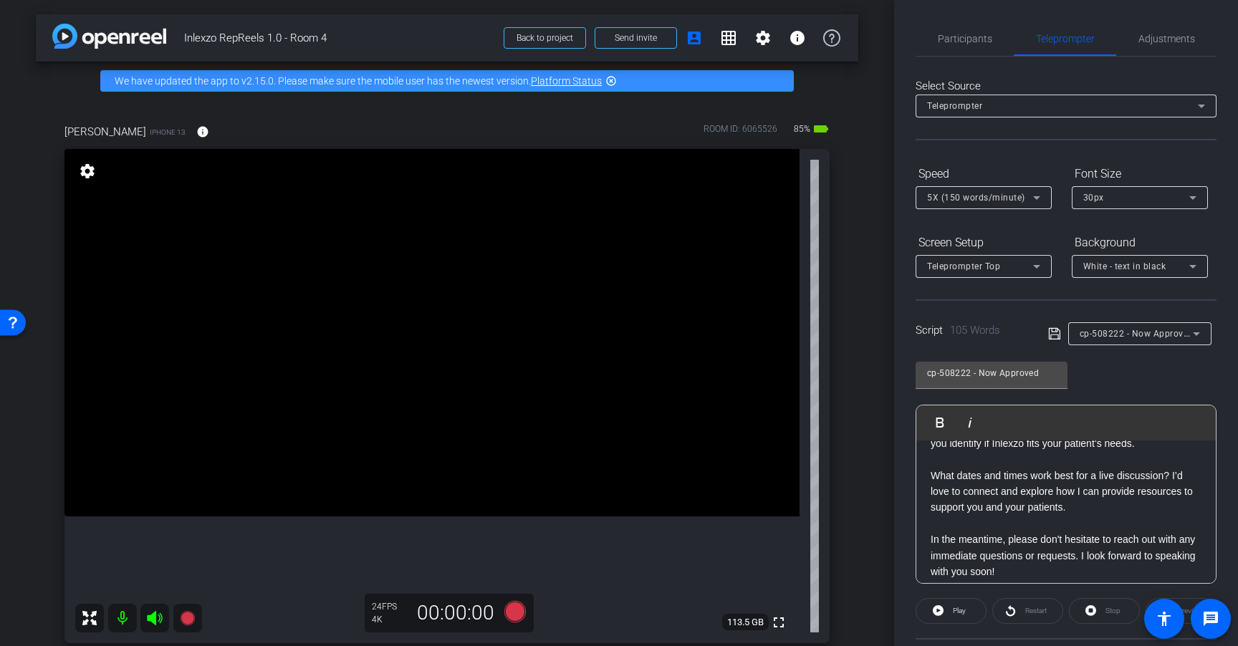
click at [1132, 300] on div "Script 105 Words cp-508222 - Now Approved" at bounding box center [1065, 322] width 301 height 46
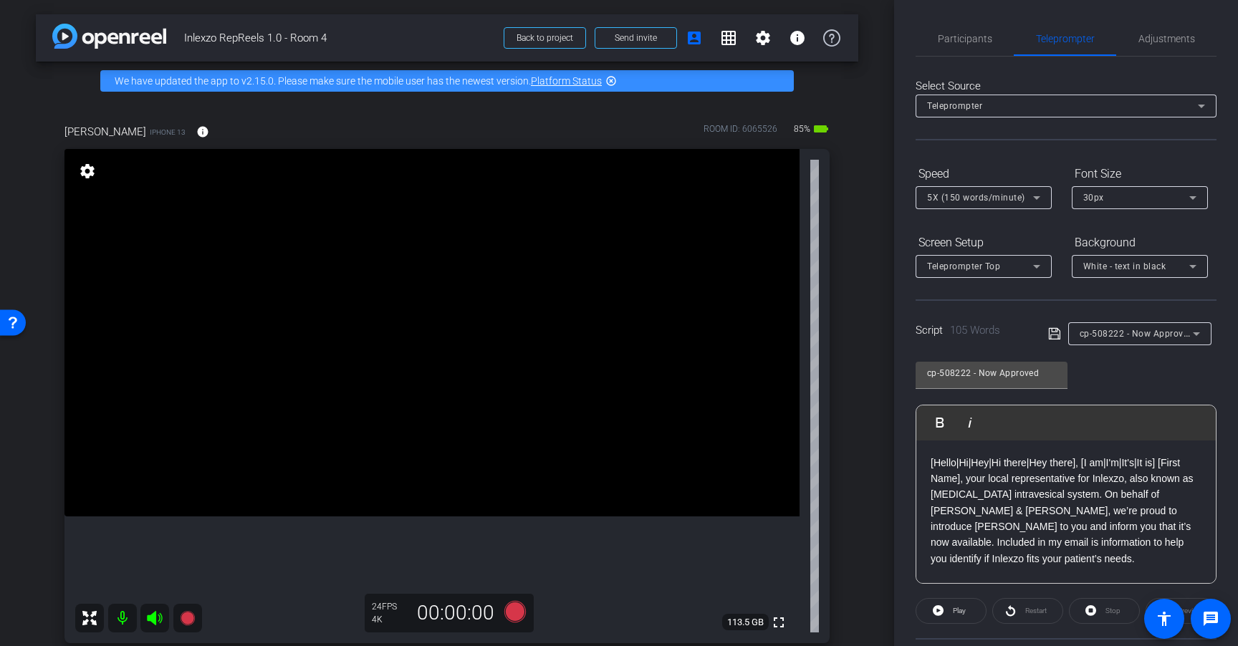
scroll to position [1, 0]
click at [1157, 34] on span "Adjustments" at bounding box center [1166, 37] width 57 height 10
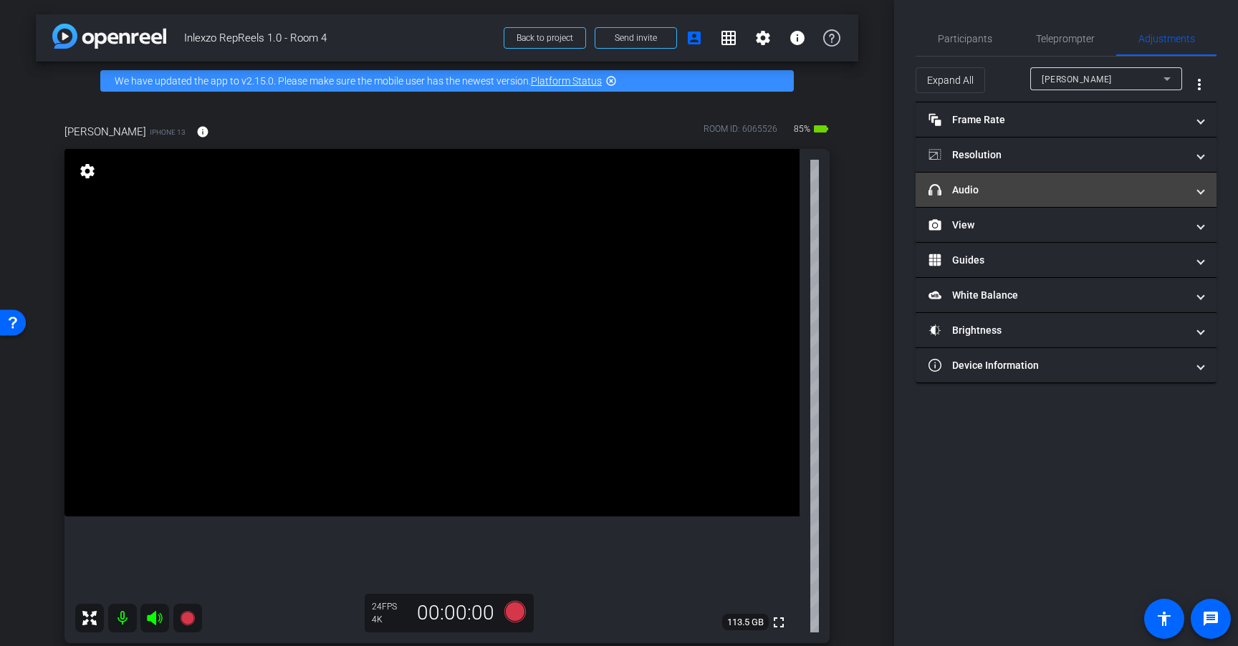
click at [1066, 192] on mat-panel-title "headphone icon Audio" at bounding box center [1057, 190] width 258 height 15
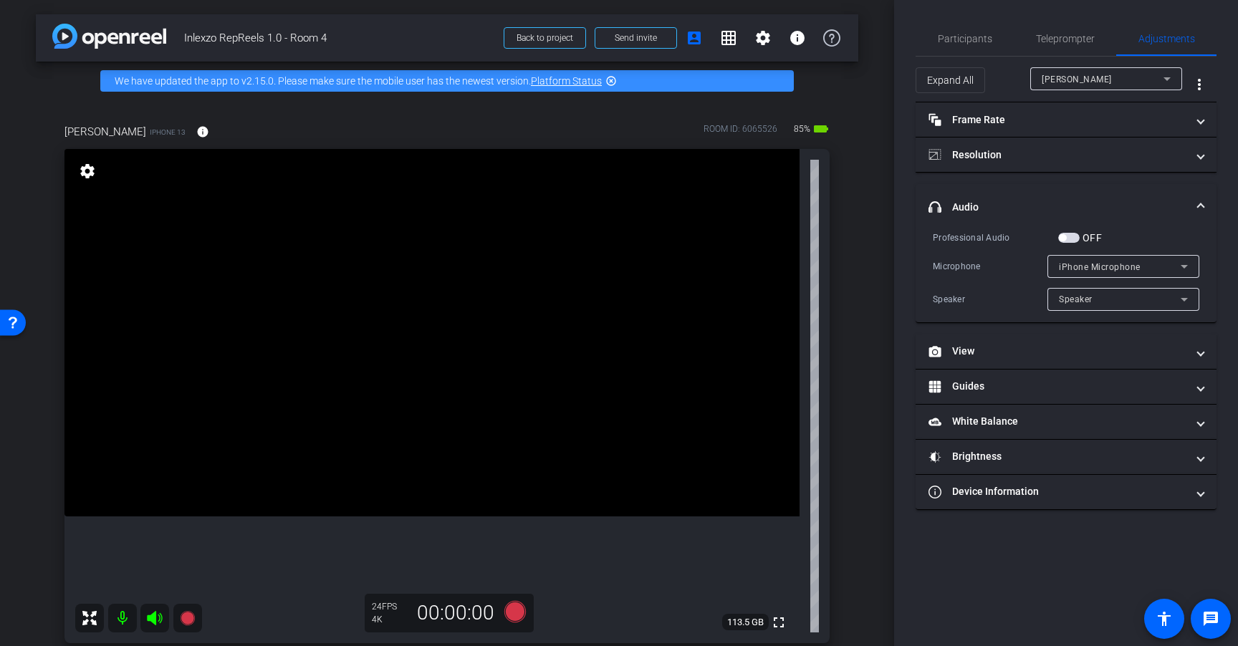
click at [1074, 238] on span "button" at bounding box center [1068, 238] width 21 height 10
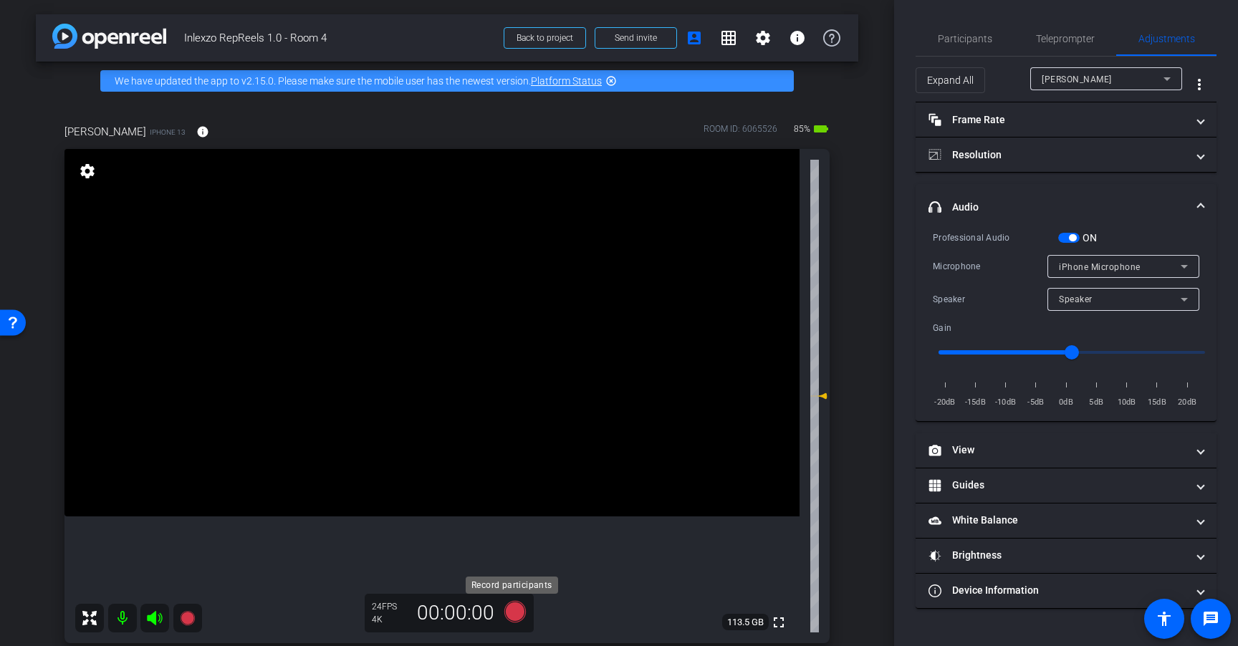
click at [506, 614] on icon at bounding box center [514, 611] width 21 height 21
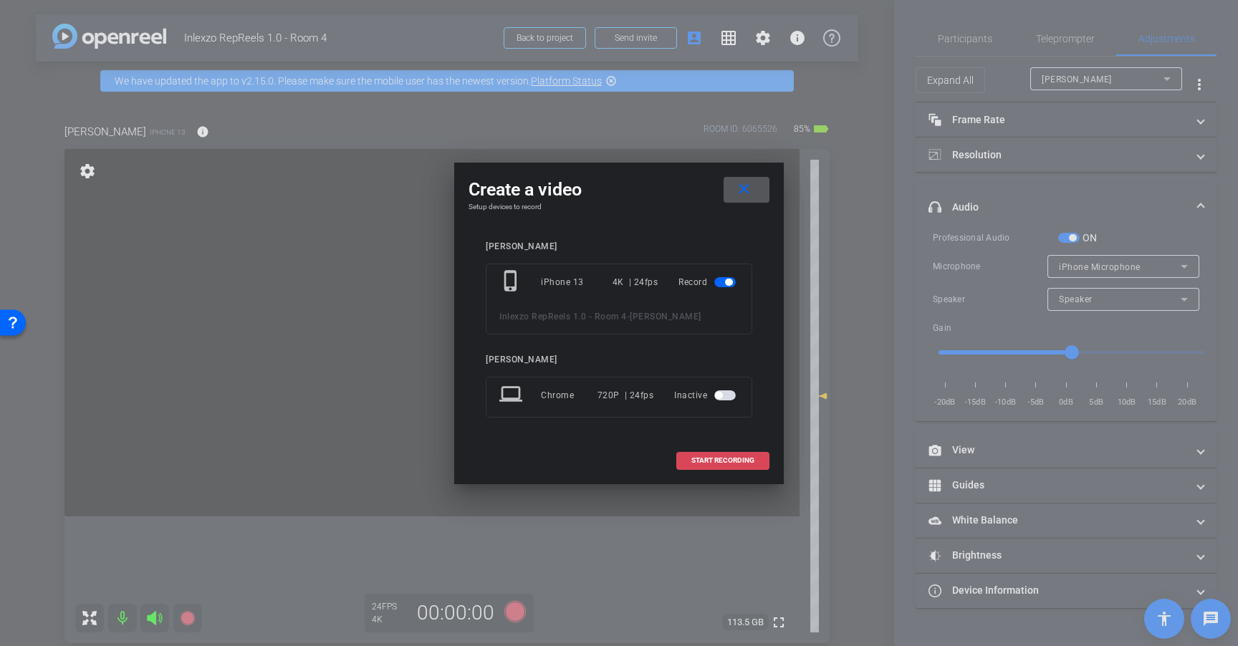
click at [748, 453] on span at bounding box center [723, 460] width 92 height 34
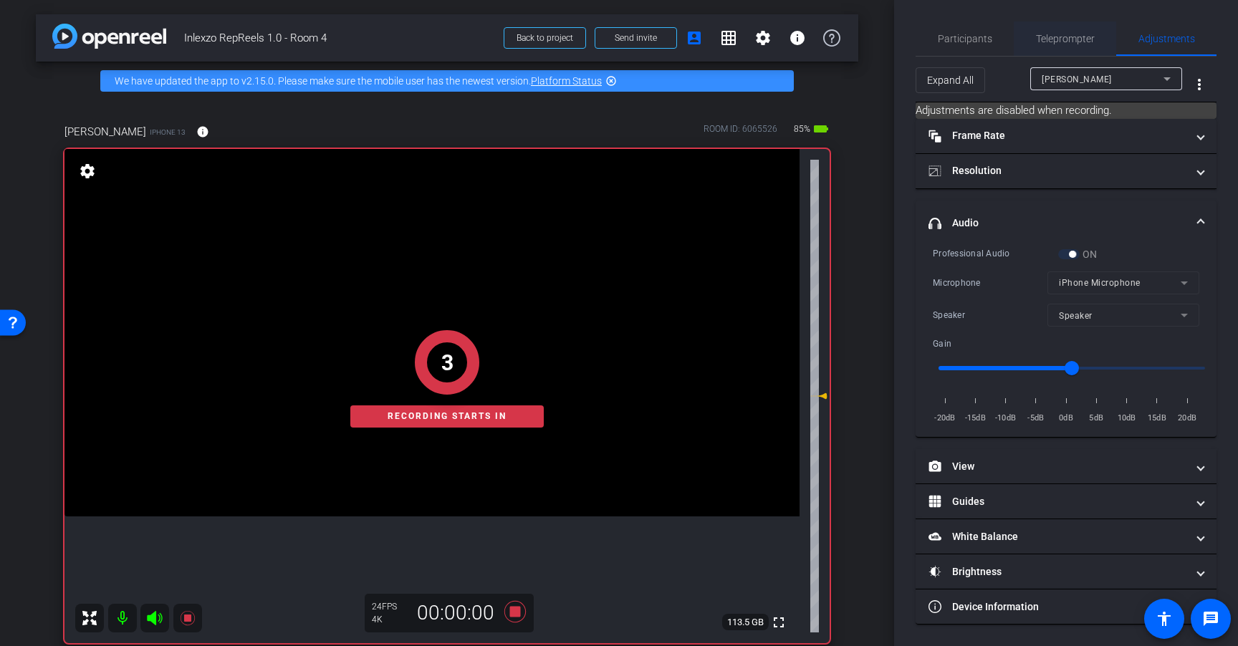
click at [1053, 41] on span "Teleprompter" at bounding box center [1065, 39] width 59 height 10
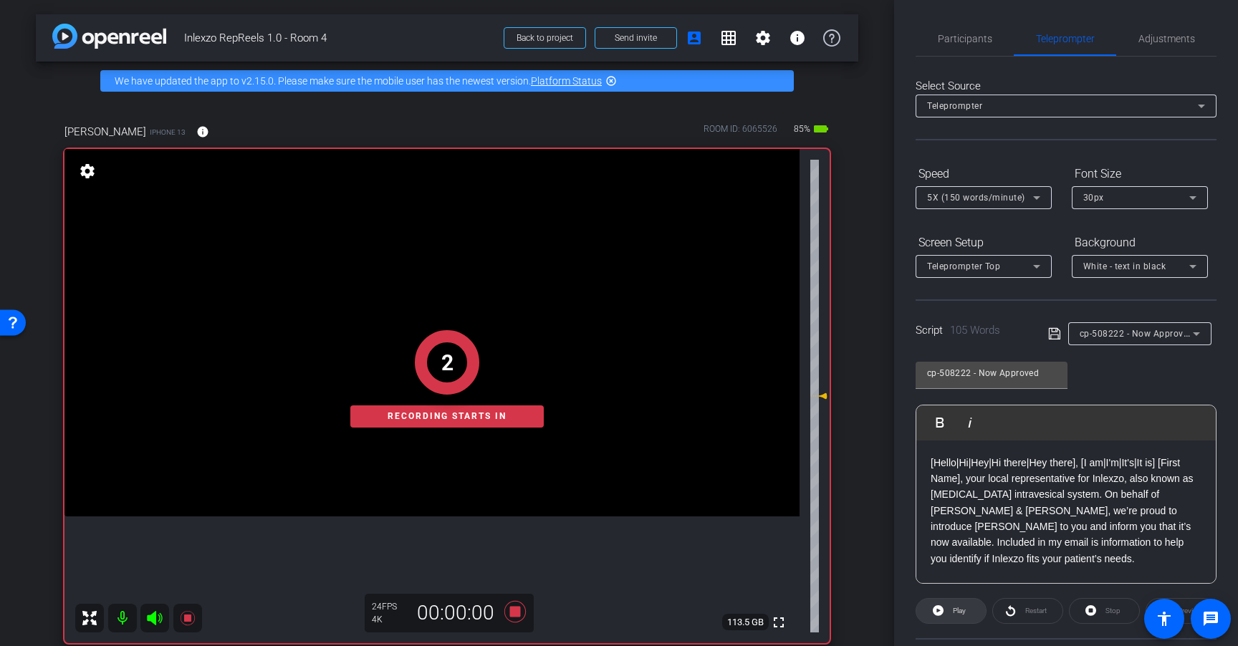
click at [949, 603] on span "Play" at bounding box center [957, 611] width 16 height 20
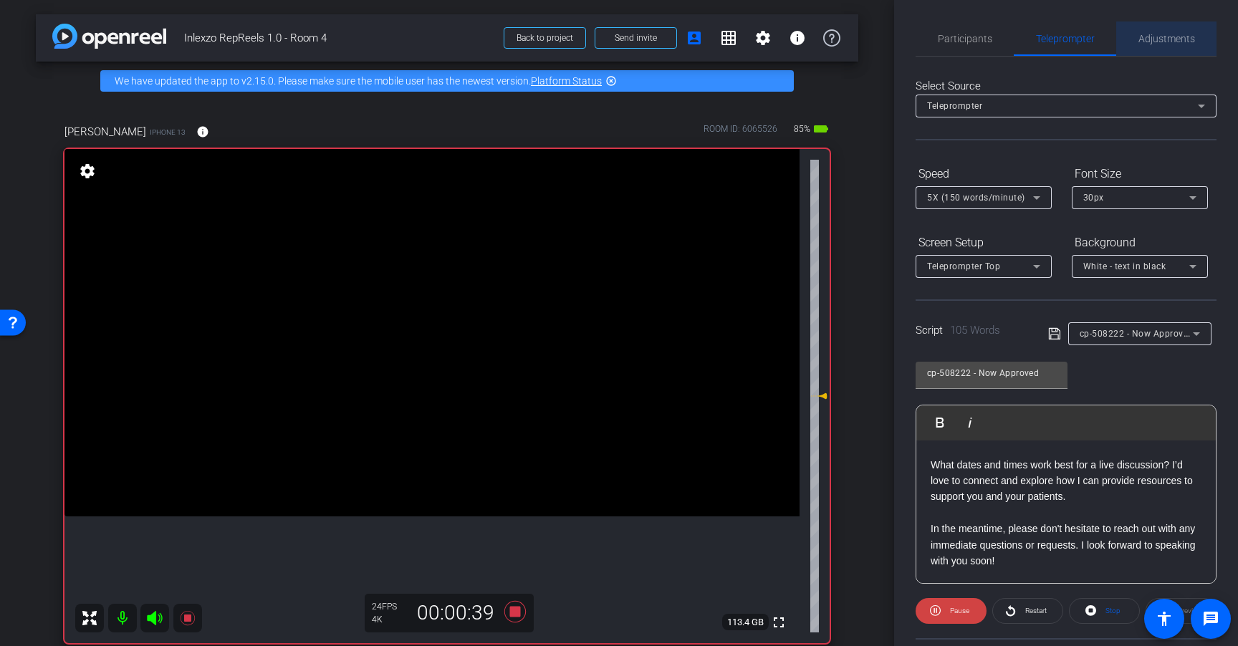
click at [1177, 44] on span "Adjustments" at bounding box center [1166, 38] width 57 height 34
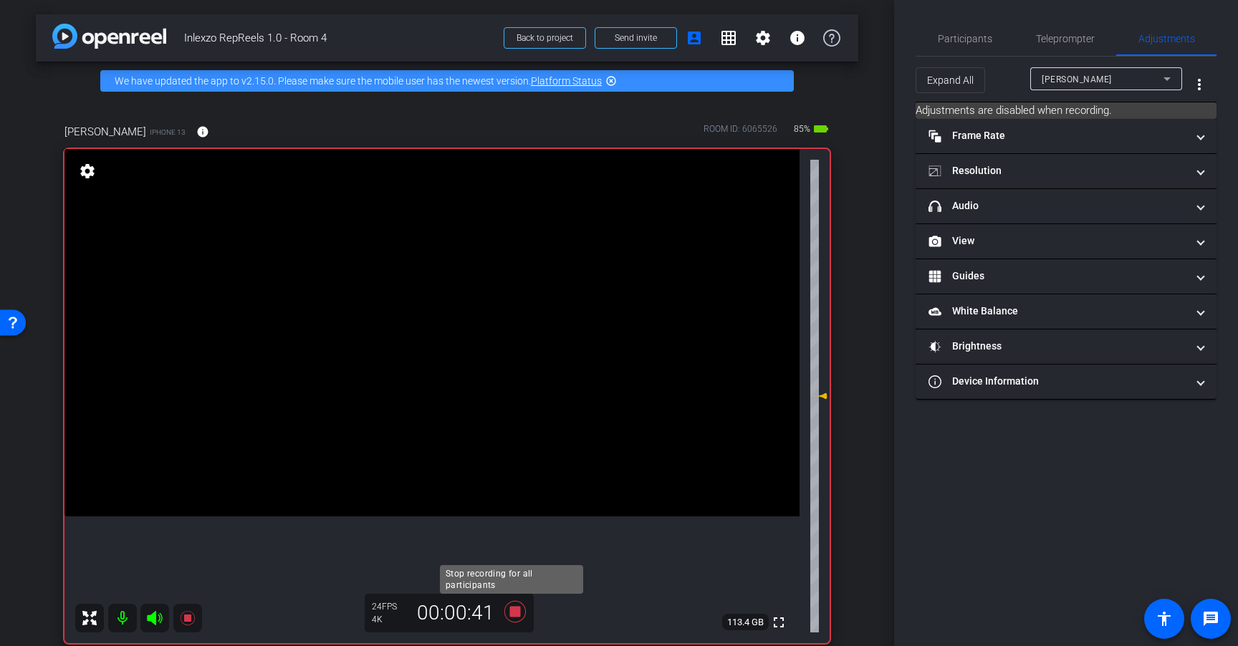
click at [517, 611] on icon at bounding box center [515, 612] width 34 height 26
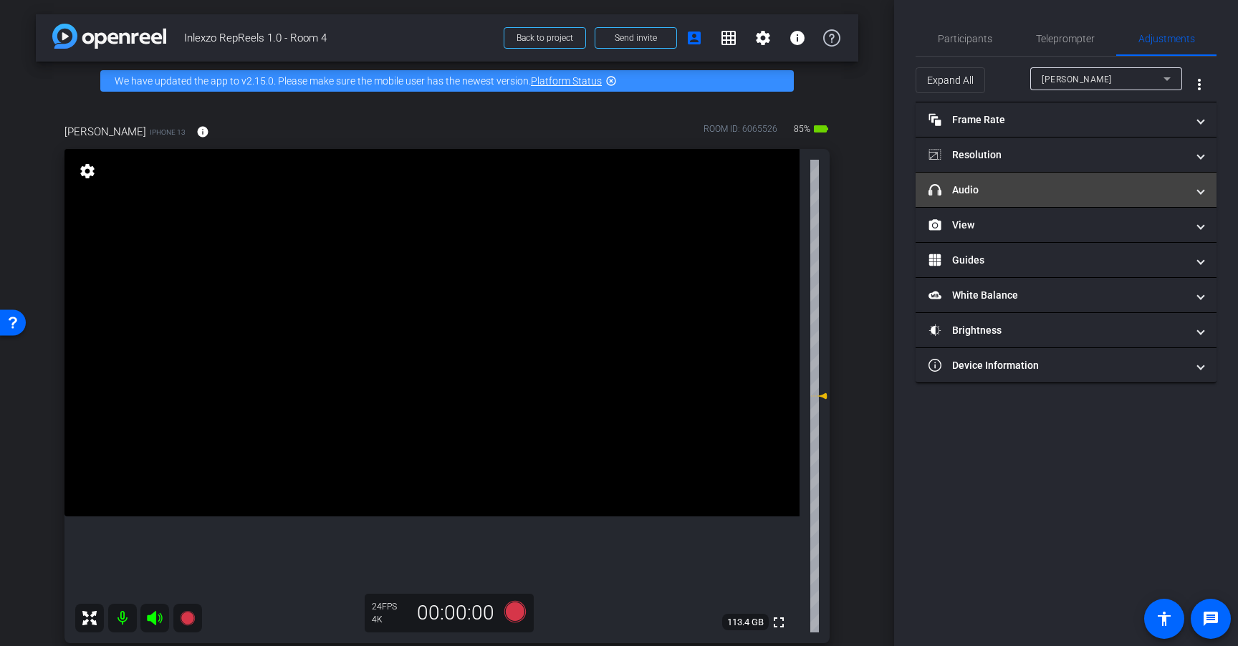
click at [1003, 202] on mat-expansion-panel-header "headphone icon Audio" at bounding box center [1065, 190] width 301 height 34
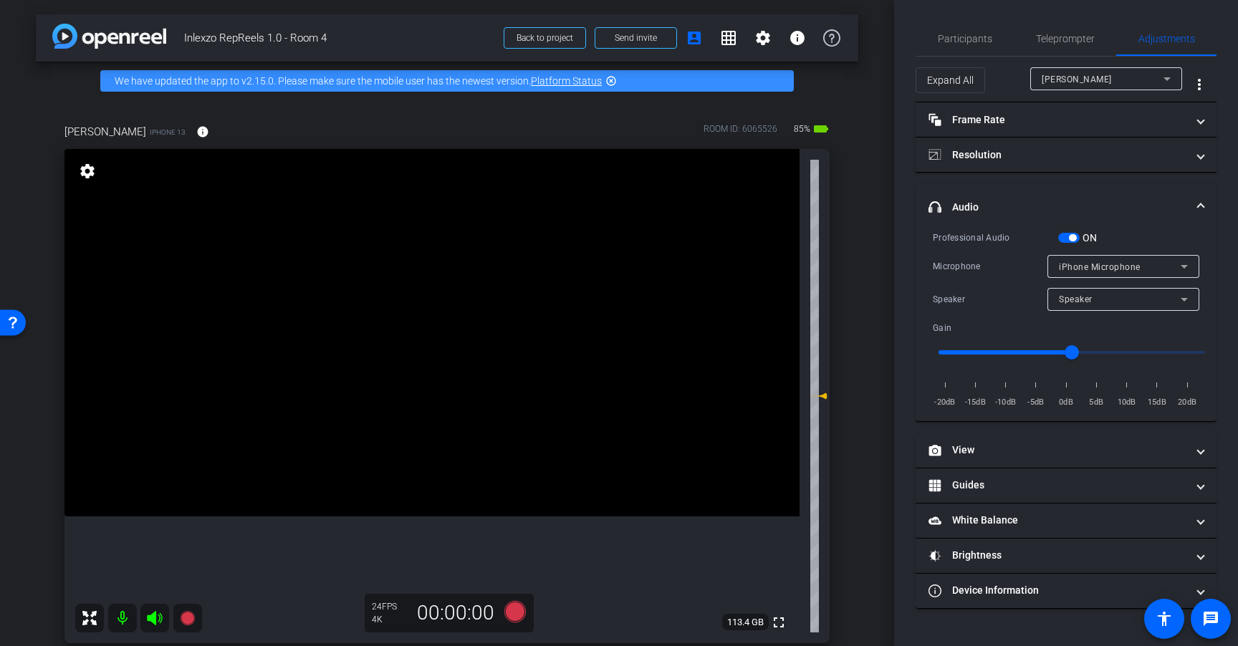
click at [1073, 239] on span "button" at bounding box center [1072, 237] width 7 height 7
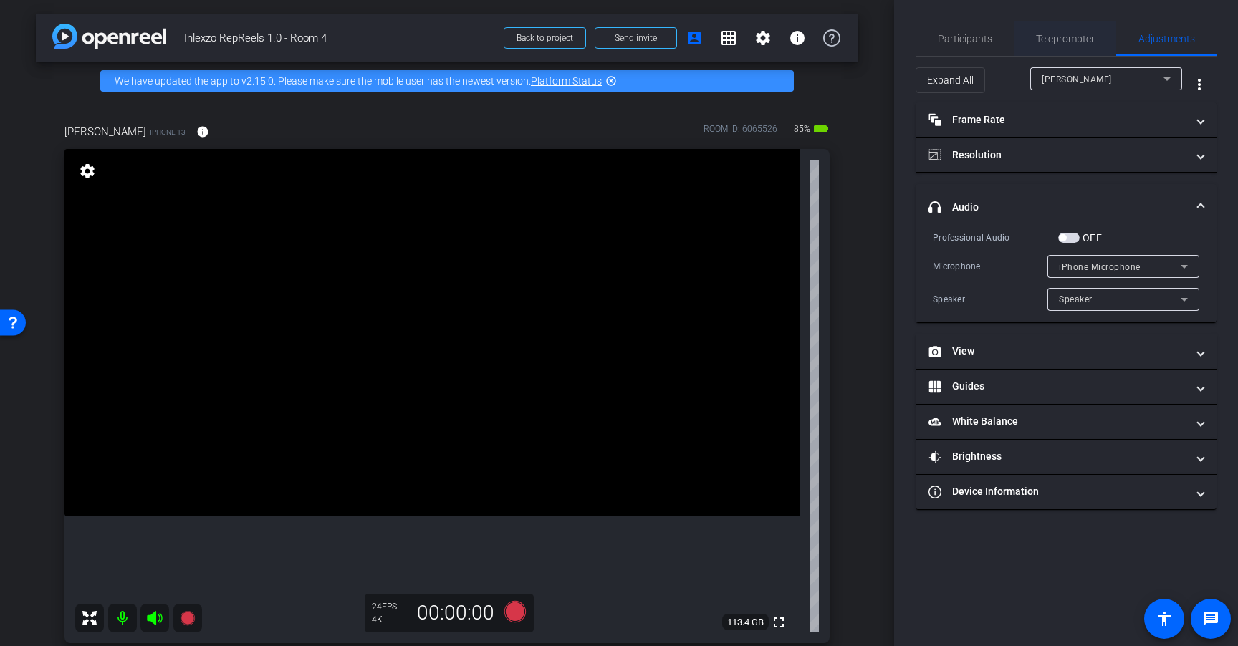
click at [1074, 45] on span "Teleprompter" at bounding box center [1065, 38] width 59 height 34
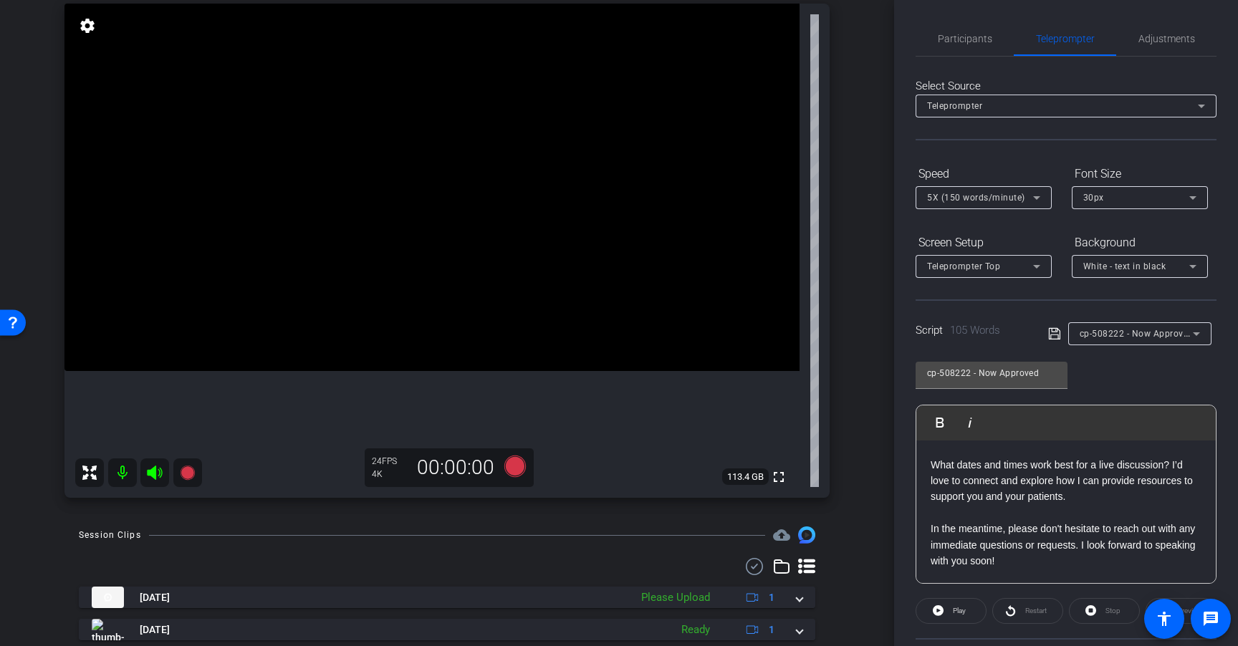
scroll to position [148, 0]
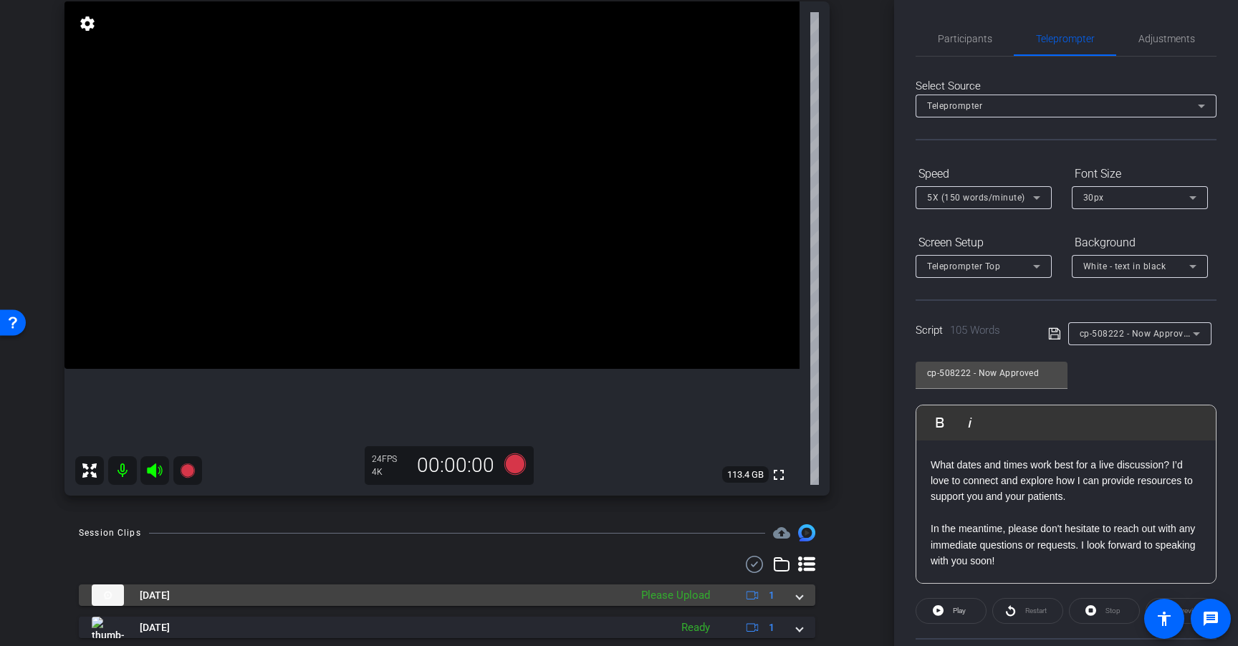
click at [705, 595] on div "Please Upload" at bounding box center [675, 595] width 83 height 16
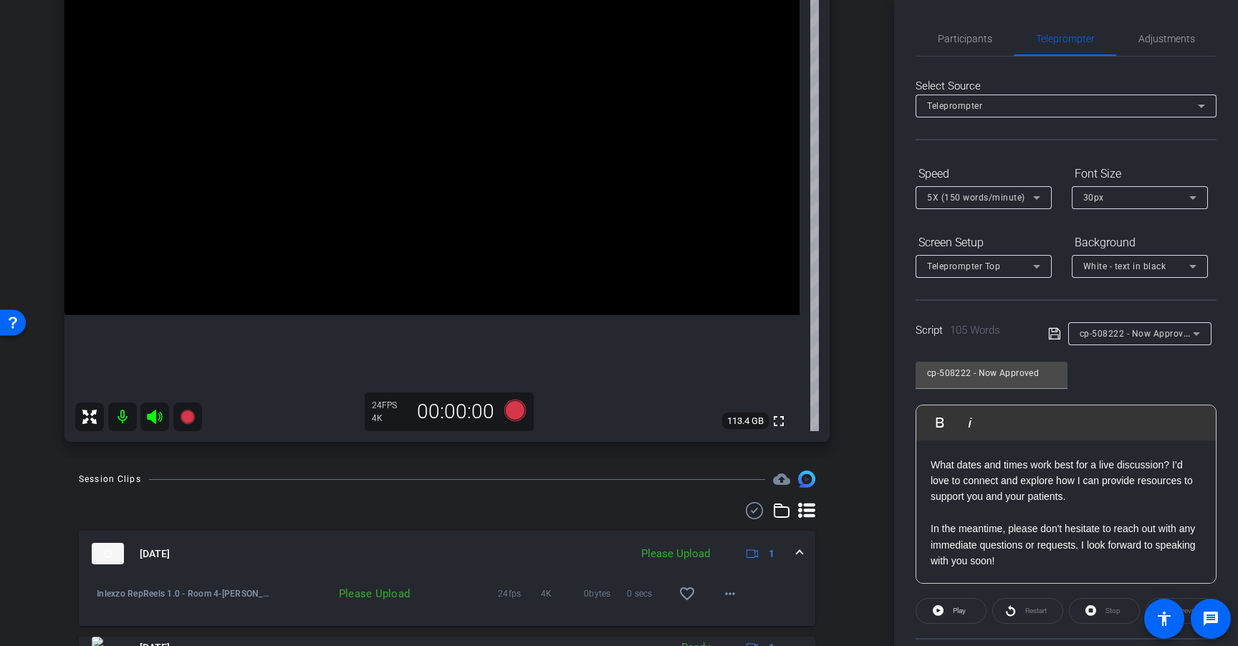
scroll to position [210, 0]
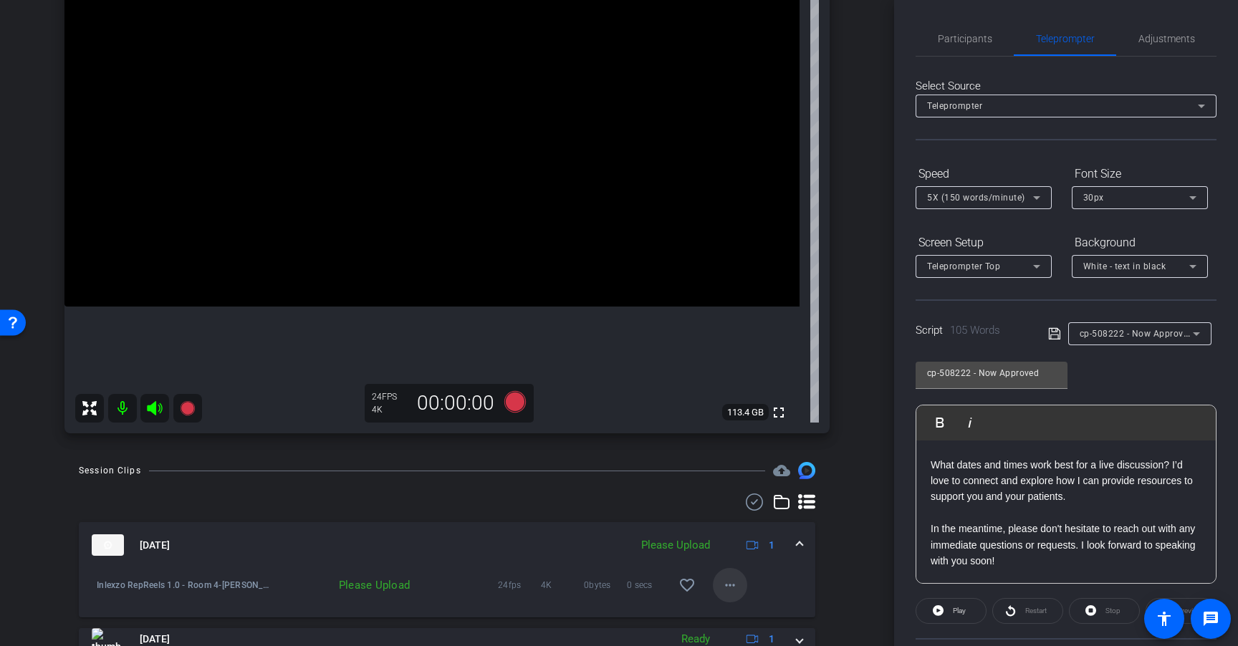
click at [725, 590] on mat-icon "more_horiz" at bounding box center [729, 585] width 17 height 17
click at [742, 523] on span "Upload" at bounding box center [745, 519] width 57 height 17
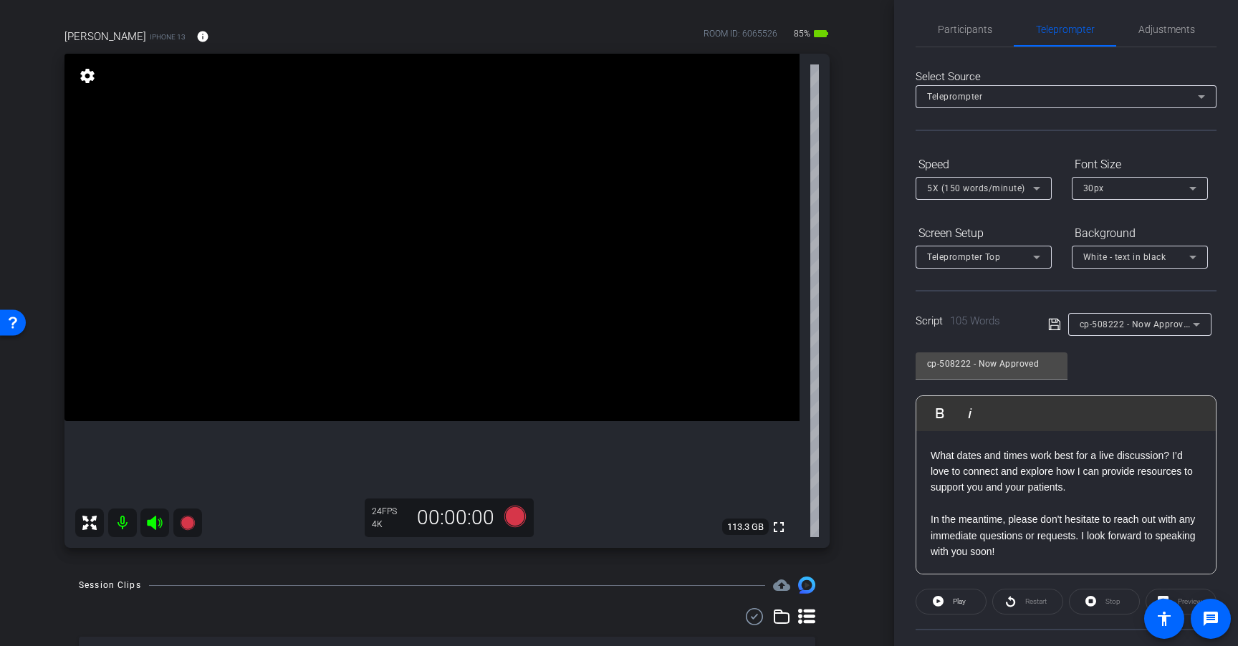
scroll to position [12, 0]
click at [1163, 26] on span "Adjustments" at bounding box center [1166, 26] width 57 height 10
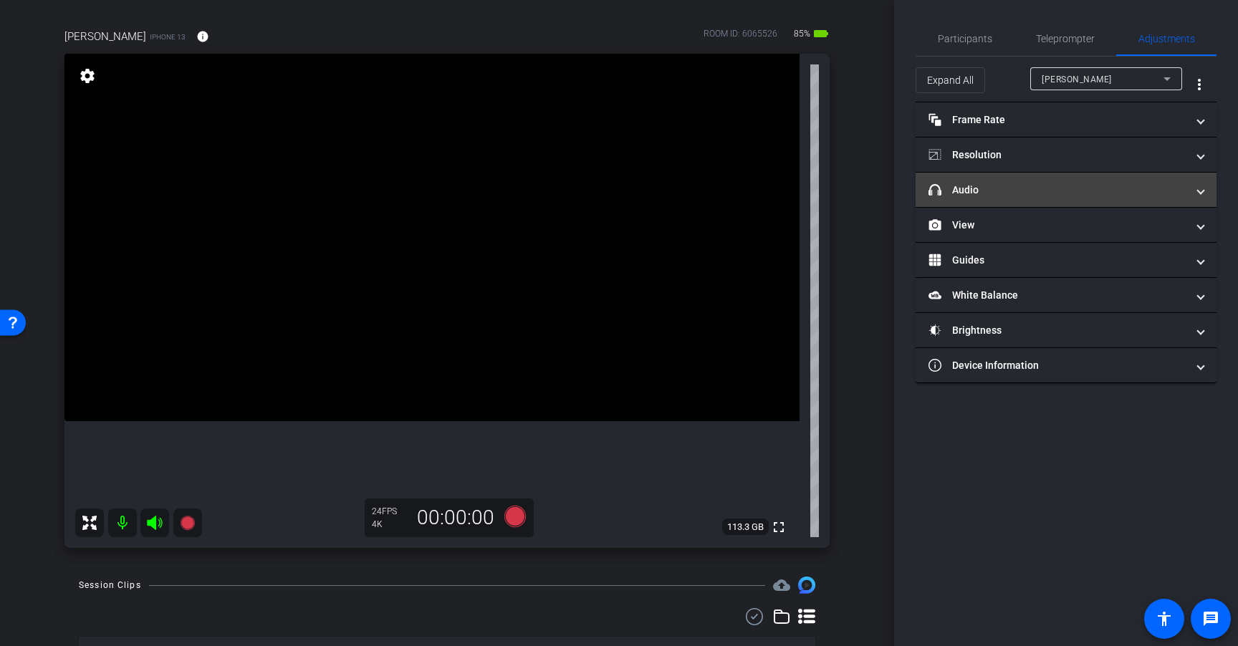
click at [1084, 196] on mat-panel-title "headphone icon Audio" at bounding box center [1057, 190] width 258 height 15
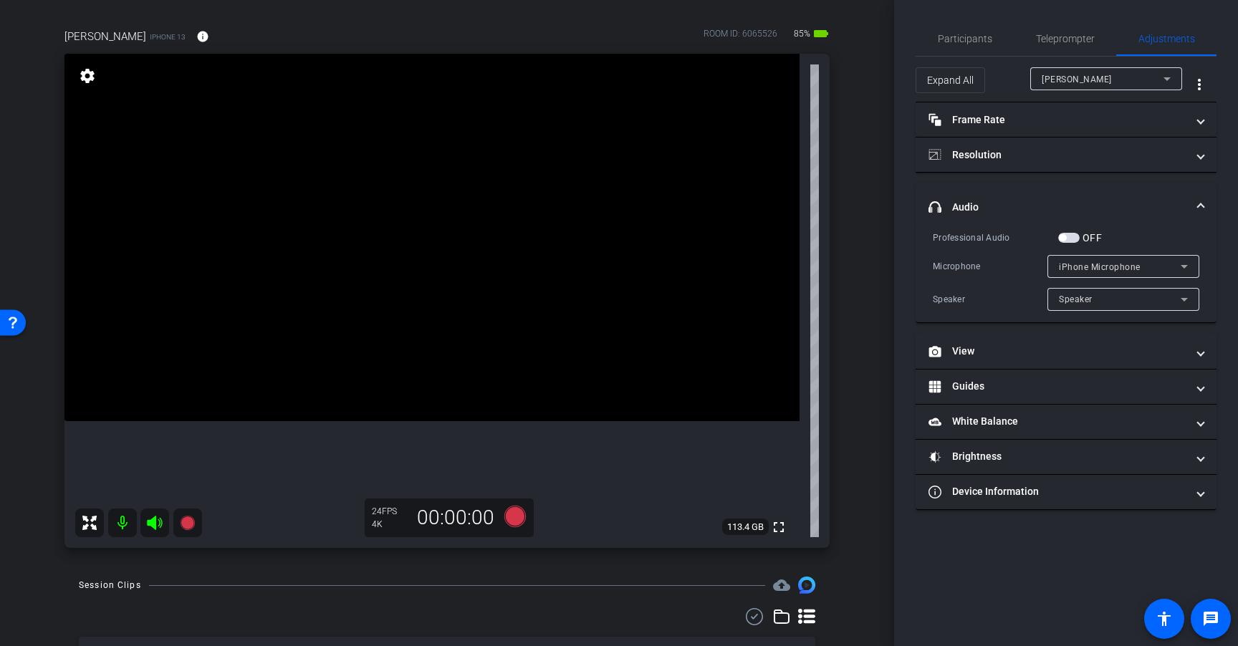
click at [1074, 239] on span "button" at bounding box center [1068, 238] width 21 height 10
click at [1060, 54] on span "Teleprompter" at bounding box center [1065, 38] width 59 height 34
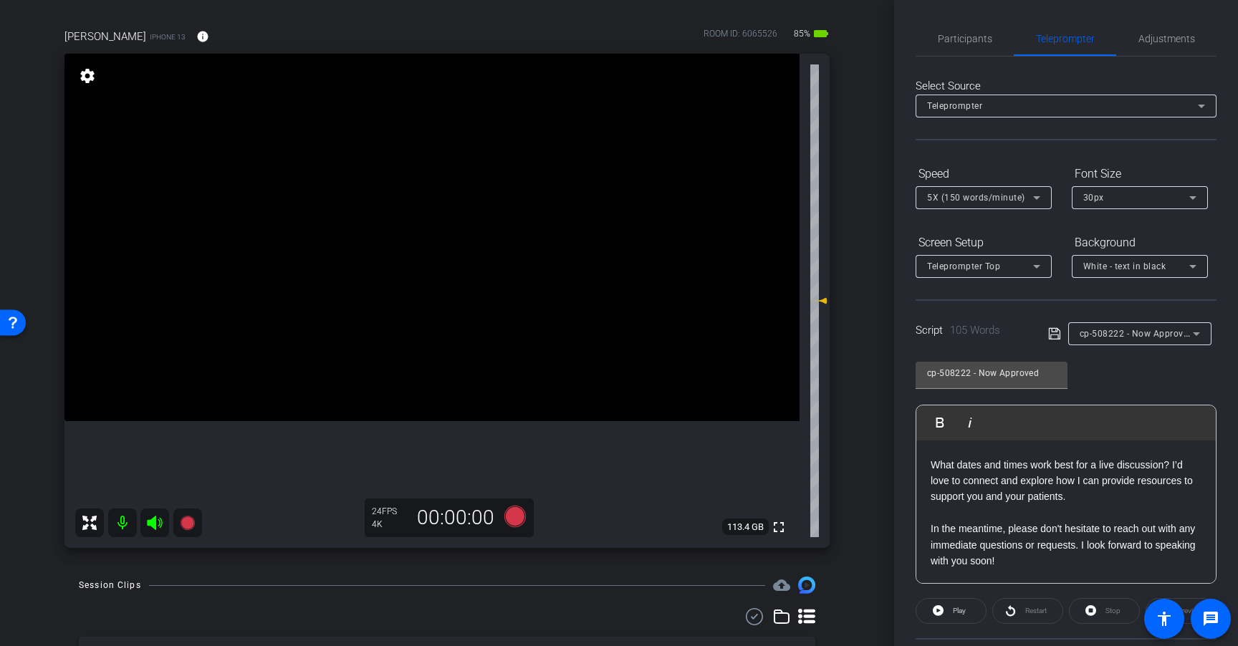
click at [524, 500] on div "24 FPS 4K 00:00:00" at bounding box center [449, 517] width 169 height 39
click at [513, 518] on icon at bounding box center [514, 516] width 21 height 21
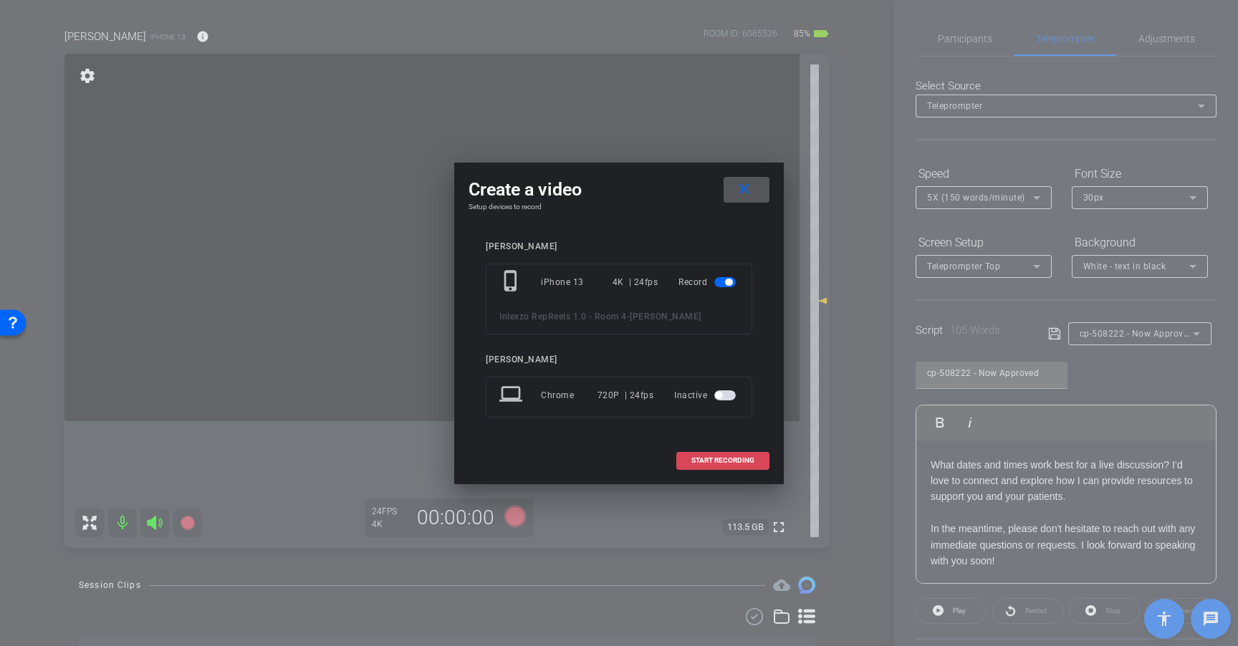
click at [697, 459] on span "START RECORDING" at bounding box center [722, 460] width 63 height 7
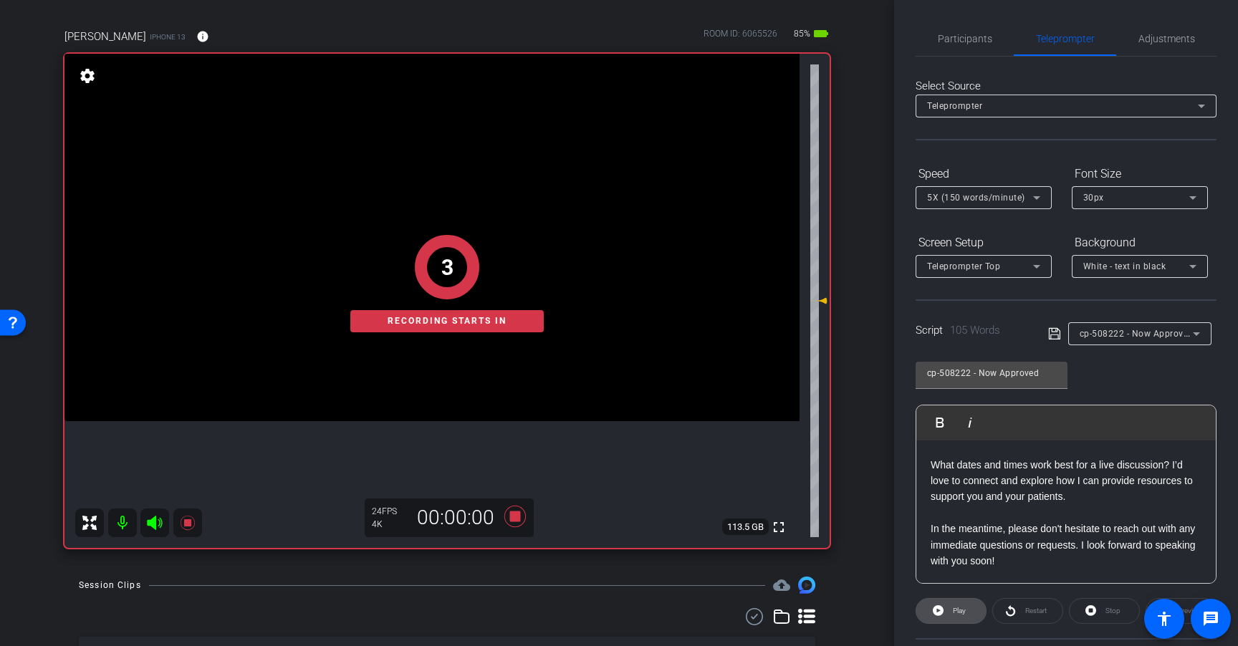
click at [952, 610] on span "Play" at bounding box center [958, 611] width 13 height 8
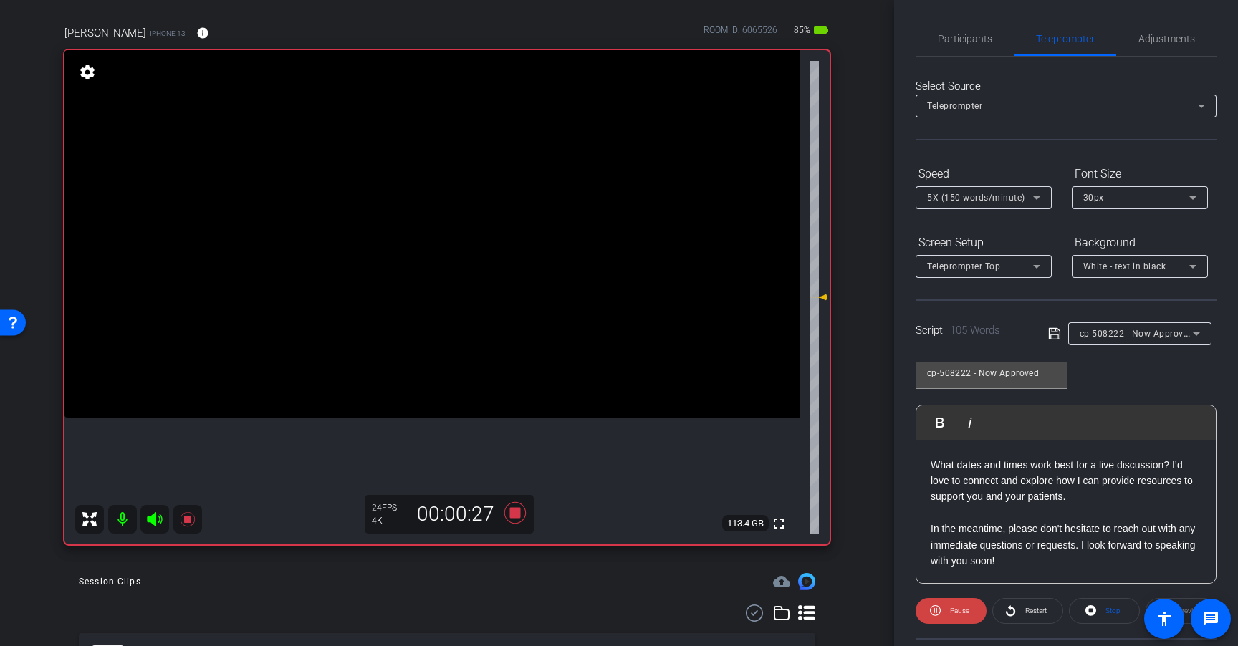
scroll to position [101, 0]
click at [1021, 614] on span "Restart" at bounding box center [1033, 611] width 25 height 20
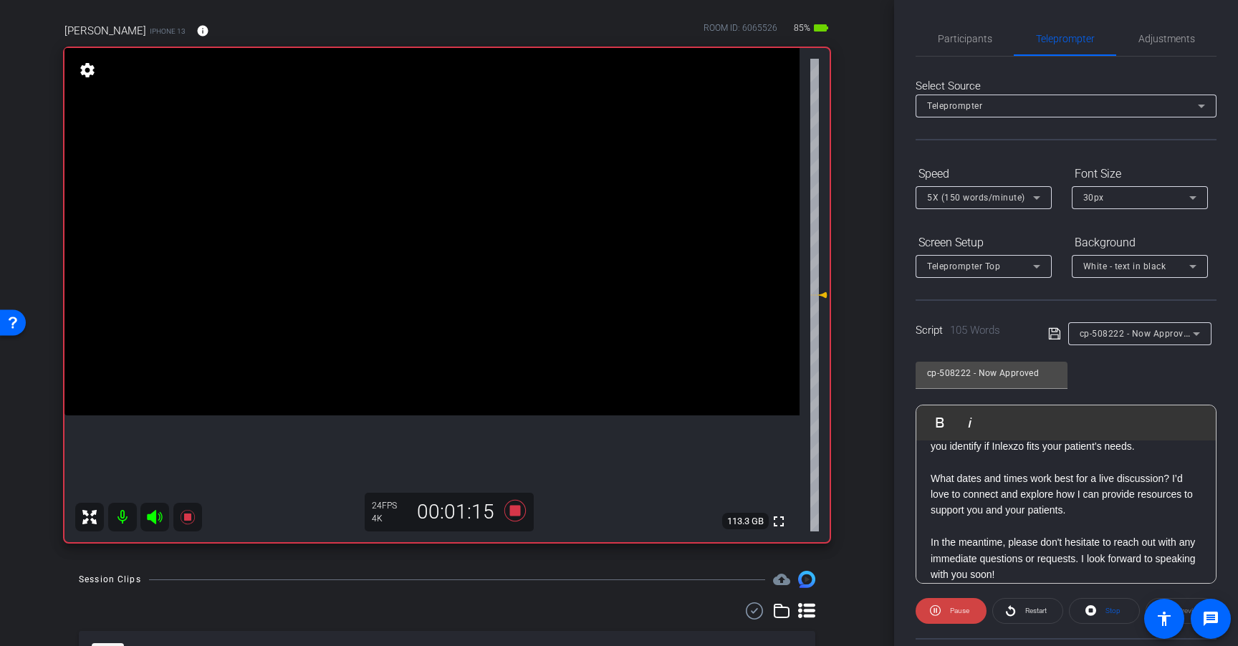
scroll to position [126, 0]
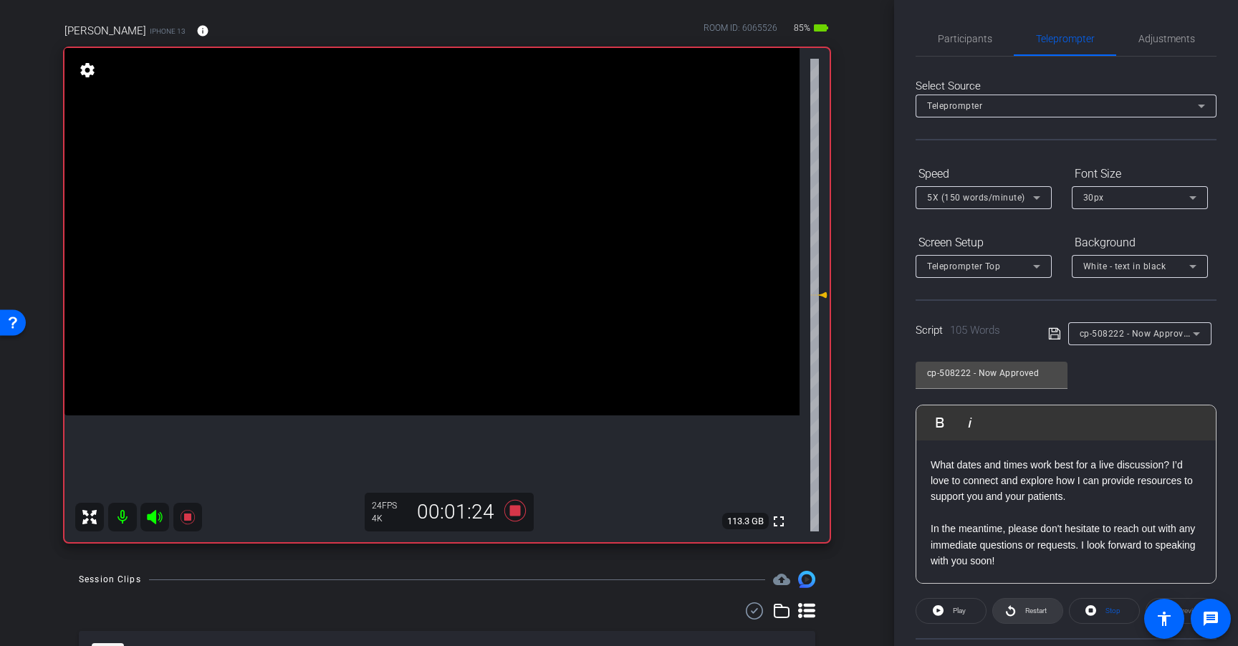
click at [1025, 608] on span "Restart" at bounding box center [1035, 611] width 21 height 8
click at [515, 513] on icon at bounding box center [514, 510] width 21 height 21
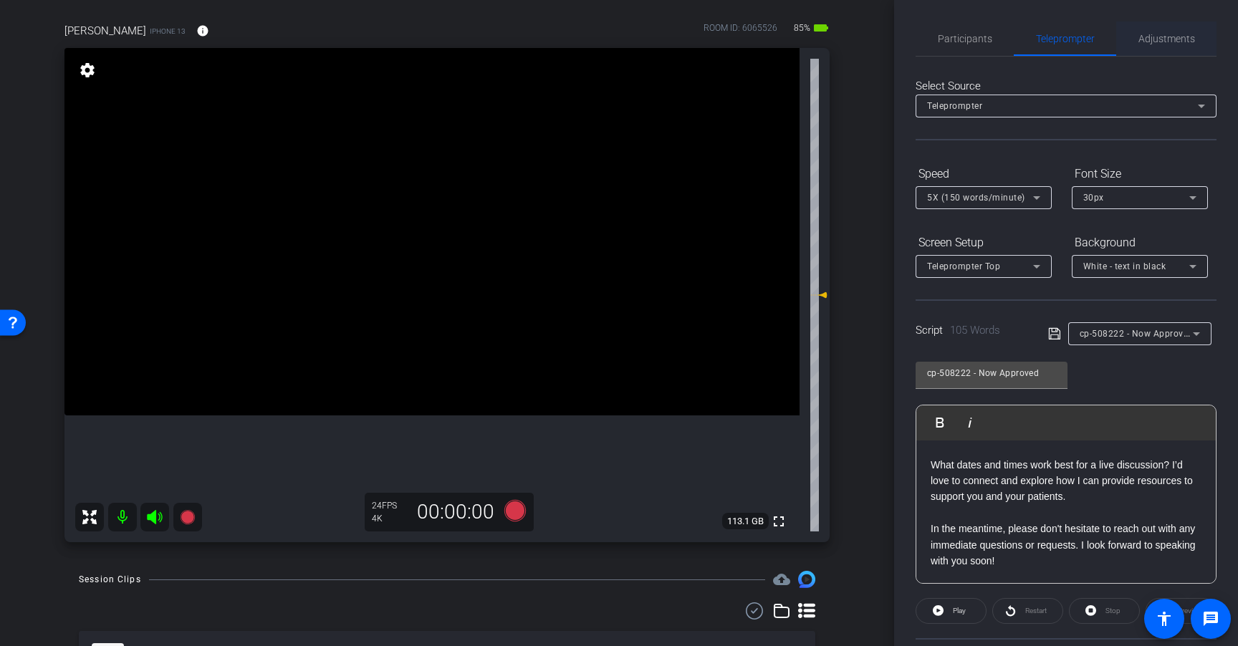
click at [1148, 41] on span "Adjustments" at bounding box center [1166, 39] width 57 height 10
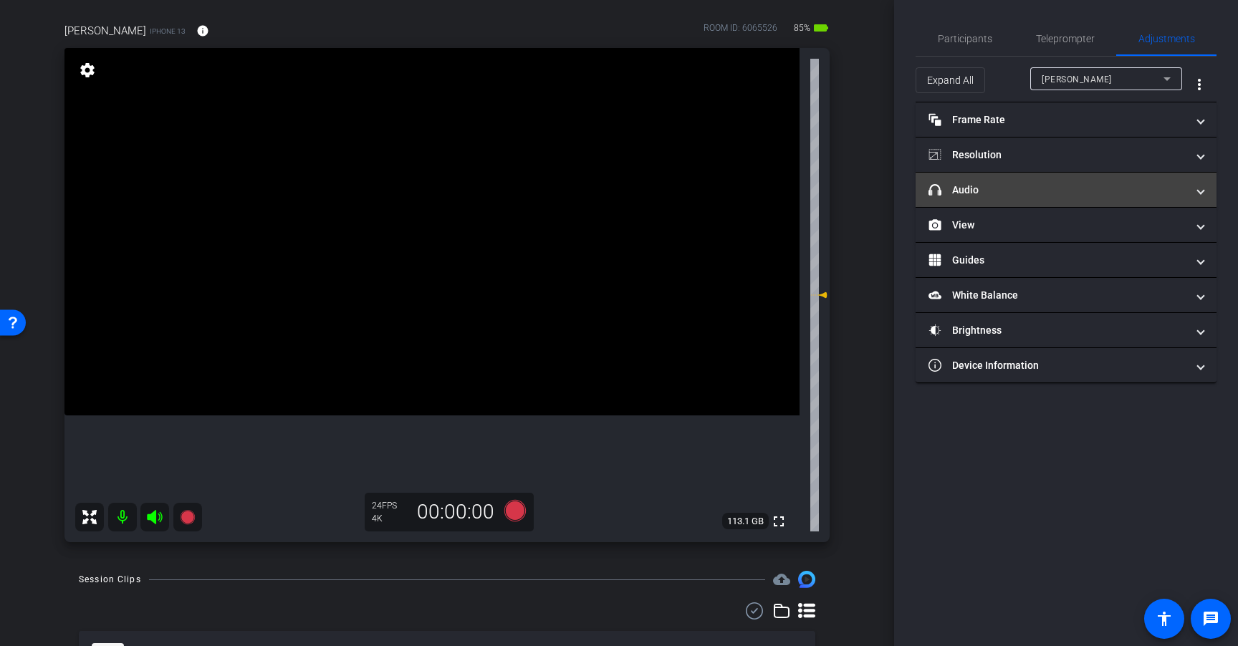
click at [1074, 199] on mat-expansion-panel-header "headphone icon Audio" at bounding box center [1065, 190] width 301 height 34
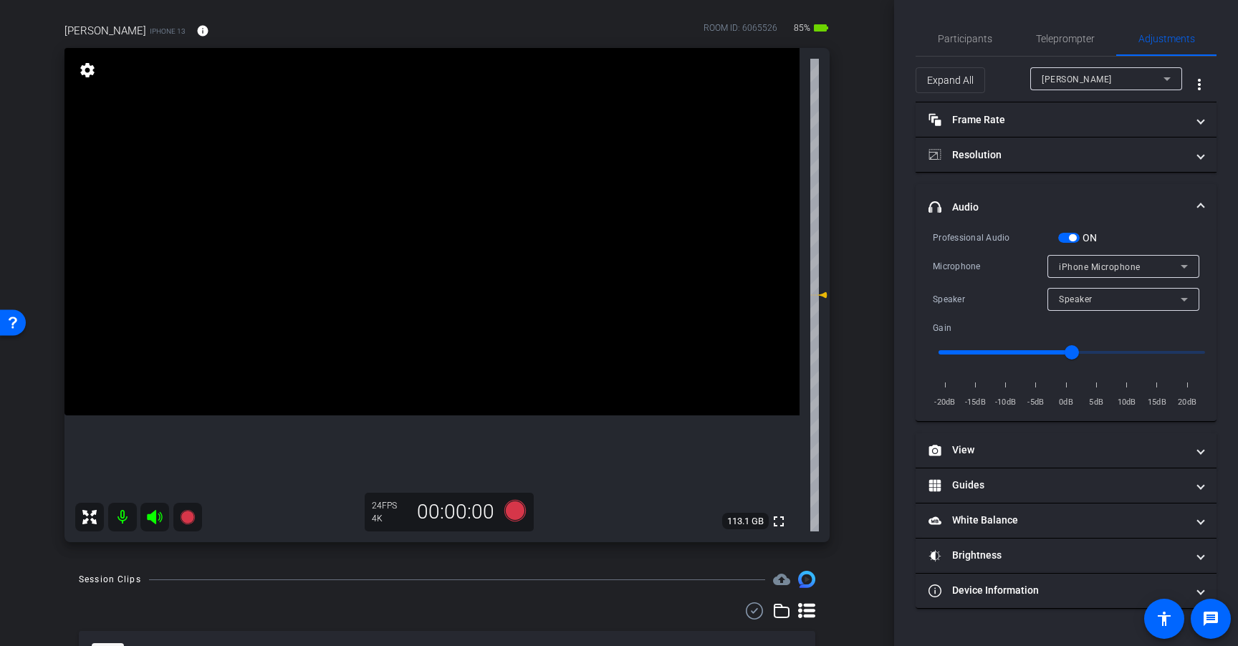
click at [1070, 242] on span "button" at bounding box center [1068, 238] width 21 height 10
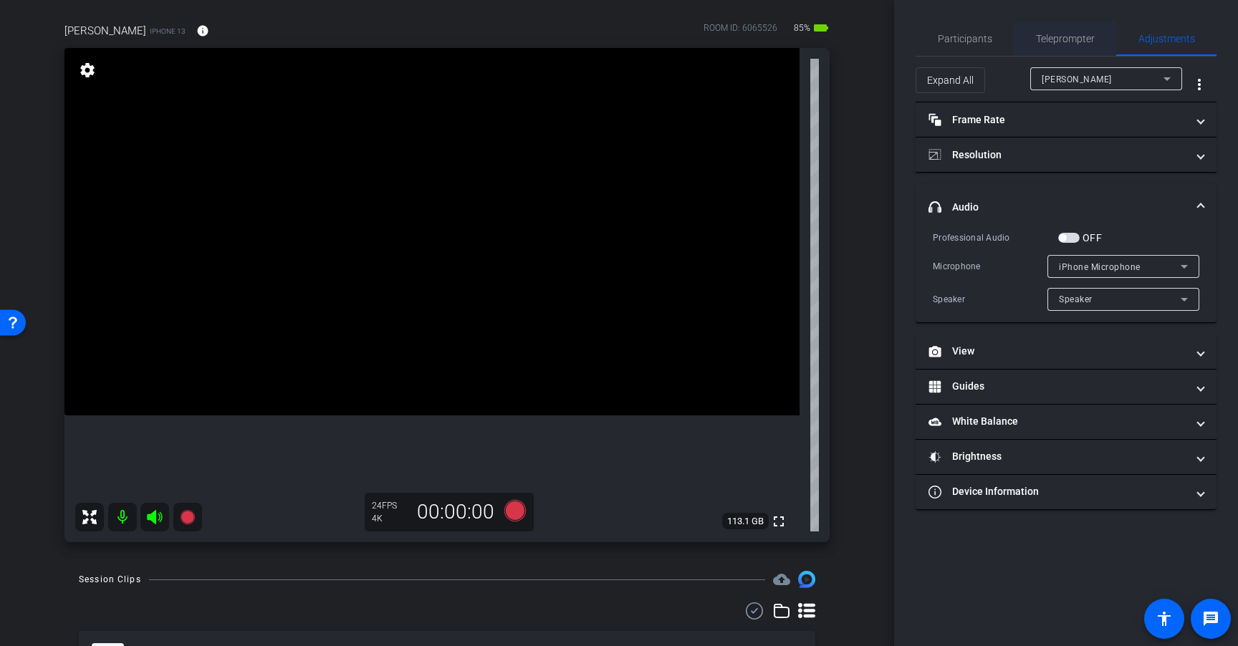
click at [1051, 32] on span "Teleprompter" at bounding box center [1065, 38] width 59 height 34
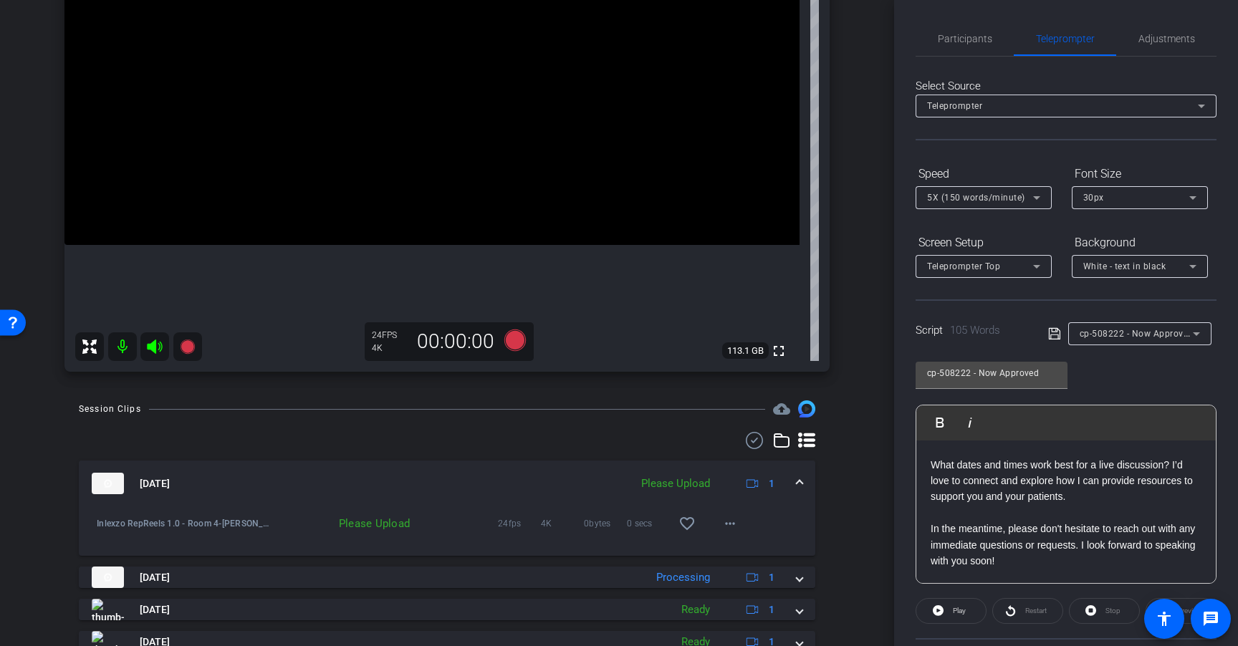
scroll to position [282, 0]
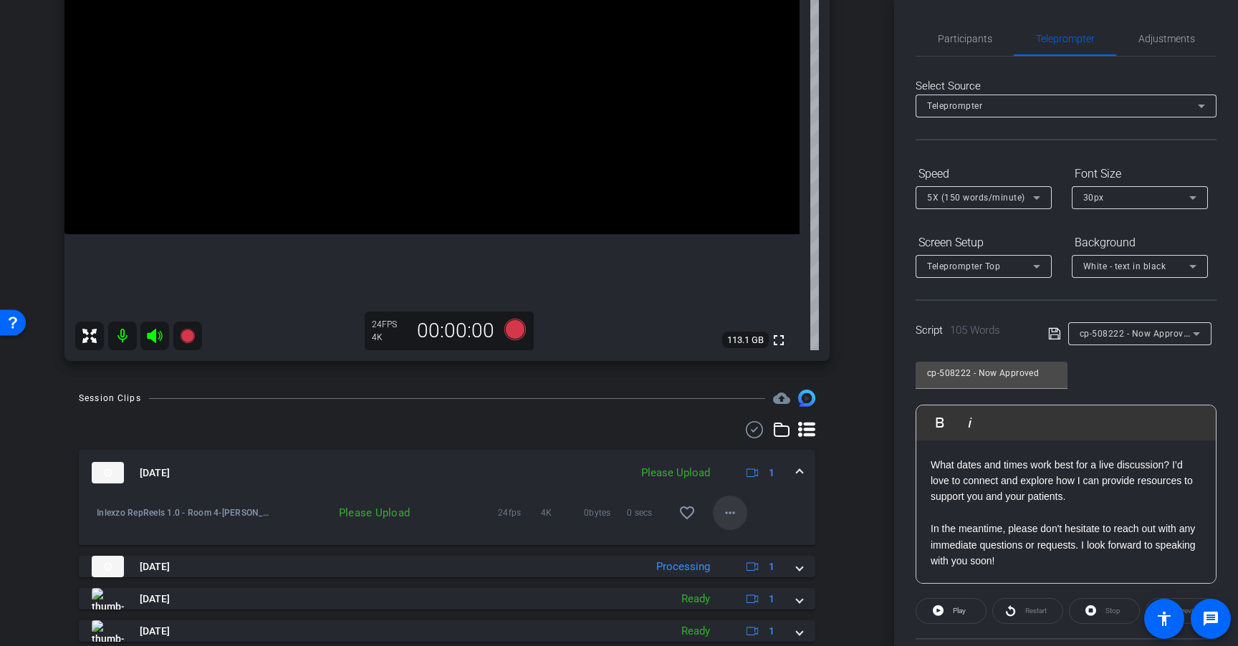
click at [721, 512] on mat-icon "more_horiz" at bounding box center [729, 512] width 17 height 17
click at [738, 536] on span "Upload" at bounding box center [745, 542] width 57 height 17
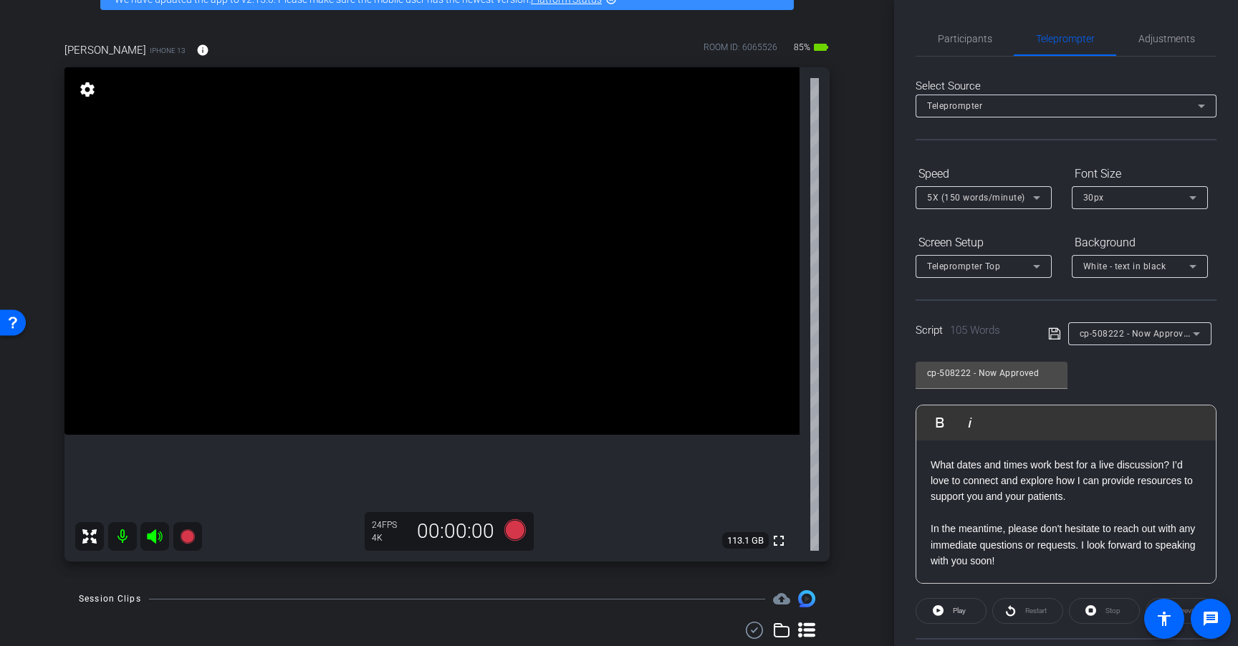
scroll to position [84, 0]
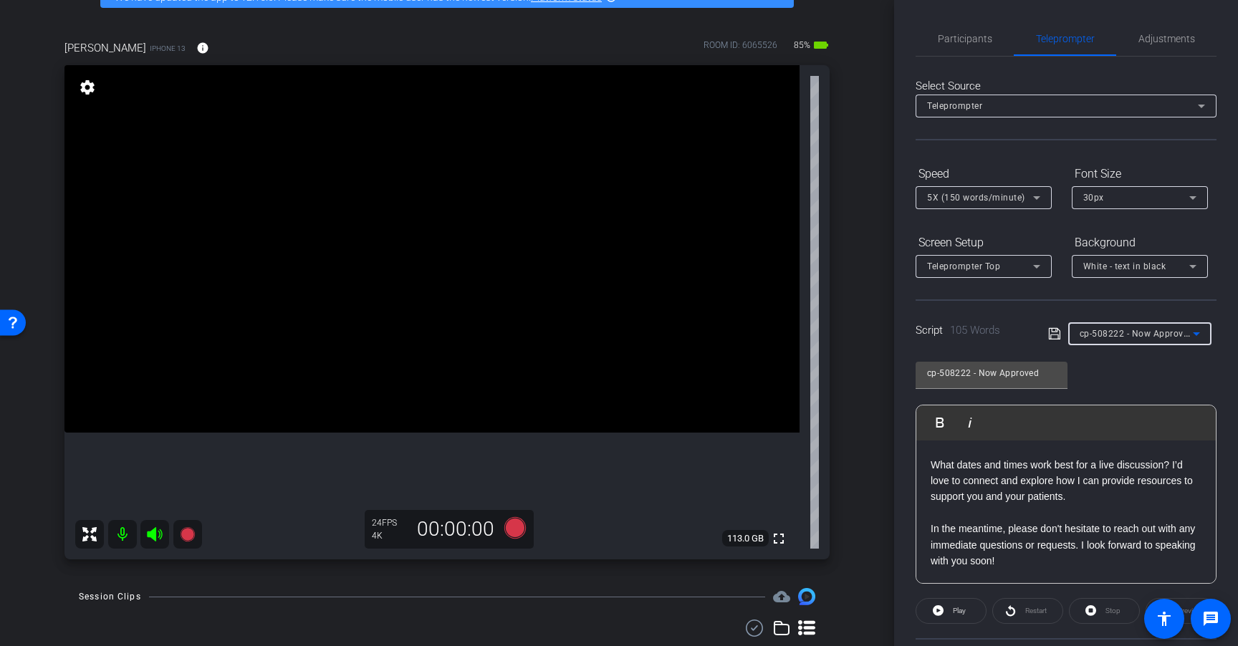
click at [1146, 337] on span "cp-508222 - Now Approved" at bounding box center [1136, 332] width 114 height 11
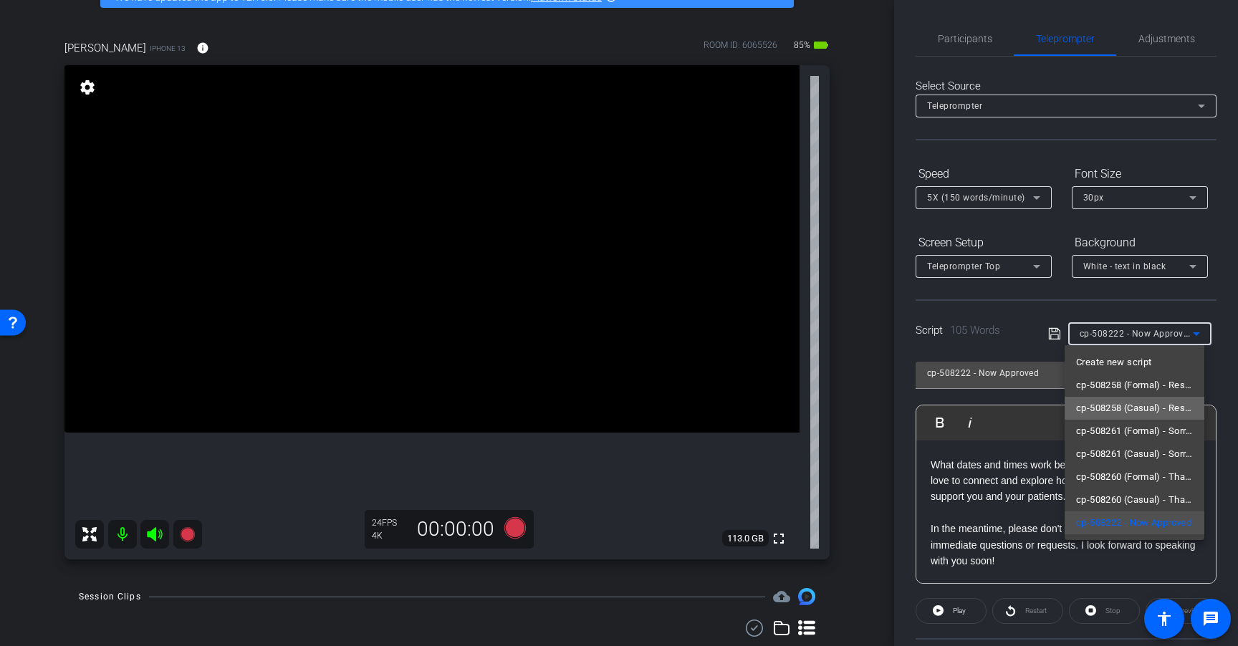
click at [1154, 408] on span "cp-508258 (Casual) - Resources to Share" at bounding box center [1134, 408] width 117 height 17
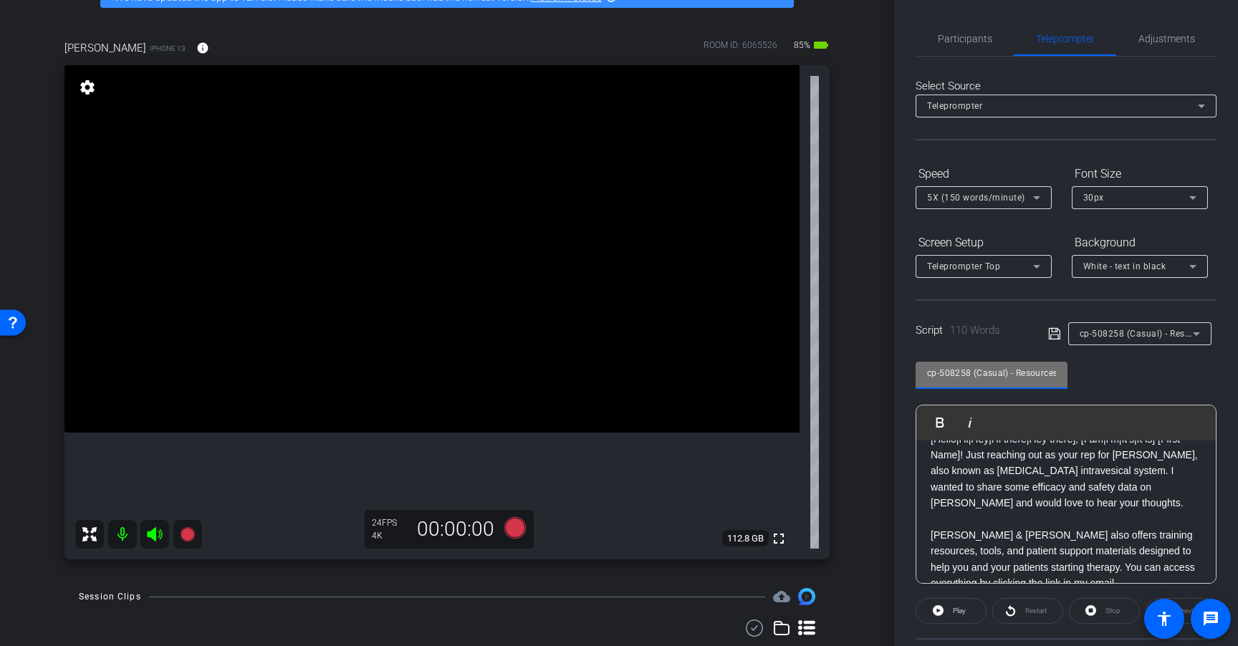
scroll to position [0, 37]
drag, startPoint x: 1018, startPoint y: 373, endPoint x: 1176, endPoint y: 375, distance: 158.3
click at [1176, 375] on div "cp-508258 (Casual) - Resources to Share Play Play from this location Play Selec…" at bounding box center [1065, 467] width 301 height 233
click at [1052, 521] on p at bounding box center [1065, 519] width 271 height 16
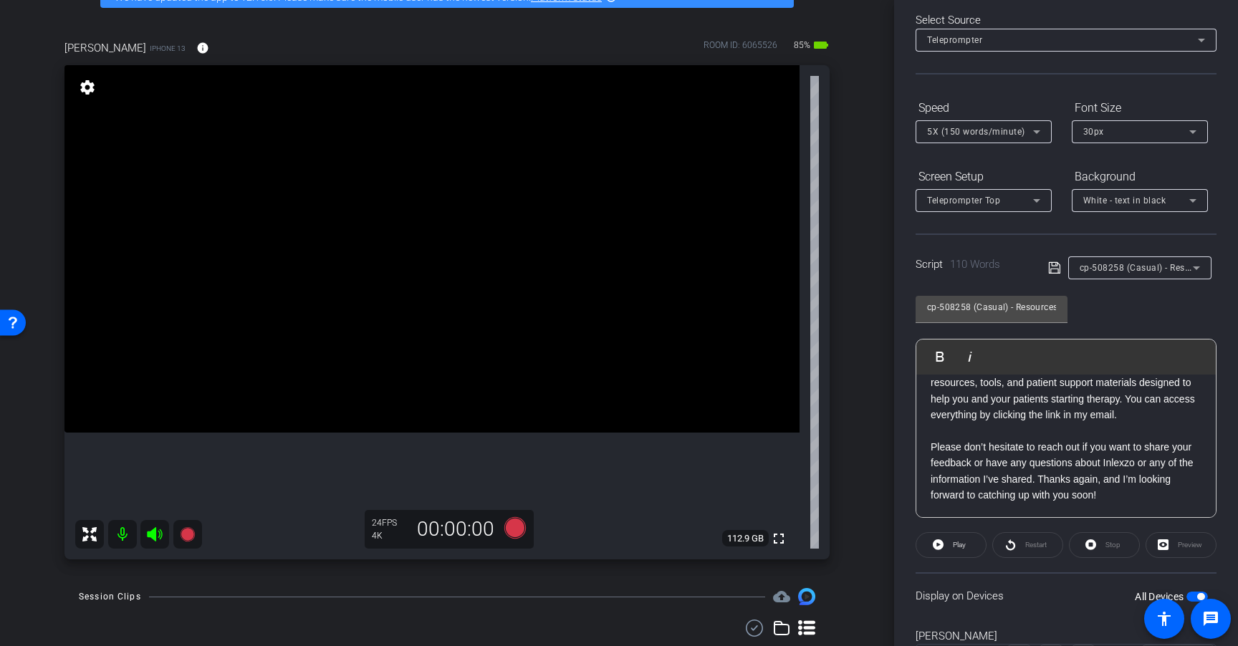
scroll to position [0, 0]
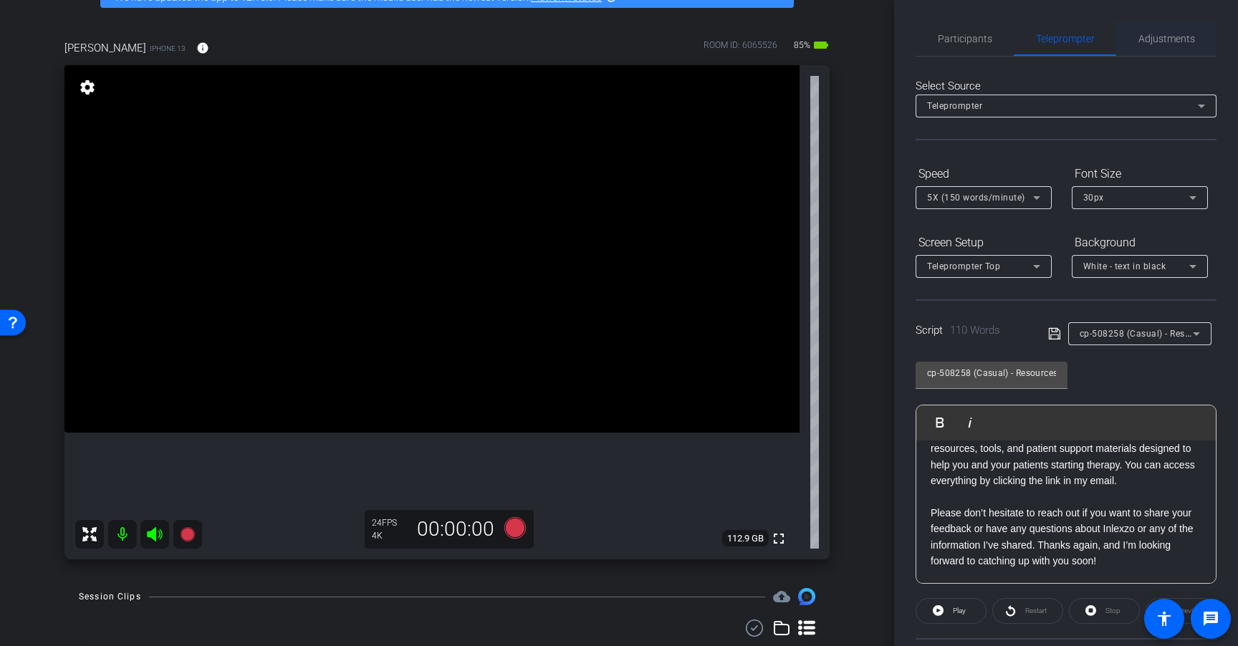
click at [1163, 39] on span "Adjustments" at bounding box center [1166, 39] width 57 height 10
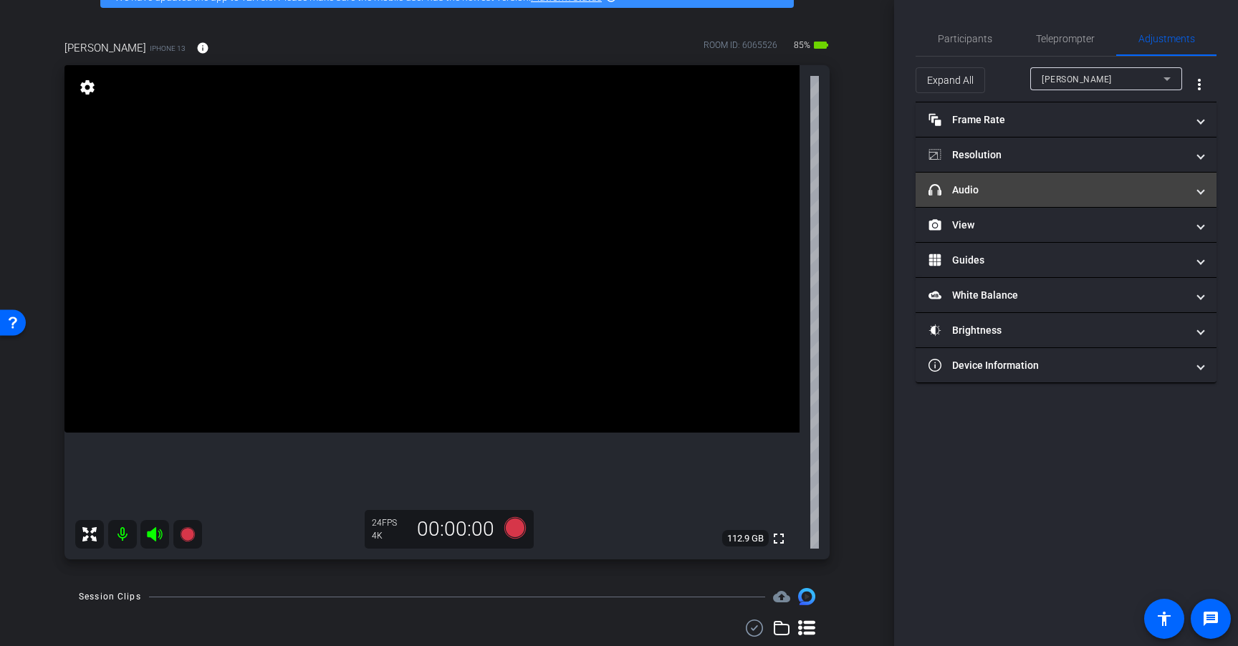
click at [1032, 188] on mat-panel-title "headphone icon Audio" at bounding box center [1057, 190] width 258 height 15
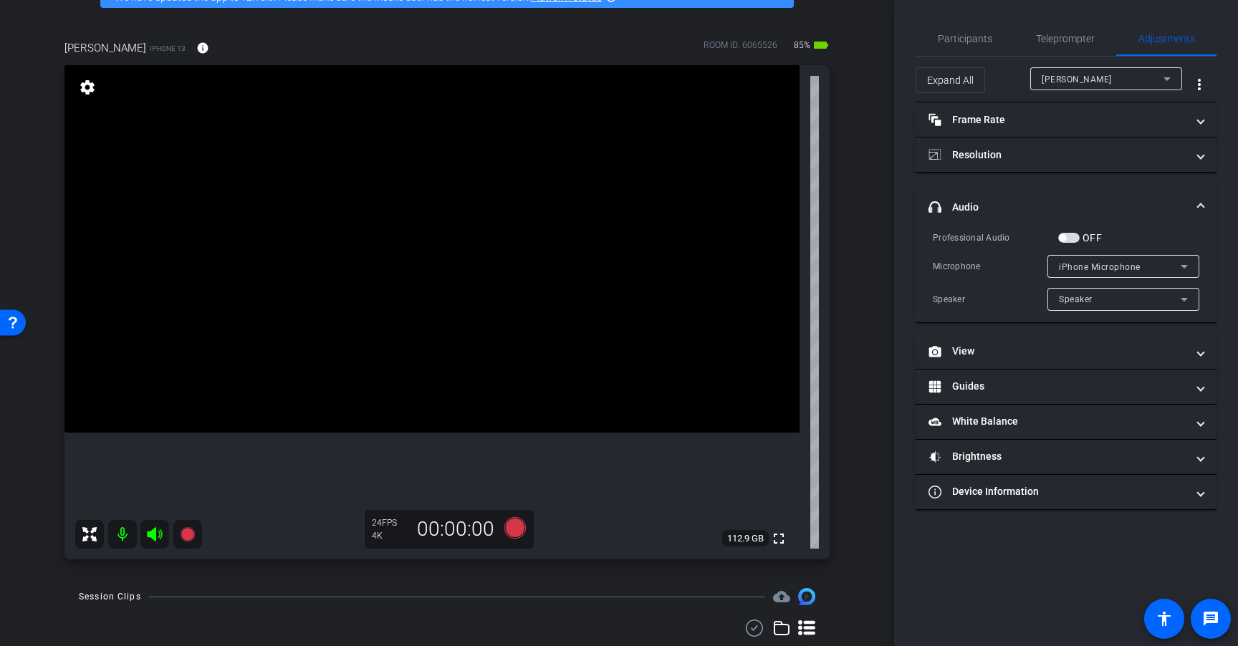
click at [1074, 236] on span "button" at bounding box center [1068, 238] width 21 height 10
click at [1084, 42] on span "Teleprompter" at bounding box center [1065, 39] width 59 height 10
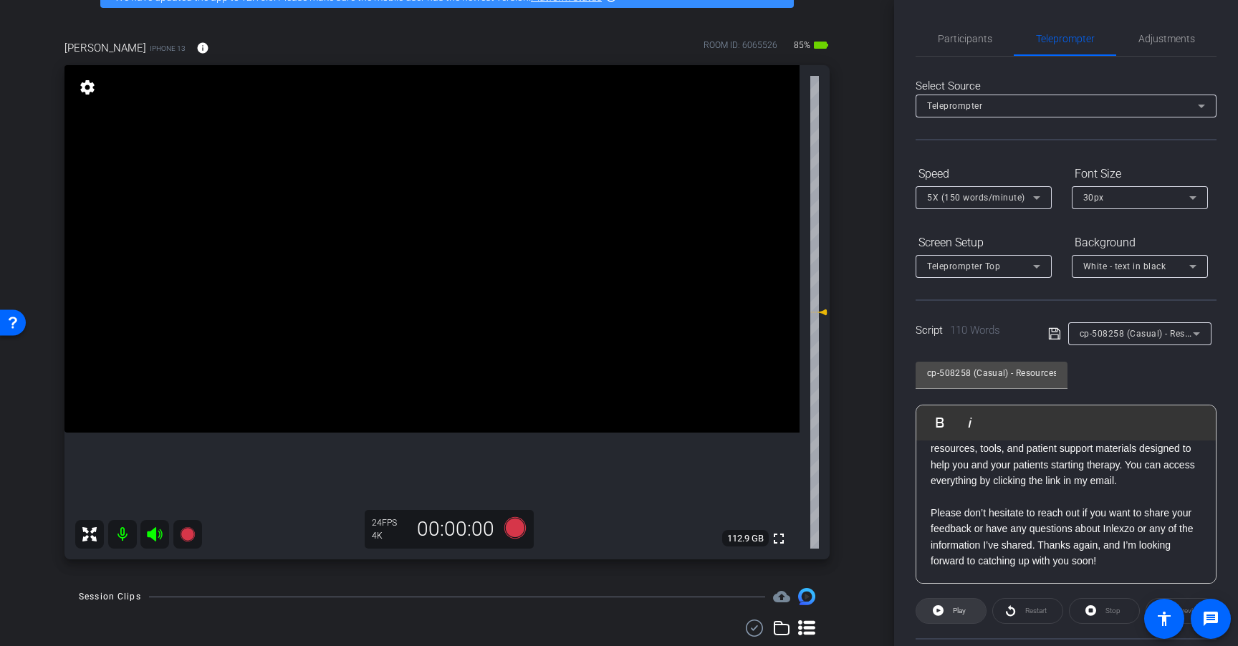
click at [956, 614] on span "Play" at bounding box center [958, 611] width 13 height 8
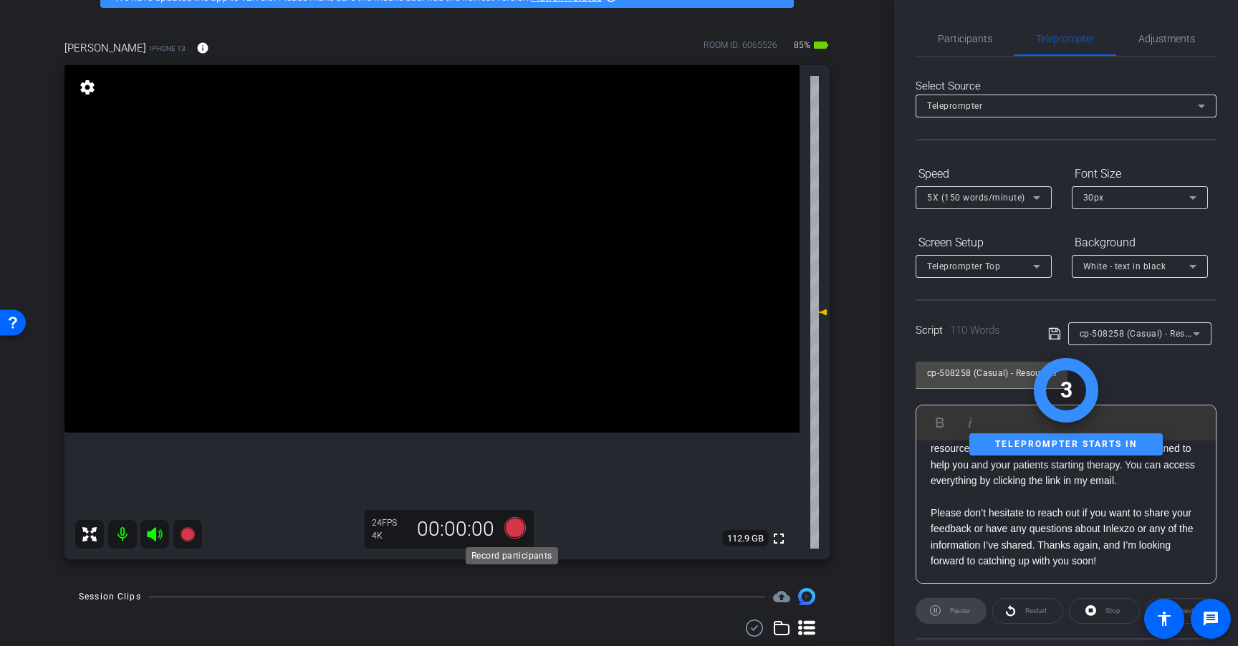
click at [514, 529] on icon at bounding box center [514, 527] width 21 height 21
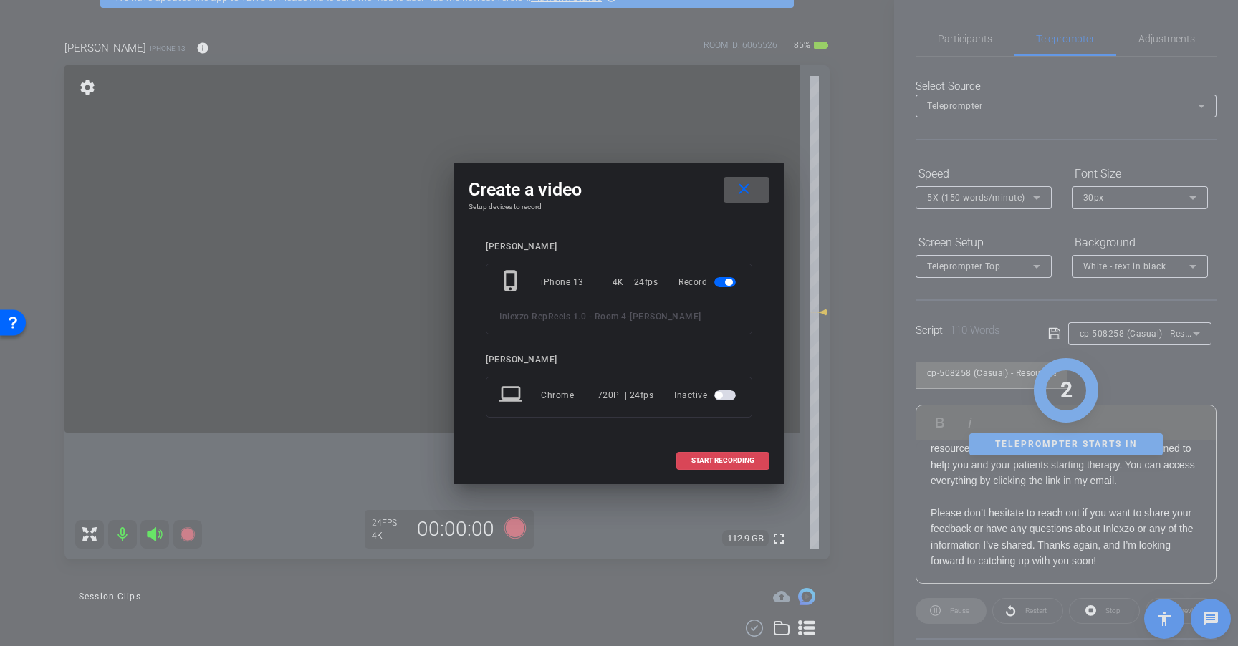
click at [705, 458] on span "START RECORDING" at bounding box center [722, 460] width 63 height 7
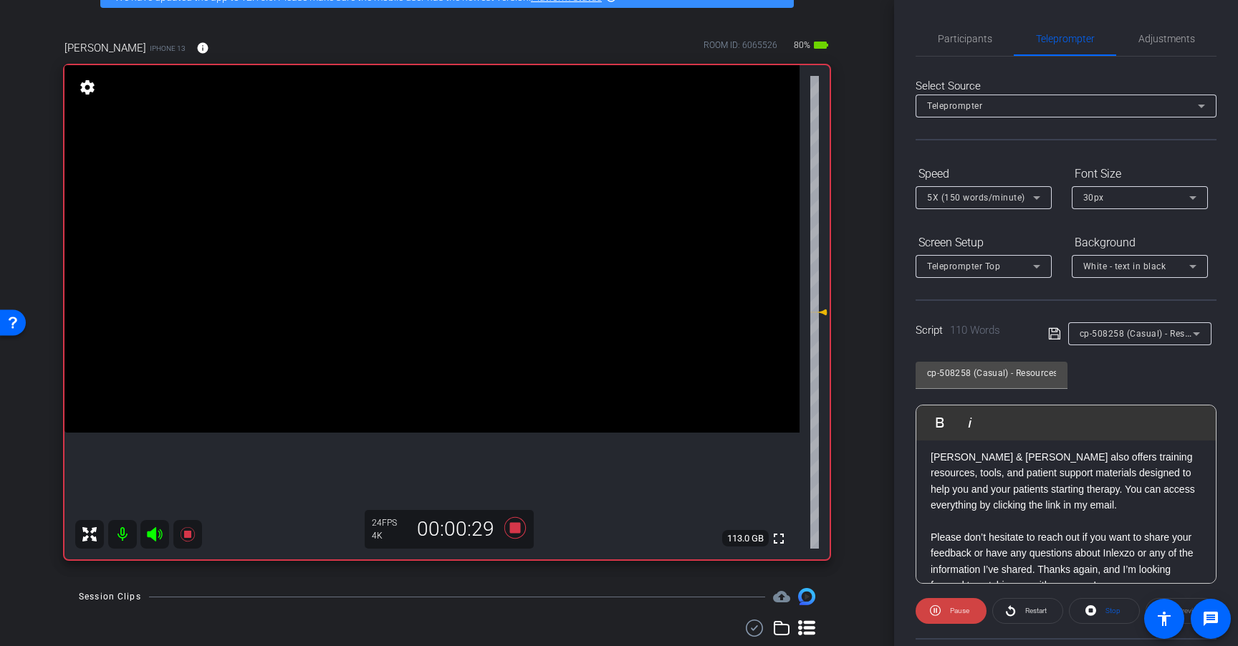
scroll to position [126, 0]
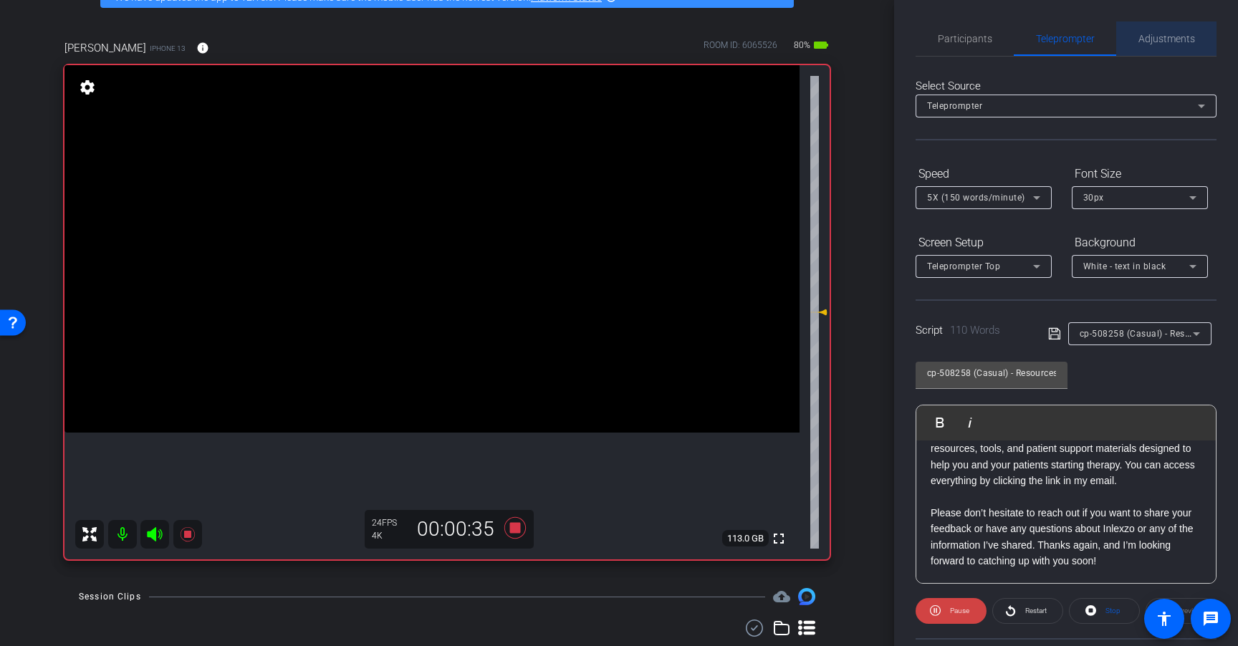
click at [1167, 42] on span "Adjustments" at bounding box center [1166, 39] width 57 height 10
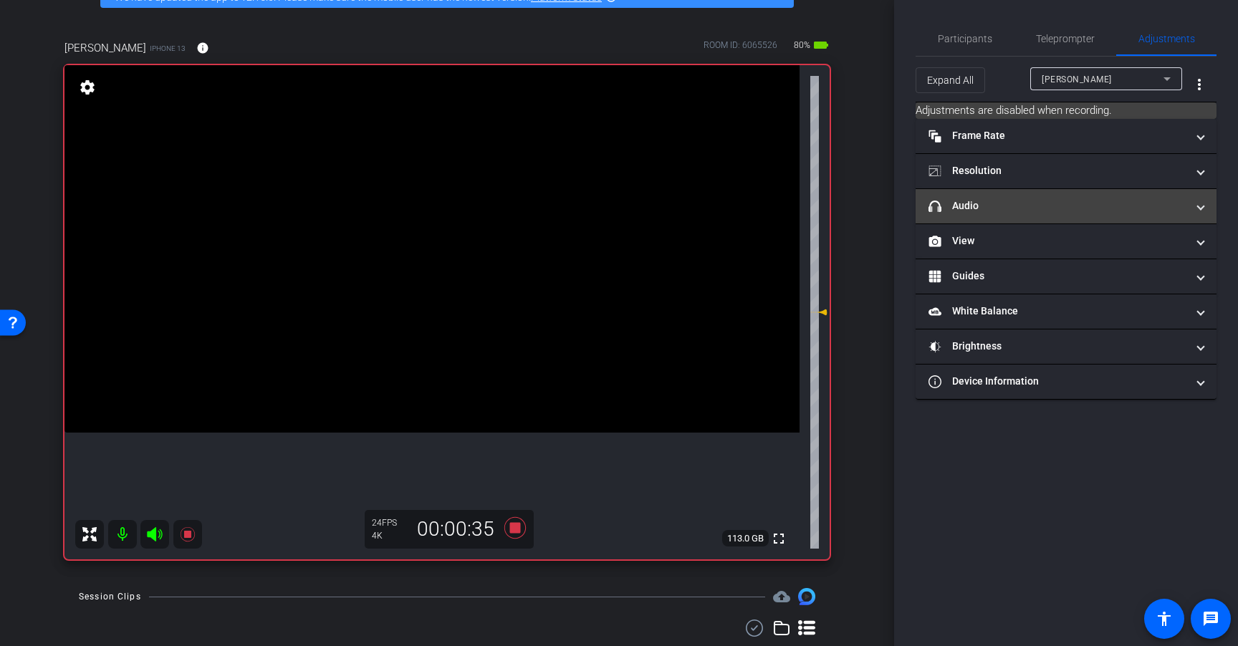
click at [1033, 208] on mat-panel-title "headphone icon Audio" at bounding box center [1057, 205] width 258 height 15
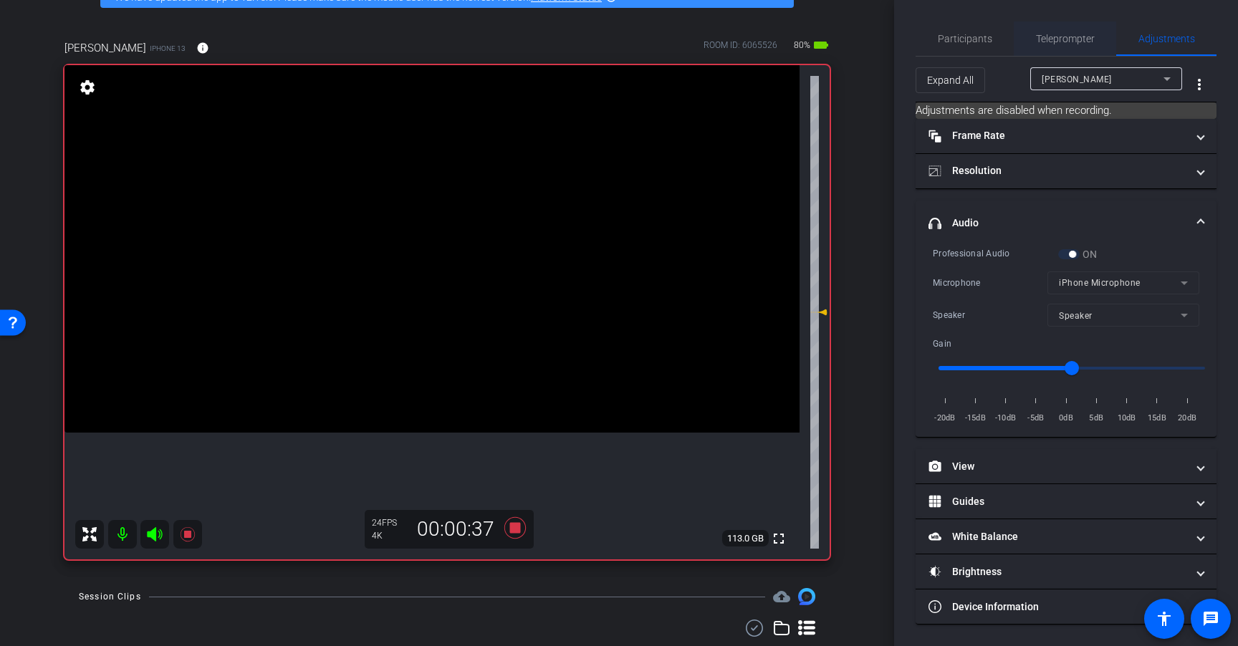
click at [1054, 37] on span "Teleprompter" at bounding box center [1065, 39] width 59 height 10
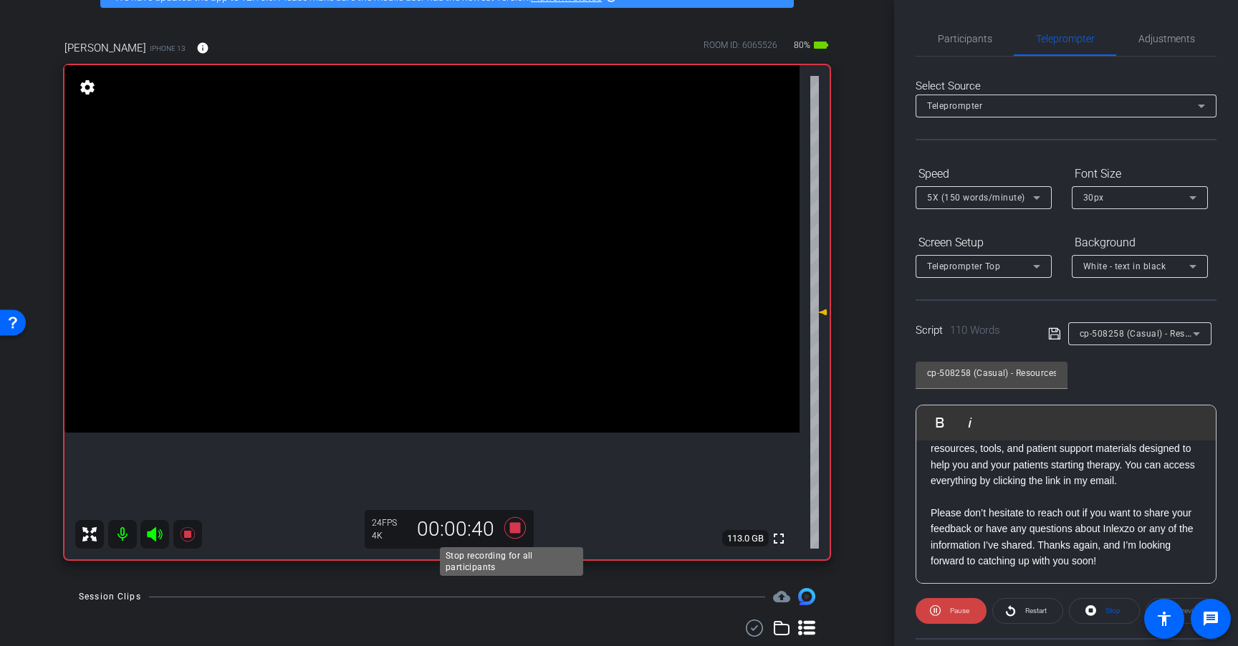
click at [511, 528] on icon at bounding box center [514, 527] width 21 height 21
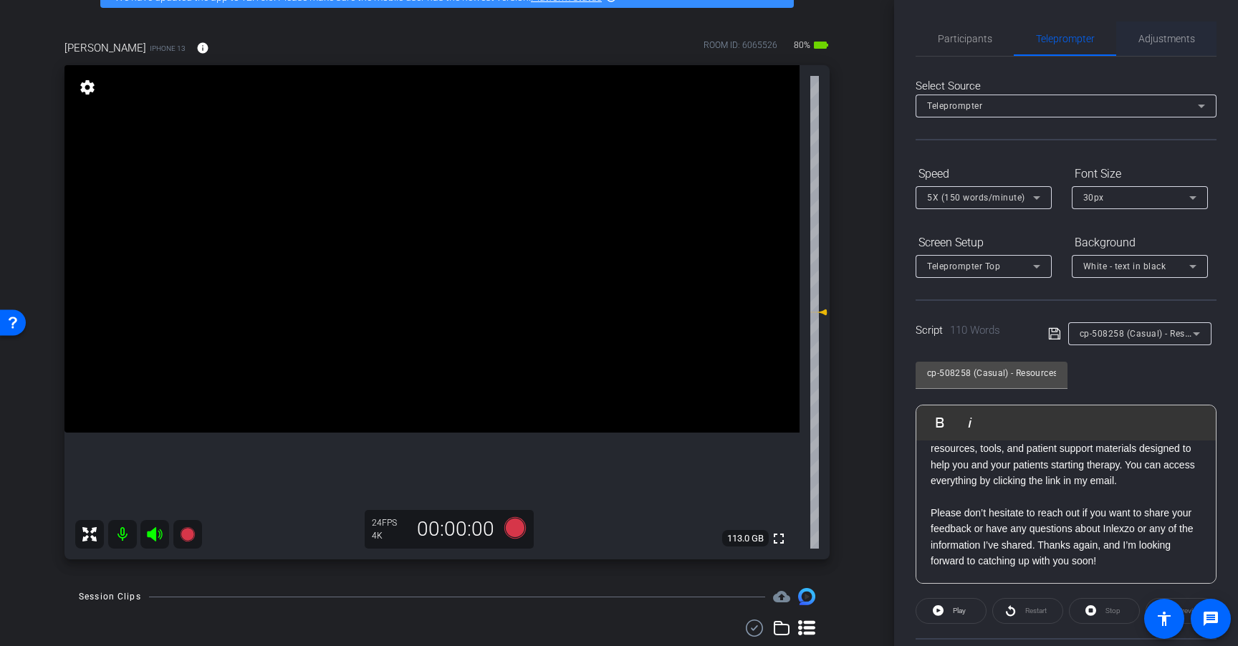
click at [1158, 35] on span "Adjustments" at bounding box center [1166, 39] width 57 height 10
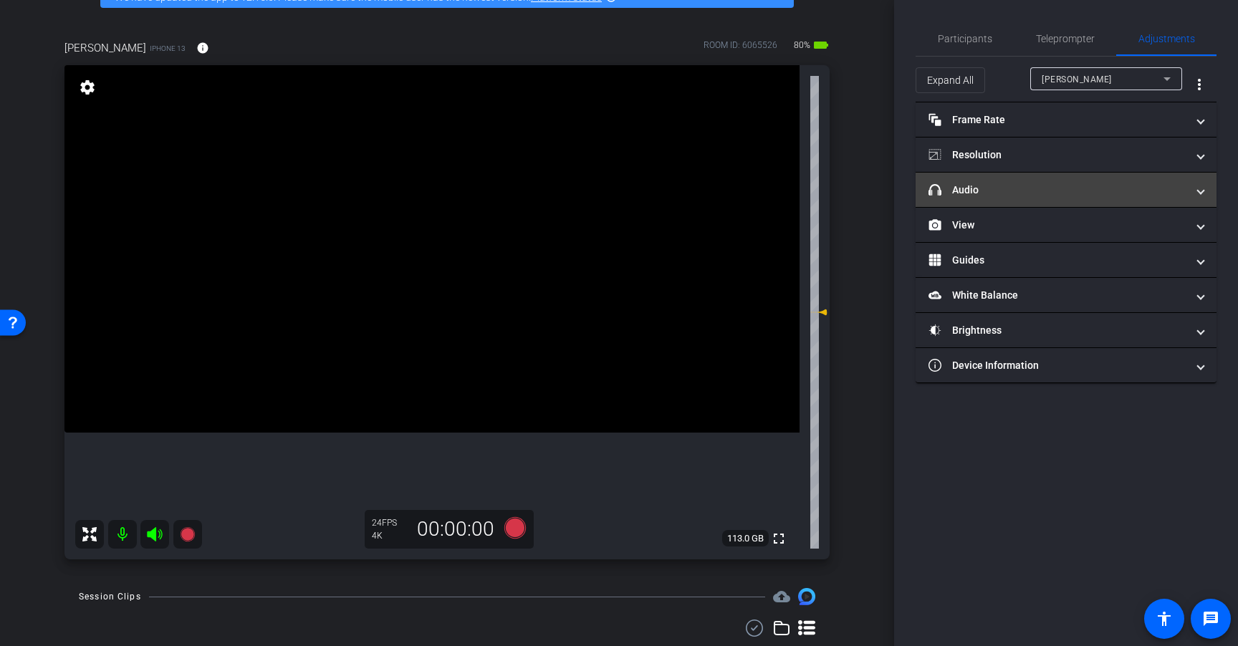
click at [1086, 194] on mat-panel-title "headphone icon Audio" at bounding box center [1057, 190] width 258 height 15
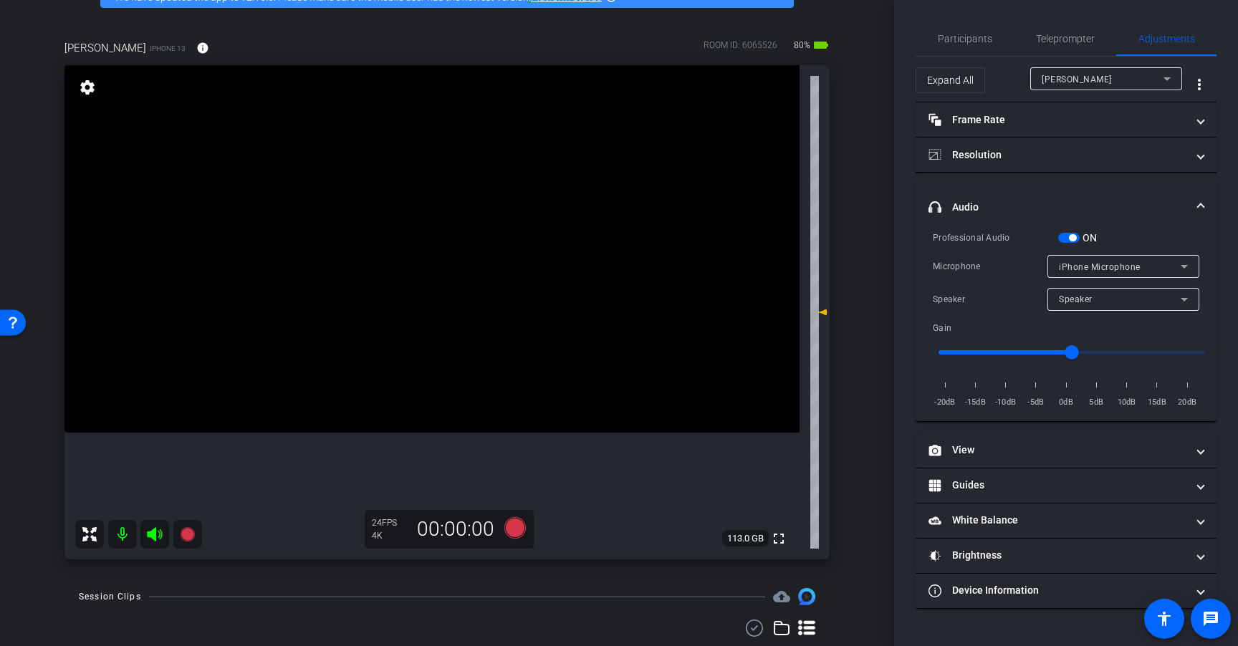
click at [1063, 240] on span "button" at bounding box center [1068, 238] width 21 height 10
click at [1053, 44] on span "Teleprompter" at bounding box center [1065, 38] width 59 height 34
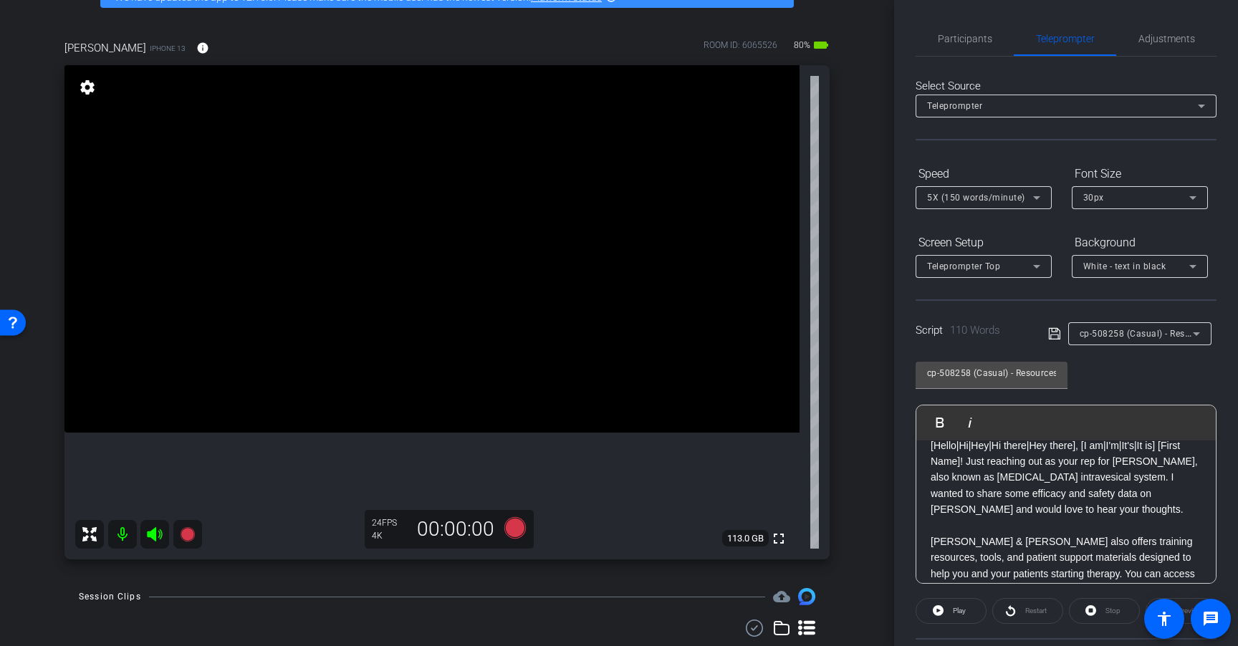
scroll to position [0, 0]
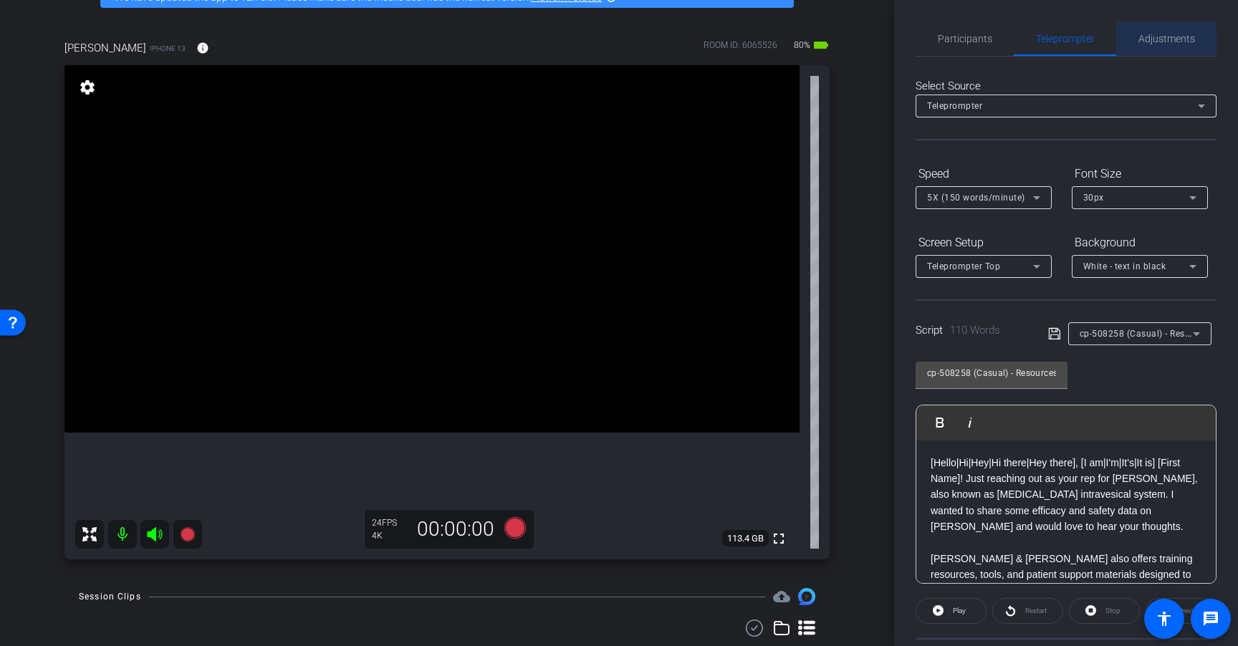
click at [1159, 43] on span "Adjustments" at bounding box center [1166, 39] width 57 height 10
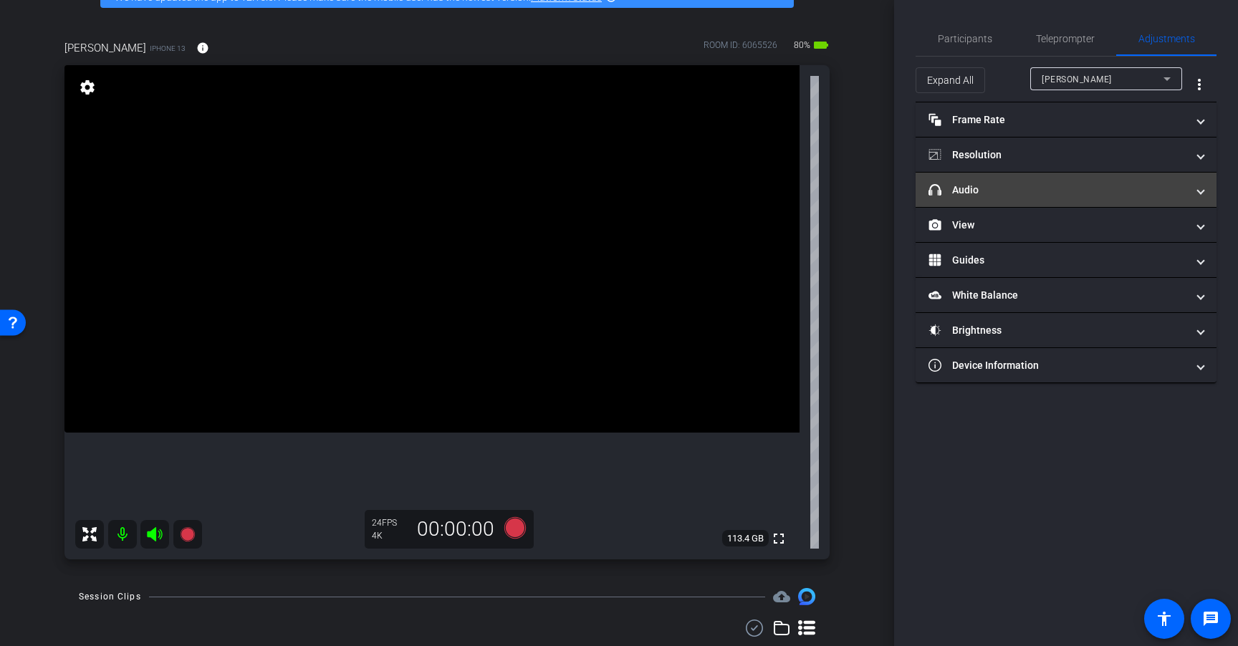
click at [1081, 180] on mat-expansion-panel-header "headphone icon Audio" at bounding box center [1065, 190] width 301 height 34
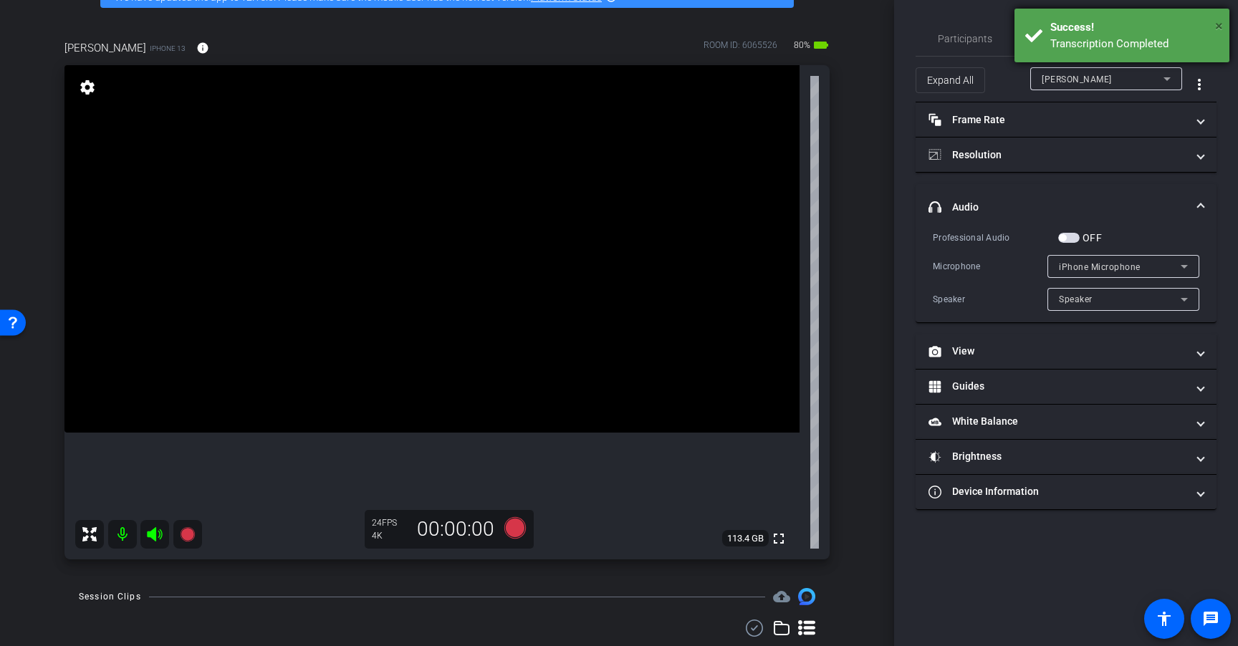
click at [1216, 24] on span "×" at bounding box center [1219, 25] width 8 height 17
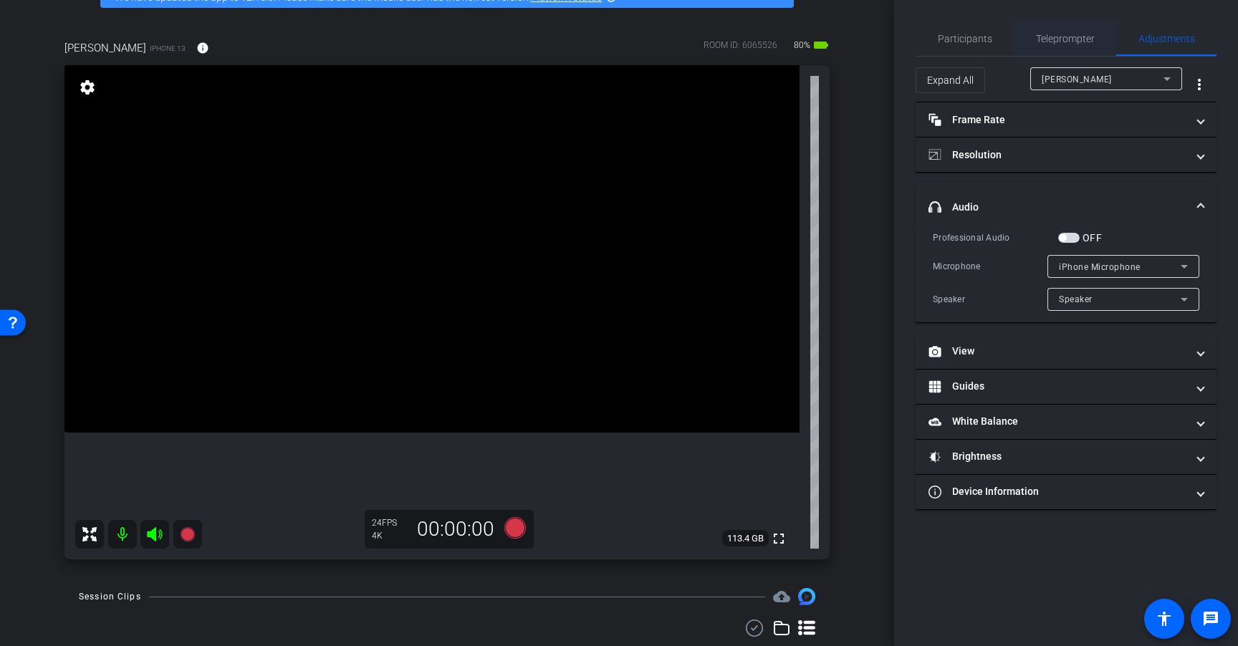
click at [1069, 44] on span "Teleprompter" at bounding box center [1065, 39] width 59 height 10
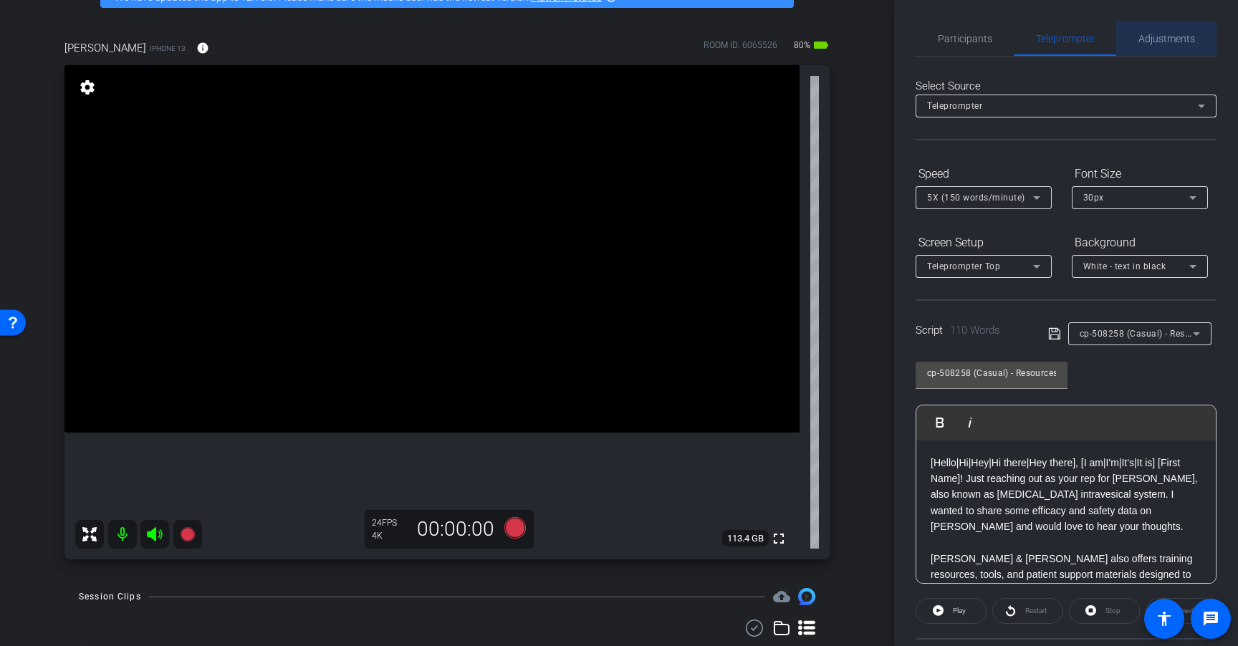
click at [1163, 42] on span "Adjustments" at bounding box center [1166, 39] width 57 height 10
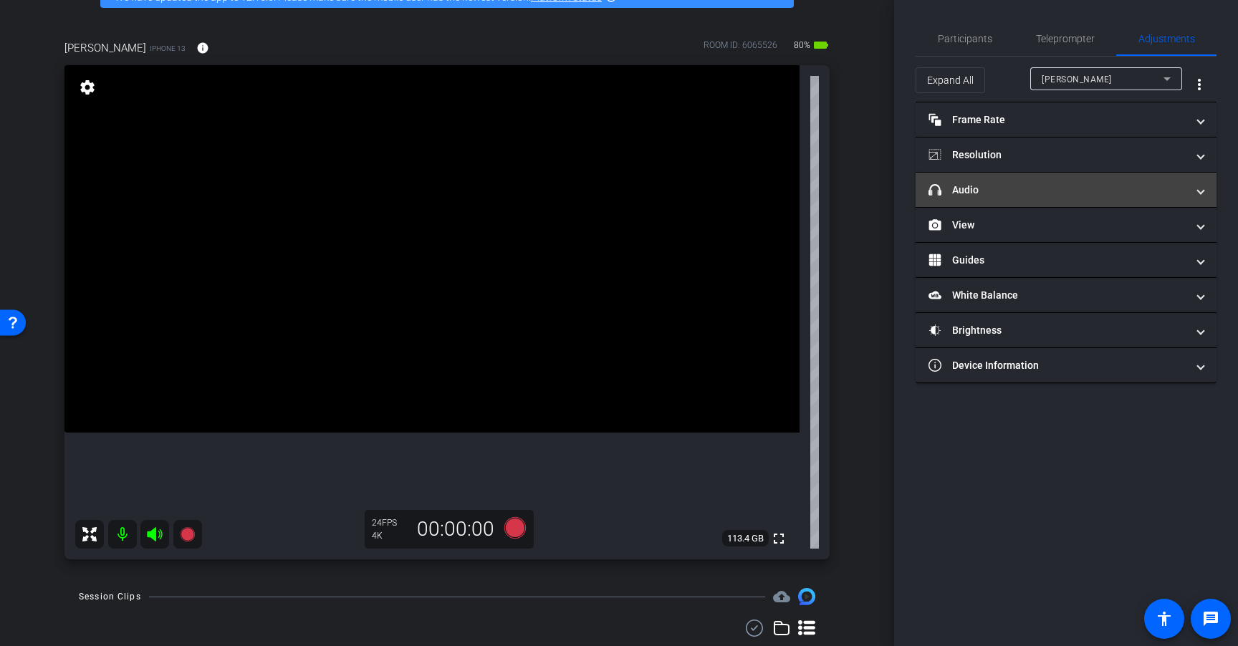
click at [1053, 188] on mat-panel-title "headphone icon Audio" at bounding box center [1057, 190] width 258 height 15
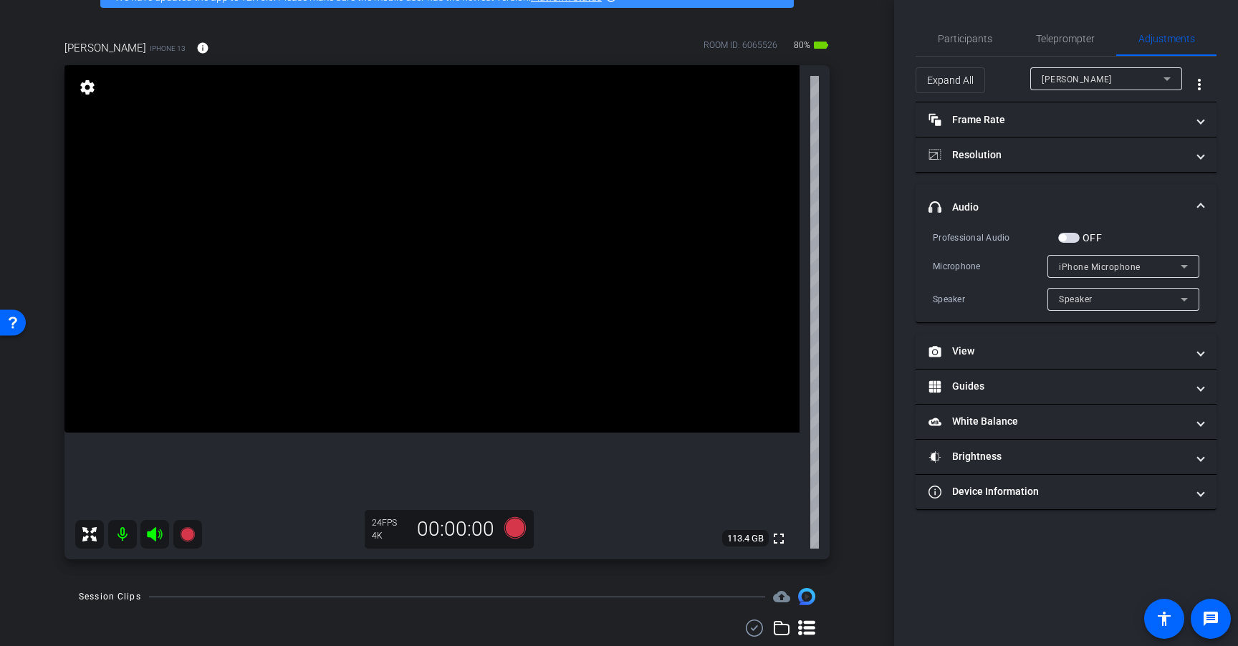
click at [1069, 239] on span "button" at bounding box center [1068, 238] width 21 height 10
click at [1058, 44] on span "Teleprompter" at bounding box center [1065, 38] width 59 height 34
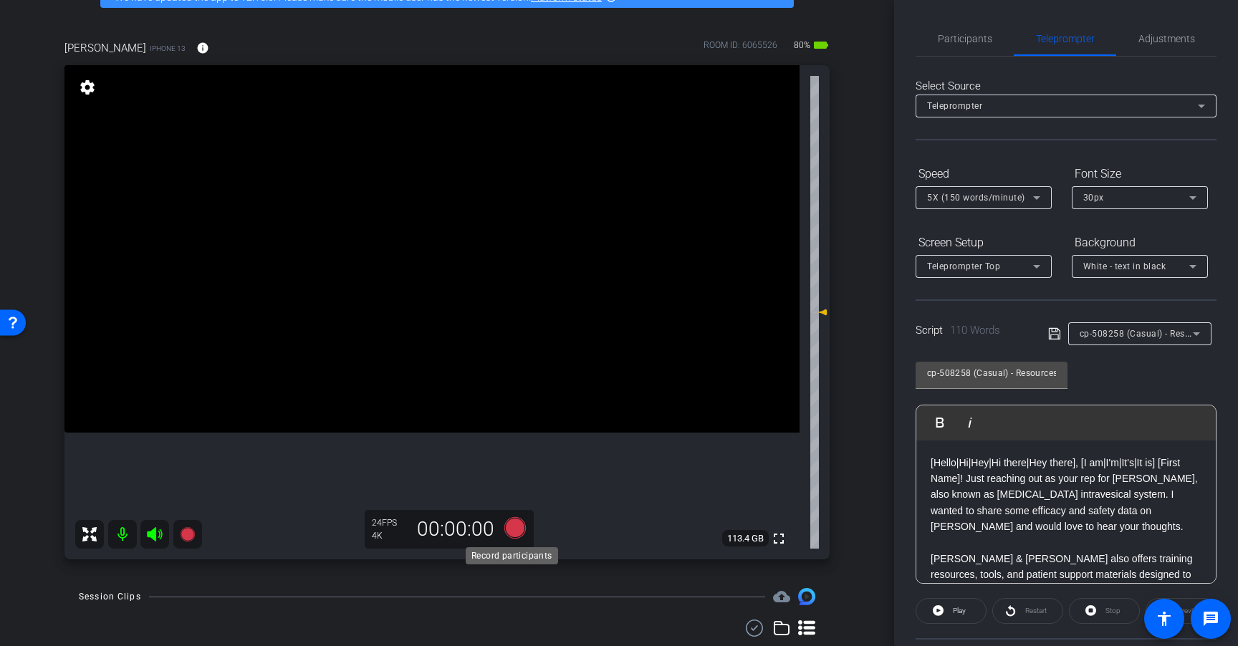
click at [518, 523] on icon at bounding box center [514, 527] width 21 height 21
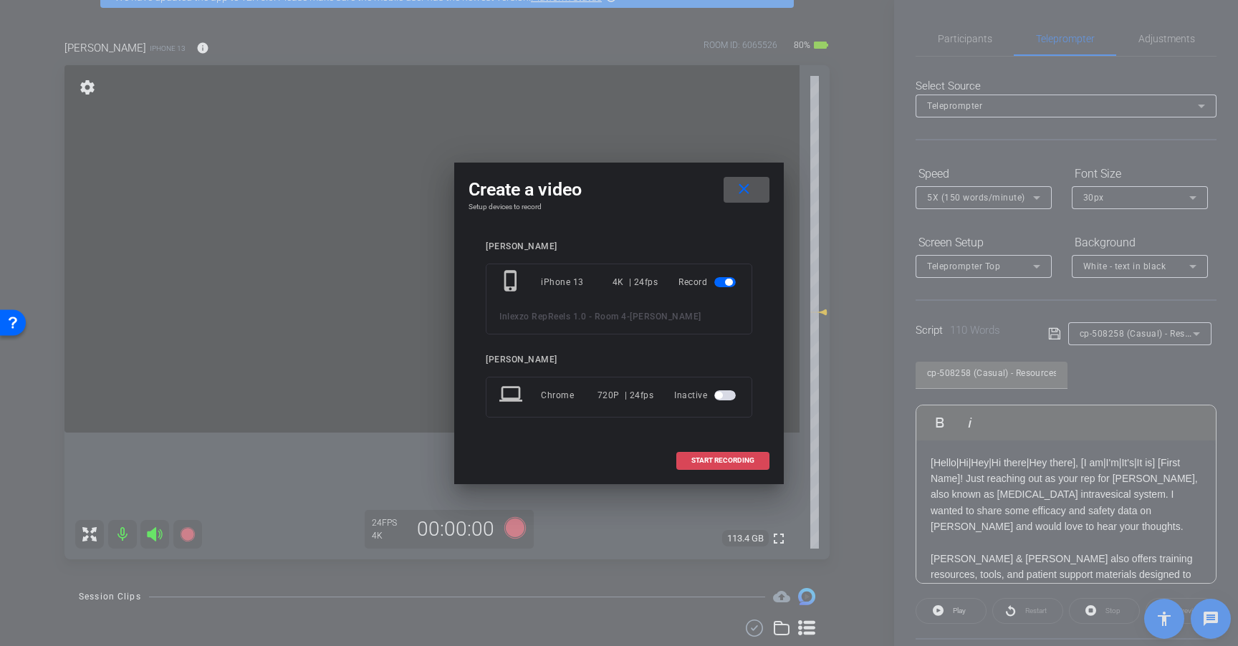
click at [728, 468] on span at bounding box center [723, 460] width 92 height 34
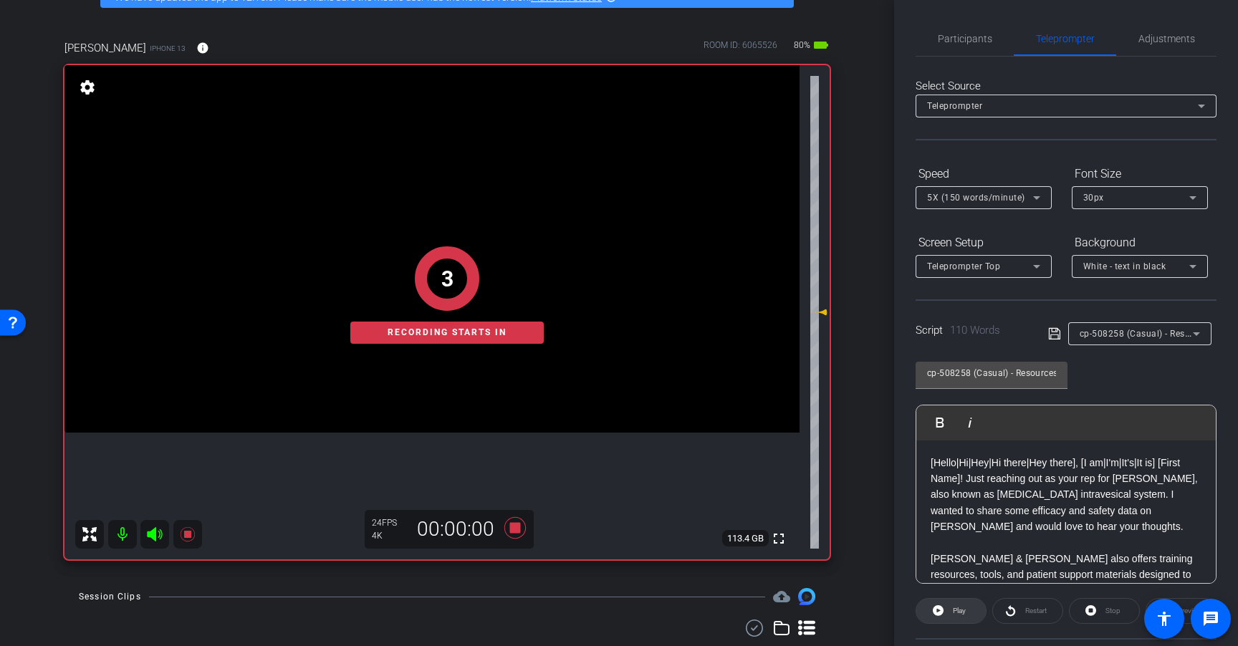
click at [952, 603] on span "Play" at bounding box center [957, 611] width 16 height 20
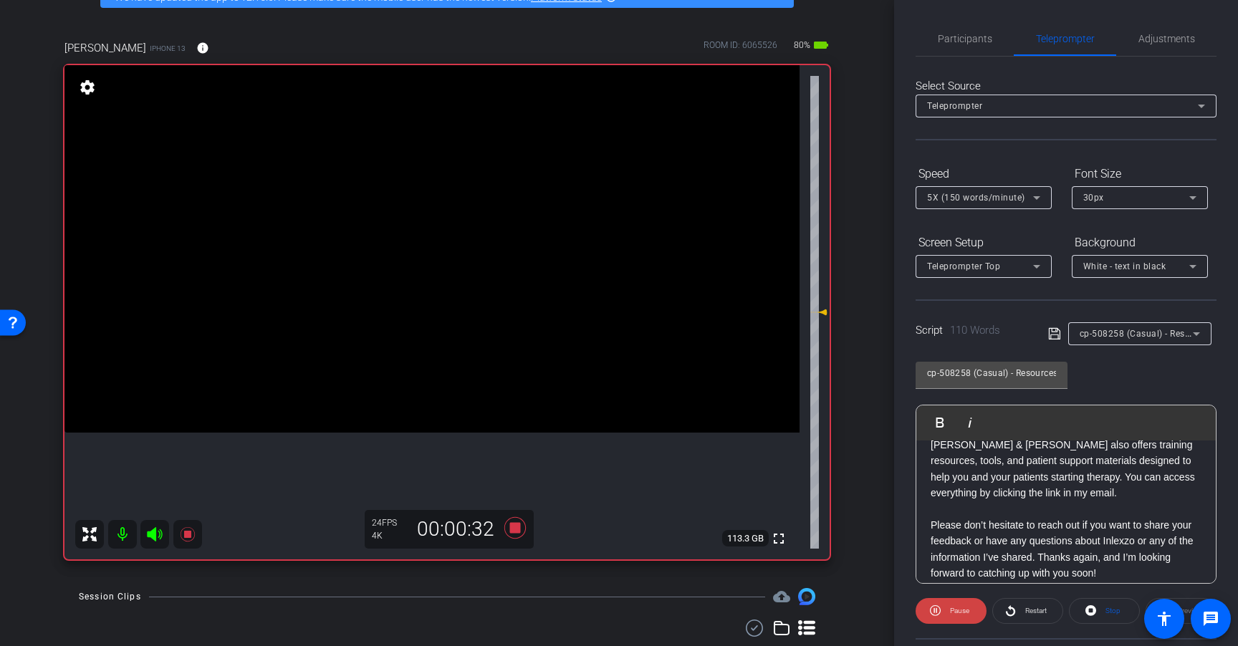
scroll to position [126, 0]
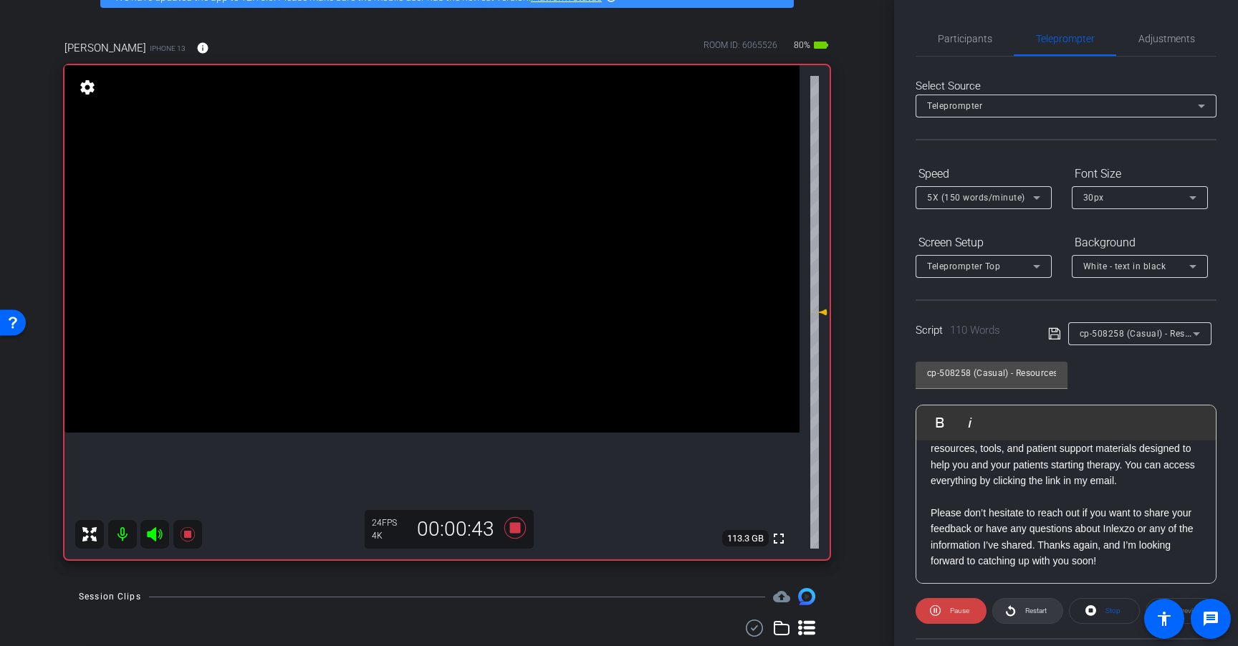
click at [1029, 607] on span "Restart" at bounding box center [1035, 611] width 21 height 8
click at [1026, 602] on span "Restart" at bounding box center [1033, 611] width 25 height 20
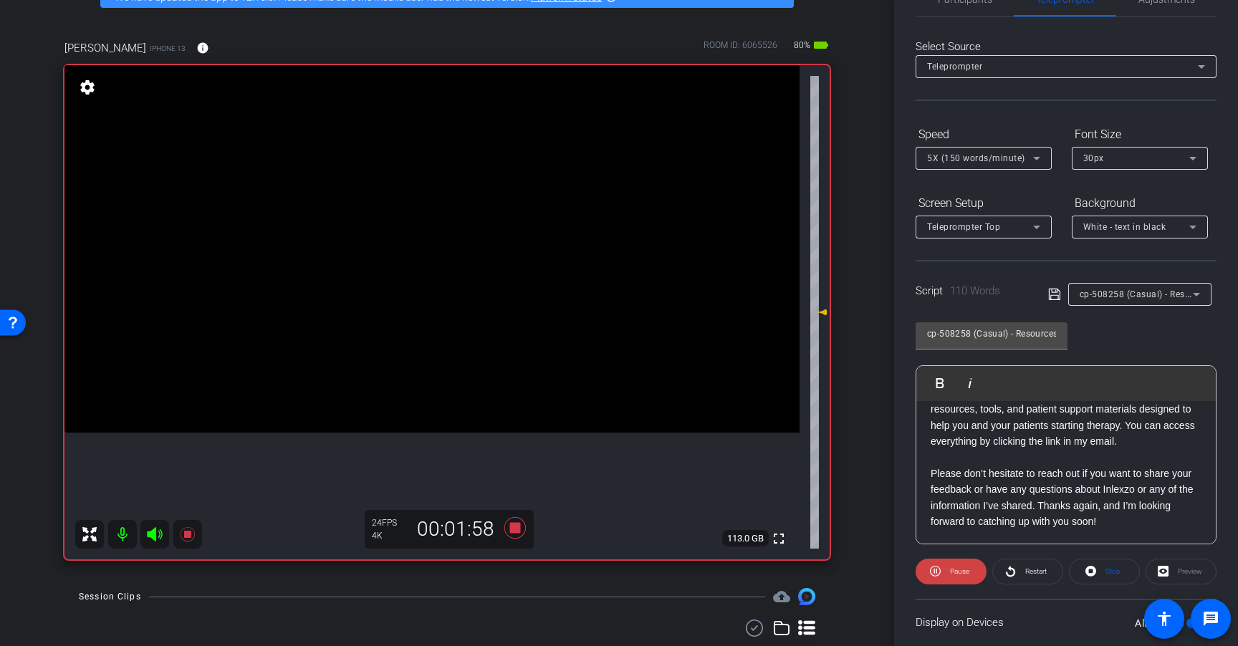
scroll to position [40, 0]
click at [508, 525] on icon at bounding box center [514, 527] width 21 height 21
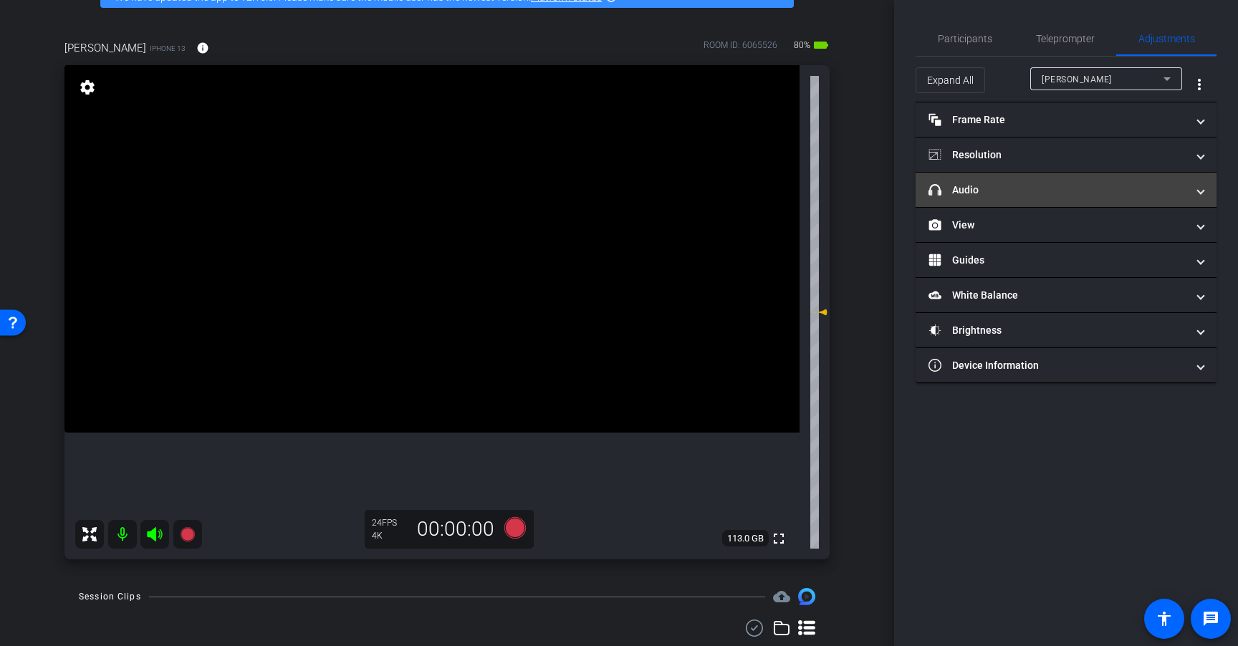
click at [1079, 189] on mat-panel-title "headphone icon Audio" at bounding box center [1057, 190] width 258 height 15
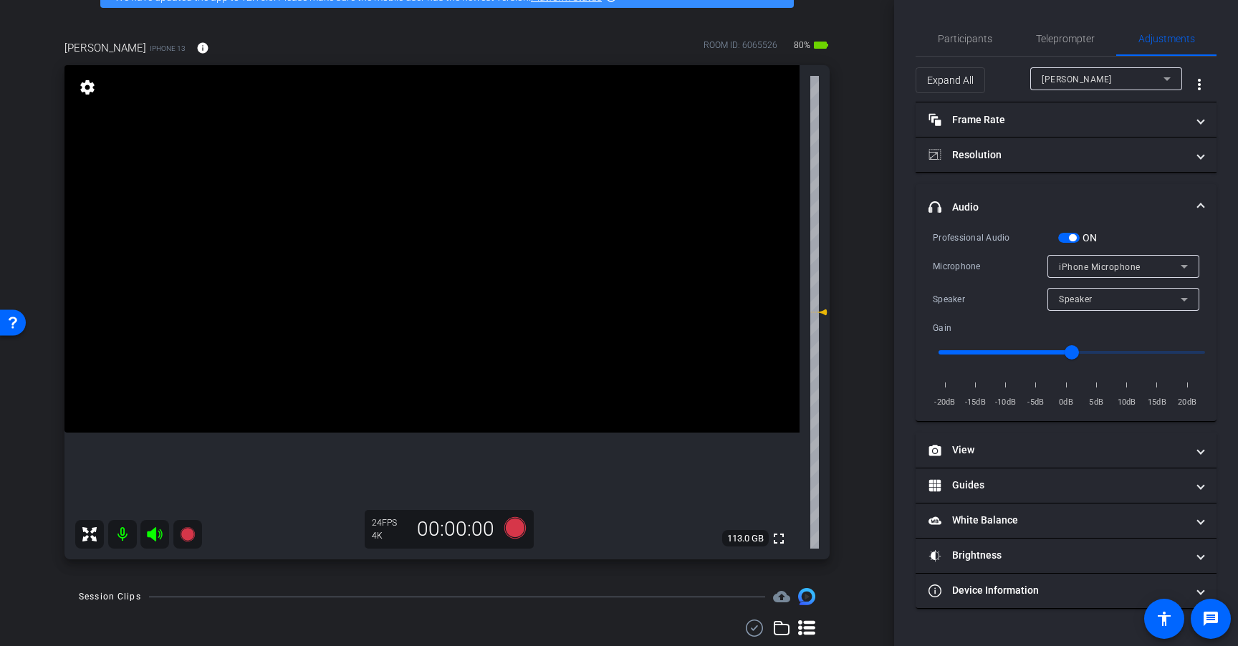
click at [1060, 240] on span "button" at bounding box center [1068, 238] width 21 height 10
click at [1047, 38] on span "Teleprompter" at bounding box center [1065, 39] width 59 height 10
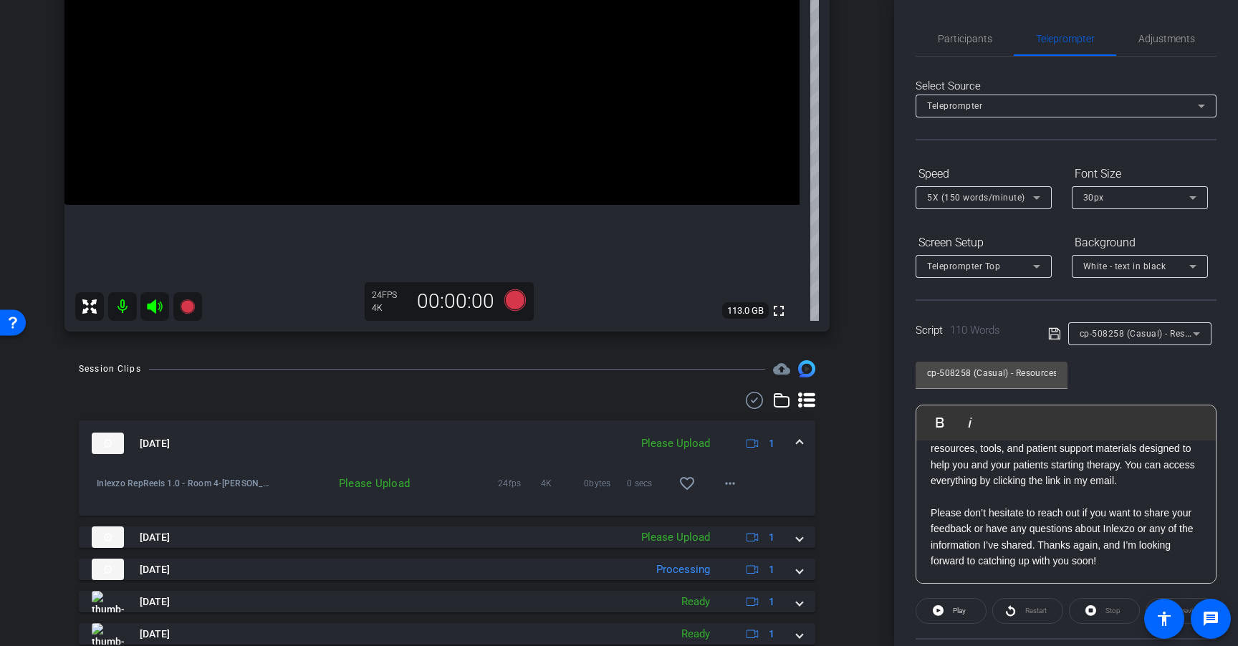
scroll to position [312, 0]
click at [724, 486] on mat-icon "more_horiz" at bounding box center [729, 482] width 17 height 17
click at [729, 513] on span "Upload" at bounding box center [745, 512] width 57 height 17
click at [1160, 334] on span "cp-508258 (Casual) - Resources to Share" at bounding box center [1164, 332] width 171 height 11
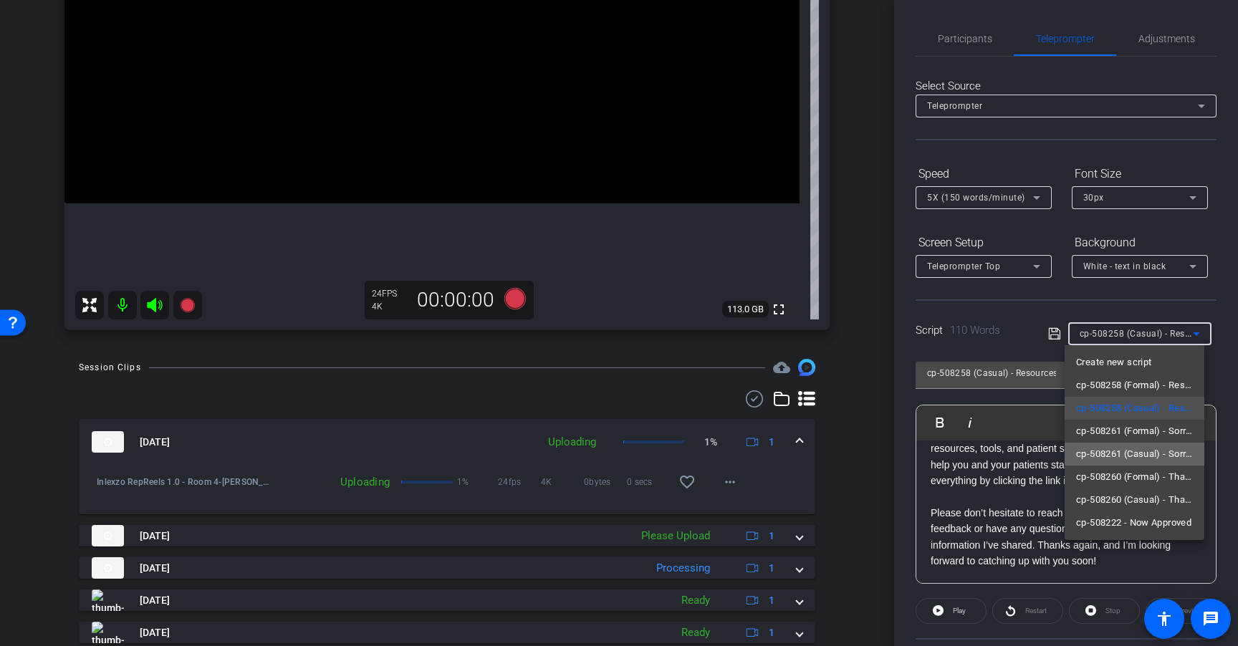
click at [1171, 452] on span "cp-508261 (Casual) - Sorry I Missed You" at bounding box center [1134, 453] width 117 height 17
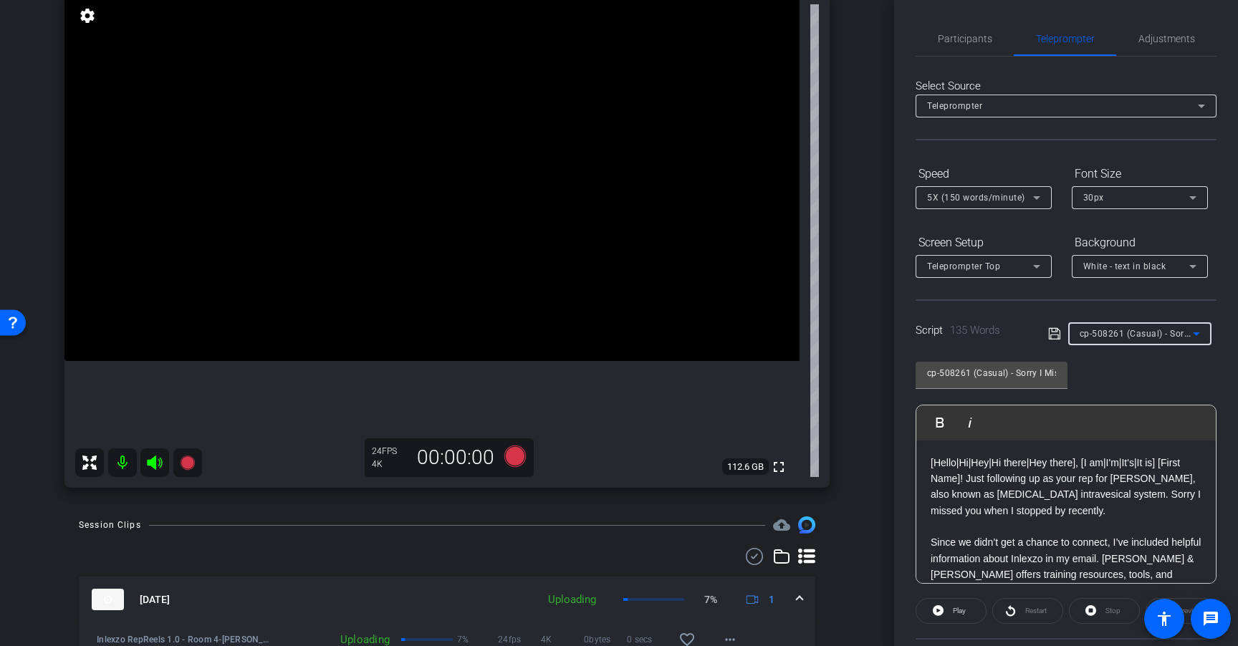
scroll to position [149, 0]
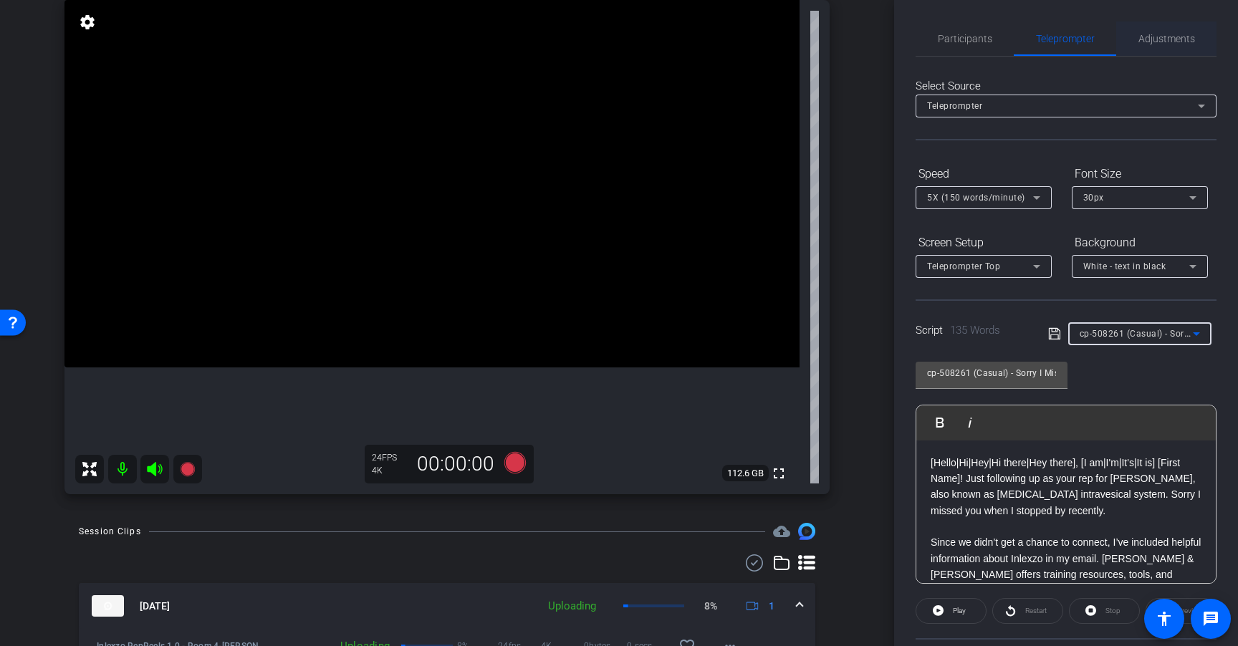
click at [1175, 37] on span "Adjustments" at bounding box center [1166, 39] width 57 height 10
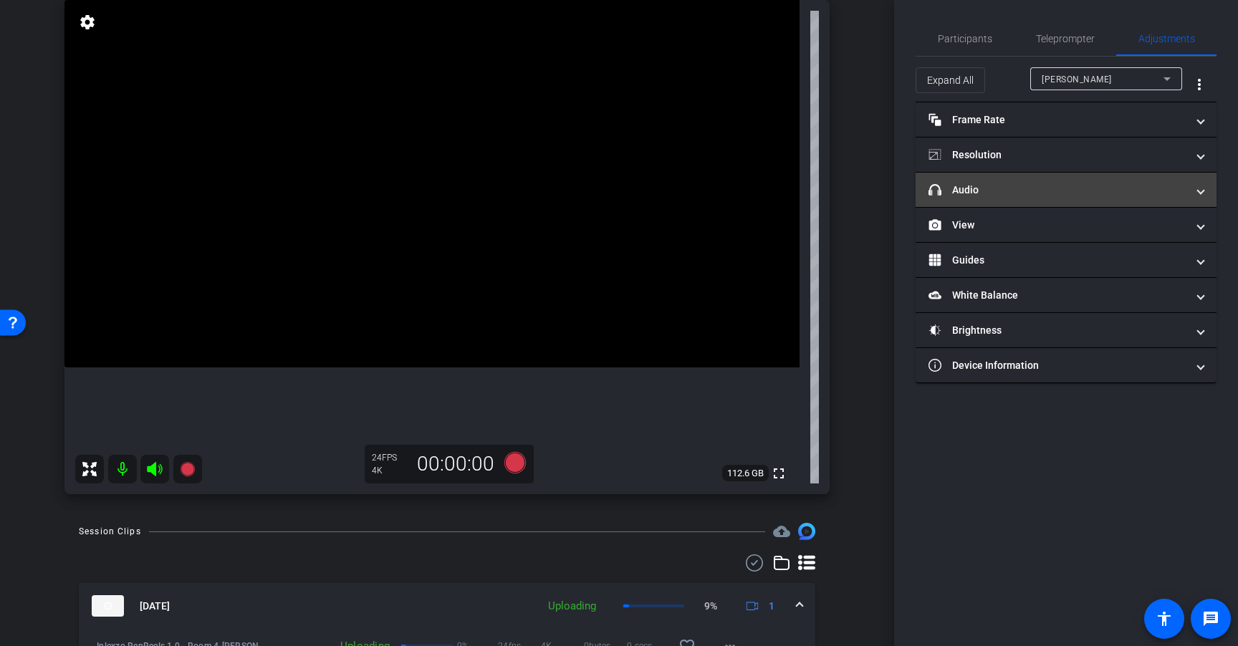
click at [1113, 191] on mat-panel-title "headphone icon Audio" at bounding box center [1057, 190] width 258 height 15
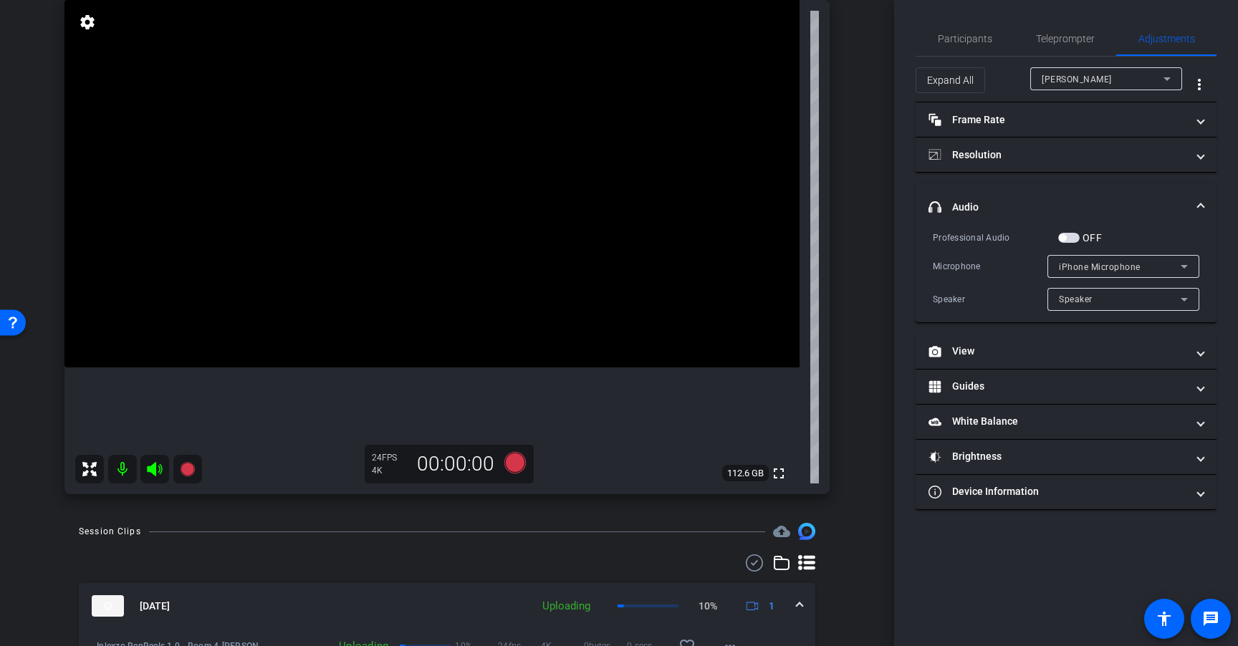
click at [1069, 236] on span "button" at bounding box center [1068, 238] width 21 height 10
click at [1073, 41] on span "Teleprompter" at bounding box center [1065, 39] width 59 height 10
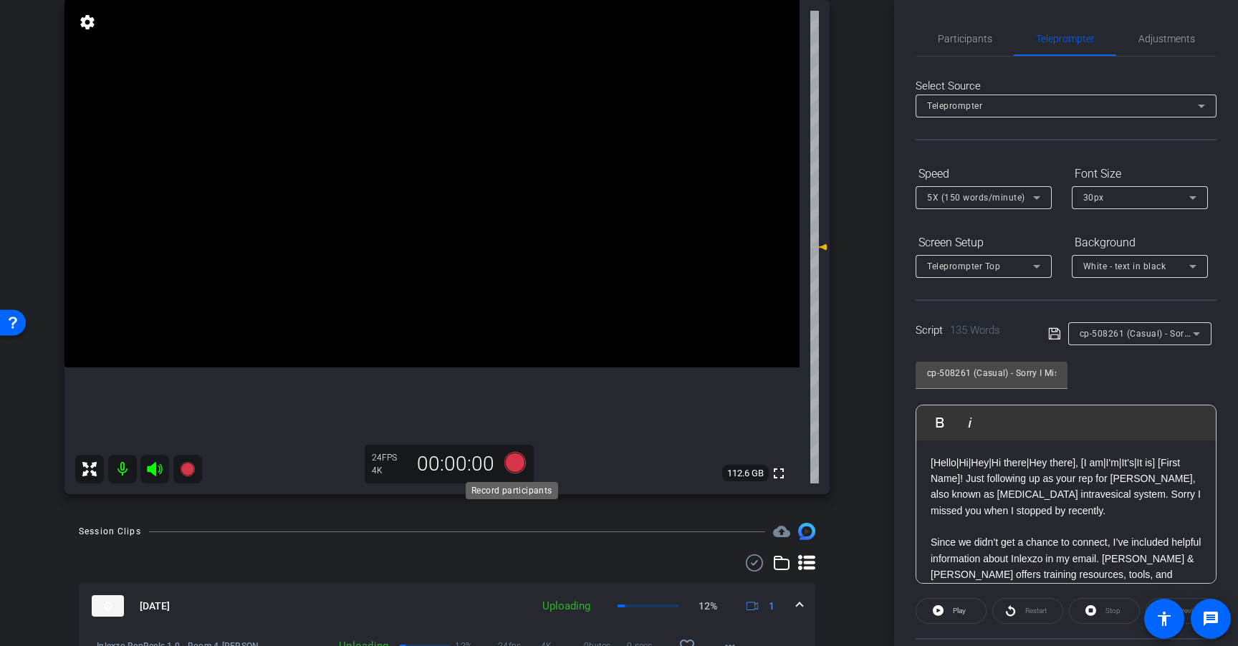
click at [519, 458] on icon at bounding box center [515, 463] width 34 height 26
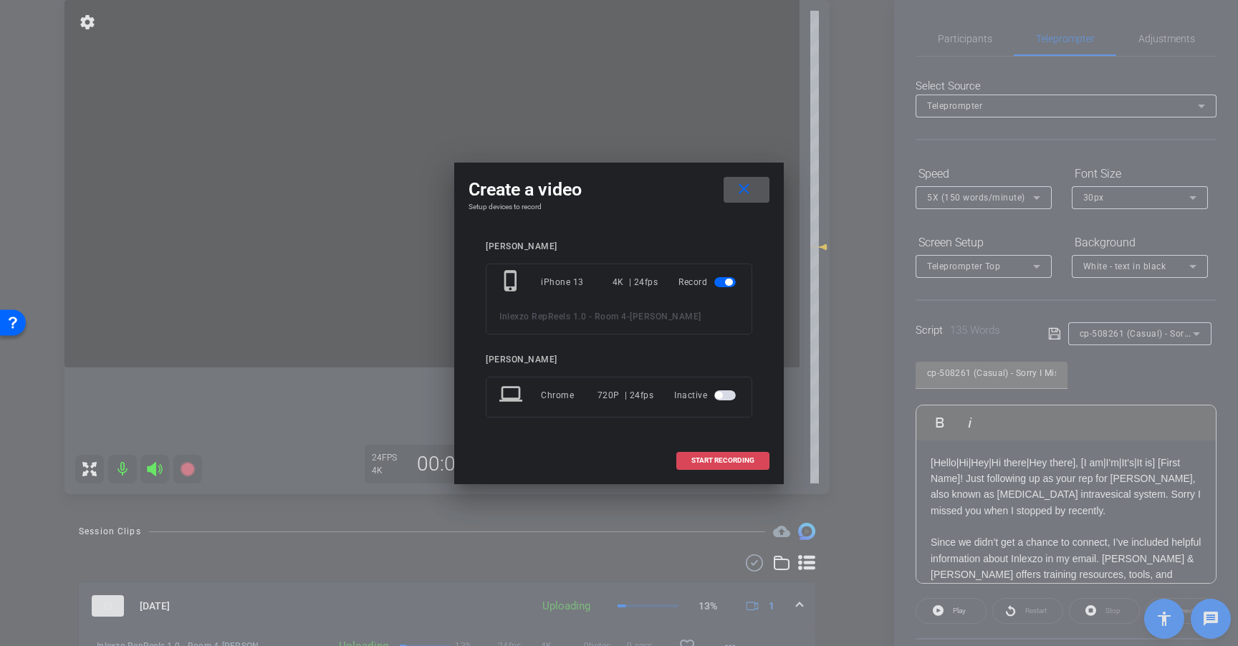
click at [735, 458] on span "START RECORDING" at bounding box center [722, 460] width 63 height 7
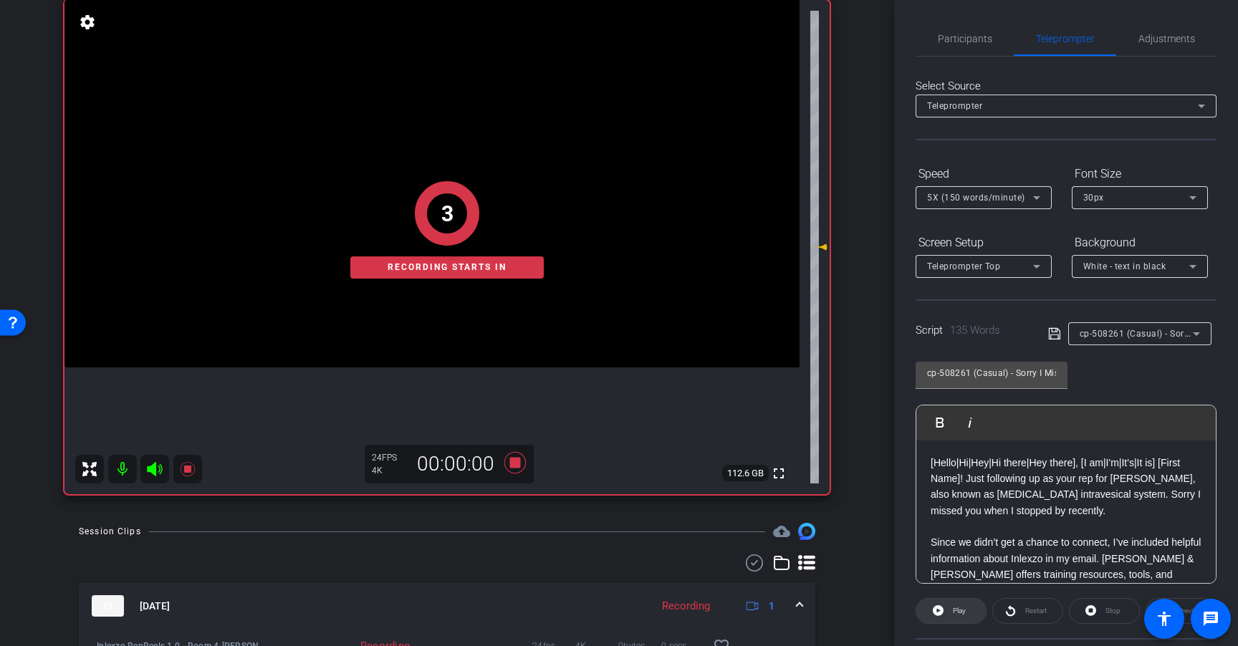
click at [960, 617] on span "Play" at bounding box center [957, 611] width 16 height 20
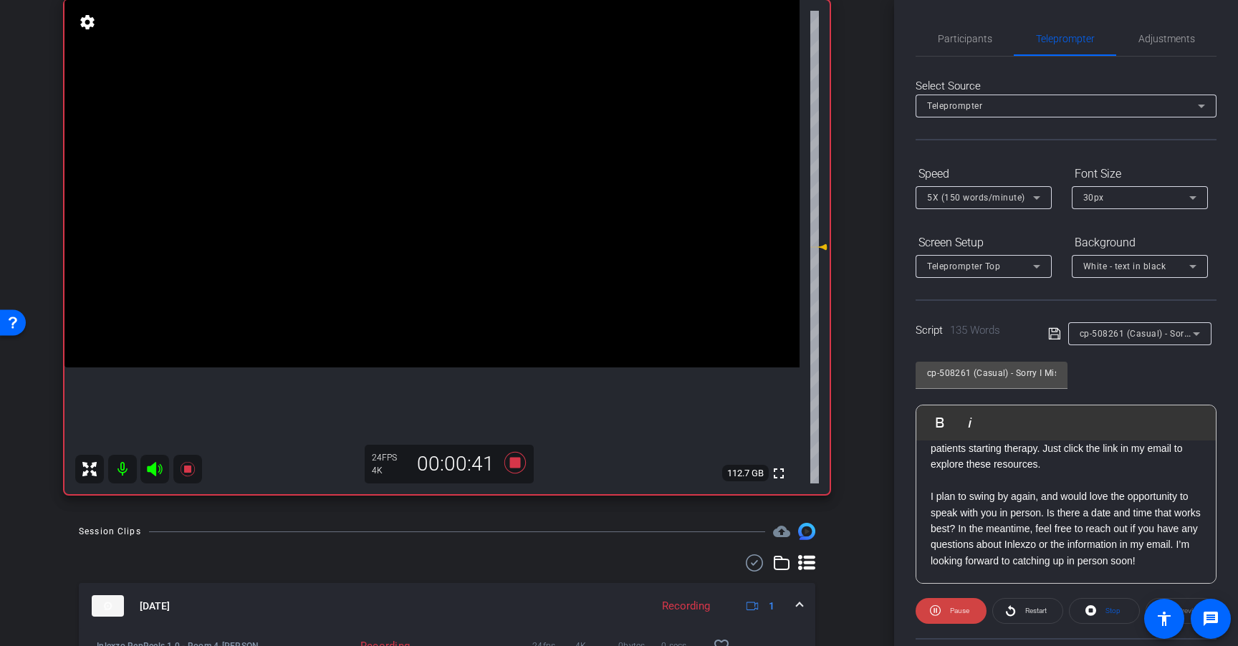
scroll to position [174, 0]
click at [1017, 609] on span at bounding box center [1027, 611] width 69 height 34
click at [1162, 36] on span "Adjustments" at bounding box center [1166, 39] width 57 height 10
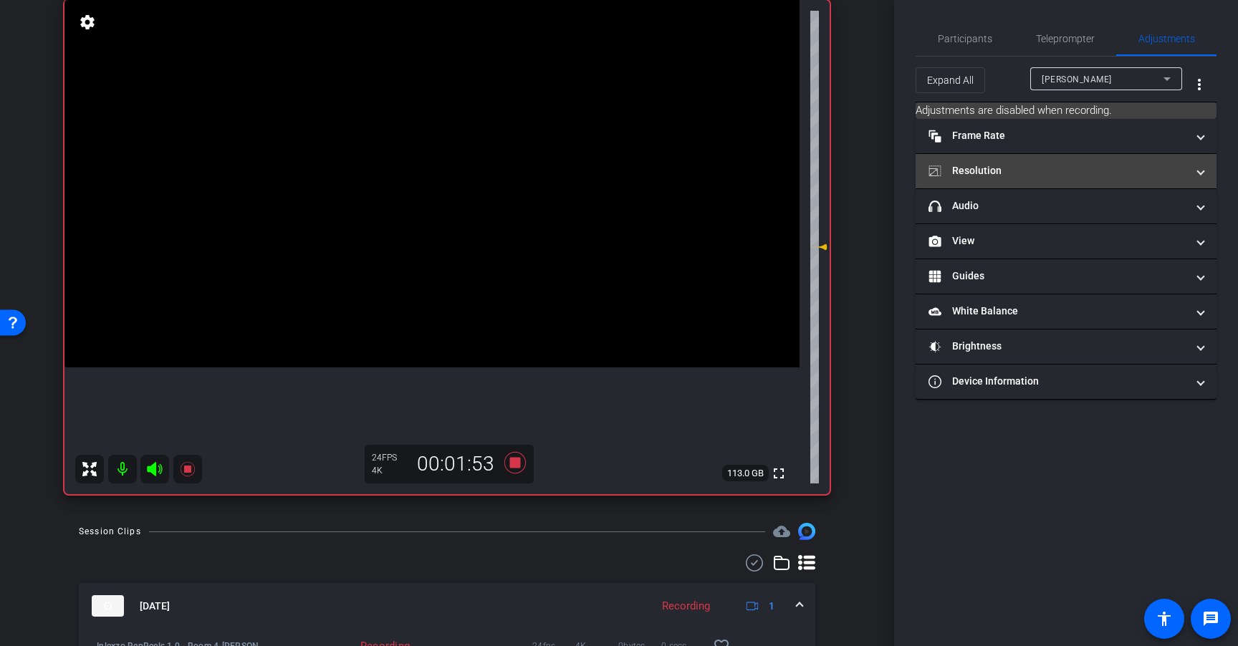
click at [1038, 172] on mat-panel-title "Resolution" at bounding box center [1057, 170] width 258 height 15
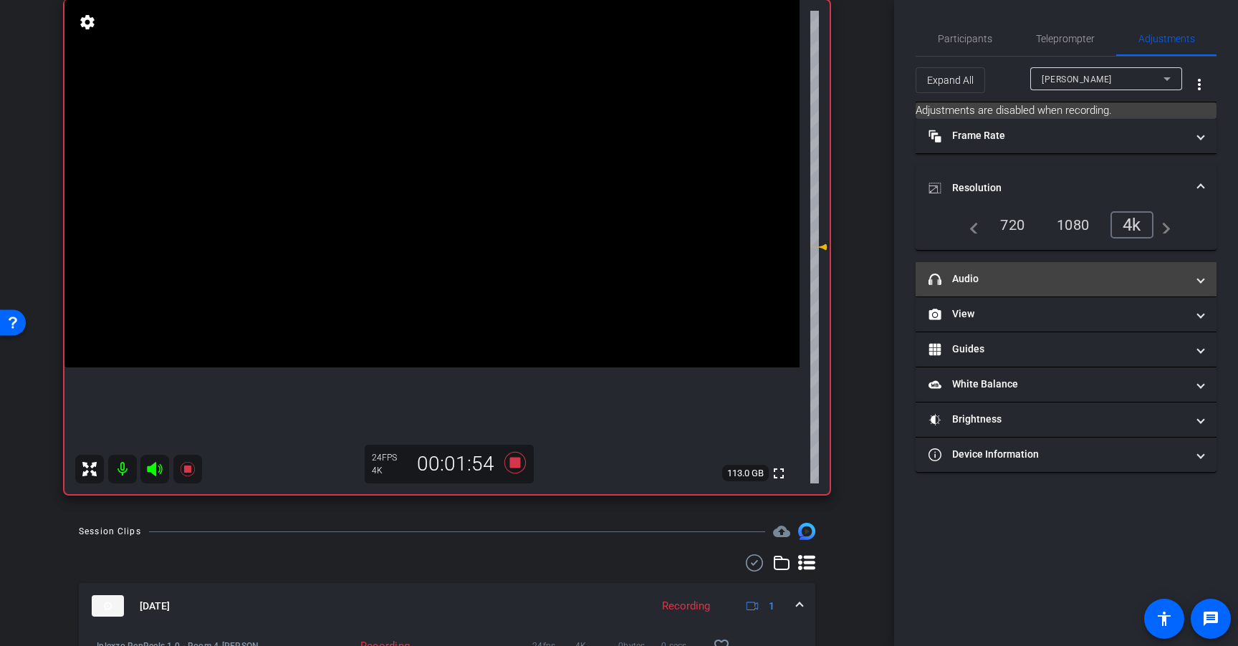
click at [976, 273] on mat-panel-title "headphone icon Audio" at bounding box center [1057, 278] width 258 height 15
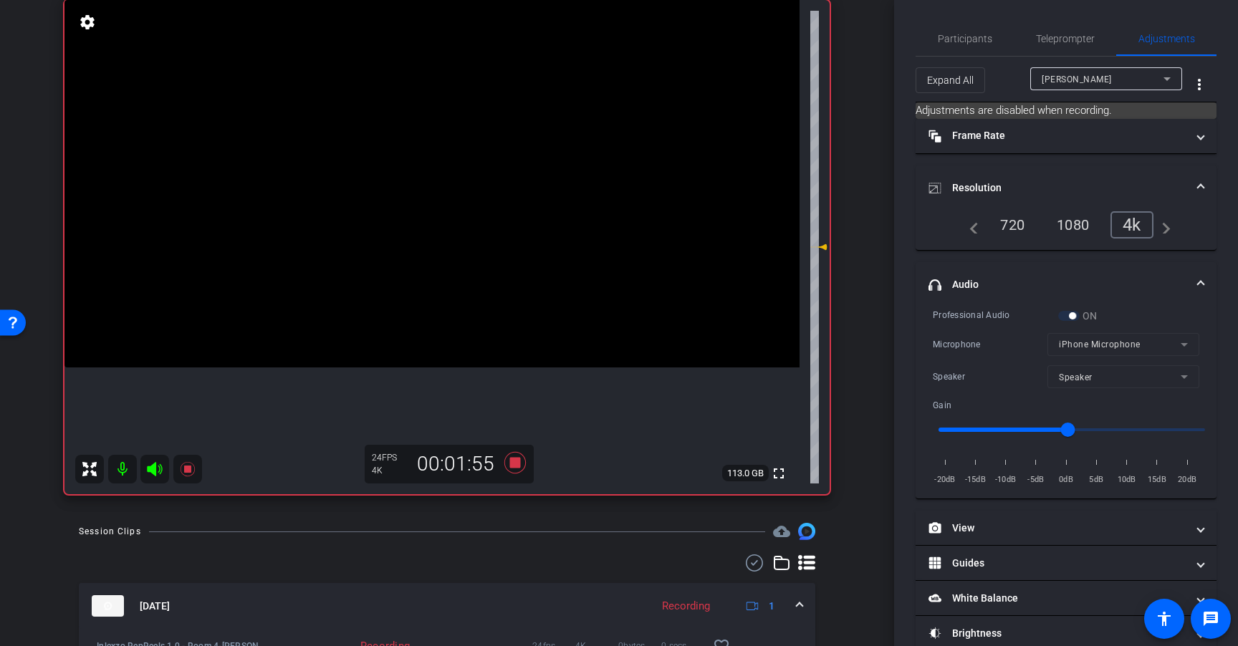
click at [1076, 322] on div "Professional Audio ON Microphone iPhone Microphone Speaker Speaker Gain -20dB -…" at bounding box center [1065, 398] width 266 height 180
click at [510, 461] on icon at bounding box center [514, 462] width 21 height 21
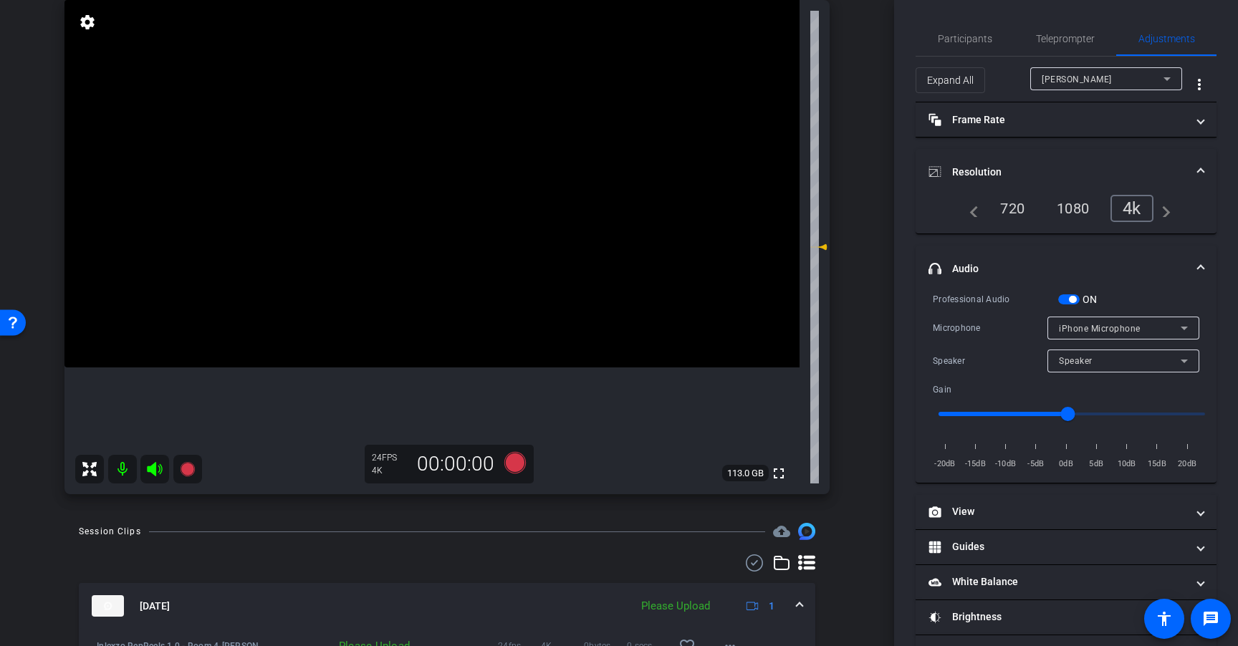
click at [1072, 307] on div "Professional Audio ON Microphone iPhone Microphone Speaker Speaker Gain -20dB -…" at bounding box center [1065, 381] width 266 height 180
click at [1063, 296] on span "button" at bounding box center [1068, 299] width 21 height 10
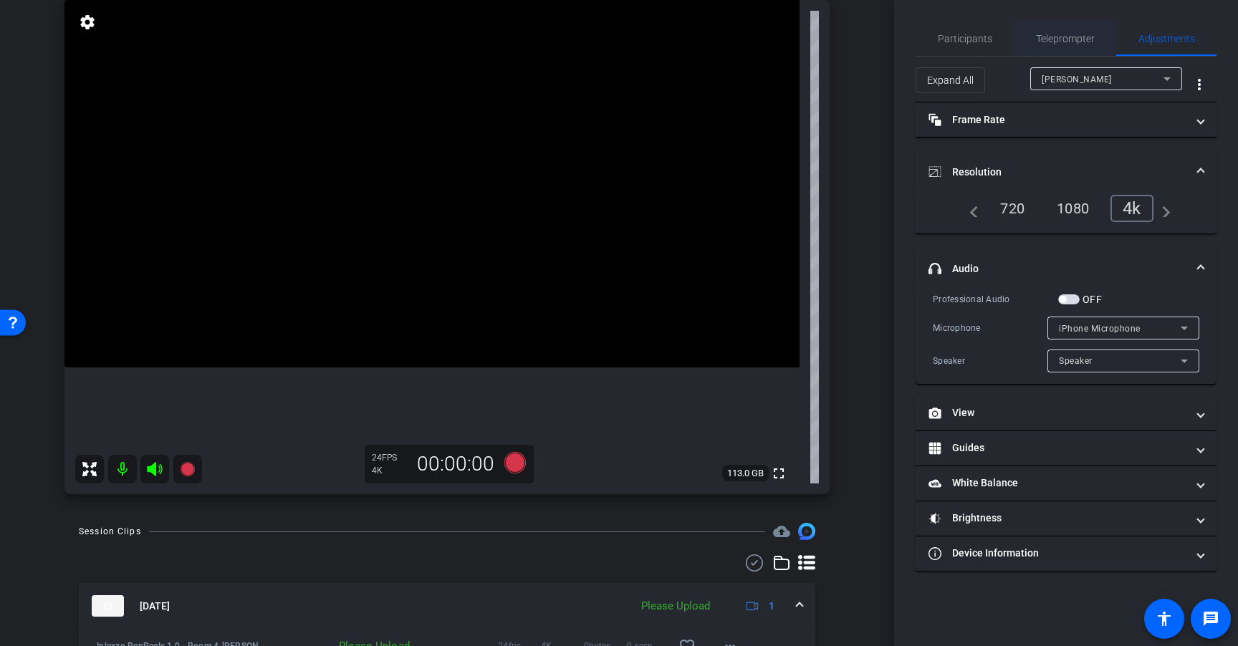
click at [1069, 42] on span "Teleprompter" at bounding box center [1065, 39] width 59 height 10
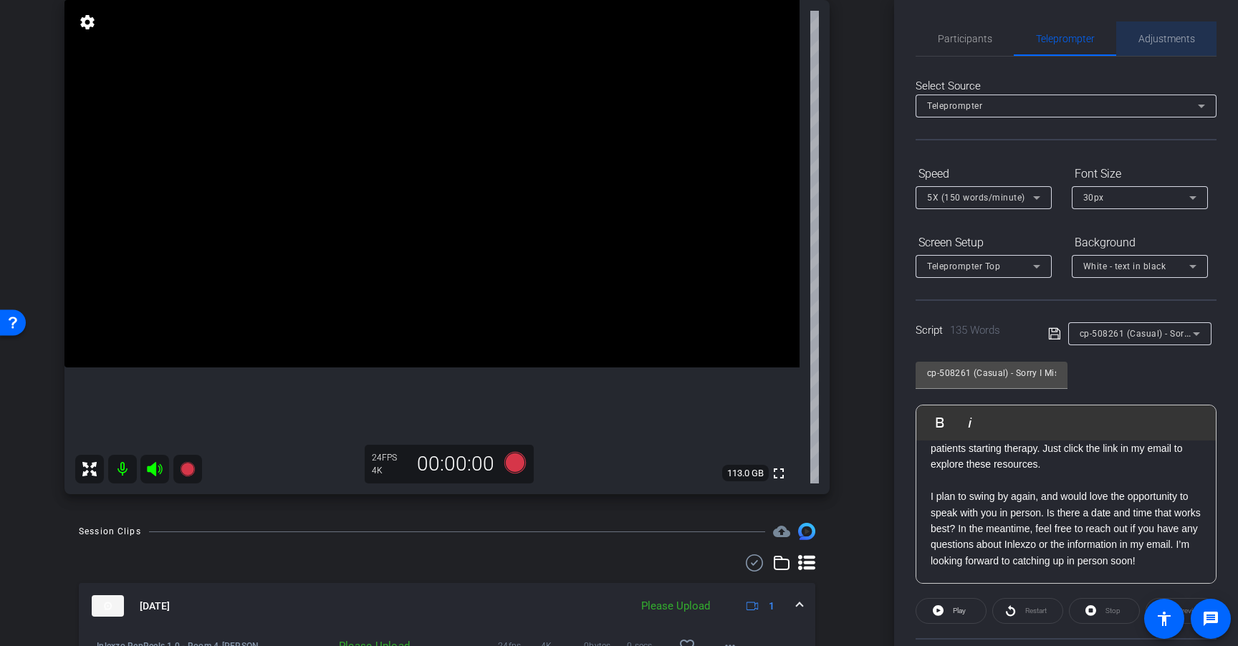
click at [1164, 37] on span "Adjustments" at bounding box center [1166, 39] width 57 height 10
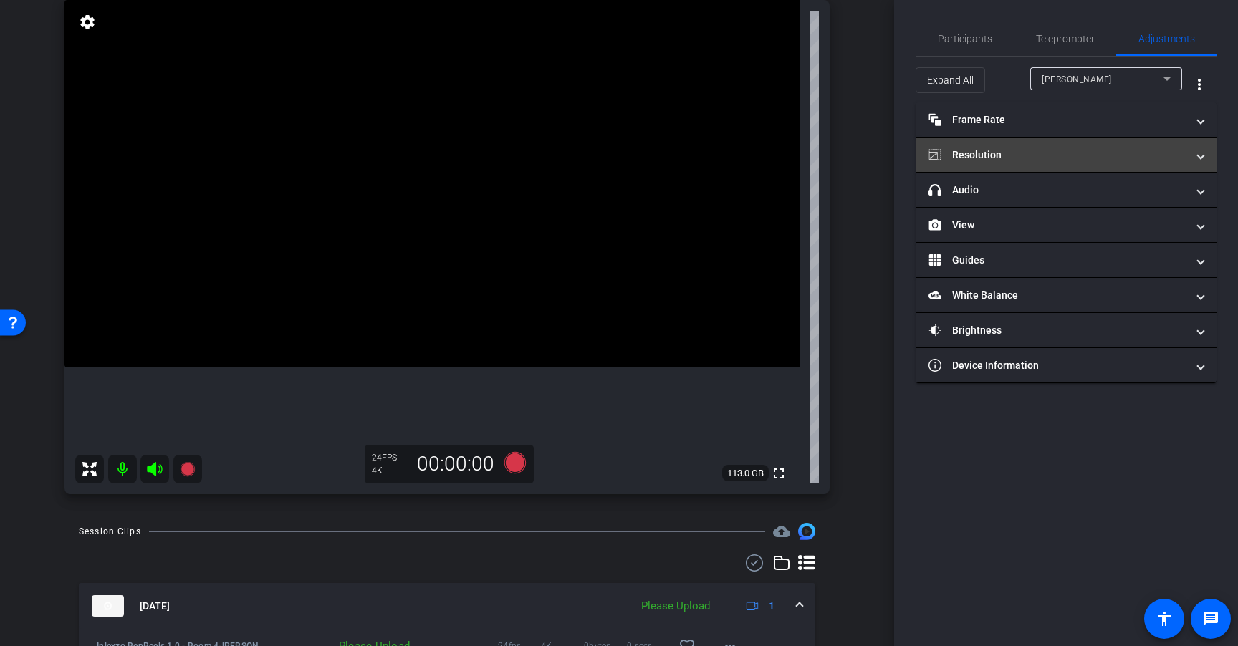
click at [1051, 150] on mat-panel-title "Resolution" at bounding box center [1057, 155] width 258 height 15
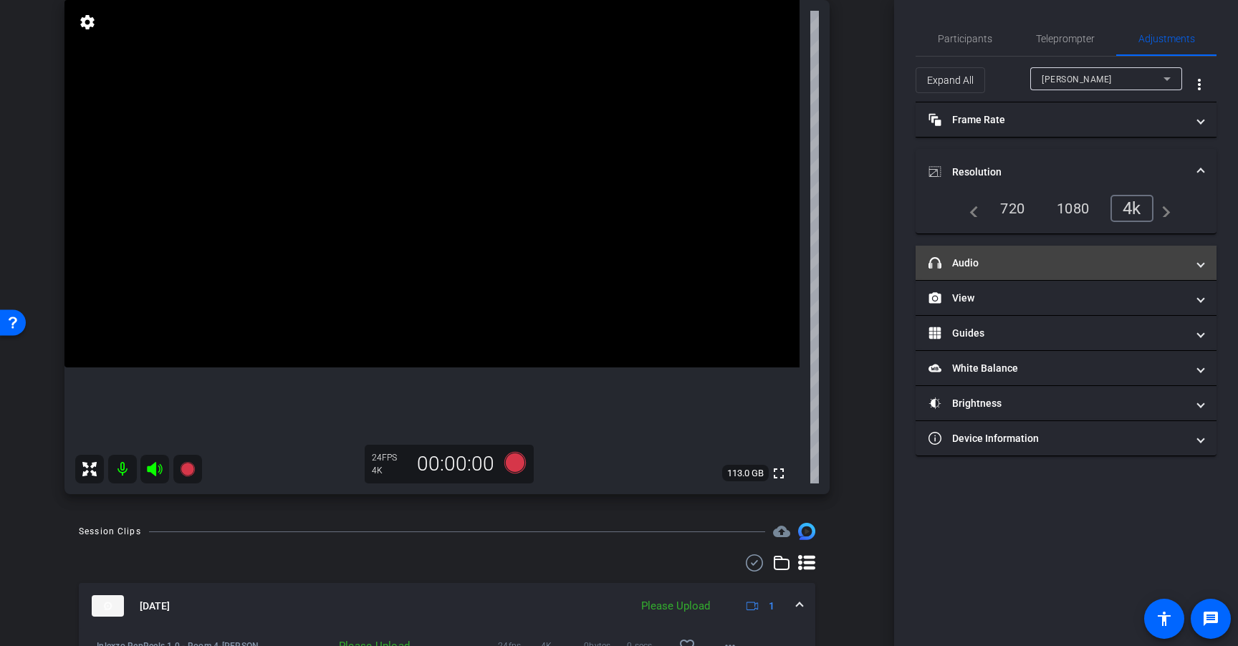
click at [989, 259] on mat-panel-title "headphone icon Audio" at bounding box center [1057, 263] width 258 height 15
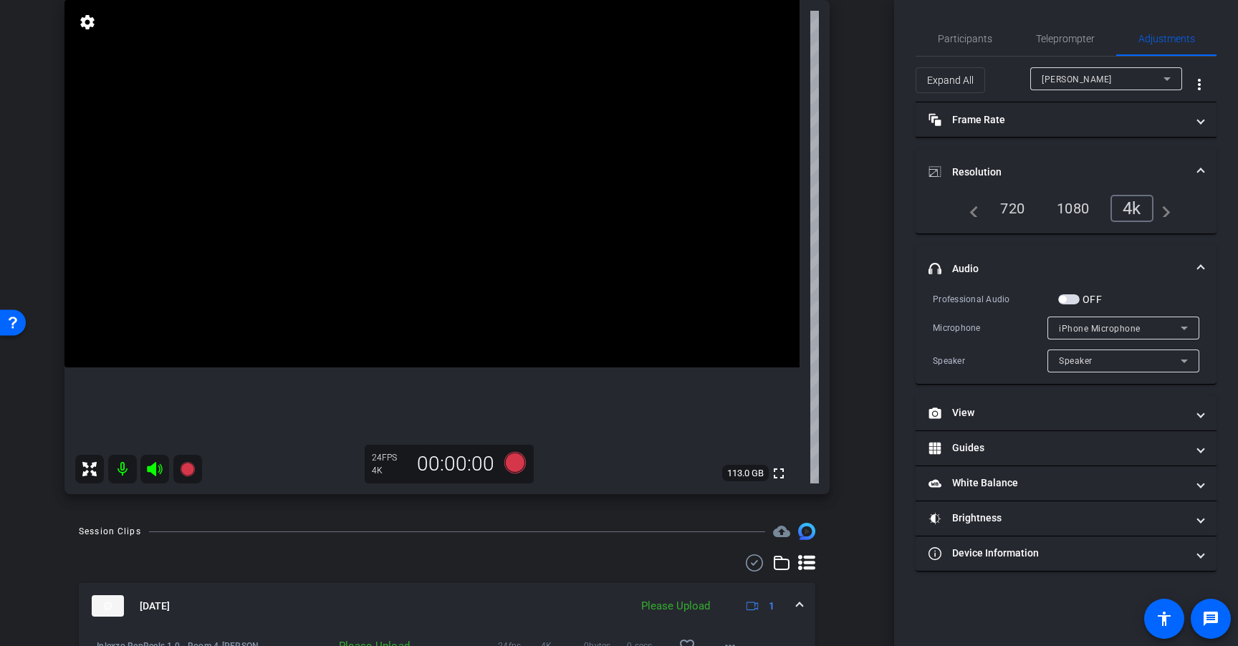
click at [1073, 296] on span "button" at bounding box center [1068, 299] width 21 height 10
click at [1079, 12] on div "Participants Teleprompter Adjustments settings Sean Healey flip Director Everyo…" at bounding box center [1066, 323] width 344 height 646
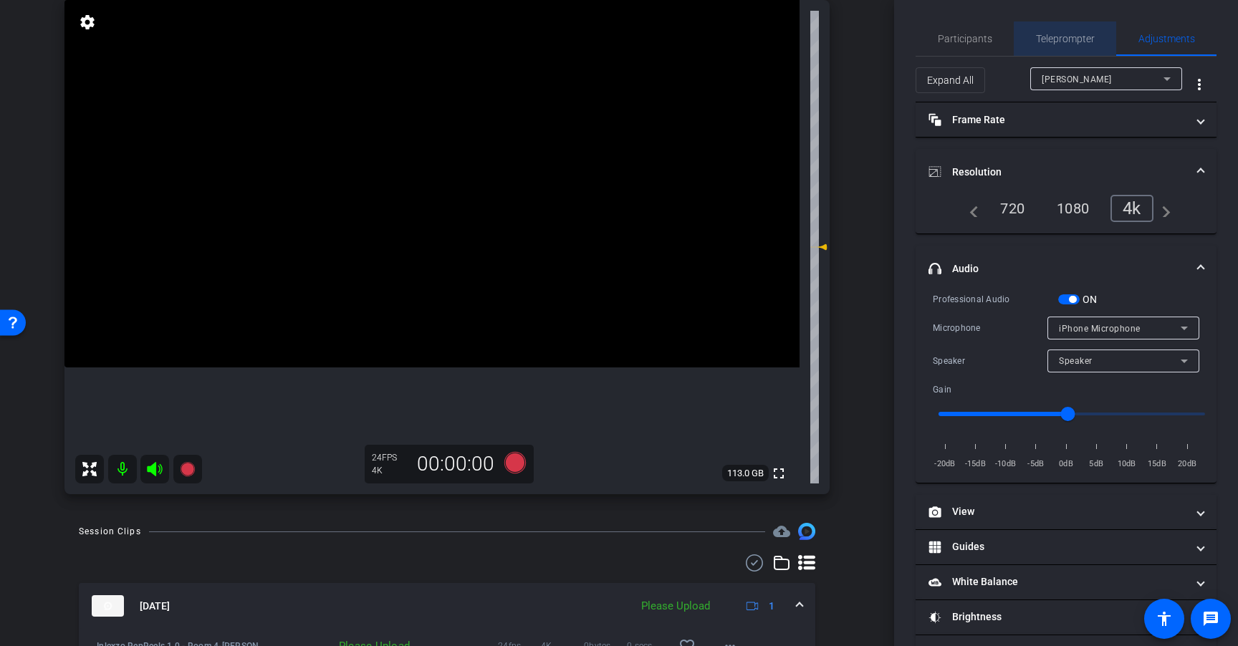
click at [1067, 47] on span "Teleprompter" at bounding box center [1065, 38] width 59 height 34
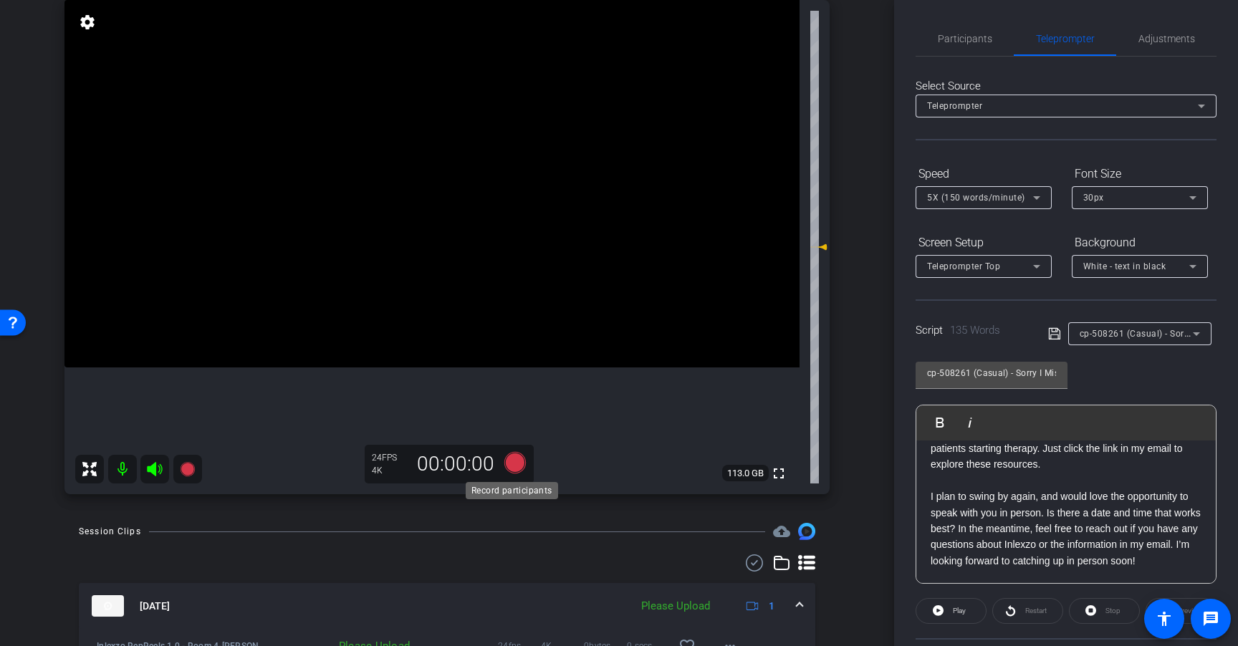
click at [498, 458] on icon at bounding box center [515, 463] width 34 height 26
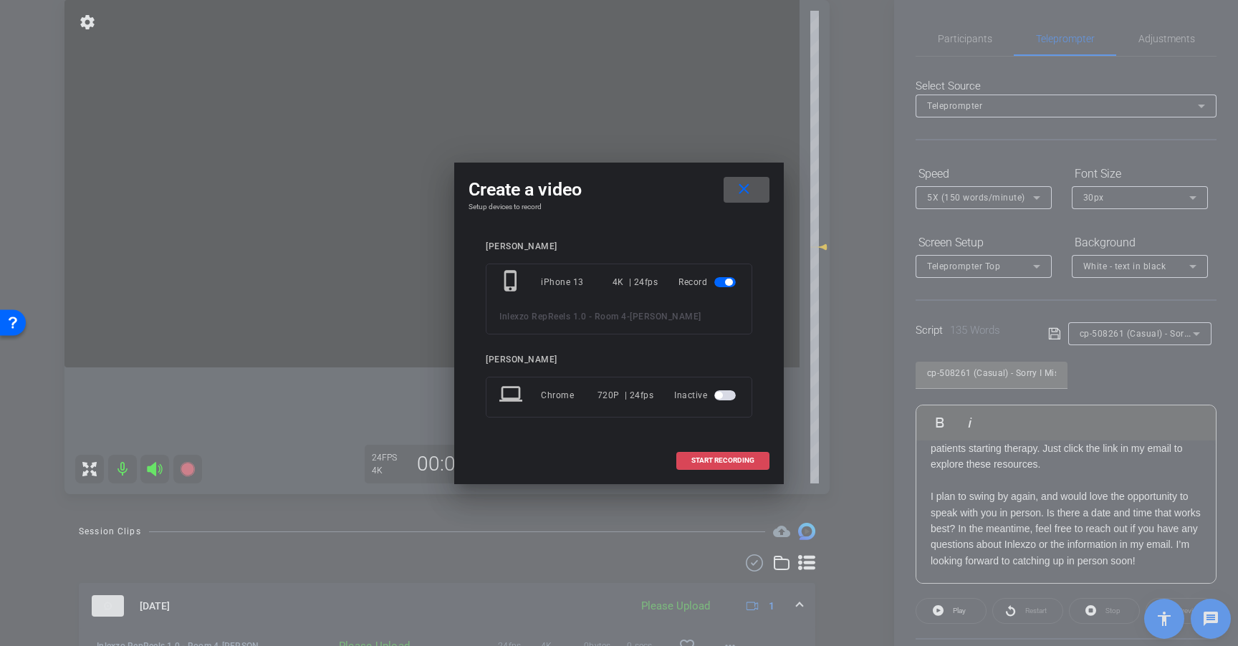
click at [720, 458] on span "START RECORDING" at bounding box center [722, 460] width 63 height 7
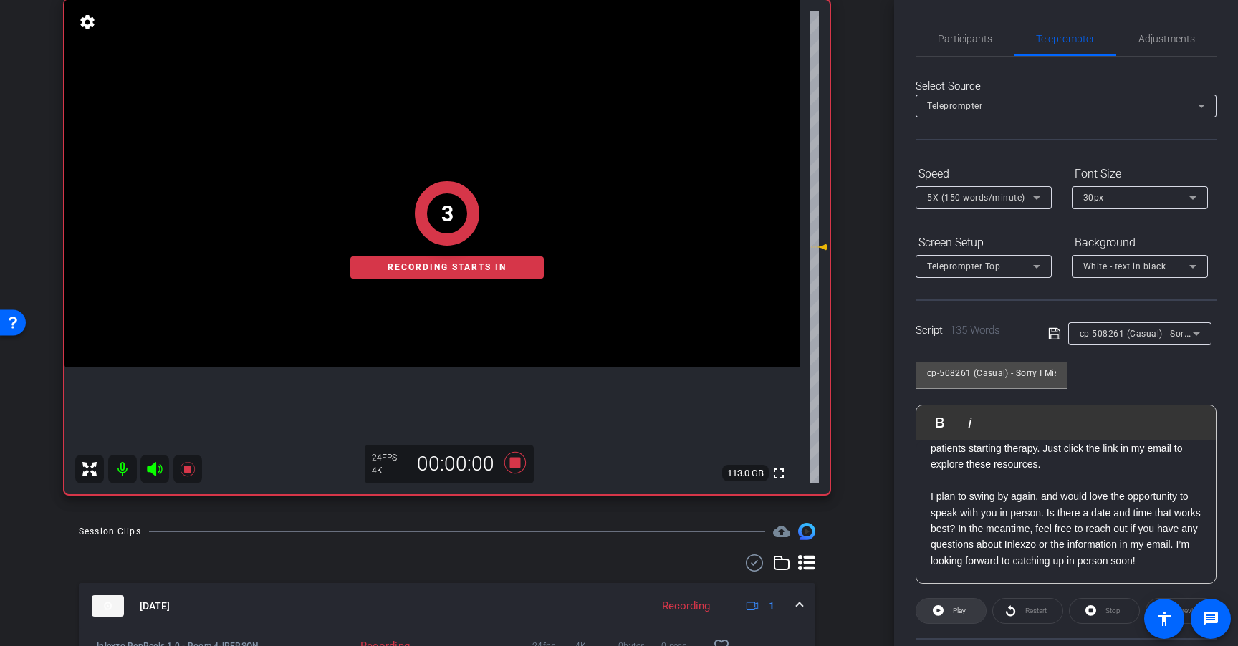
click at [949, 609] on span "Play" at bounding box center [957, 611] width 16 height 20
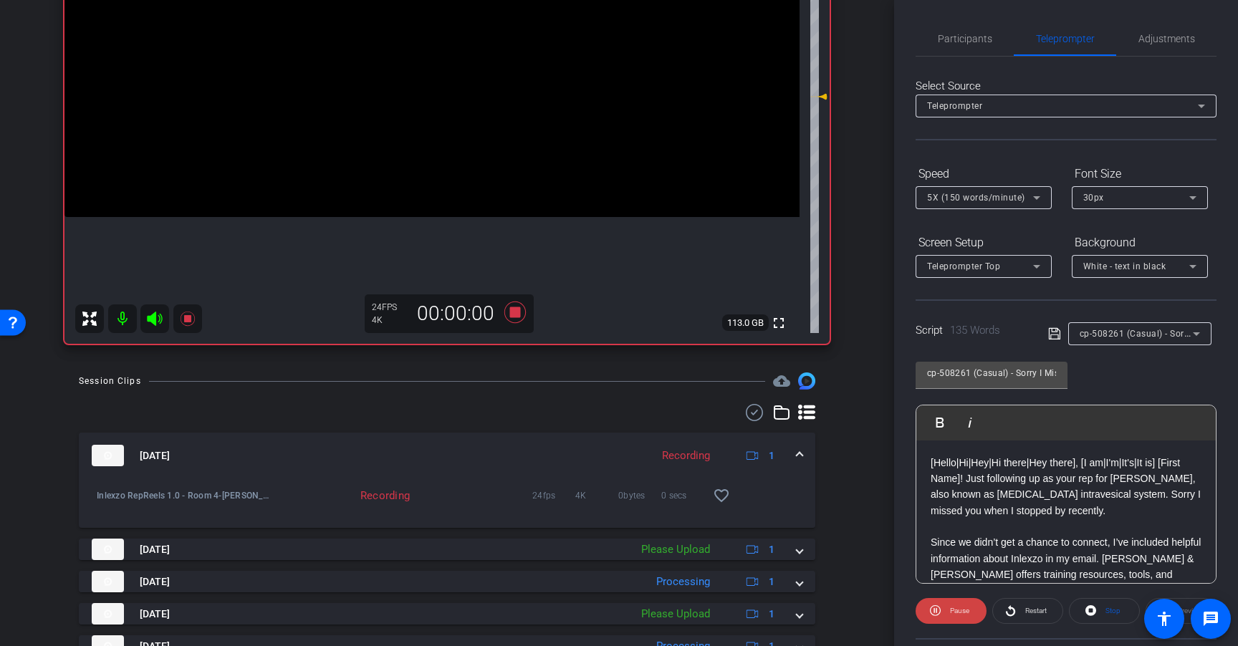
scroll to position [304, 0]
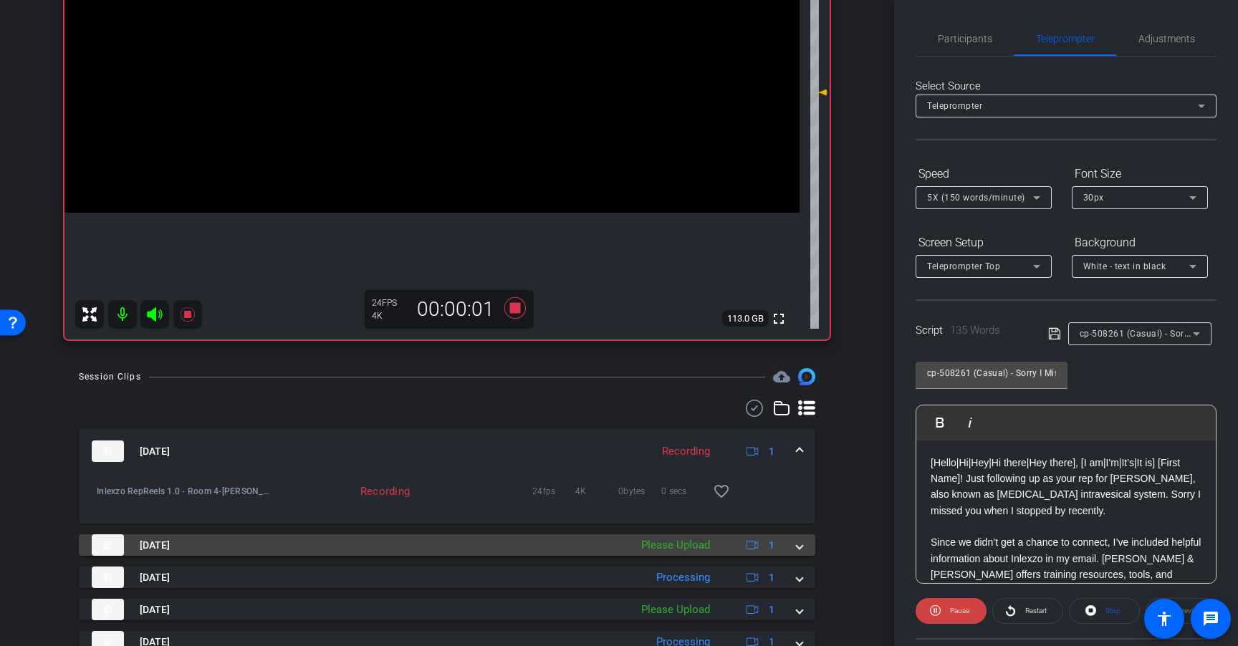
click at [687, 537] on div "Please Upload" at bounding box center [675, 545] width 83 height 16
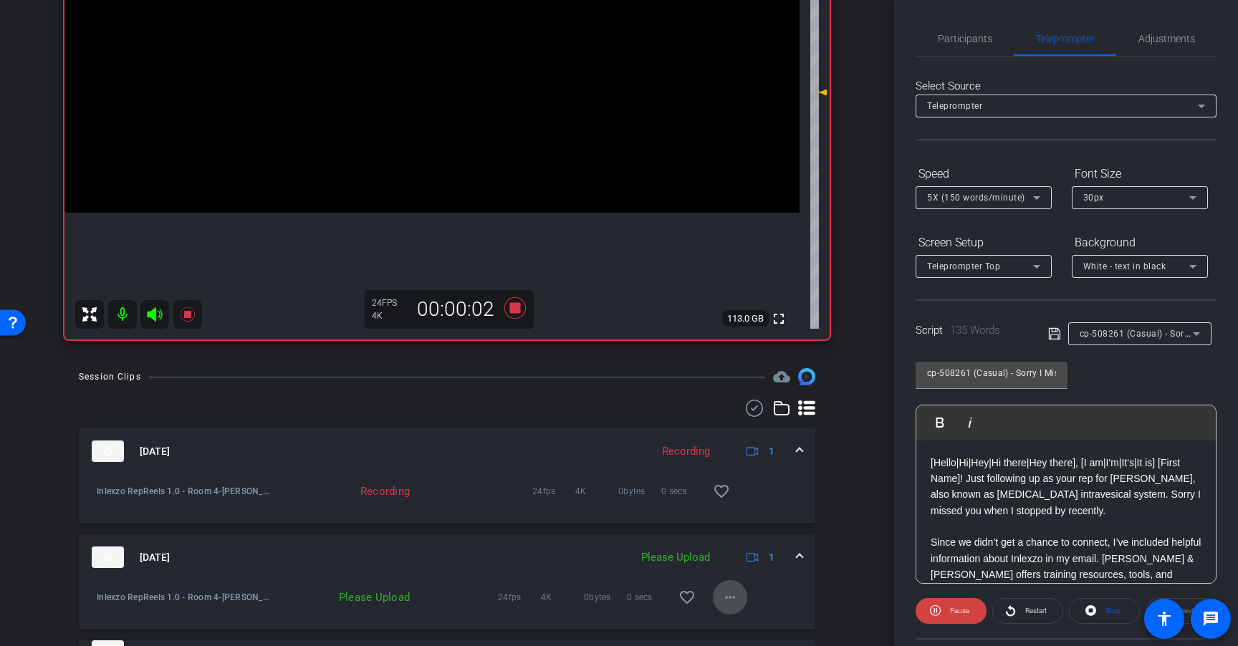
click at [721, 590] on mat-icon "more_horiz" at bounding box center [729, 597] width 17 height 17
click at [748, 532] on span "Upload" at bounding box center [745, 532] width 57 height 17
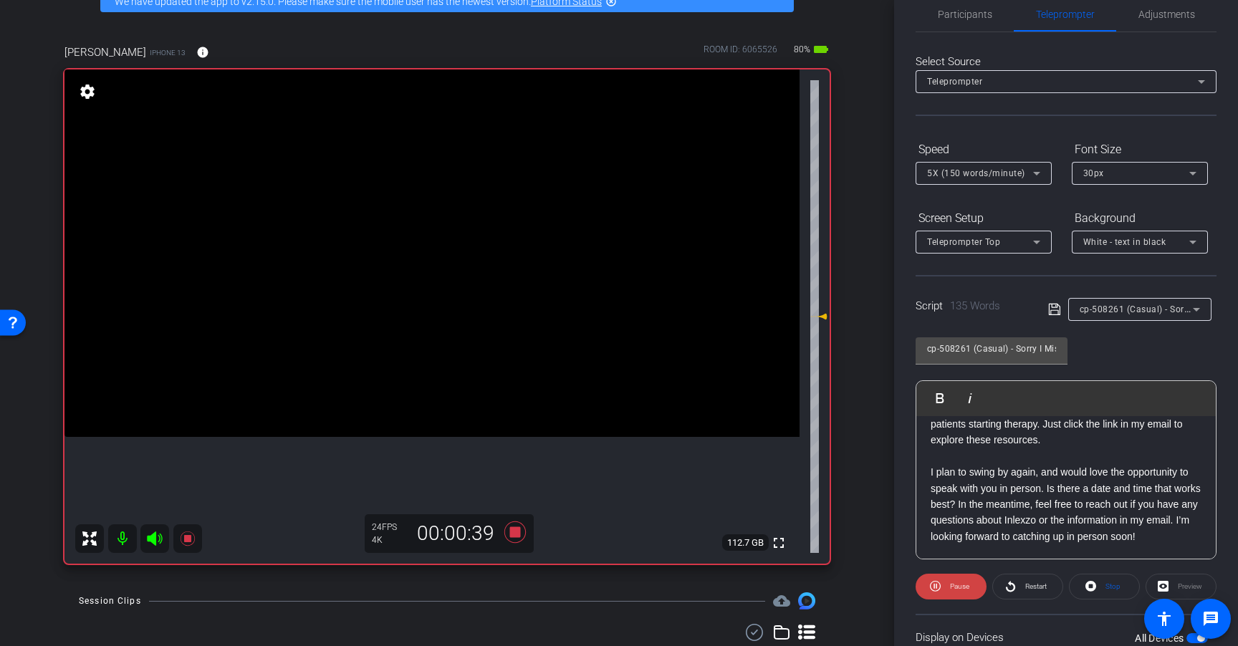
scroll to position [31, 0]
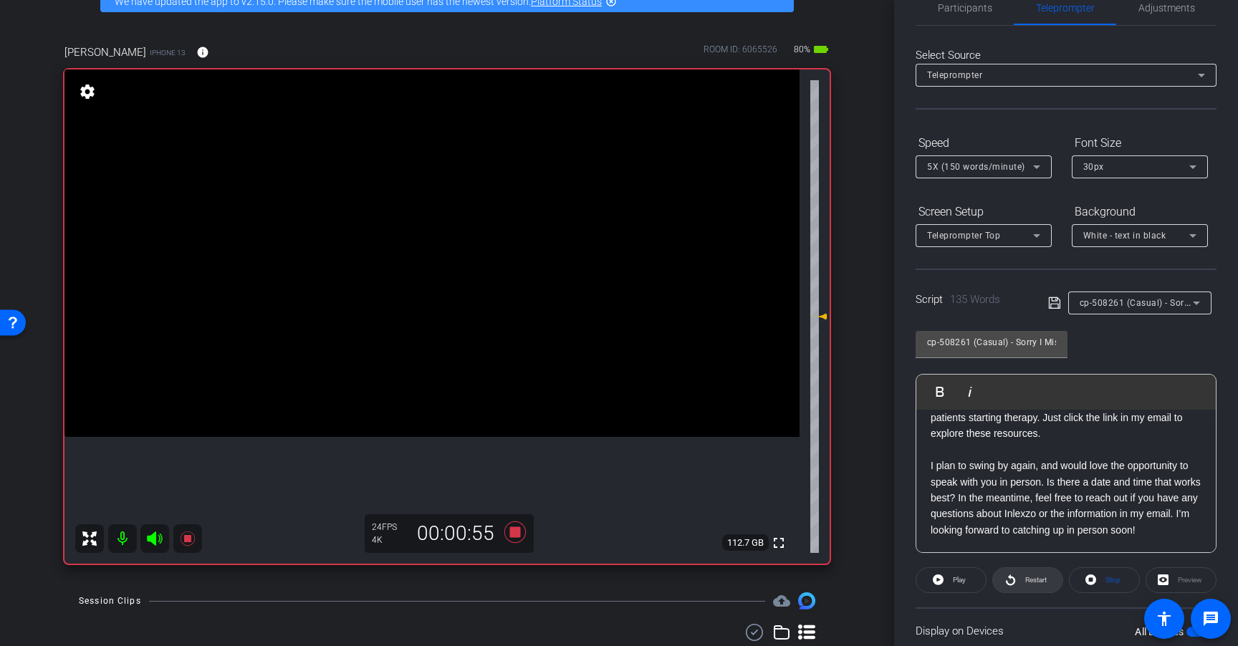
click at [1023, 574] on span "Restart" at bounding box center [1033, 580] width 25 height 20
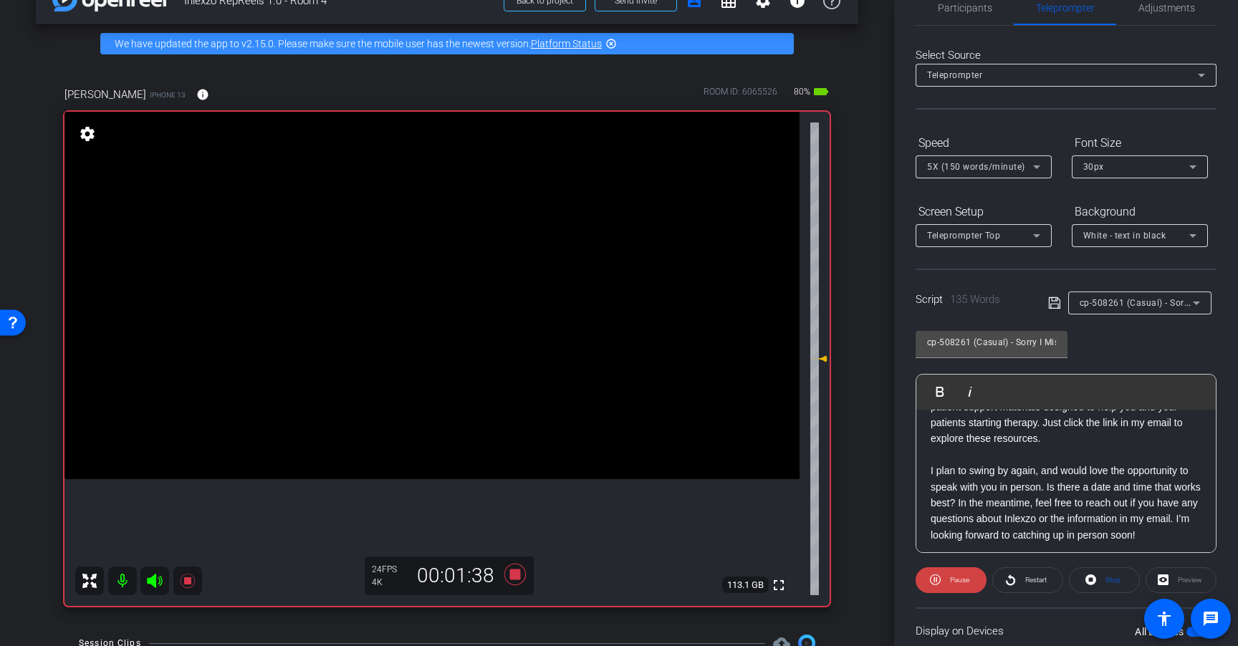
scroll to position [174, 0]
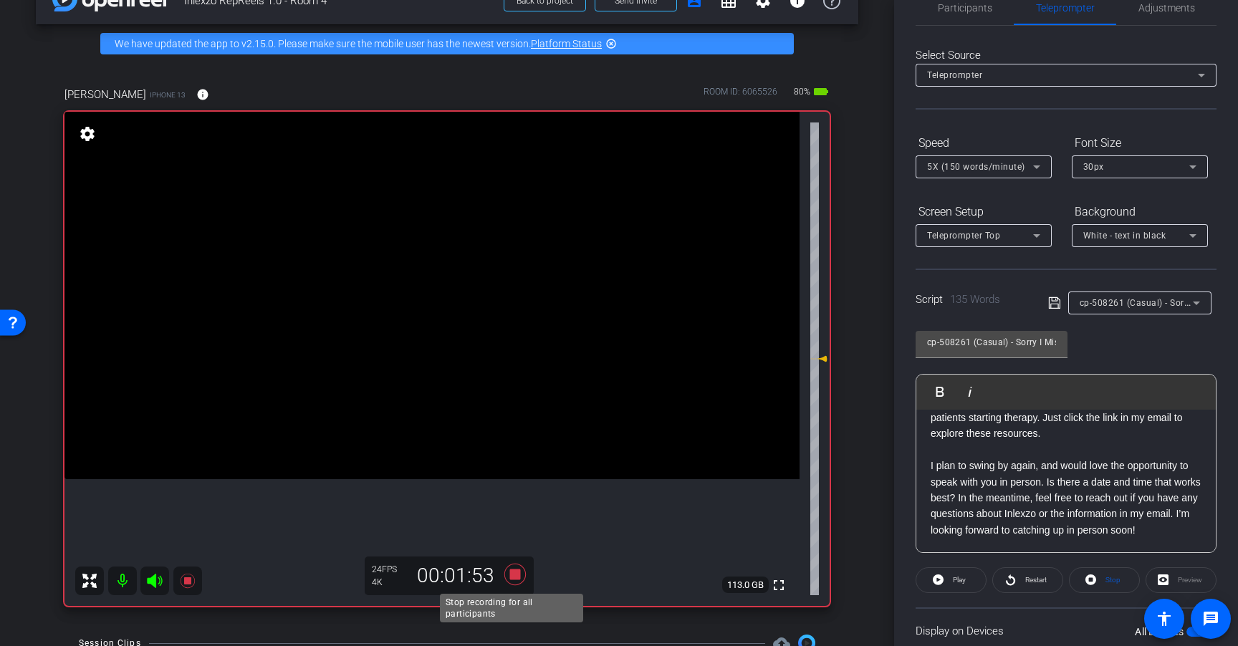
click at [512, 574] on icon at bounding box center [514, 574] width 21 height 21
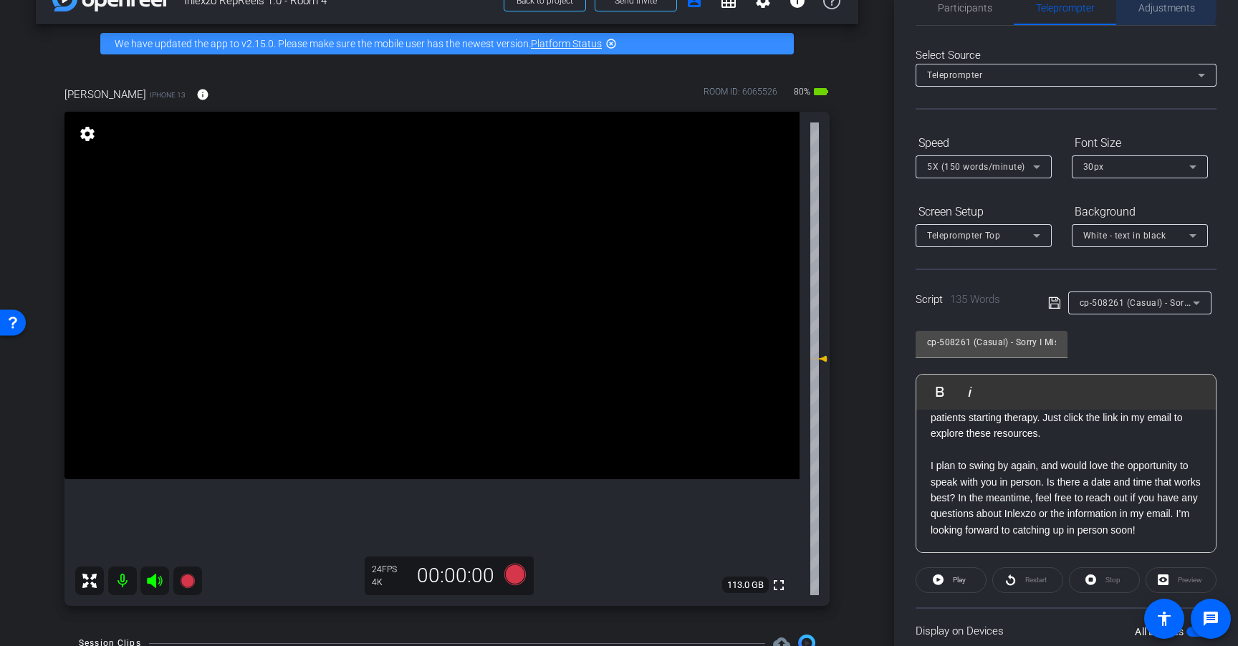
click at [1151, 9] on span "Adjustments" at bounding box center [1166, 8] width 57 height 10
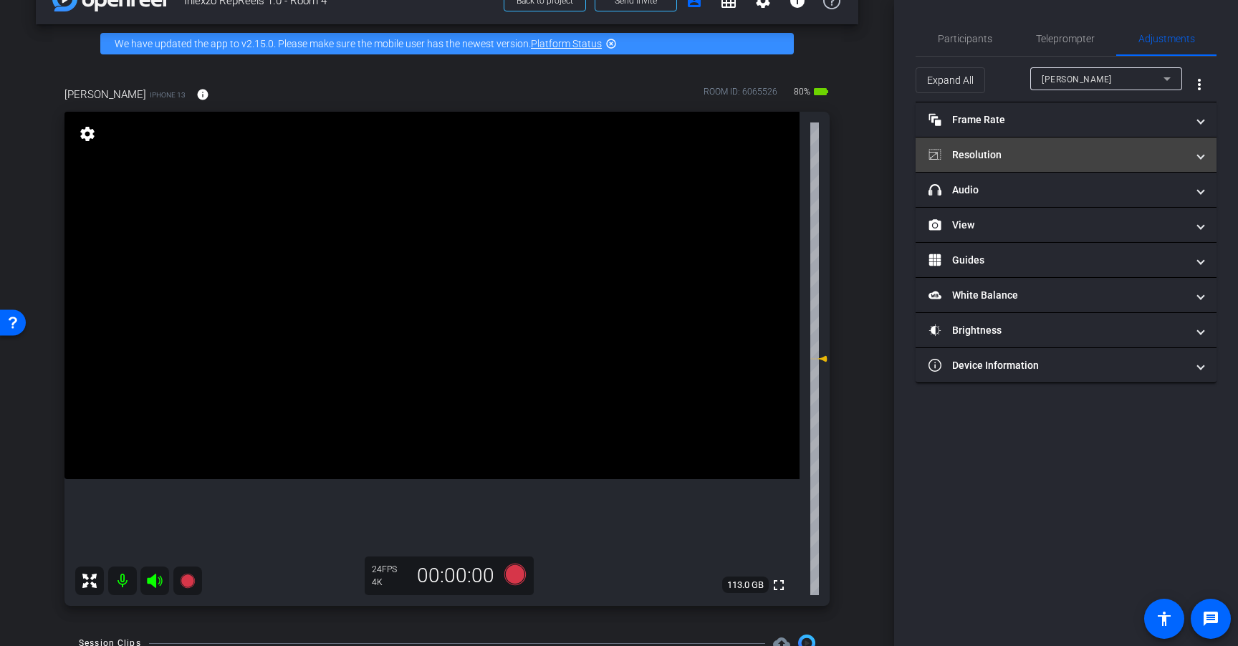
click at [1103, 160] on mat-panel-title "Resolution" at bounding box center [1057, 155] width 258 height 15
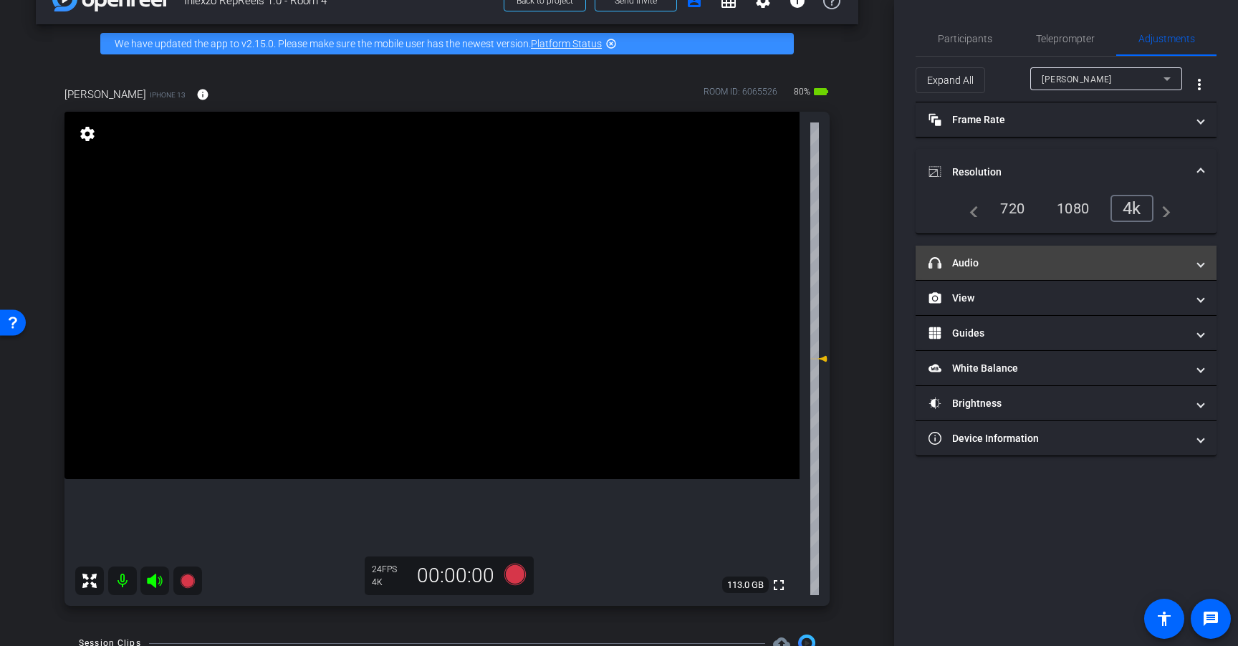
click at [1018, 264] on mat-panel-title "headphone icon Audio" at bounding box center [1057, 263] width 258 height 15
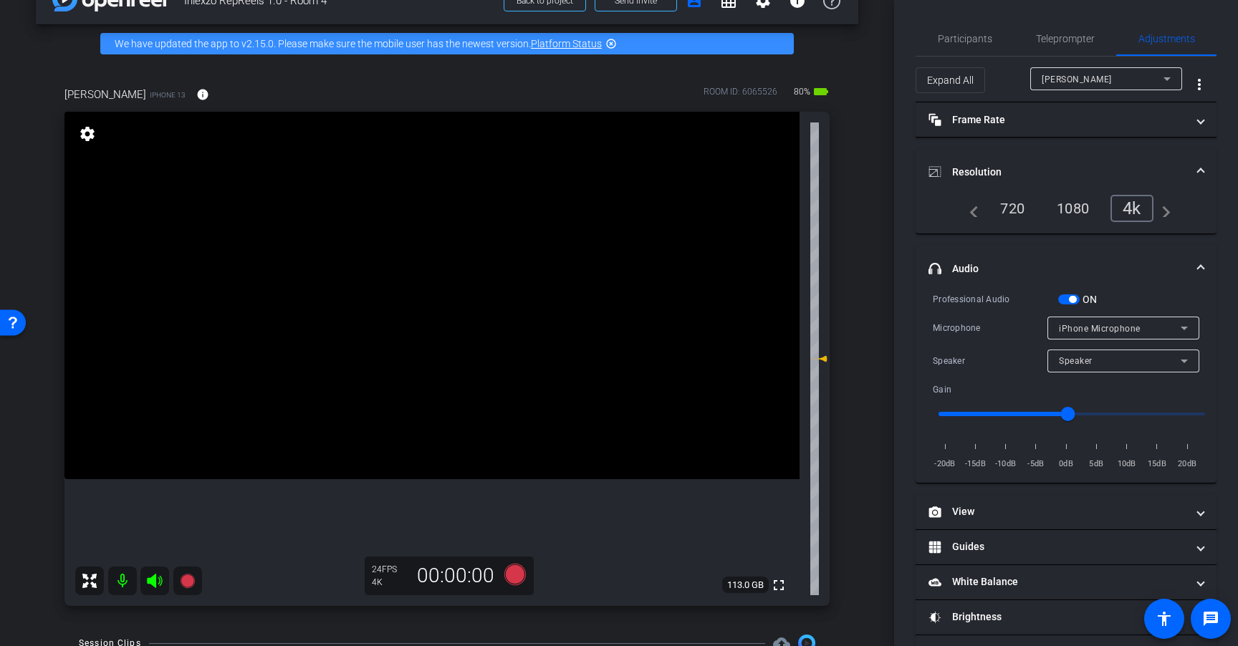
click at [1065, 296] on span "button" at bounding box center [1068, 299] width 21 height 10
click at [1069, 36] on span "Teleprompter" at bounding box center [1065, 39] width 59 height 10
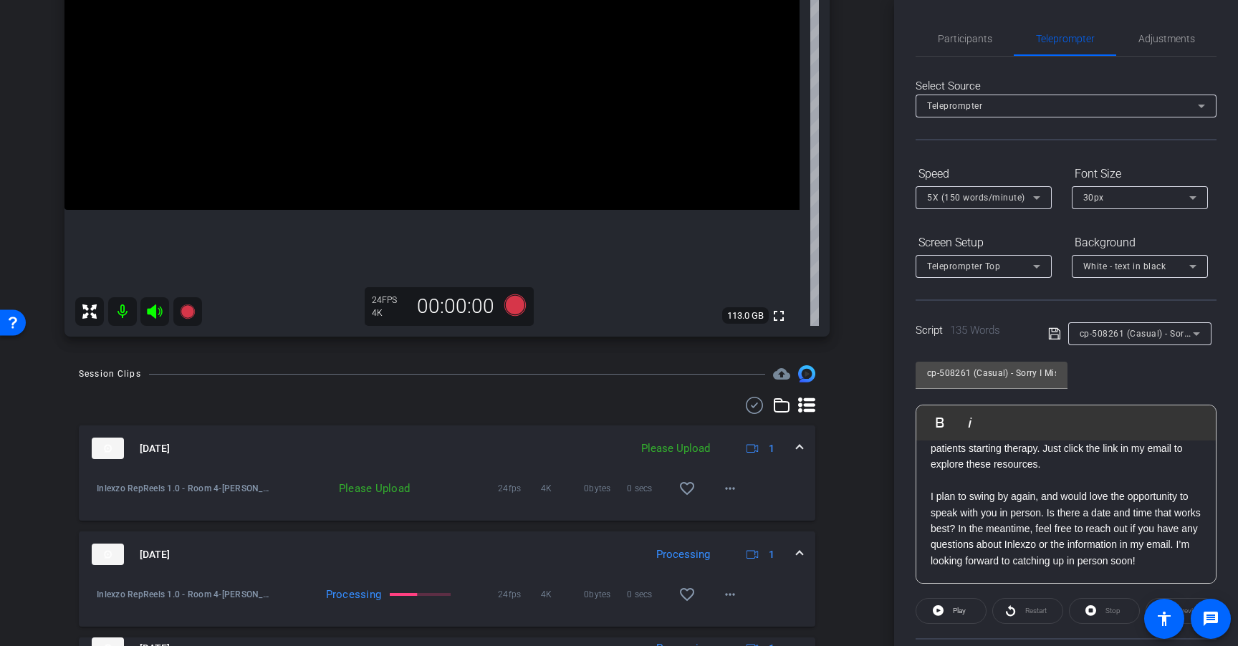
scroll to position [311, 0]
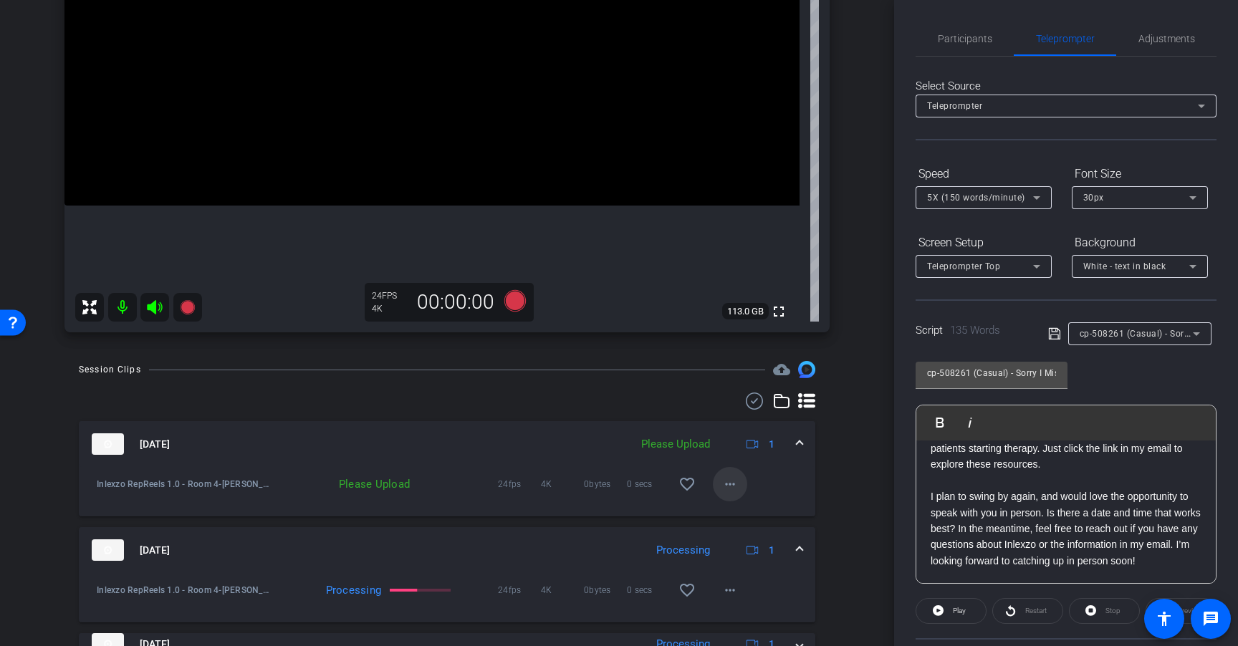
click at [721, 485] on mat-icon "more_horiz" at bounding box center [729, 484] width 17 height 17
click at [763, 515] on span "Upload" at bounding box center [745, 514] width 57 height 17
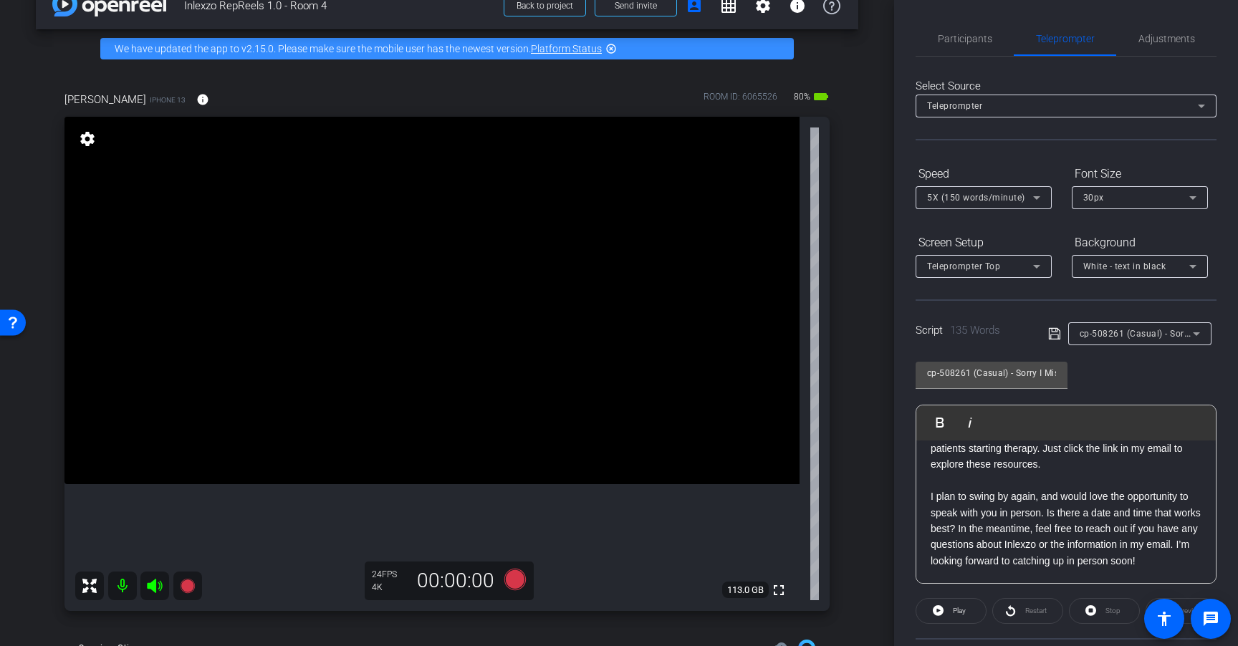
scroll to position [0, 0]
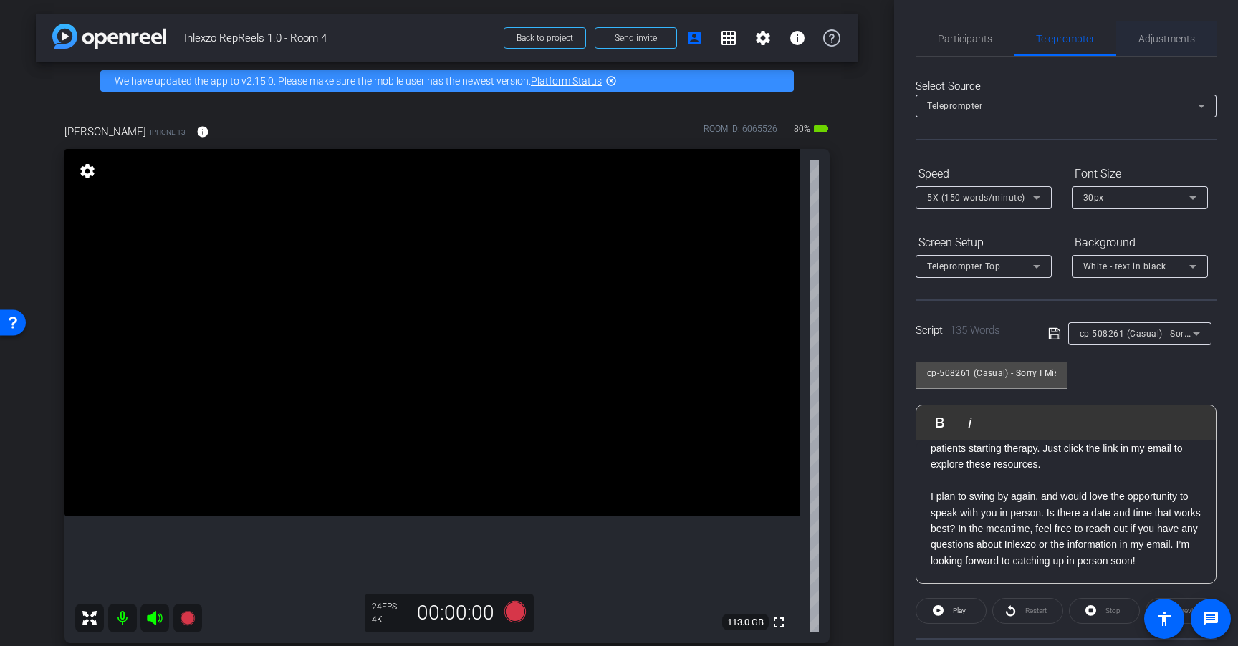
click at [1164, 41] on span "Adjustments" at bounding box center [1166, 39] width 57 height 10
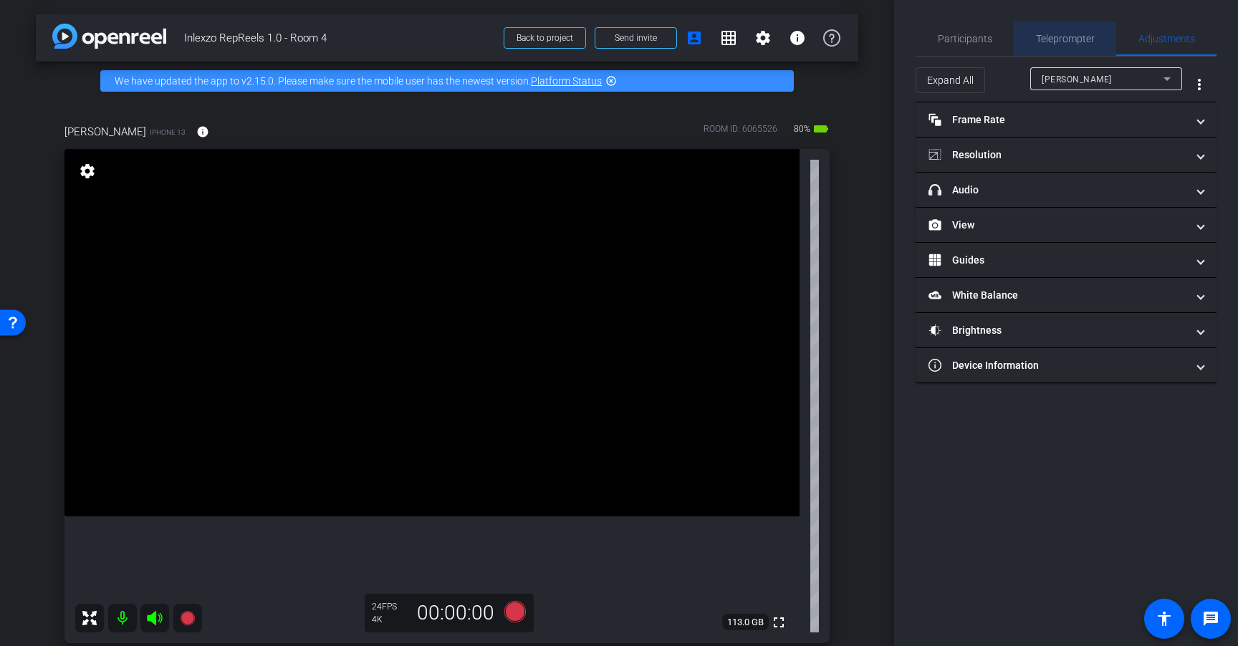
click at [1091, 30] on span "Teleprompter" at bounding box center [1065, 38] width 59 height 34
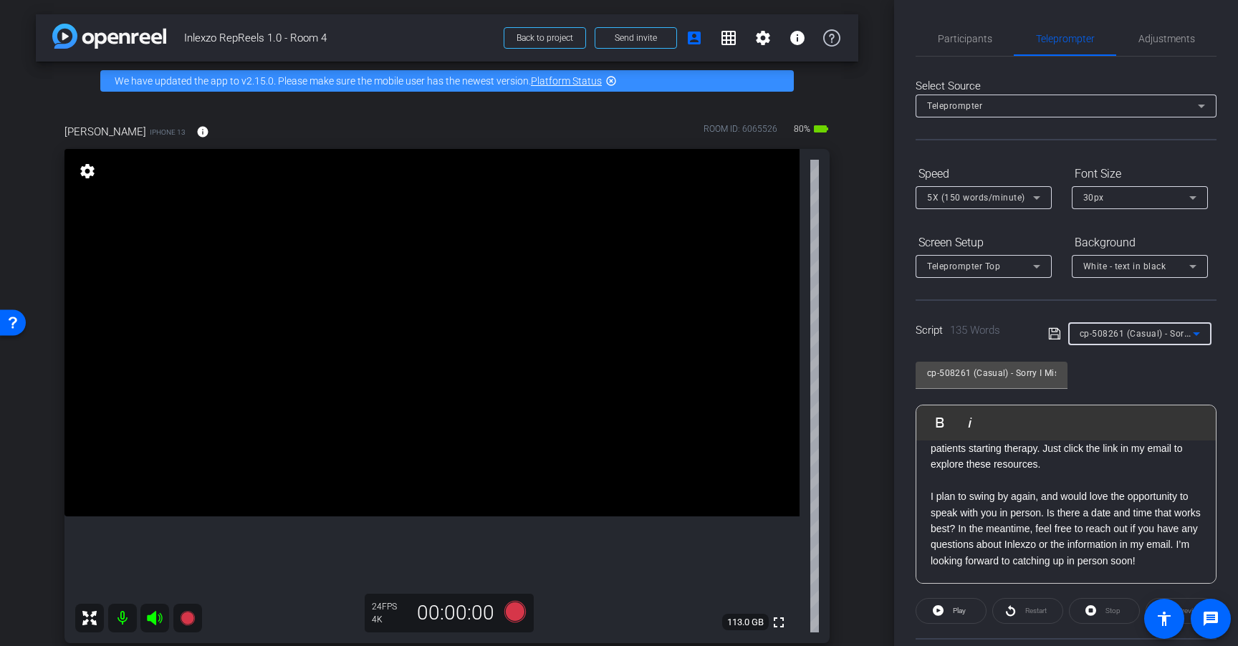
click at [1140, 333] on span "cp-508261 (Casual) - Sorry I Missed You" at bounding box center [1163, 332] width 168 height 11
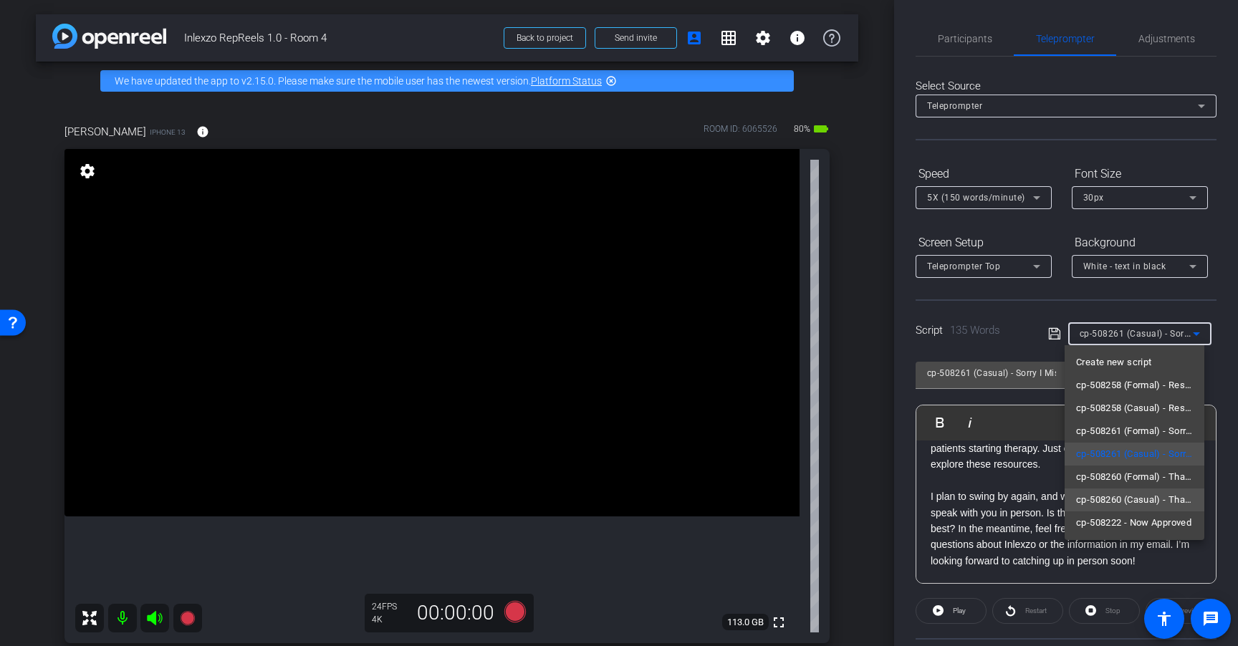
click at [1162, 493] on span "cp-508260 (Casual) - Thanks for Seeing Me" at bounding box center [1134, 499] width 117 height 17
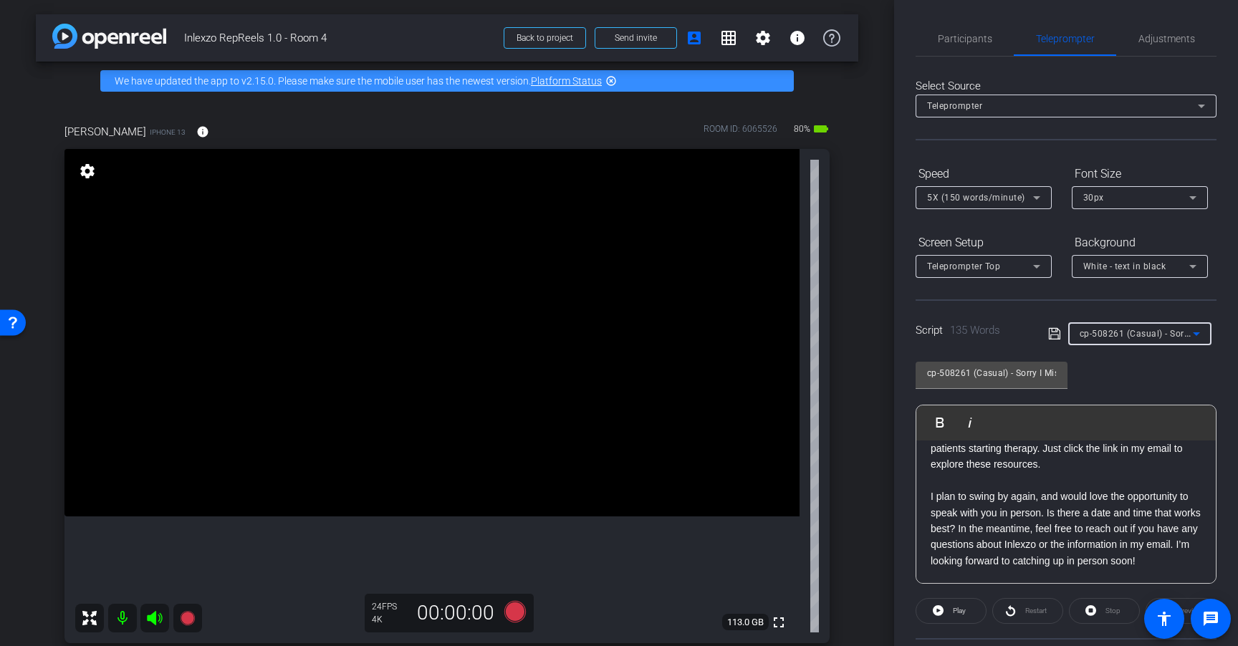
type input "cp-508260 (Casual) - Thanks for Seeing Me"
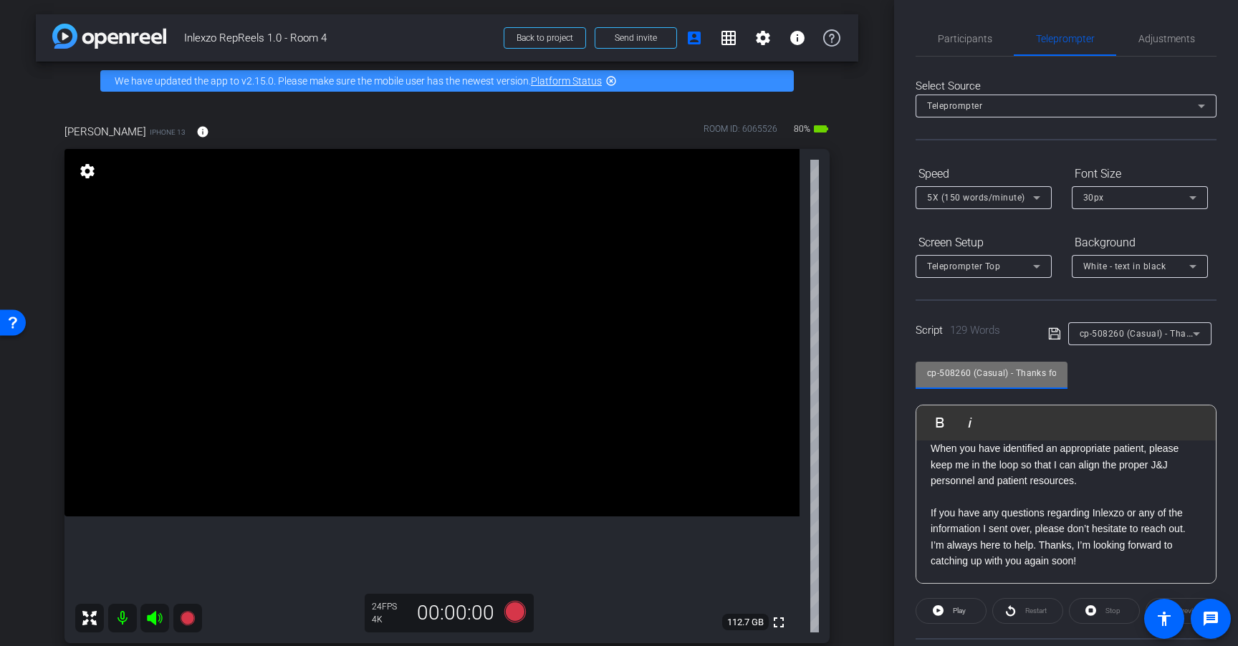
scroll to position [0, 47]
drag, startPoint x: 1024, startPoint y: 375, endPoint x: 1187, endPoint y: 372, distance: 162.6
click at [1187, 372] on div "cp-508260 (Casual) - Thanks for Seeing Me Play Play from this location Play Sel…" at bounding box center [1065, 467] width 301 height 233
click at [1149, 403] on div "cp-508260 (Casual) - Thanks for Seeing Me Play Play from this location Play Sel…" at bounding box center [1065, 467] width 301 height 233
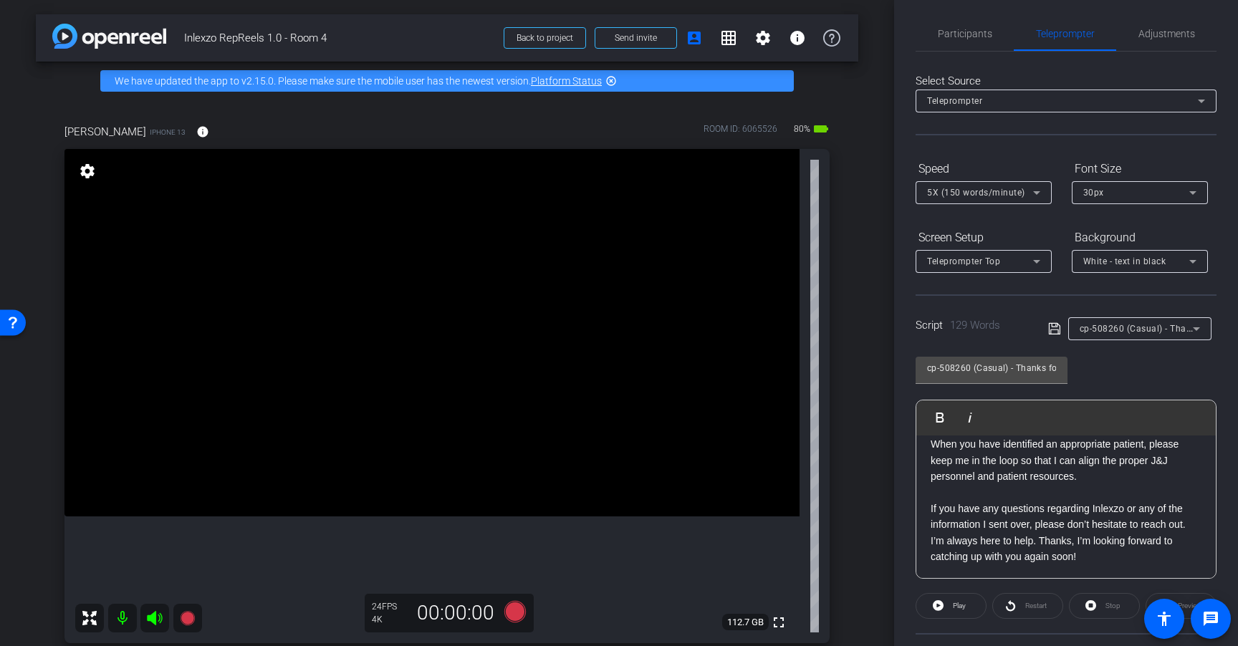
scroll to position [0, 0]
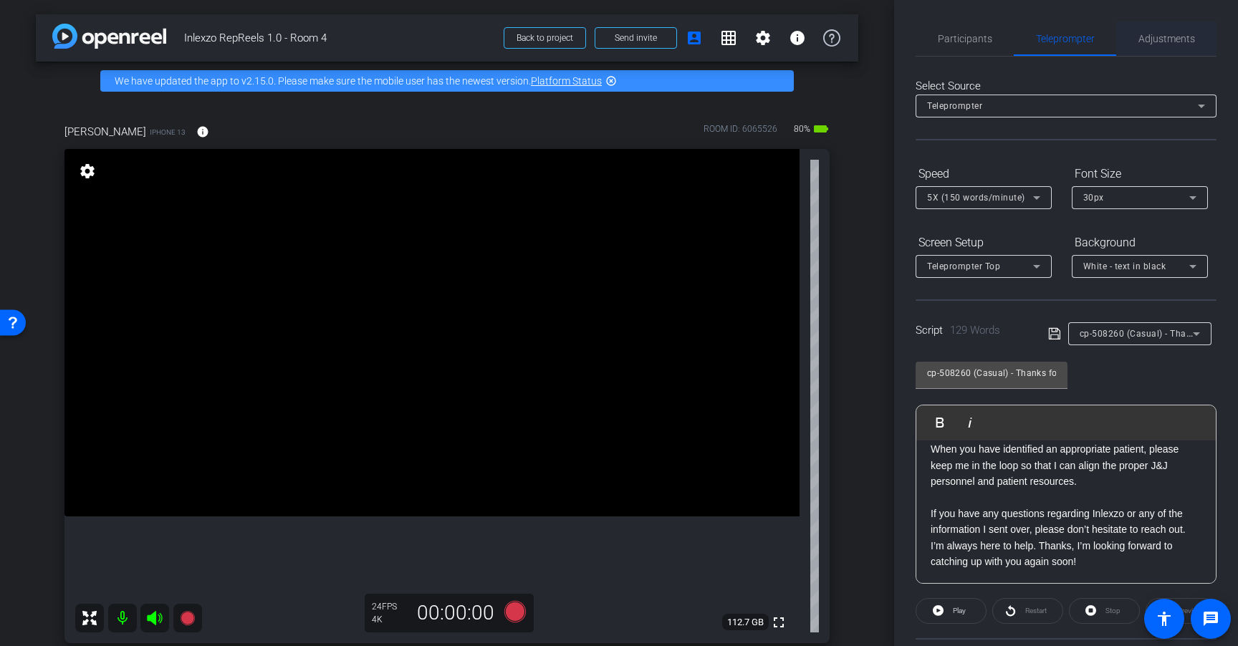
click at [1168, 42] on span "Adjustments" at bounding box center [1166, 39] width 57 height 10
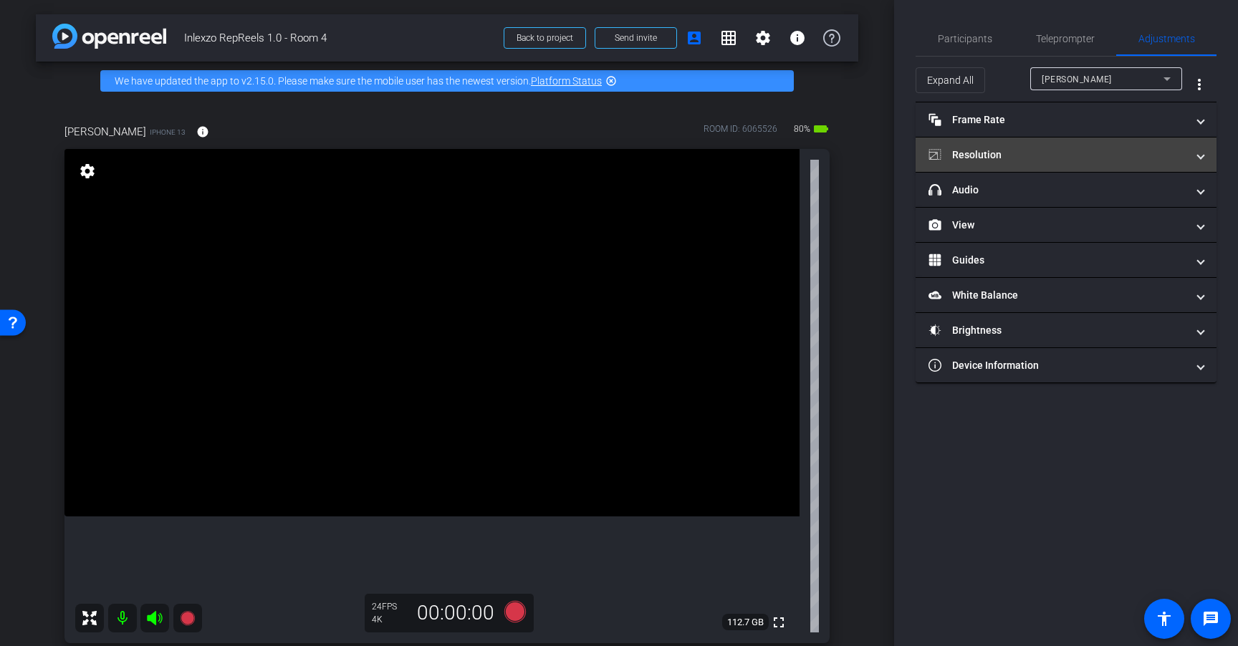
click at [1044, 153] on mat-panel-title "Resolution" at bounding box center [1057, 155] width 258 height 15
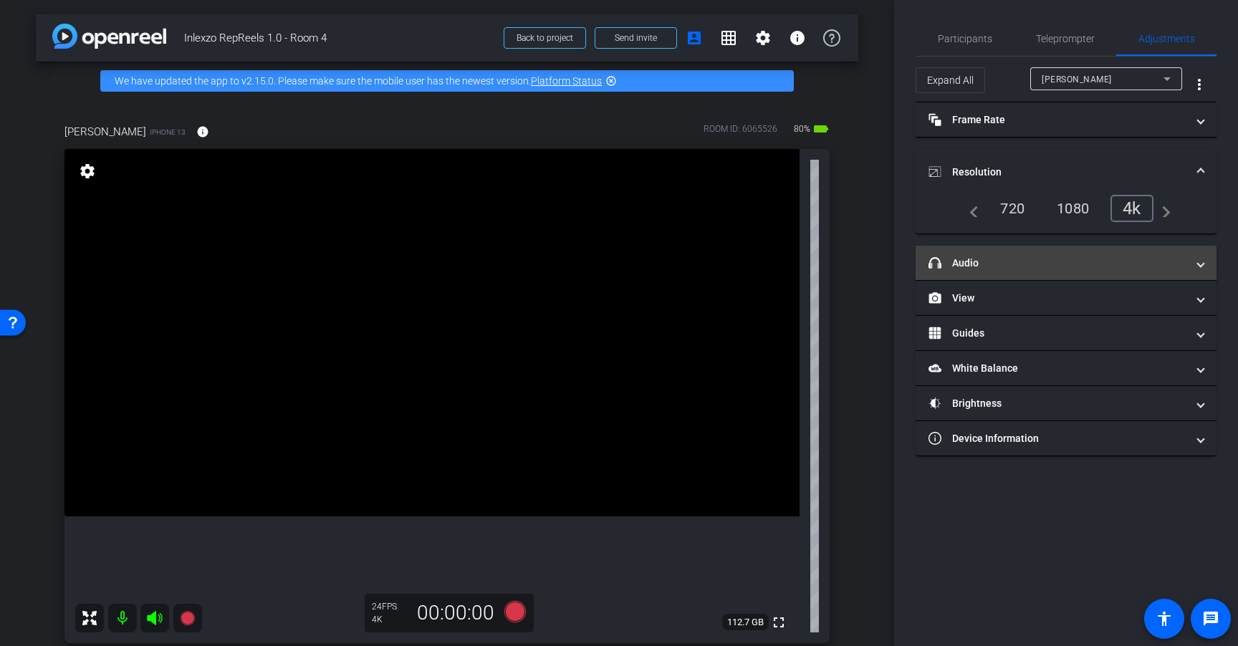
click at [996, 265] on mat-panel-title "headphone icon Audio" at bounding box center [1057, 263] width 258 height 15
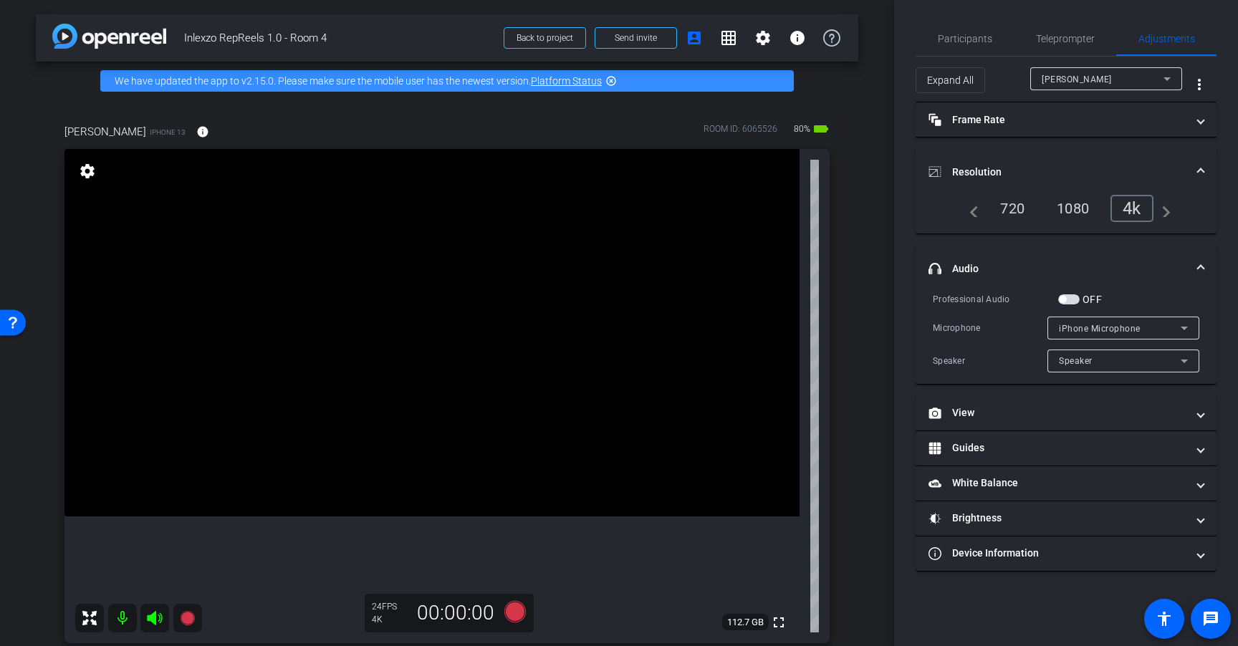
click at [1075, 300] on span "button" at bounding box center [1068, 299] width 21 height 10
click at [1064, 39] on span "Teleprompter" at bounding box center [1065, 39] width 59 height 10
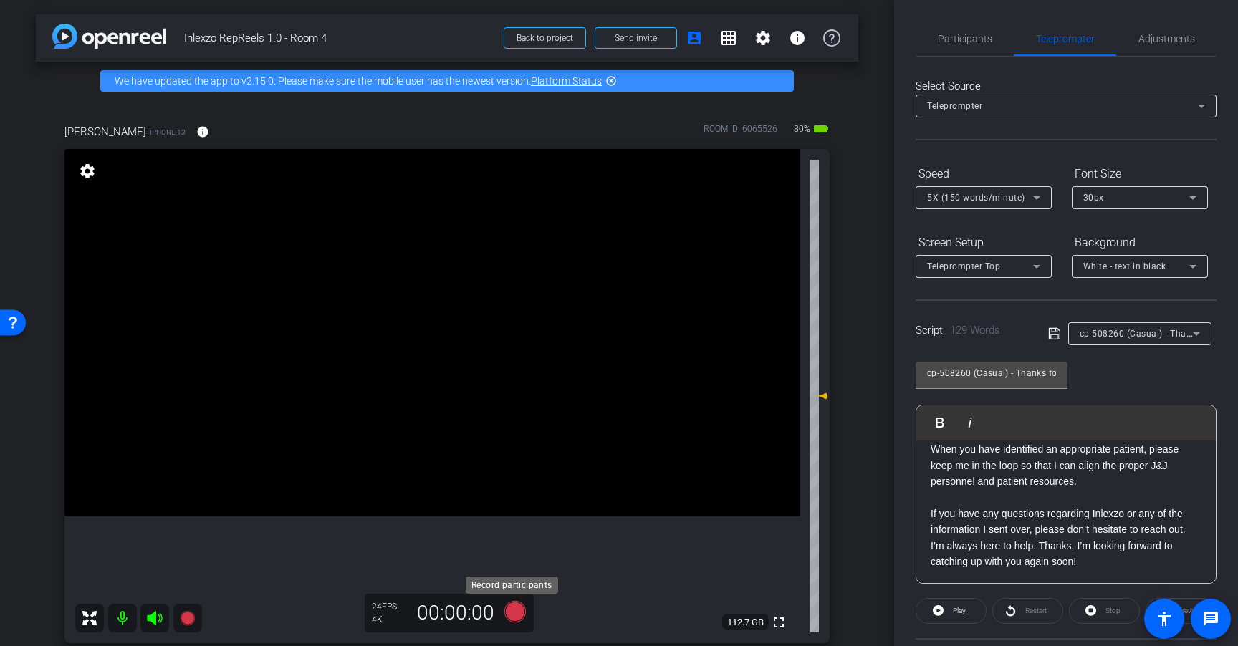
click at [517, 607] on icon at bounding box center [514, 611] width 21 height 21
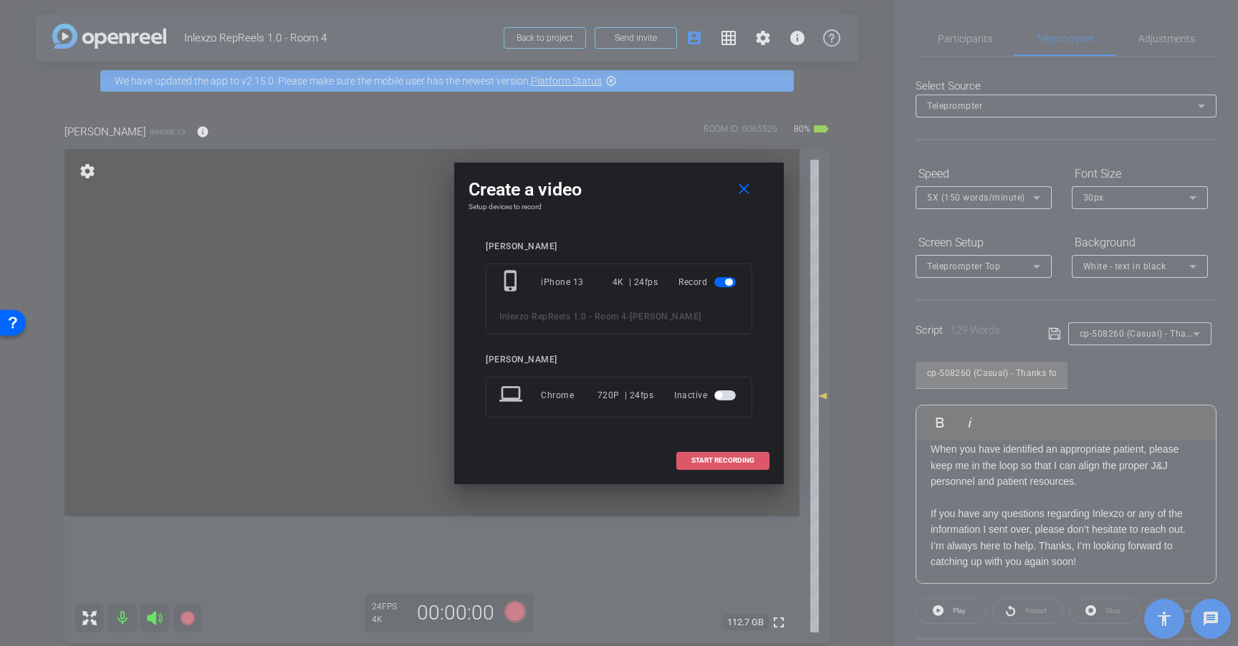
click at [751, 459] on span "START RECORDING" at bounding box center [722, 460] width 63 height 7
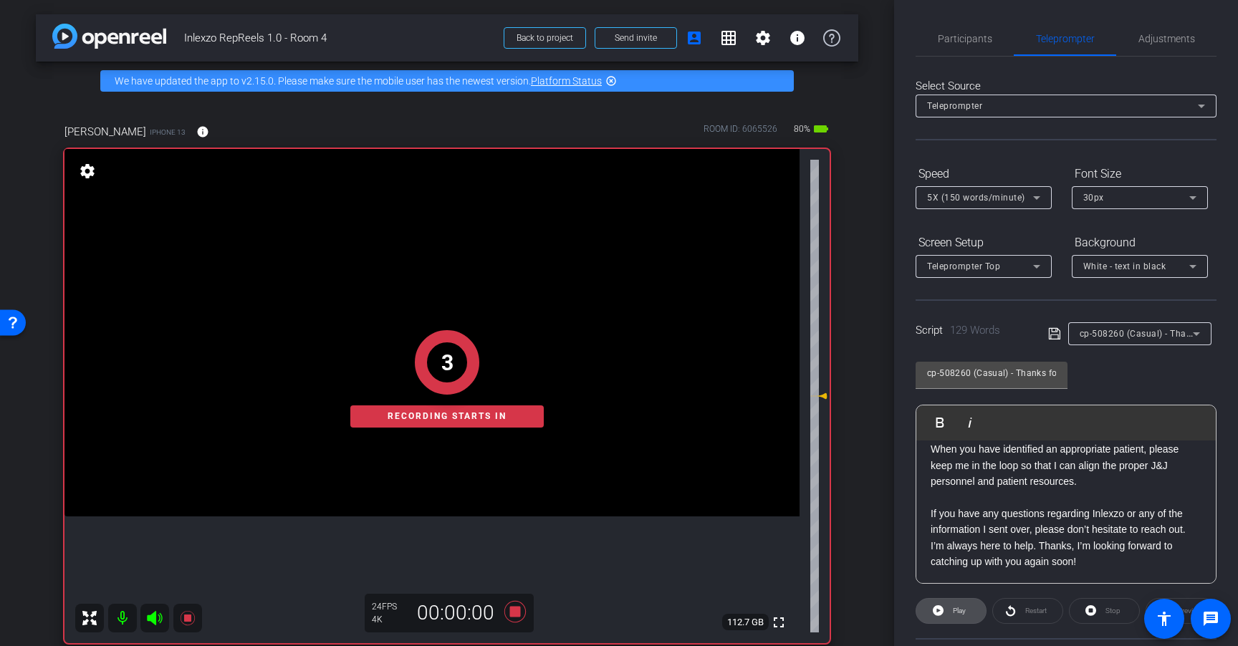
click at [959, 614] on span "Play" at bounding box center [957, 611] width 16 height 20
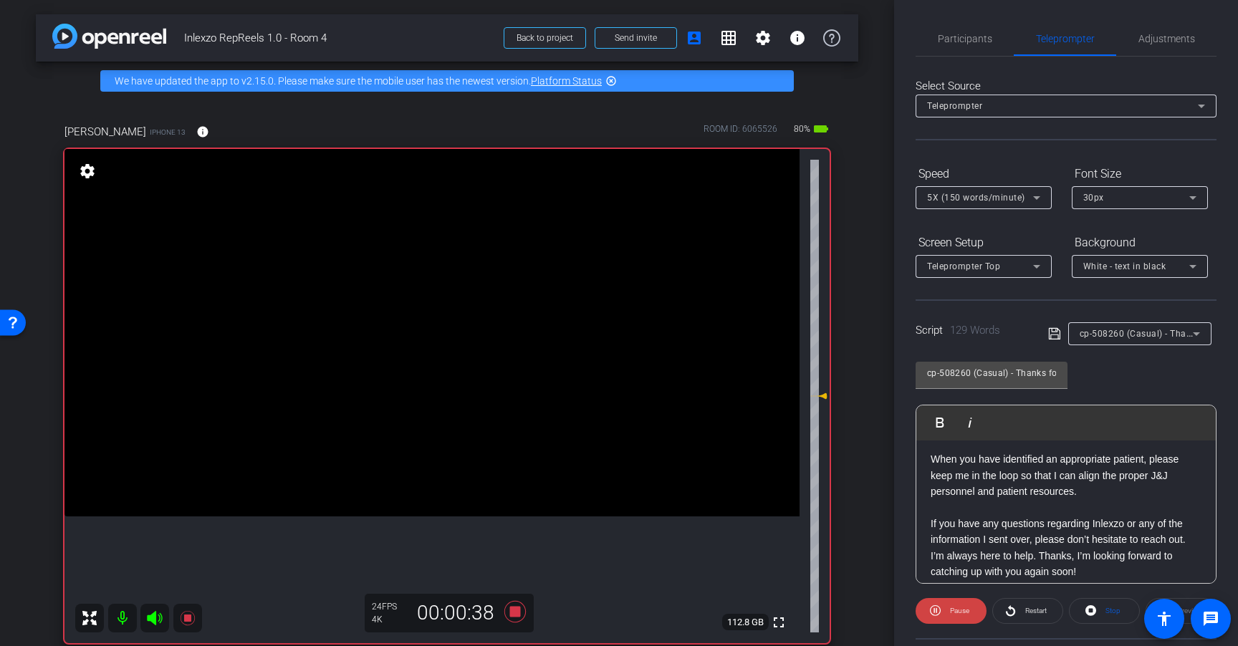
scroll to position [174, 0]
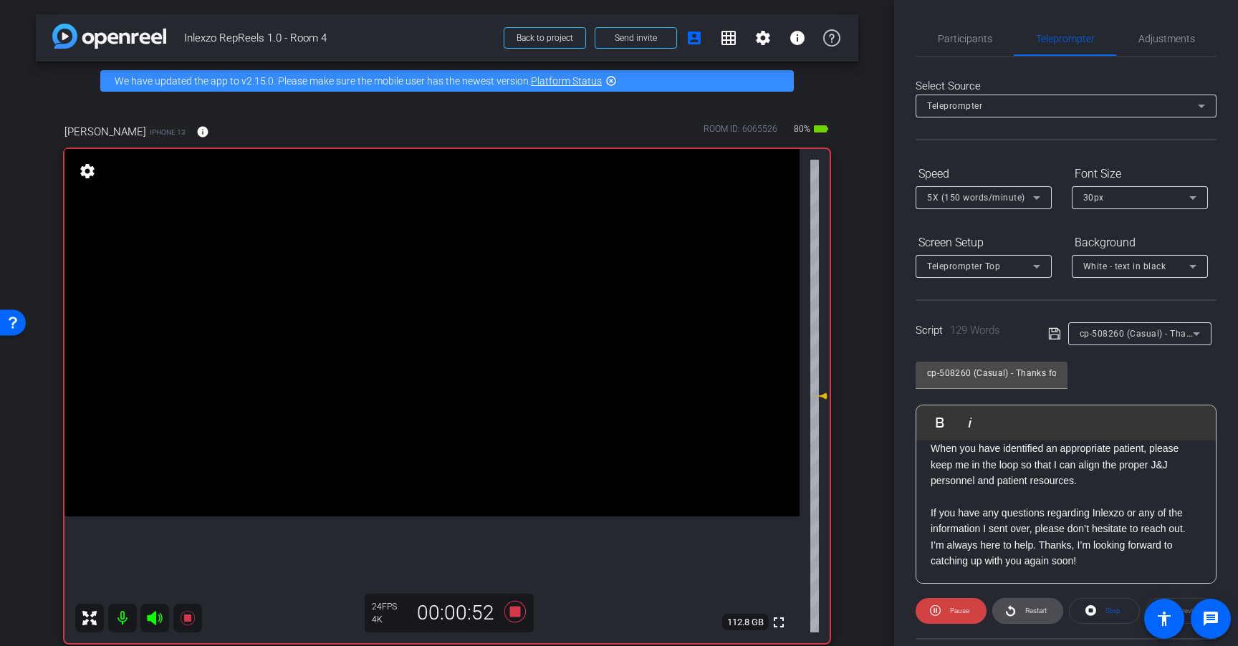
click at [1031, 609] on span "Restart" at bounding box center [1035, 611] width 21 height 8
click at [1029, 611] on span "Restart" at bounding box center [1035, 611] width 21 height 8
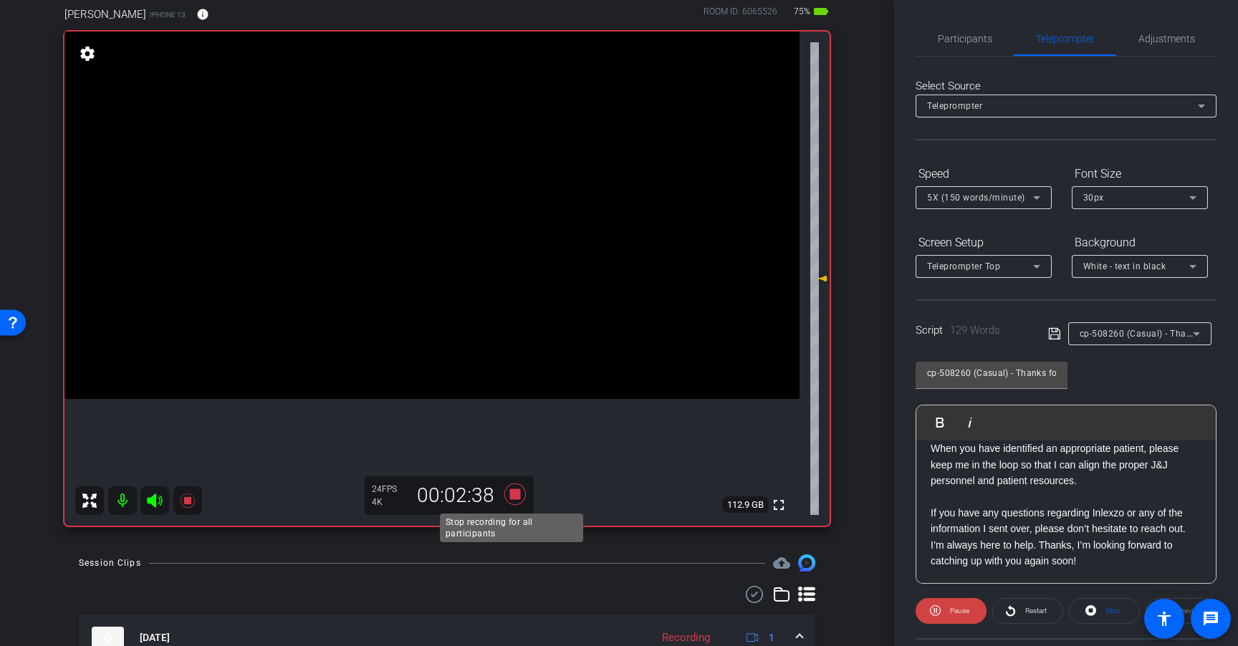
click at [510, 495] on icon at bounding box center [514, 493] width 21 height 21
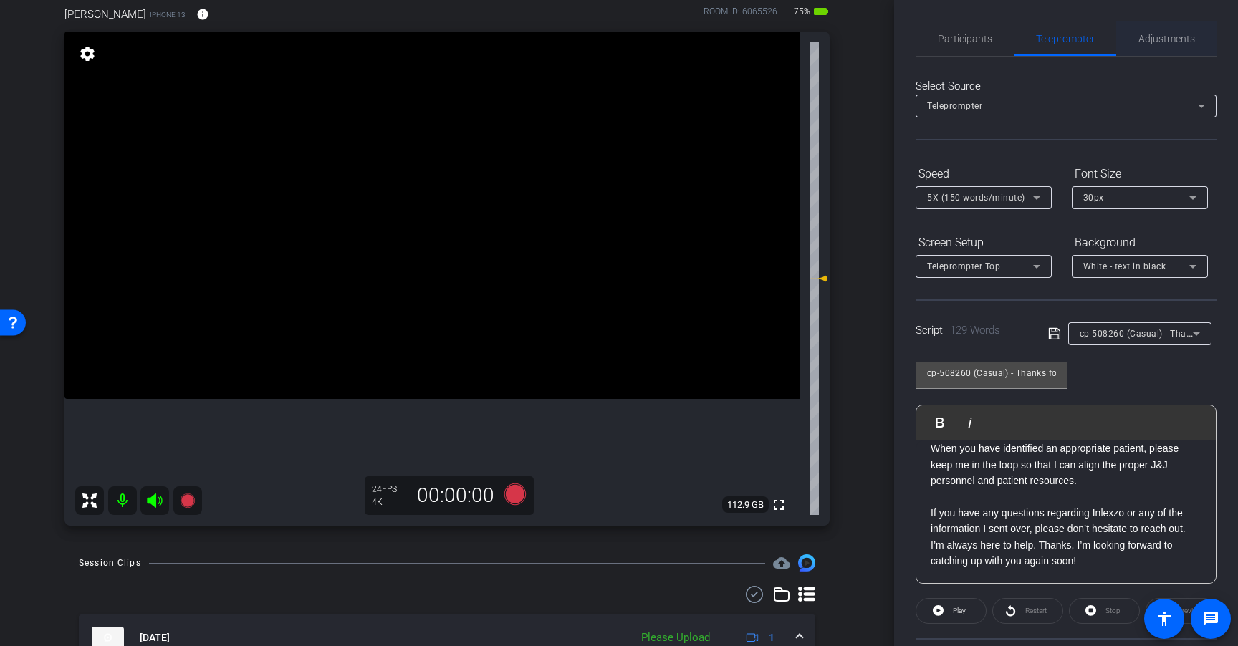
click at [1149, 54] on span "Adjustments" at bounding box center [1166, 38] width 57 height 34
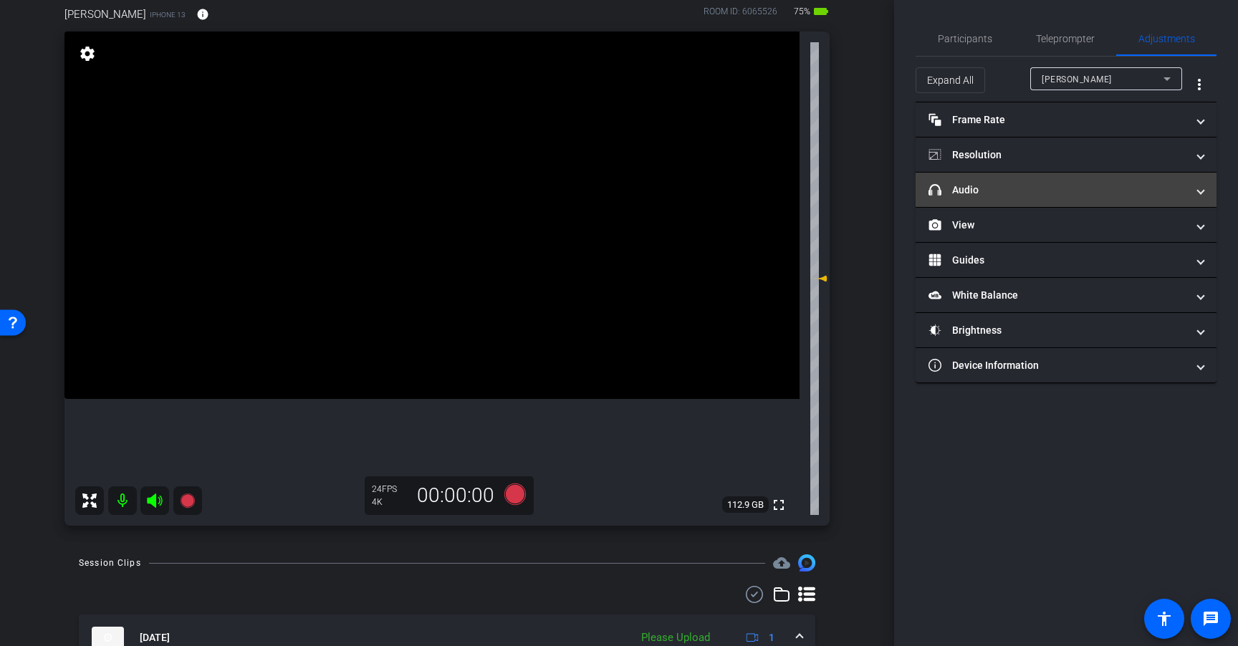
click at [1042, 196] on mat-panel-title "headphone icon Audio" at bounding box center [1057, 190] width 258 height 15
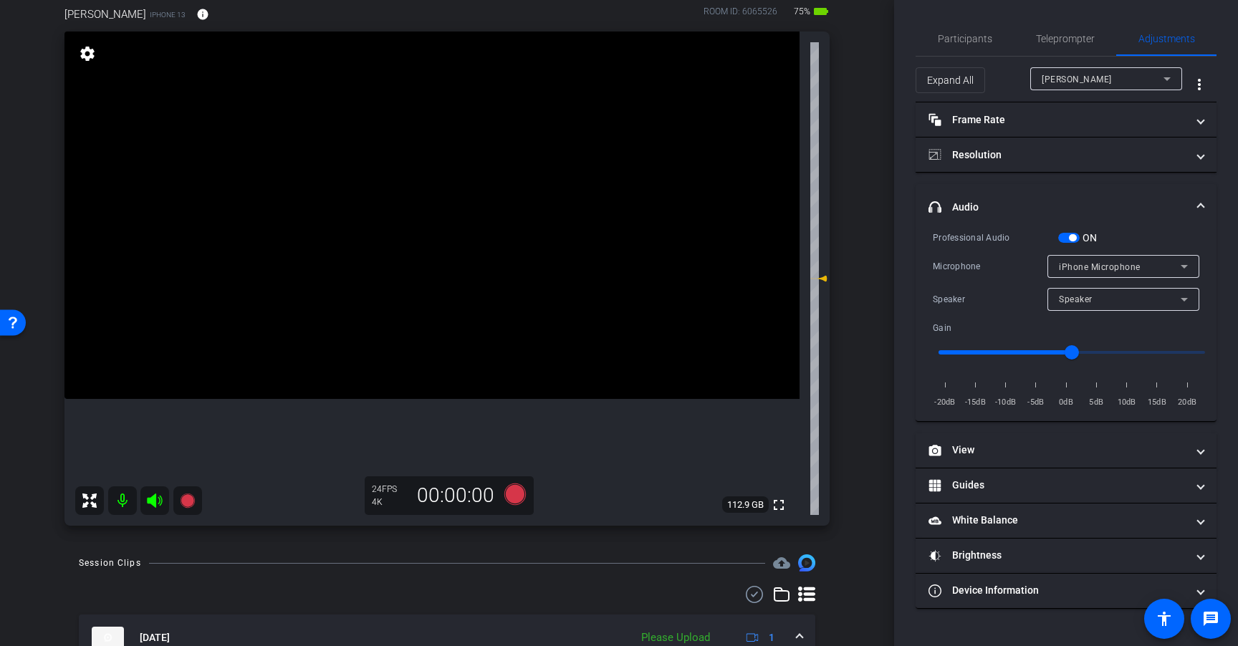
click at [1072, 235] on span "button" at bounding box center [1072, 237] width 7 height 7
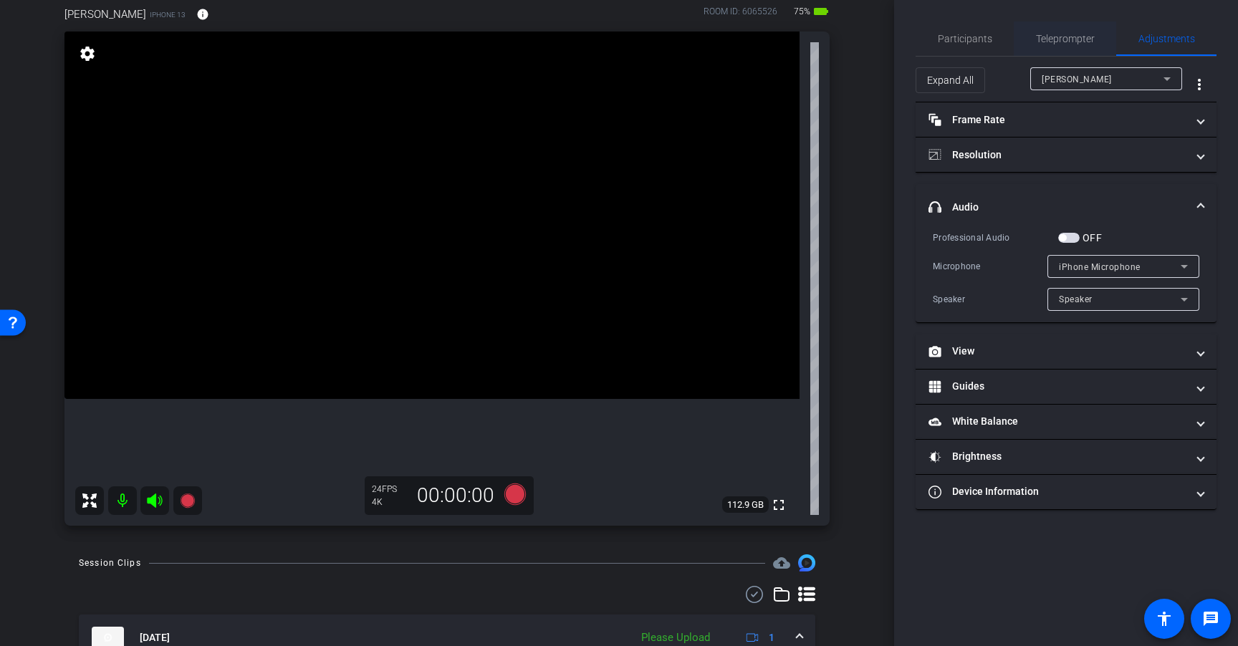
click at [1058, 42] on span "Teleprompter" at bounding box center [1065, 39] width 59 height 10
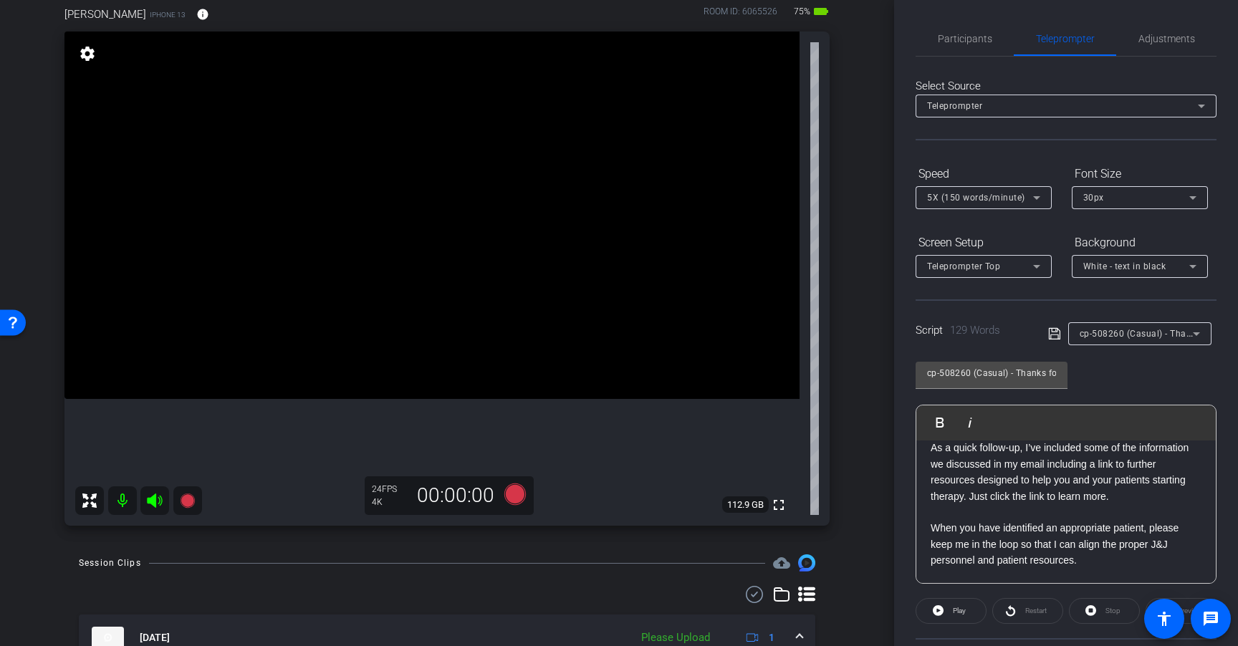
scroll to position [25, 0]
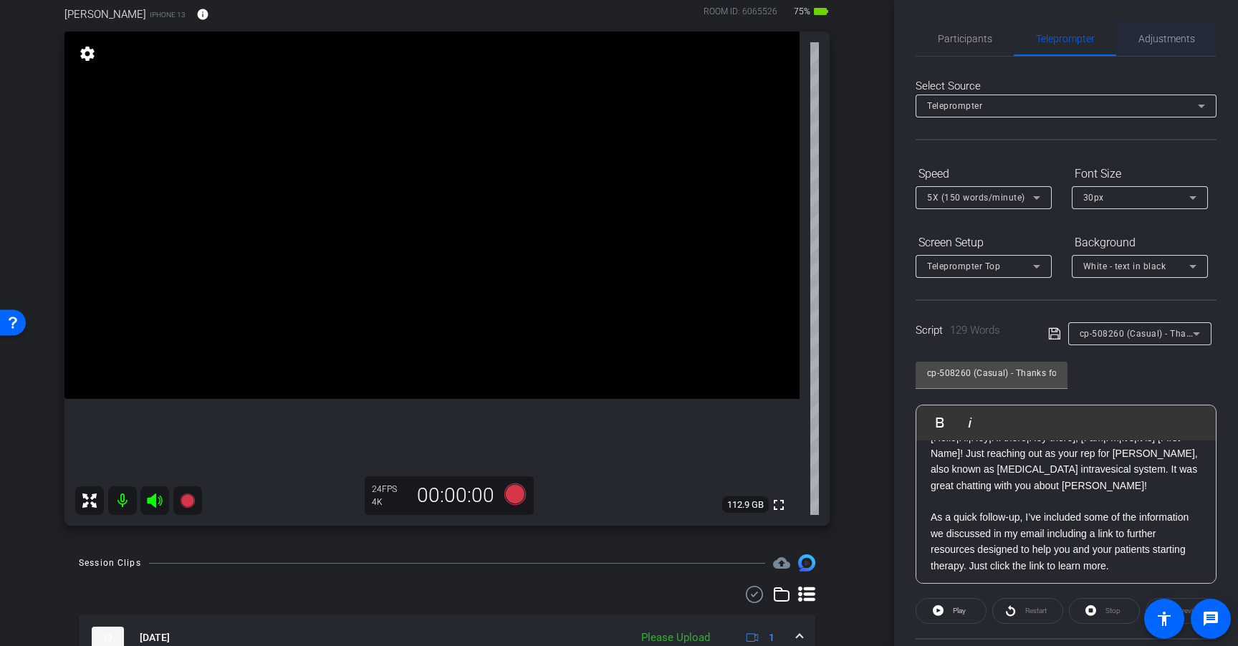
click at [1162, 42] on span "Adjustments" at bounding box center [1166, 39] width 57 height 10
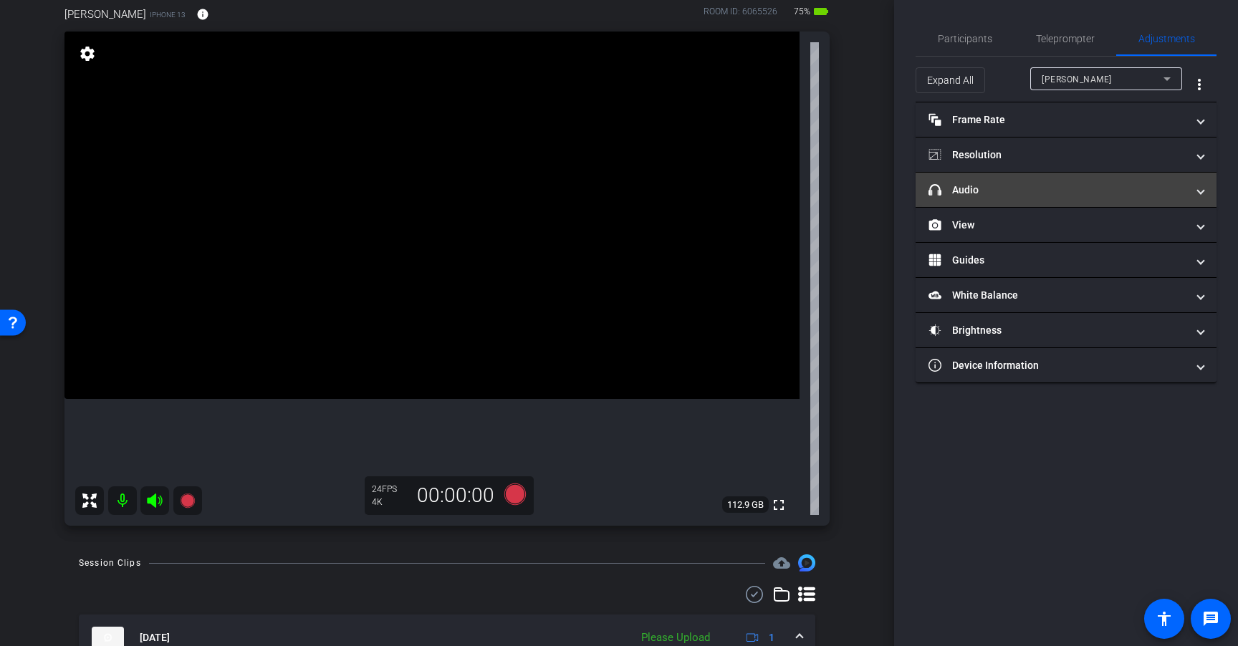
click at [1069, 202] on mat-expansion-panel-header "headphone icon Audio" at bounding box center [1065, 190] width 301 height 34
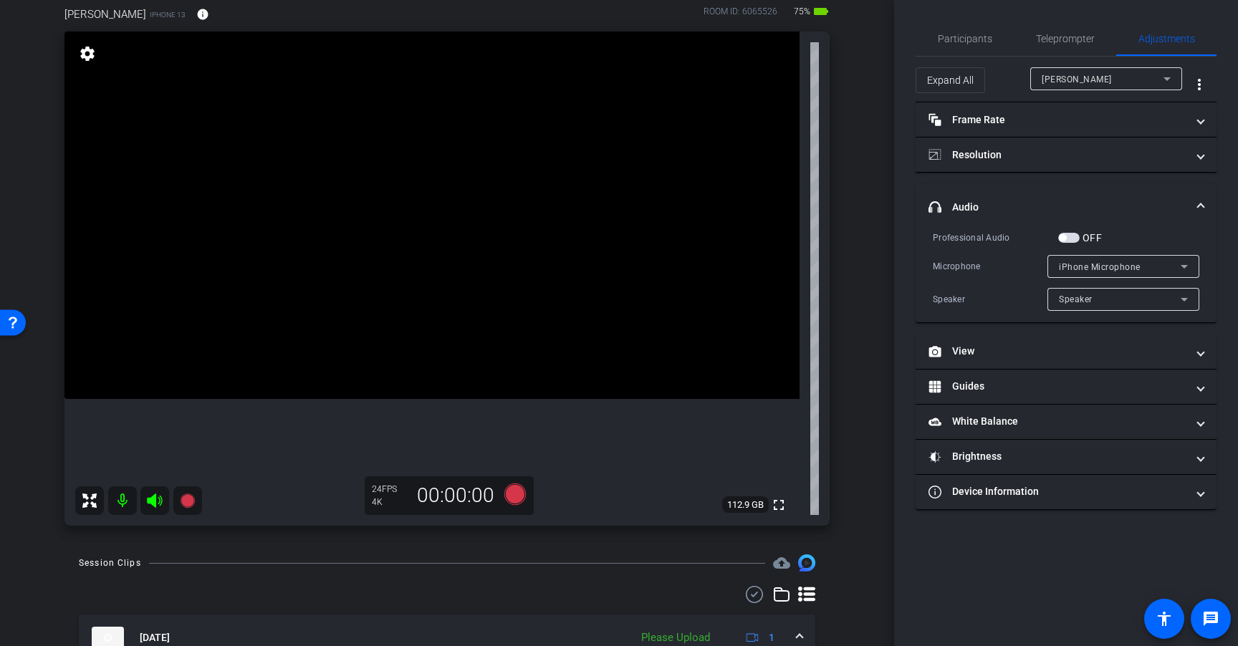
click at [1070, 239] on span "button" at bounding box center [1068, 238] width 21 height 10
click at [1065, 44] on span "Teleprompter" at bounding box center [1065, 38] width 59 height 34
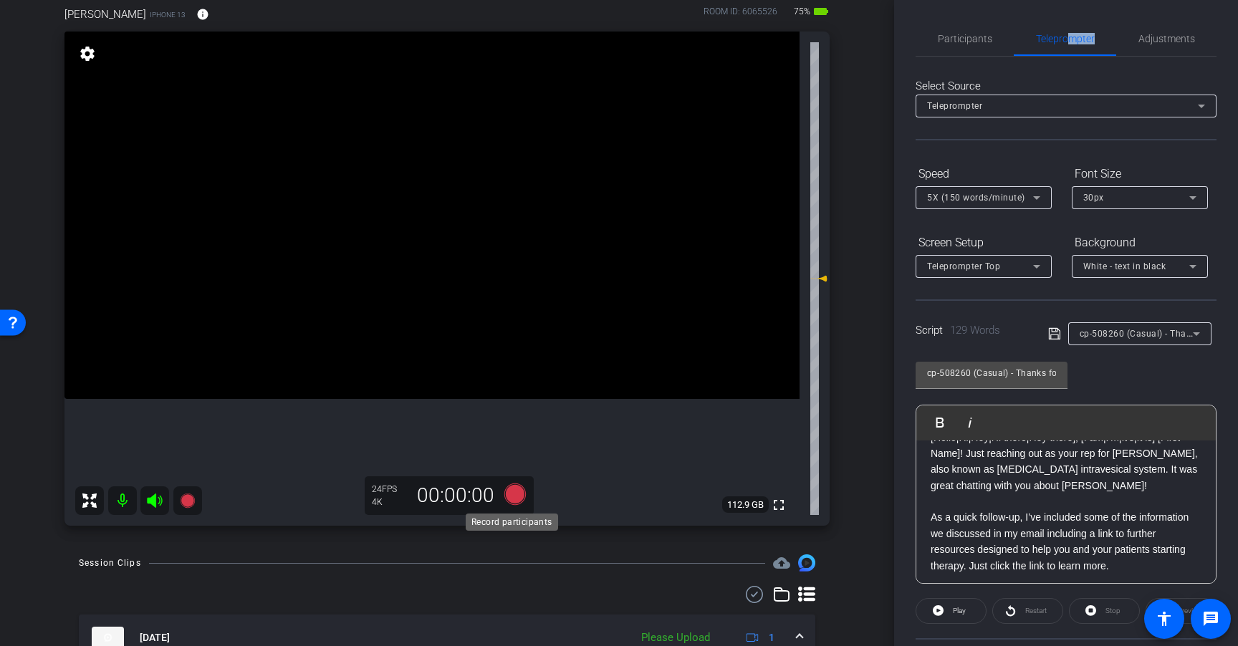
click at [508, 496] on icon at bounding box center [514, 493] width 21 height 21
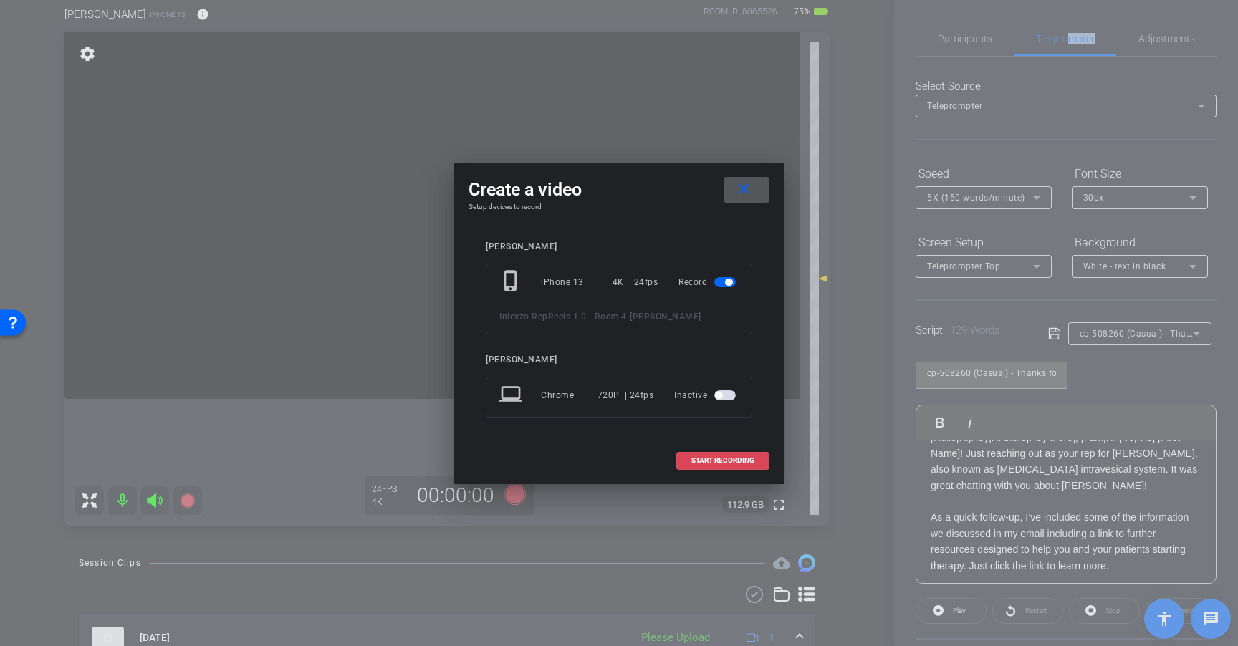
click at [733, 464] on span "START RECORDING" at bounding box center [722, 460] width 63 height 7
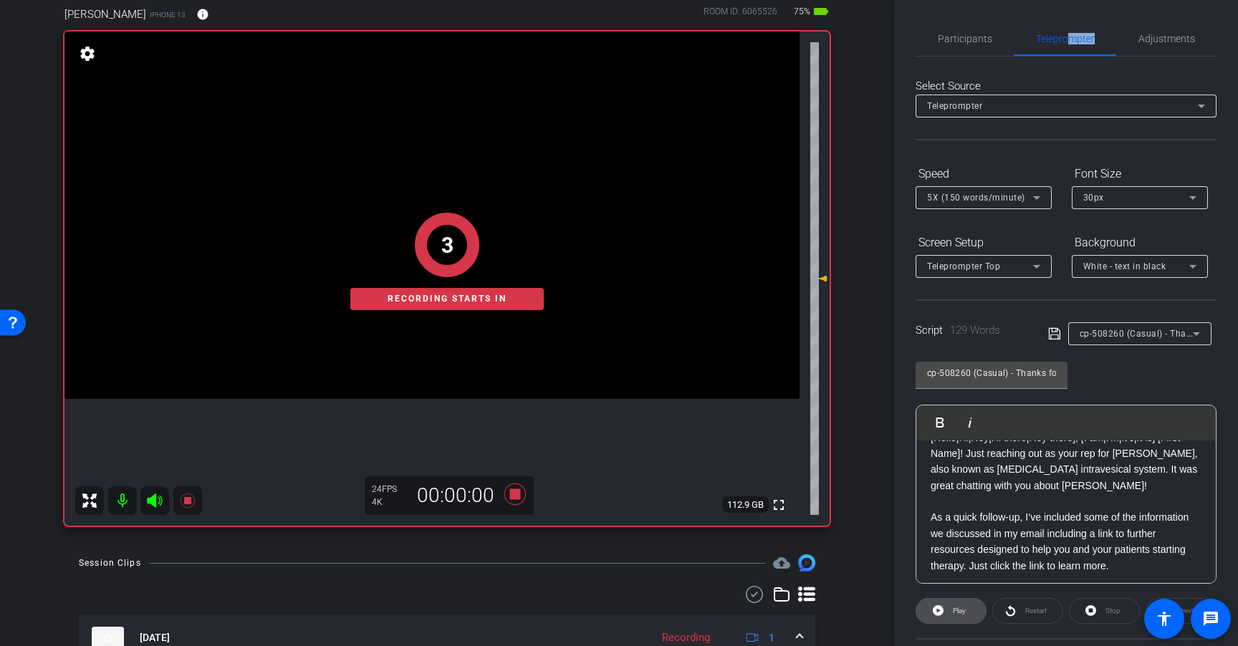
click at [960, 617] on span "Play" at bounding box center [957, 611] width 16 height 20
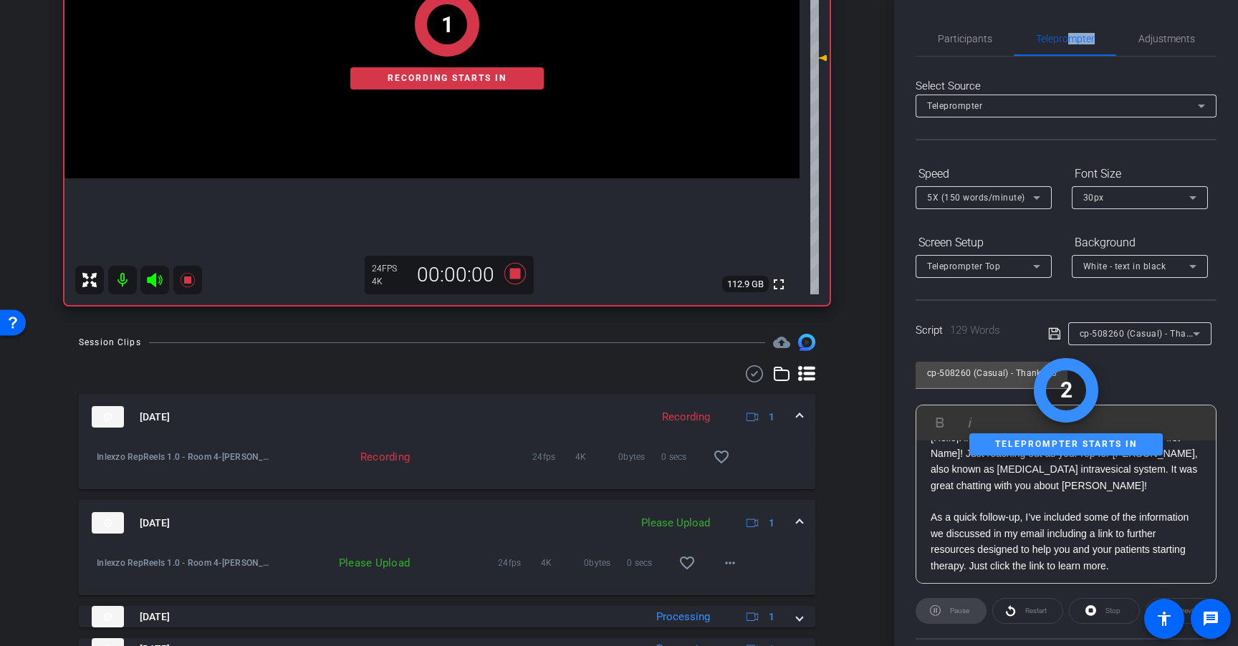
scroll to position [344, 0]
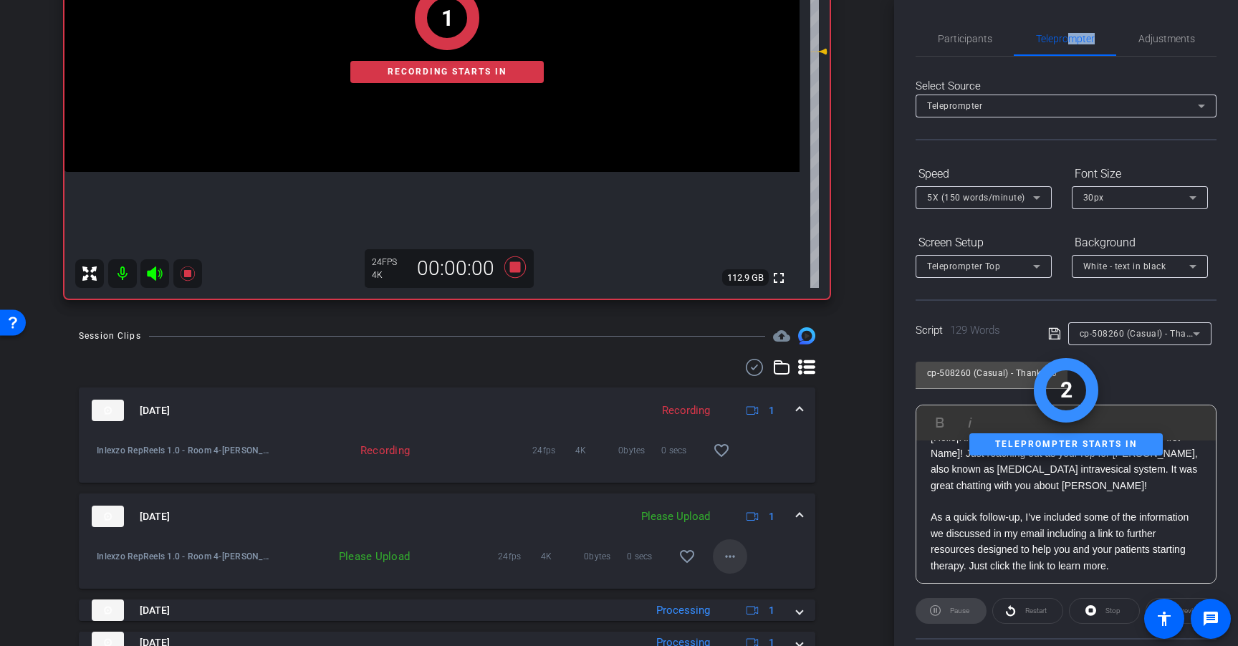
click at [721, 559] on mat-icon "more_horiz" at bounding box center [729, 556] width 17 height 17
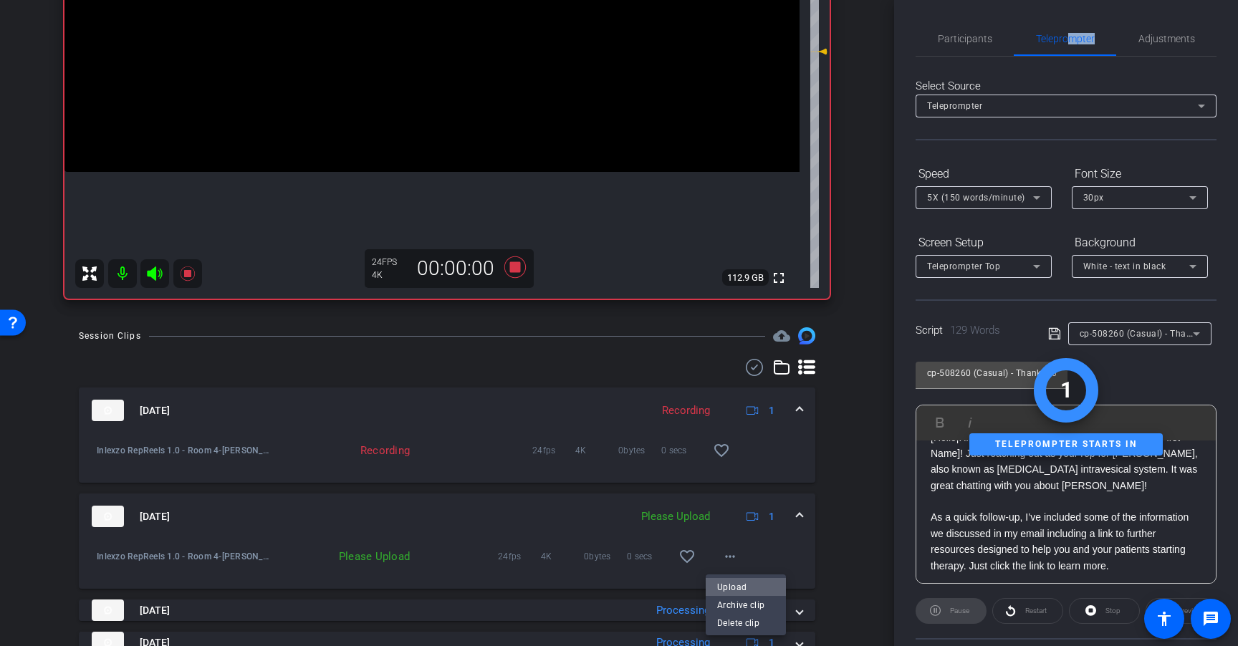
click at [733, 584] on span "Upload" at bounding box center [745, 586] width 57 height 17
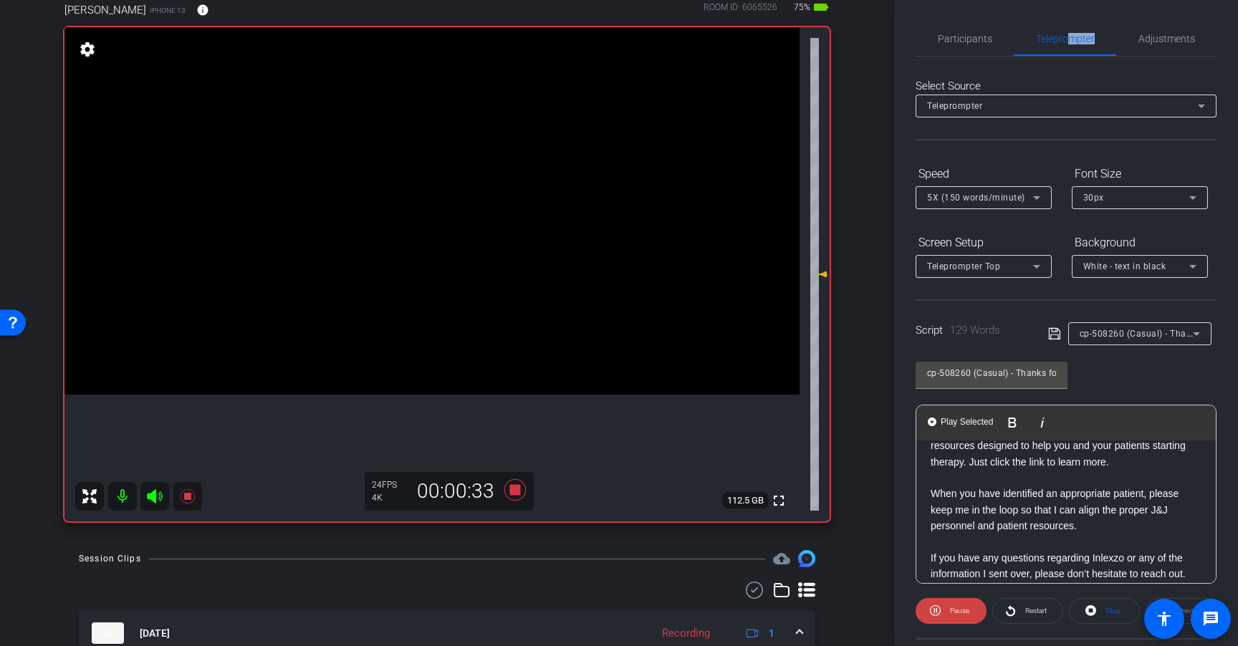
scroll to position [174, 0]
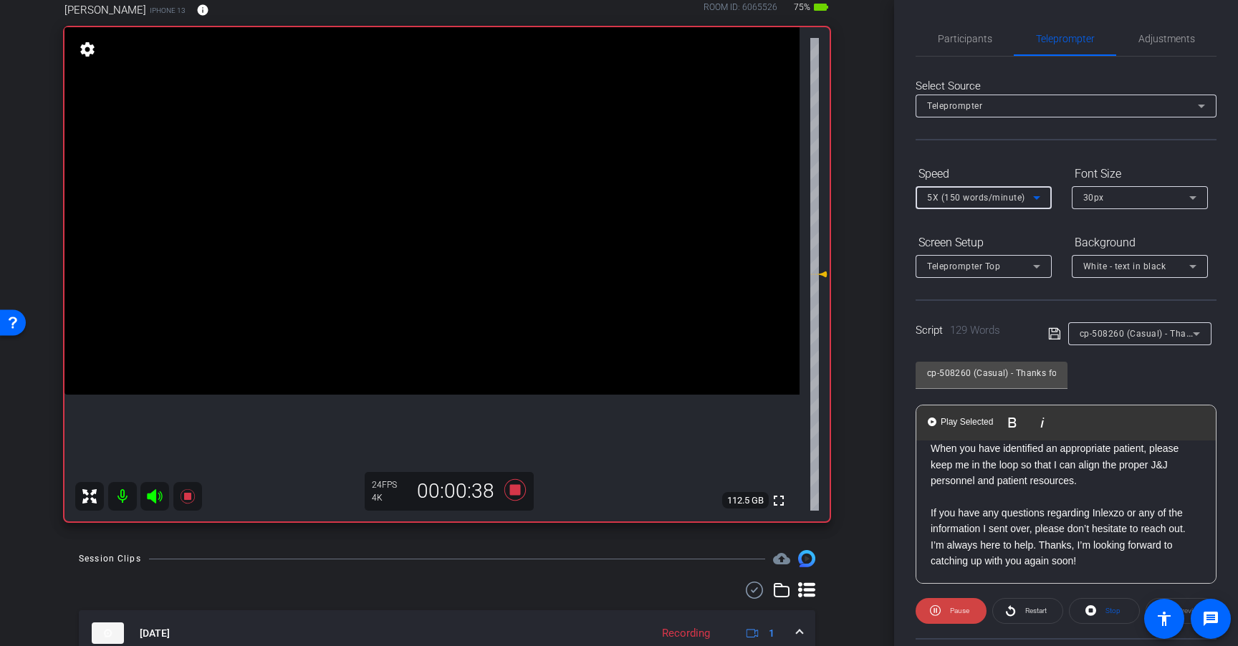
click at [981, 196] on span "5X (150 words/minute)" at bounding box center [976, 198] width 98 height 10
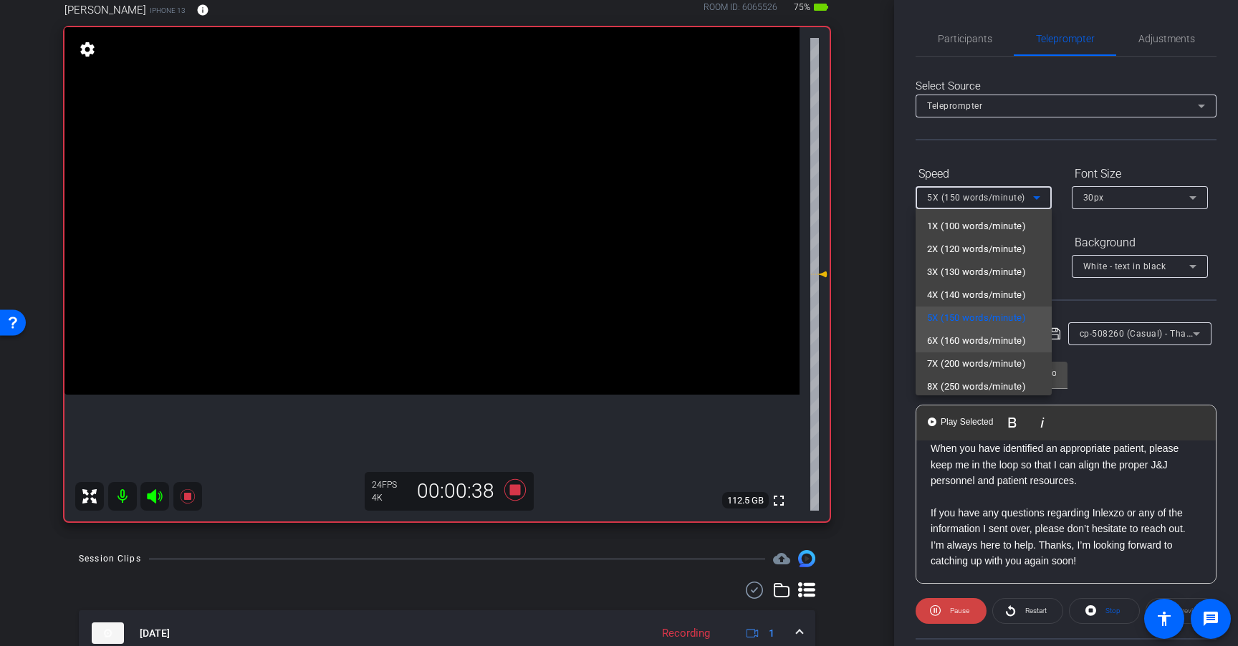
click at [975, 339] on span "6X (160 words/minute)" at bounding box center [976, 340] width 99 height 17
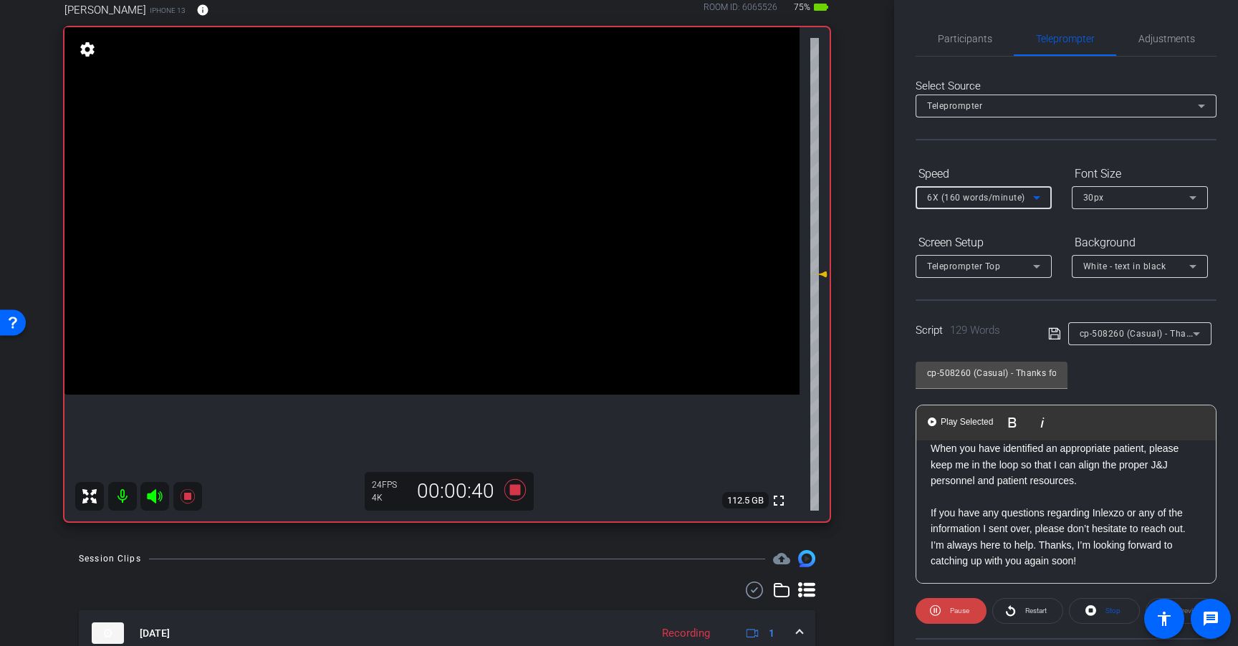
click at [992, 193] on span "6X (160 words/minute)" at bounding box center [976, 198] width 98 height 10
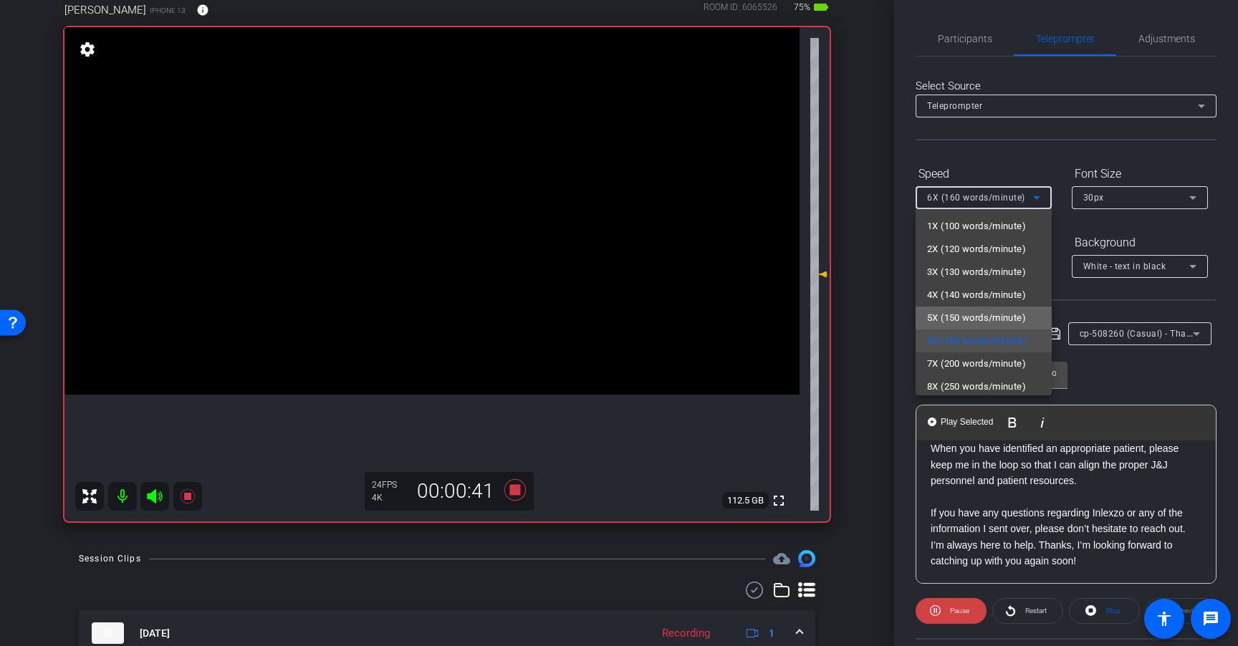
click at [984, 319] on span "5X (150 words/minute)" at bounding box center [976, 317] width 99 height 17
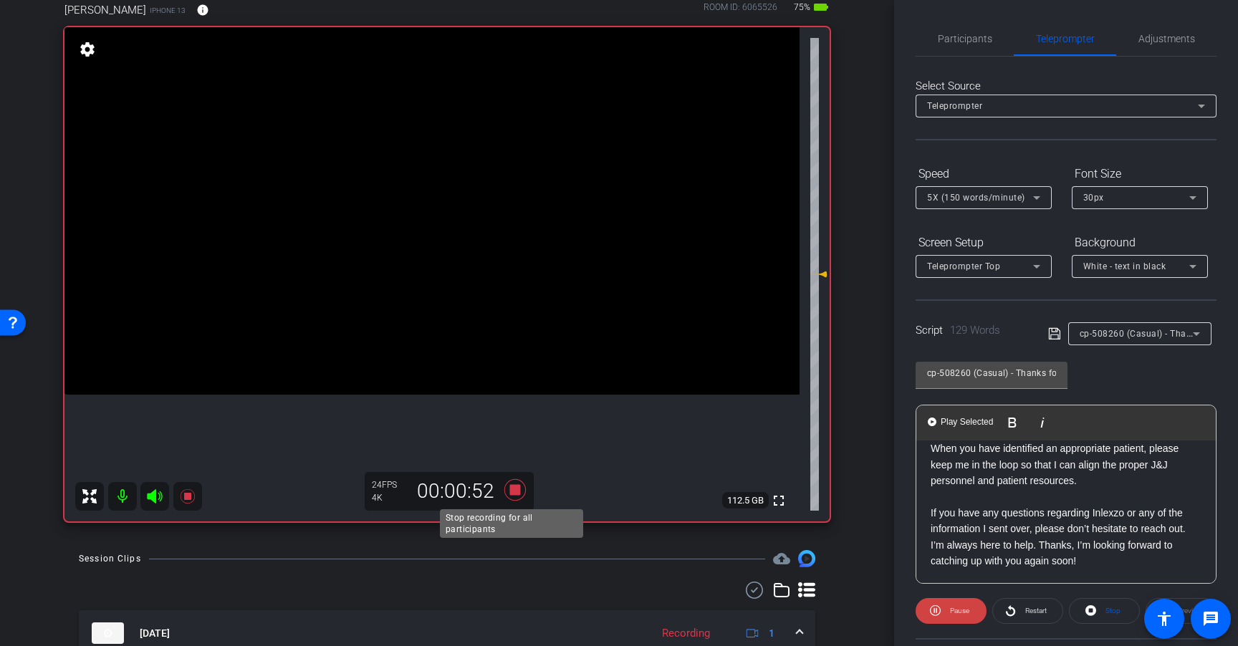
click at [513, 492] on icon at bounding box center [514, 489] width 21 height 21
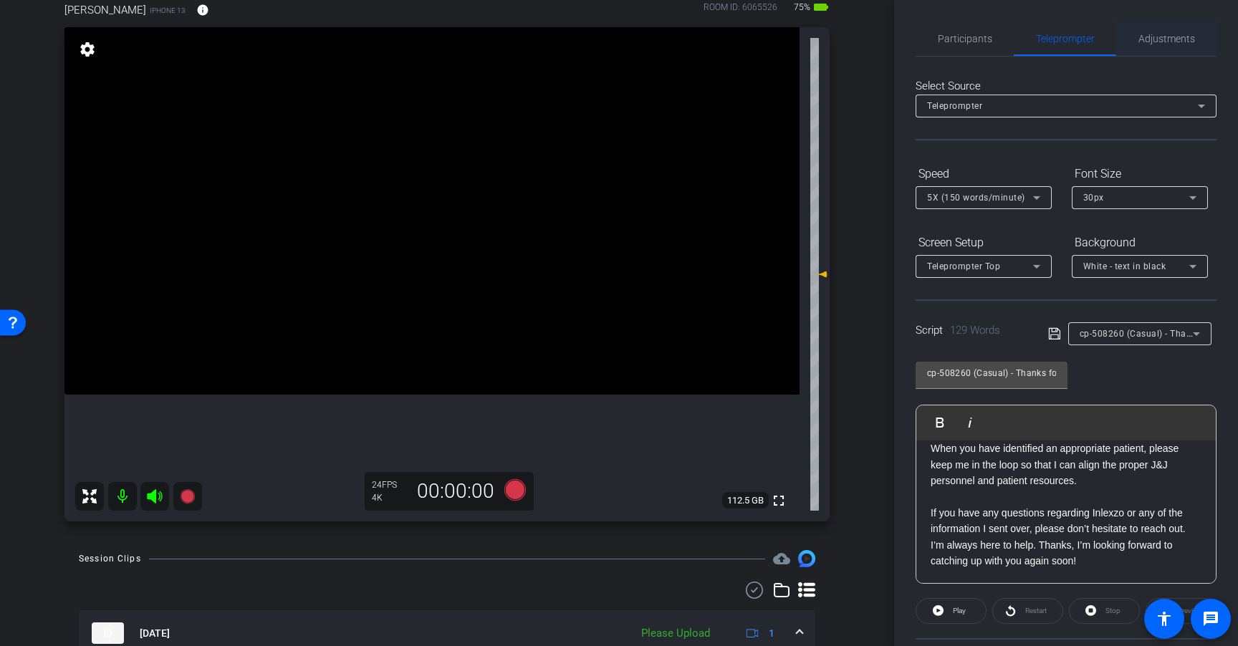
click at [1159, 41] on span "Adjustments" at bounding box center [1166, 39] width 57 height 10
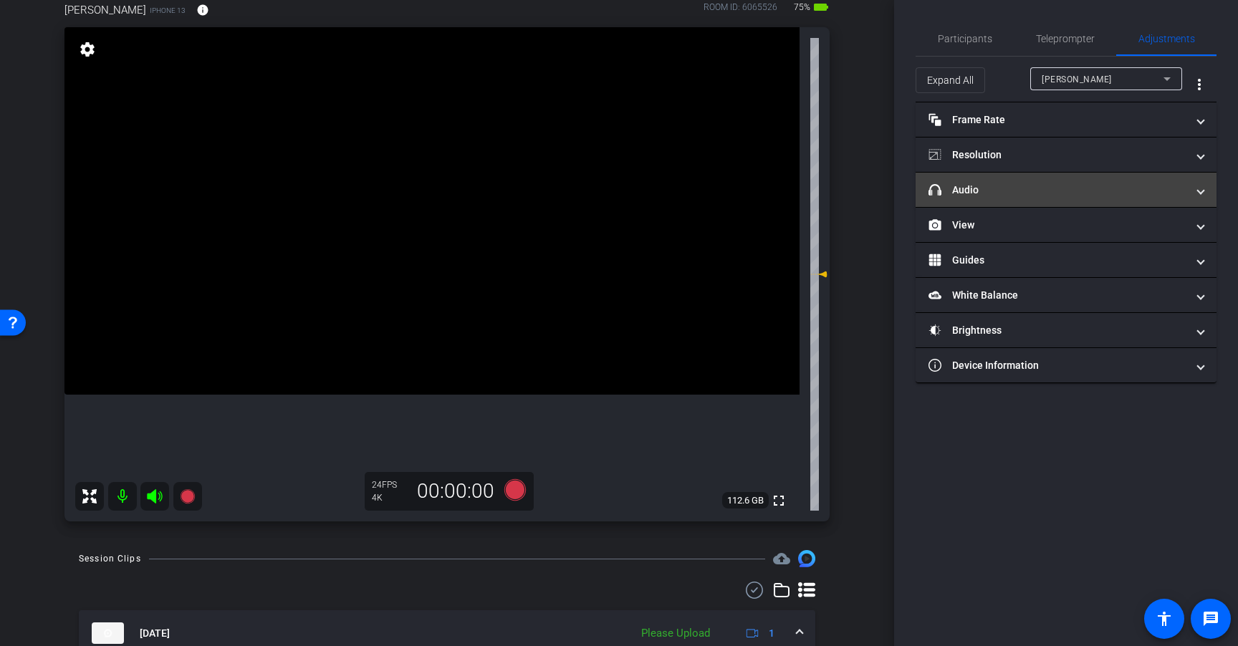
click at [1081, 176] on mat-expansion-panel-header "headphone icon Audio" at bounding box center [1065, 190] width 301 height 34
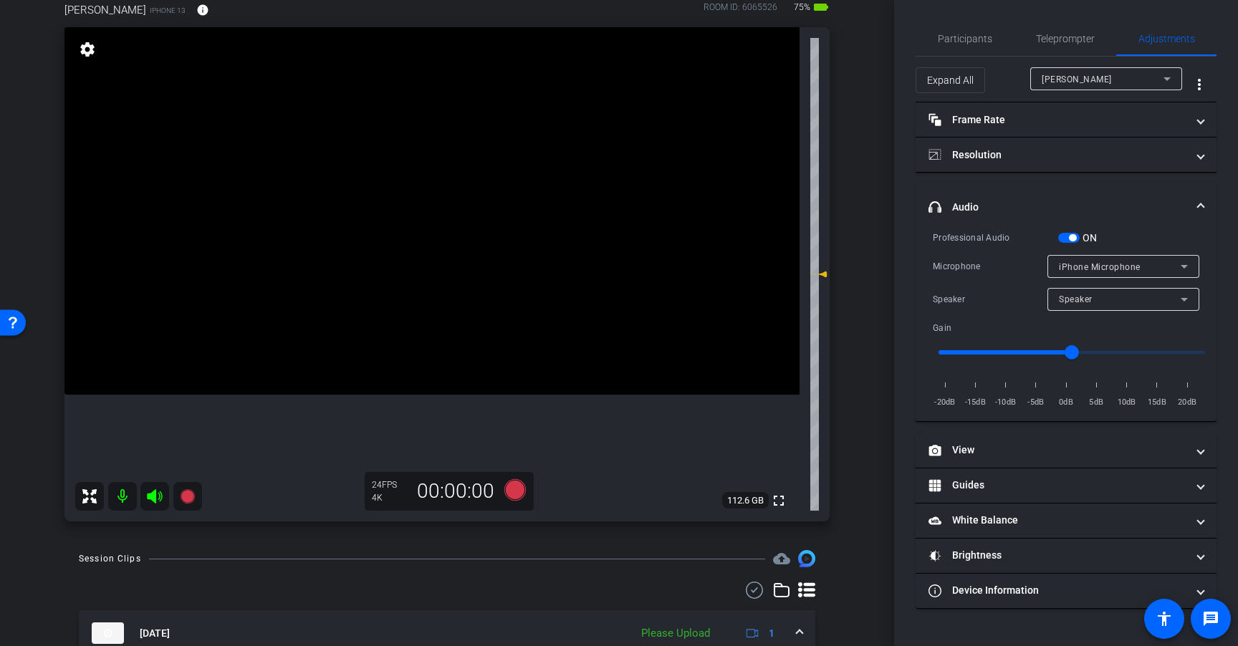
click at [1063, 228] on mat-expansion-panel-header "headphone icon Audio" at bounding box center [1065, 207] width 301 height 46
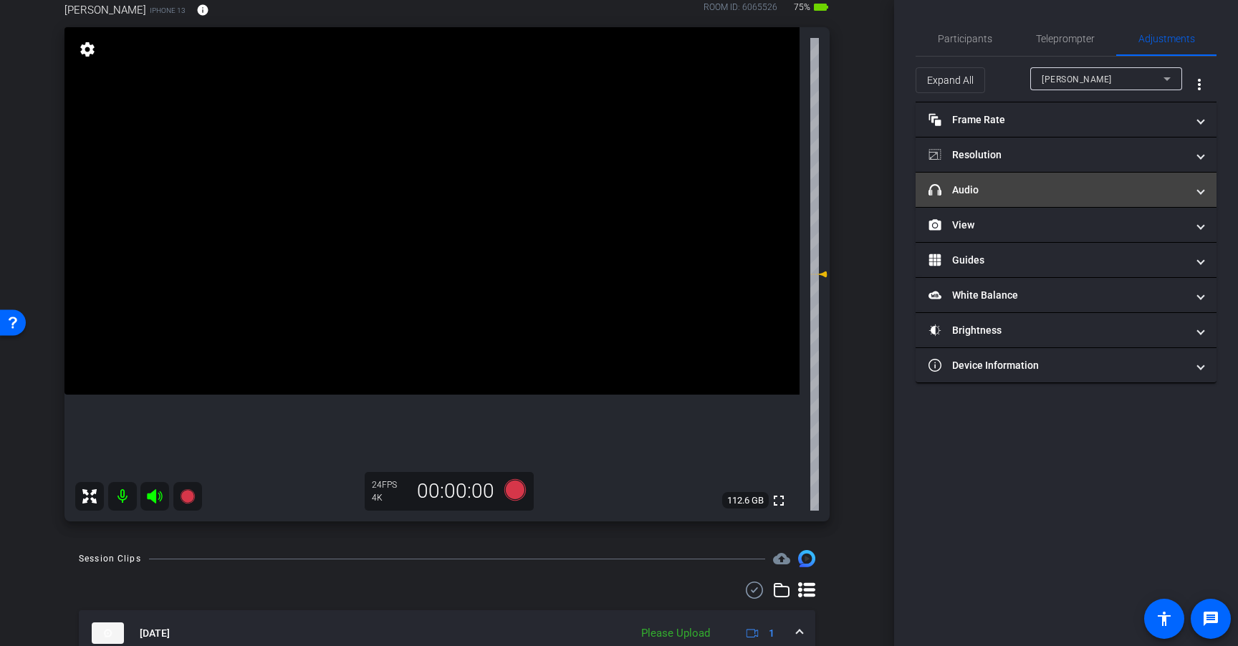
click at [1067, 206] on mat-expansion-panel-header "headphone icon Audio" at bounding box center [1065, 190] width 301 height 34
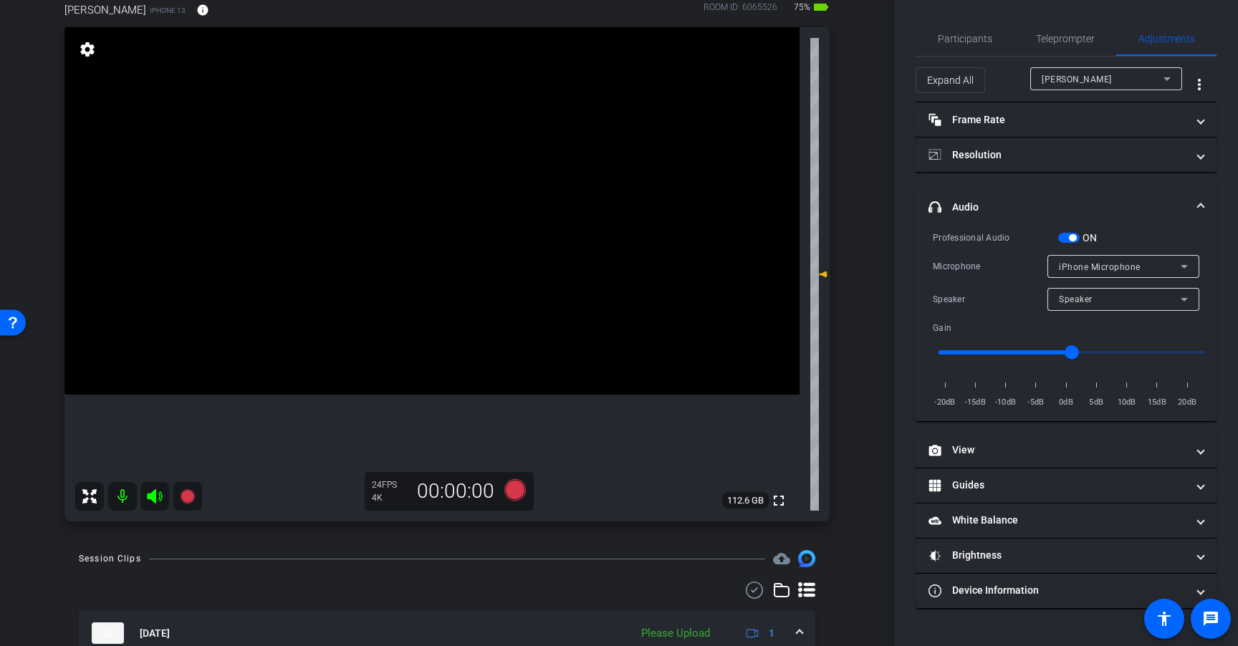
click at [1067, 238] on span "button" at bounding box center [1068, 238] width 21 height 10
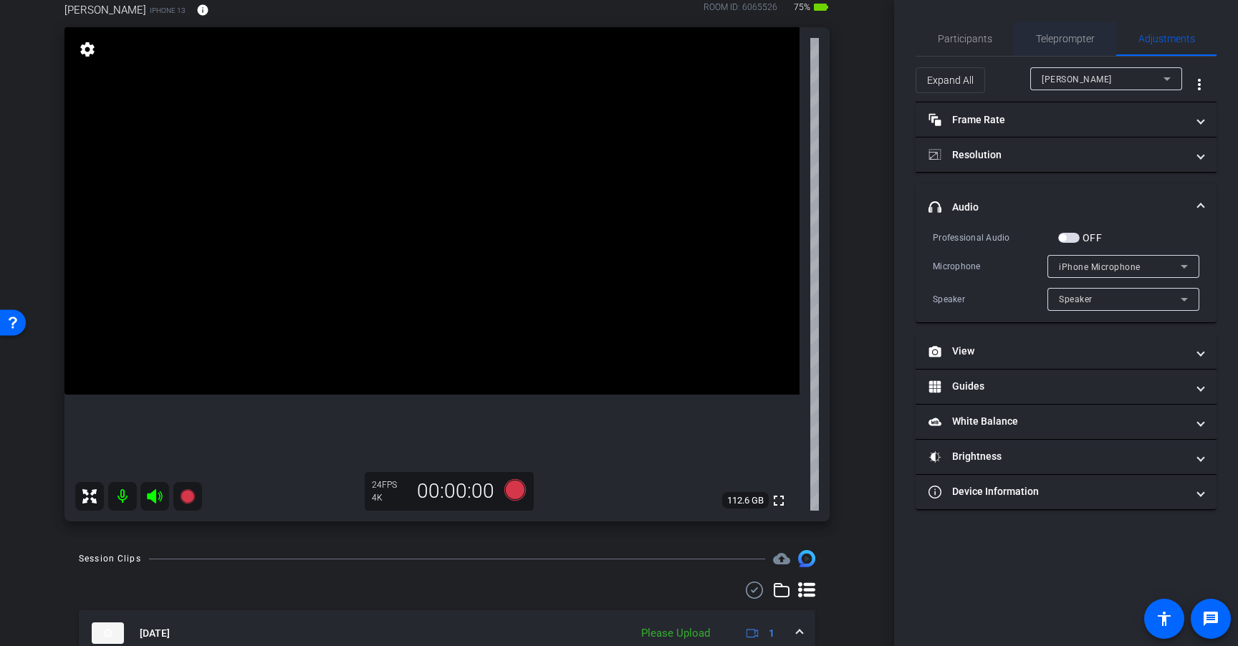
click at [1057, 42] on span "Teleprompter" at bounding box center [1065, 39] width 59 height 10
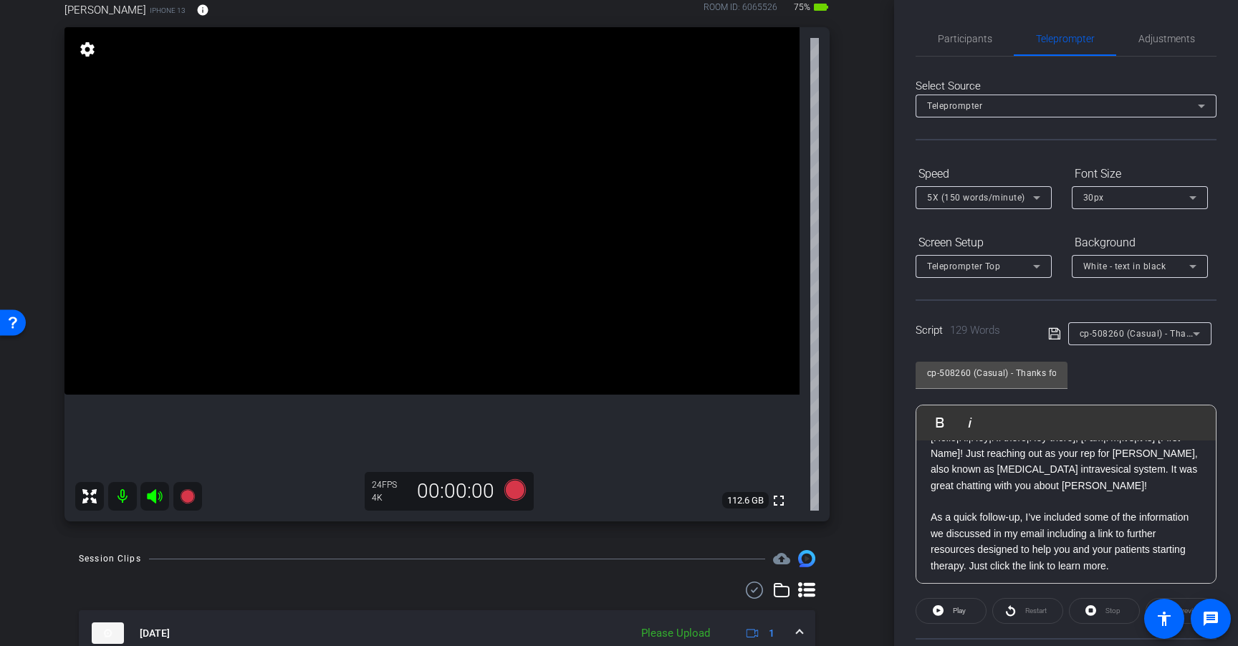
scroll to position [31, 0]
click at [1167, 36] on span "Adjustments" at bounding box center [1166, 39] width 57 height 10
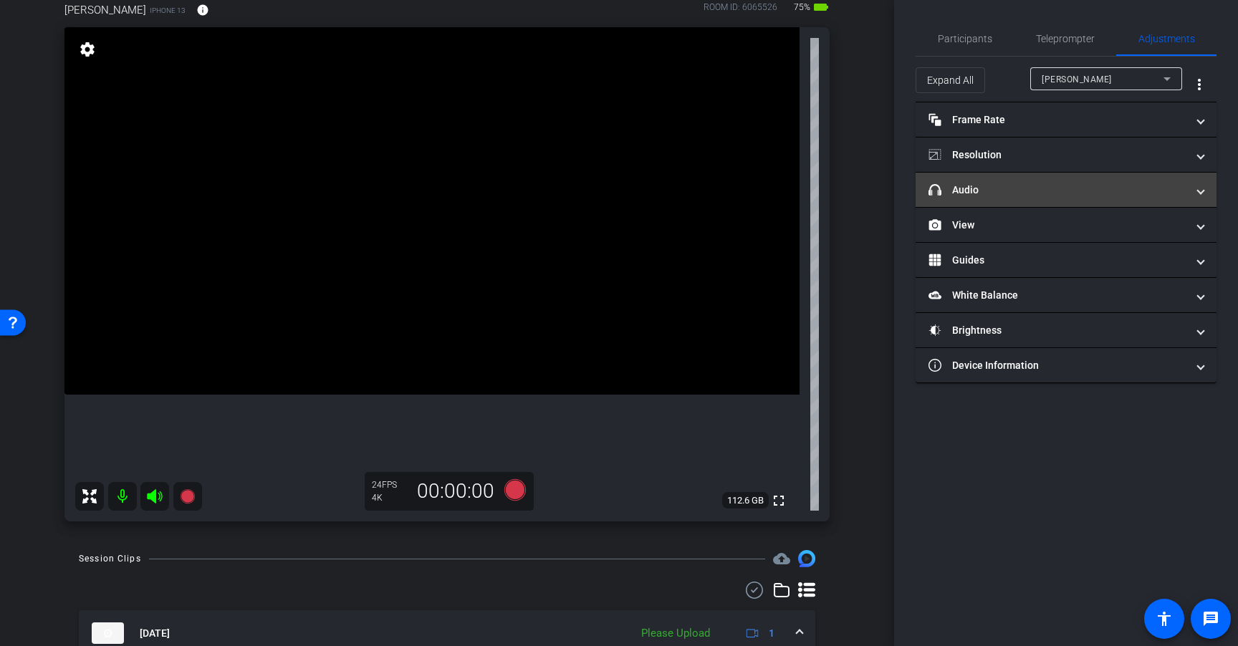
click at [1095, 198] on mat-expansion-panel-header "headphone icon Audio" at bounding box center [1065, 190] width 301 height 34
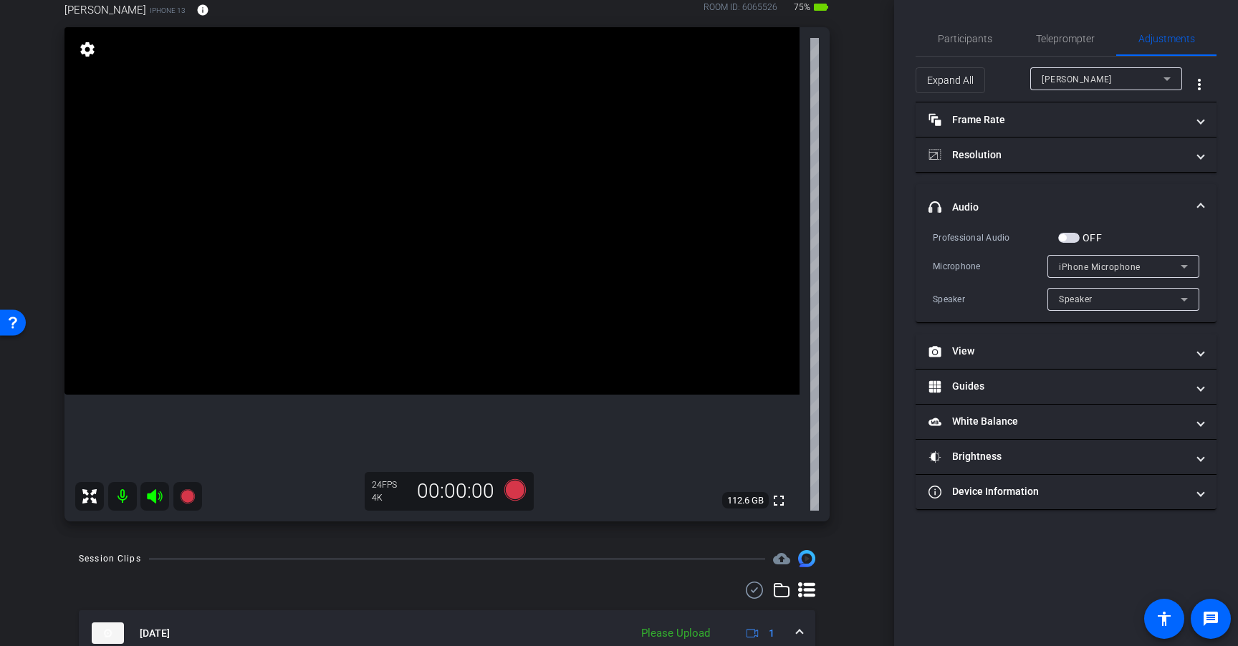
click at [1072, 234] on span "button" at bounding box center [1068, 238] width 21 height 10
click at [1062, 39] on span "Teleprompter" at bounding box center [1065, 39] width 59 height 10
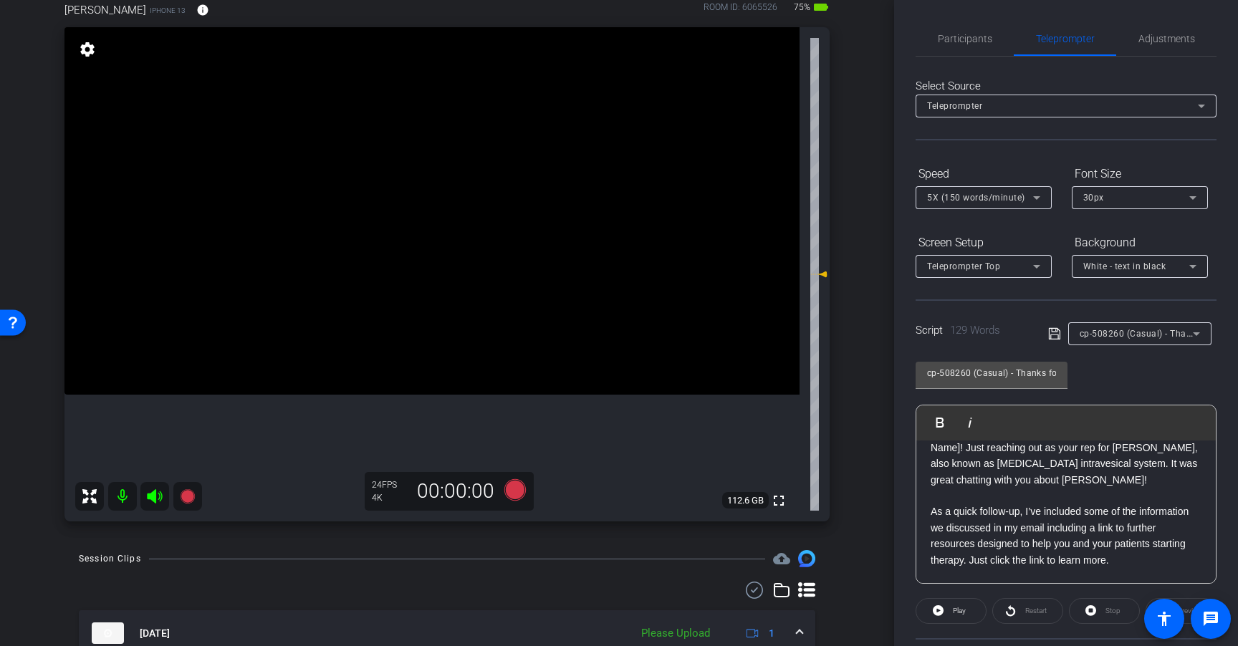
click at [511, 480] on icon at bounding box center [515, 490] width 34 height 26
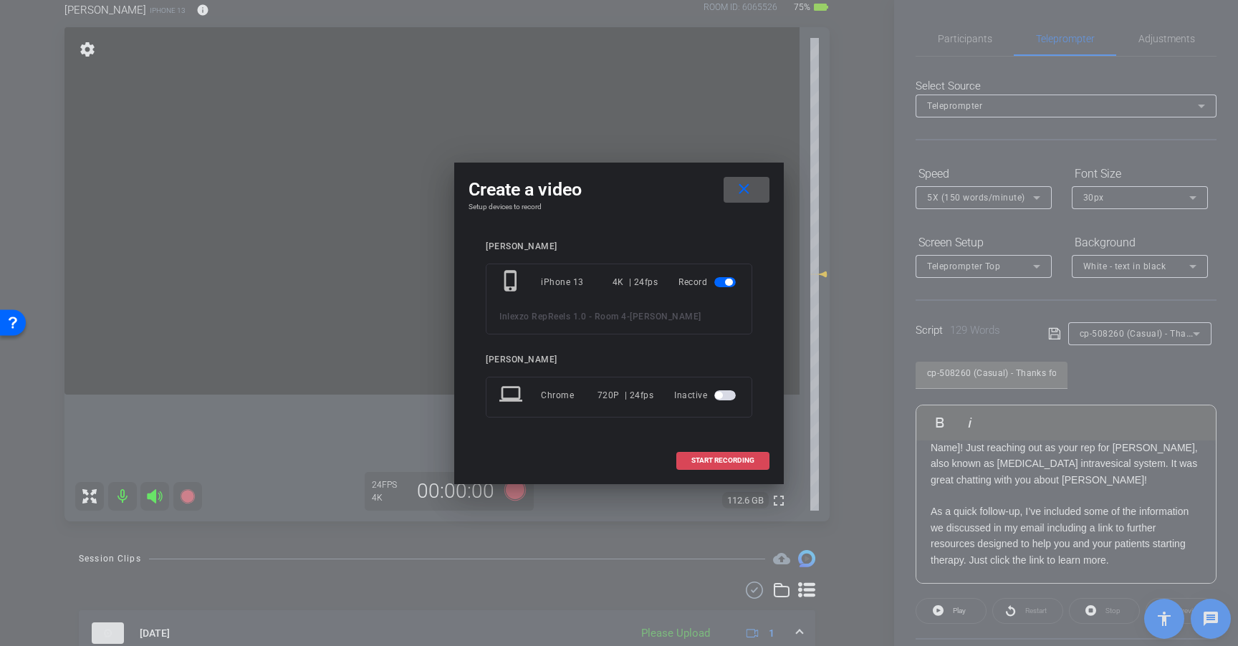
click at [713, 450] on span at bounding box center [723, 460] width 92 height 34
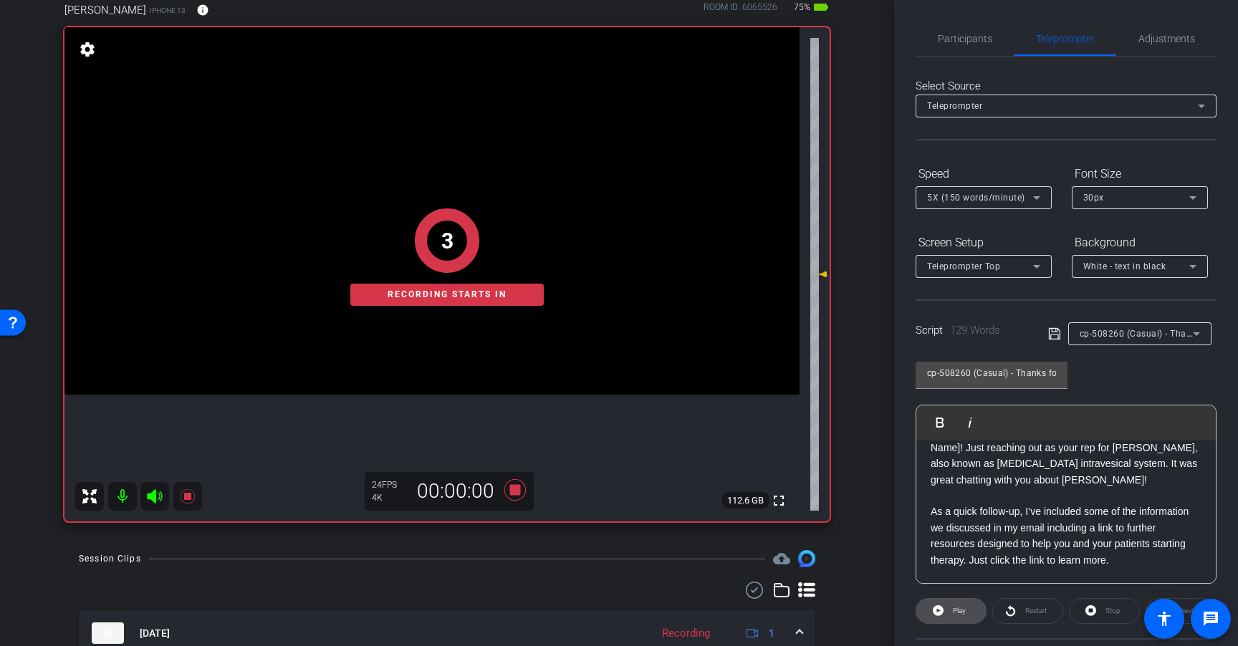
click at [945, 611] on span at bounding box center [950, 611] width 69 height 34
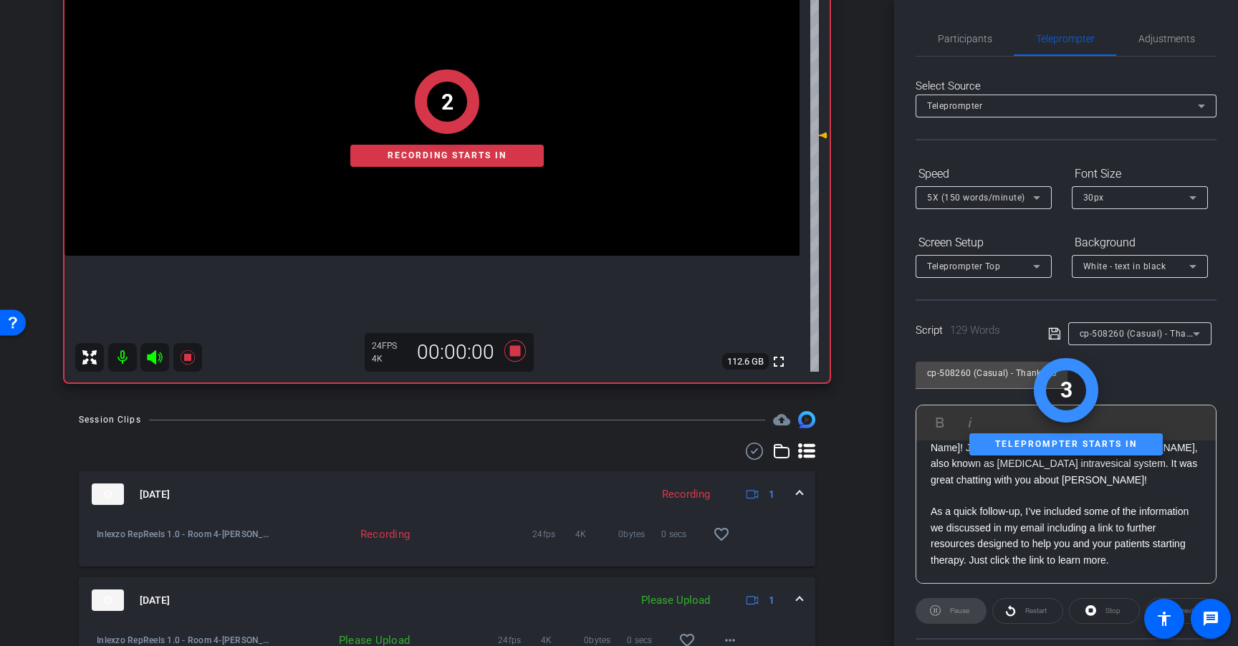
scroll to position [278, 0]
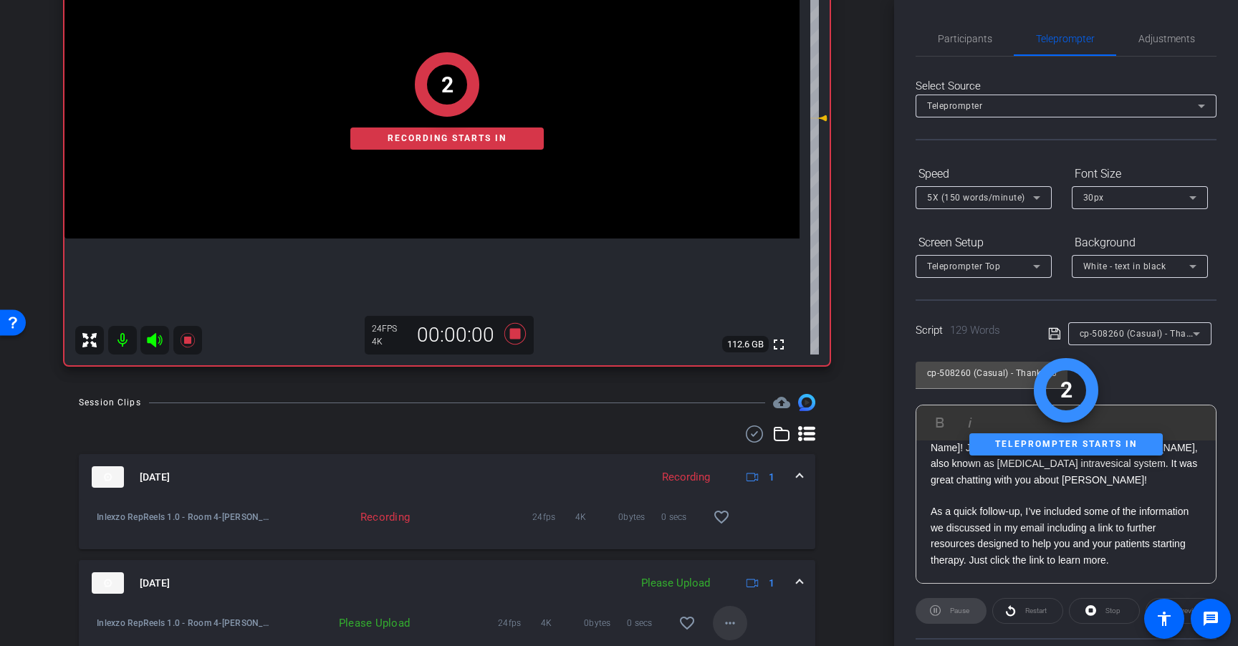
click at [730, 625] on mat-icon "more_horiz" at bounding box center [729, 622] width 17 height 17
click at [741, 557] on span "Upload" at bounding box center [745, 557] width 57 height 17
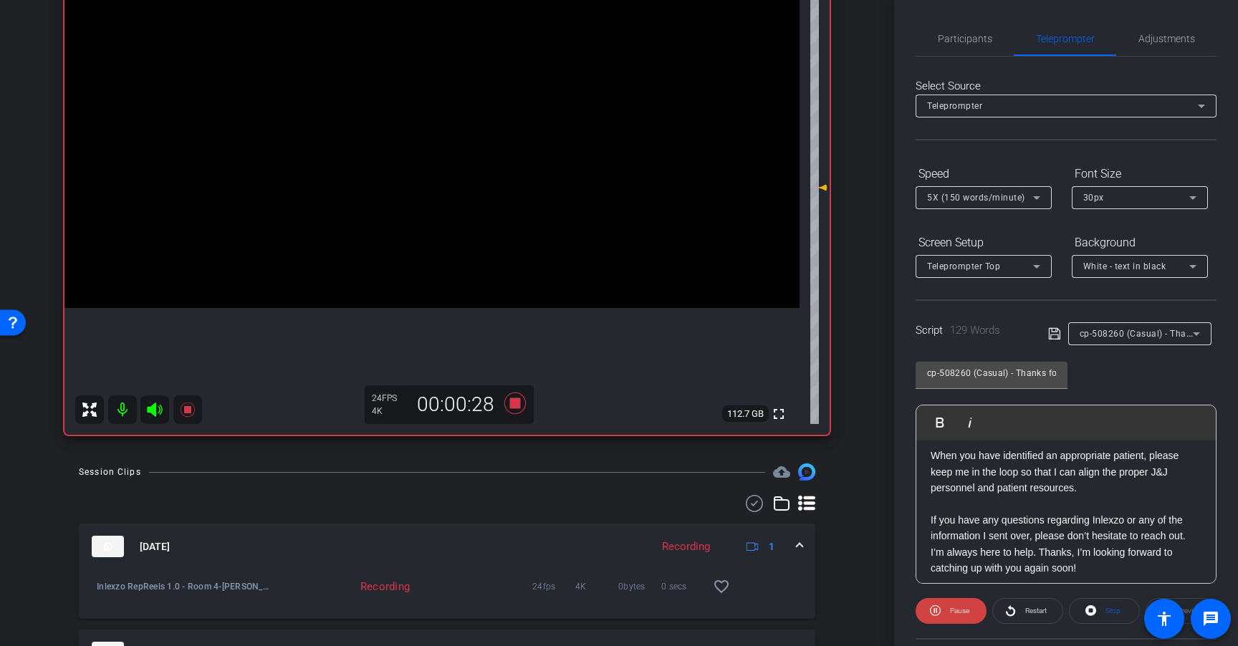
scroll to position [174, 0]
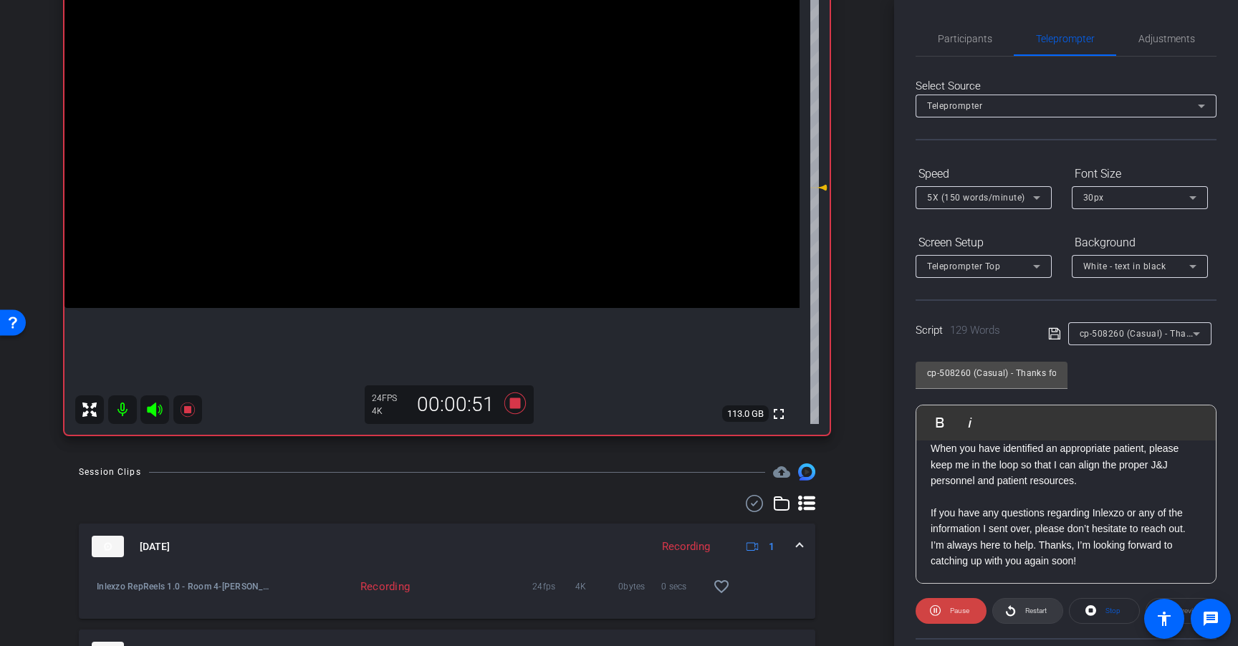
click at [1026, 612] on span "Restart" at bounding box center [1035, 611] width 21 height 8
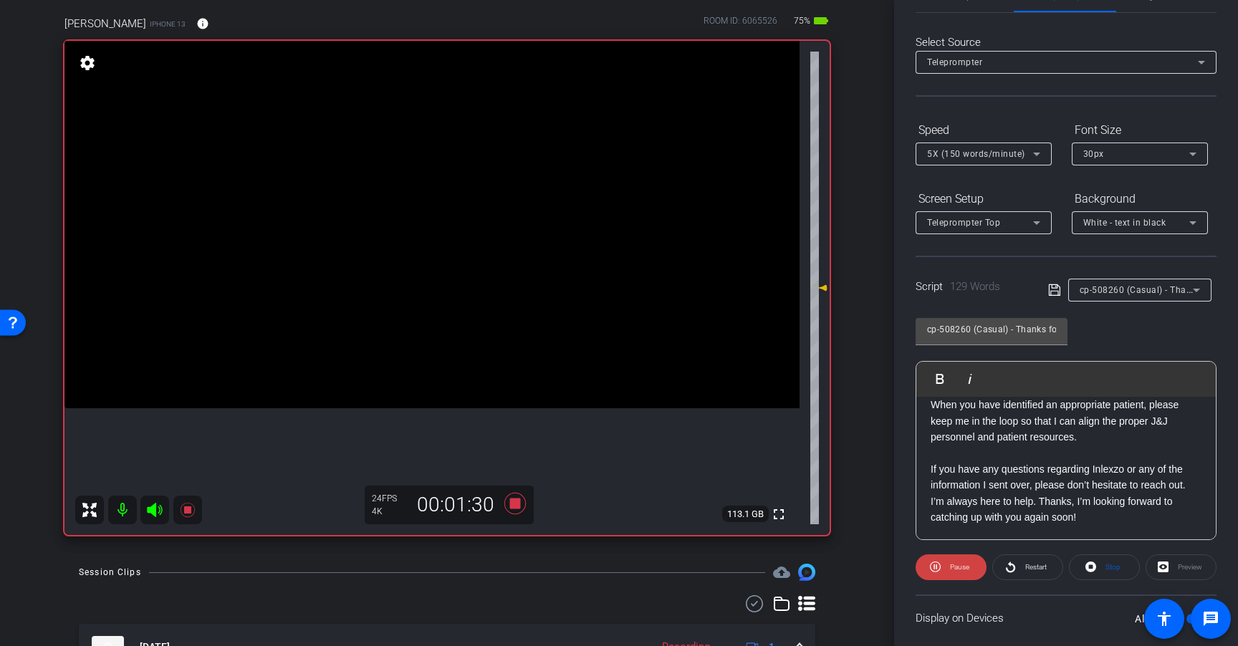
scroll to position [48, 0]
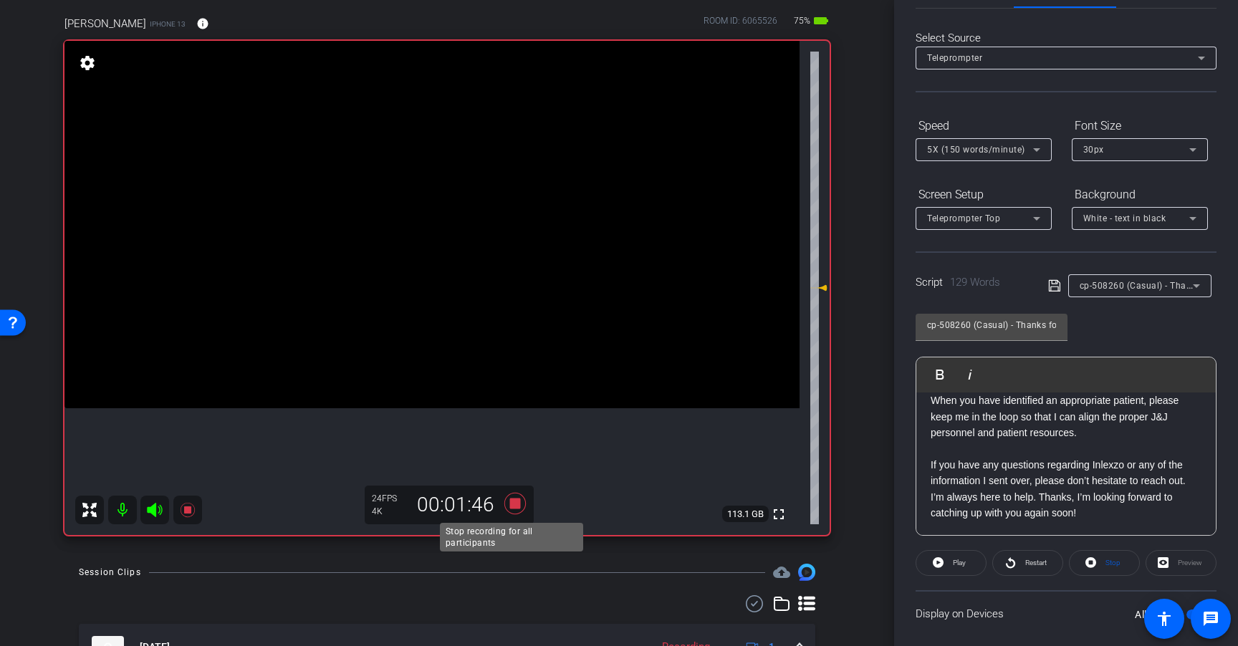
click at [516, 508] on icon at bounding box center [514, 503] width 21 height 21
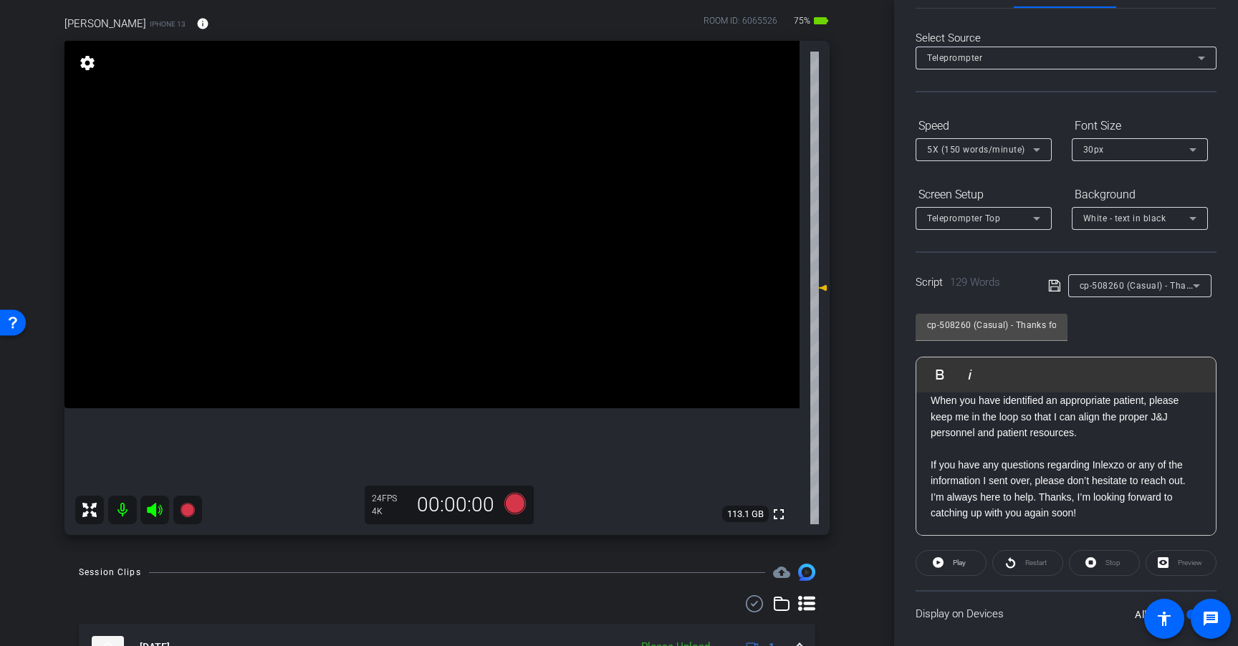
scroll to position [0, 0]
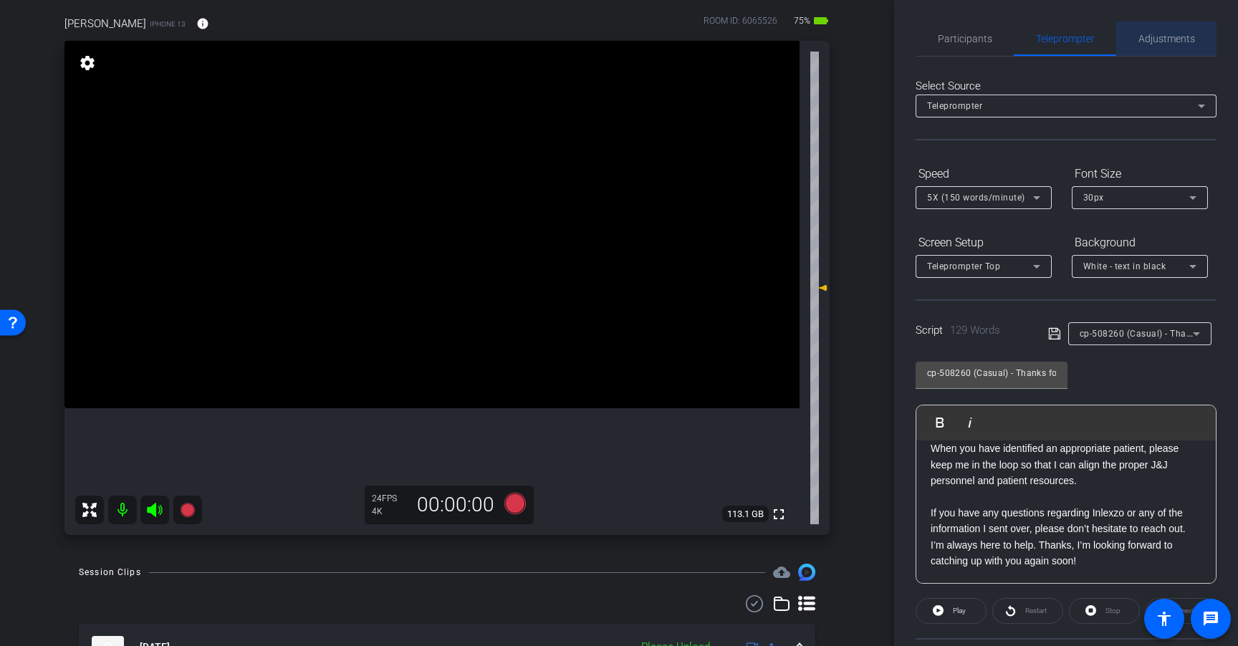
click at [1165, 34] on span "Adjustments" at bounding box center [1166, 39] width 57 height 10
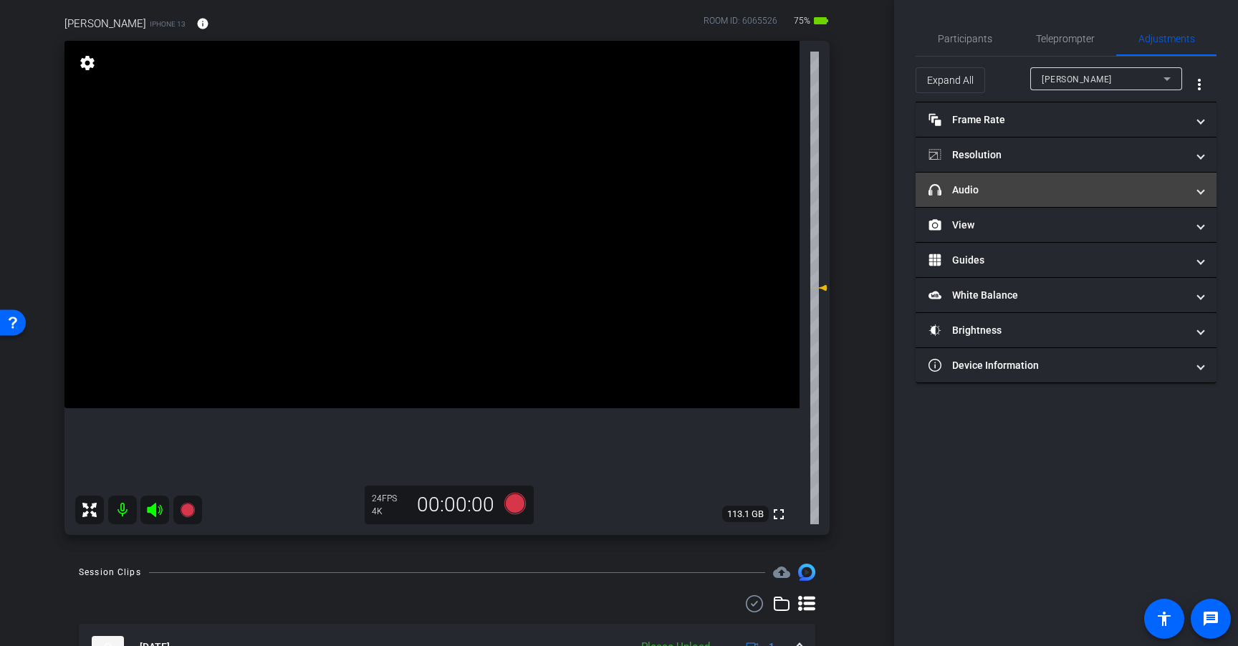
click at [1042, 188] on mat-panel-title "headphone icon Audio" at bounding box center [1057, 190] width 258 height 15
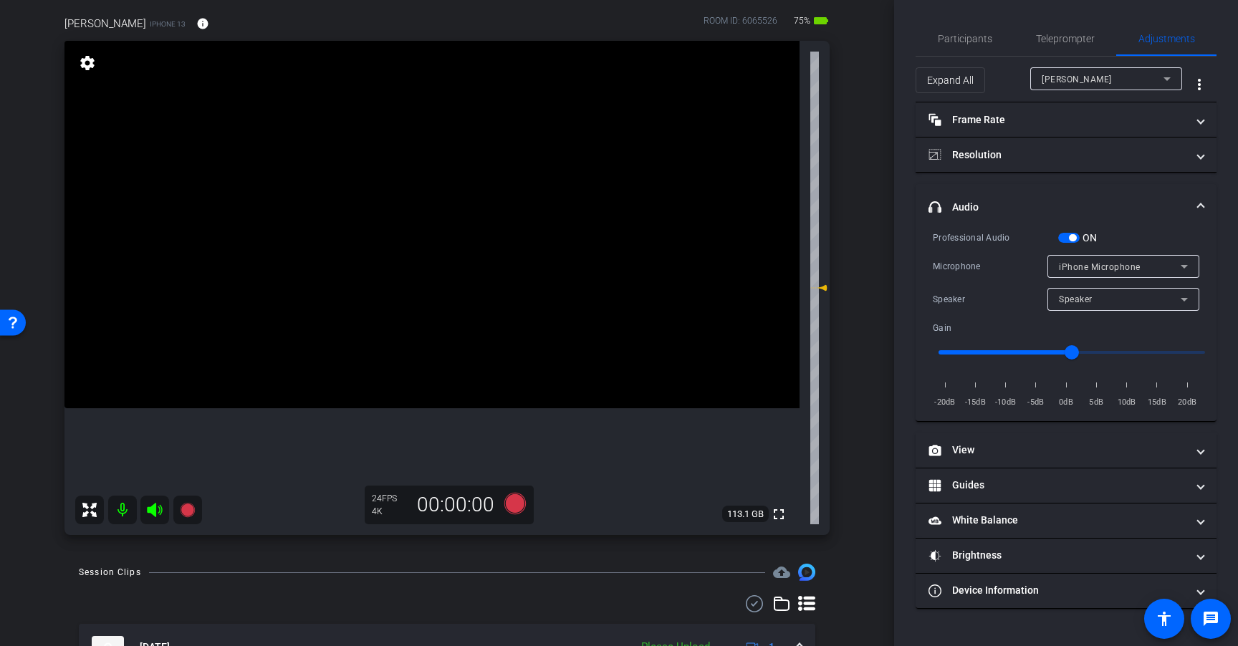
click at [1070, 233] on span "button" at bounding box center [1068, 238] width 21 height 10
click at [1061, 47] on span "Teleprompter" at bounding box center [1065, 38] width 59 height 34
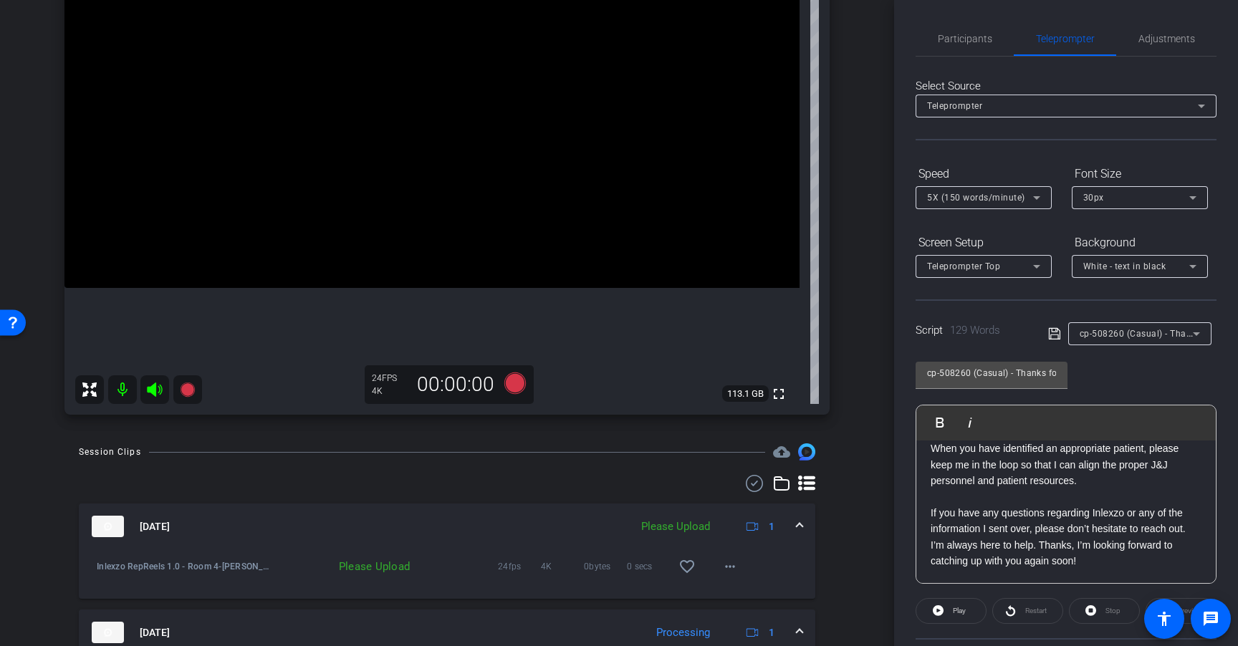
scroll to position [251, 0]
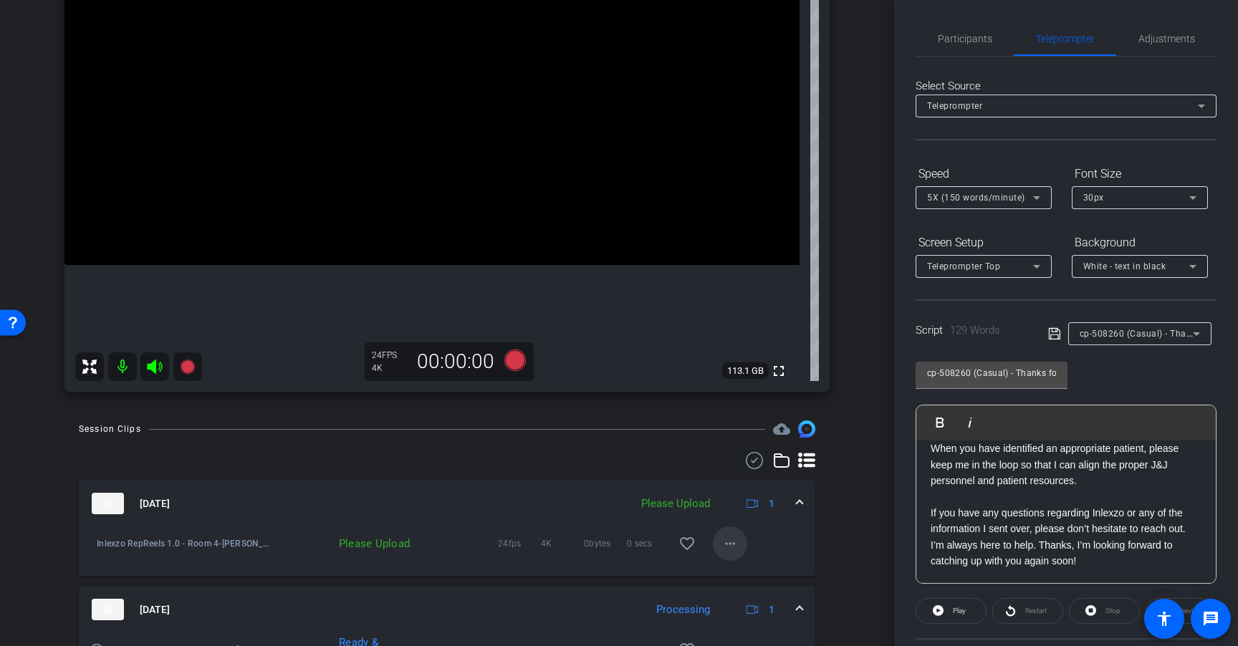
click at [733, 550] on span at bounding box center [730, 543] width 34 height 34
click at [747, 571] on span "Upload" at bounding box center [745, 573] width 57 height 17
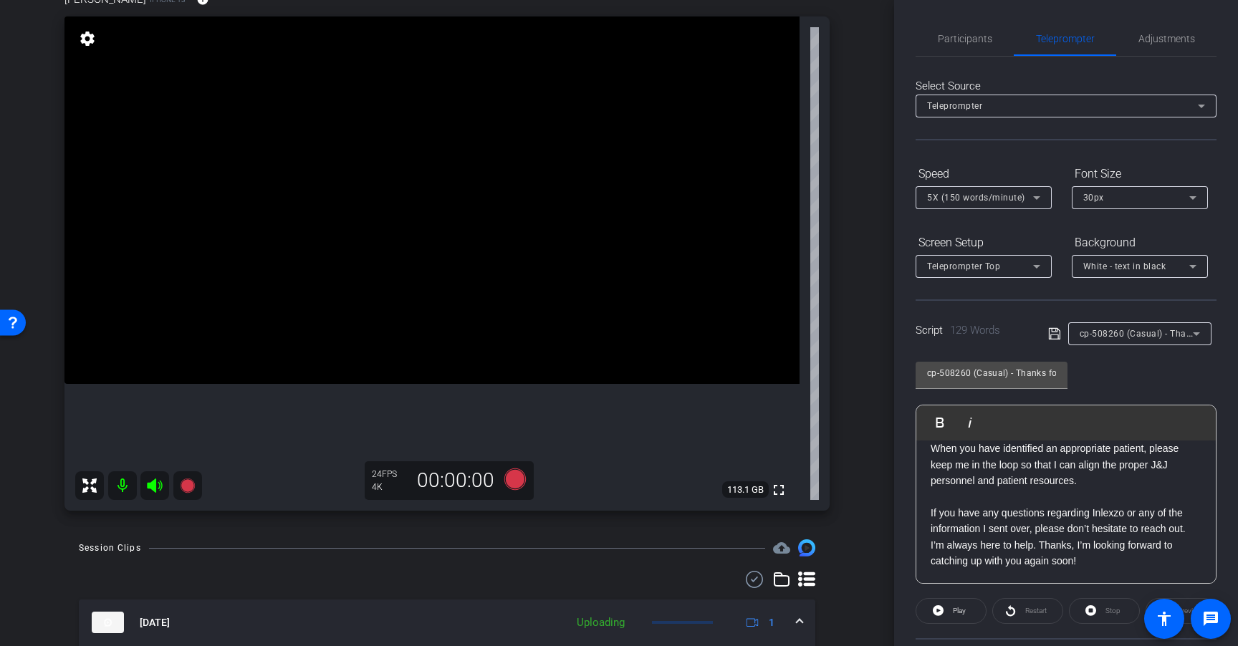
scroll to position [131, 0]
click at [513, 483] on icon at bounding box center [514, 480] width 21 height 21
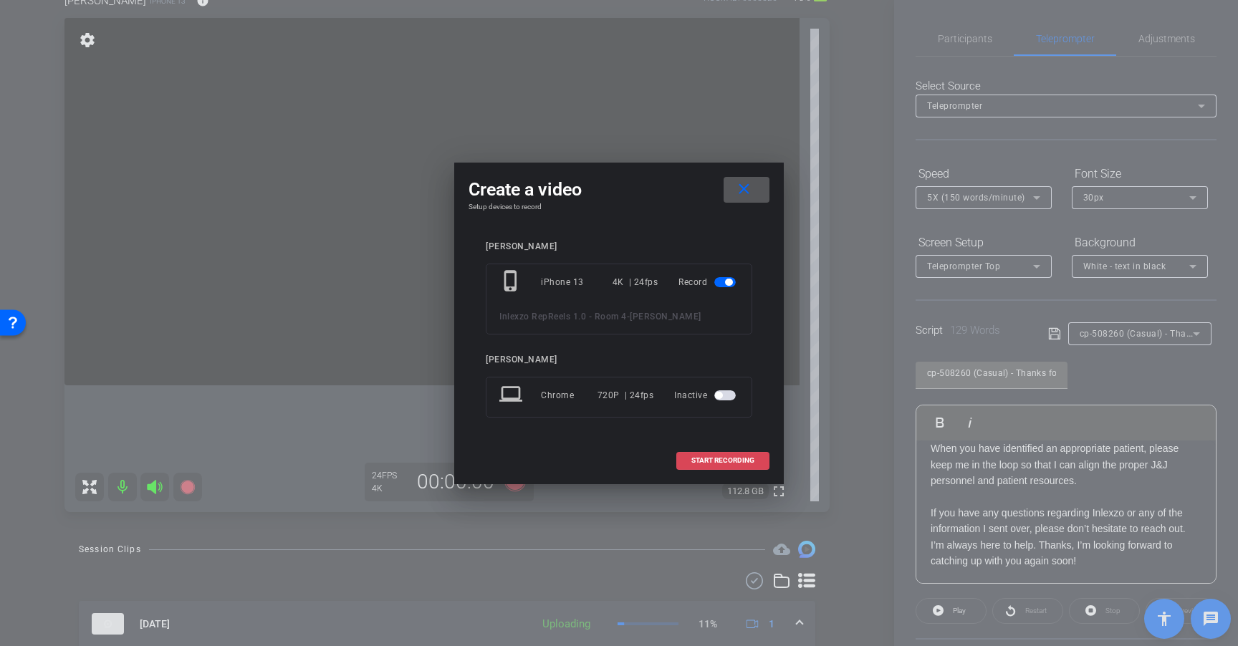
click at [720, 462] on span "START RECORDING" at bounding box center [722, 460] width 63 height 7
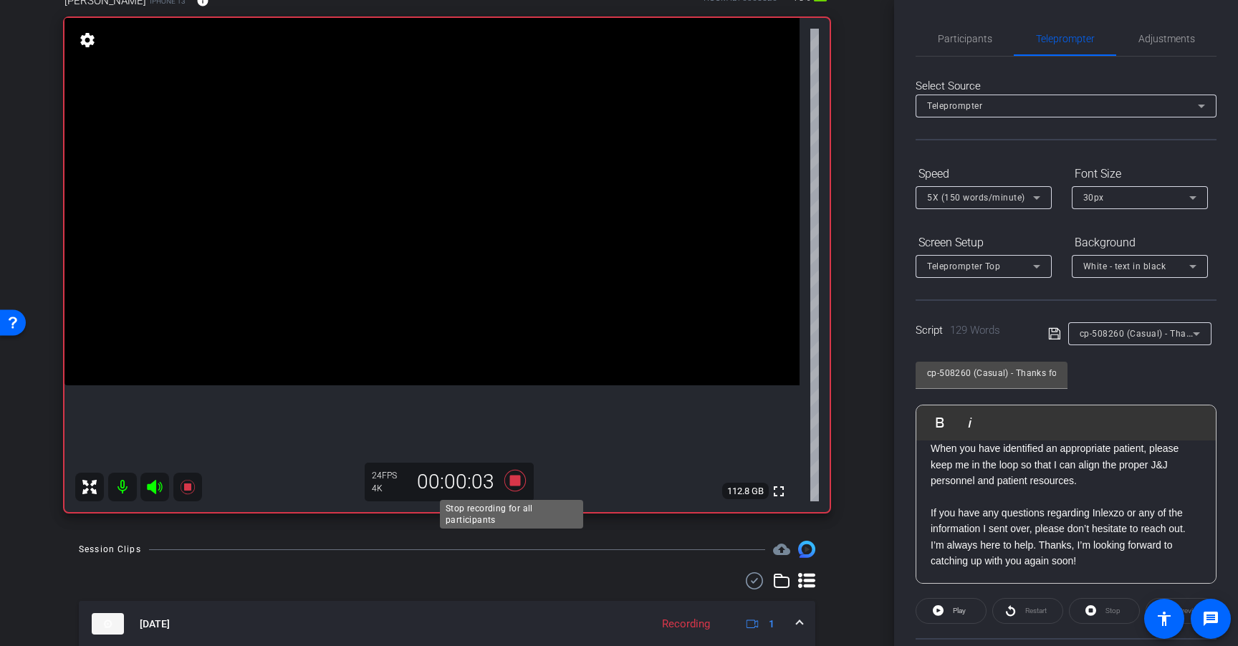
click at [516, 478] on icon at bounding box center [515, 481] width 34 height 26
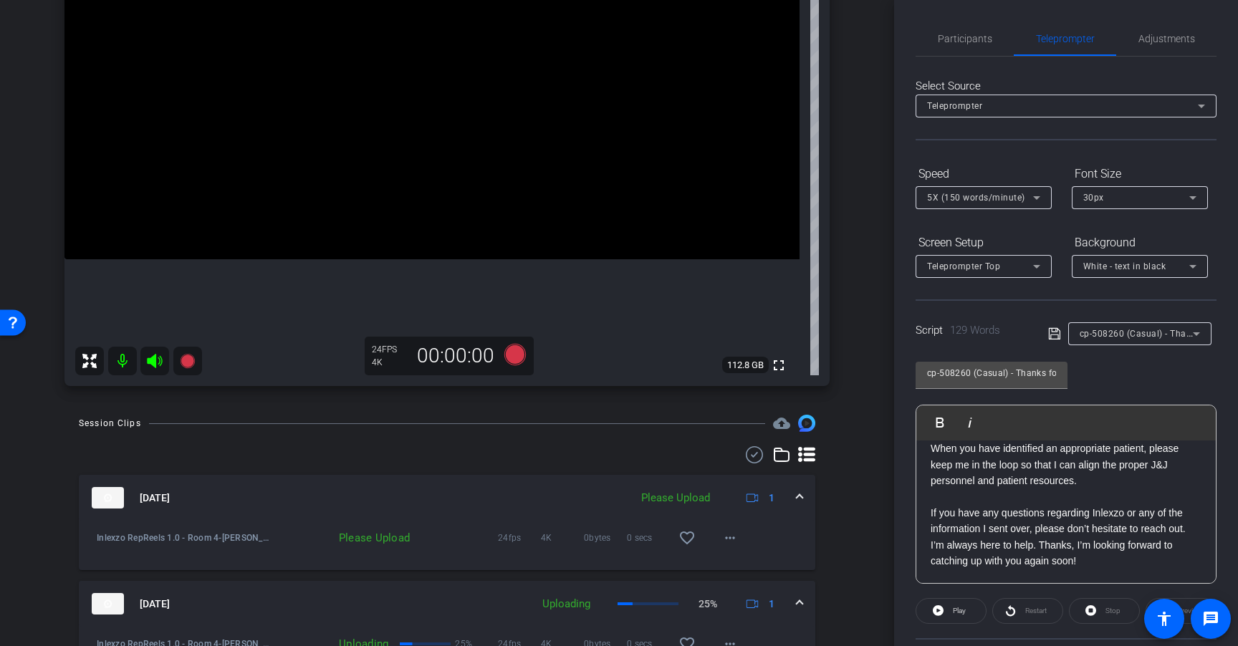
scroll to position [279, 0]
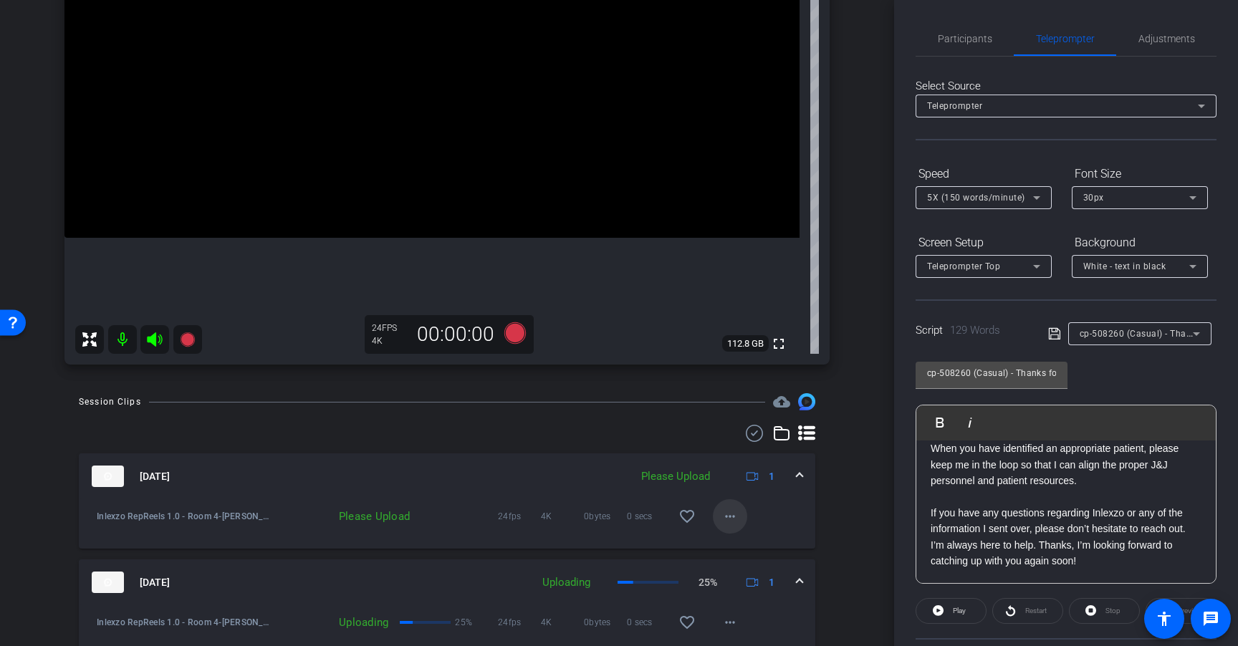
click at [728, 526] on span at bounding box center [730, 516] width 34 height 34
click at [748, 552] on span "Upload" at bounding box center [745, 546] width 57 height 17
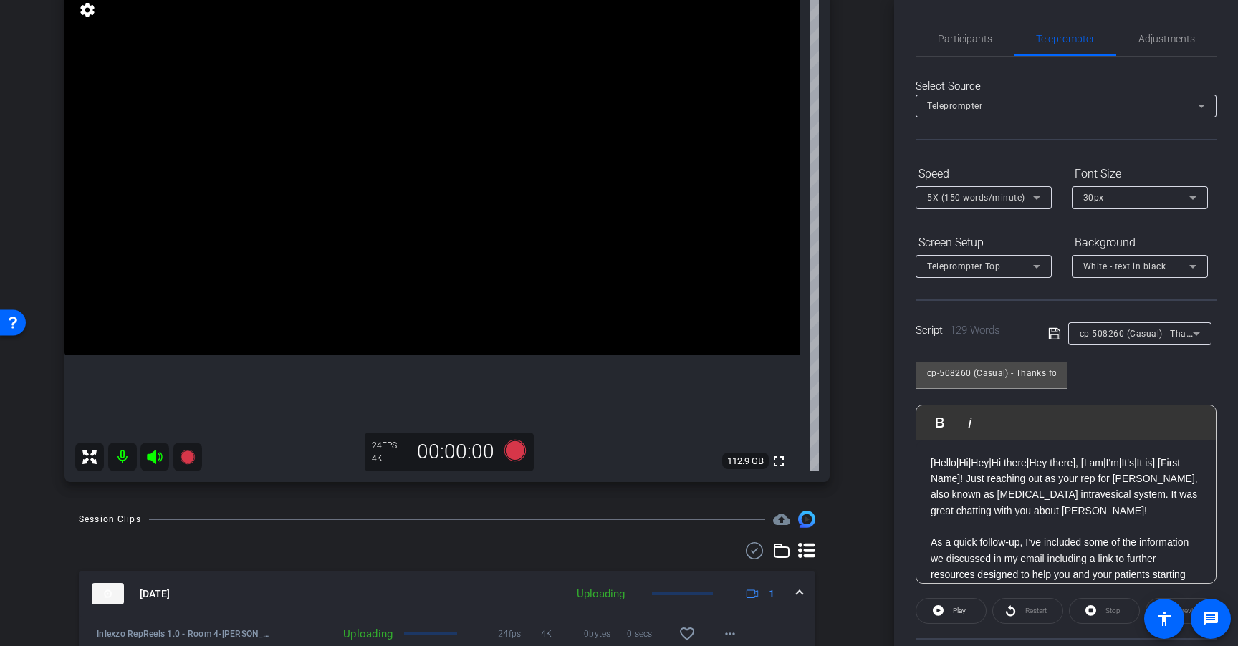
scroll to position [158, 0]
click at [975, 34] on span "Participants" at bounding box center [964, 39] width 54 height 10
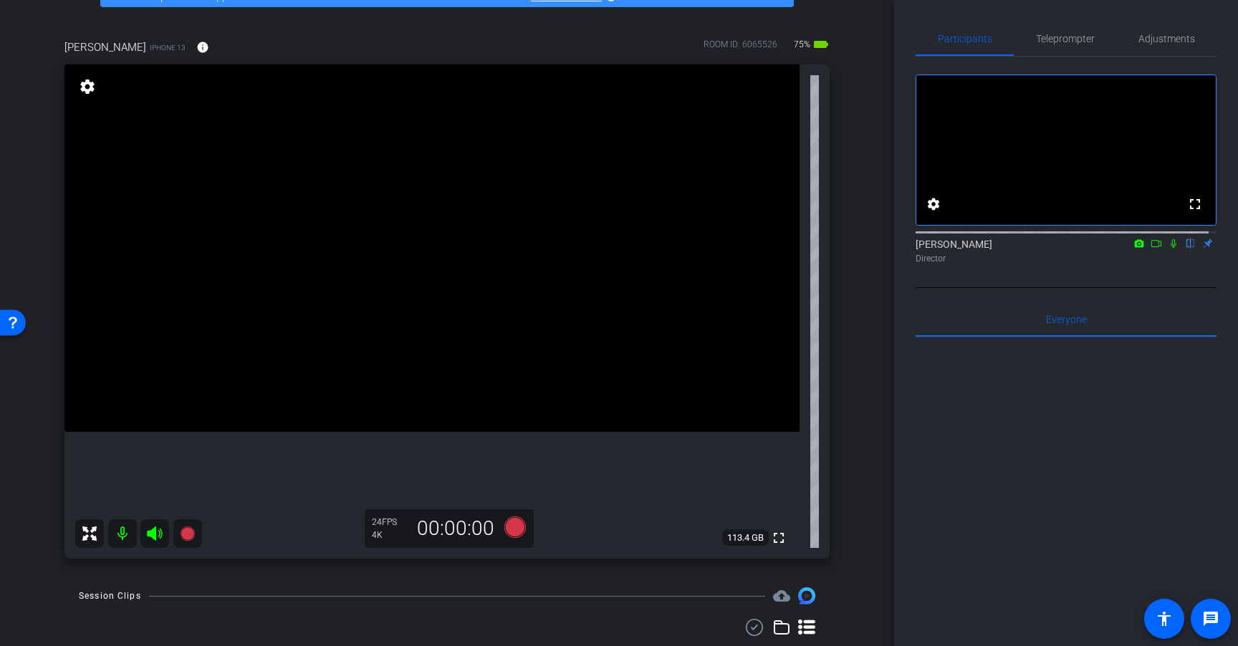
scroll to position [91, 0]
